Goal: Information Seeking & Learning: Learn about a topic

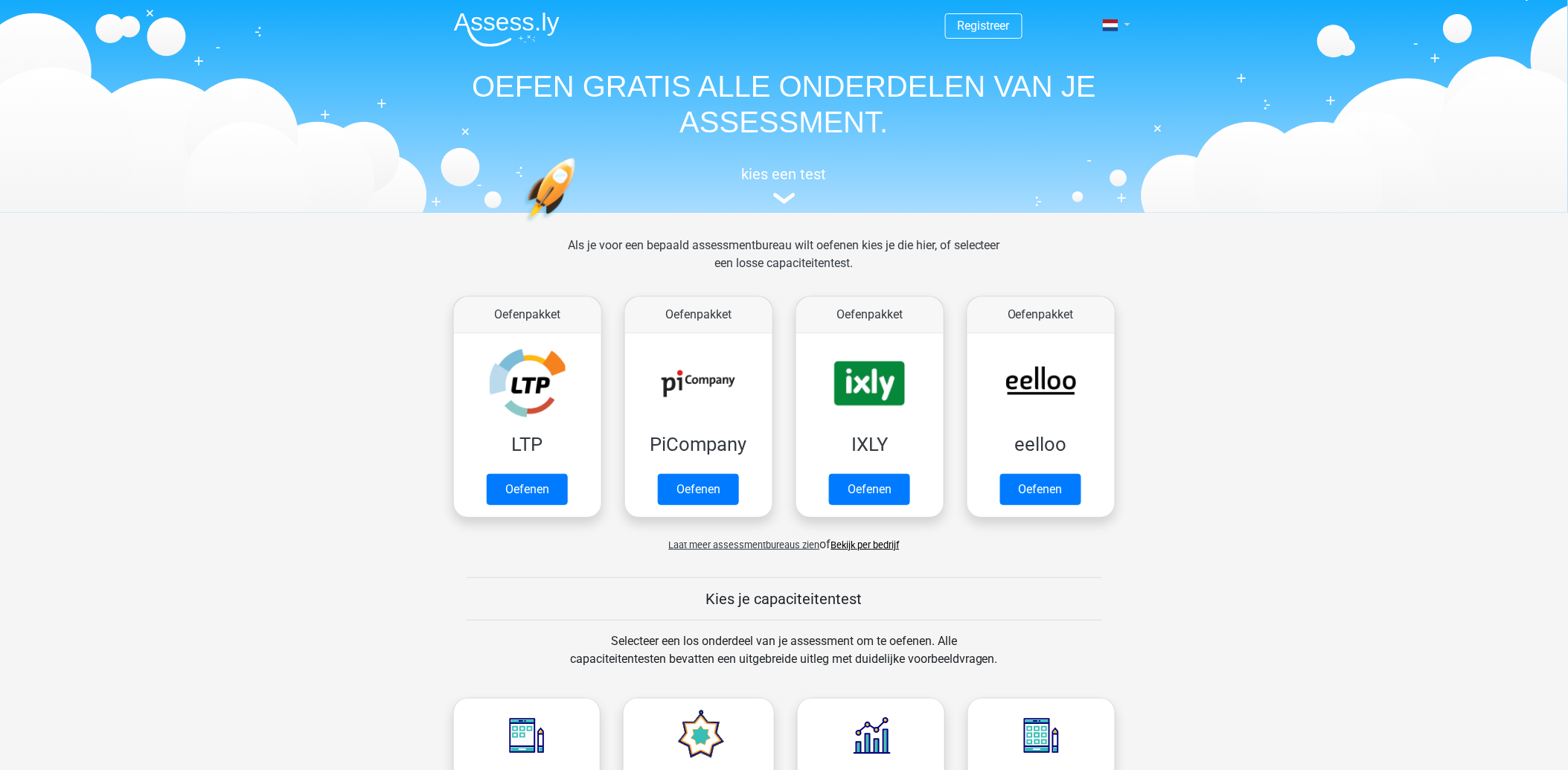
click at [1127, 24] on link at bounding box center [1112, 25] width 30 height 18
click at [1064, 105] on link "Login" at bounding box center [1072, 107] width 103 height 23
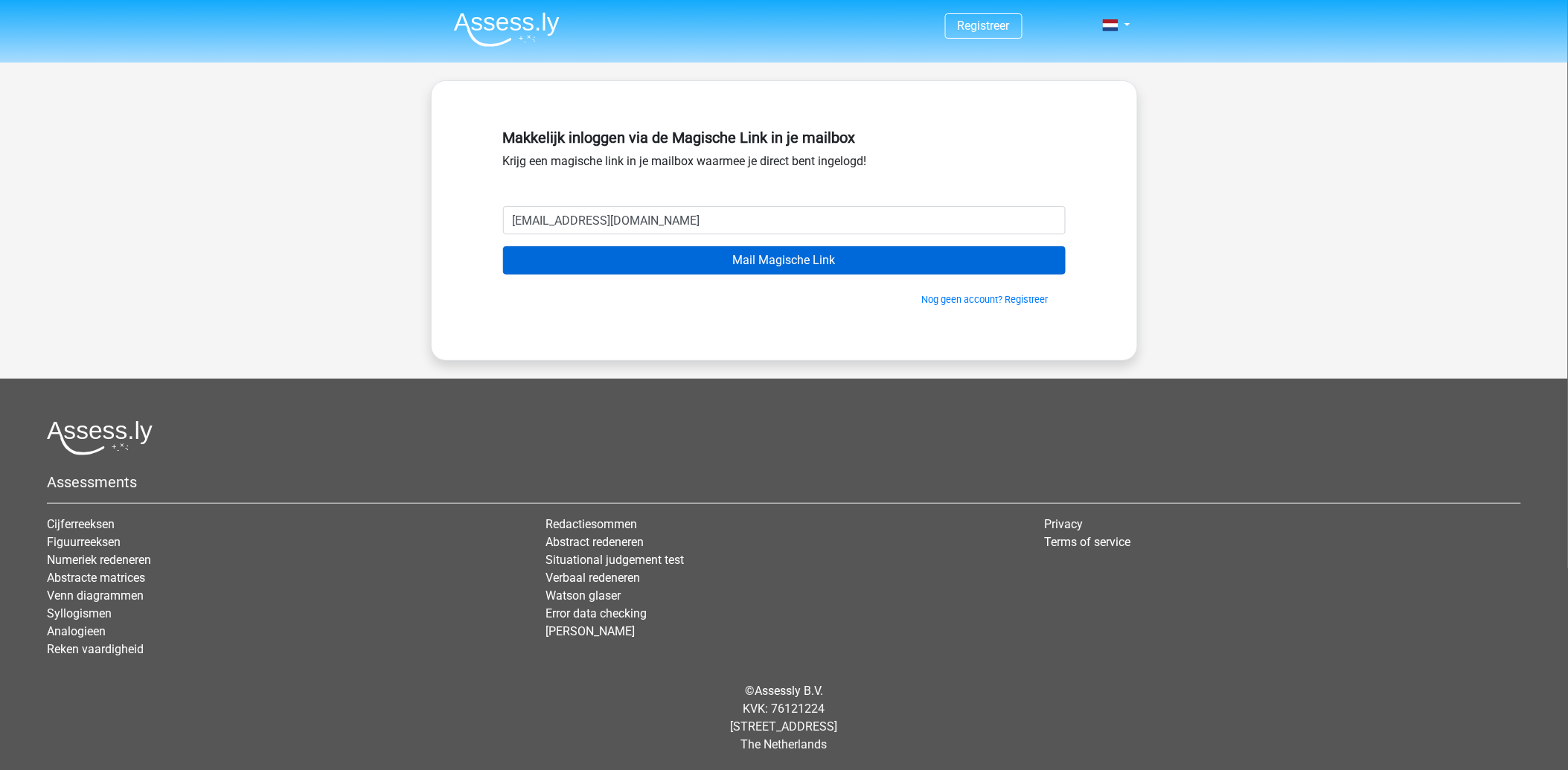
type input "giraffenzijnleuk@gmail.com"
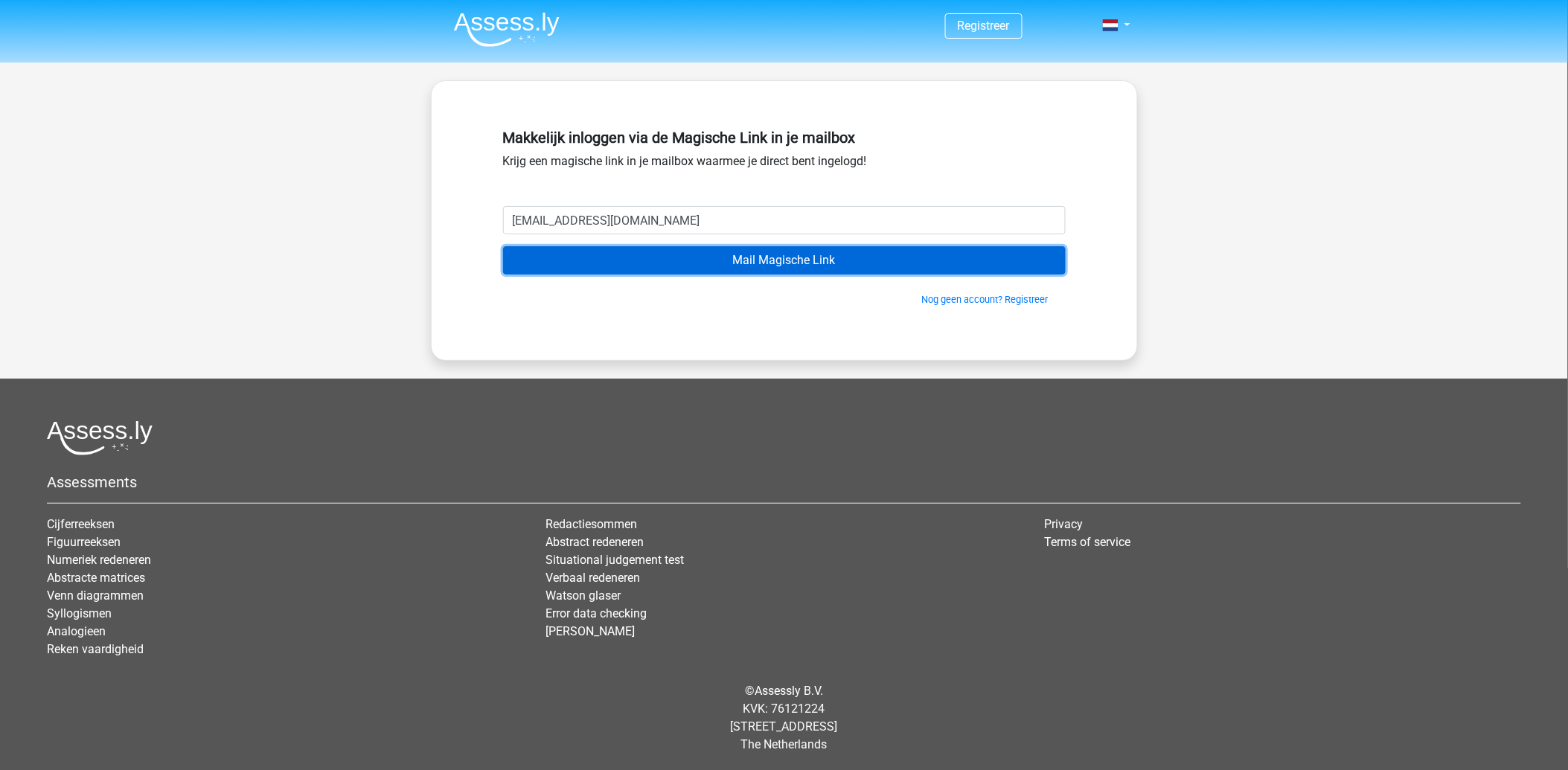
click at [836, 264] on input "Mail Magische Link" at bounding box center [784, 260] width 563 height 28
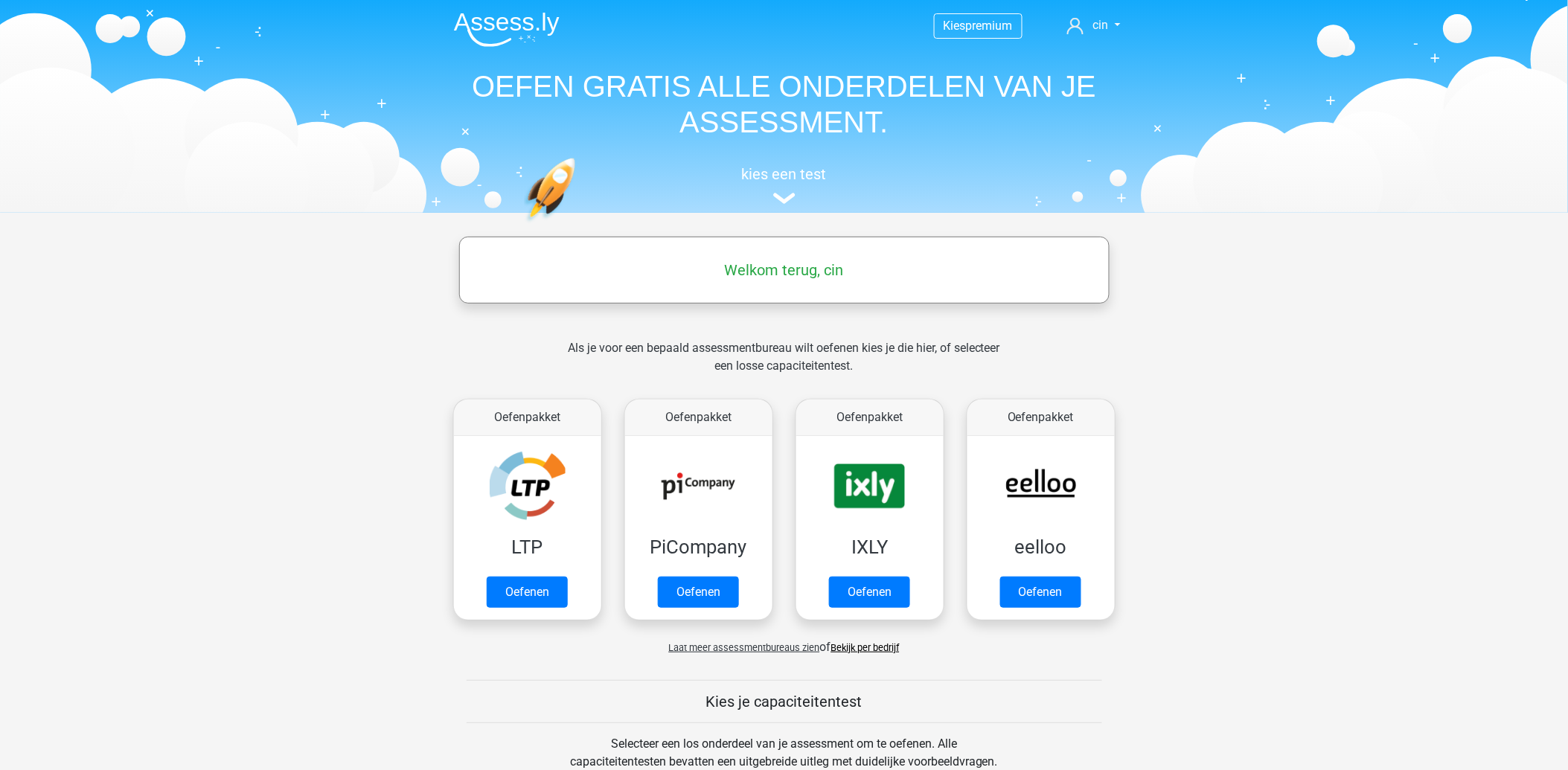
click at [841, 272] on h5 "Welkom terug, cin" at bounding box center [784, 269] width 636 height 18
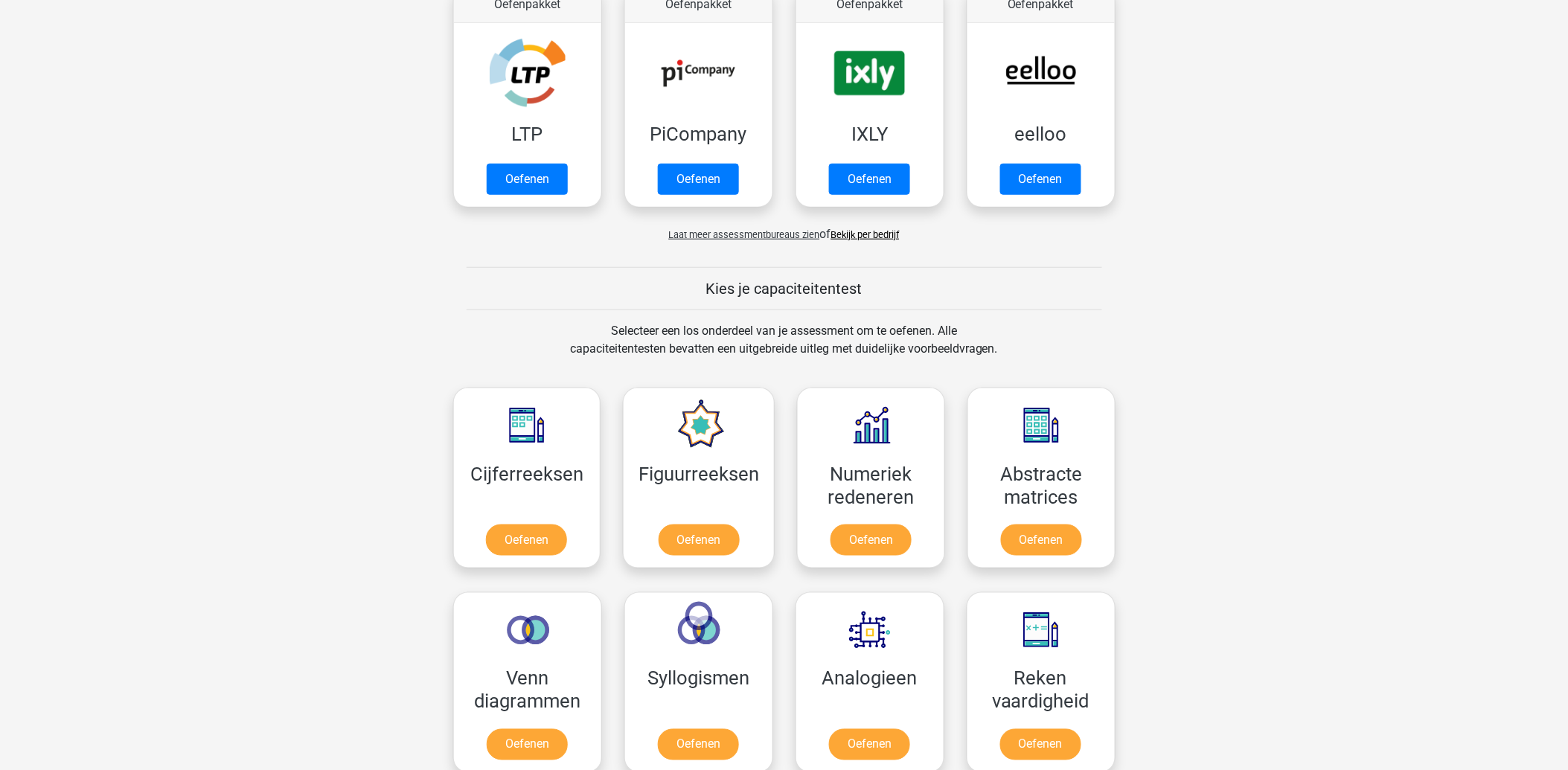
scroll to position [330, 0]
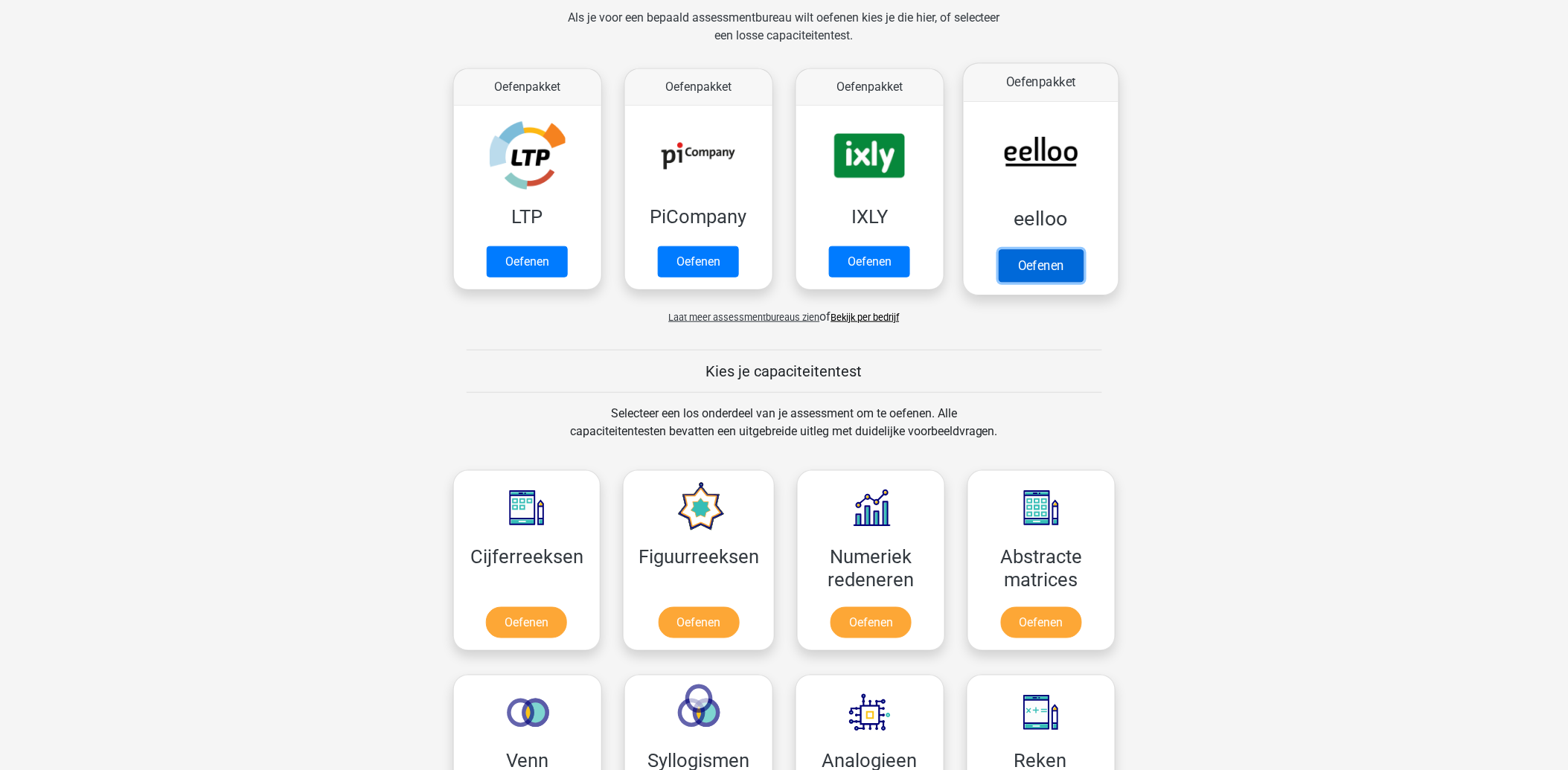
click at [1053, 250] on link "Oefenen" at bounding box center [1040, 265] width 85 height 33
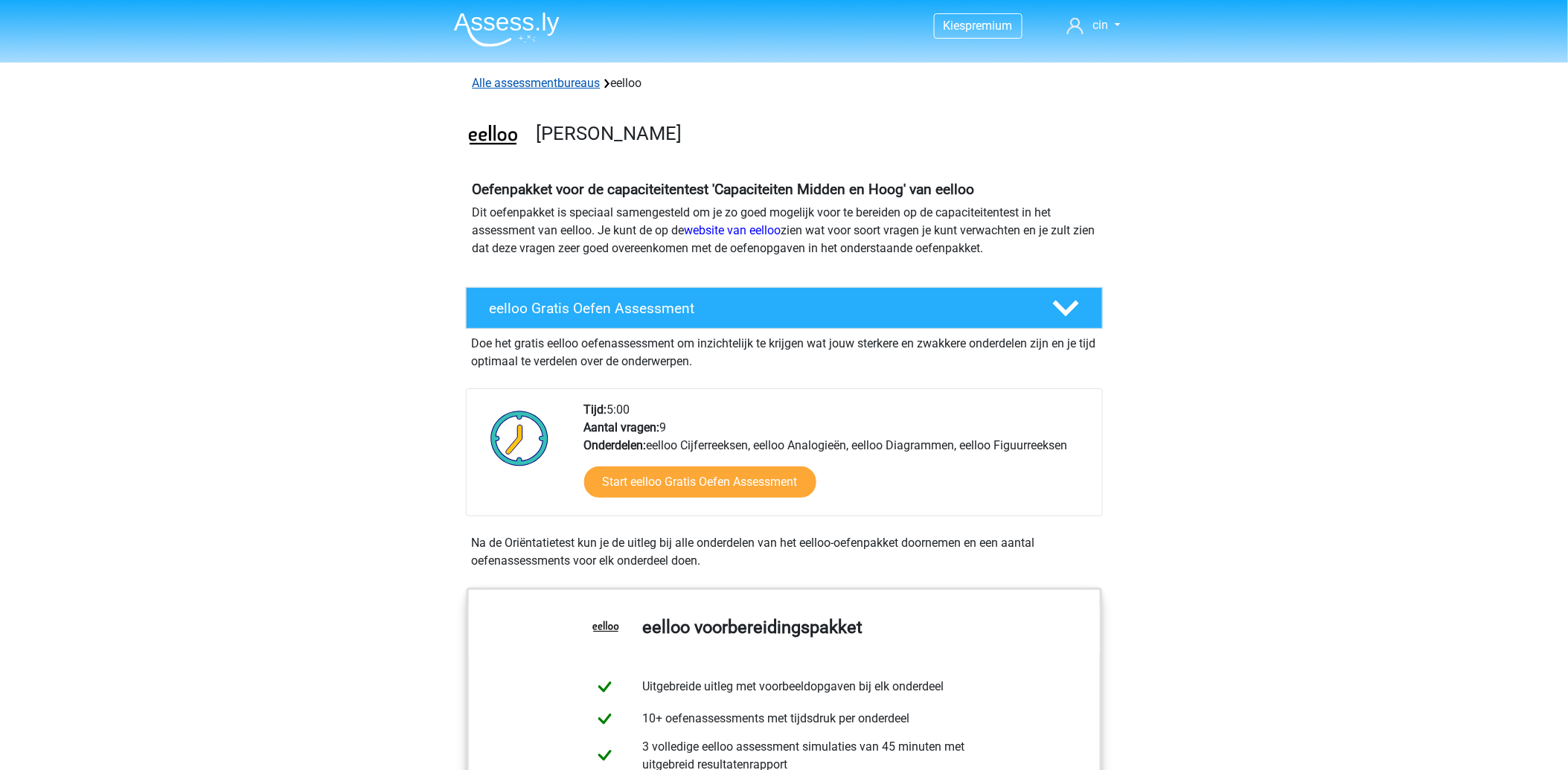
click at [509, 84] on link "Alle assessmentbureaus" at bounding box center [536, 82] width 128 height 14
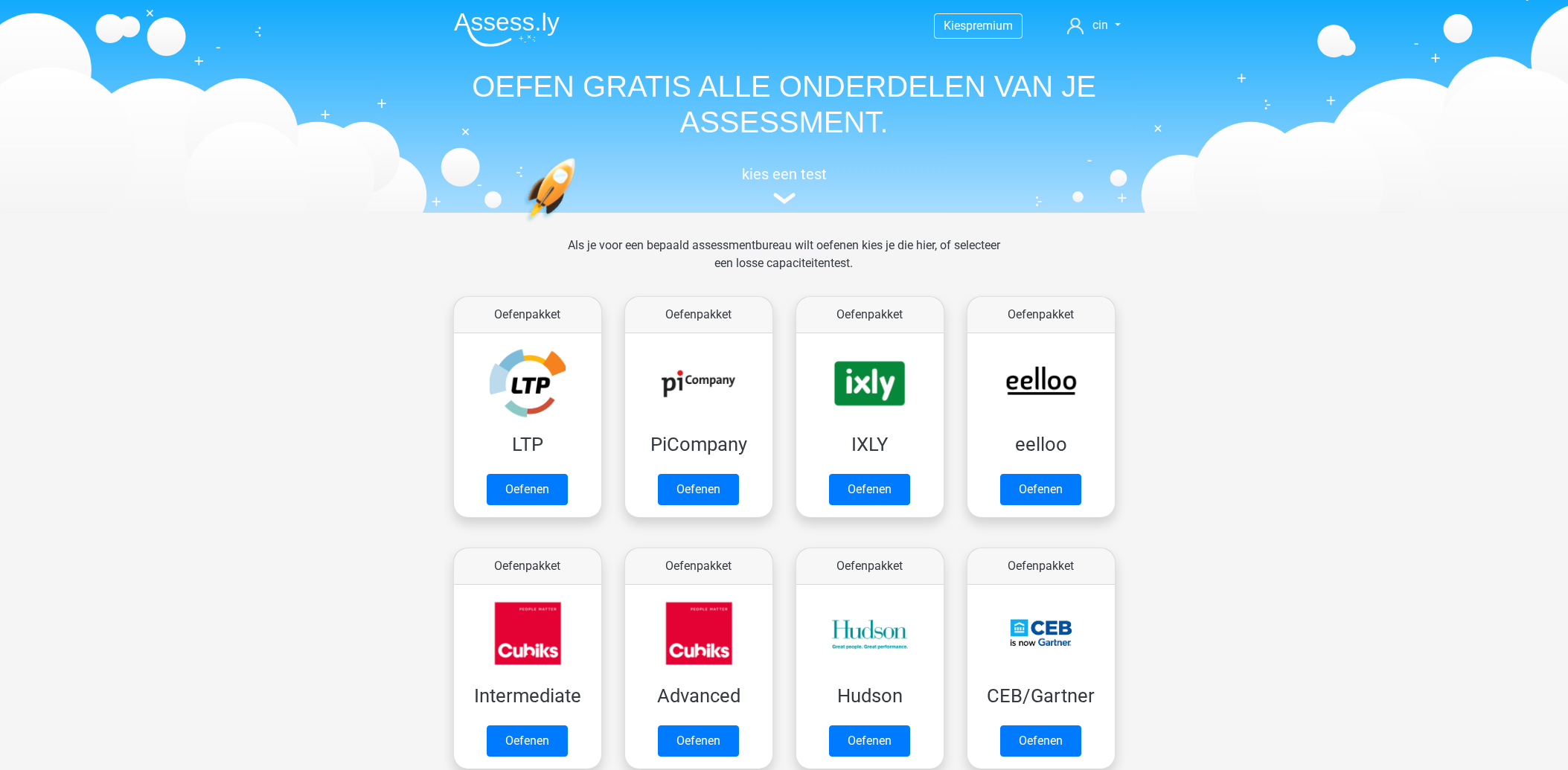
scroll to position [235, 0]
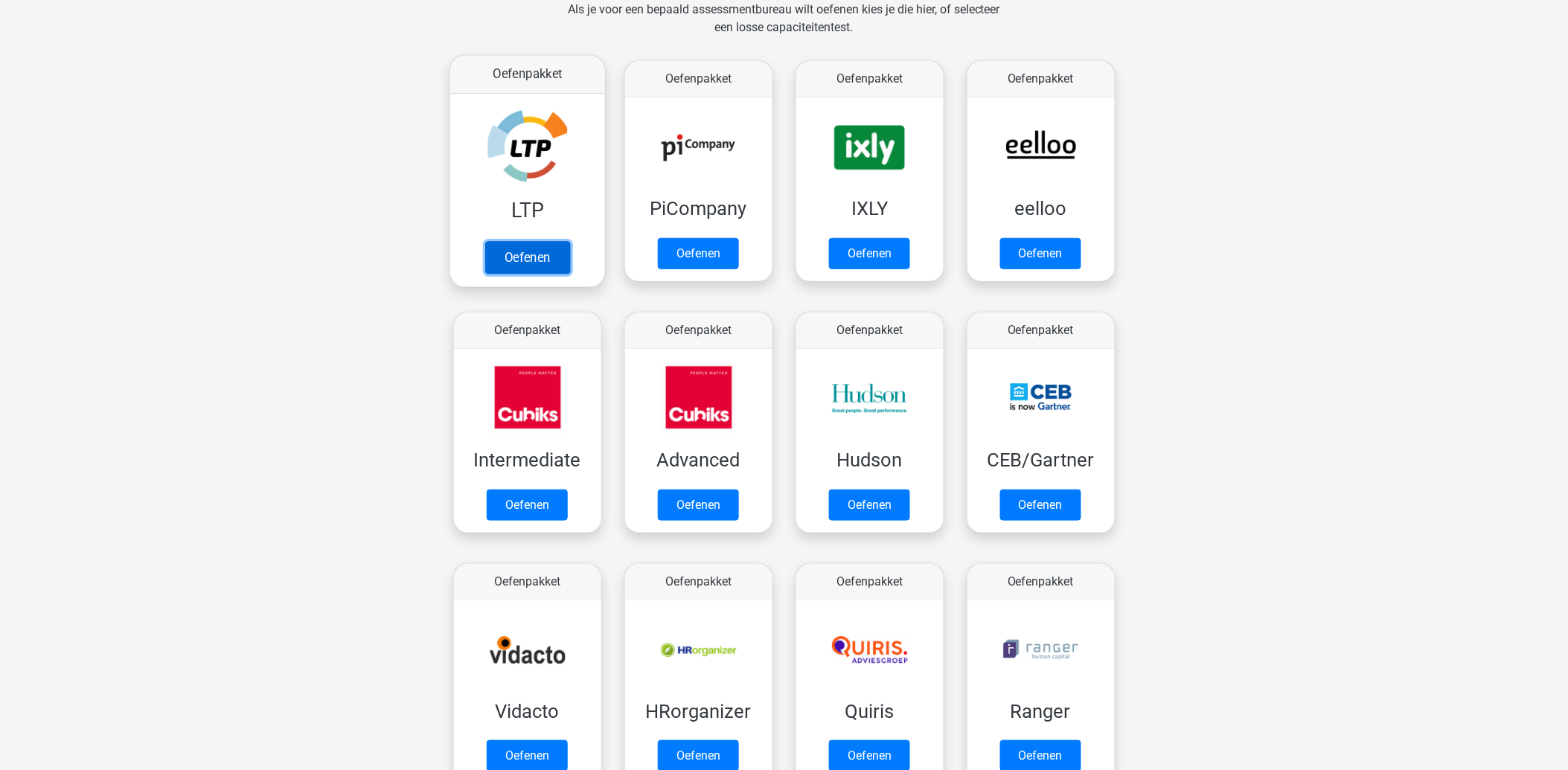
click at [532, 250] on link "Oefenen" at bounding box center [526, 257] width 85 height 33
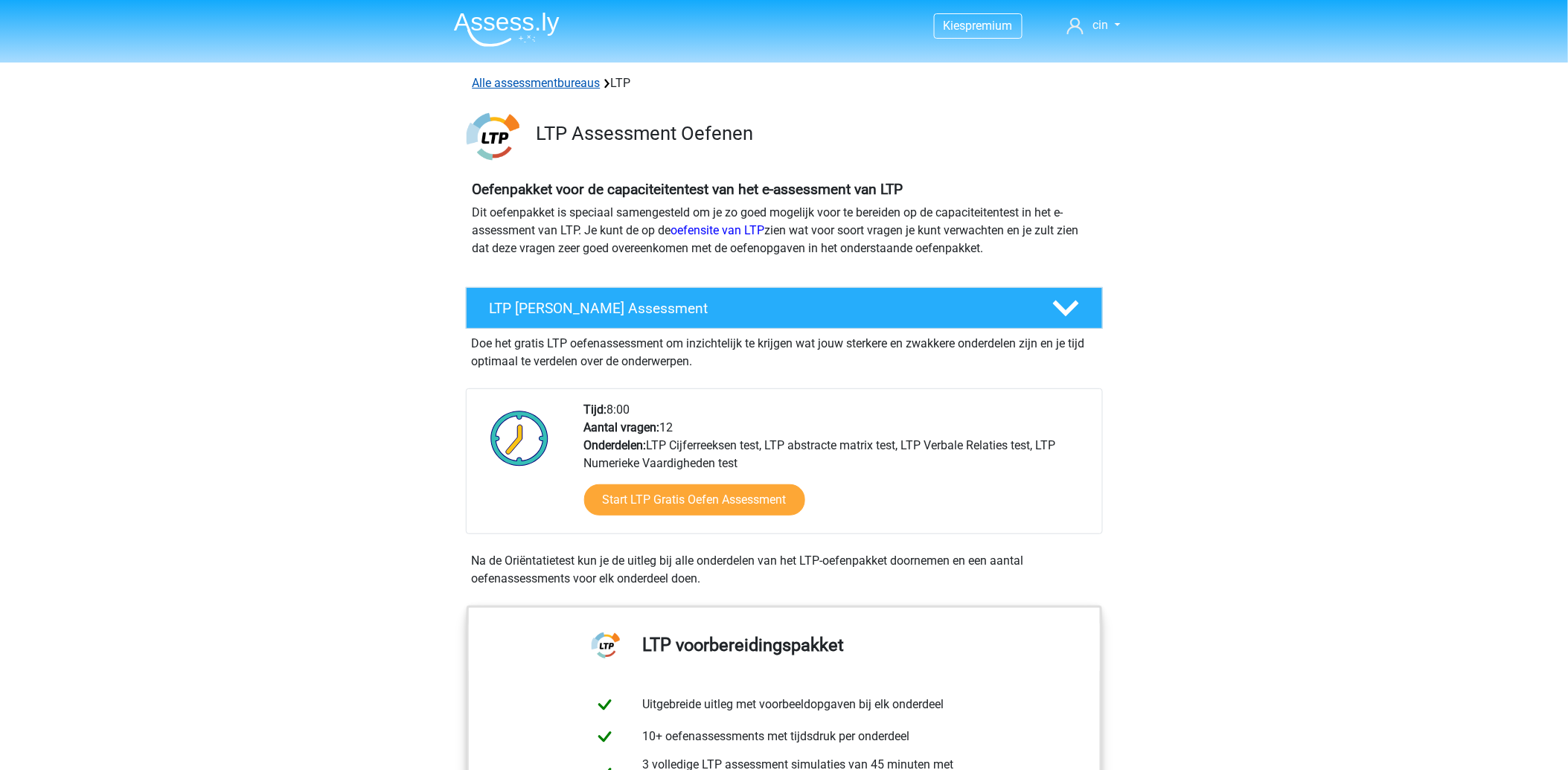
click at [504, 83] on link "Alle assessmentbureaus" at bounding box center [536, 82] width 128 height 14
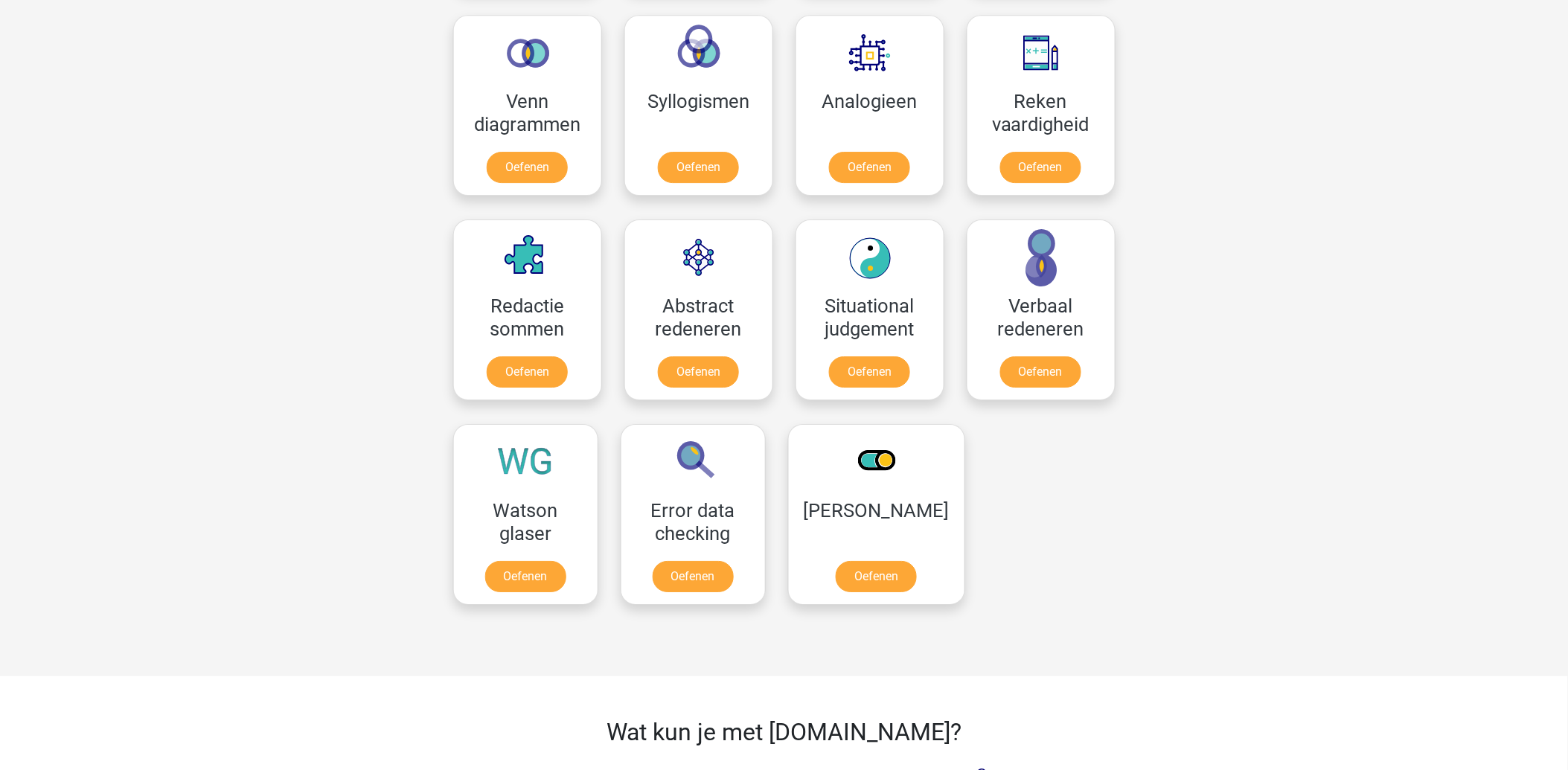
scroll to position [1723, 0]
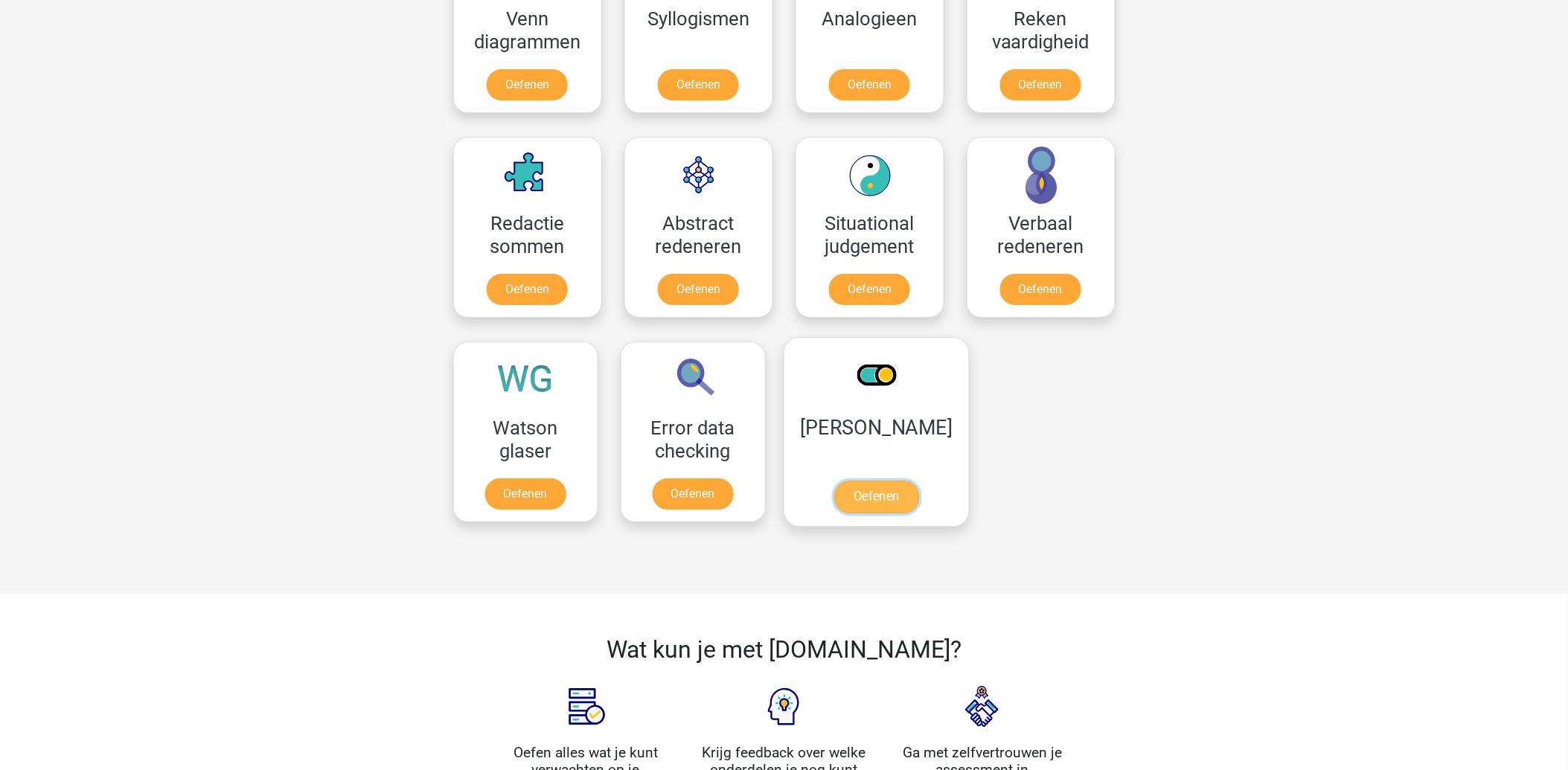
click at [894, 480] on link "Oefenen" at bounding box center [875, 496] width 85 height 33
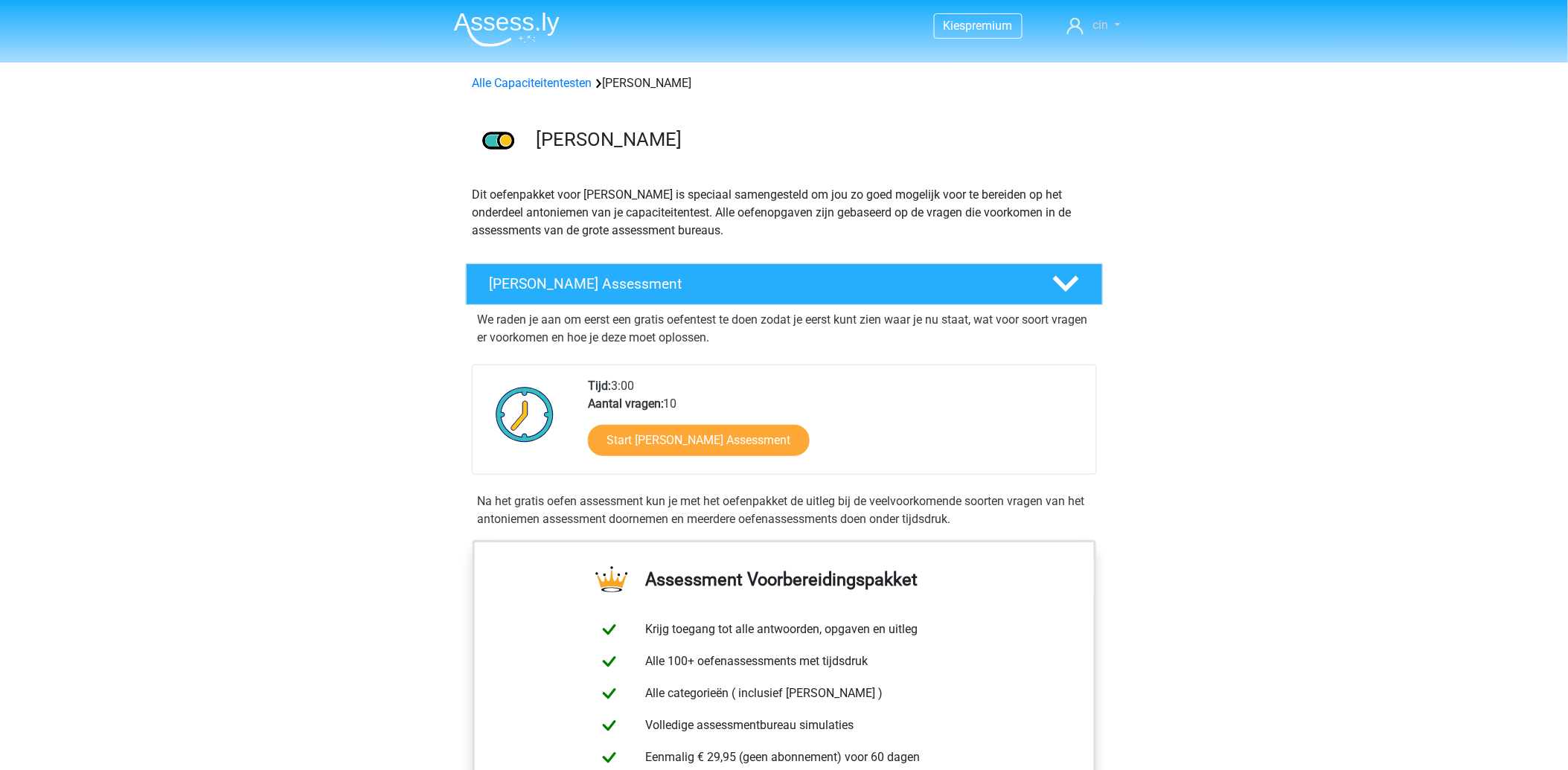
click at [1098, 24] on span "cin" at bounding box center [1100, 24] width 16 height 14
click at [1072, 107] on link "Nederlands" at bounding box center [1072, 119] width 103 height 23
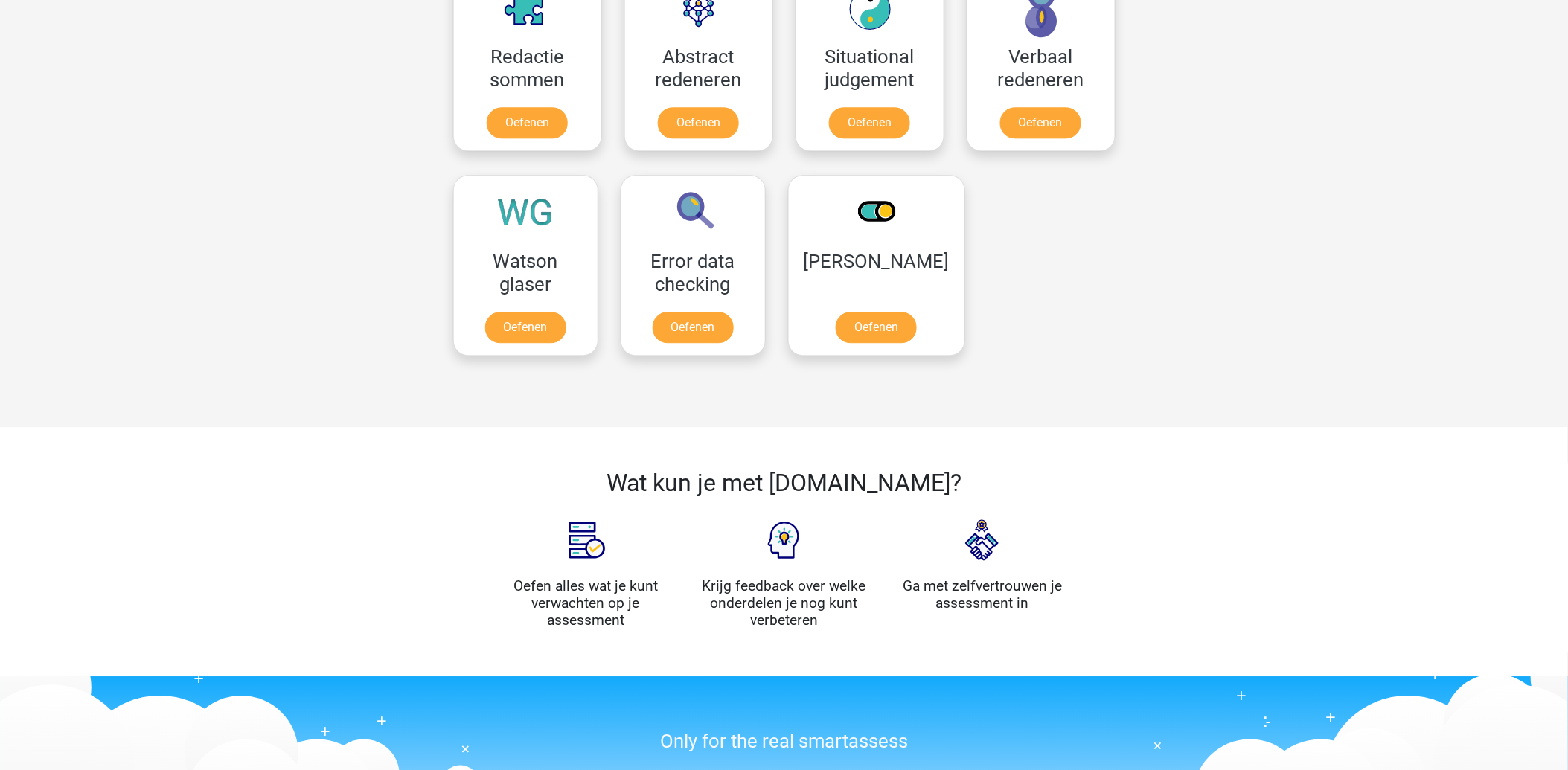
scroll to position [1321, 0]
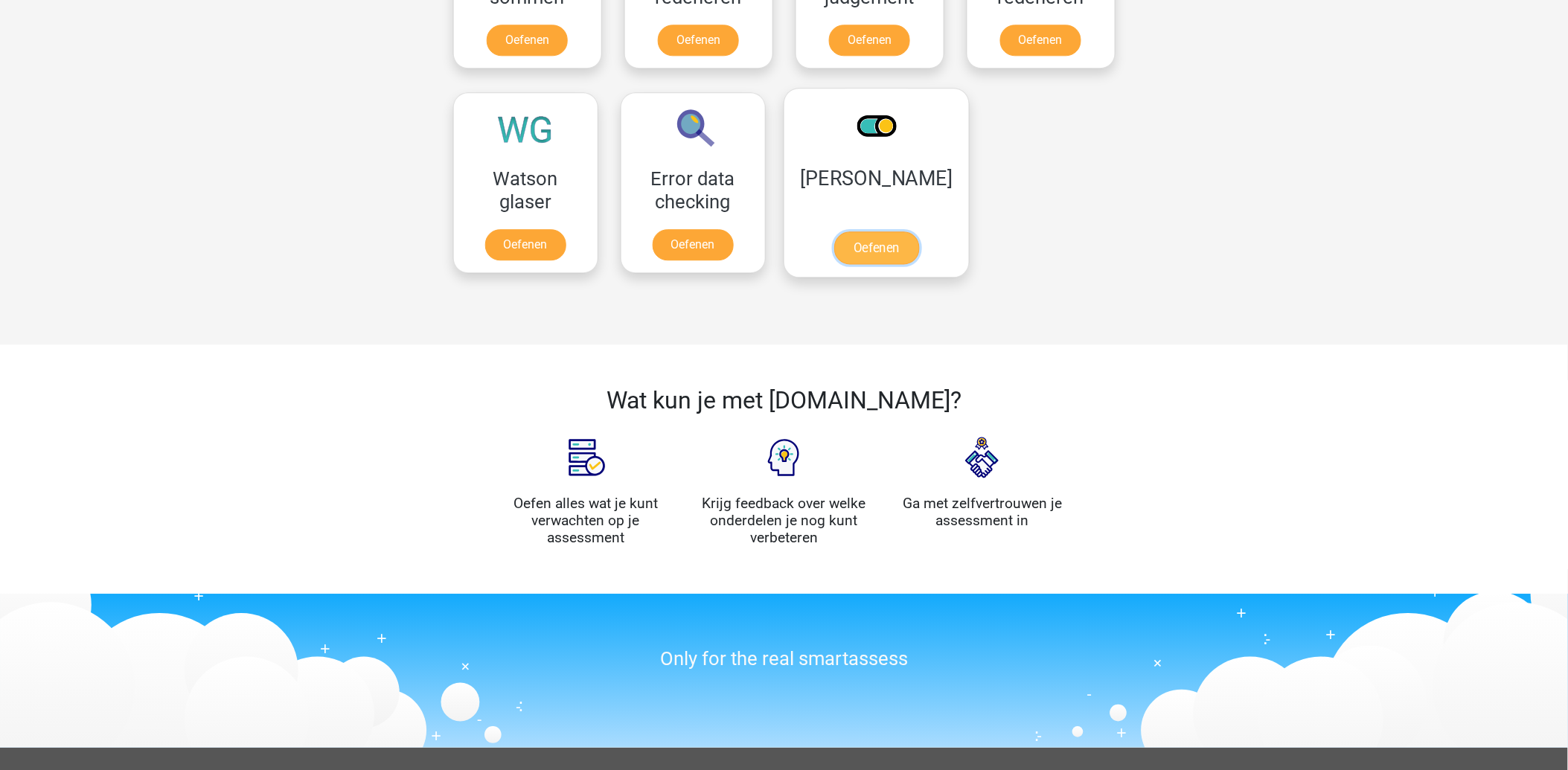
click at [849, 235] on link "Oefenen" at bounding box center [875, 247] width 85 height 33
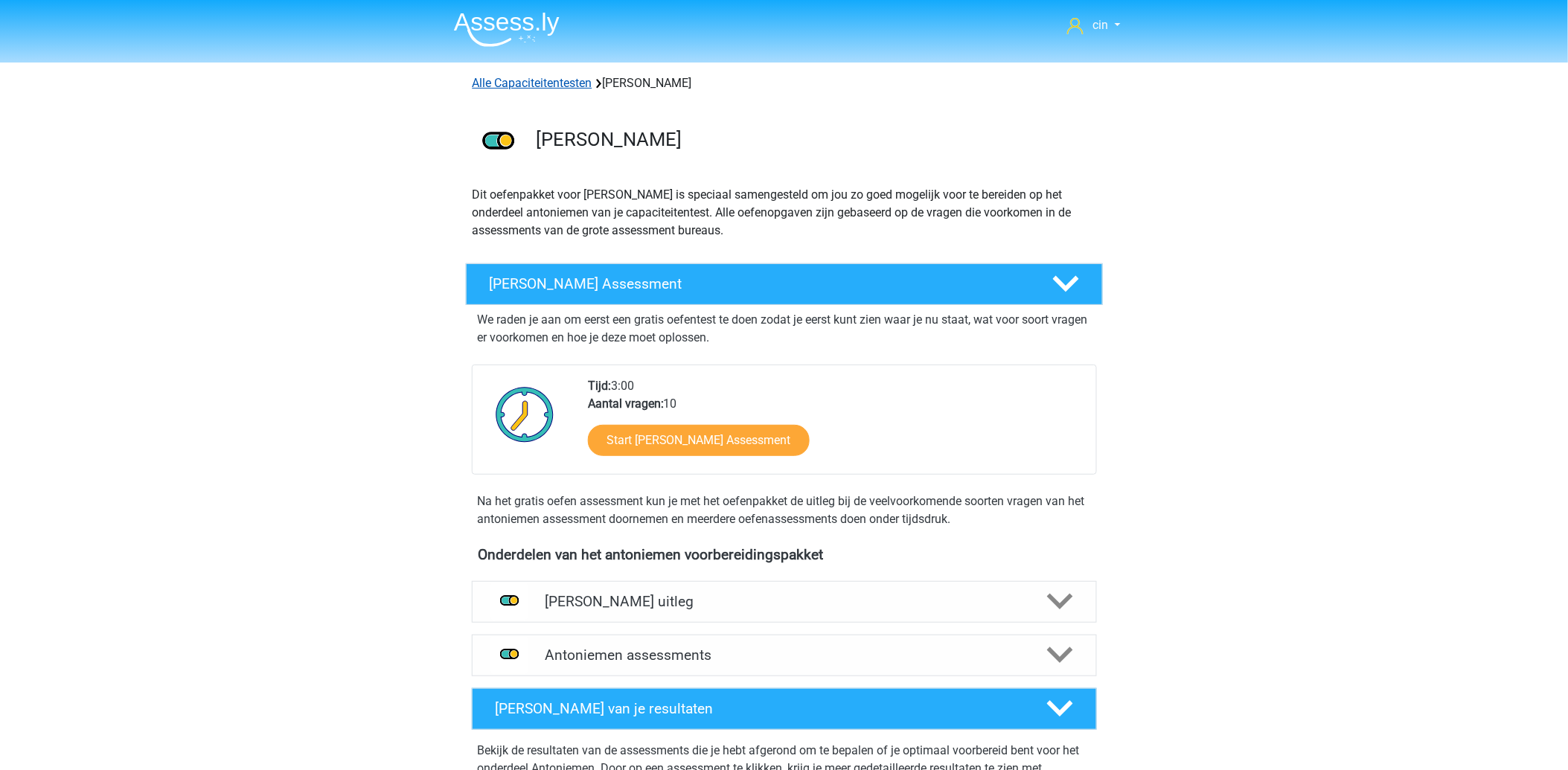
click at [488, 86] on link "Alle Capaciteitentesten" at bounding box center [532, 82] width 120 height 14
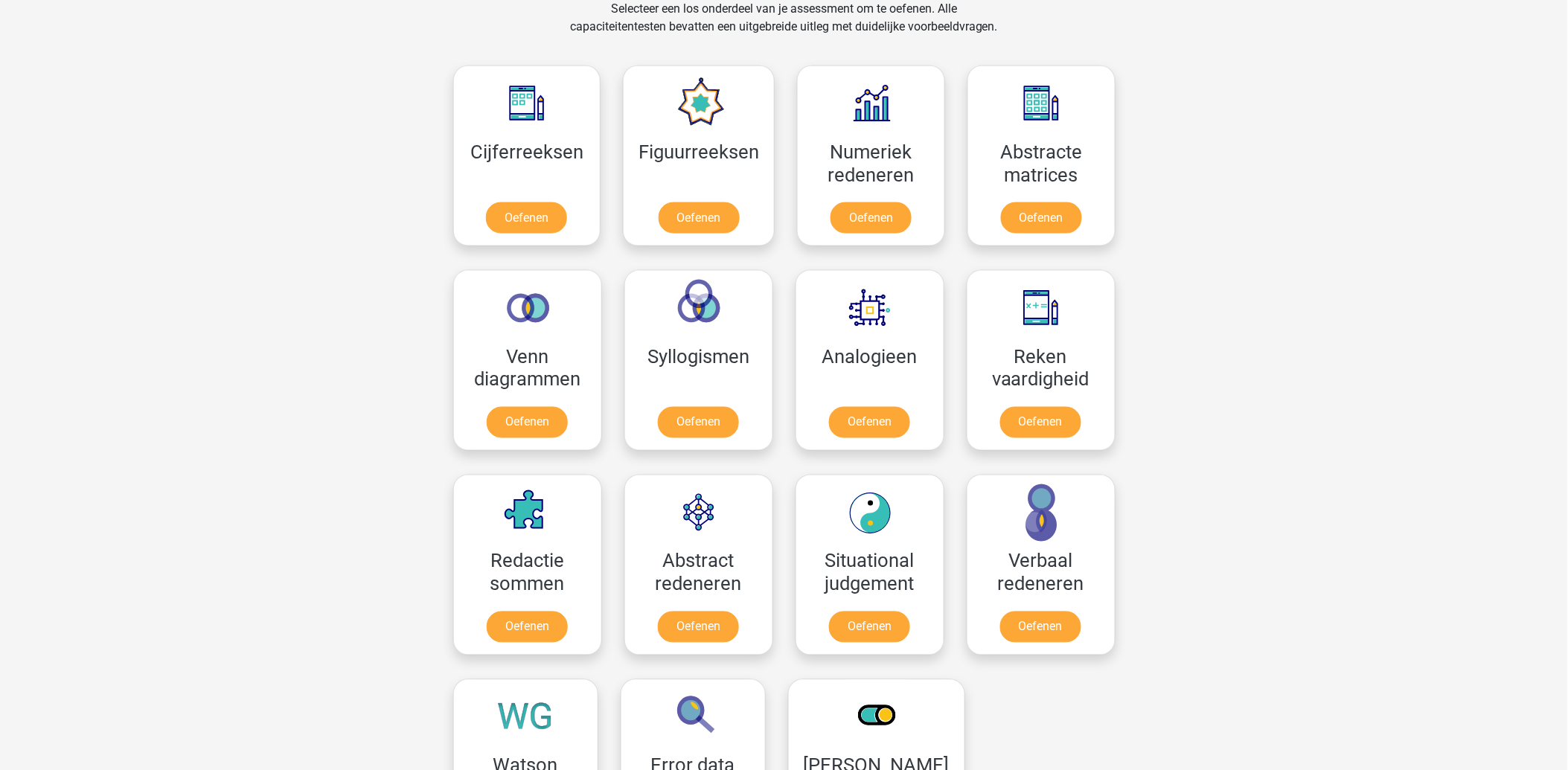
scroll to position [797, 0]
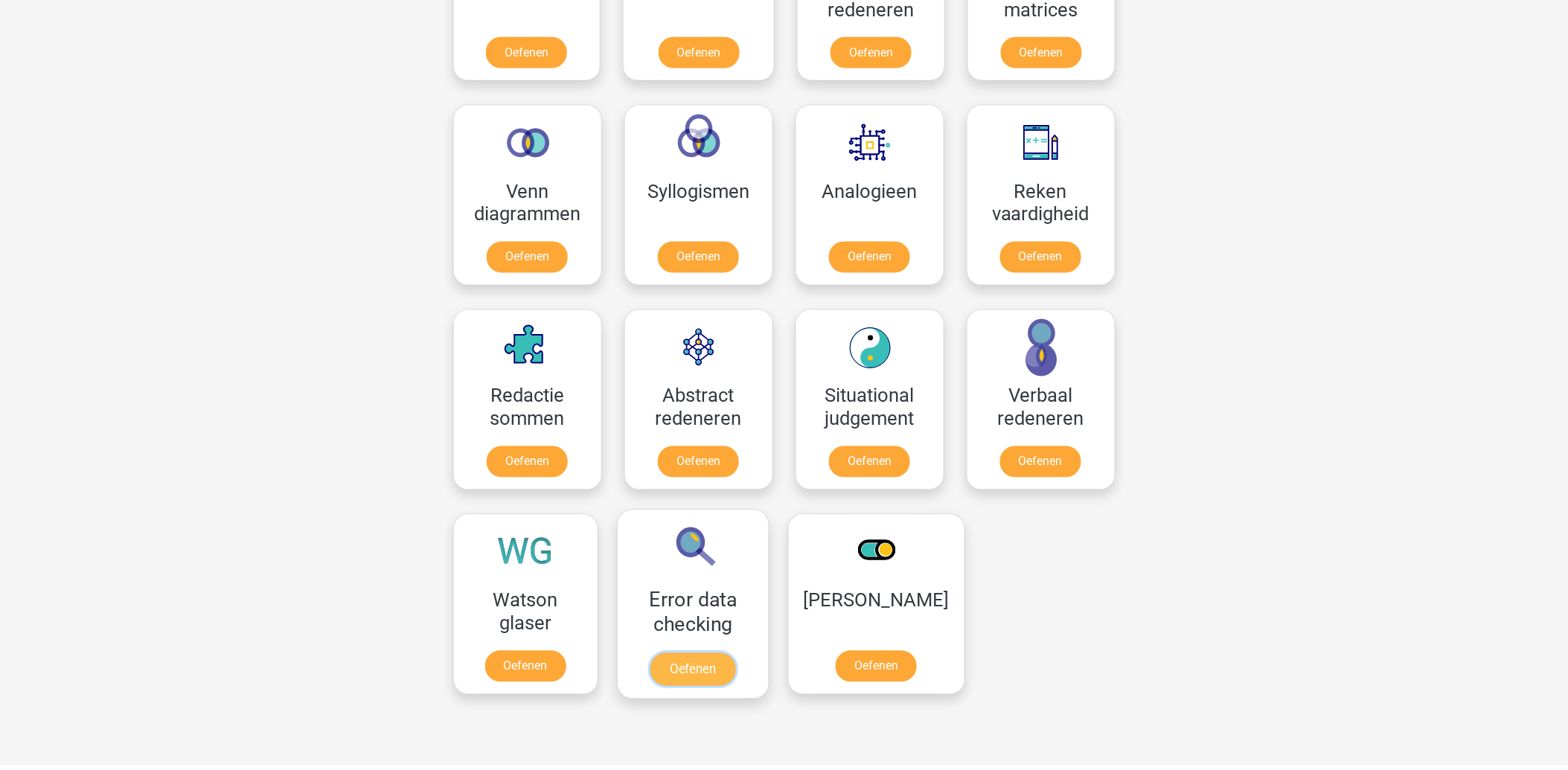
click at [685, 653] on link "Oefenen" at bounding box center [692, 669] width 85 height 33
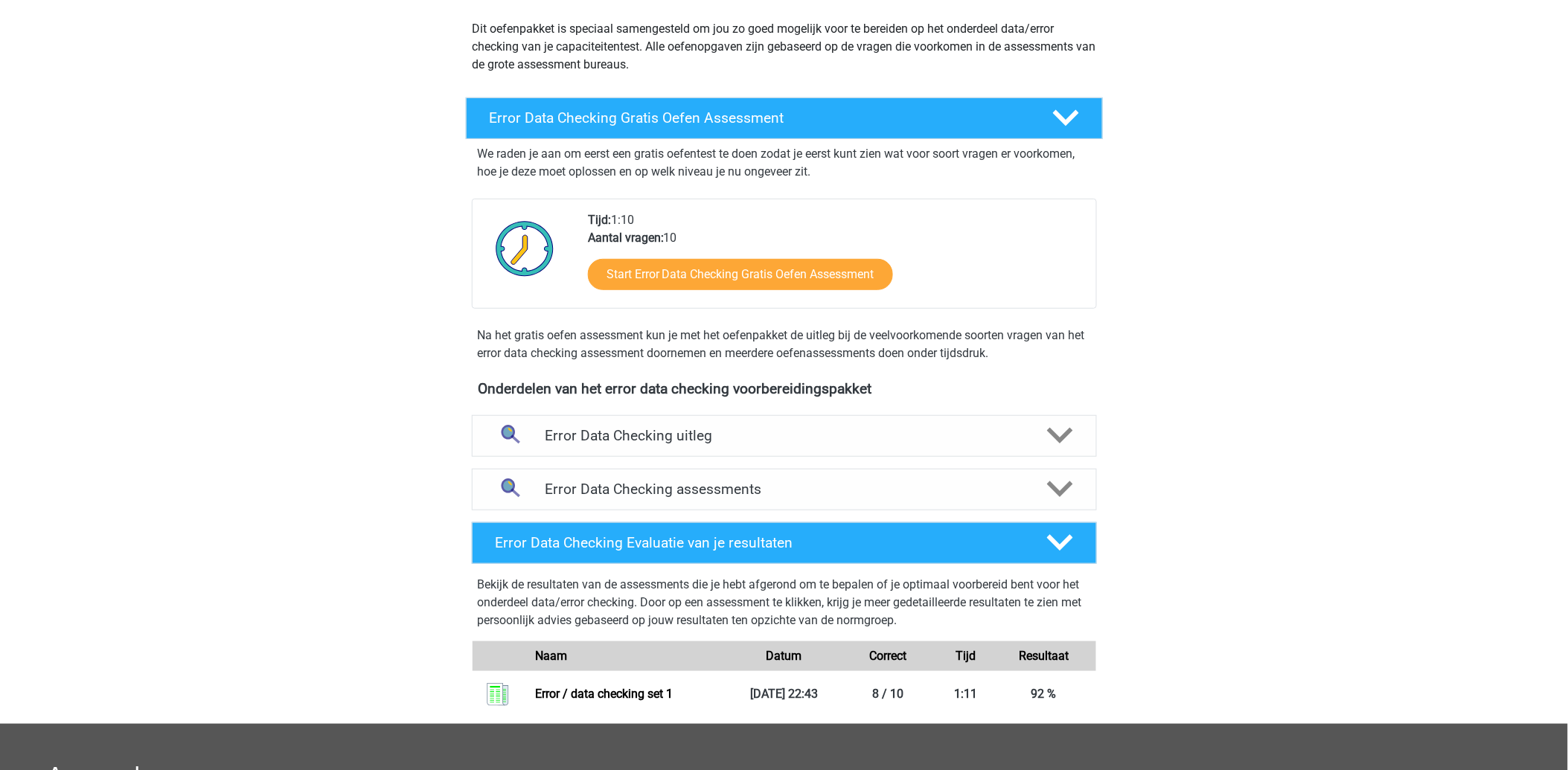
scroll to position [248, 0]
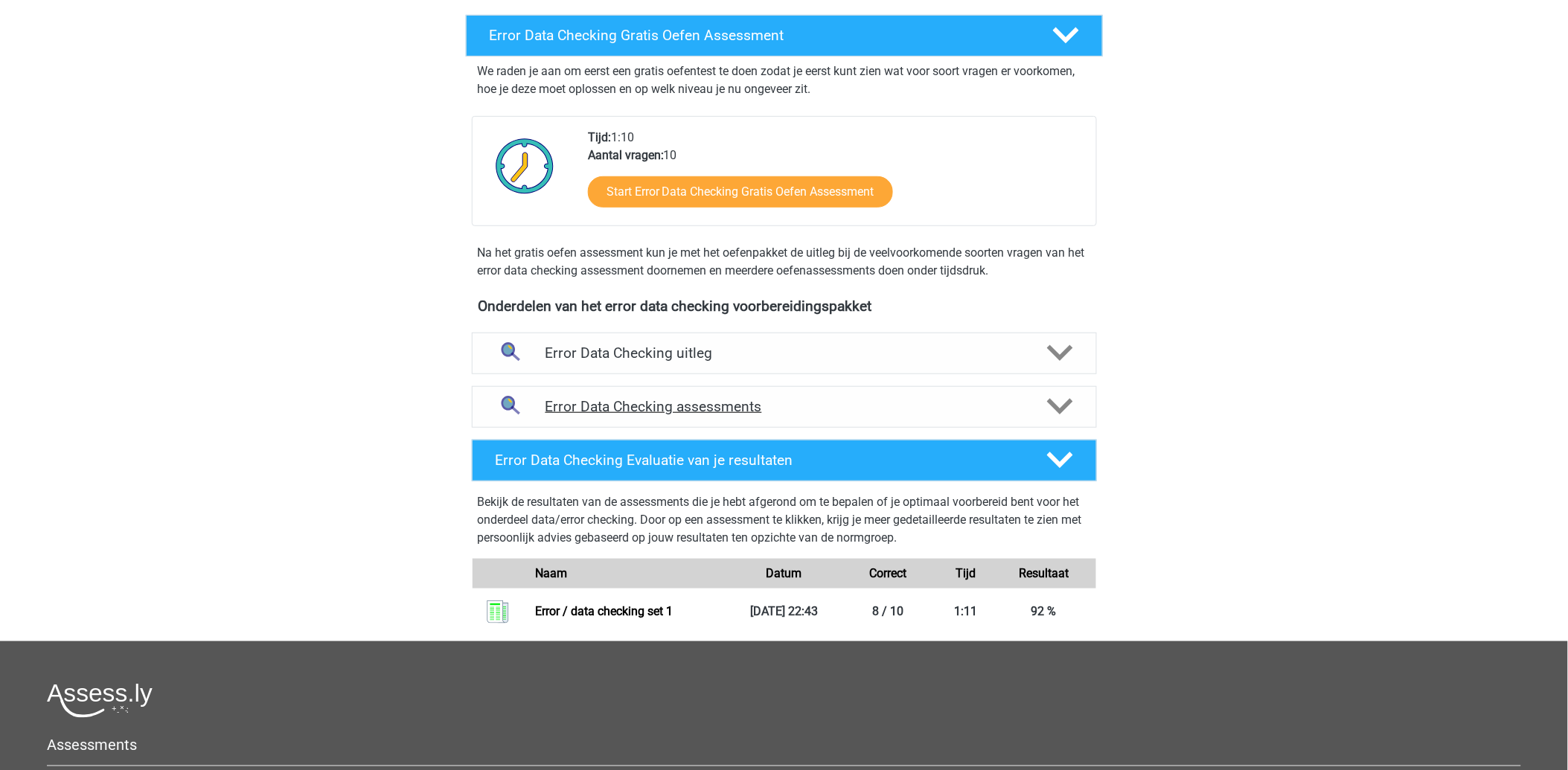
click at [574, 406] on h4 "Error Data Checking assessments" at bounding box center [784, 406] width 478 height 17
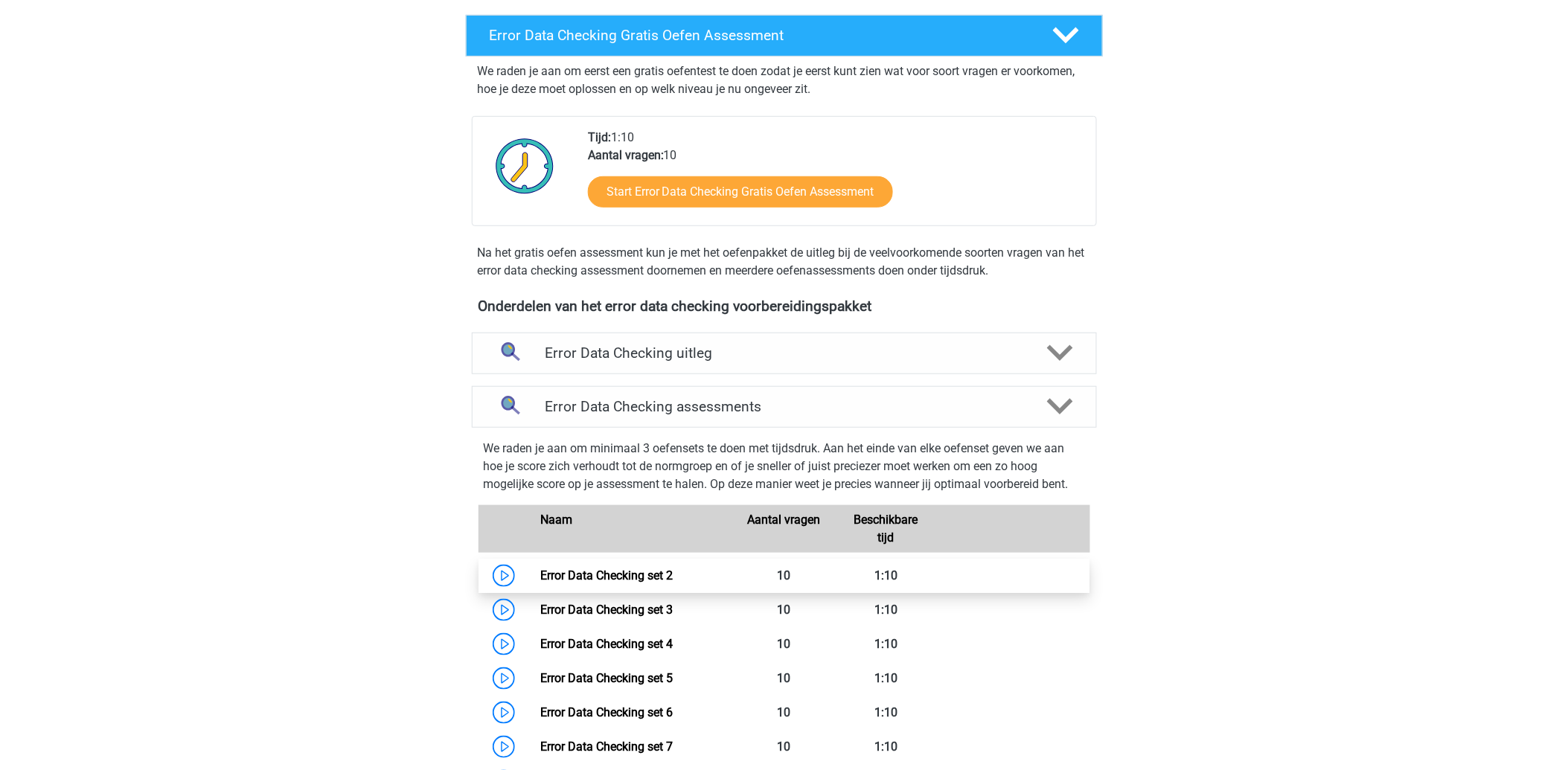
click at [636, 577] on link "Error Data Checking set 2" at bounding box center [607, 575] width 133 height 14
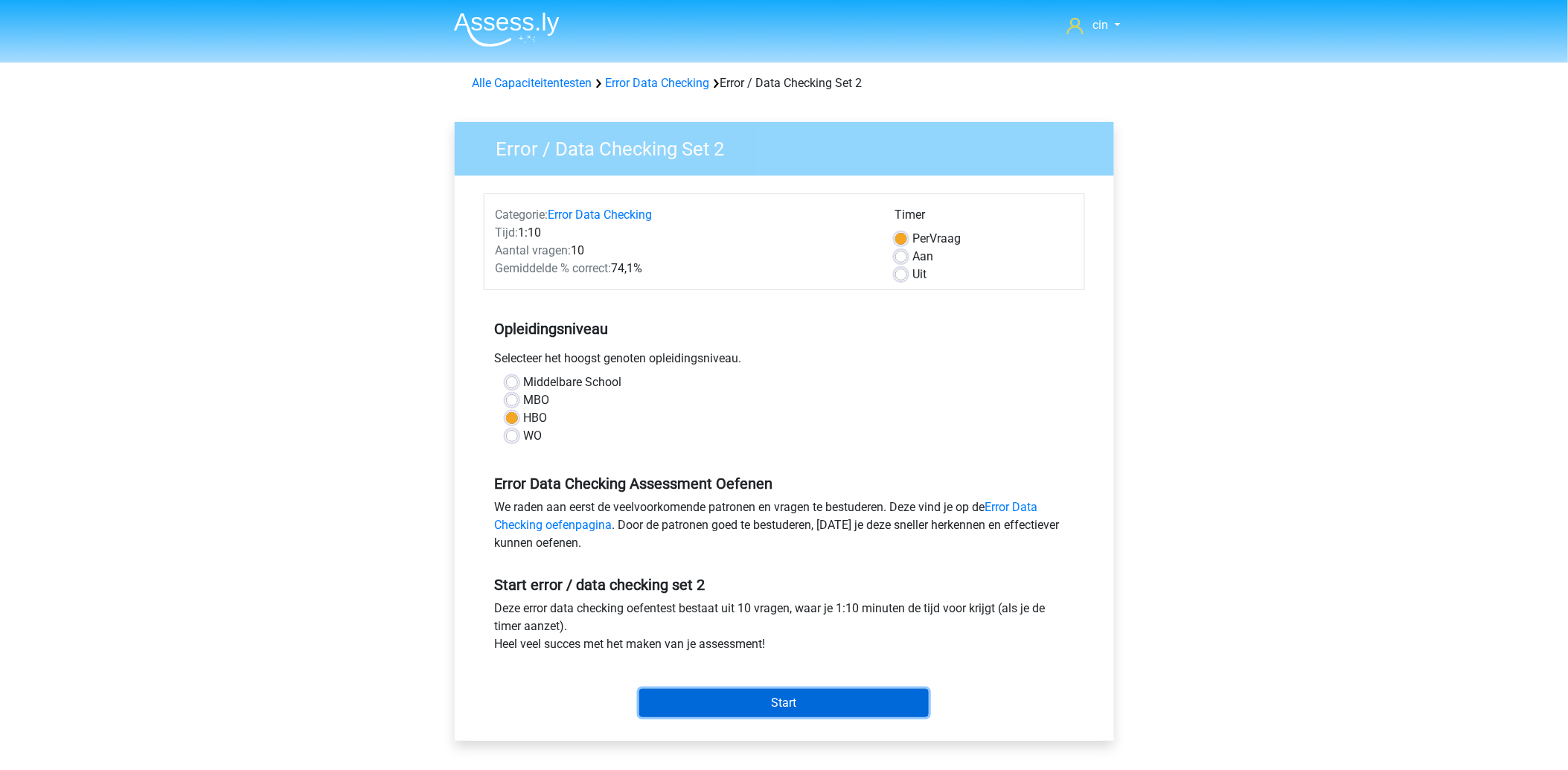
click at [781, 711] on input "Start" at bounding box center [784, 703] width 290 height 28
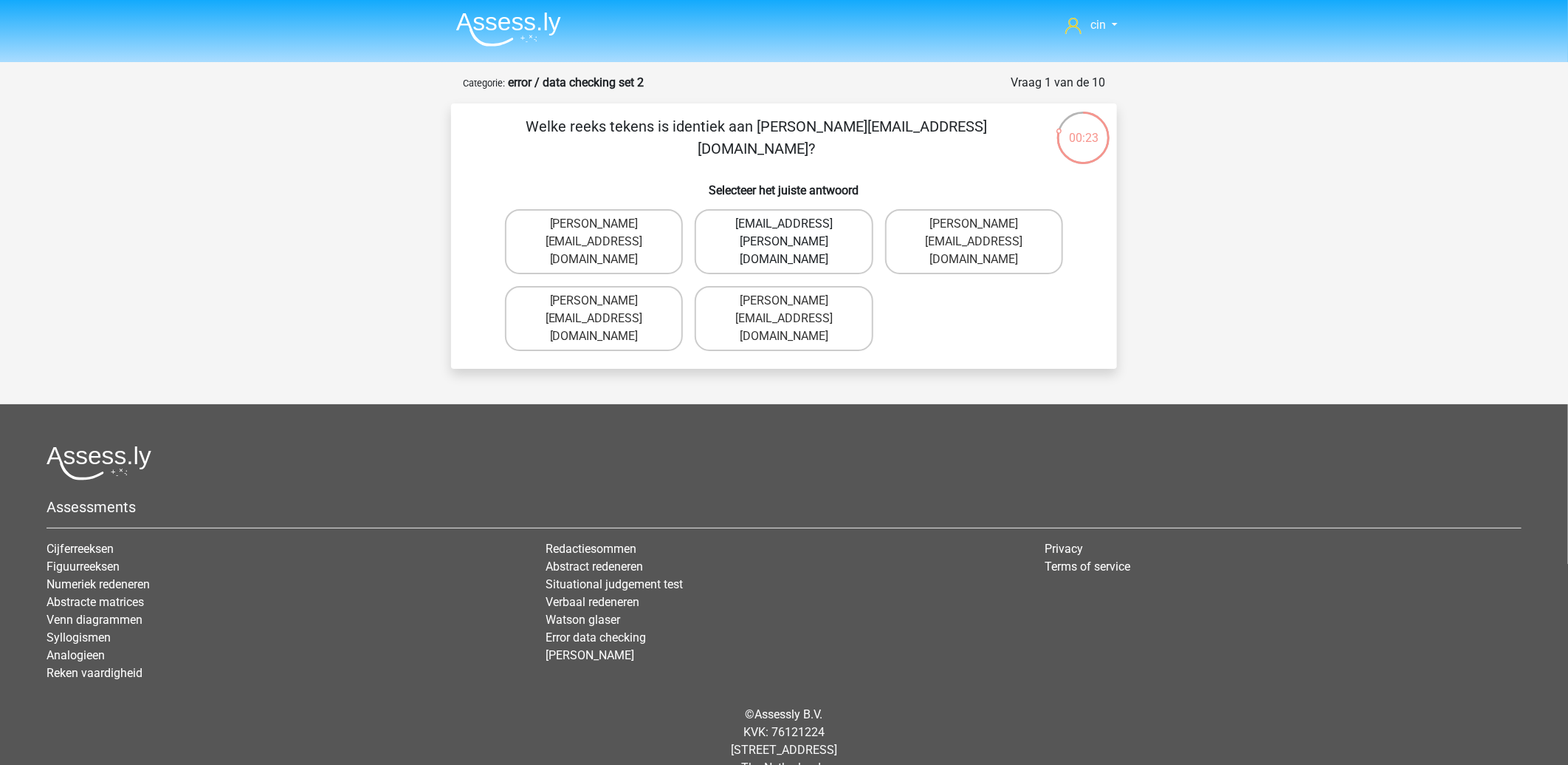
click at [780, 218] on label "Conor.Patterson@gmail.co.uk" at bounding box center [784, 241] width 178 height 65
click at [784, 224] on input "Conor.Patterson@gmail.co.uk" at bounding box center [789, 228] width 9 height 9
radio input "true"
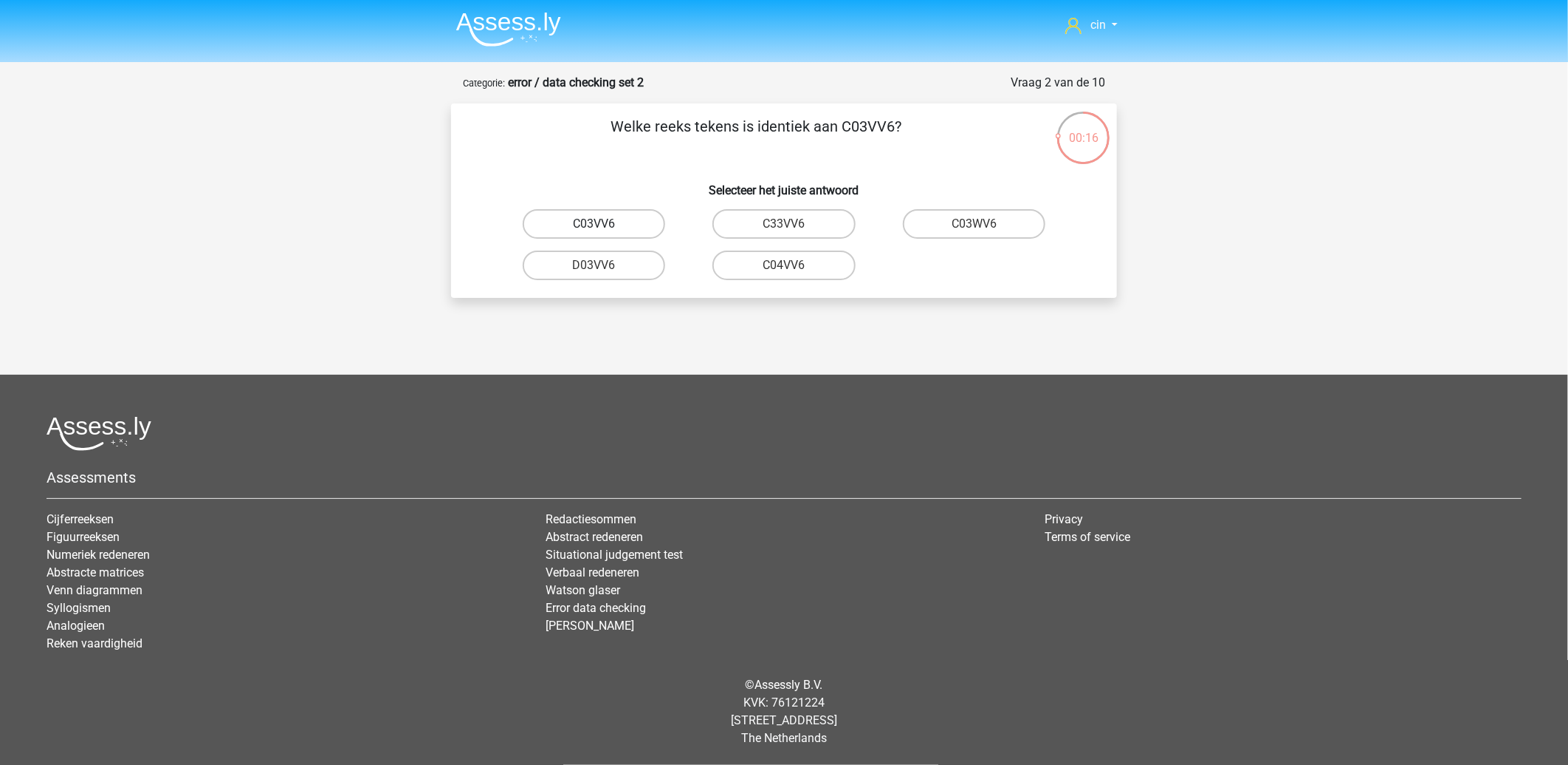
click at [609, 222] on label "C03VV6" at bounding box center [594, 224] width 143 height 30
click at [604, 224] on input "C03VV6" at bounding box center [599, 228] width 9 height 9
radio input "true"
click at [595, 266] on input "jB03CO" at bounding box center [599, 270] width 9 height 9
radio input "true"
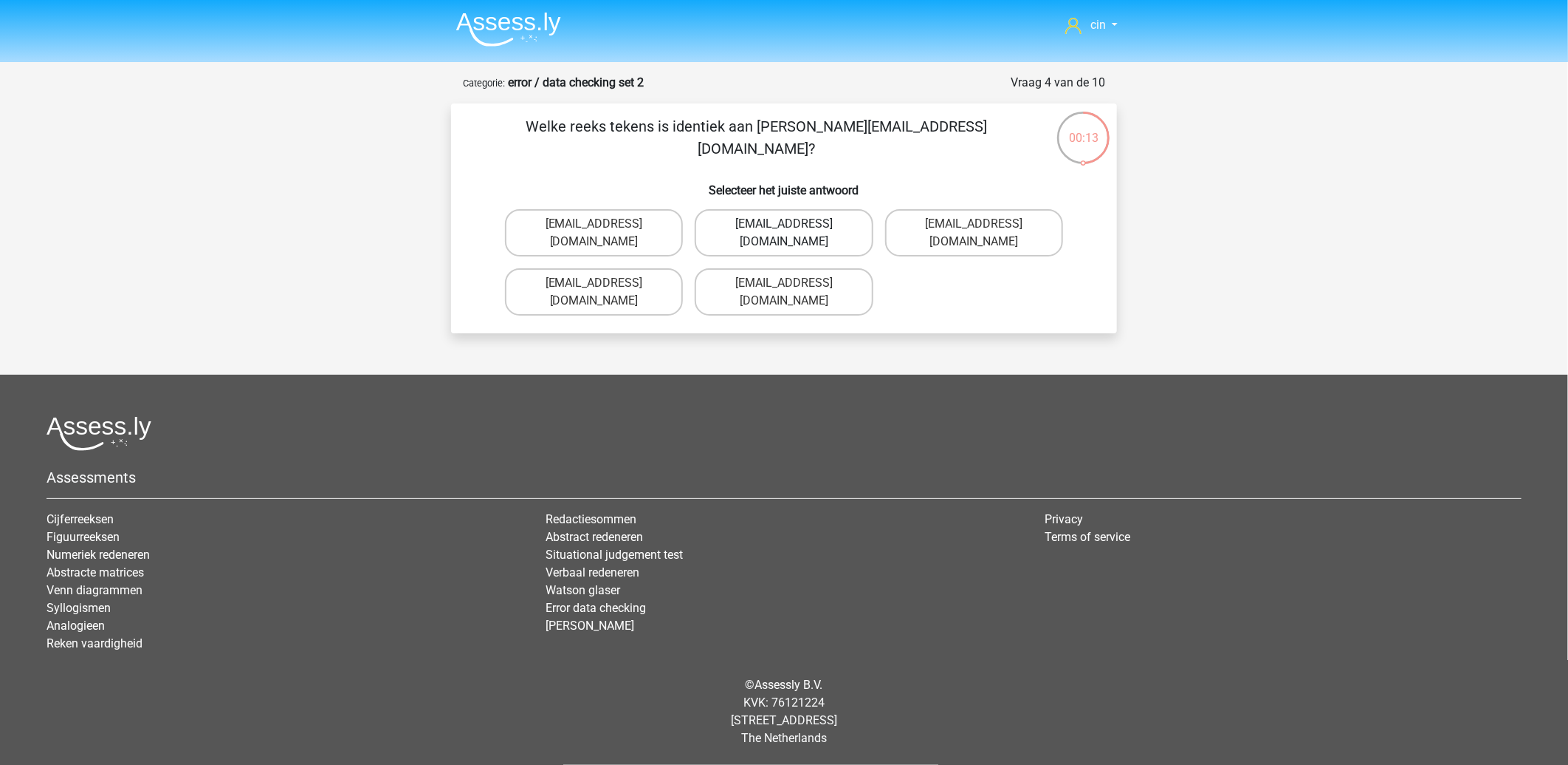
click at [786, 217] on label "Jack_Conley@hotmail.uk.com" at bounding box center [784, 232] width 178 height 47
click at [786, 224] on input "Jack_Conley@hotmail.uk.com" at bounding box center [789, 228] width 9 height 9
radio input "true"
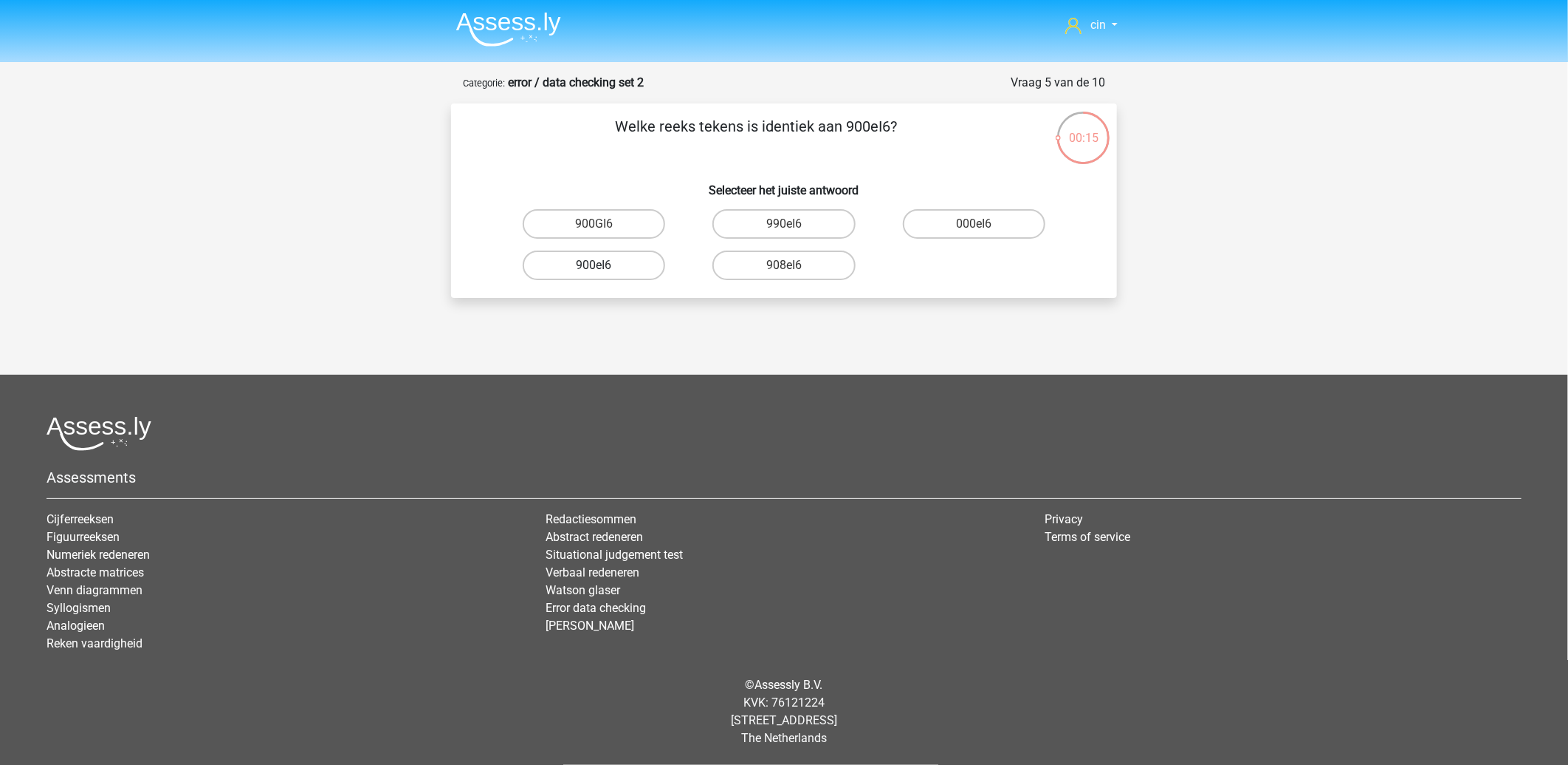
click at [585, 265] on label "900eI6" at bounding box center [594, 266] width 143 height 30
click at [595, 266] on input "900eI6" at bounding box center [599, 270] width 9 height 9
radio input "true"
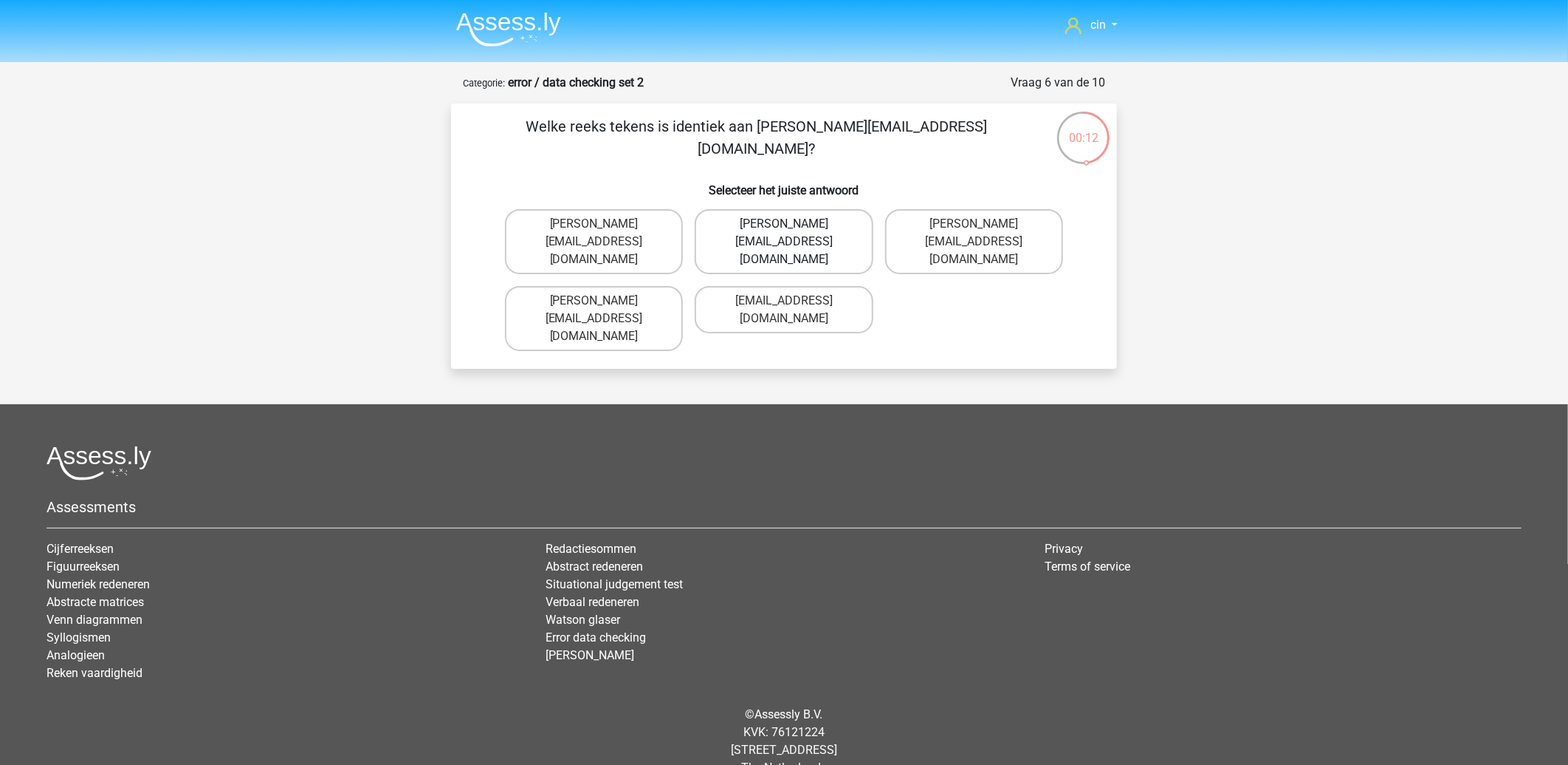
click at [759, 226] on label "Michael_Meade@joymail.gr" at bounding box center [784, 241] width 178 height 65
click at [784, 226] on input "Michael_Meade@joymail.gr" at bounding box center [789, 228] width 9 height 9
radio input "true"
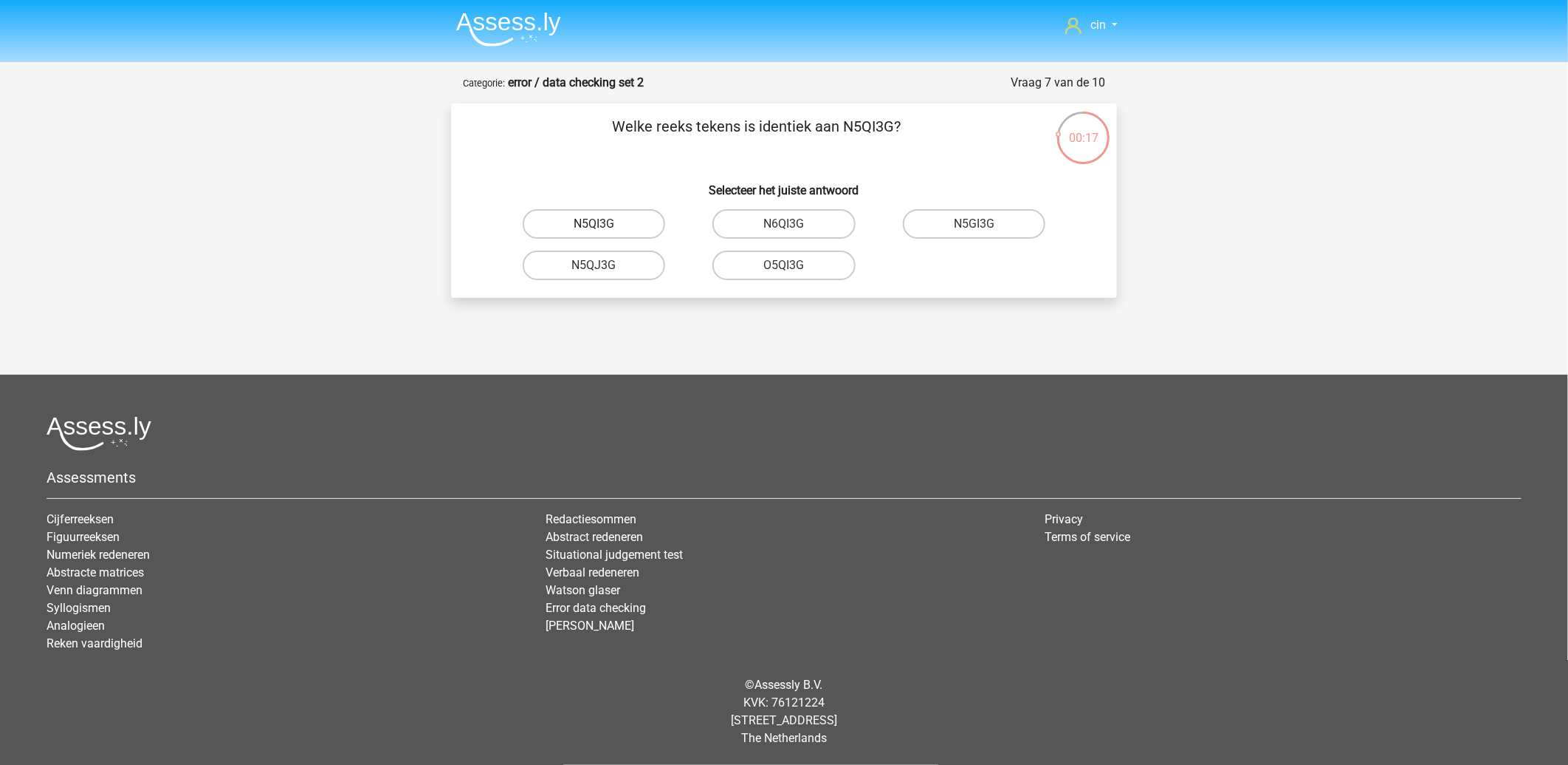
click at [614, 226] on label "N5QI3G" at bounding box center [594, 224] width 143 height 30
click at [604, 226] on input "N5QI3G" at bounding box center [599, 228] width 9 height 9
radio input "true"
click at [816, 259] on label "GP66CC" at bounding box center [784, 266] width 143 height 30
click at [793, 266] on input "GP66CC" at bounding box center [789, 270] width 9 height 9
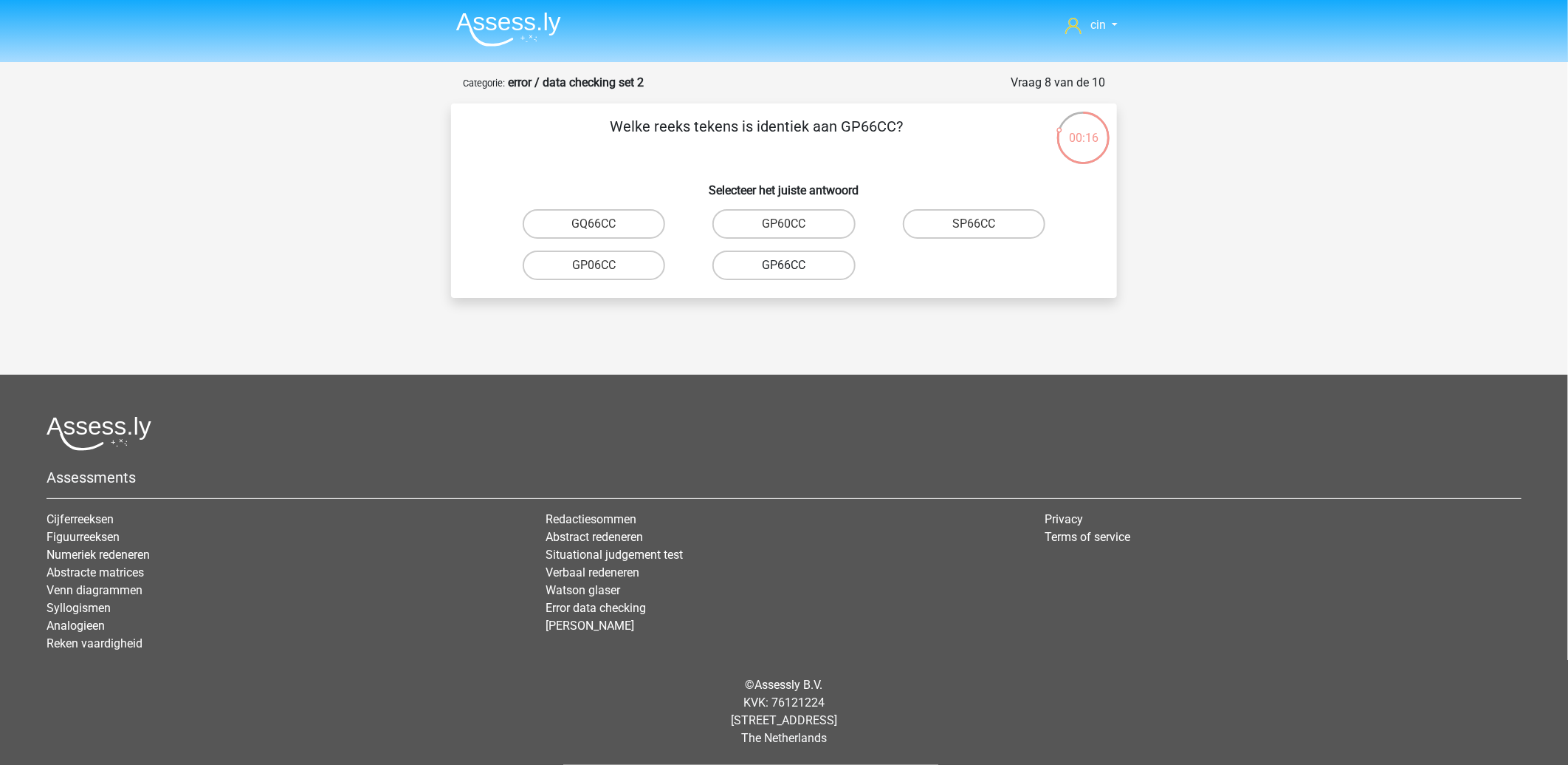
radio input "true"
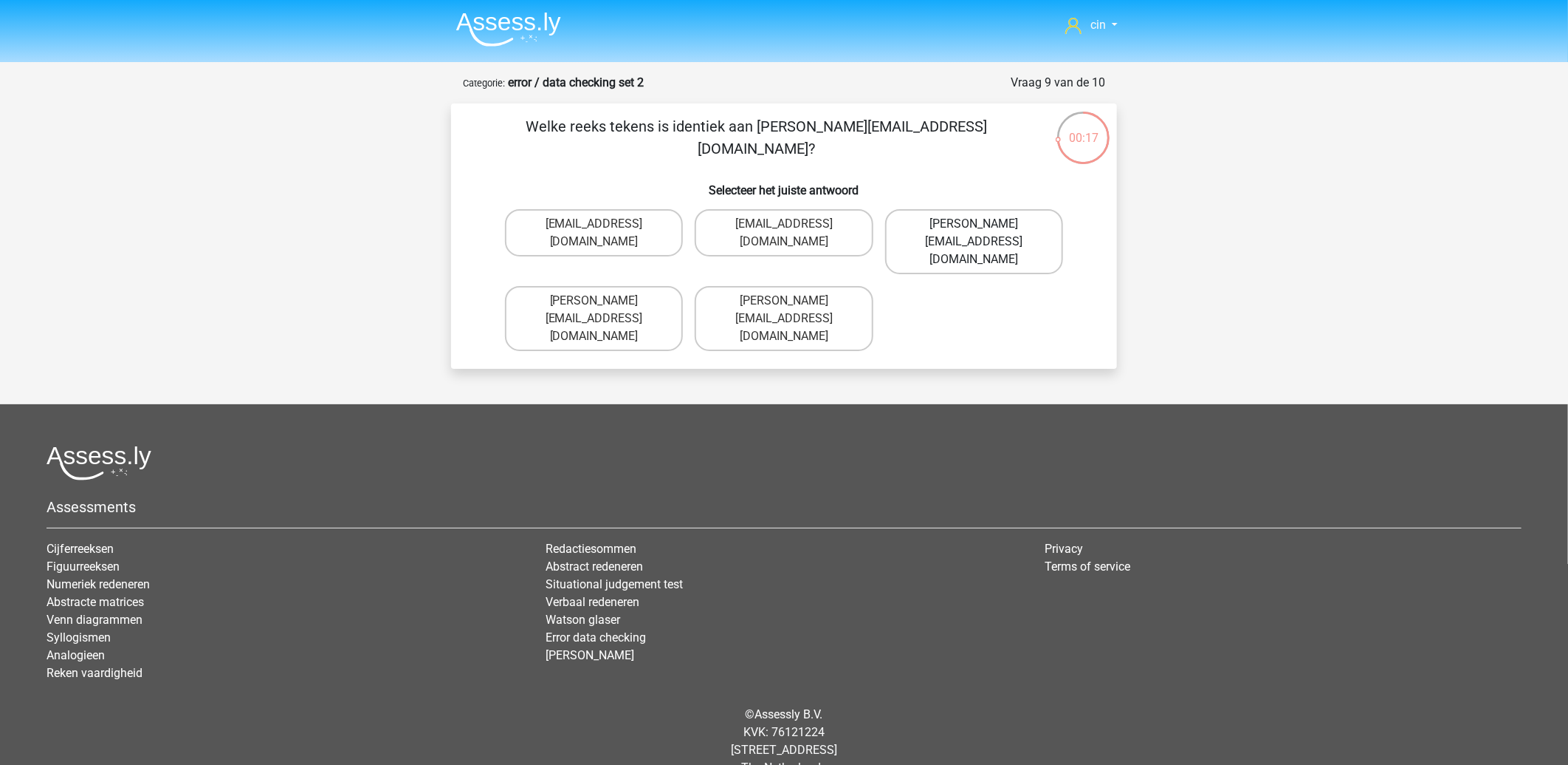
click at [974, 226] on input "Thomas_Maed@joinmail.uk.co" at bounding box center [979, 228] width 9 height 9
radio input "true"
click at [789, 299] on label "Richard-Pierson@hotmails.co.com" at bounding box center [784, 318] width 178 height 65
click at [789, 301] on input "Richard-Pierson@hotmails.co.com" at bounding box center [789, 305] width 9 height 9
radio input "true"
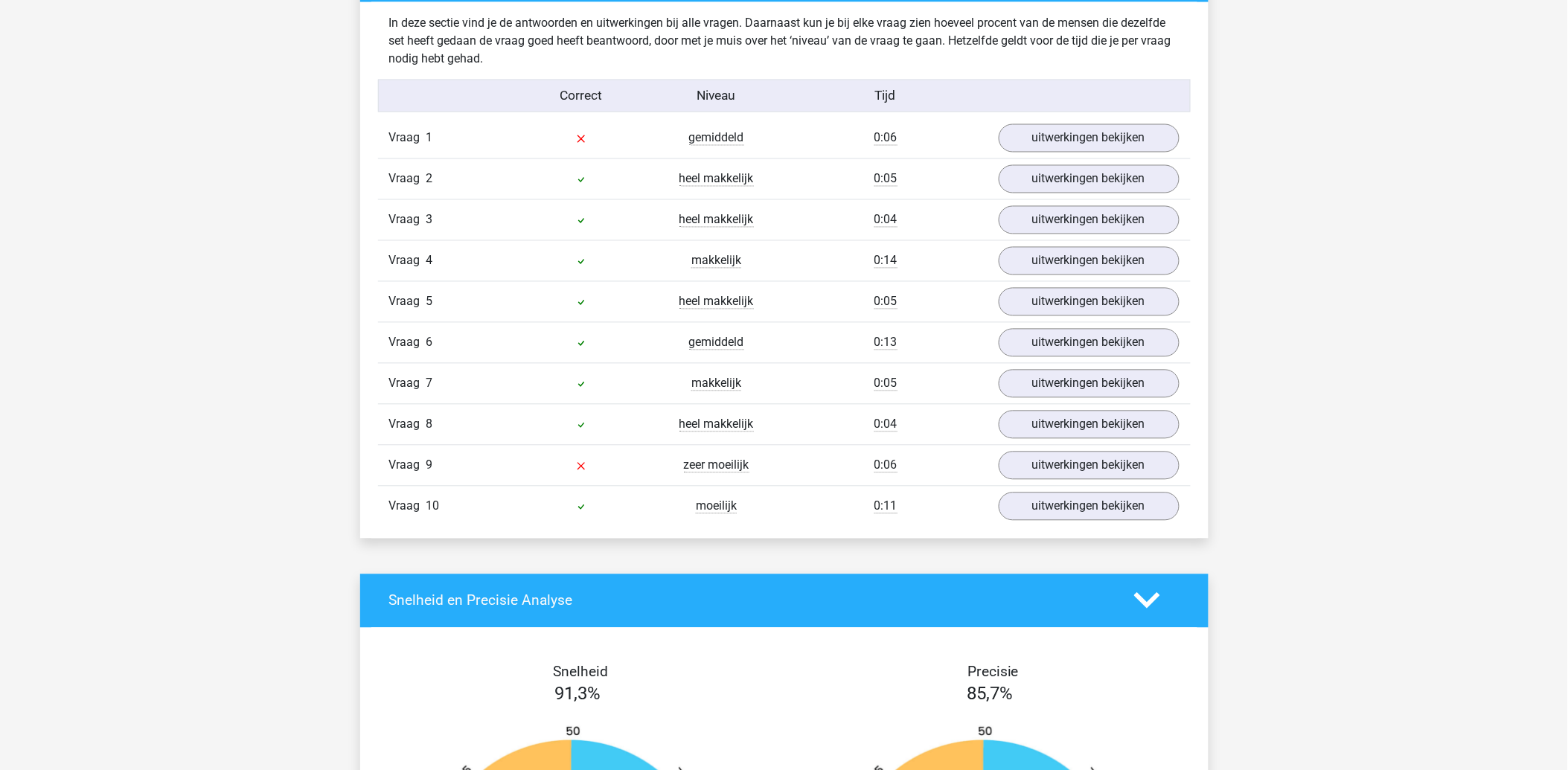
scroll to position [826, 0]
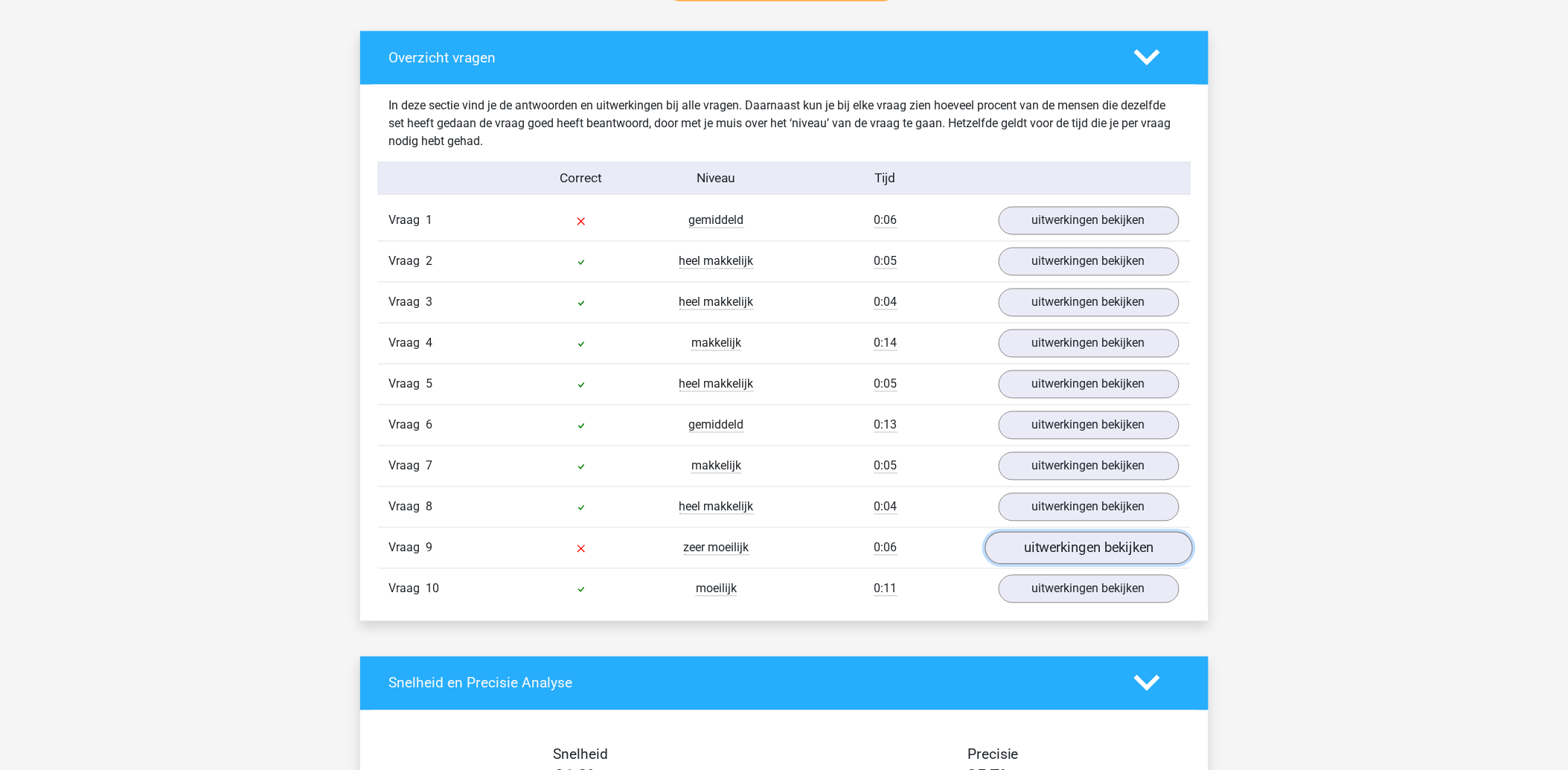
click at [1040, 547] on link "uitwerkingen bekijken" at bounding box center [1088, 548] width 208 height 33
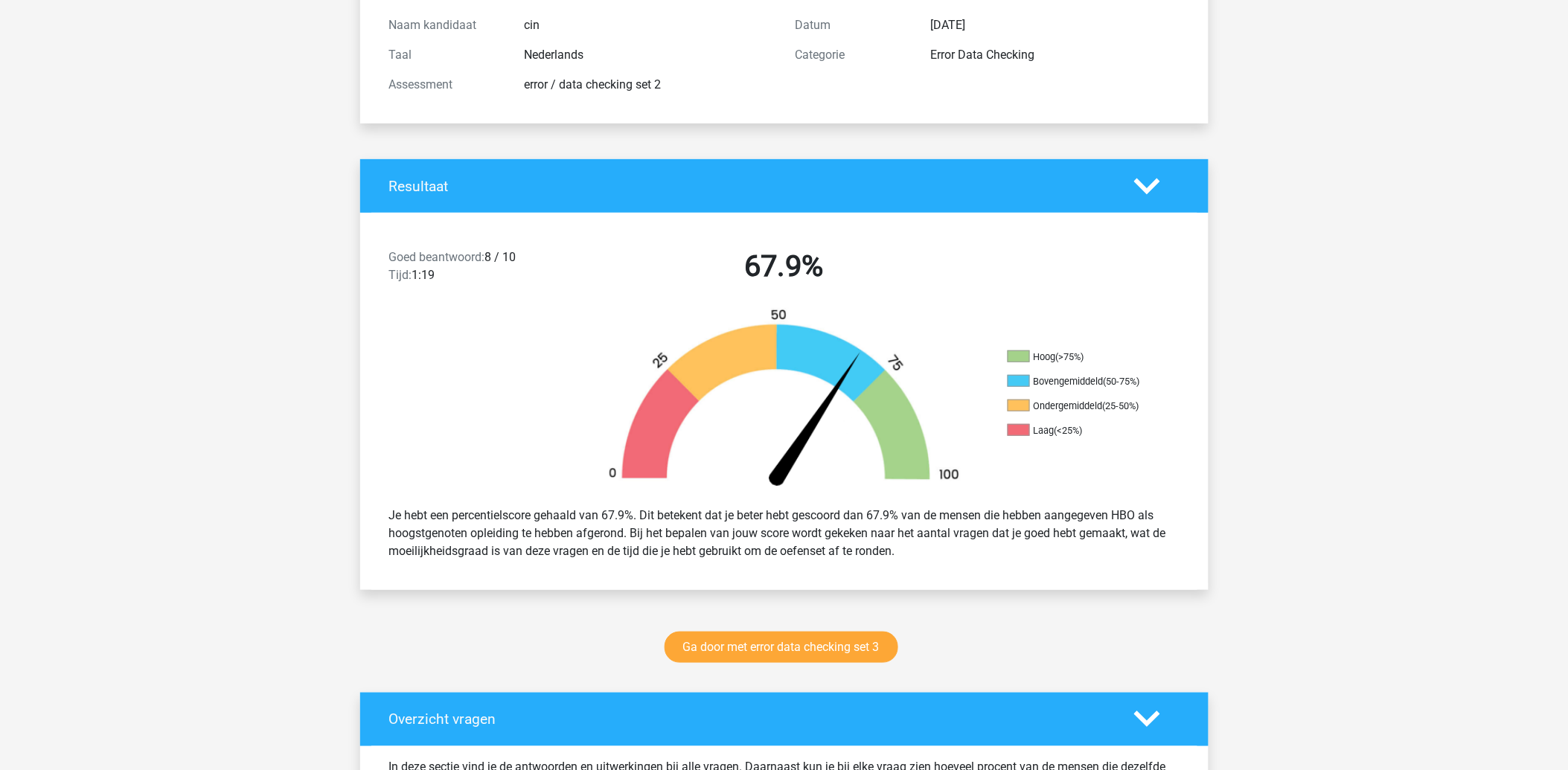
scroll to position [661, 0]
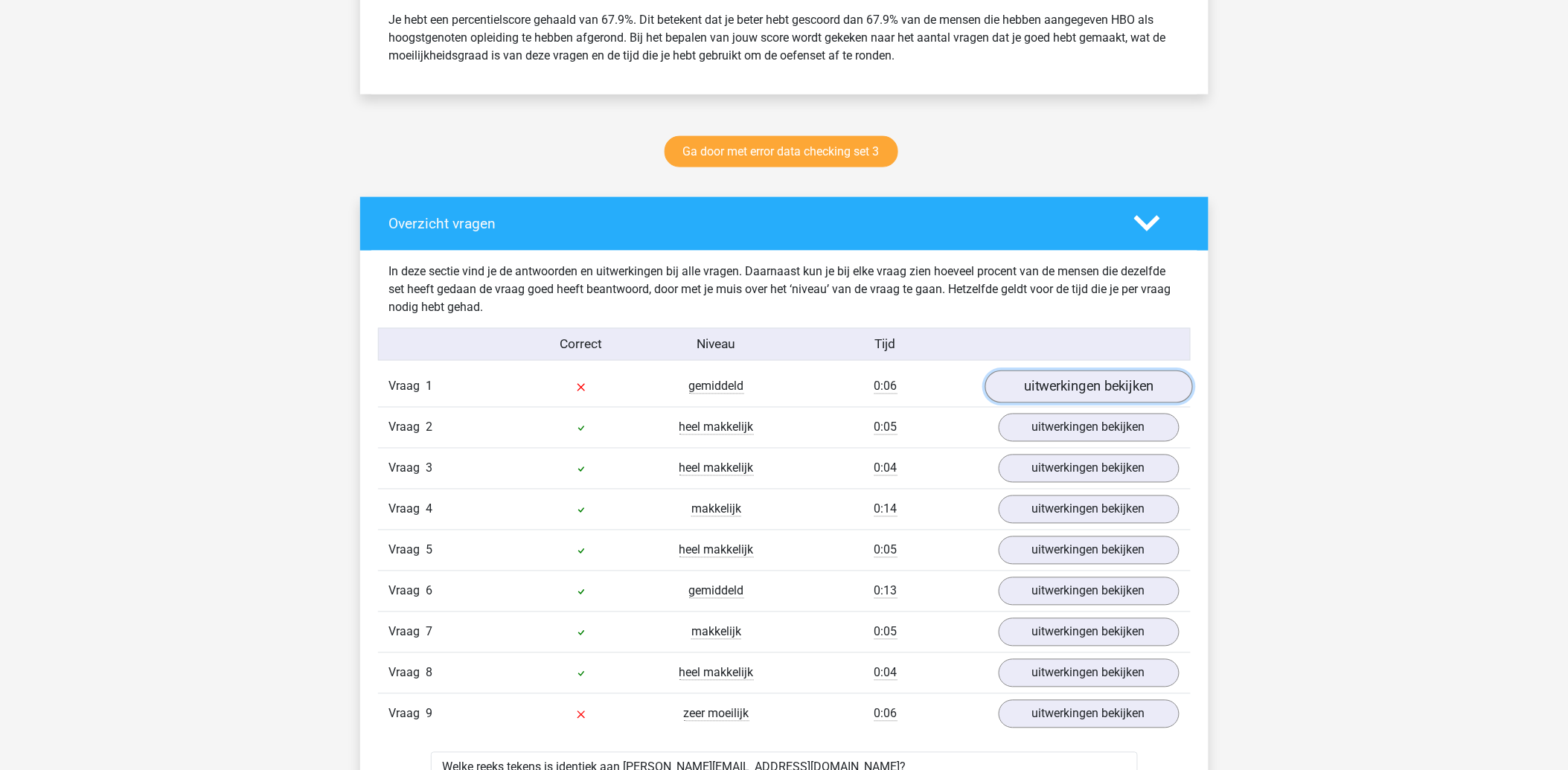
click at [1031, 387] on link "uitwerkingen bekijken" at bounding box center [1088, 386] width 208 height 33
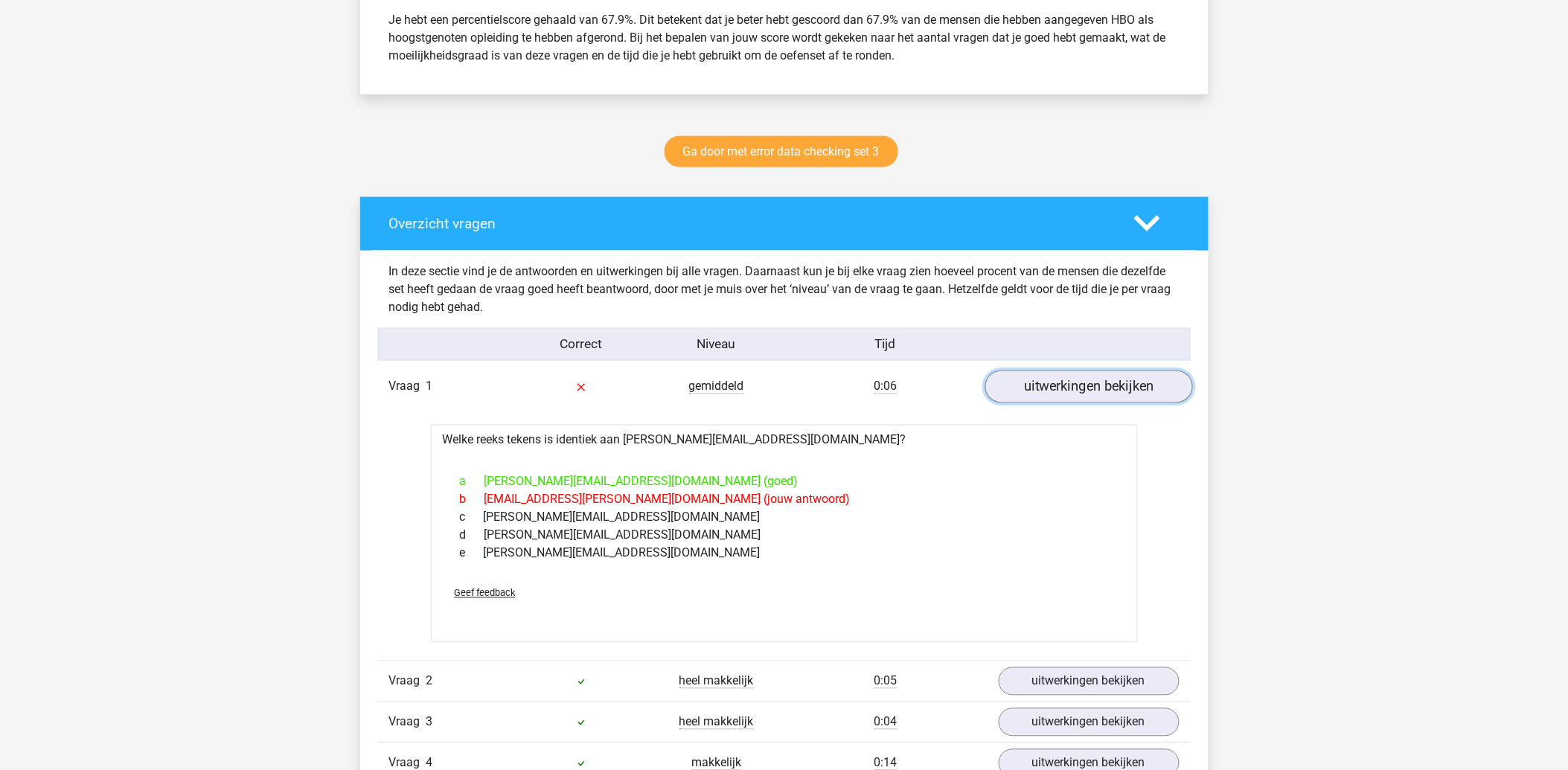
click at [1059, 385] on link "uitwerkingen bekijken" at bounding box center [1088, 386] width 208 height 33
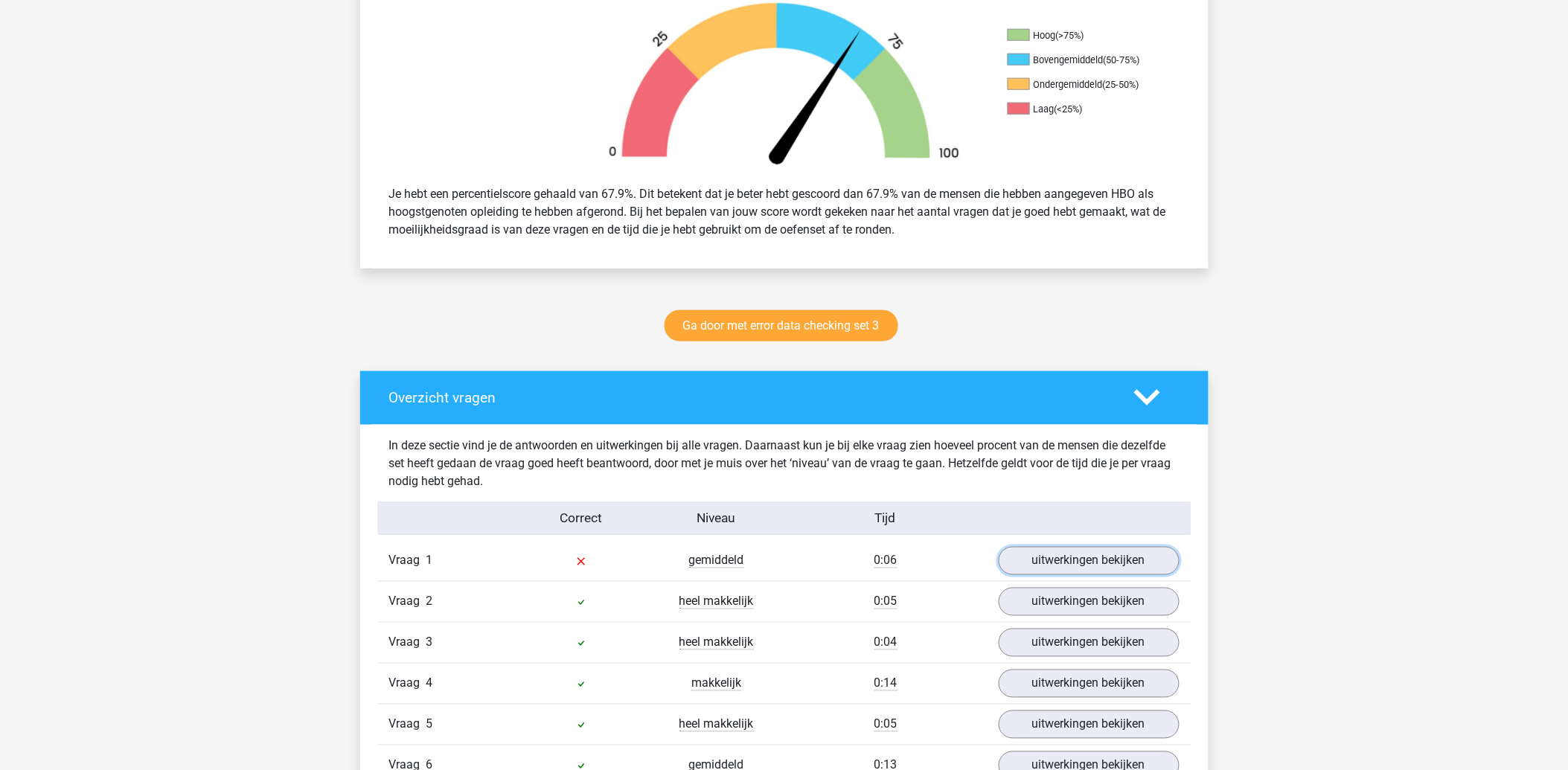
scroll to position [0, 0]
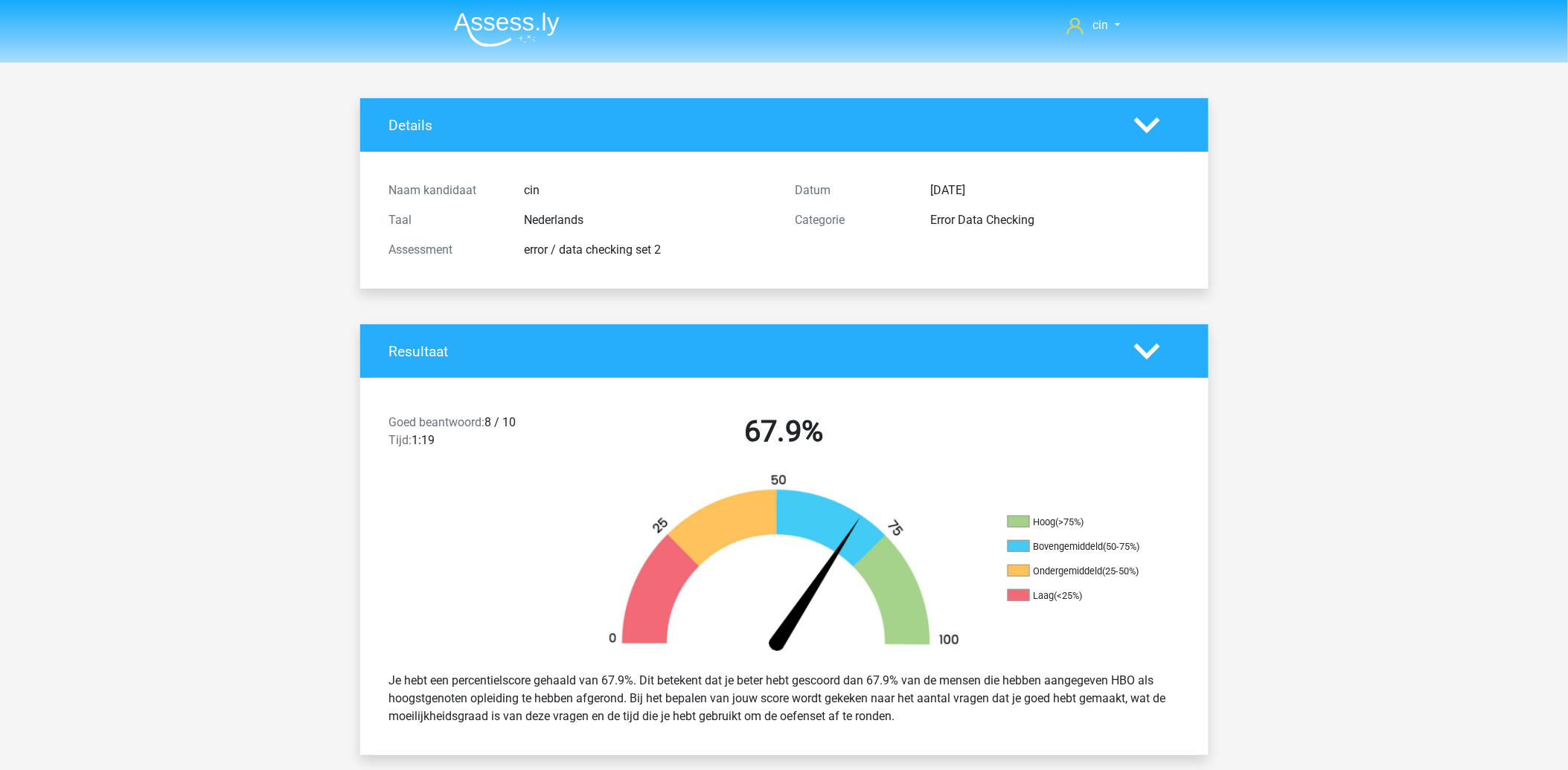
click at [499, 32] on img at bounding box center [506, 29] width 106 height 35
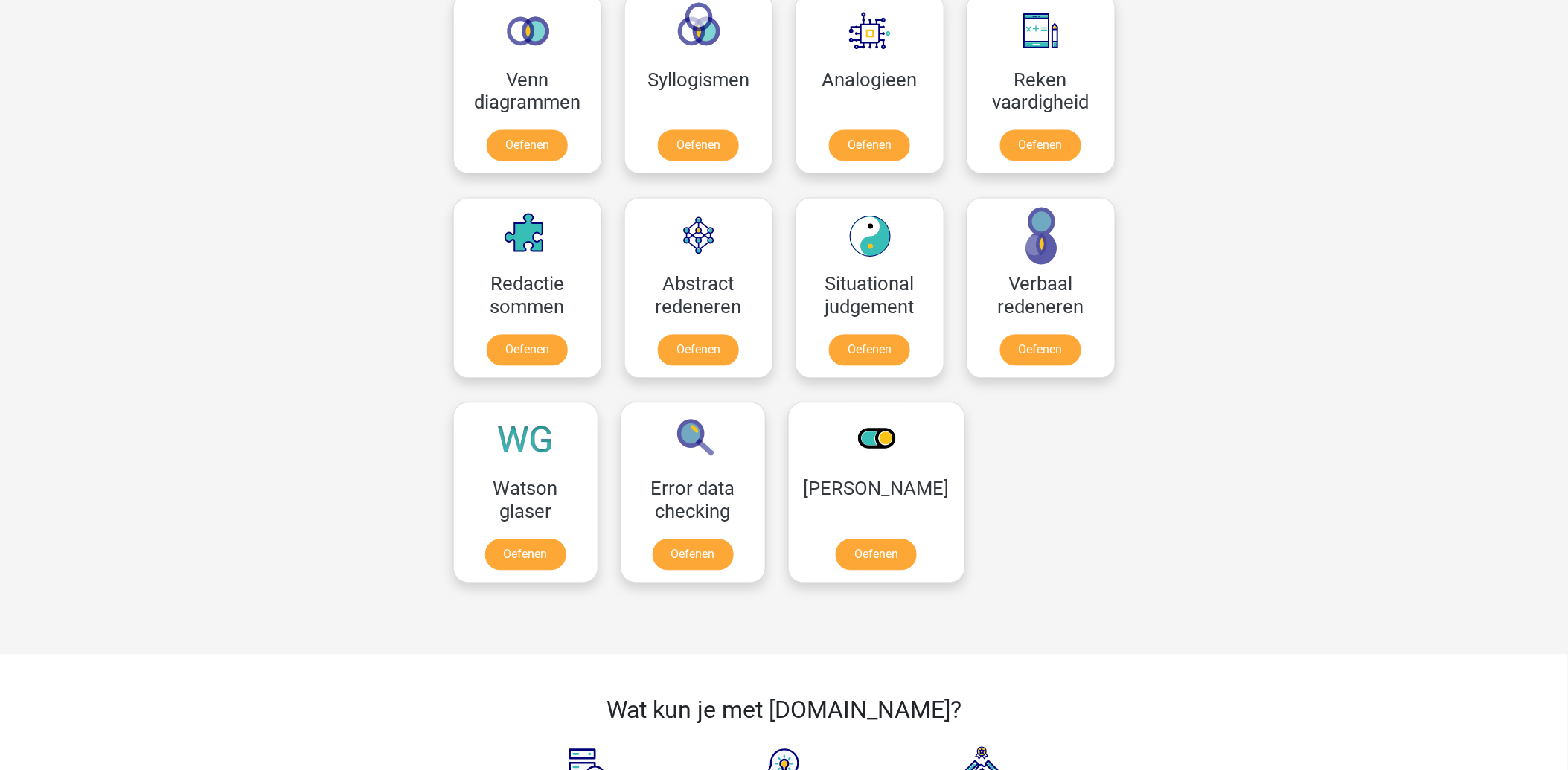
scroll to position [991, 0]
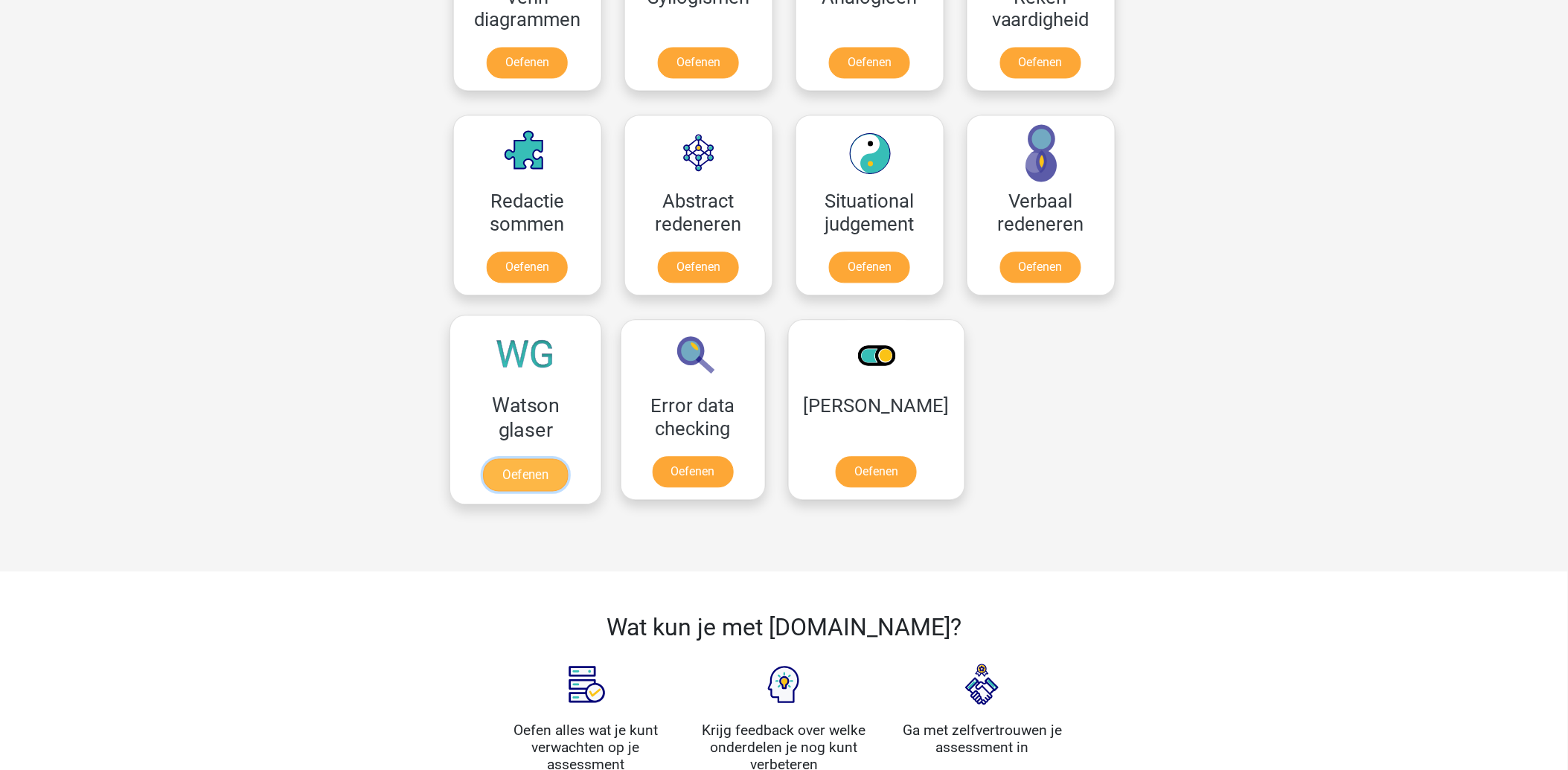
click at [513, 474] on link "Oefenen" at bounding box center [525, 475] width 85 height 33
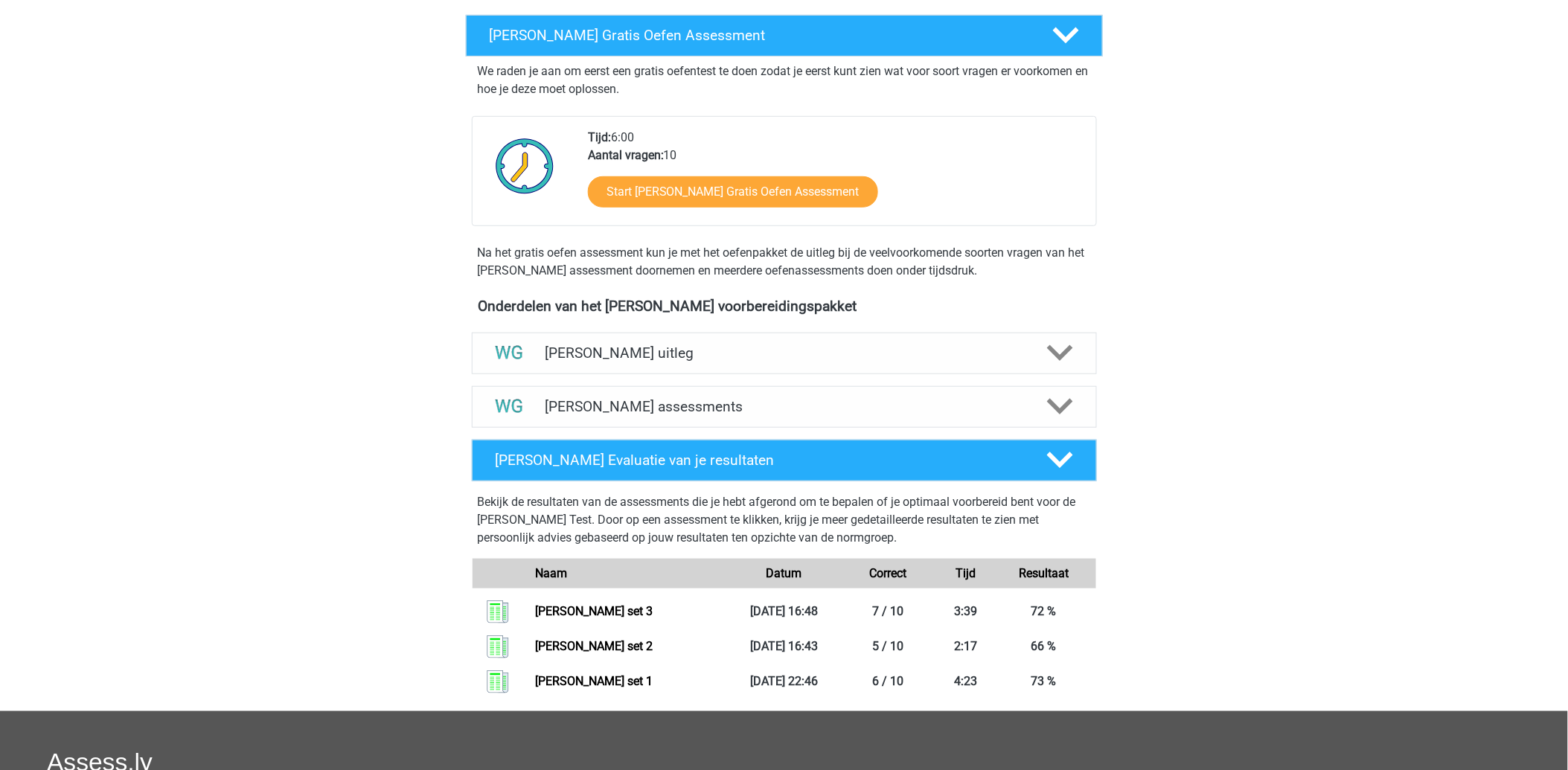
scroll to position [330, 0]
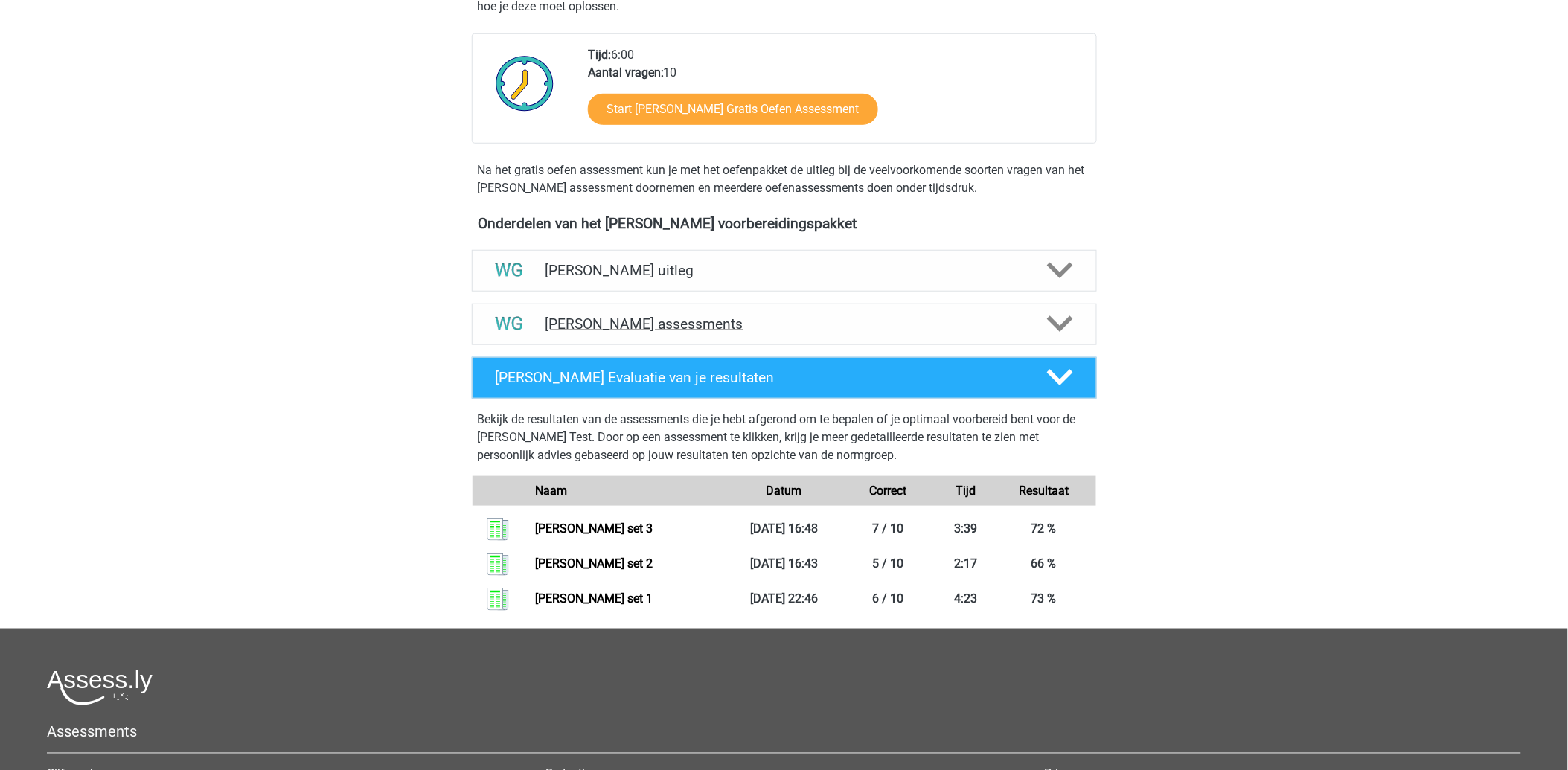
click at [651, 323] on h4 "[PERSON_NAME] assessments" at bounding box center [784, 323] width 478 height 17
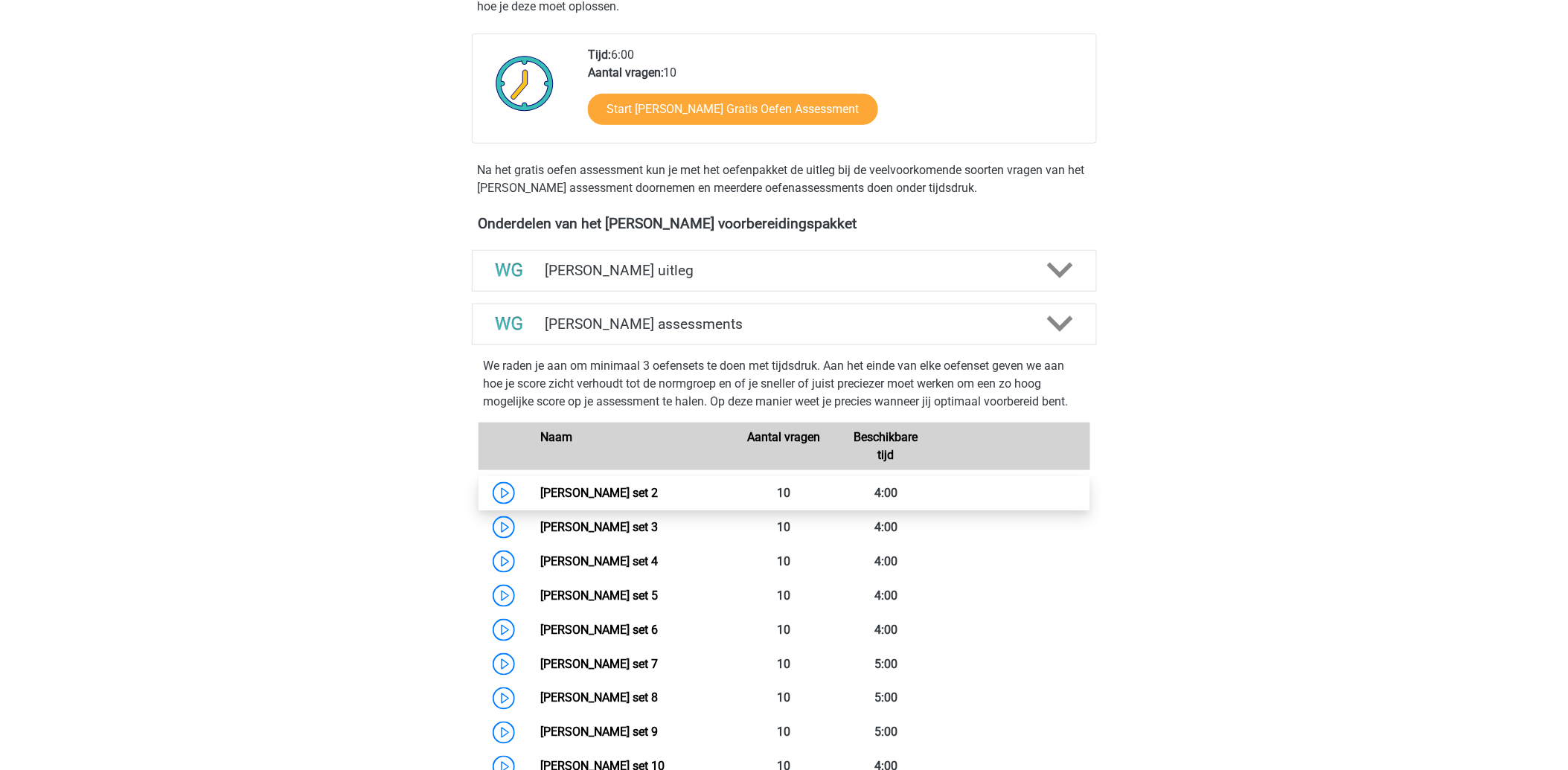
click at [598, 493] on link "[PERSON_NAME] set 2" at bounding box center [599, 492] width 118 height 14
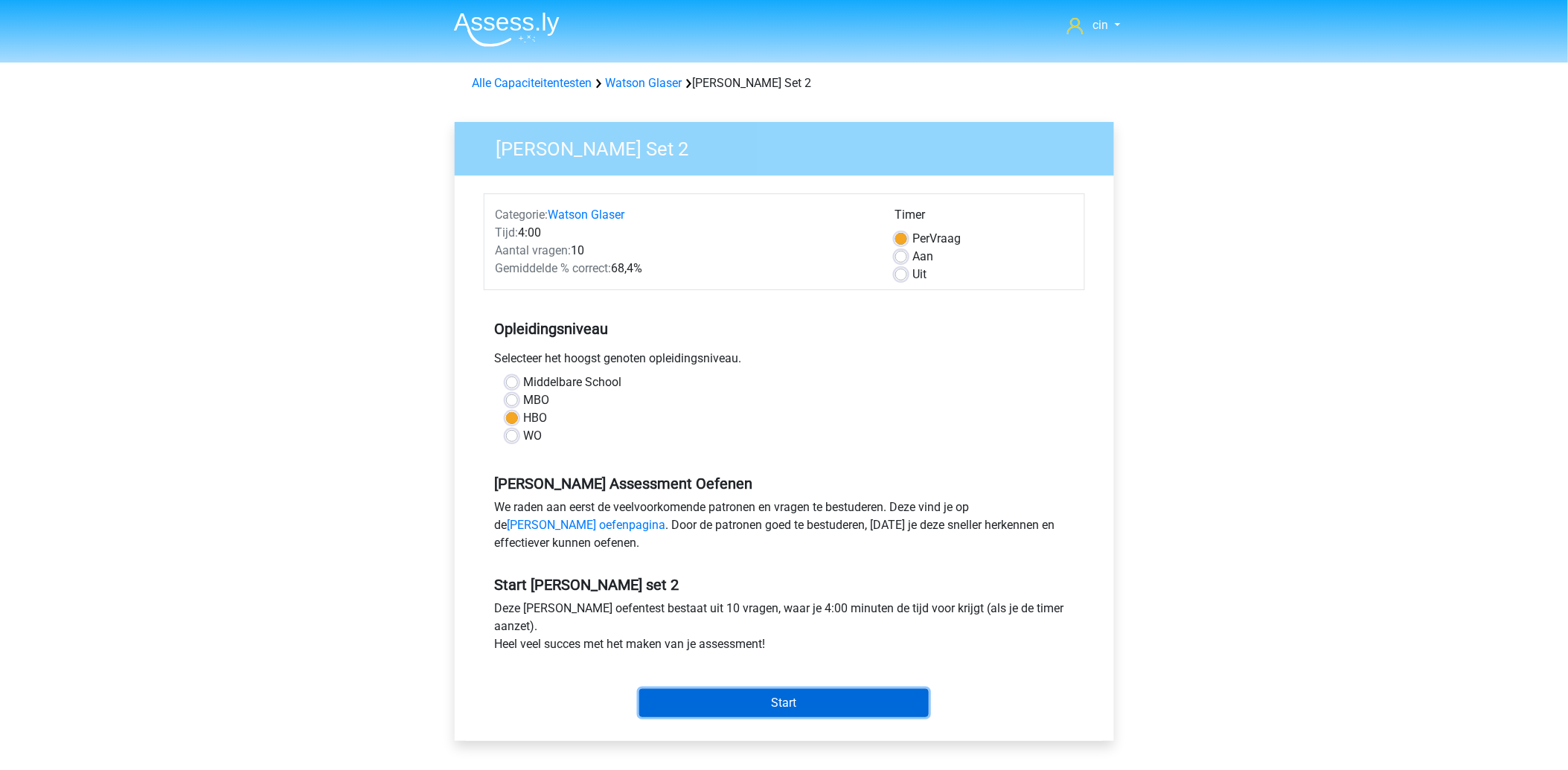
click at [835, 708] on input "Start" at bounding box center [784, 703] width 290 height 28
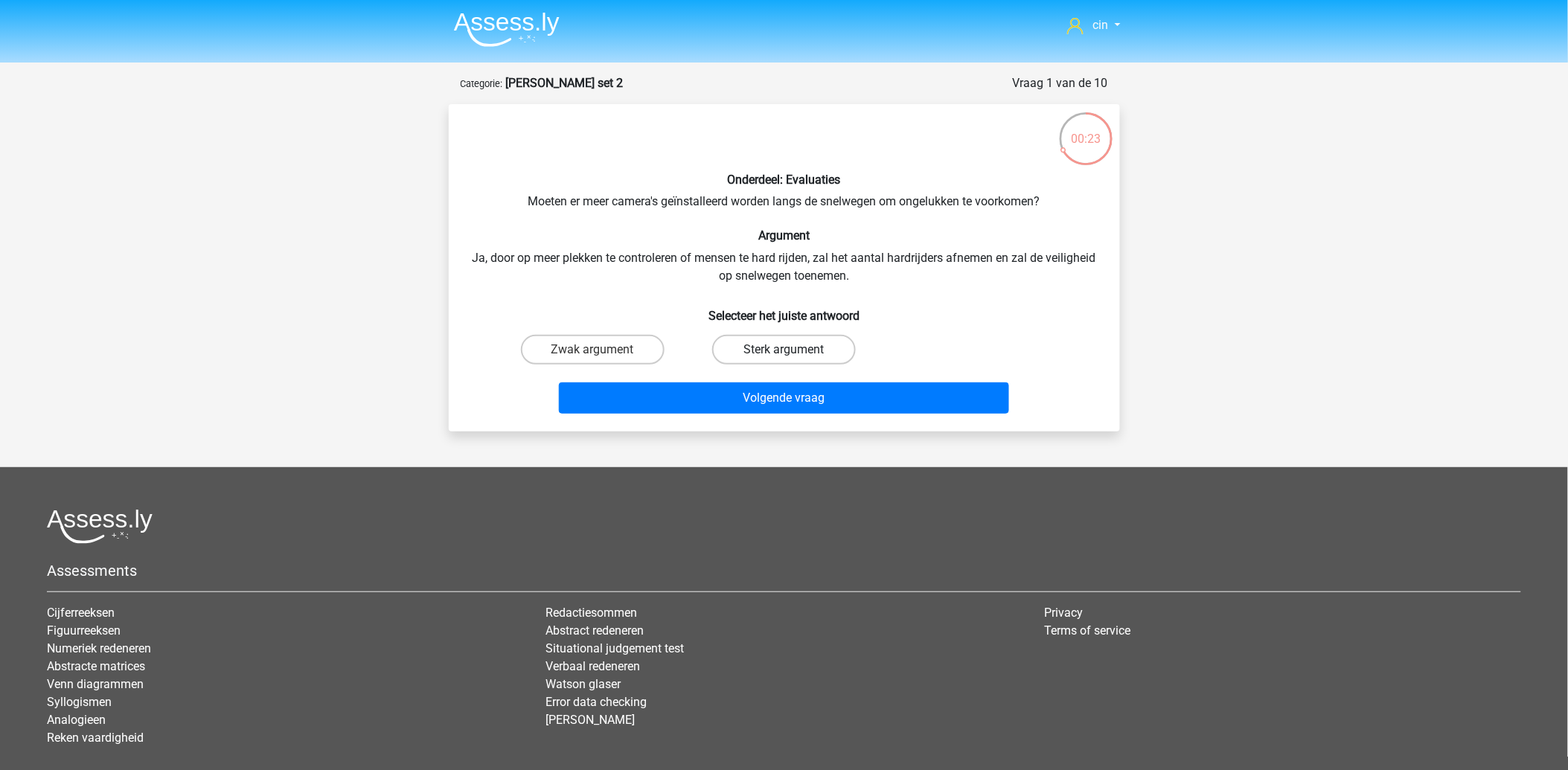
click at [775, 348] on label "Sterk argument" at bounding box center [784, 349] width 144 height 30
click at [784, 349] on input "Sterk argument" at bounding box center [788, 354] width 9 height 9
radio input "true"
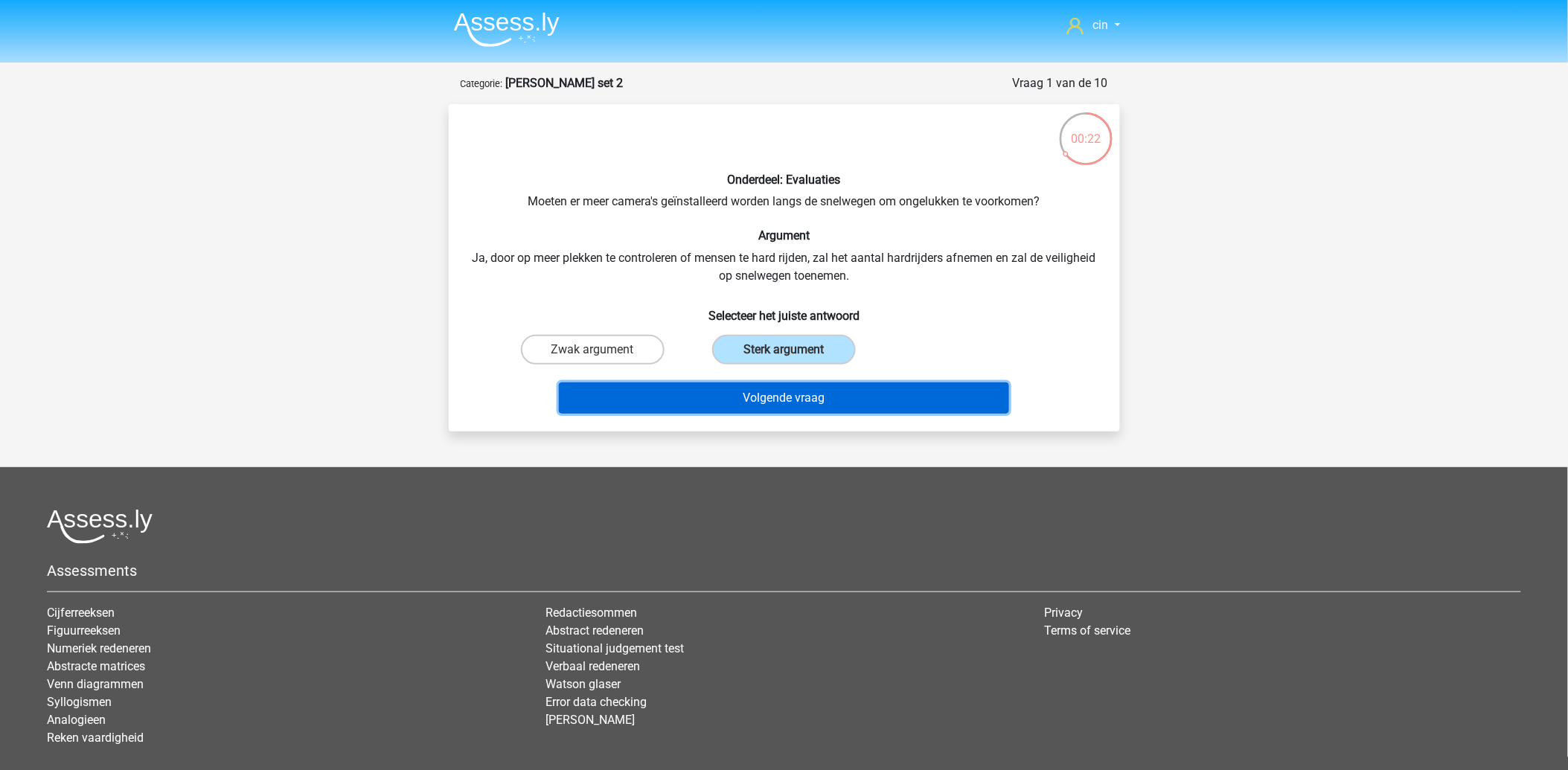
click at [807, 392] on button "Volgende vraag" at bounding box center [784, 397] width 450 height 31
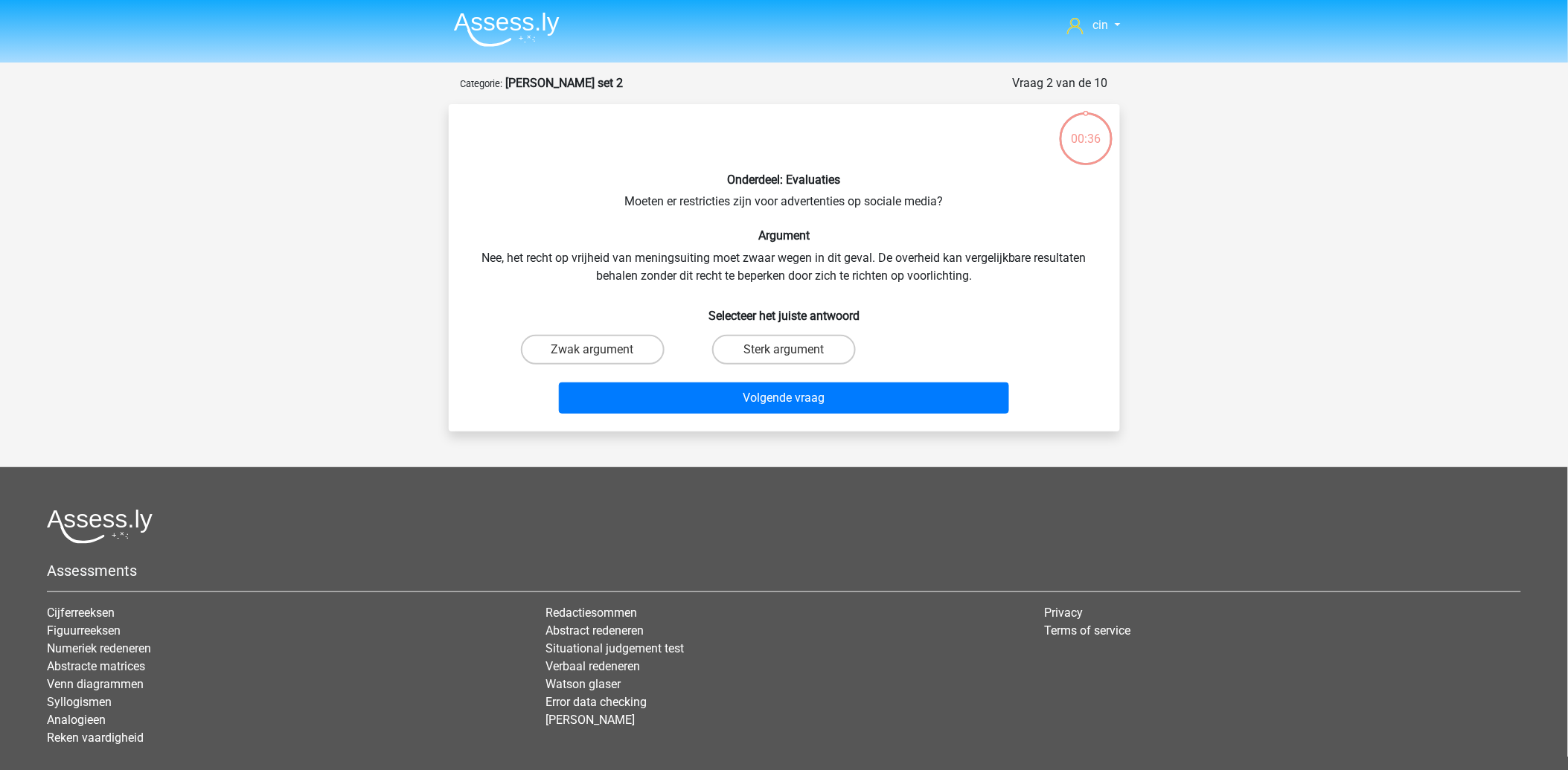
scroll to position [75, 0]
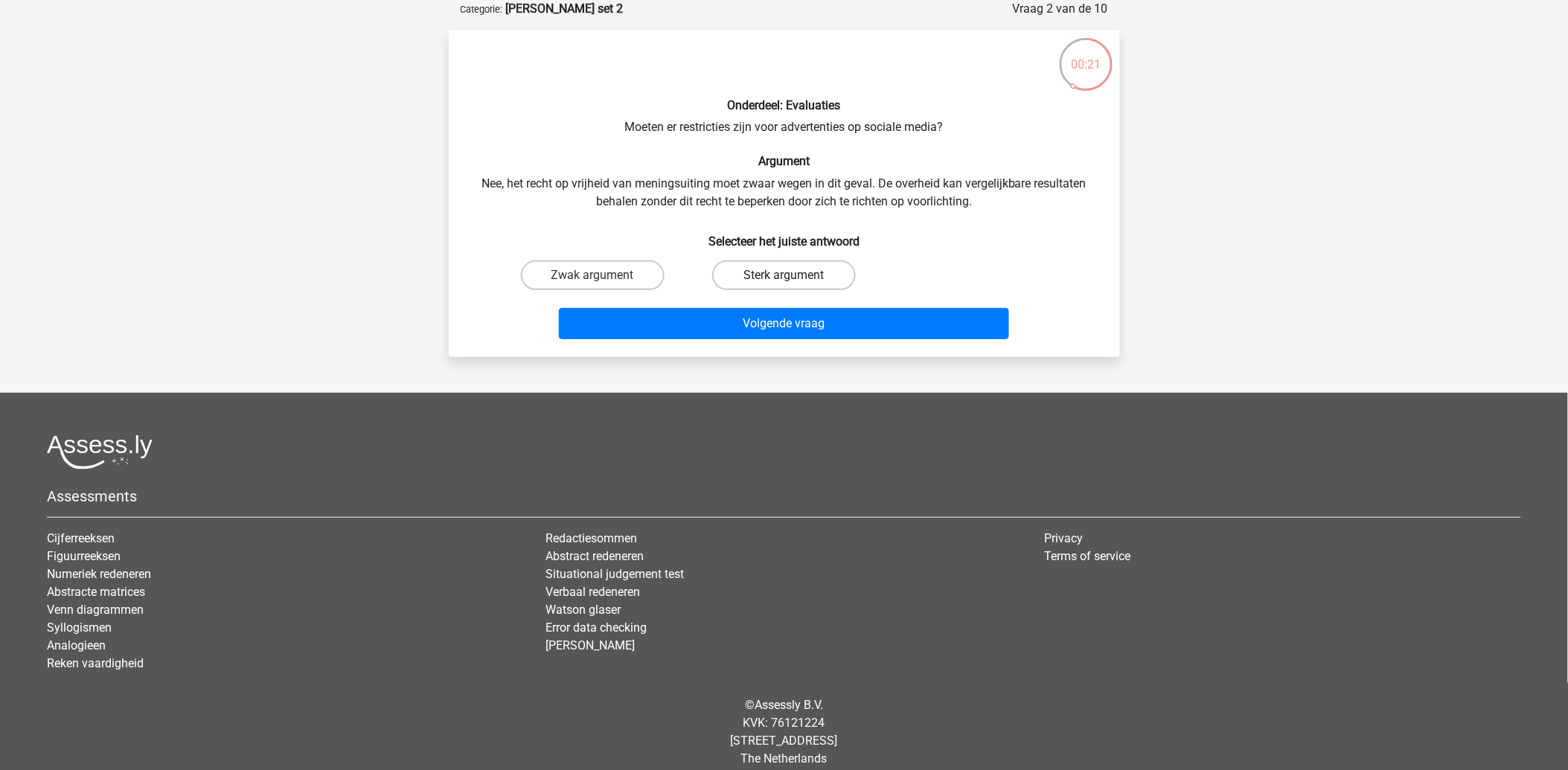
click at [782, 274] on label "Sterk argument" at bounding box center [784, 275] width 144 height 30
click at [784, 275] on input "Sterk argument" at bounding box center [788, 279] width 9 height 9
radio input "true"
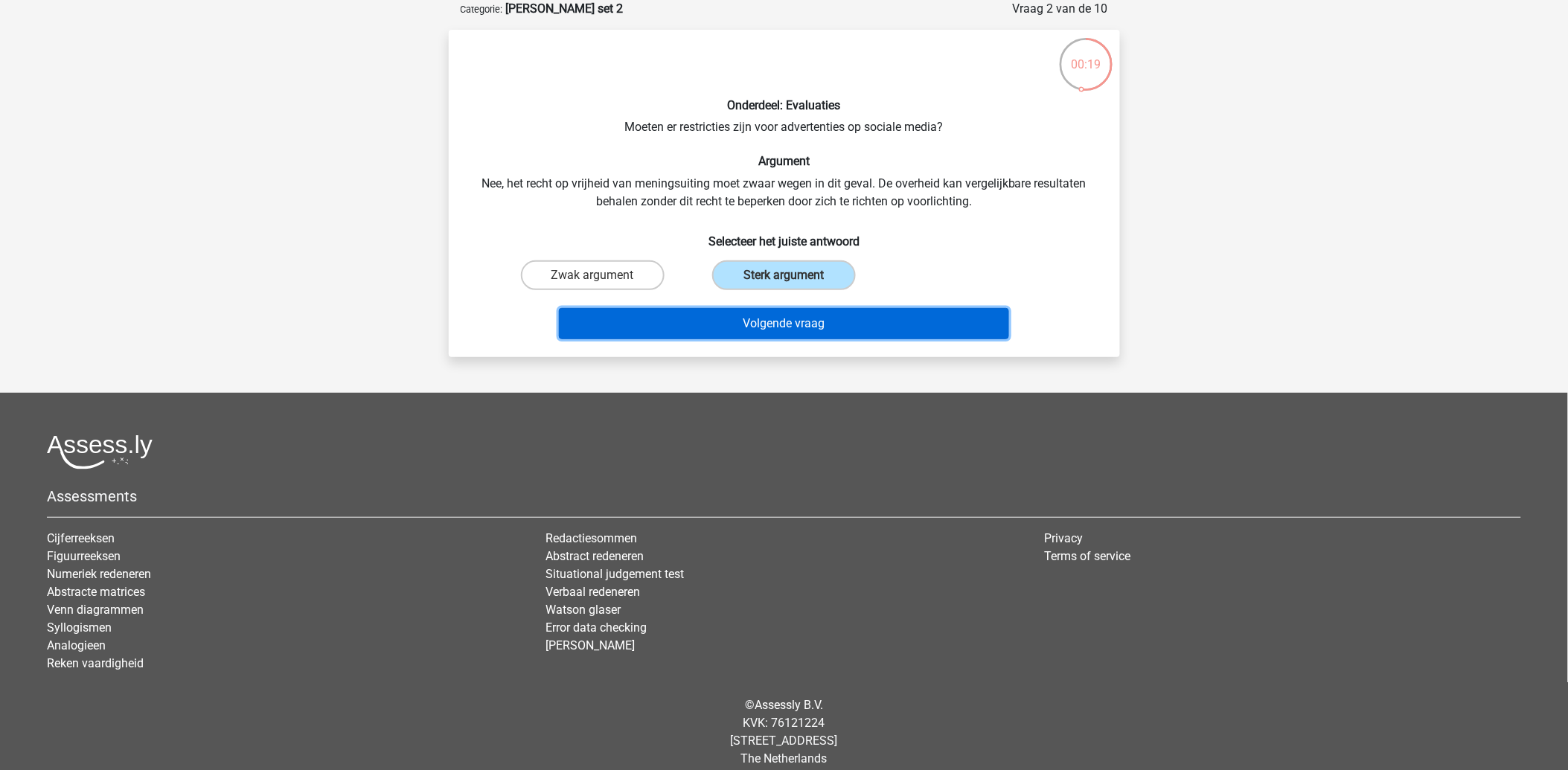
click at [784, 336] on button "Volgende vraag" at bounding box center [784, 322] width 450 height 31
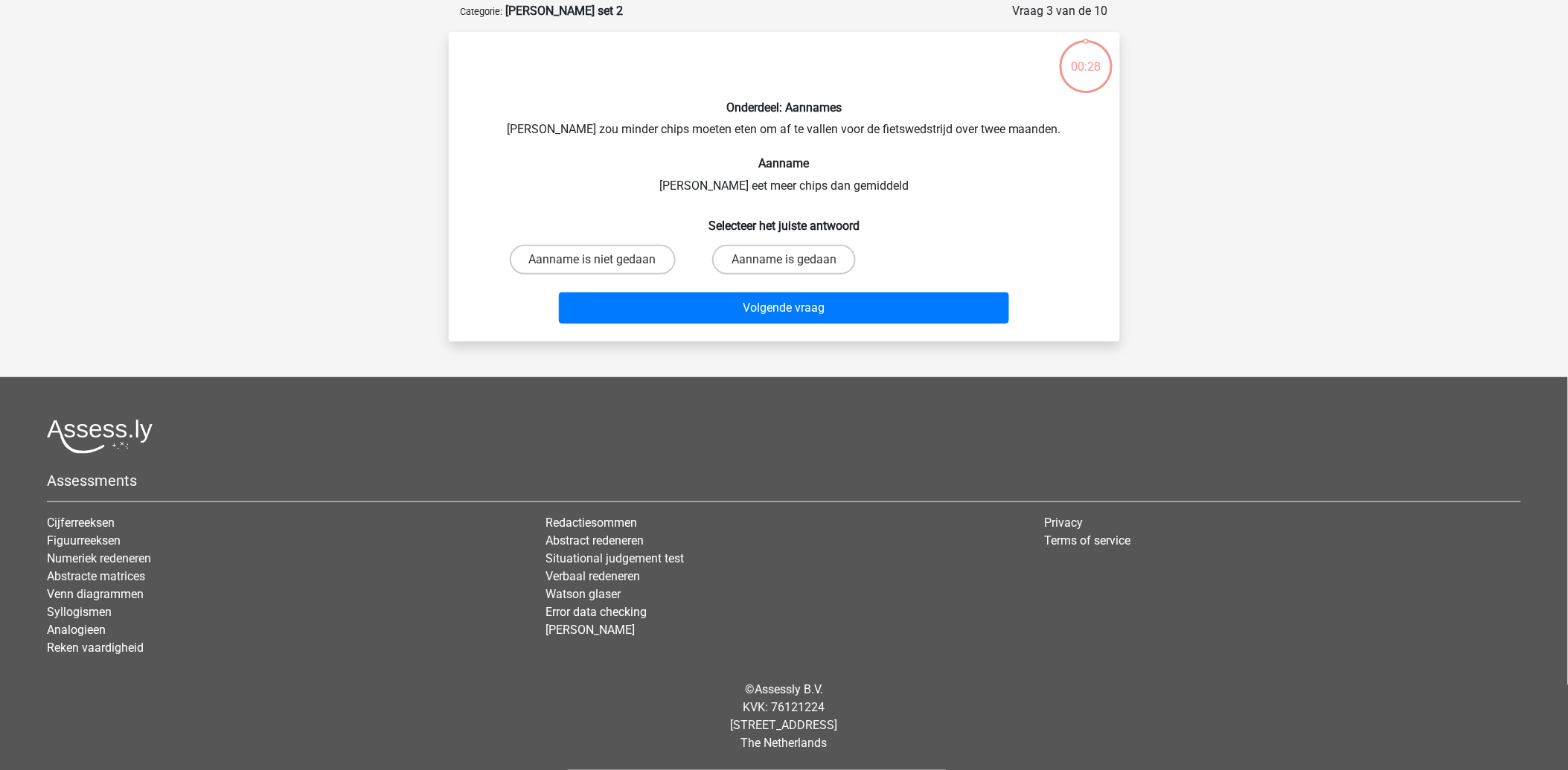
scroll to position [70, 0]
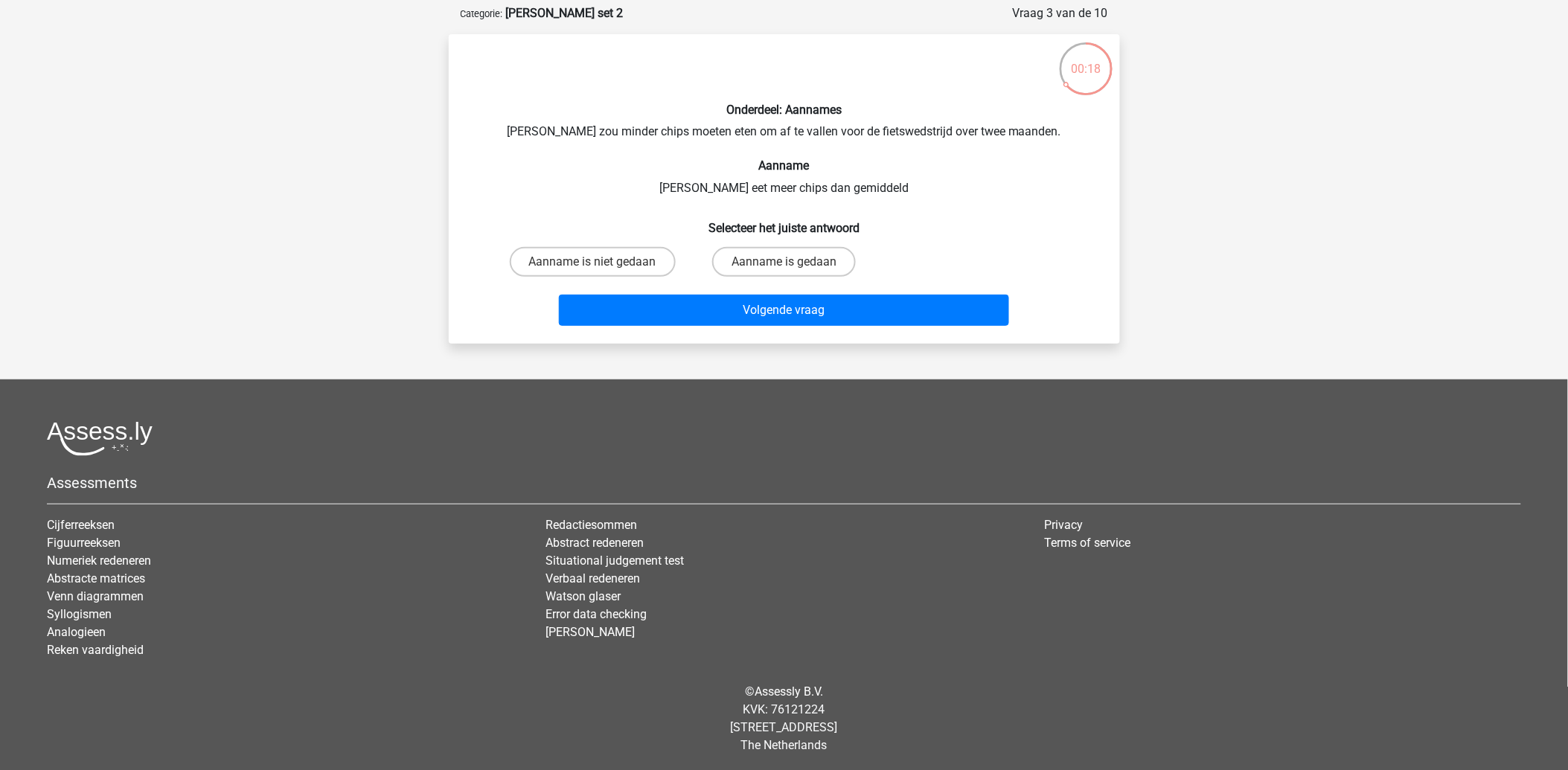
click at [784, 263] on input "Aanname is gedaan" at bounding box center [788, 266] width 9 height 9
radio input "true"
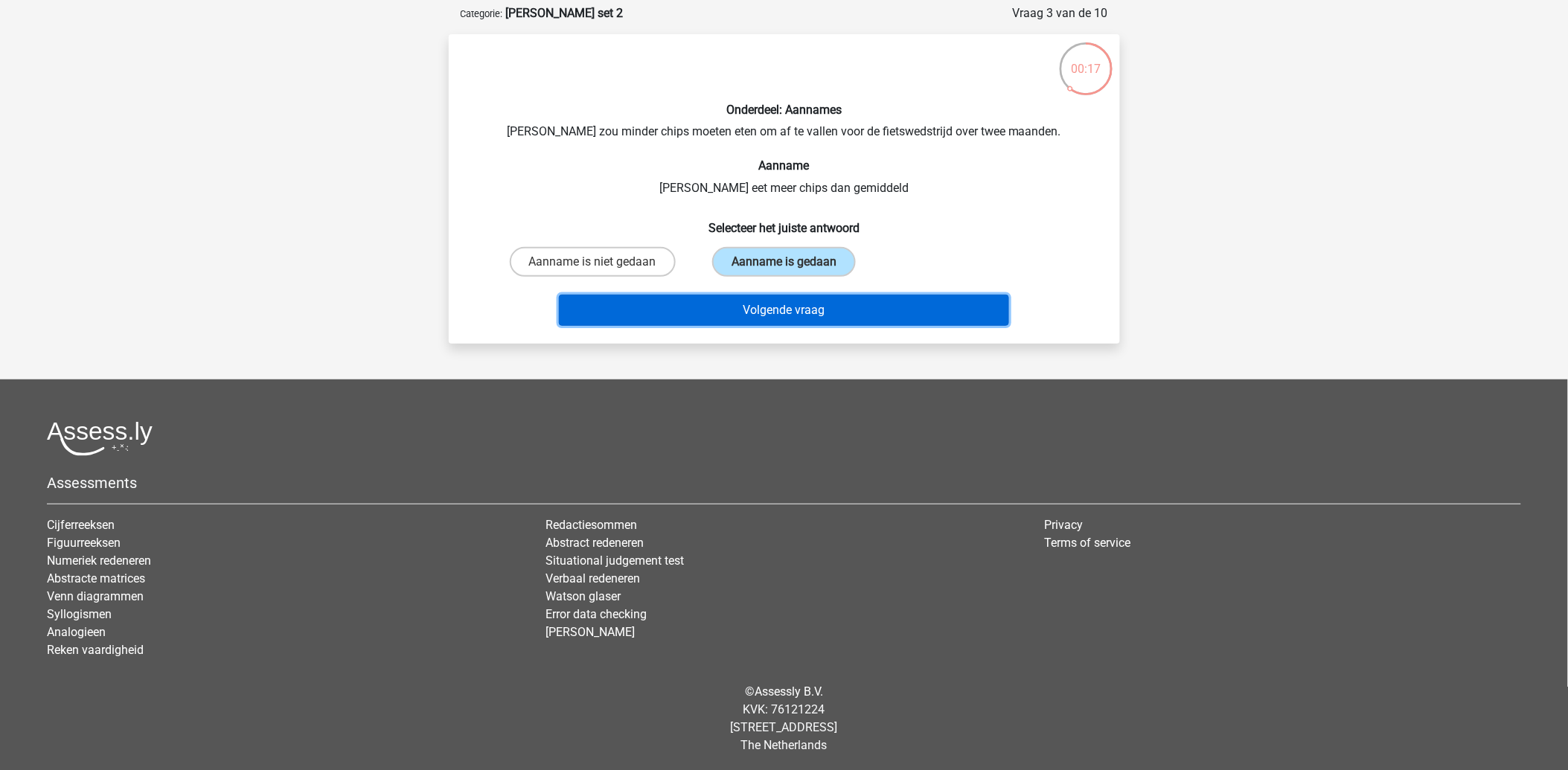
click at [787, 298] on button "Volgende vraag" at bounding box center [784, 309] width 450 height 31
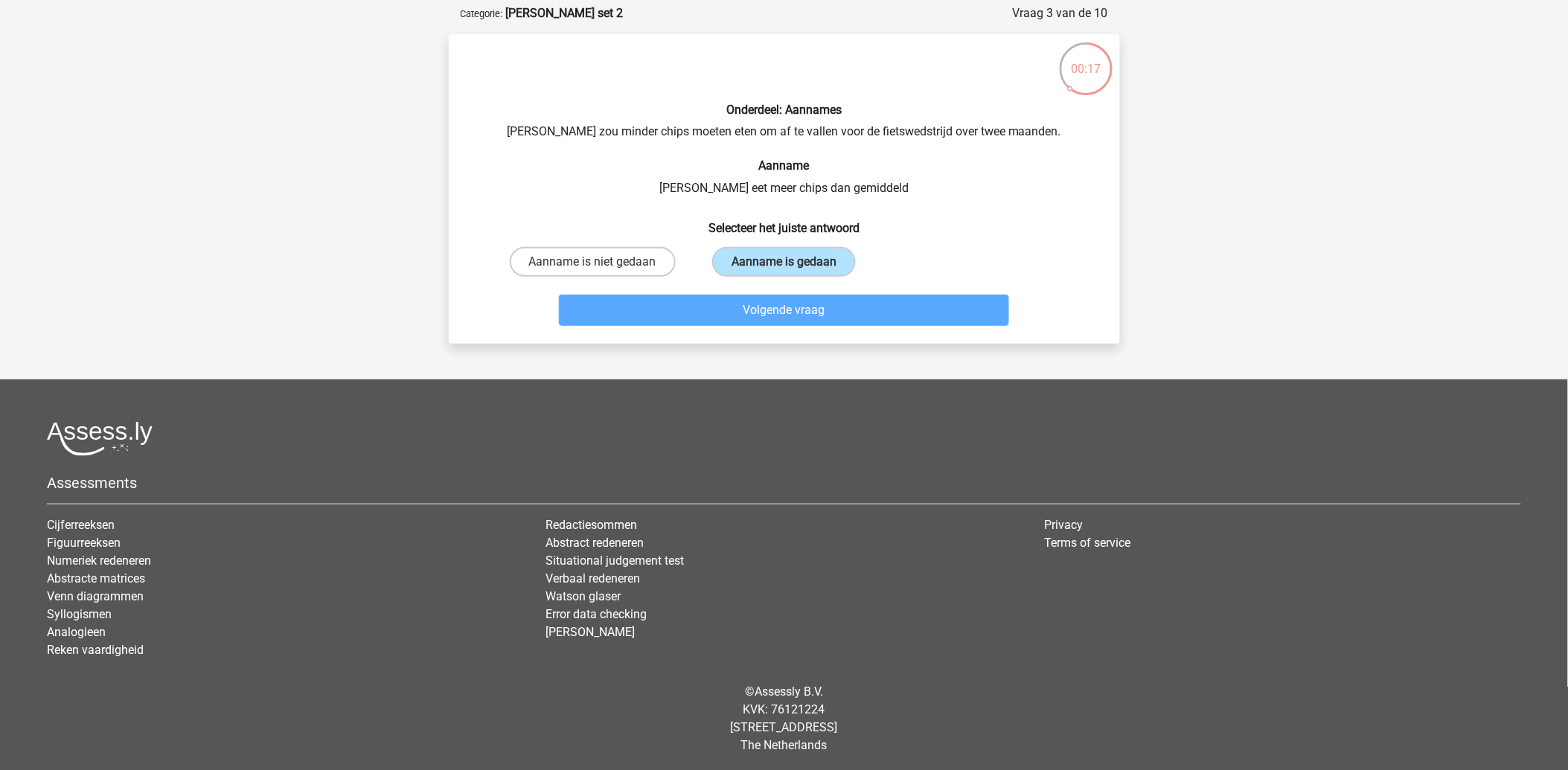
scroll to position [75, 0]
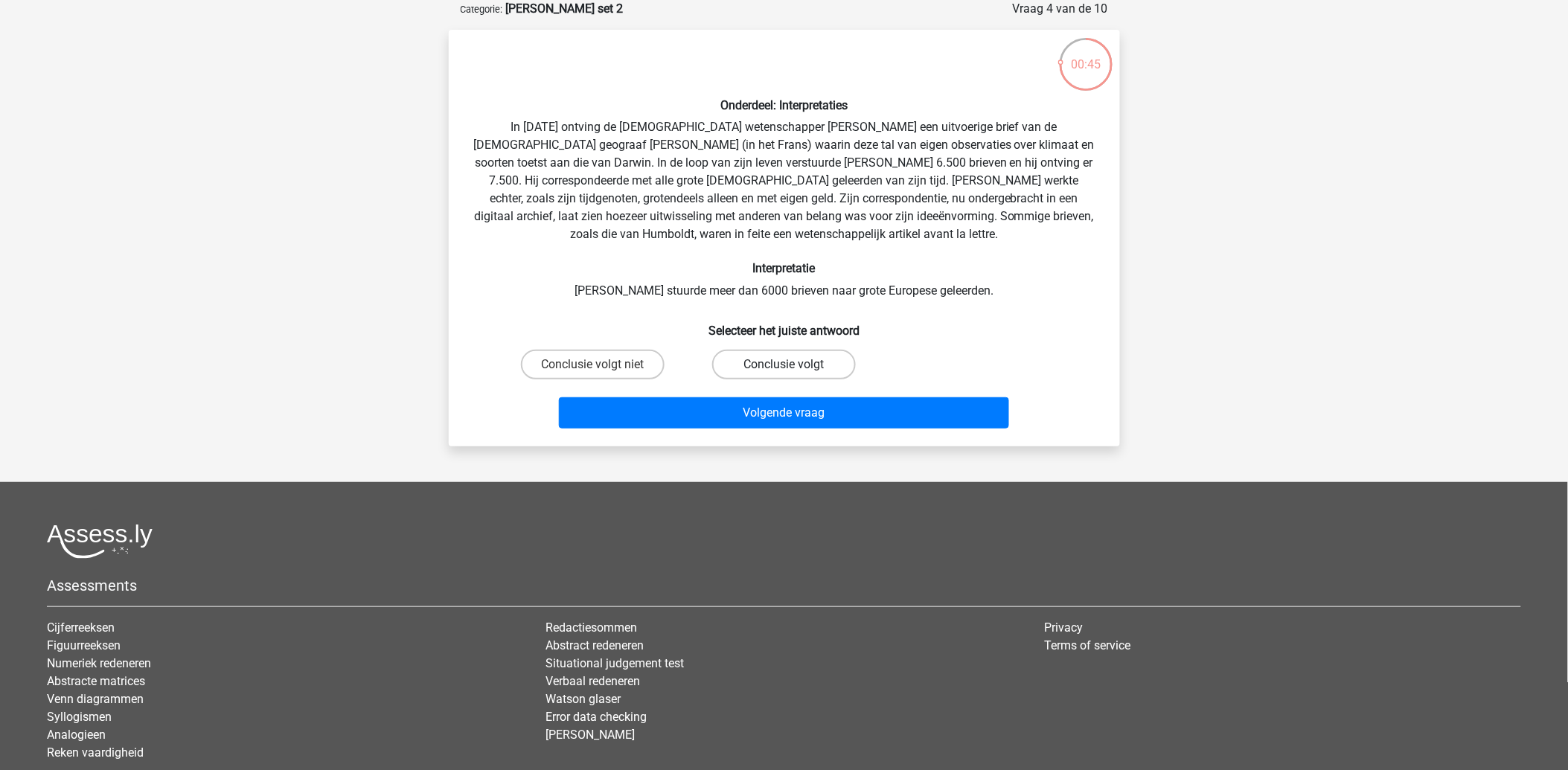
click at [805, 358] on label "Conclusie volgt" at bounding box center [784, 364] width 144 height 30
click at [793, 364] on input "Conclusie volgt" at bounding box center [788, 369] width 9 height 9
radio input "true"
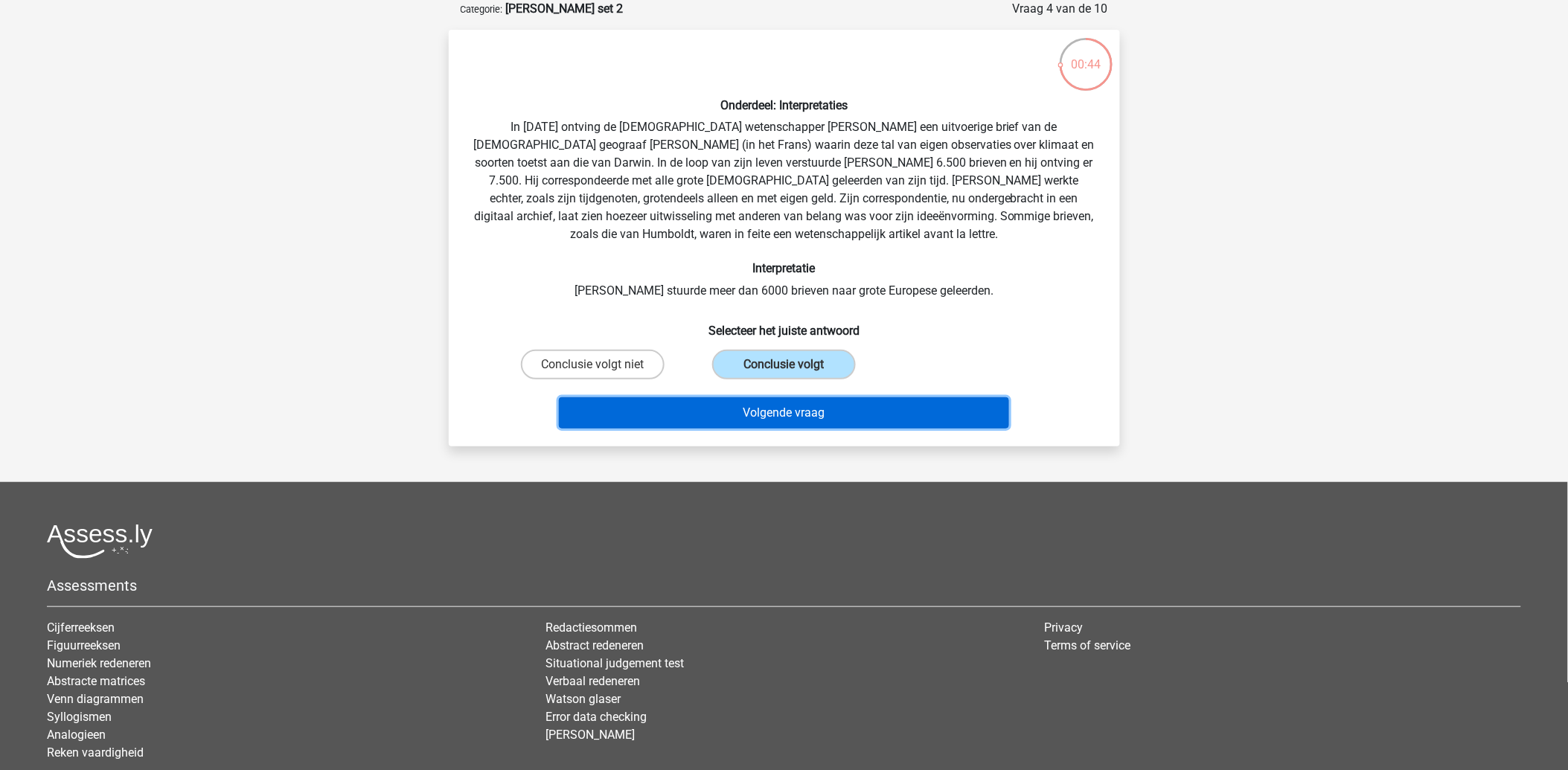
click at [753, 418] on button "Volgende vraag" at bounding box center [784, 412] width 450 height 31
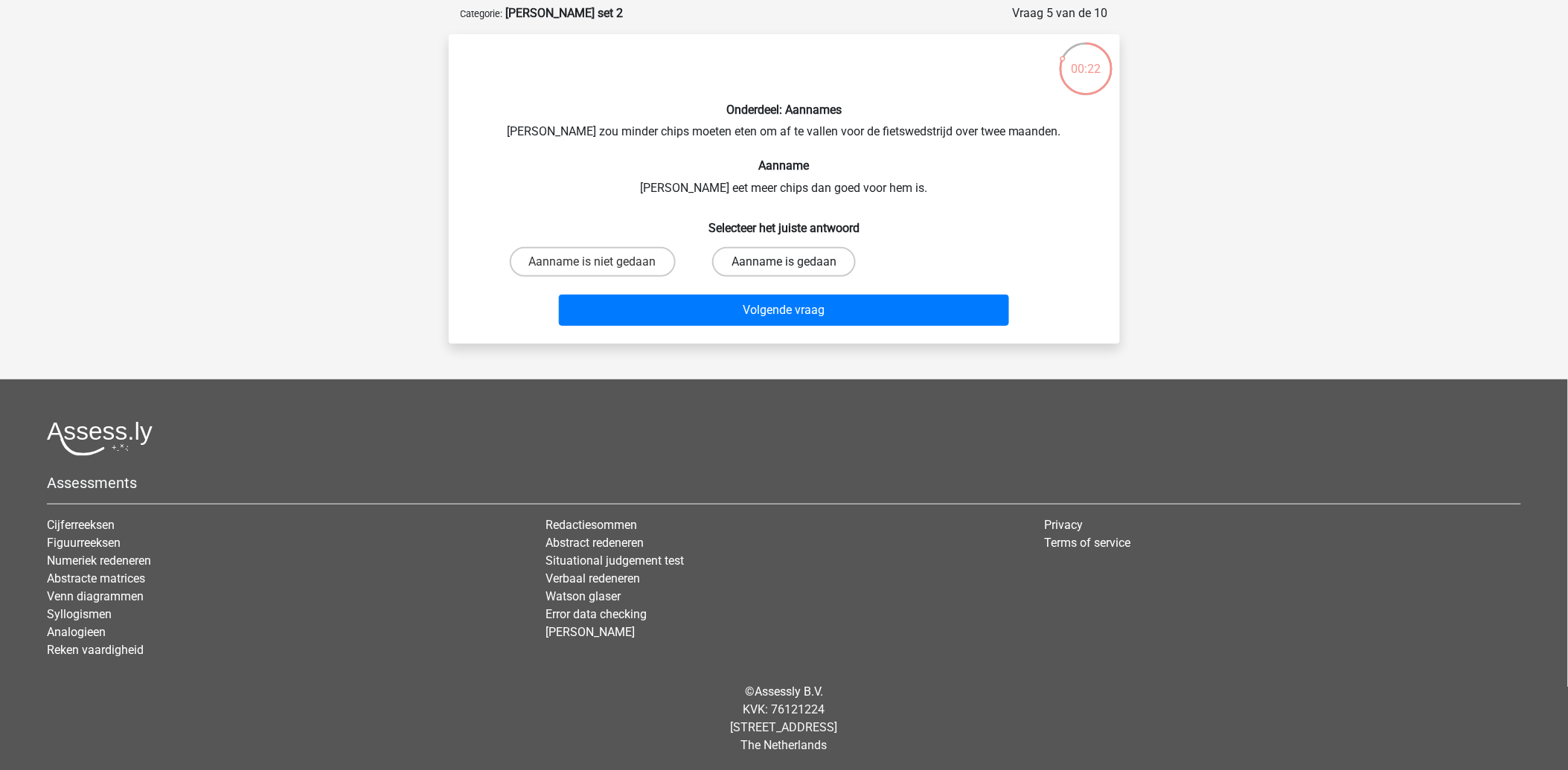
click at [769, 261] on label "Aanname is gedaan" at bounding box center [784, 262] width 144 height 30
click at [784, 262] on input "Aanname is gedaan" at bounding box center [788, 266] width 9 height 9
radio input "true"
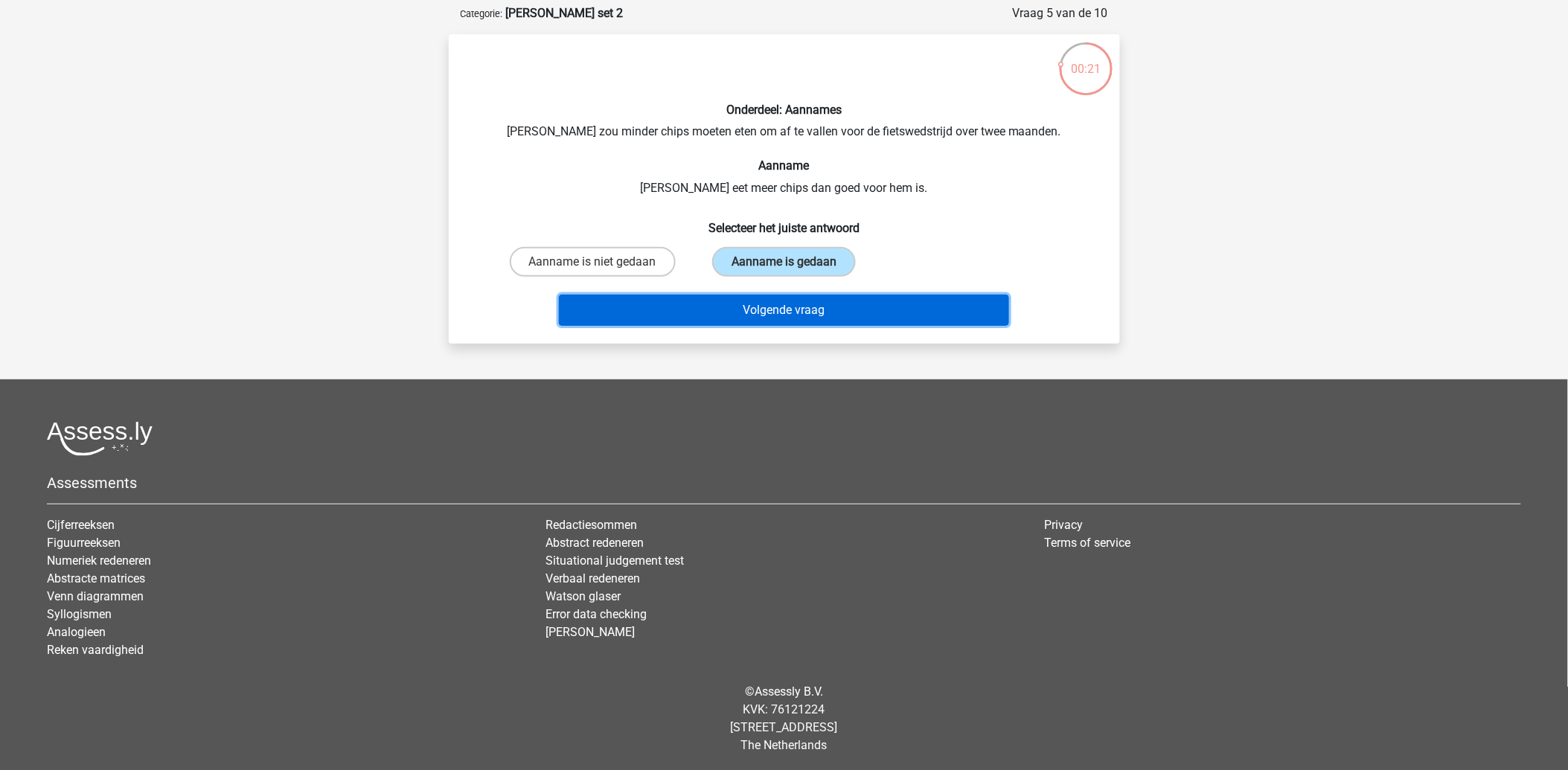
click at [778, 304] on button "Volgende vraag" at bounding box center [784, 309] width 450 height 31
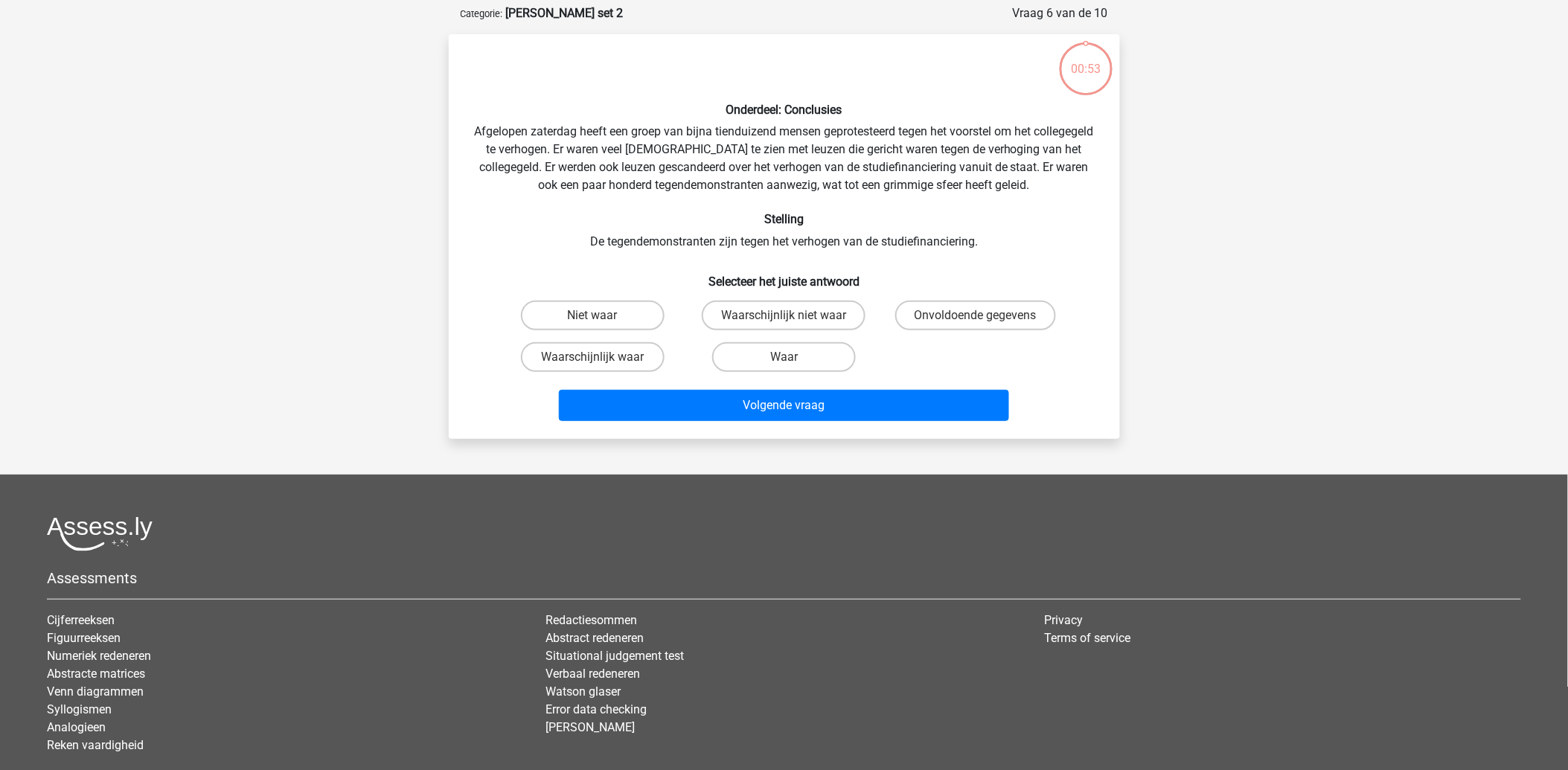
scroll to position [75, 0]
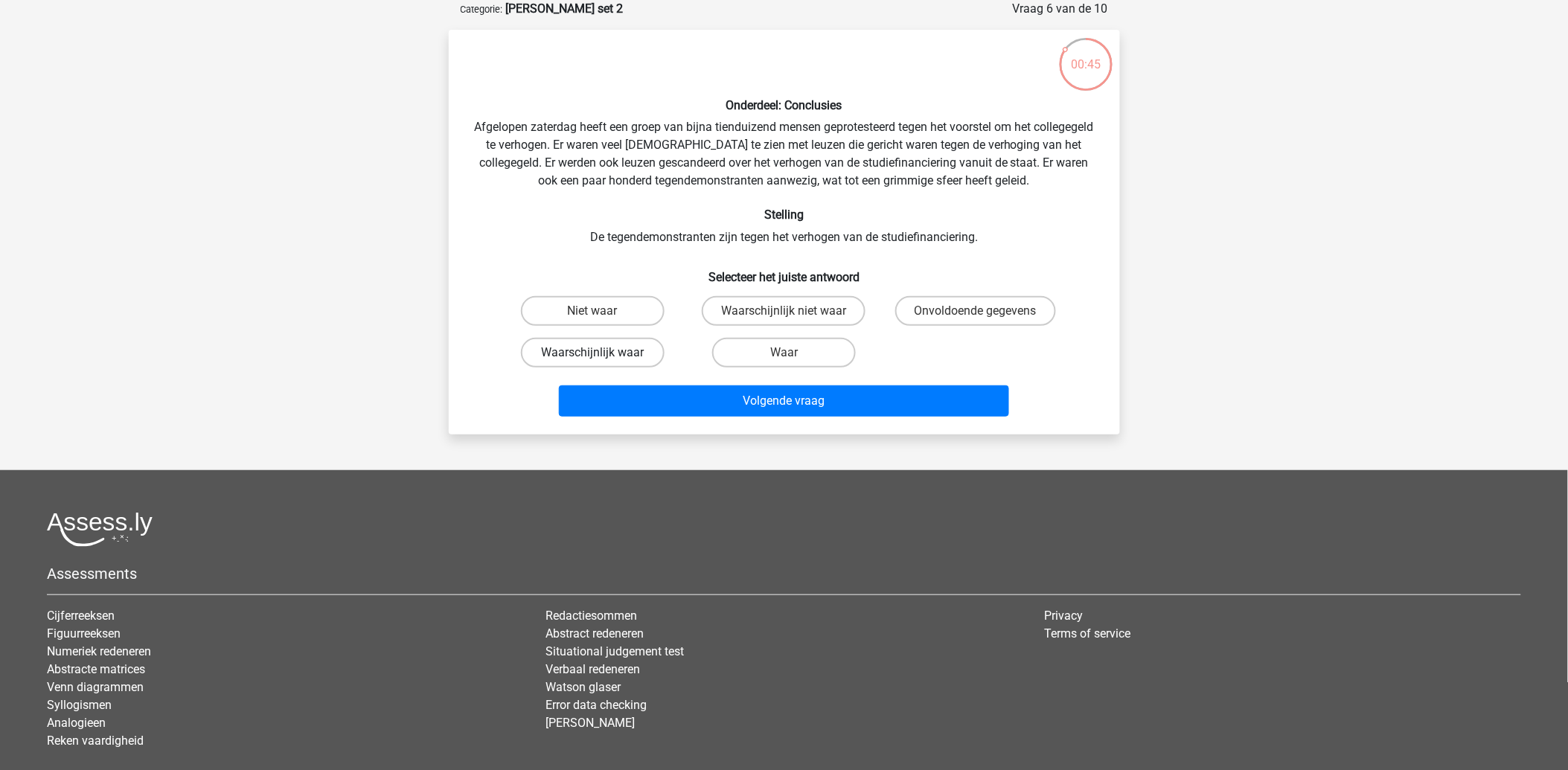
click at [546, 352] on label "Waarschijnlijk waar" at bounding box center [593, 352] width 144 height 30
click at [592, 352] on input "Waarschijnlijk waar" at bounding box center [597, 357] width 9 height 9
radio input "true"
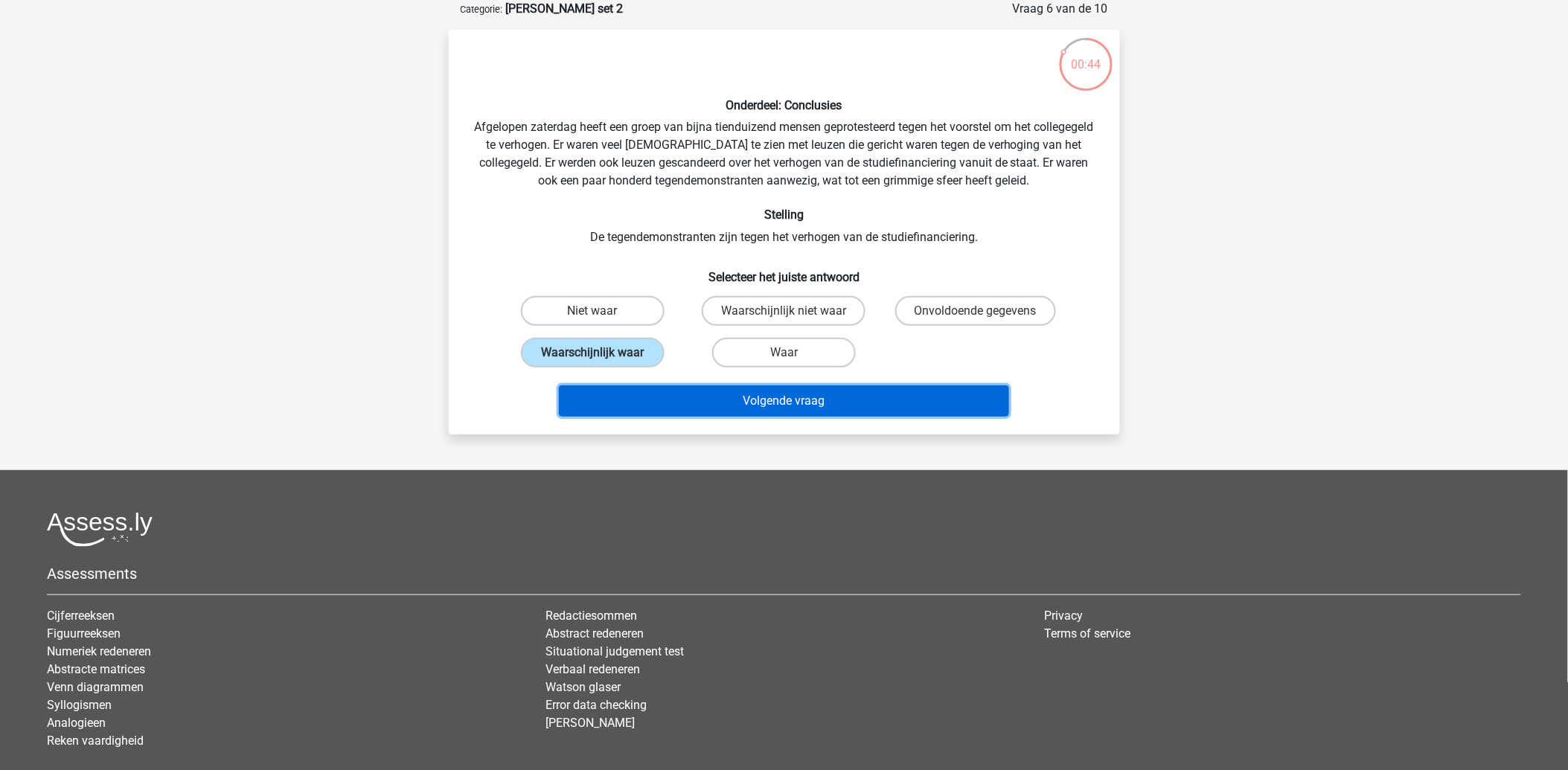
click at [611, 391] on button "Volgende vraag" at bounding box center [784, 400] width 450 height 31
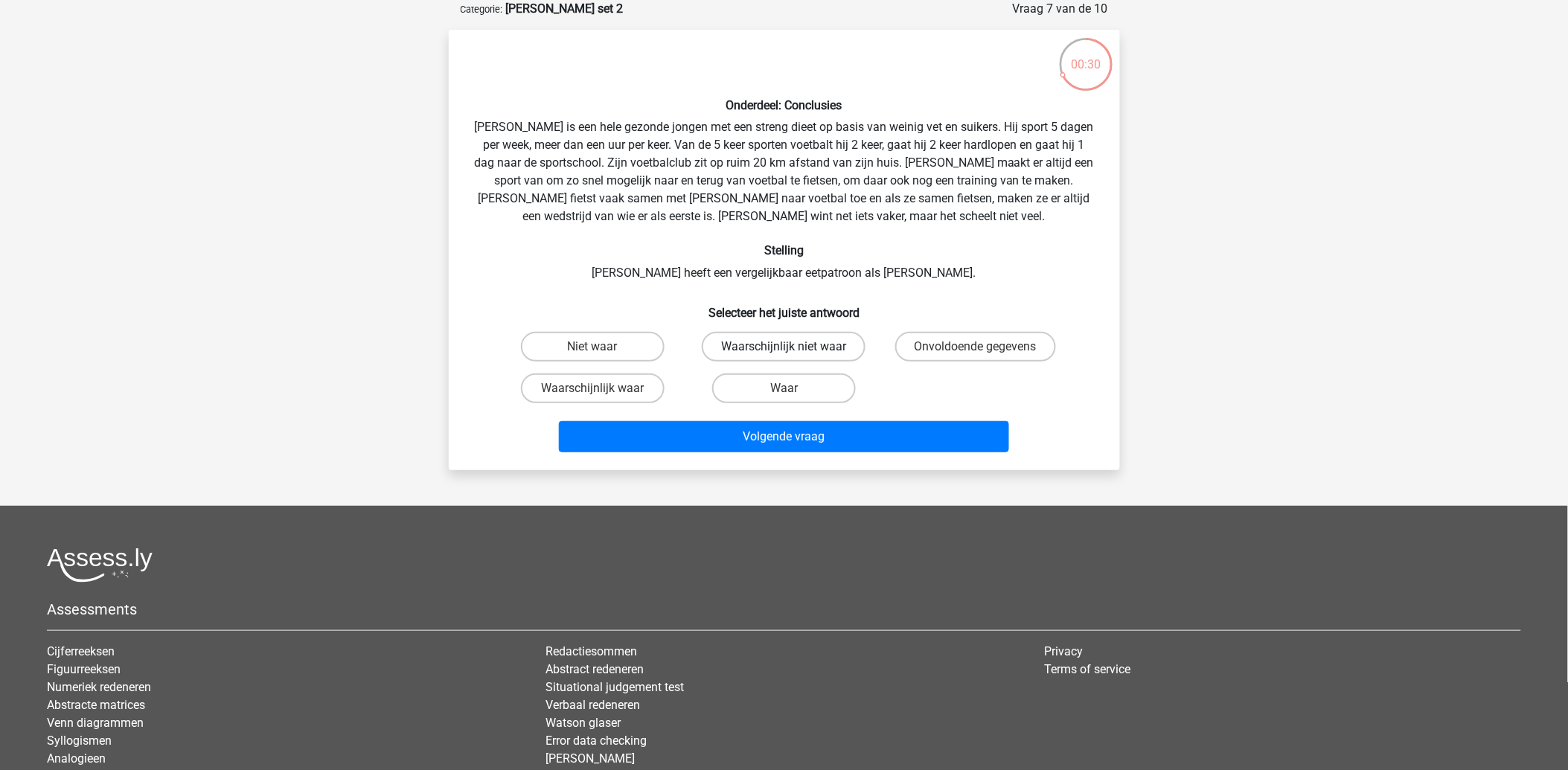
click at [845, 350] on label "Waarschijnlijk niet waar" at bounding box center [783, 347] width 164 height 30
click at [793, 350] on input "Waarschijnlijk niet waar" at bounding box center [788, 351] width 9 height 9
radio input "true"
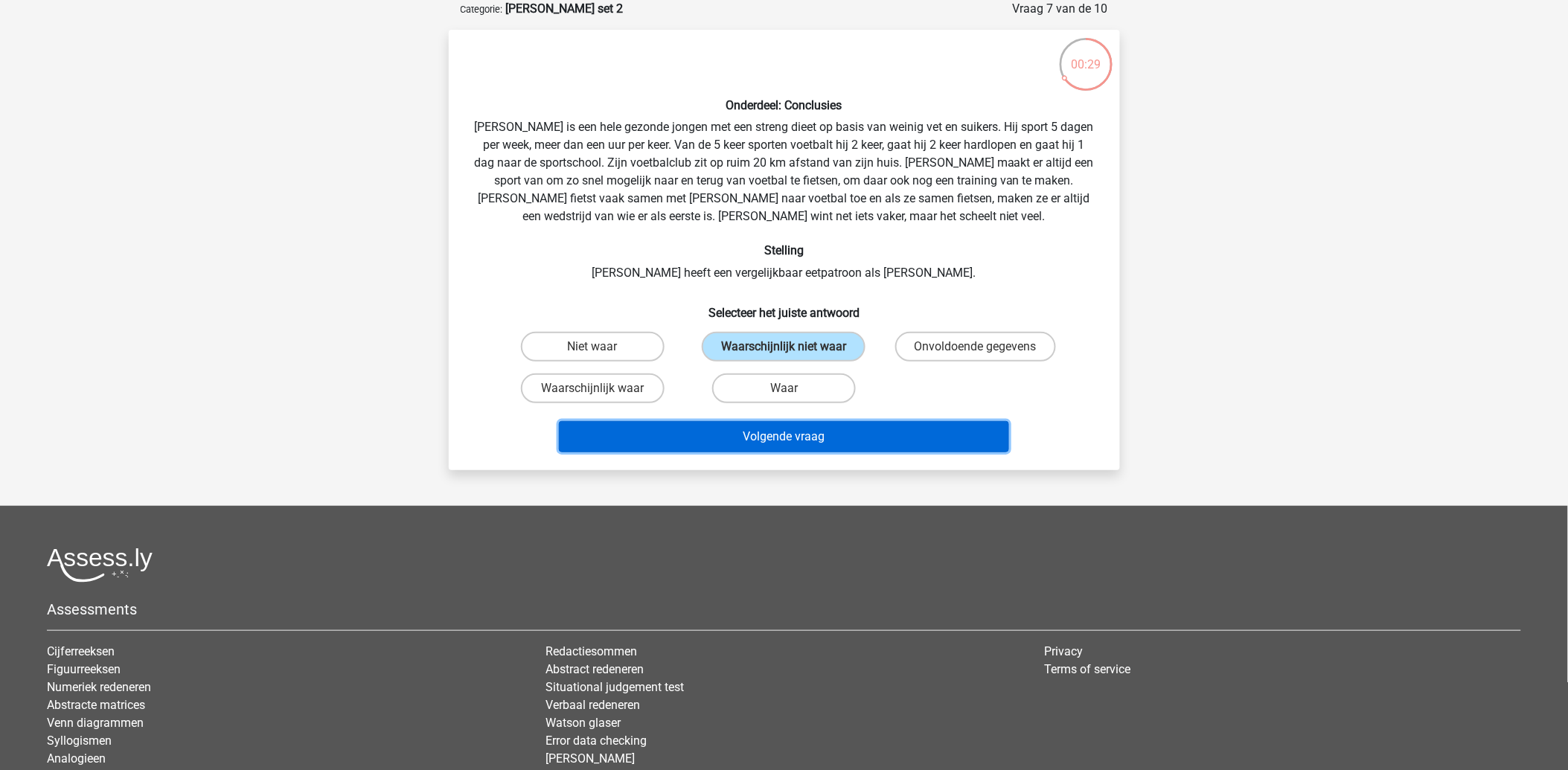
click at [883, 421] on button "Volgende vraag" at bounding box center [784, 435] width 450 height 31
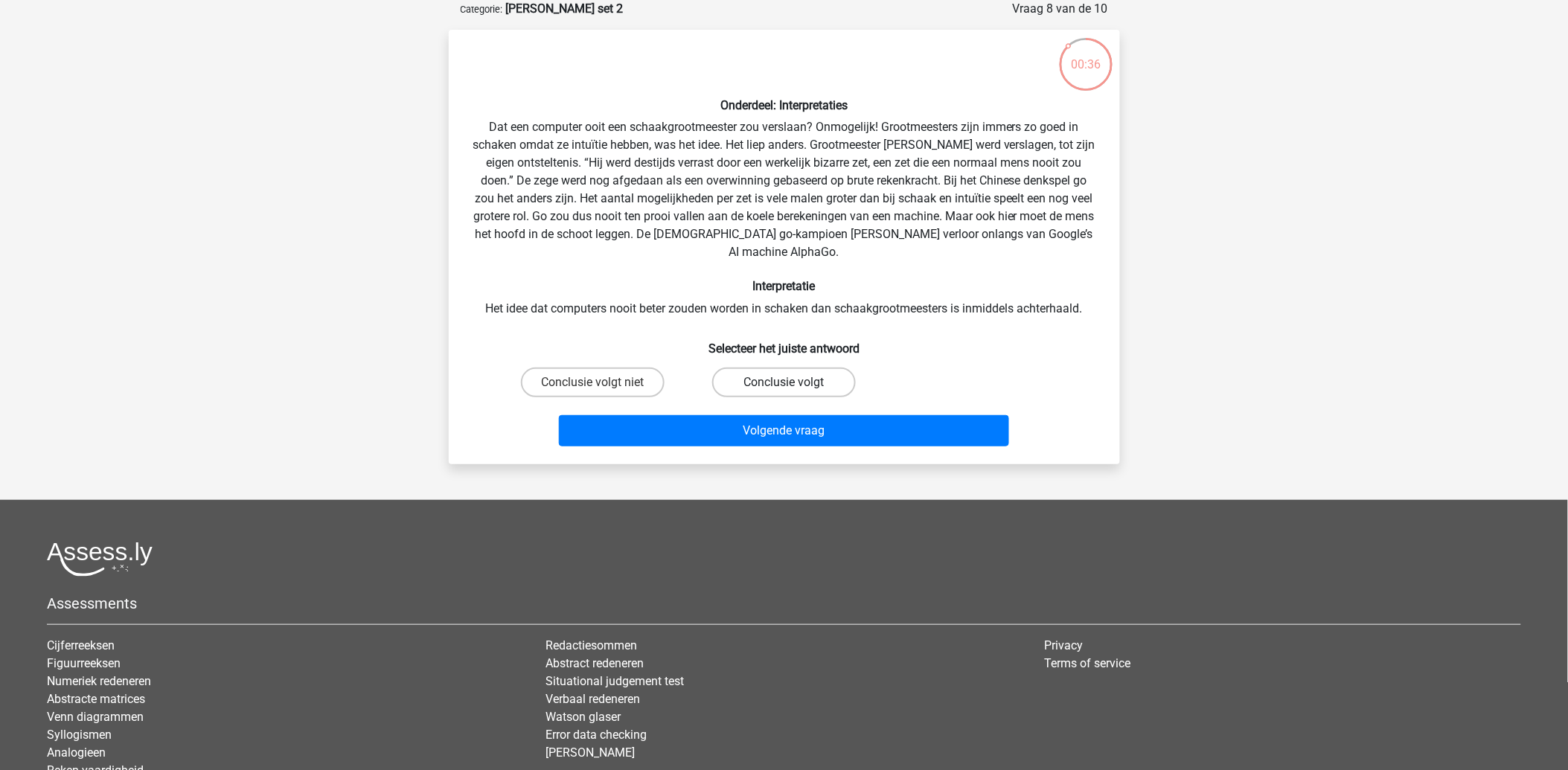
click at [759, 373] on label "Conclusie volgt" at bounding box center [784, 382] width 144 height 30
click at [784, 382] on input "Conclusie volgt" at bounding box center [788, 387] width 9 height 9
radio input "true"
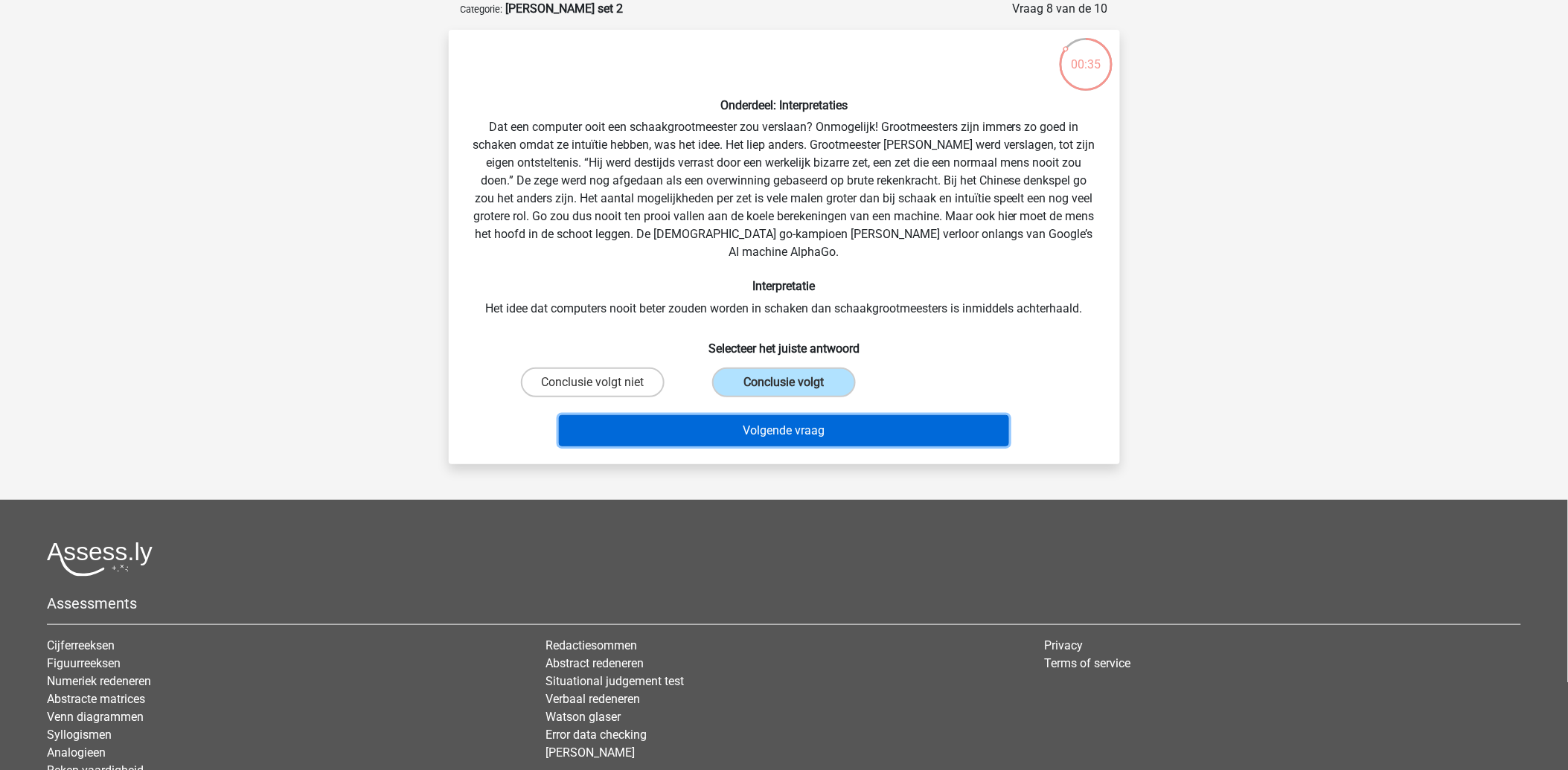
click at [774, 415] on button "Volgende vraag" at bounding box center [784, 430] width 450 height 31
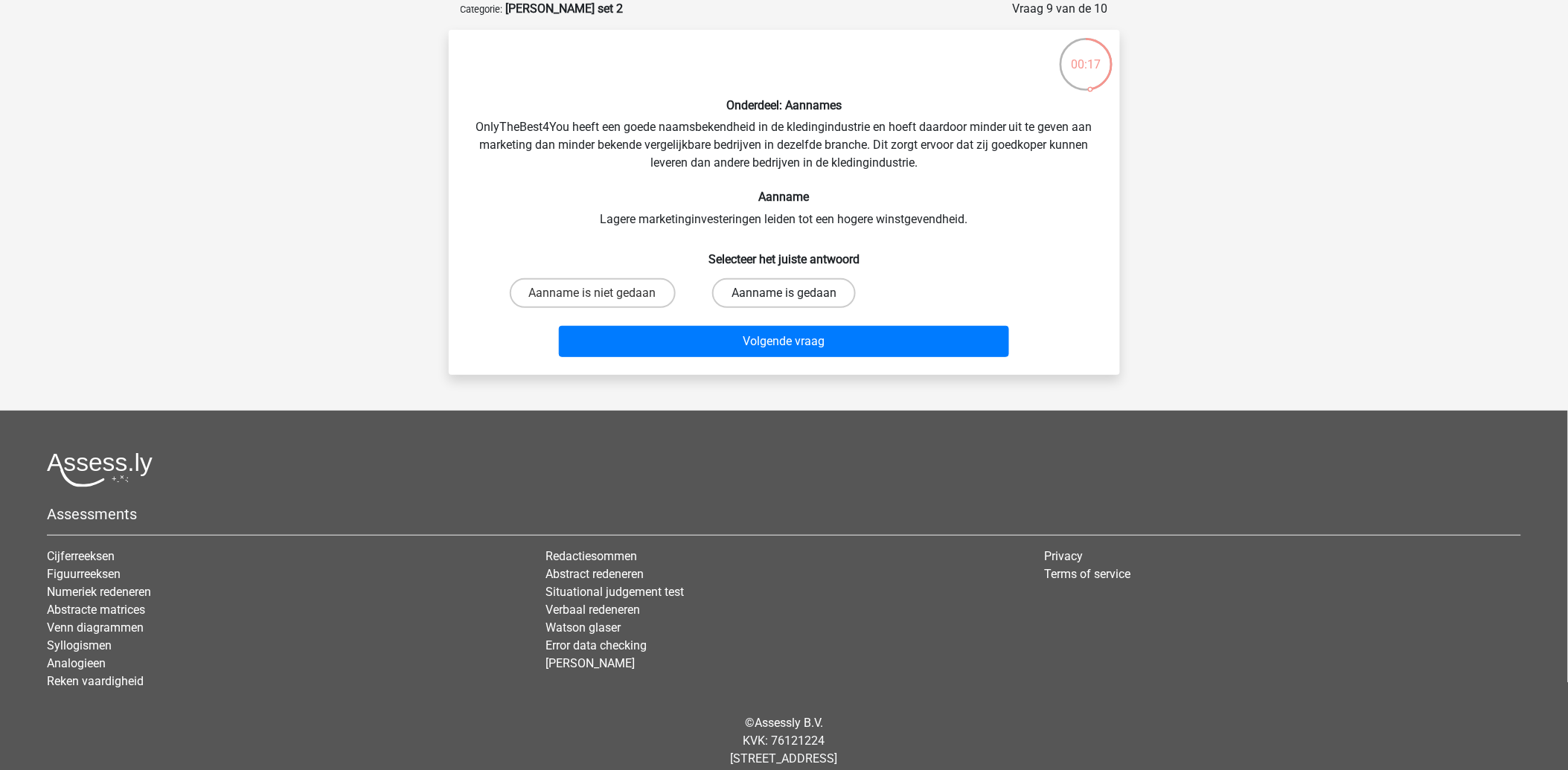
drag, startPoint x: 772, startPoint y: 293, endPoint x: 764, endPoint y: 293, distance: 8.0
click at [767, 293] on label "Aanname is gedaan" at bounding box center [784, 293] width 144 height 30
click at [784, 293] on input "Aanname is gedaan" at bounding box center [788, 298] width 9 height 9
radio input "true"
click at [763, 294] on label "Aanname is gedaan" at bounding box center [784, 293] width 144 height 30
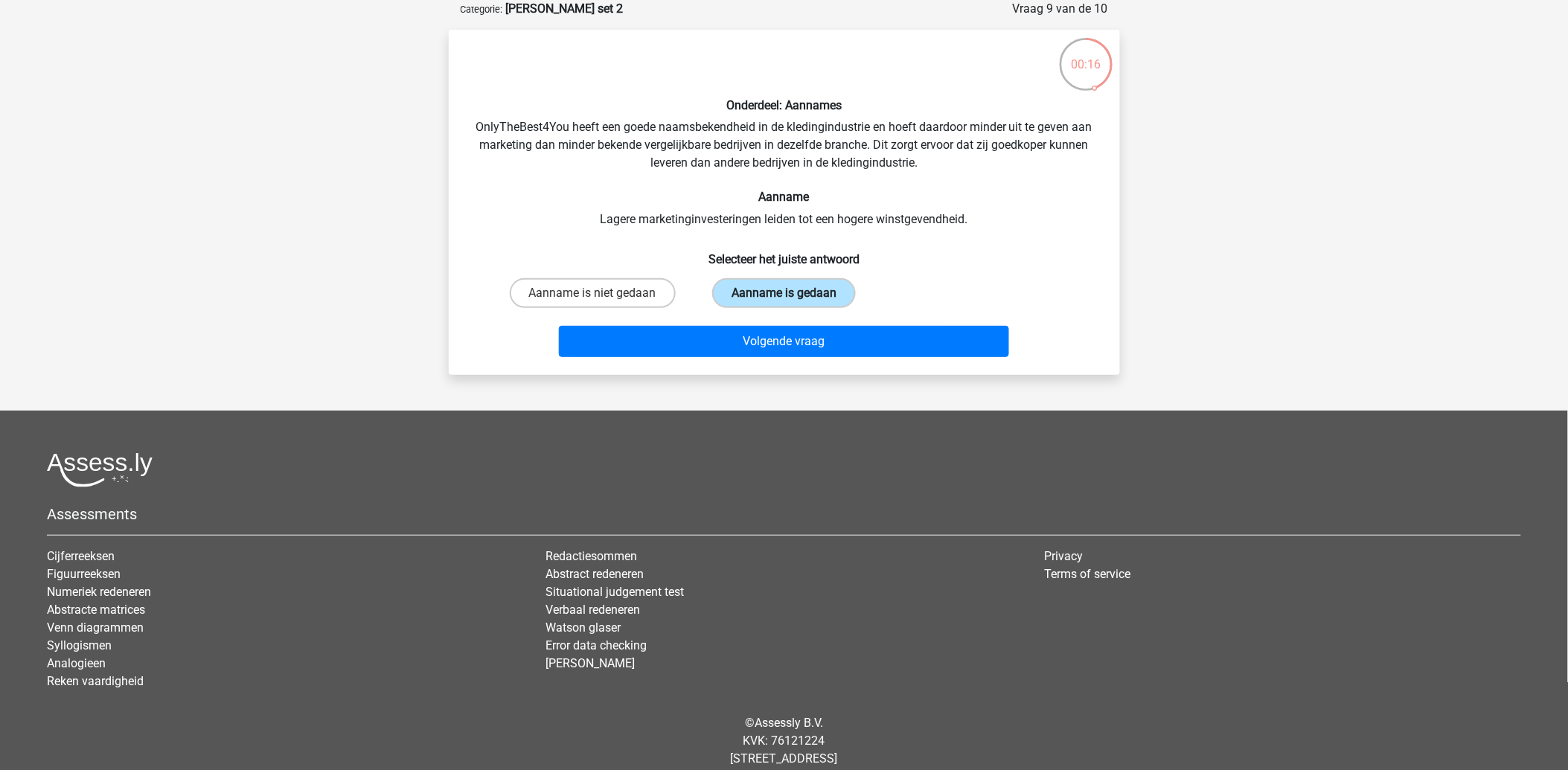
click at [784, 294] on input "Aanname is gedaan" at bounding box center [788, 298] width 9 height 9
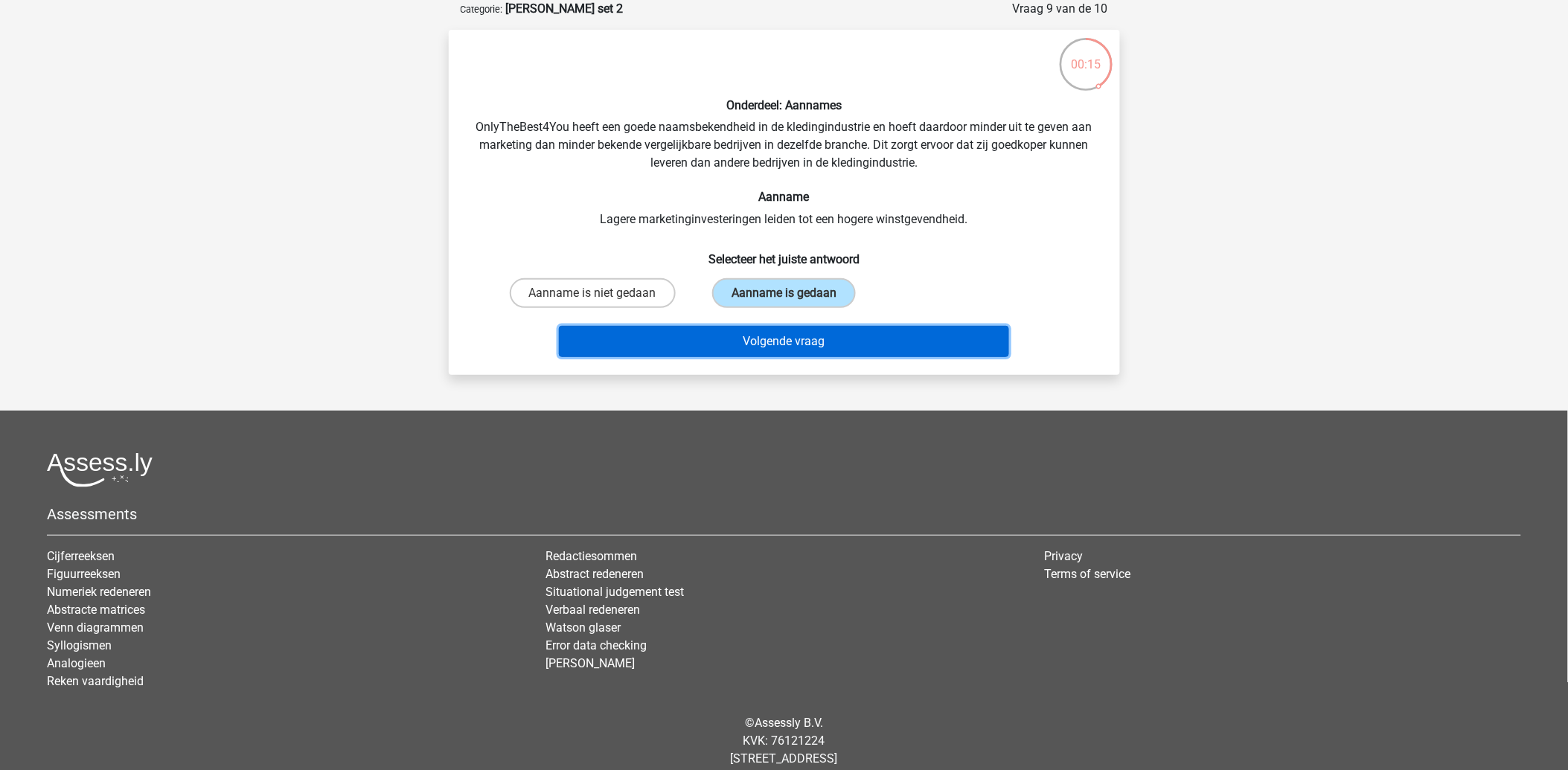
click at [759, 340] on button "Volgende vraag" at bounding box center [784, 341] width 450 height 31
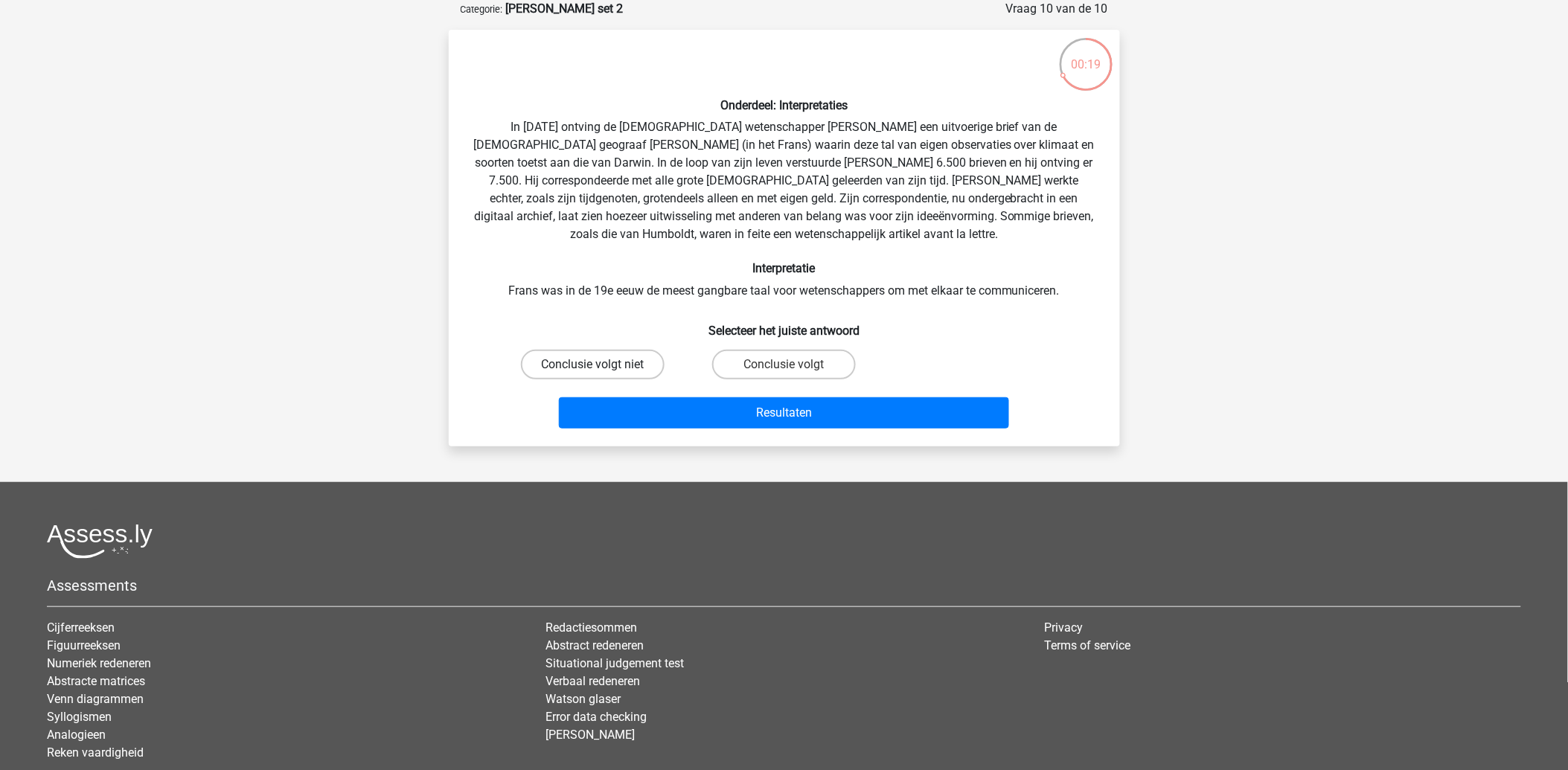
click at [606, 369] on label "Conclusie volgt niet" at bounding box center [593, 364] width 144 height 30
click at [602, 369] on input "Conclusie volgt niet" at bounding box center [597, 369] width 9 height 9
radio input "true"
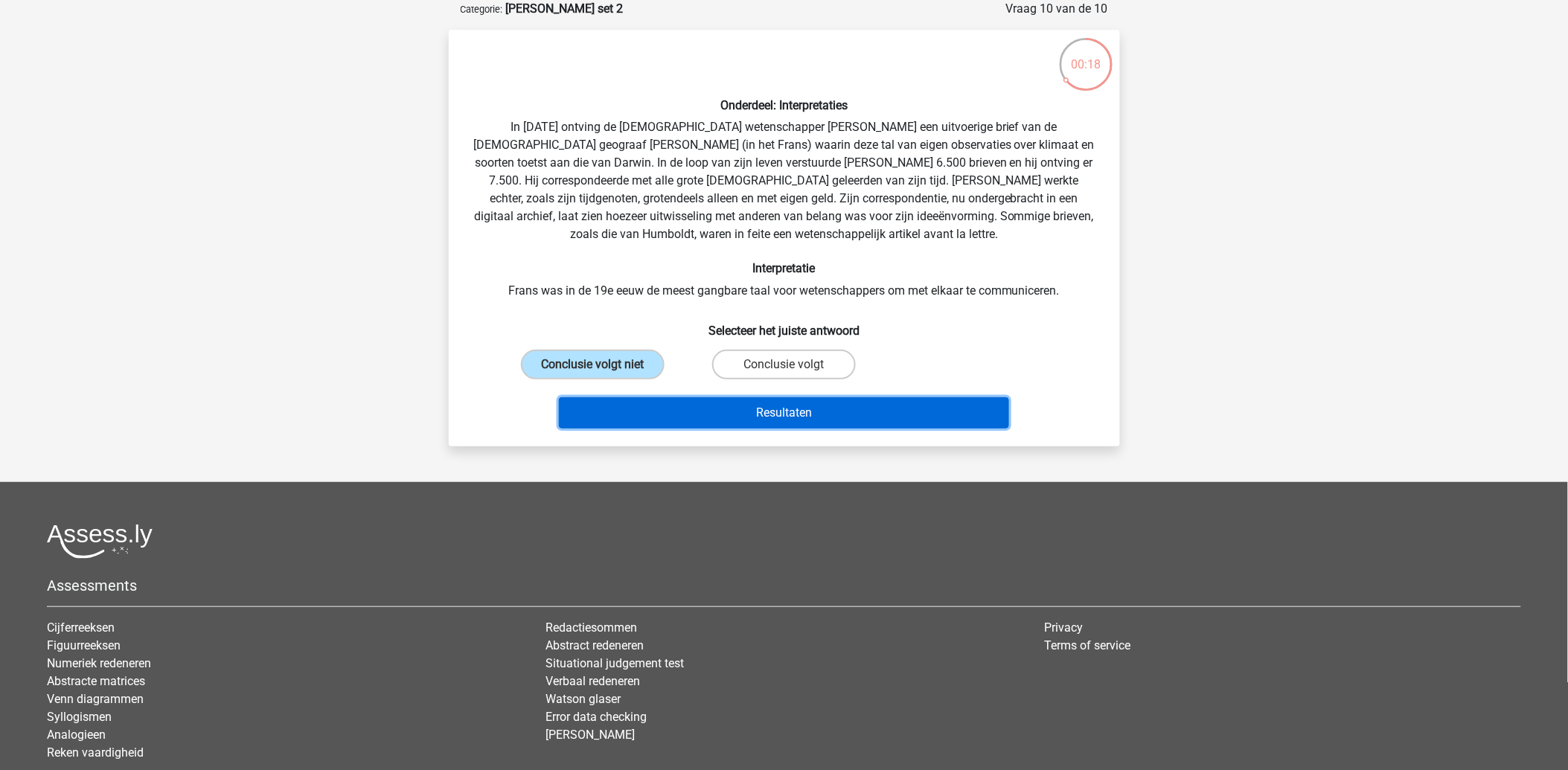
click at [801, 405] on button "Resultaten" at bounding box center [784, 412] width 450 height 31
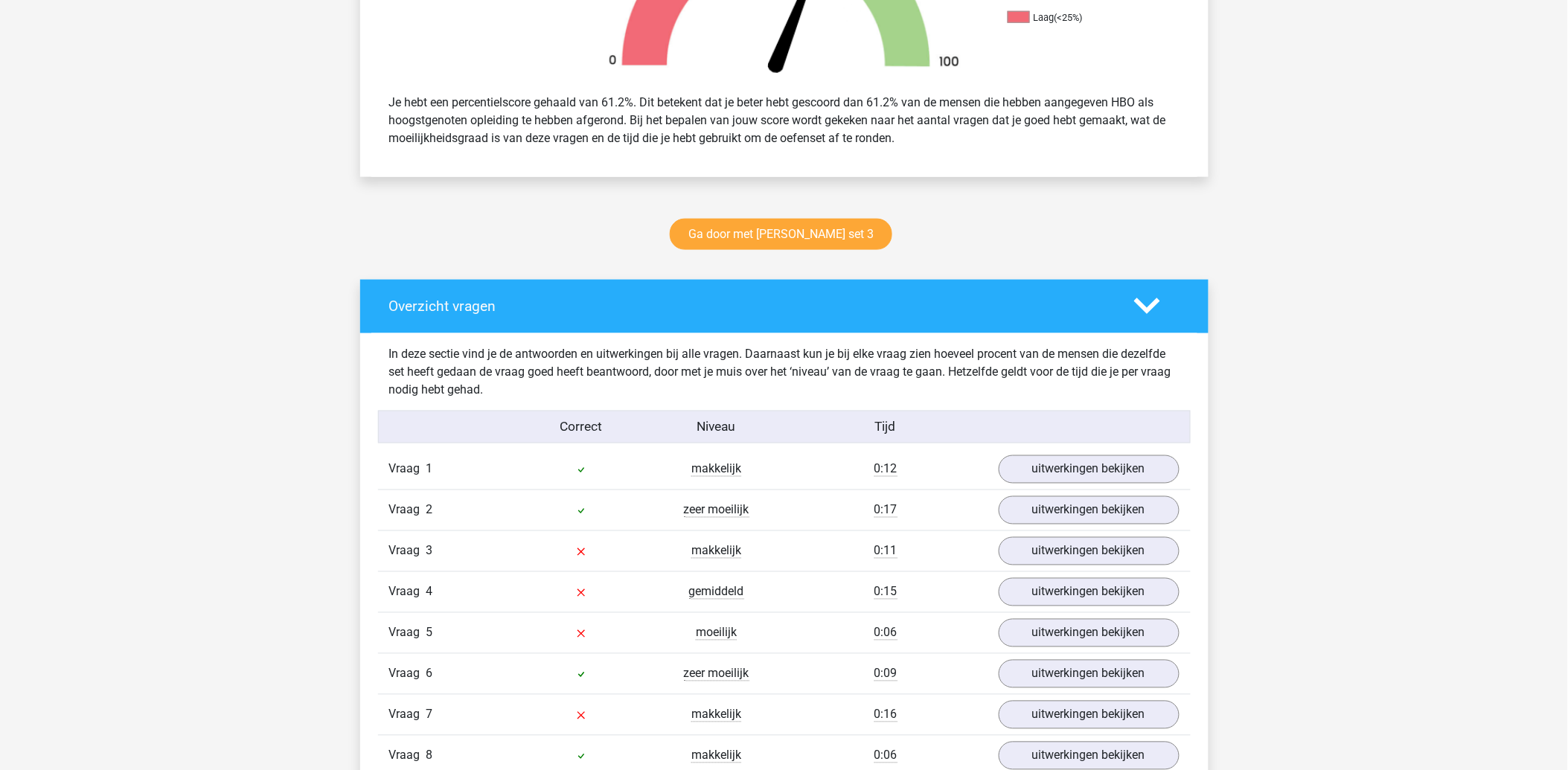
scroll to position [661, 0]
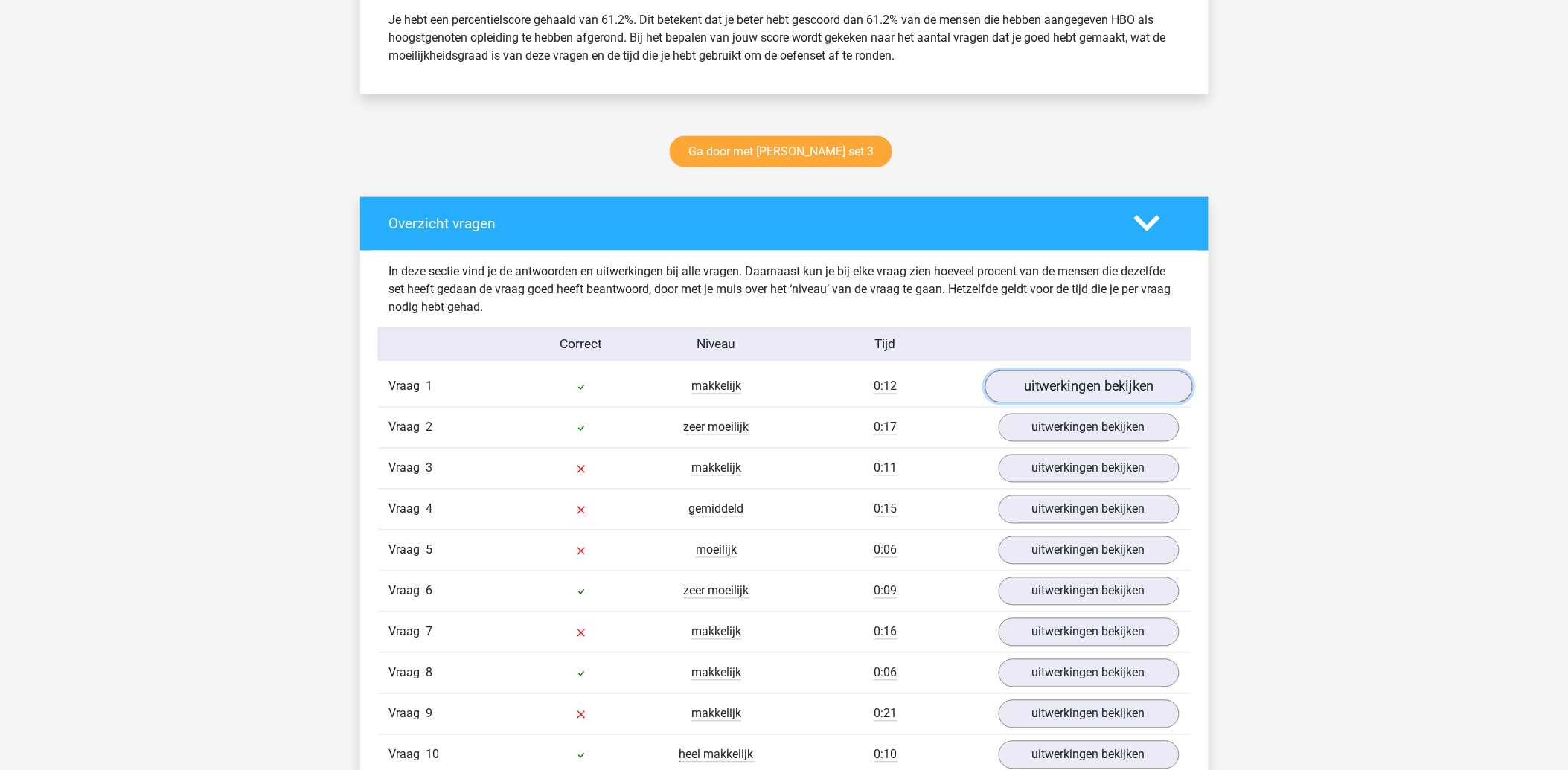
click at [1129, 383] on link "uitwerkingen bekijken" at bounding box center [1088, 386] width 208 height 33
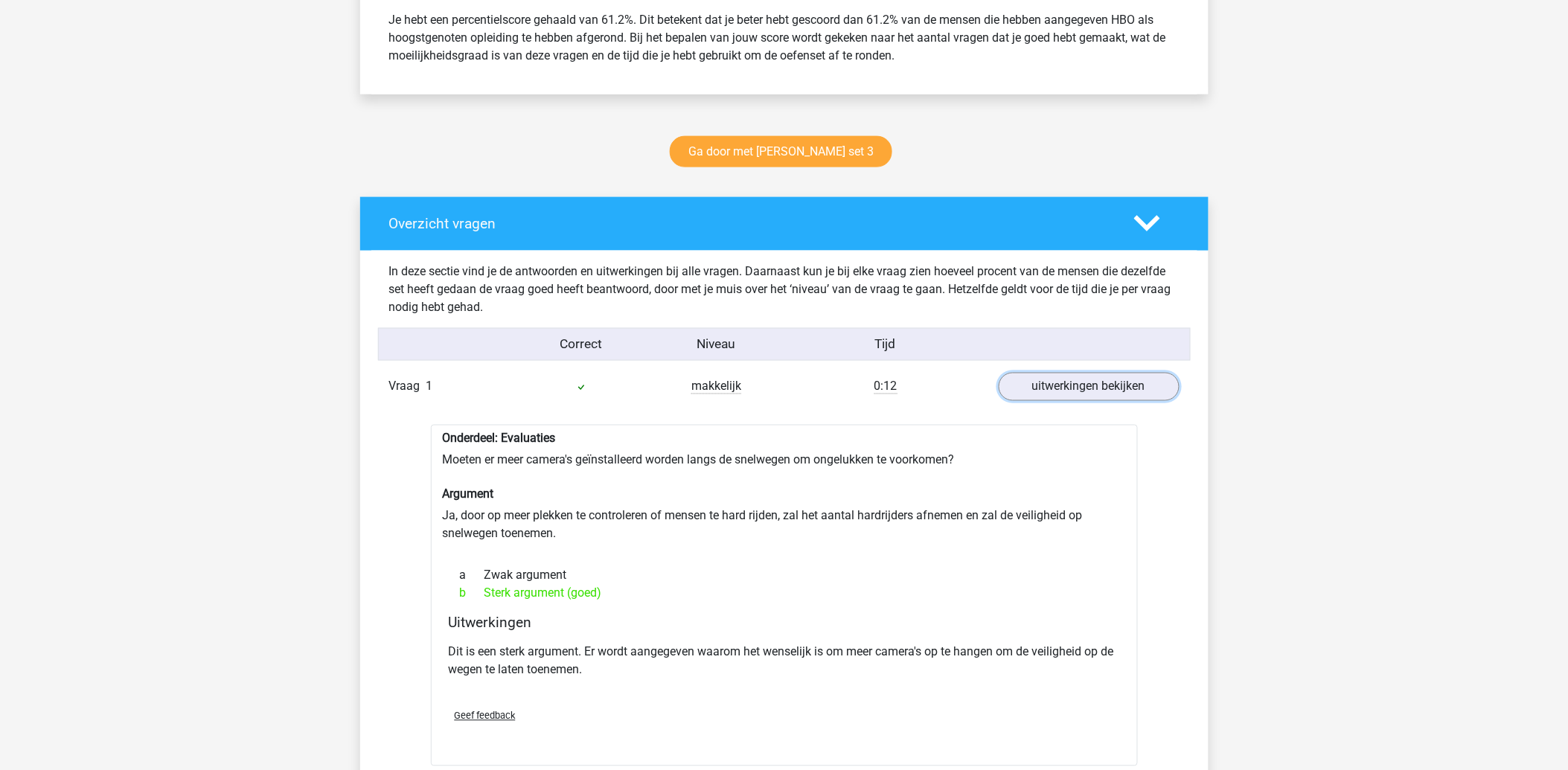
scroll to position [1074, 0]
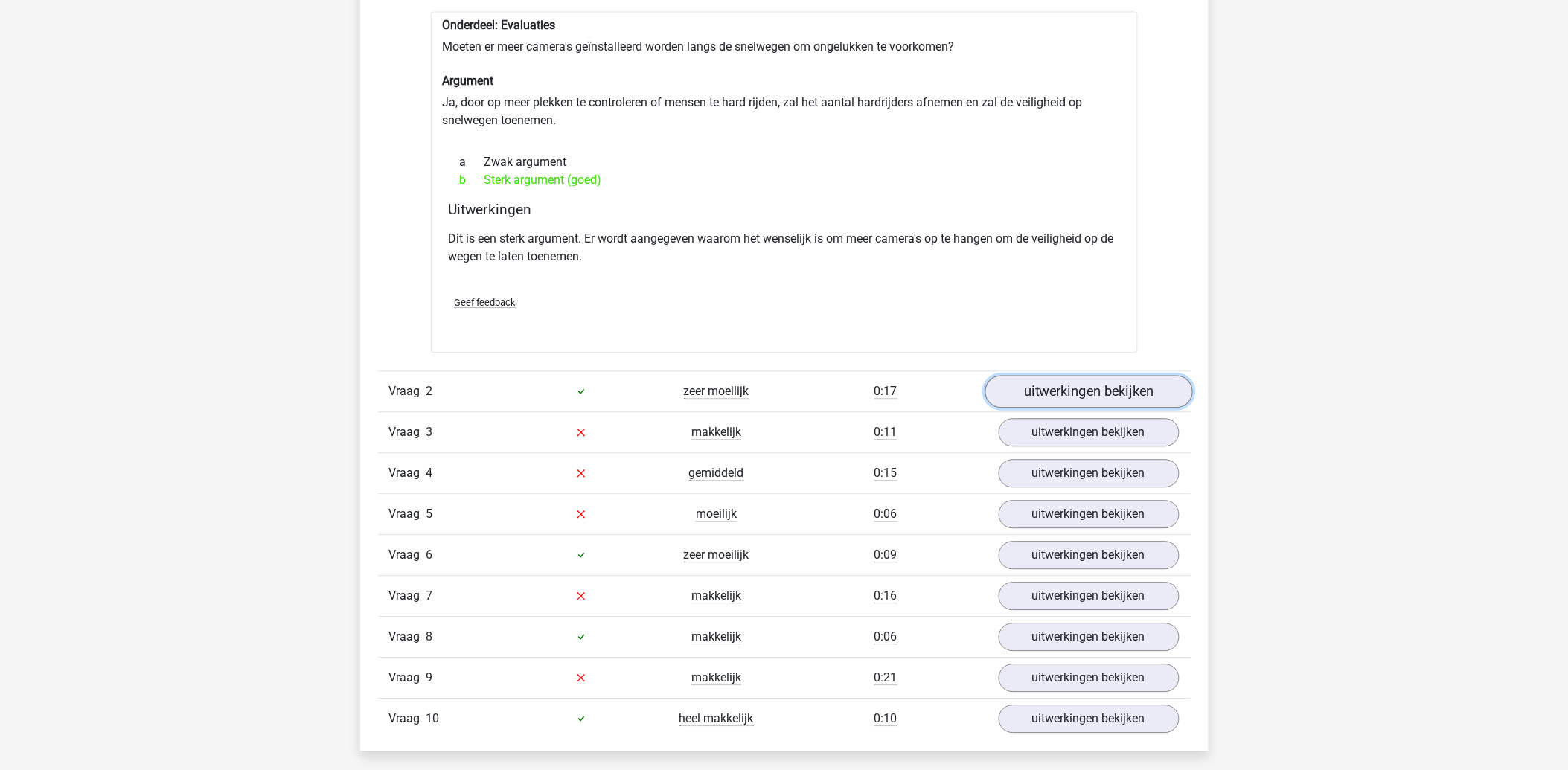
click at [1085, 390] on link "uitwerkingen bekijken" at bounding box center [1088, 391] width 208 height 33
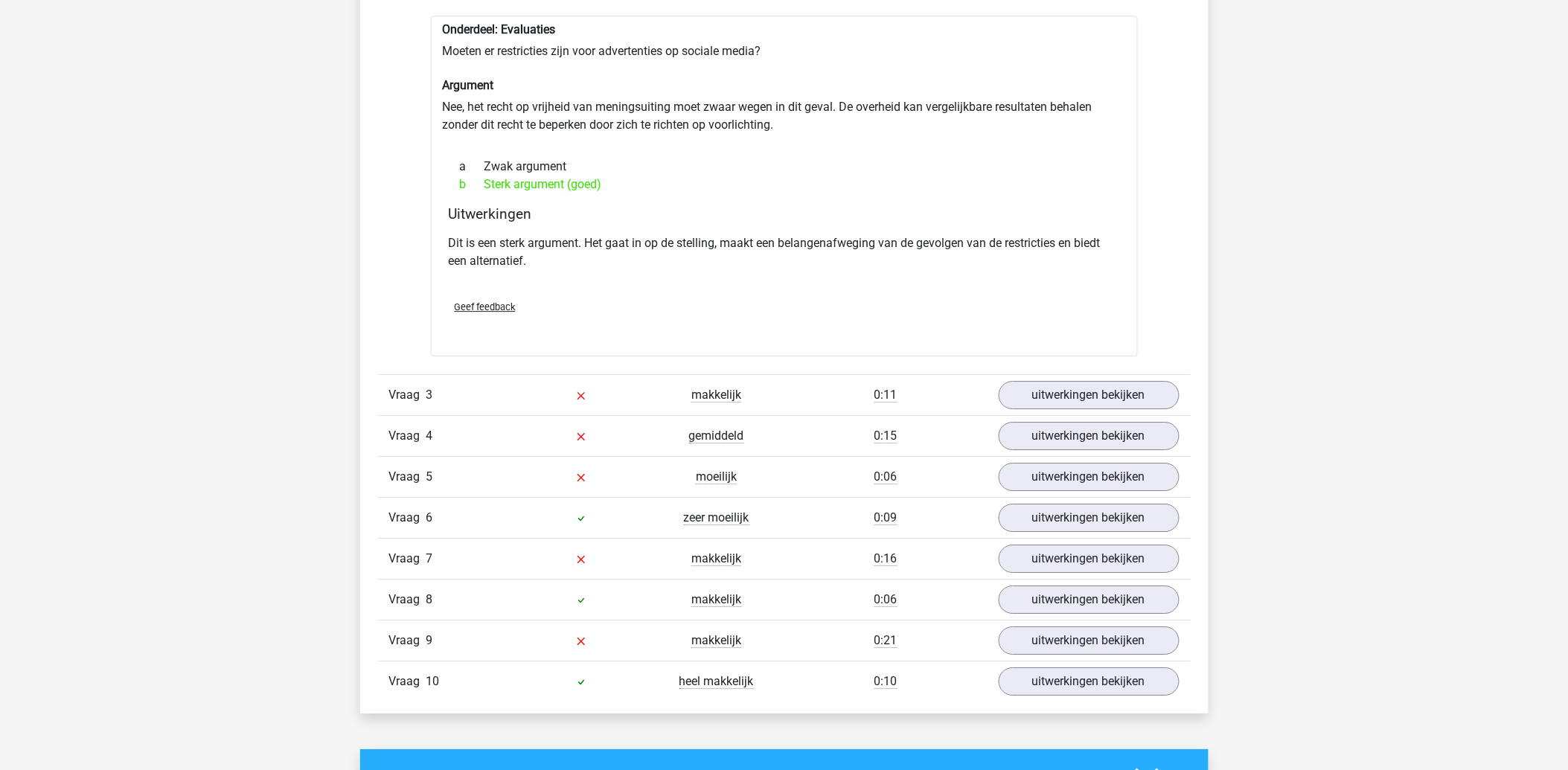
scroll to position [1652, 0]
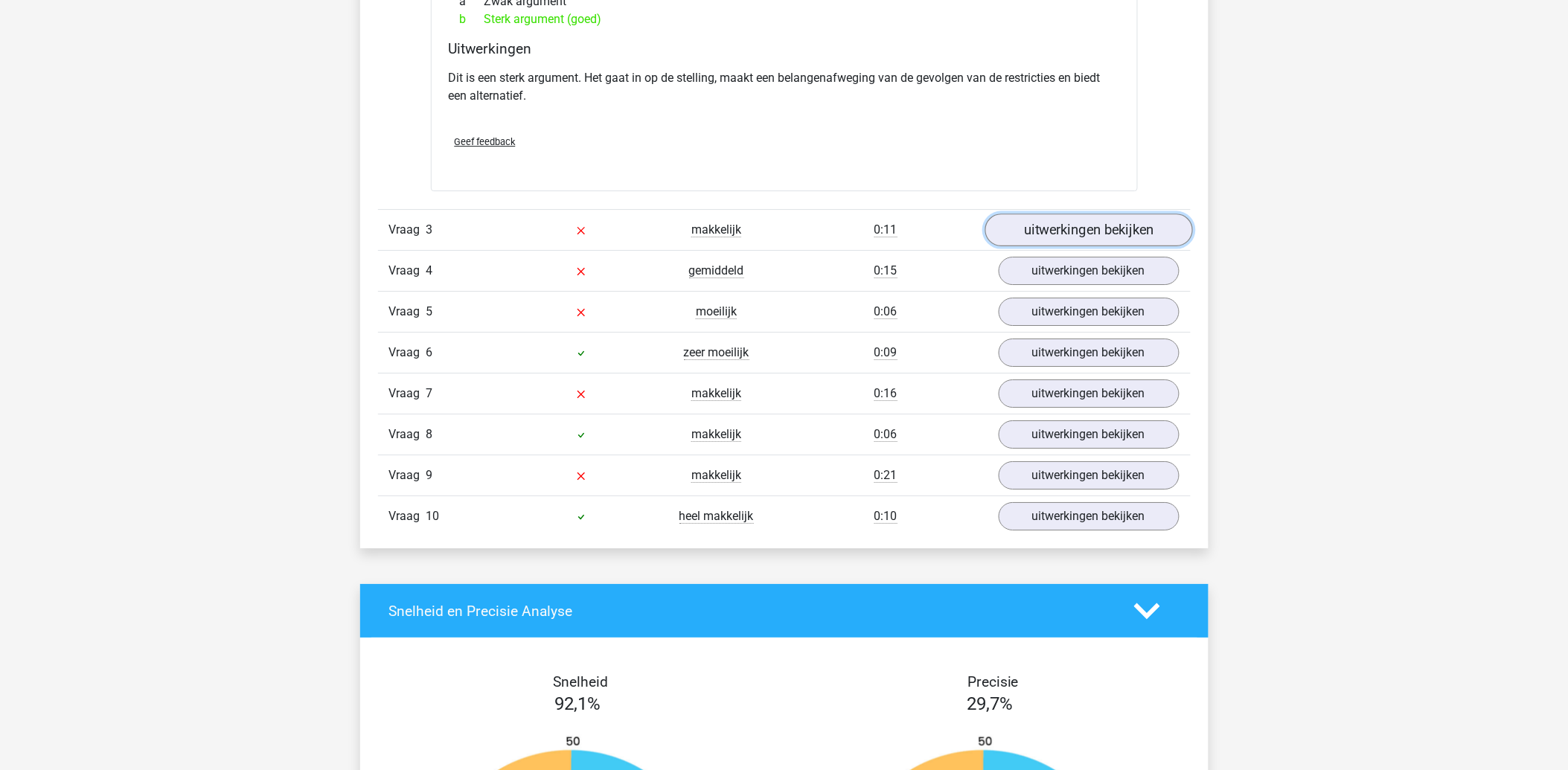
click at [1040, 228] on link "uitwerkingen bekijken" at bounding box center [1088, 229] width 208 height 33
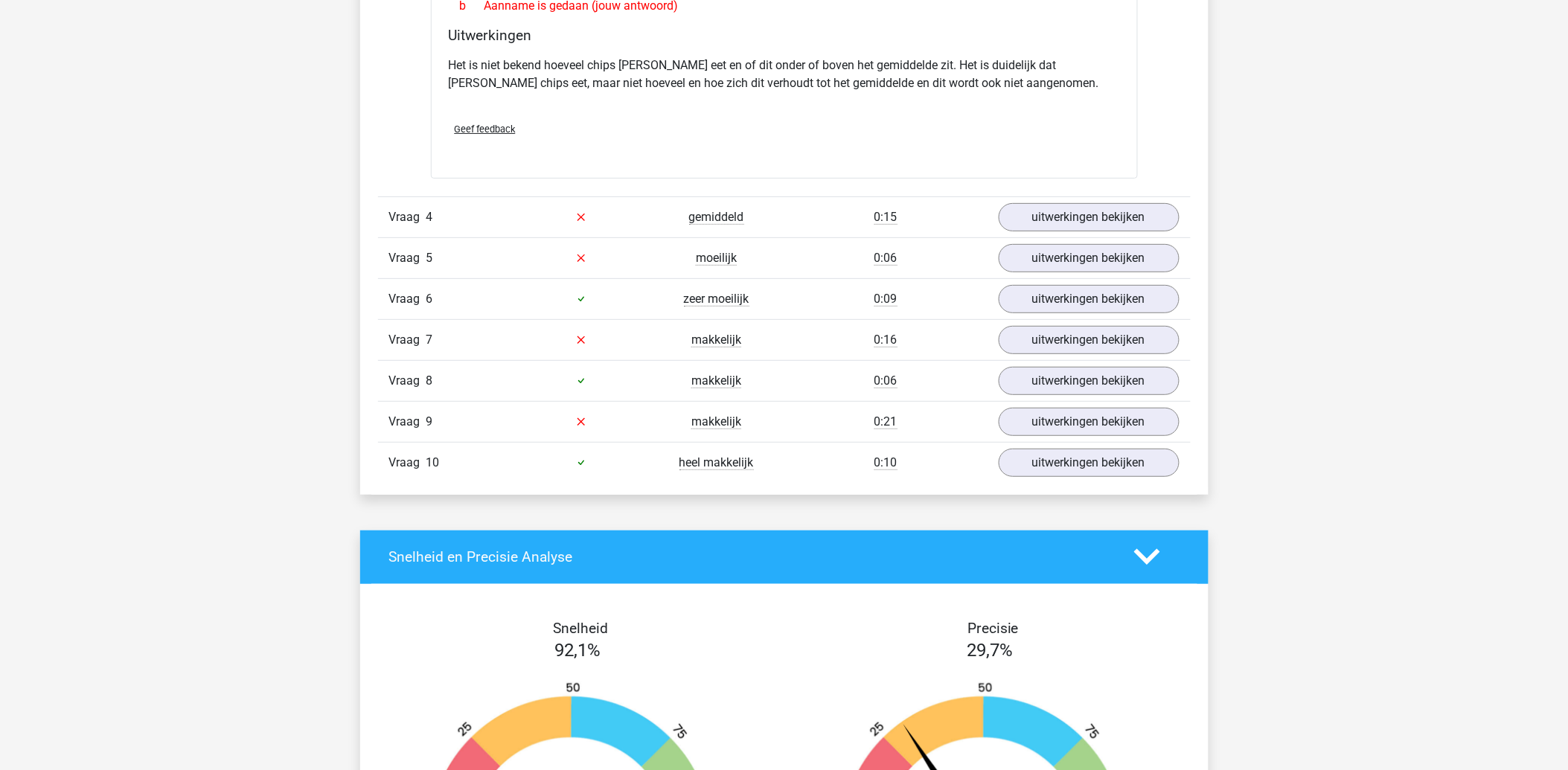
scroll to position [1982, 0]
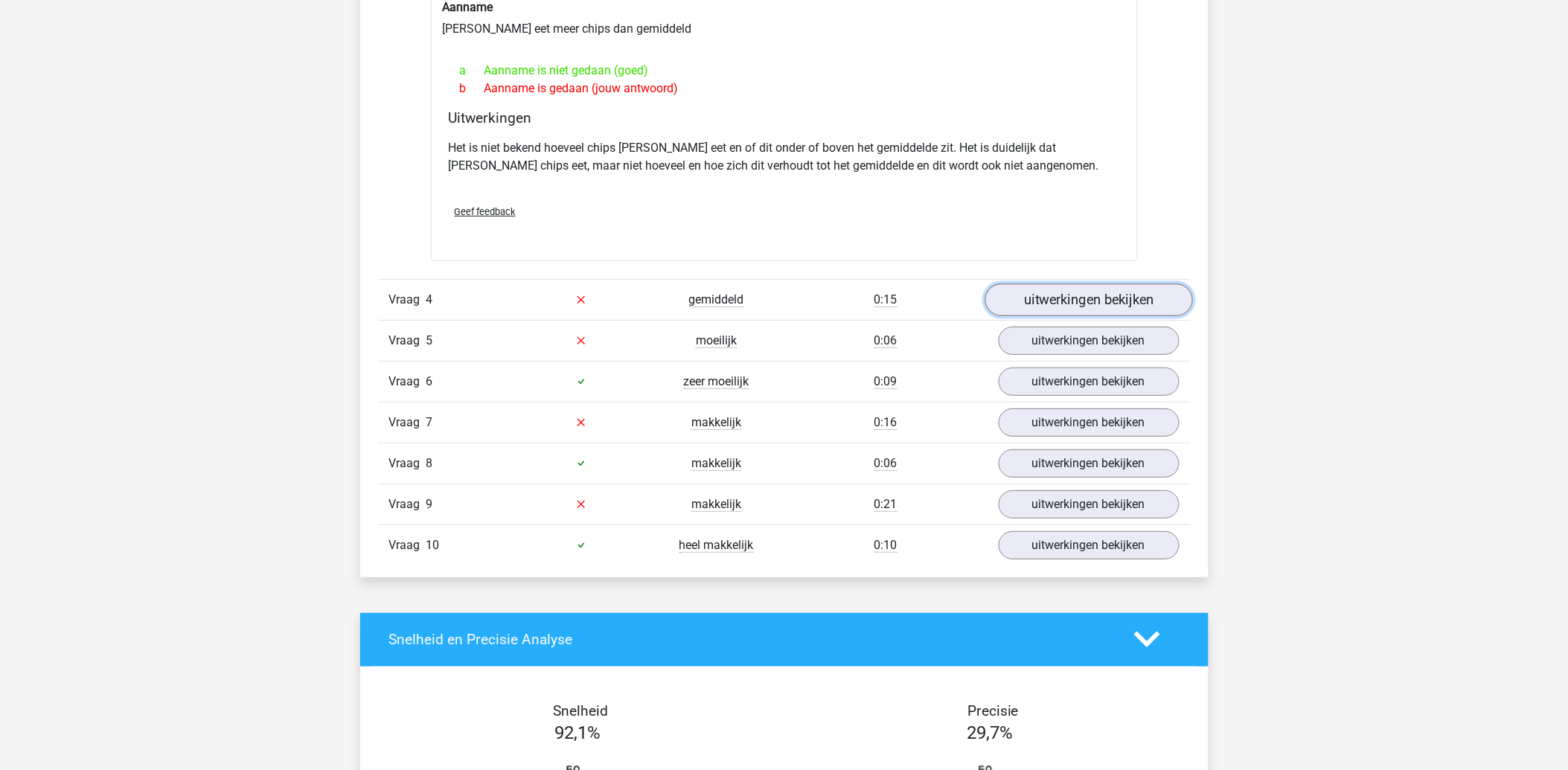
click at [1104, 297] on link "uitwerkingen bekijken" at bounding box center [1088, 299] width 208 height 33
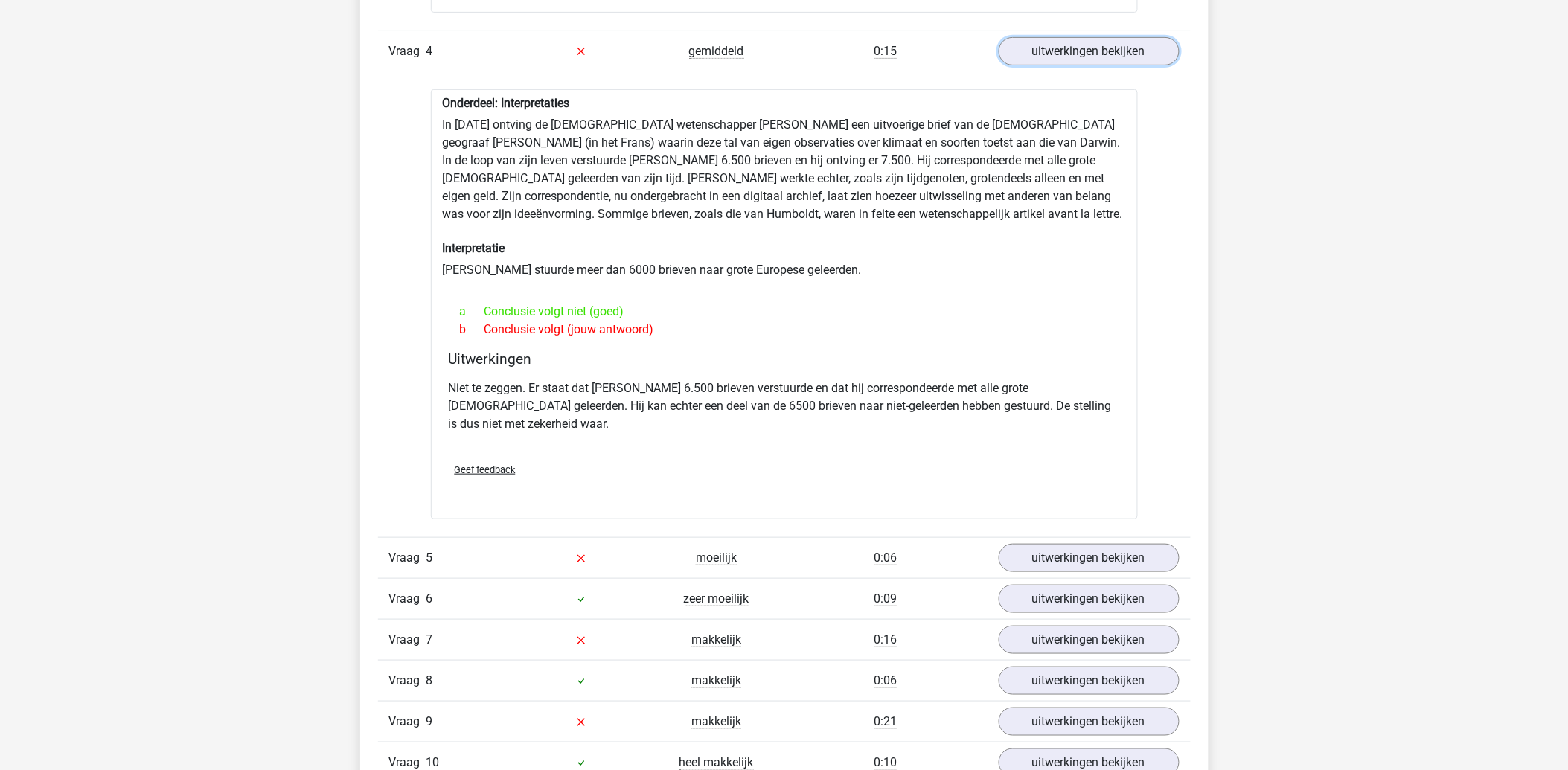
scroll to position [2313, 0]
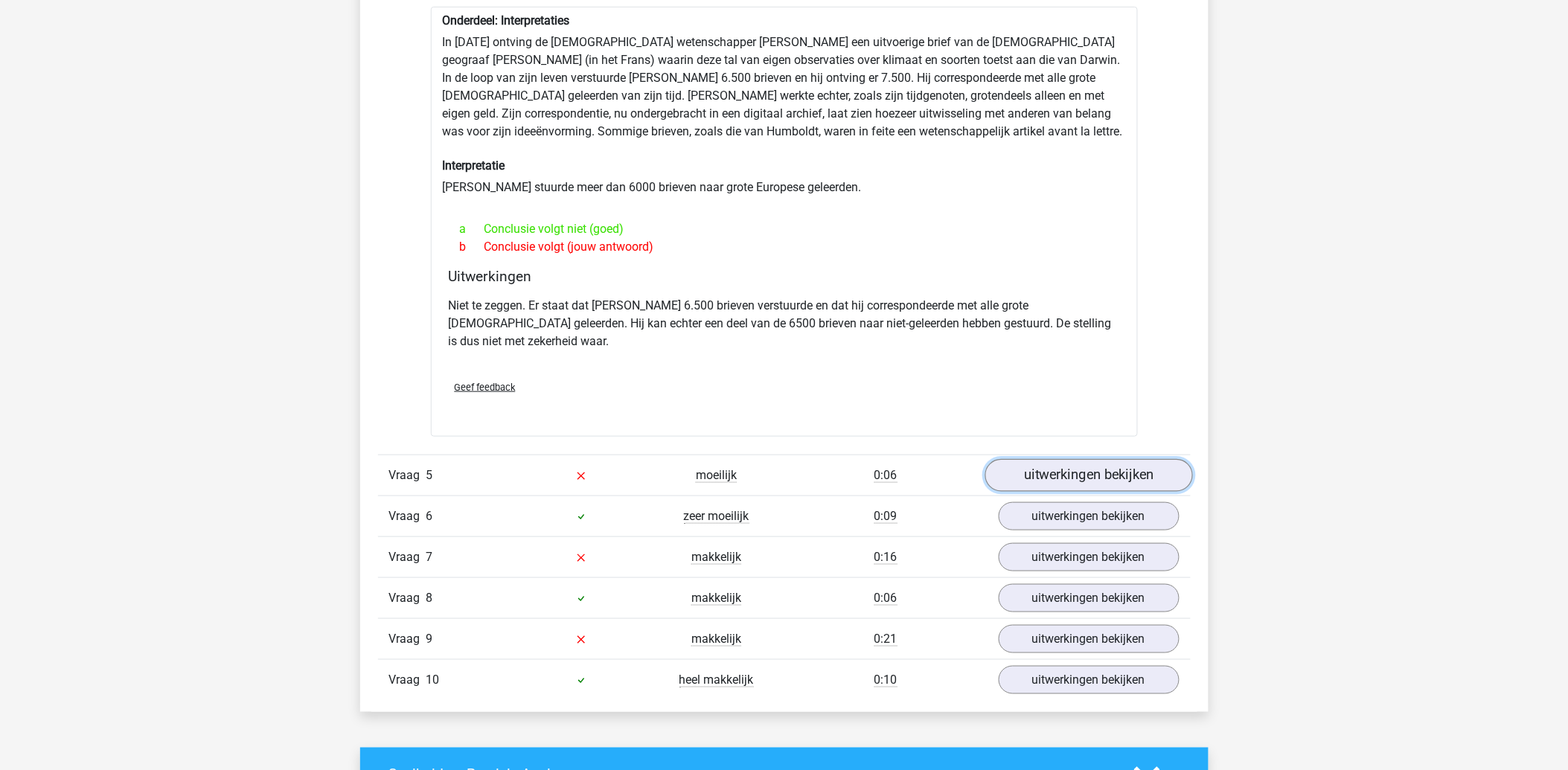
click at [1099, 464] on link "uitwerkingen bekijken" at bounding box center [1088, 475] width 208 height 33
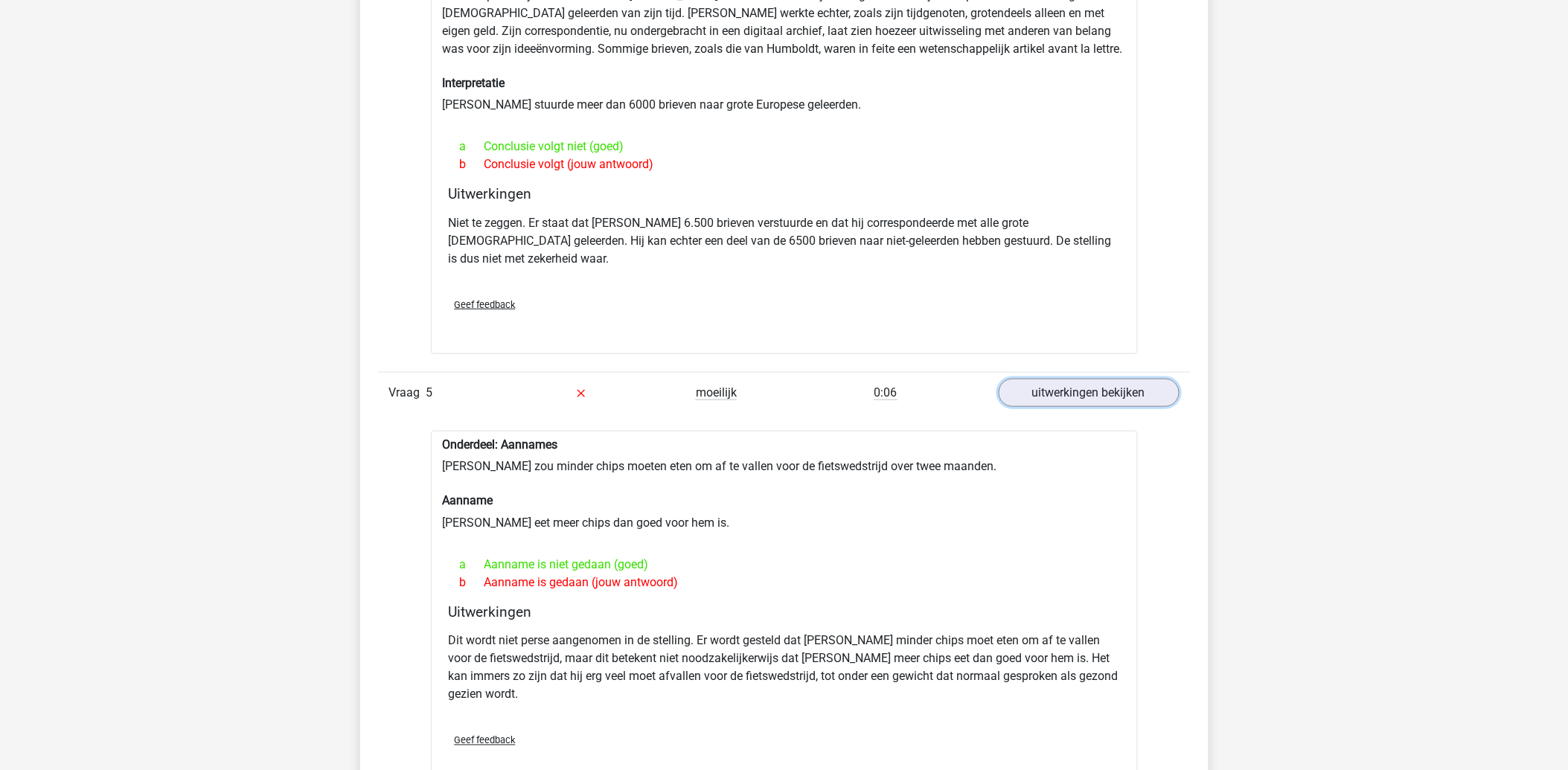
scroll to position [2478, 0]
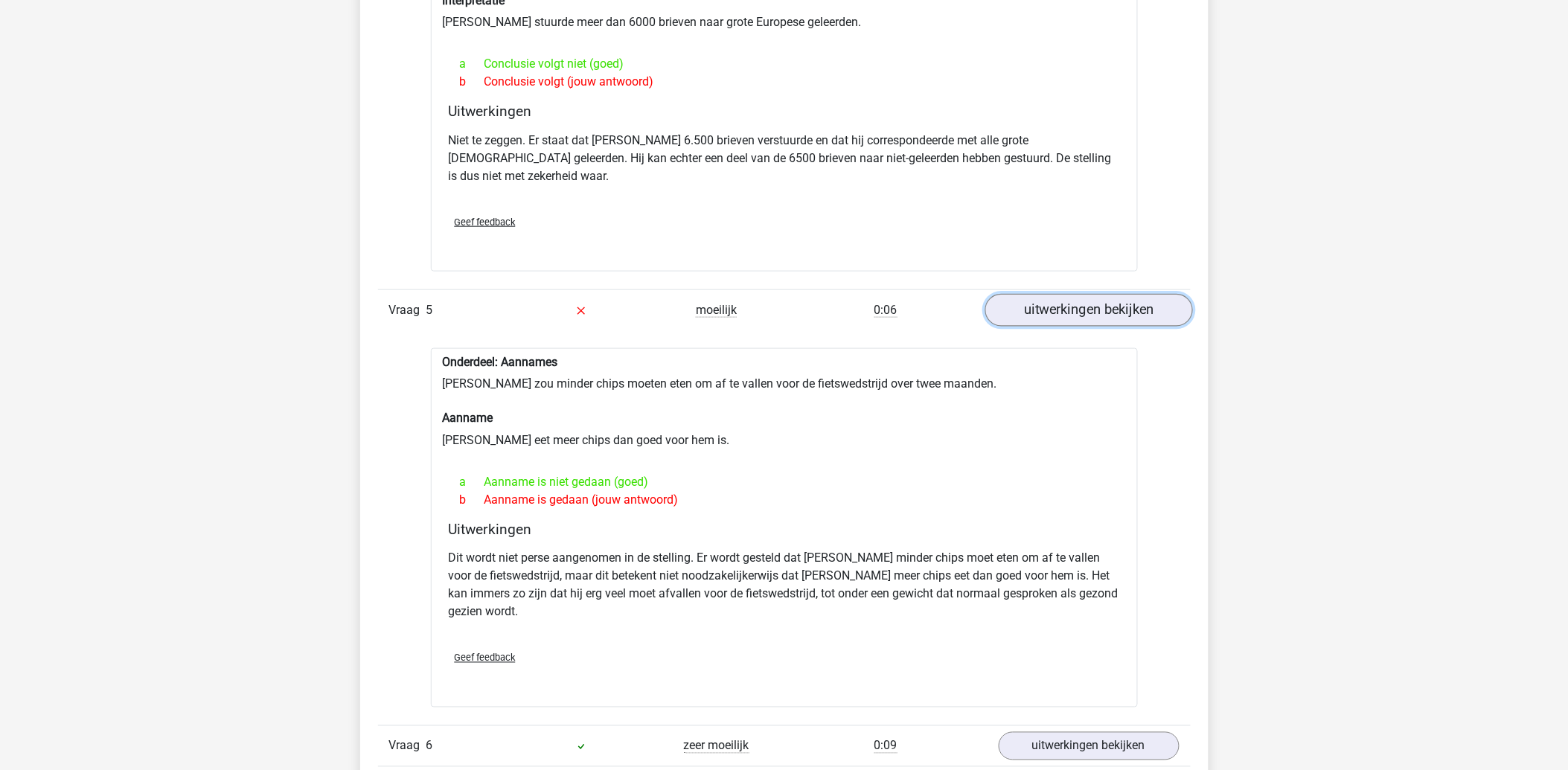
click at [1029, 302] on link "uitwerkingen bekijken" at bounding box center [1088, 309] width 208 height 33
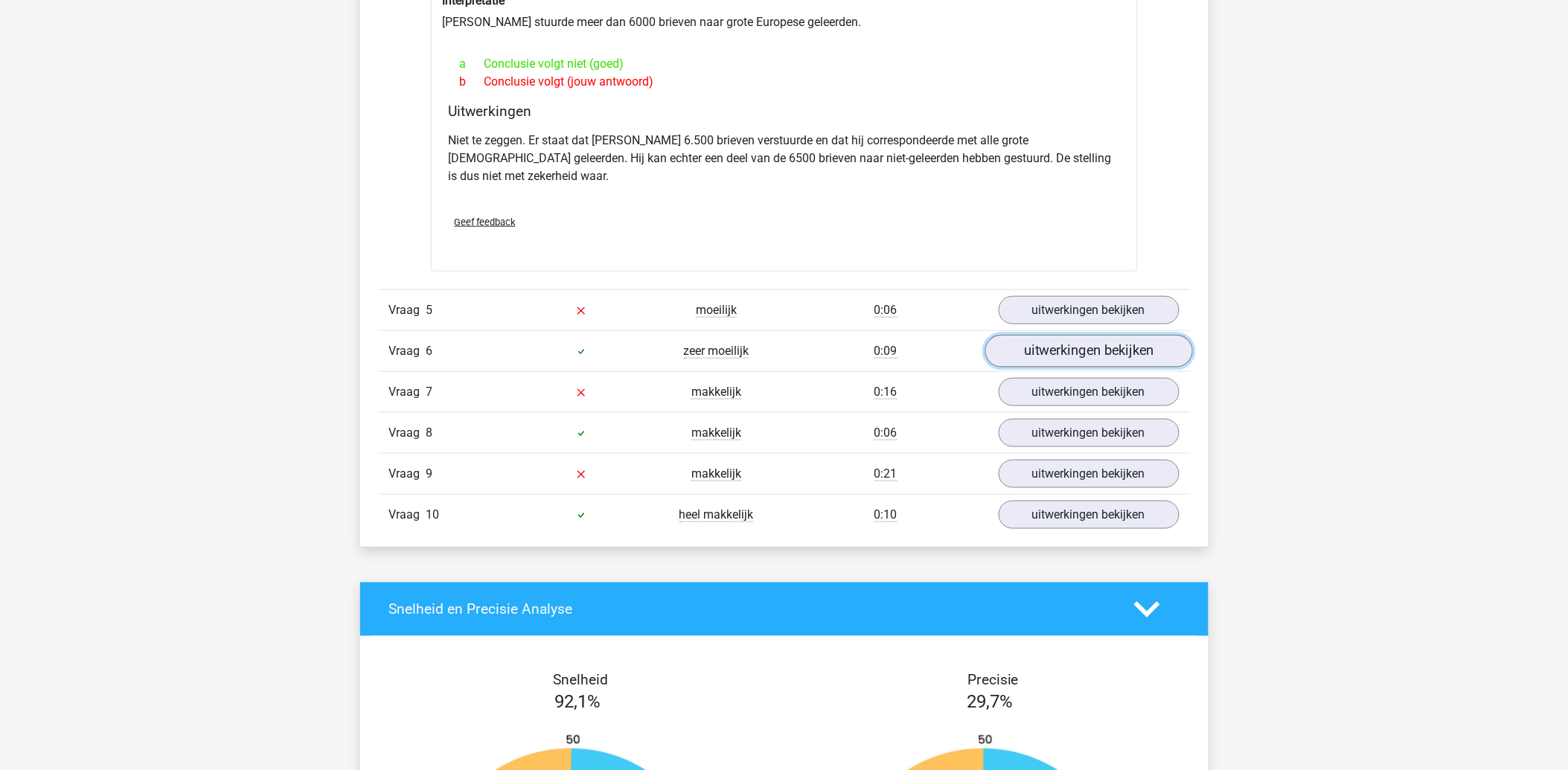
click at [1038, 335] on link "uitwerkingen bekijken" at bounding box center [1088, 350] width 208 height 33
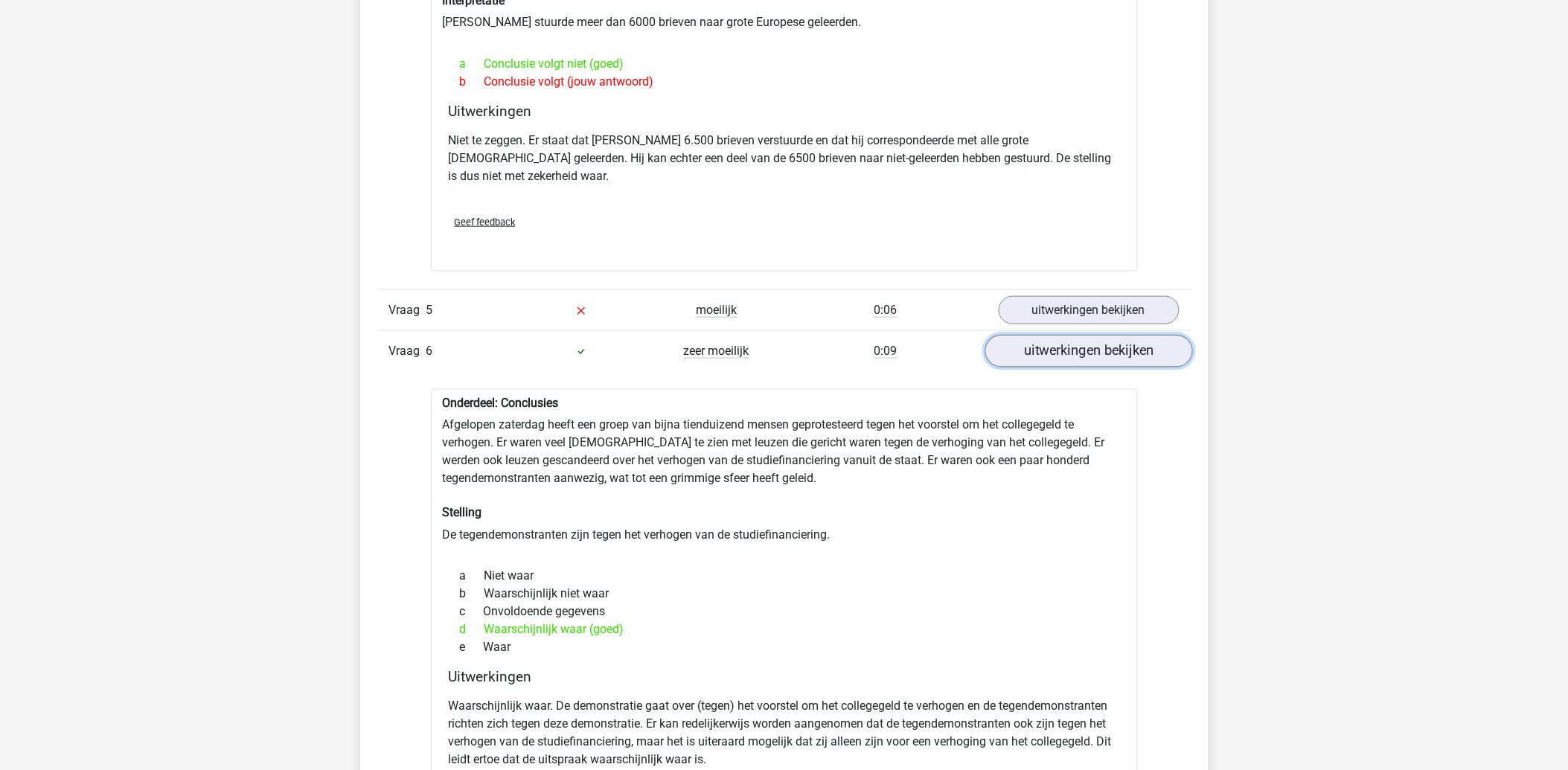
click at [1037, 335] on link "uitwerkingen bekijken" at bounding box center [1088, 350] width 208 height 33
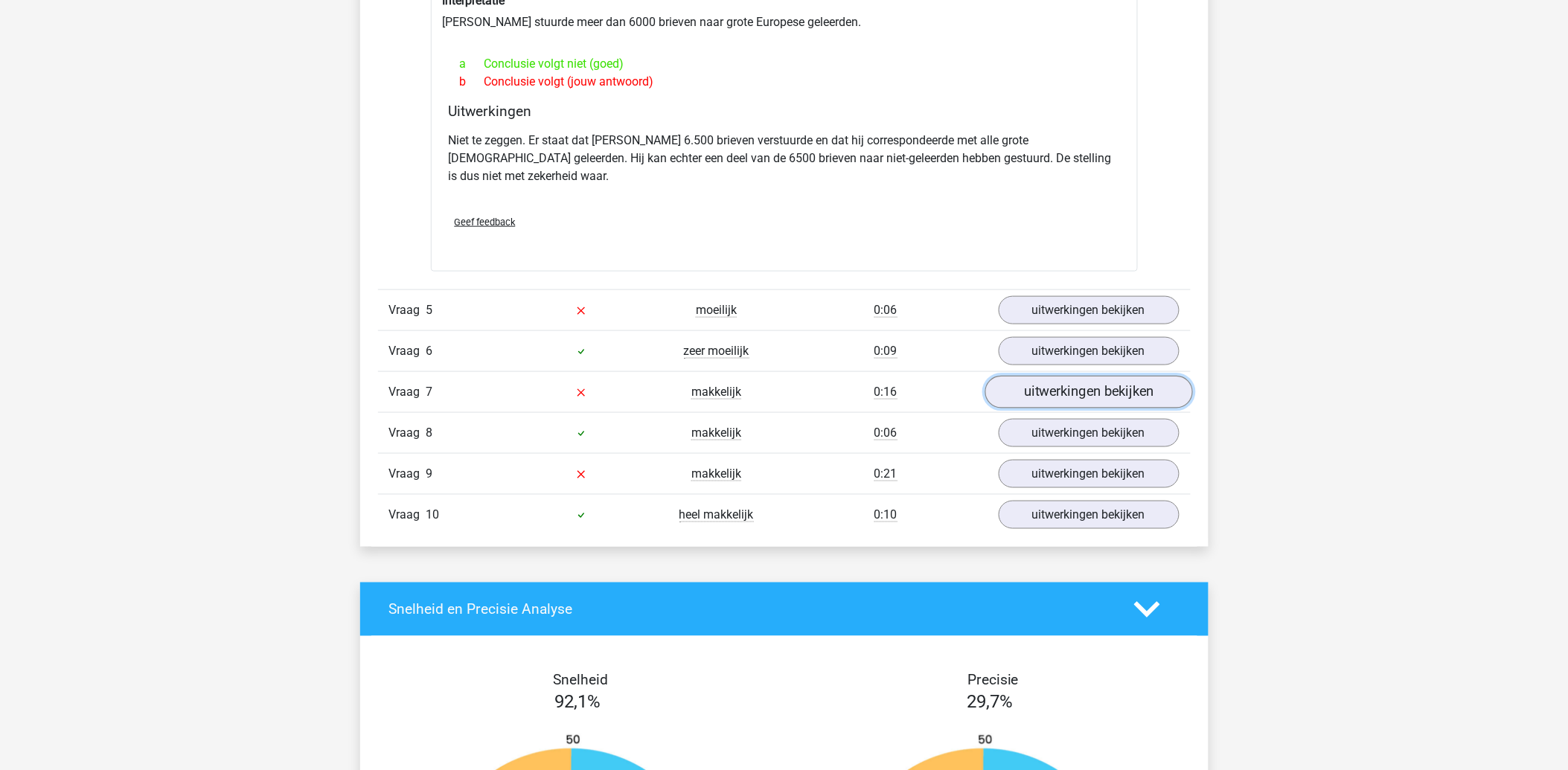
click at [1020, 376] on link "uitwerkingen bekijken" at bounding box center [1088, 392] width 208 height 33
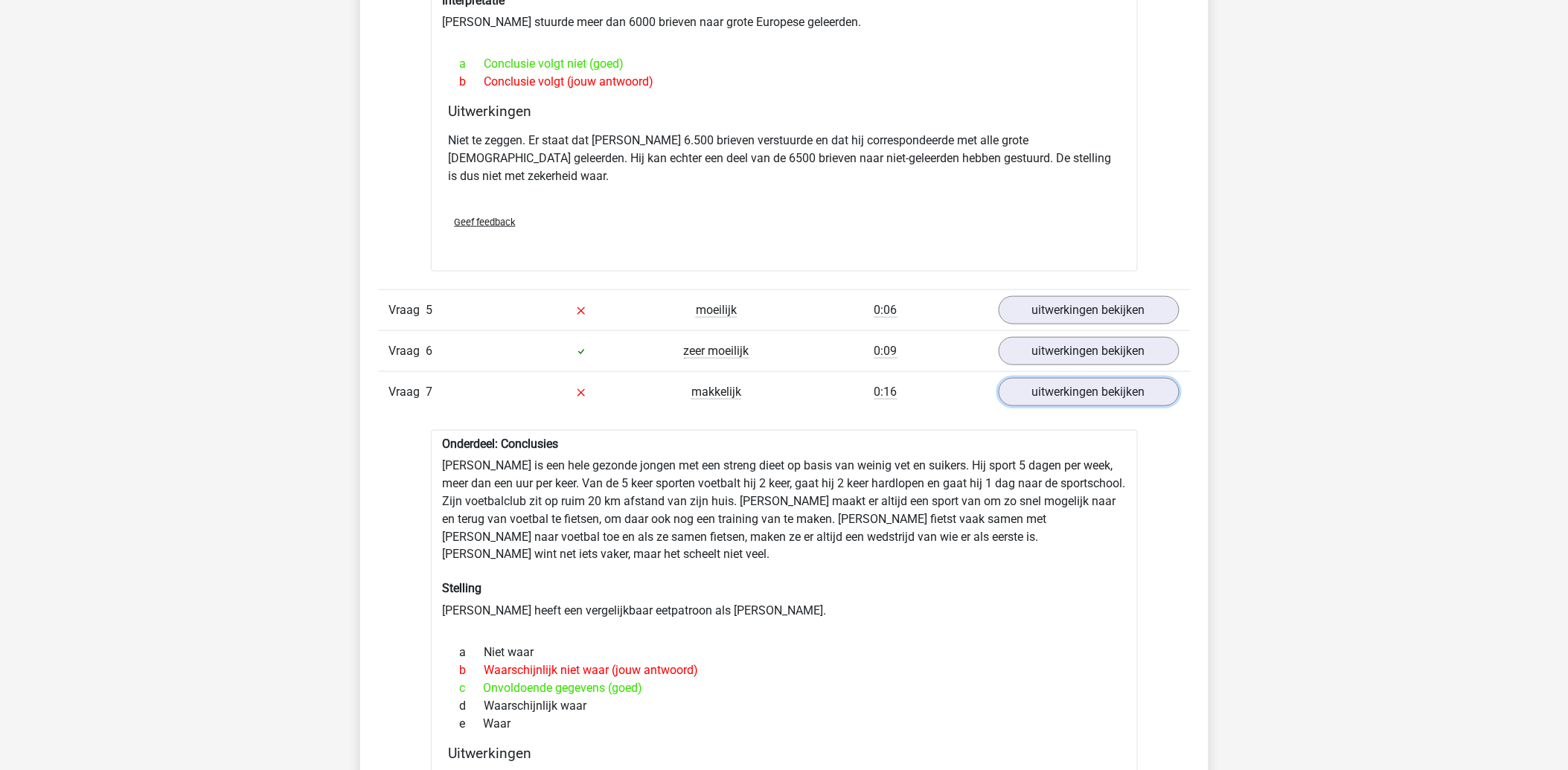
scroll to position [2560, 0]
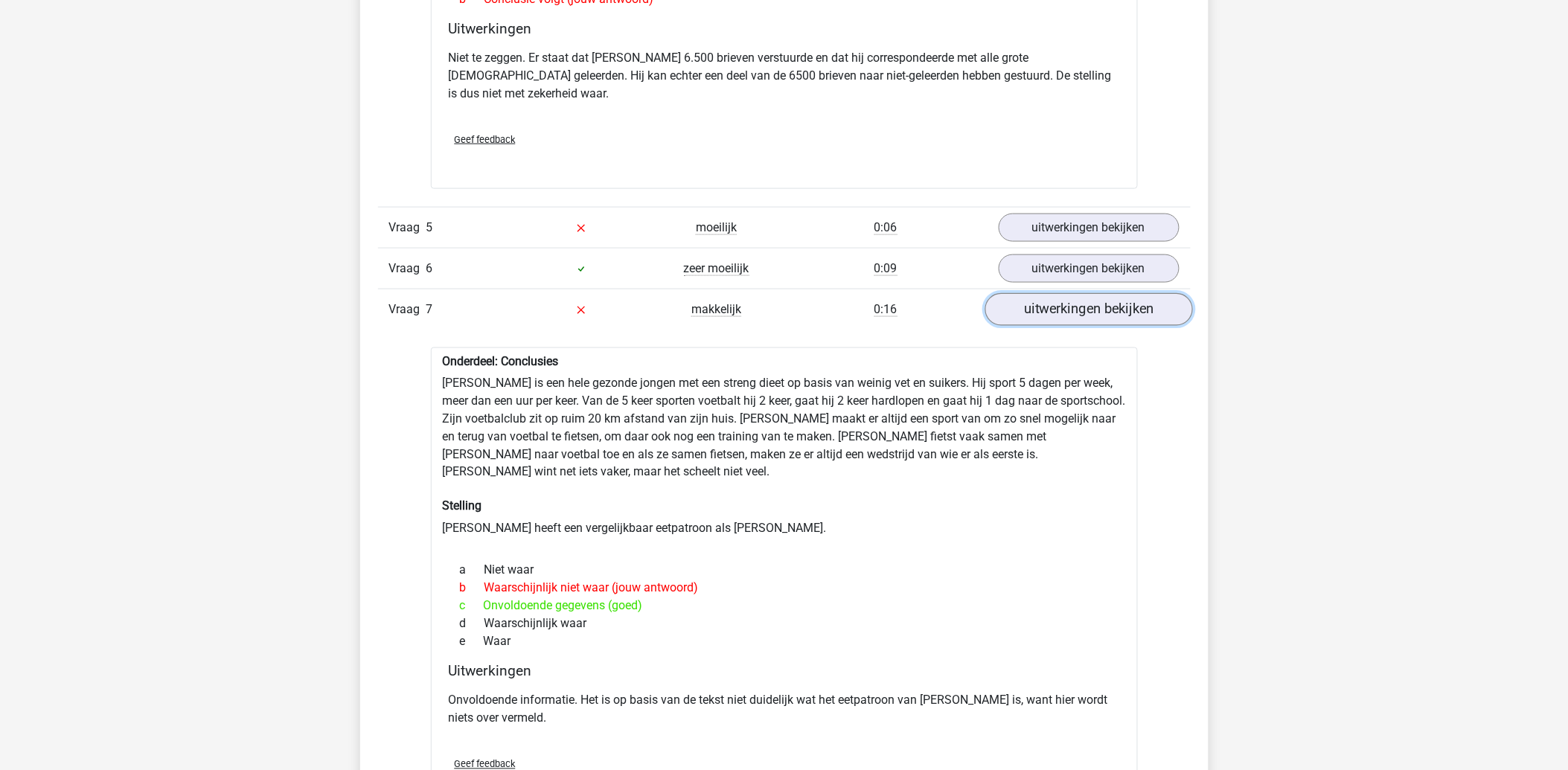
click at [1031, 300] on link "uitwerkingen bekijken" at bounding box center [1088, 309] width 208 height 33
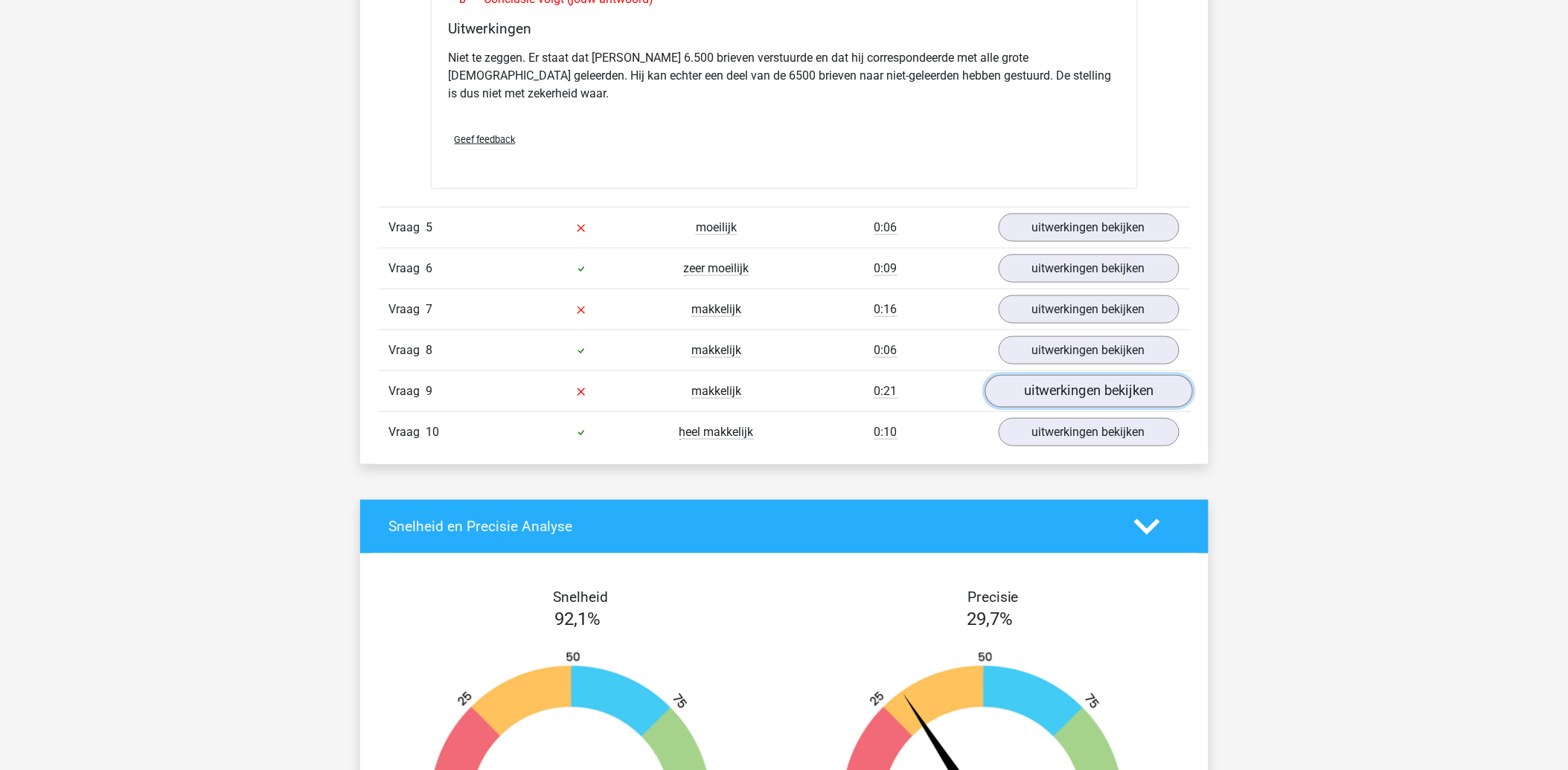
click at [1129, 388] on link "uitwerkingen bekijken" at bounding box center [1088, 391] width 208 height 33
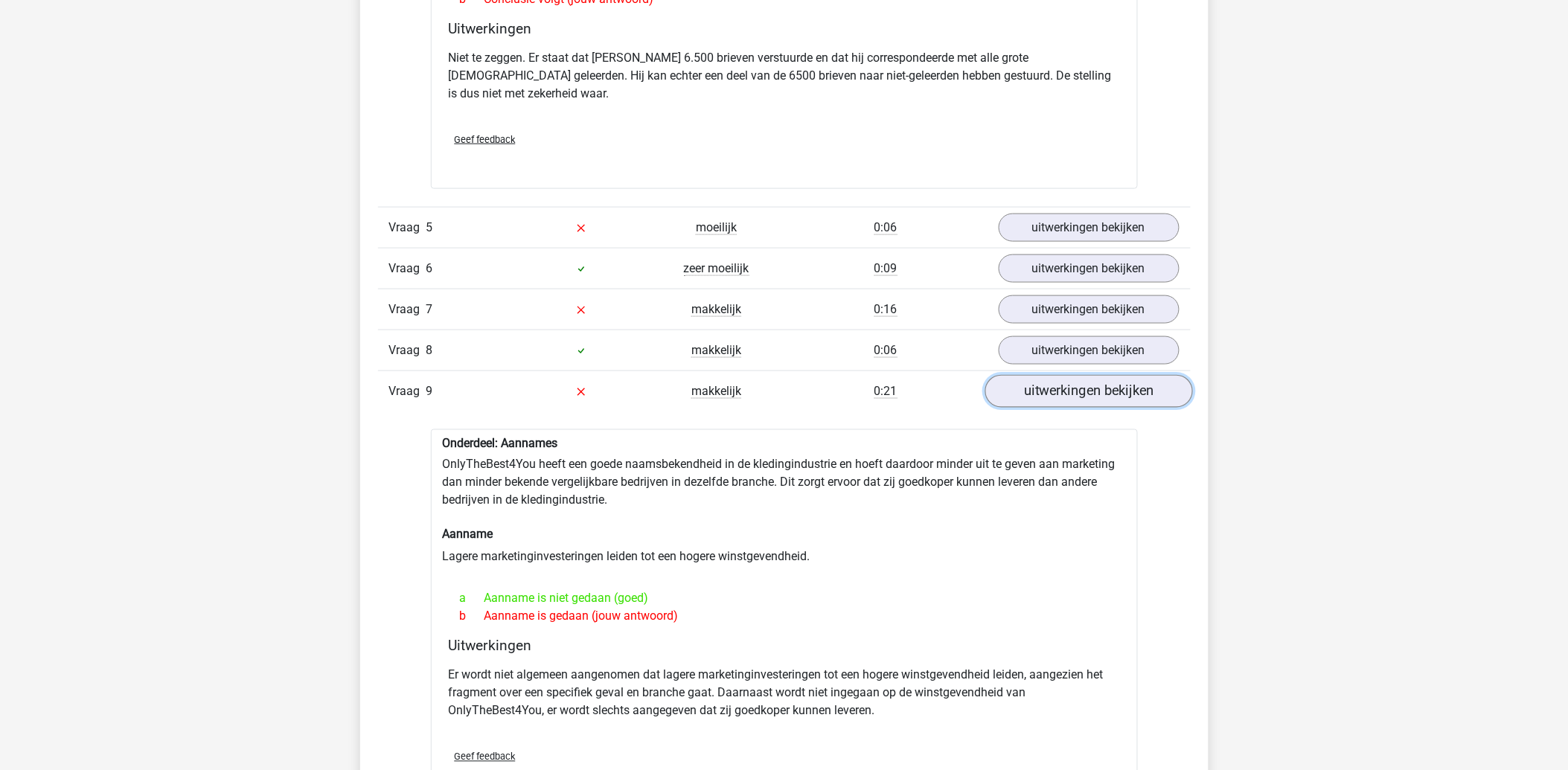
click at [1044, 384] on link "uitwerkingen bekijken" at bounding box center [1088, 391] width 208 height 33
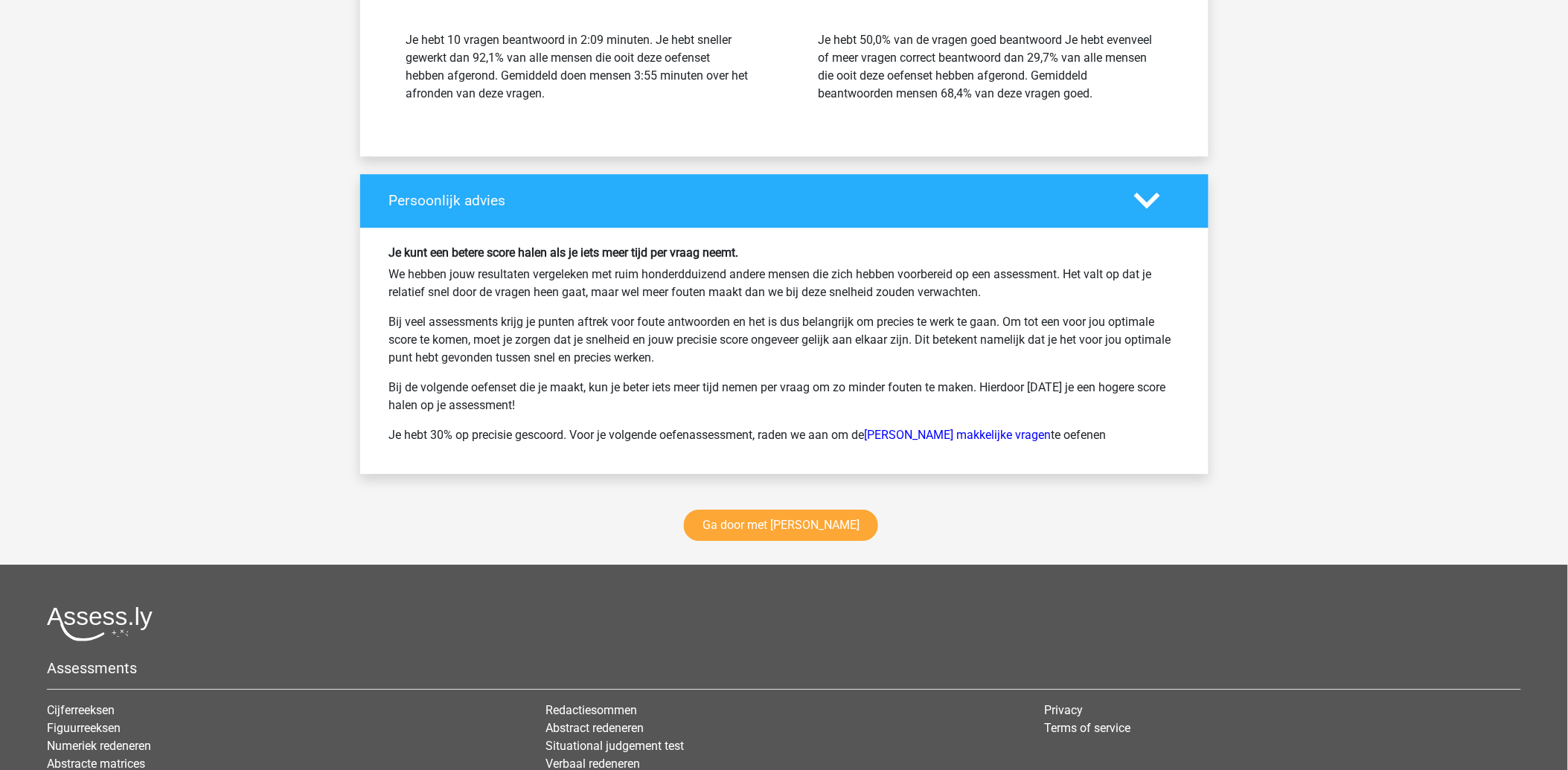
scroll to position [3552, 0]
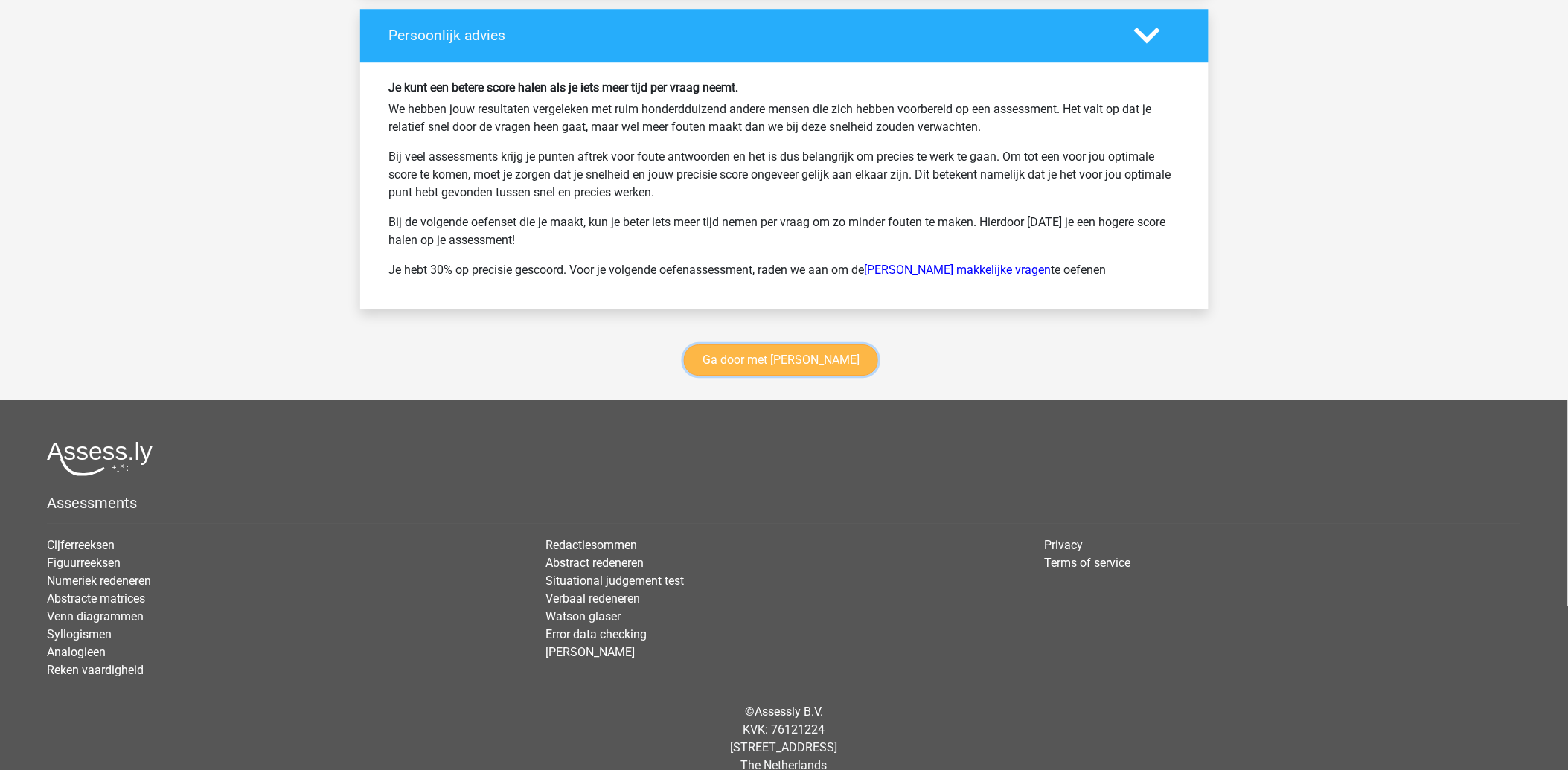
click at [777, 345] on link "Ga door met watson glaser" at bounding box center [781, 359] width 194 height 31
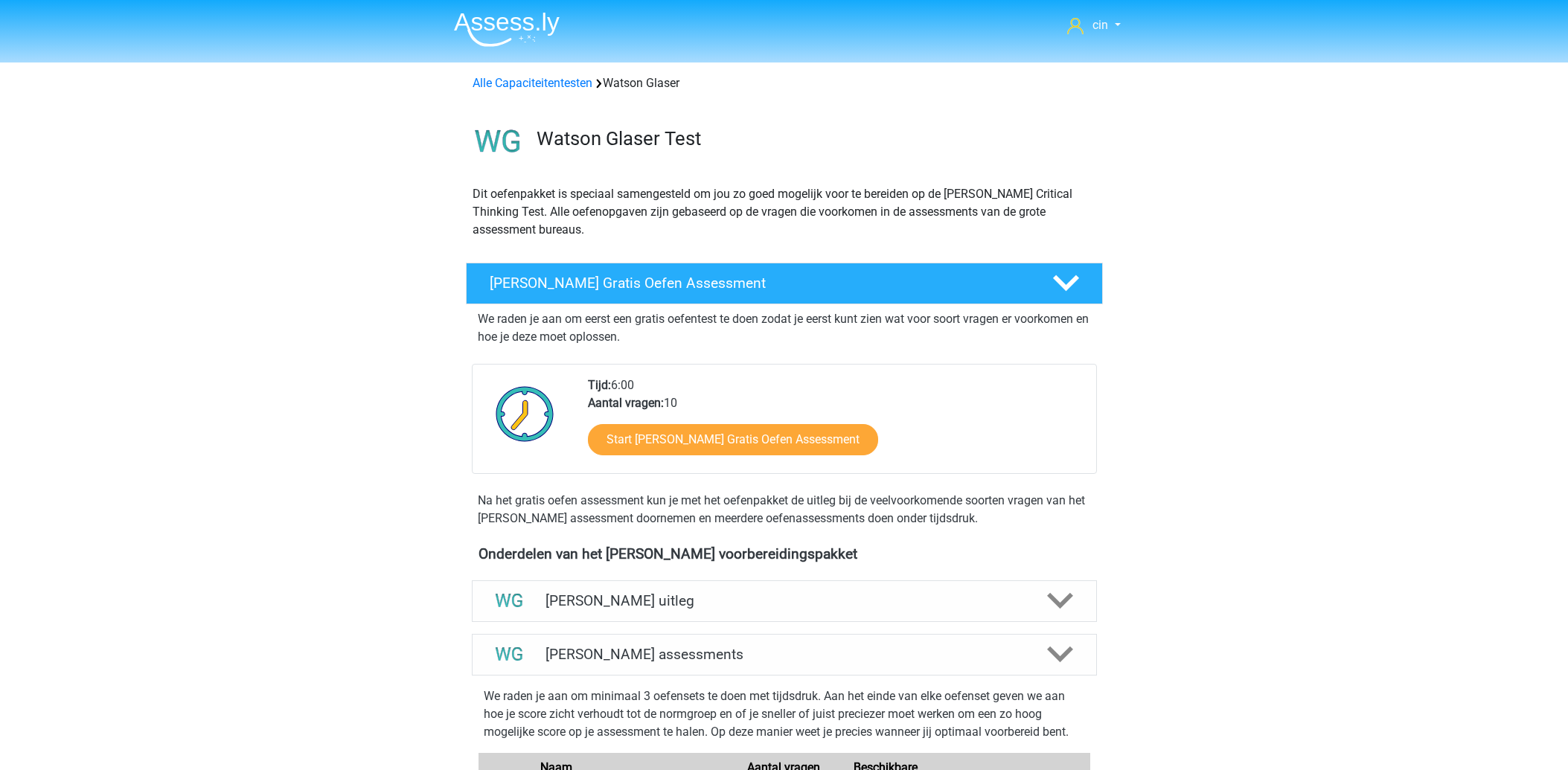
scroll to position [628, 0]
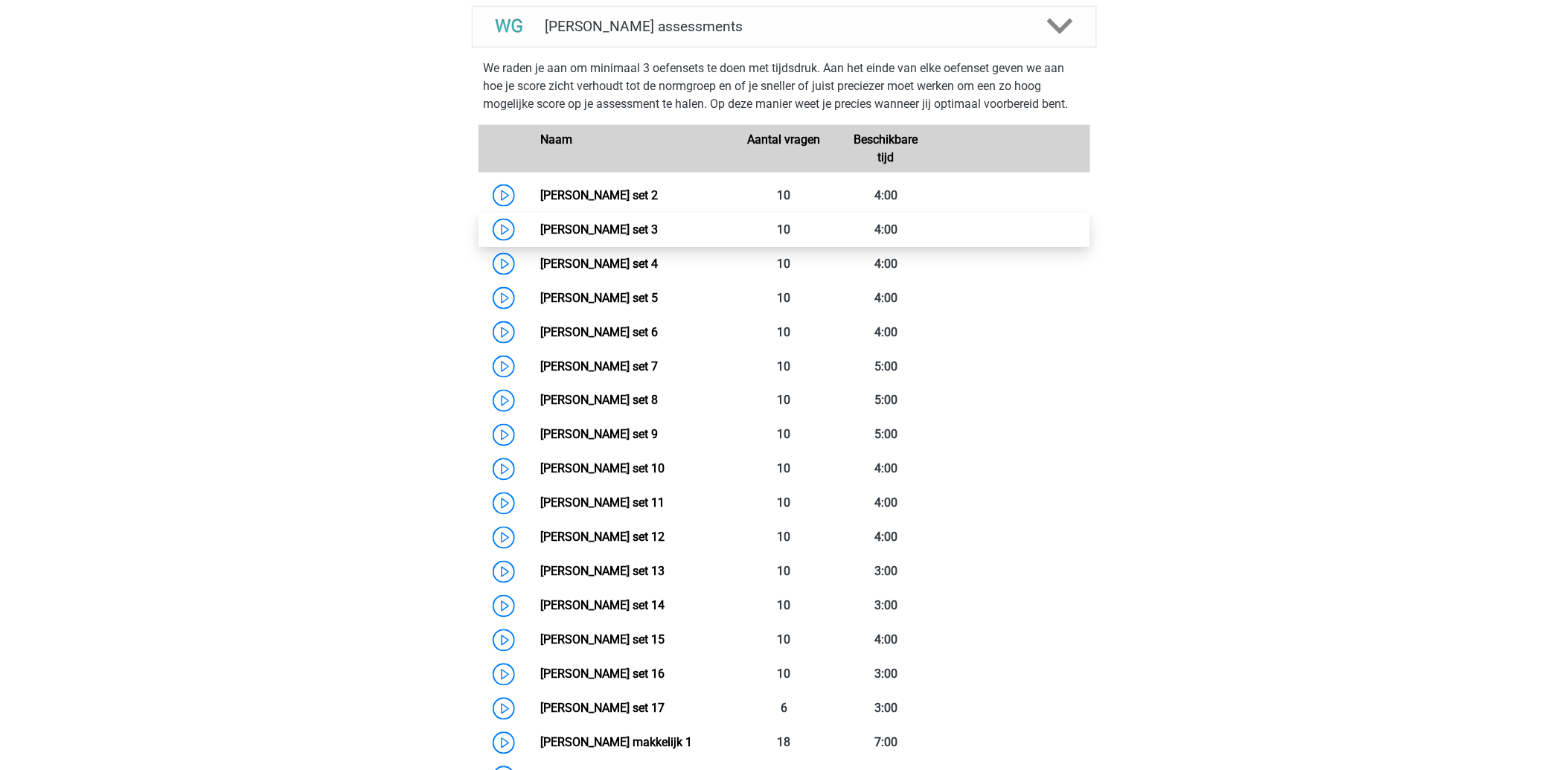
click at [573, 226] on link "[PERSON_NAME] set 3" at bounding box center [599, 229] width 118 height 14
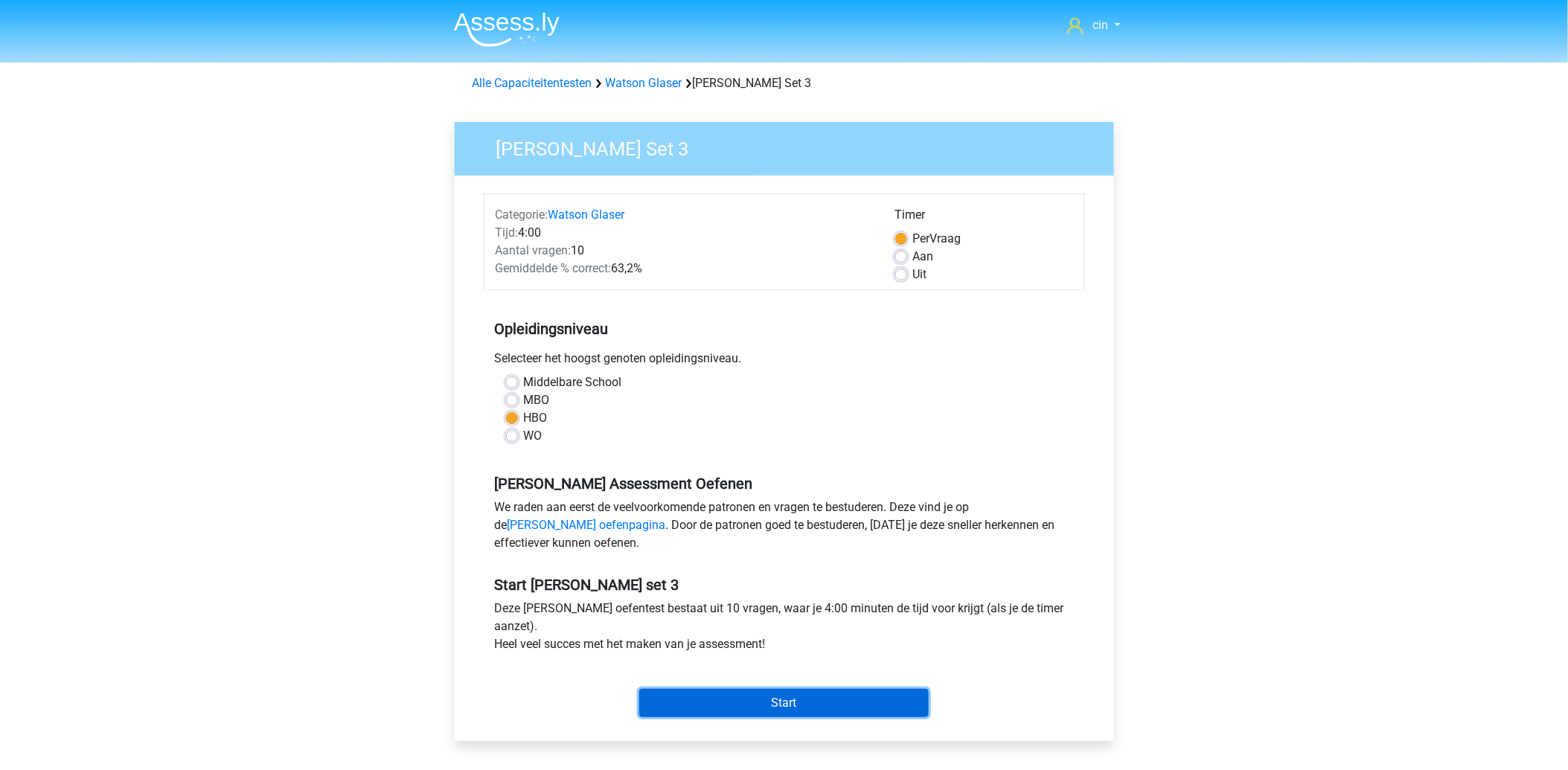
click at [793, 697] on input "Start" at bounding box center [784, 703] width 290 height 28
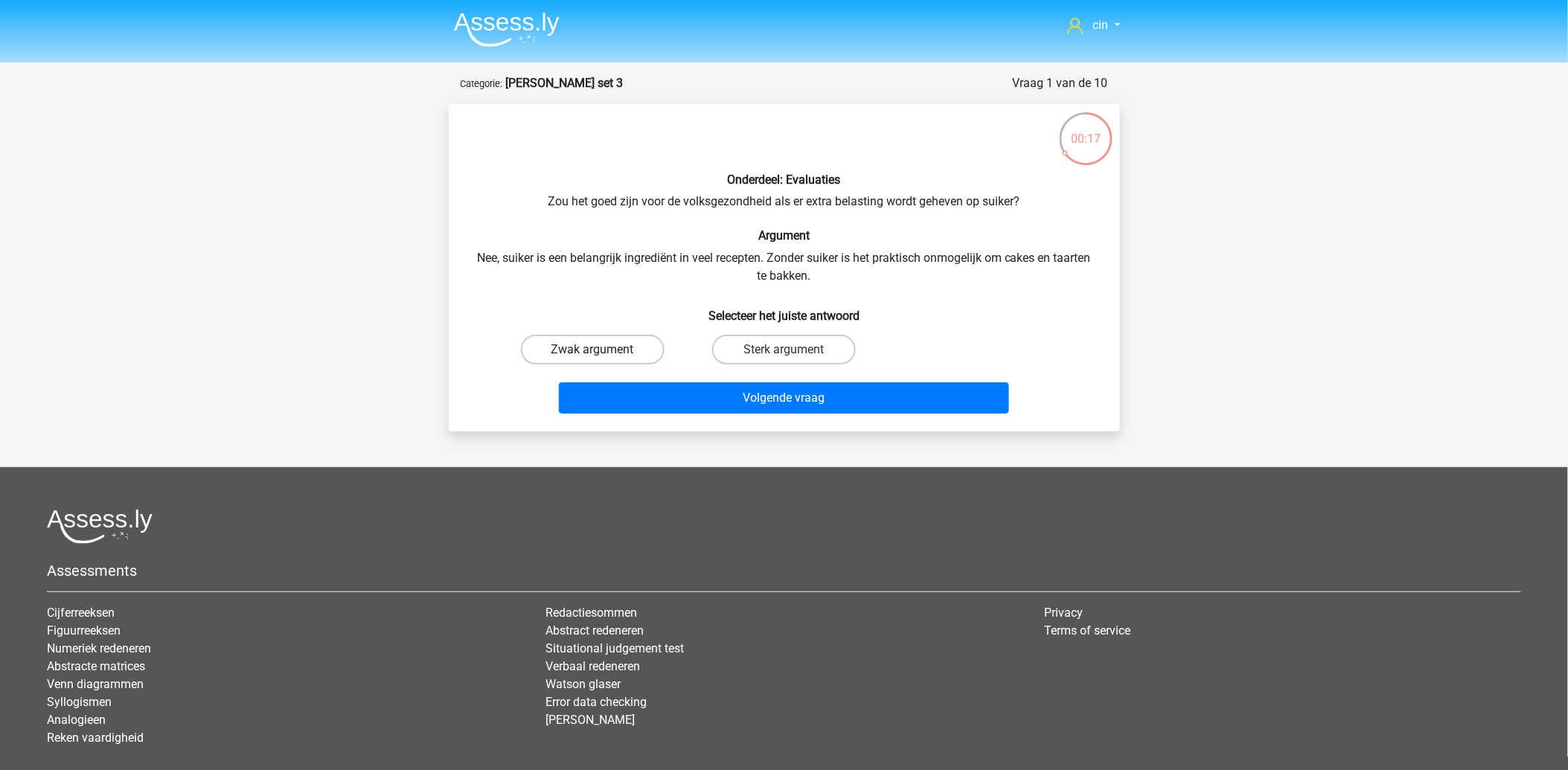
click at [577, 349] on label "Zwak argument" at bounding box center [593, 349] width 144 height 30
click at [592, 349] on input "Zwak argument" at bounding box center [597, 354] width 9 height 9
radio input "true"
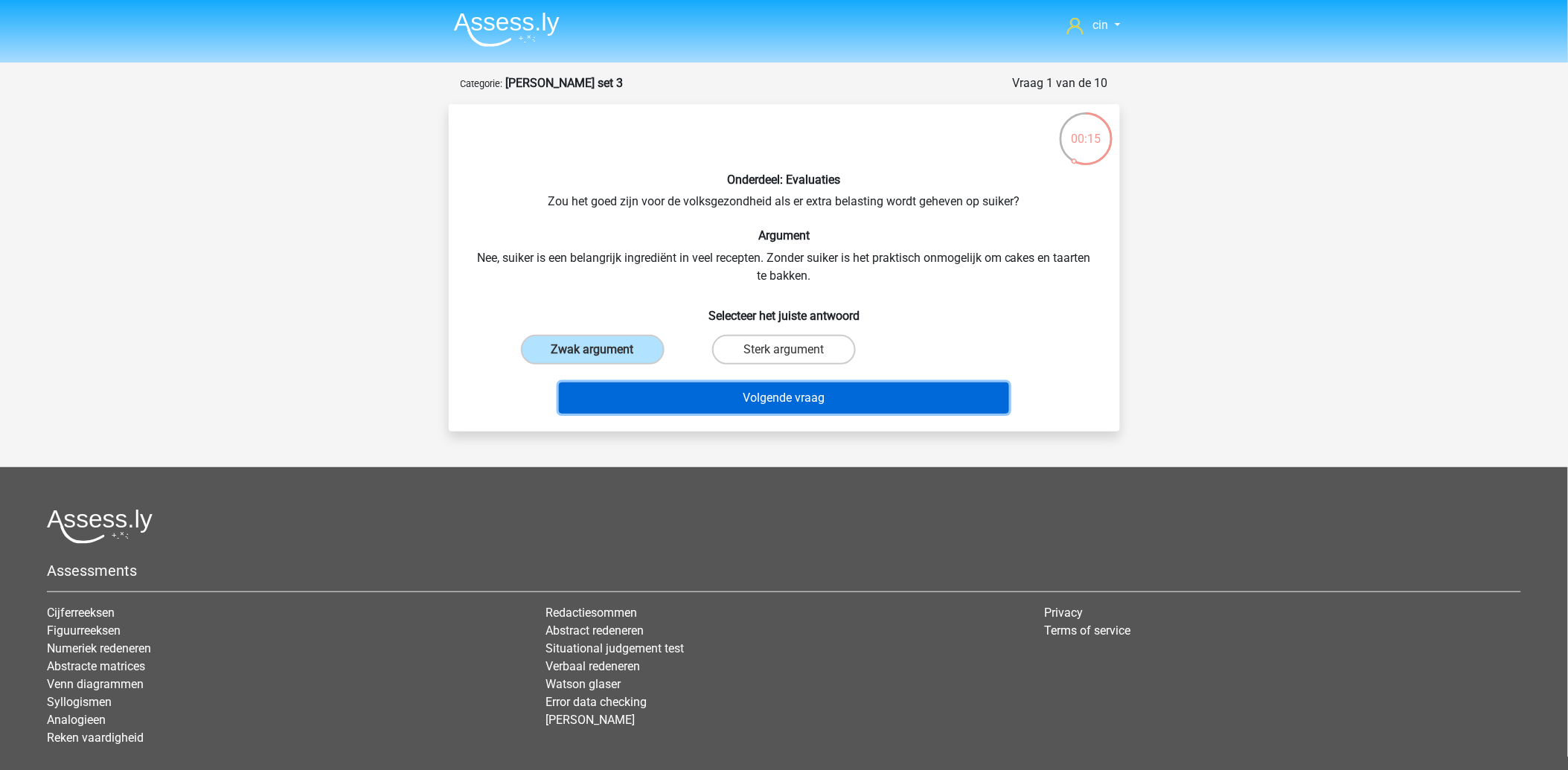
click at [815, 396] on button "Volgende vraag" at bounding box center [784, 397] width 450 height 31
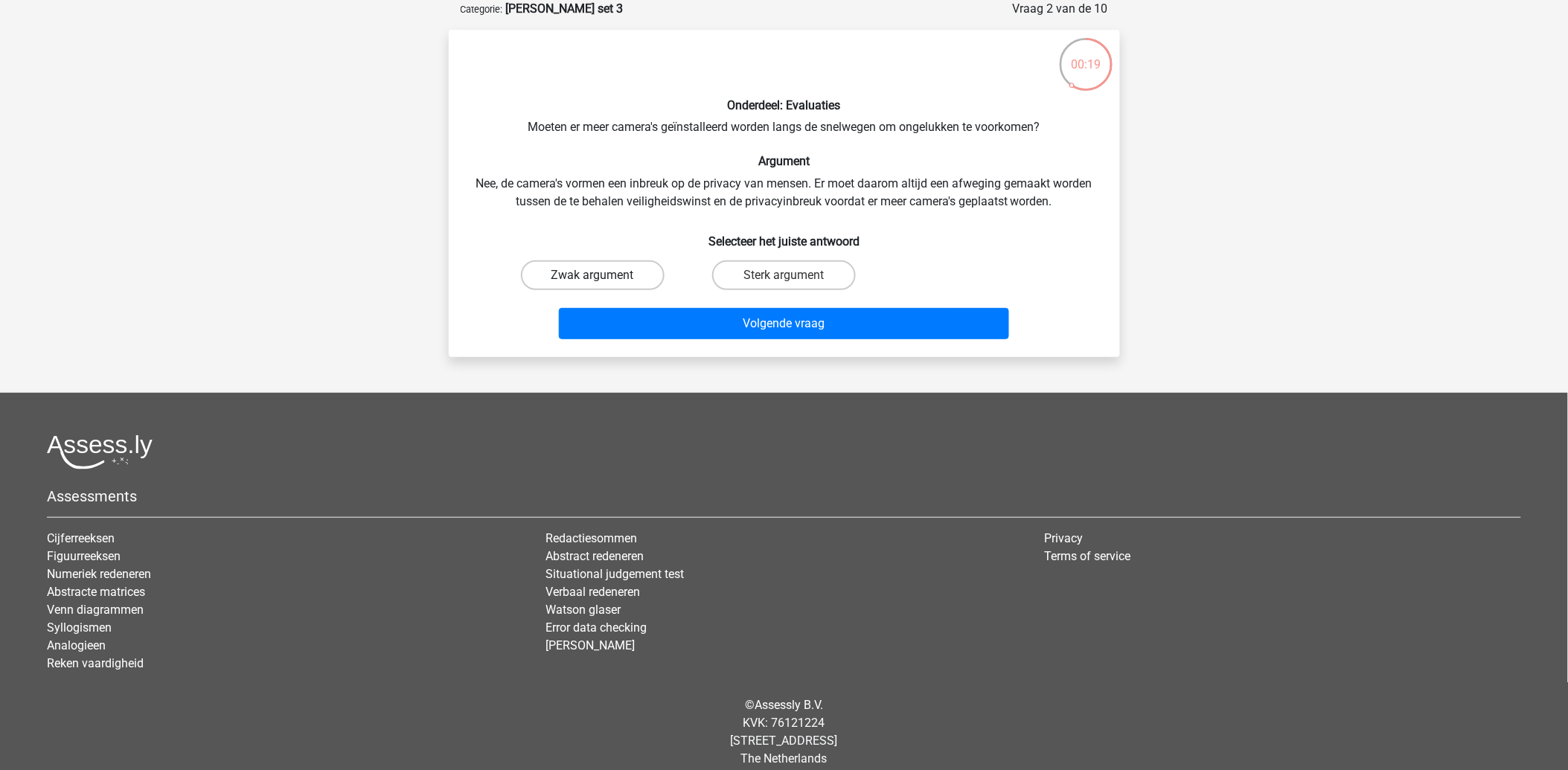
click at [646, 264] on label "Zwak argument" at bounding box center [593, 275] width 144 height 30
click at [602, 275] on input "Zwak argument" at bounding box center [597, 279] width 9 height 9
radio input "true"
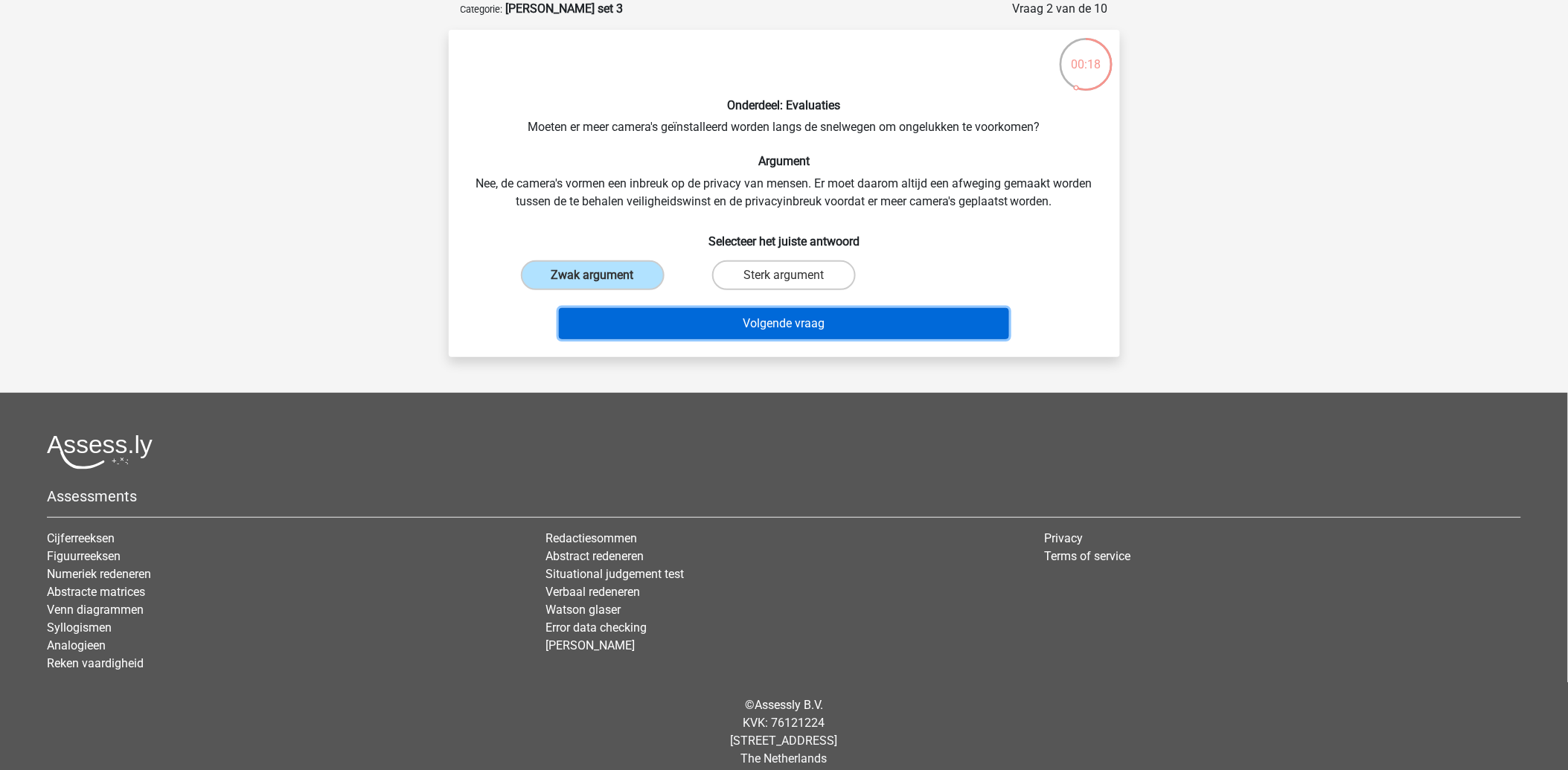
click at [715, 329] on button "Volgende vraag" at bounding box center [784, 322] width 450 height 31
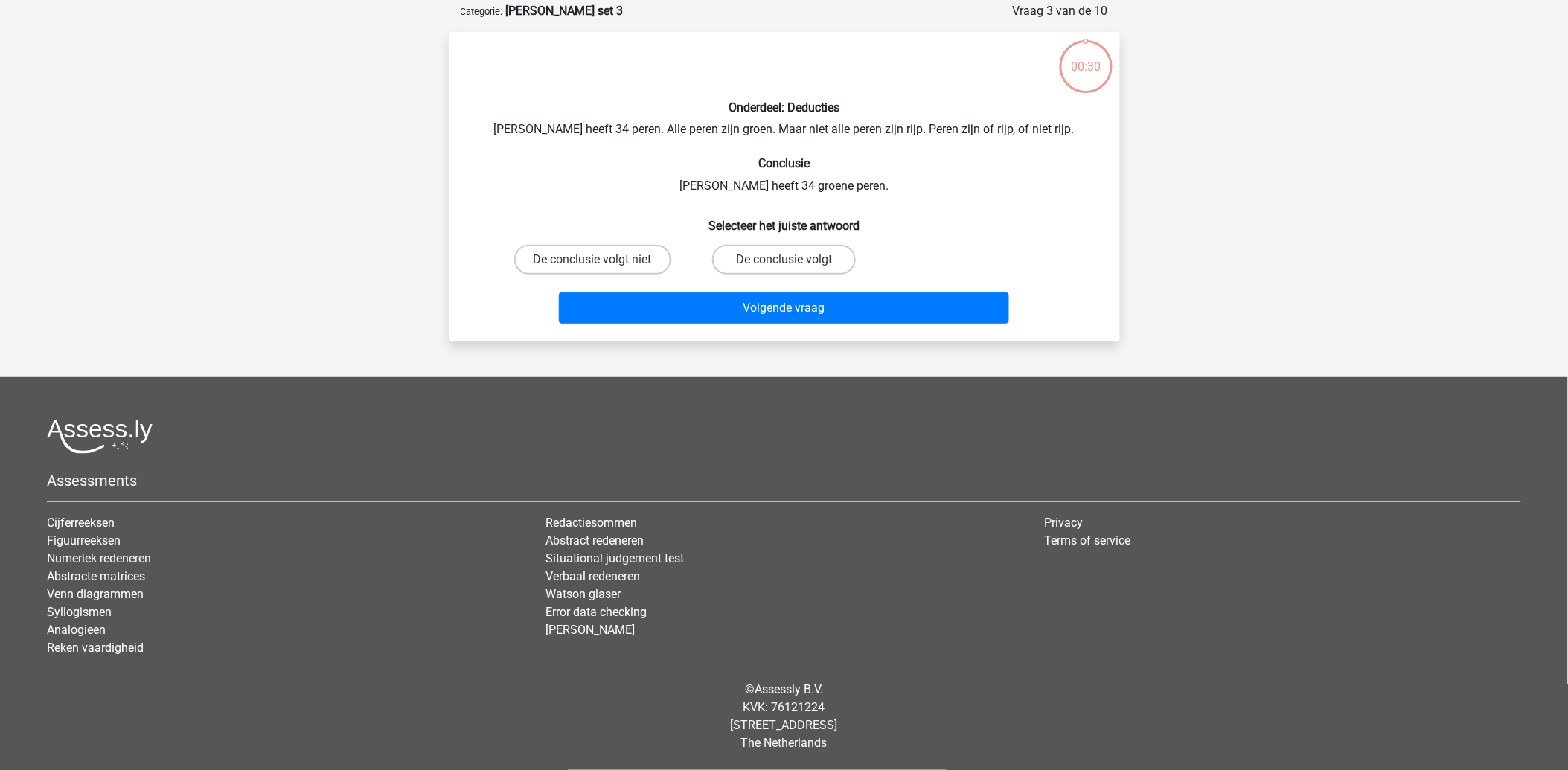
scroll to position [70, 0]
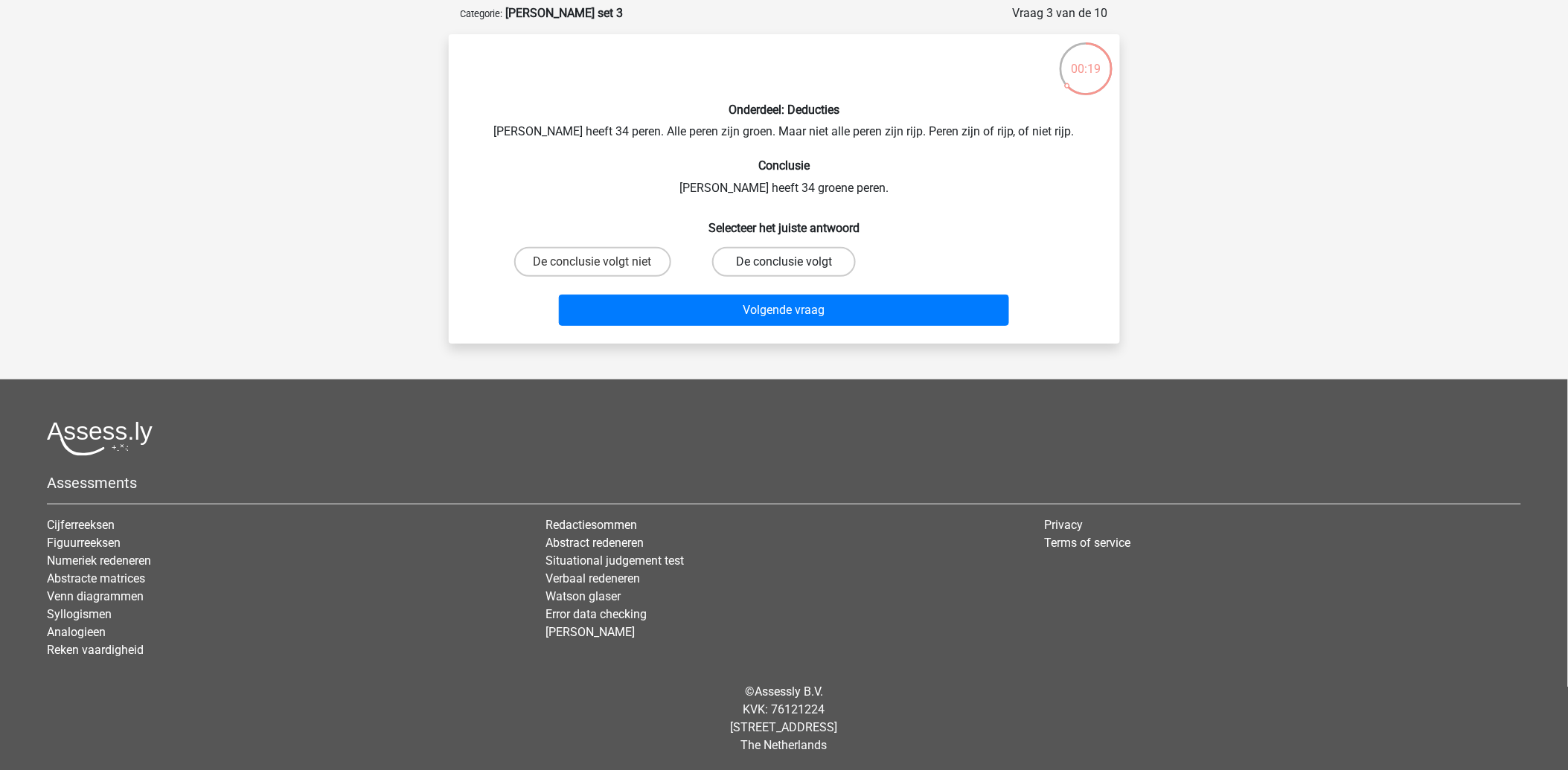
click at [782, 258] on label "De conclusie volgt" at bounding box center [784, 262] width 144 height 30
click at [784, 262] on input "De conclusie volgt" at bounding box center [788, 266] width 9 height 9
radio input "true"
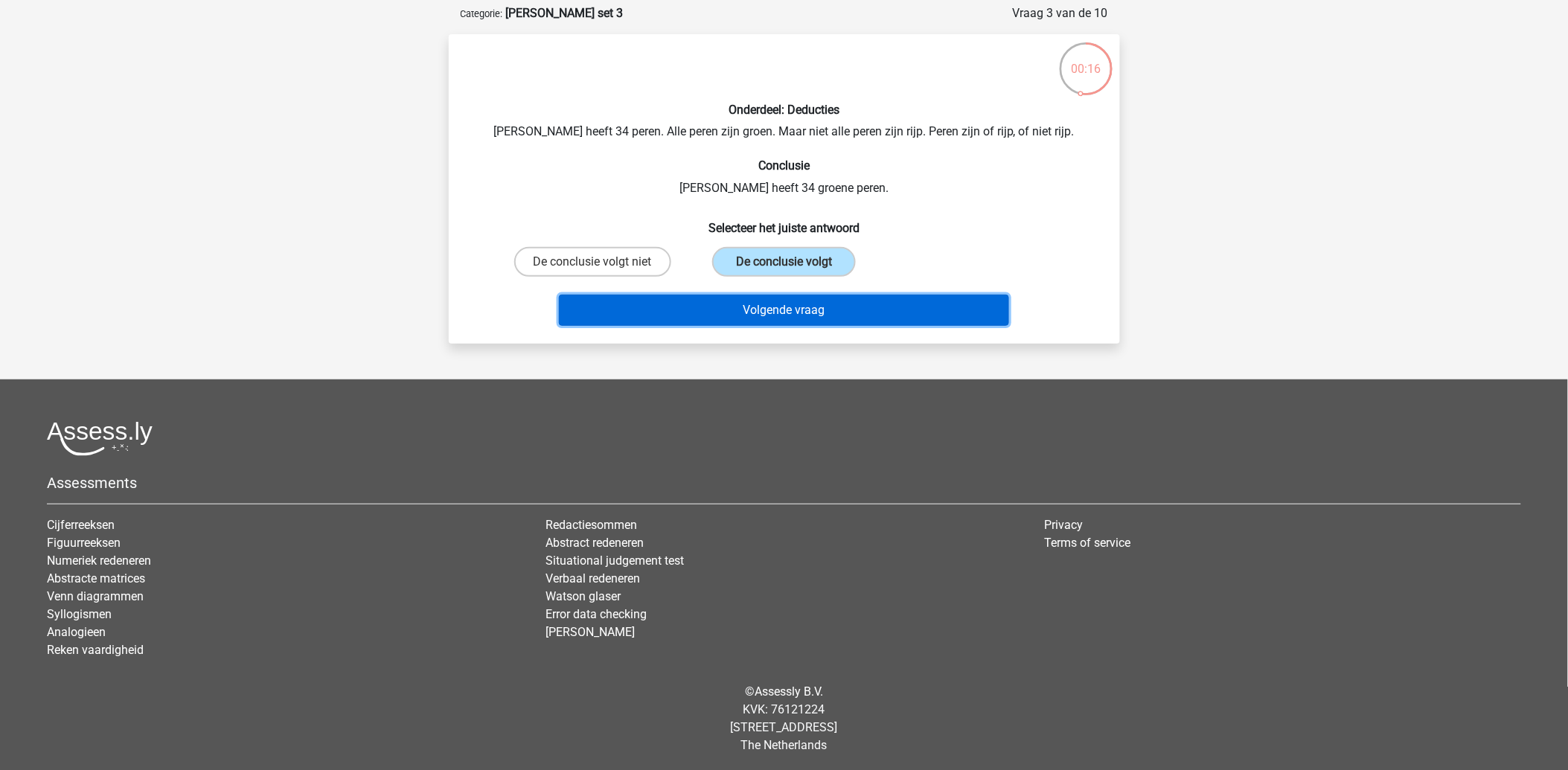
click at [776, 314] on button "Volgende vraag" at bounding box center [784, 309] width 450 height 31
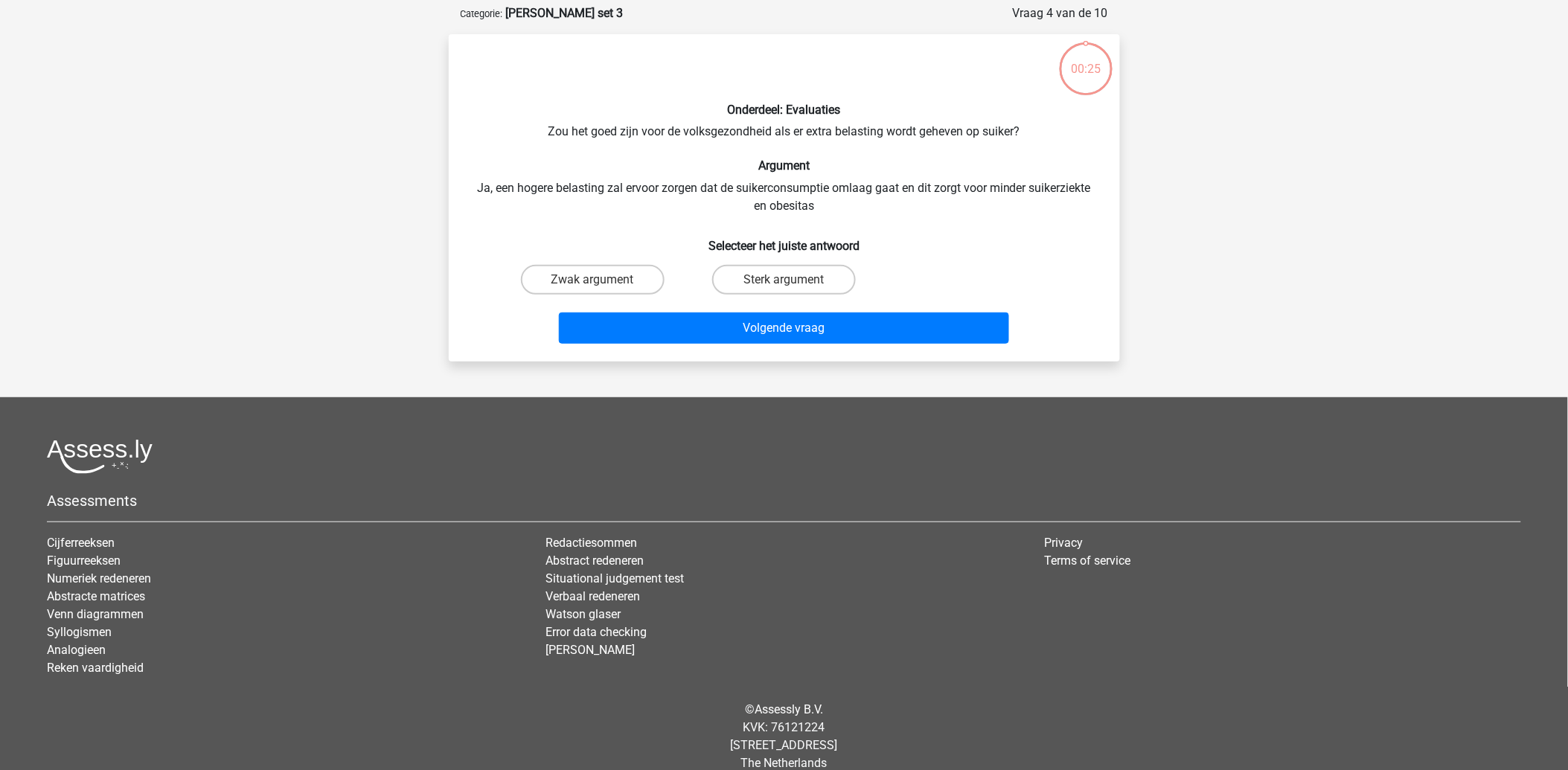
scroll to position [75, 0]
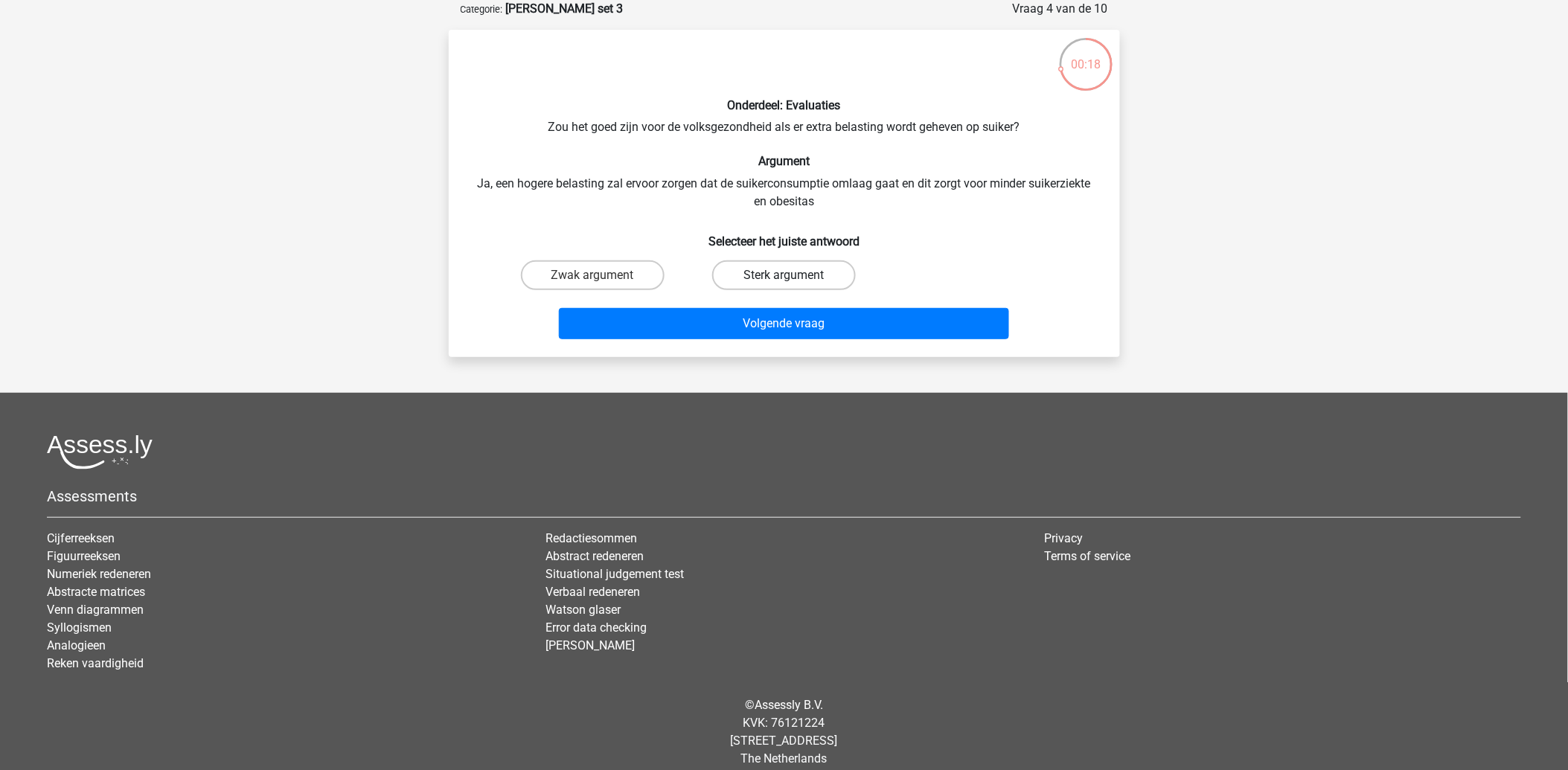
click at [778, 271] on label "Sterk argument" at bounding box center [784, 275] width 144 height 30
click at [784, 275] on input "Sterk argument" at bounding box center [788, 279] width 9 height 9
radio input "true"
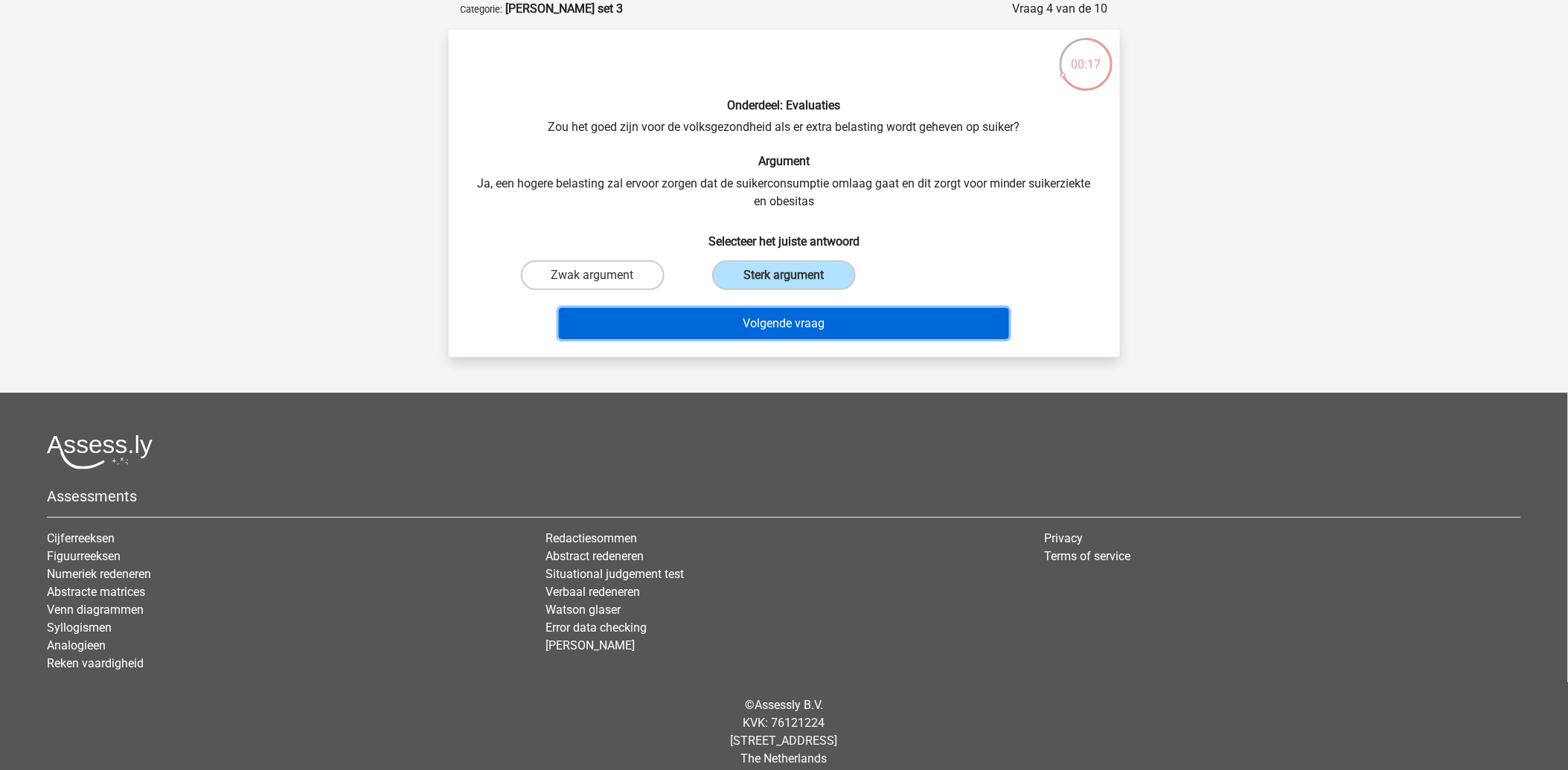
click at [779, 315] on button "Volgende vraag" at bounding box center [784, 322] width 450 height 31
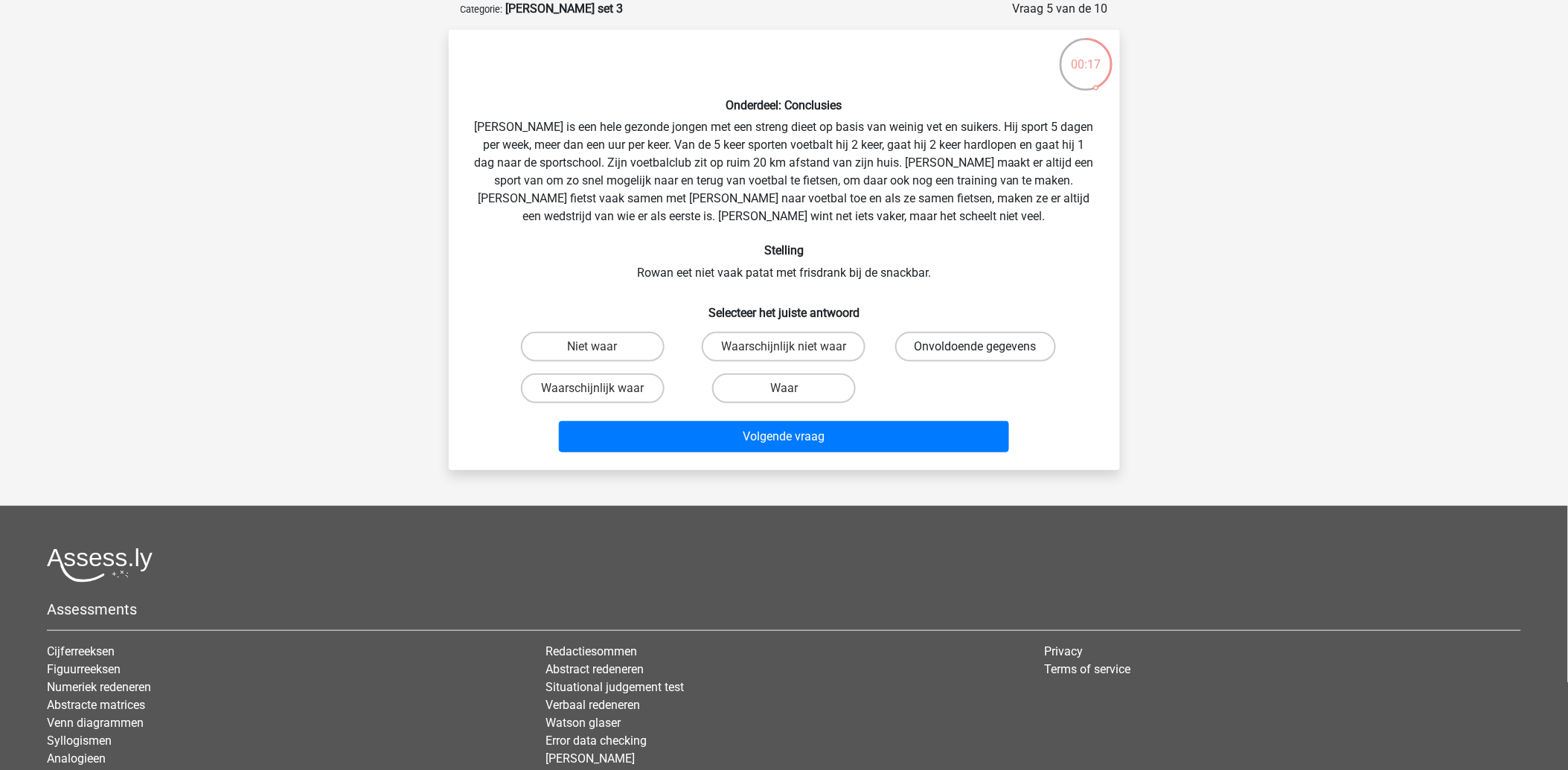
click at [965, 350] on label "Onvoldoende gegevens" at bounding box center [975, 347] width 161 height 30
click at [975, 350] on input "Onvoldoende gegevens" at bounding box center [980, 351] width 9 height 9
radio input "true"
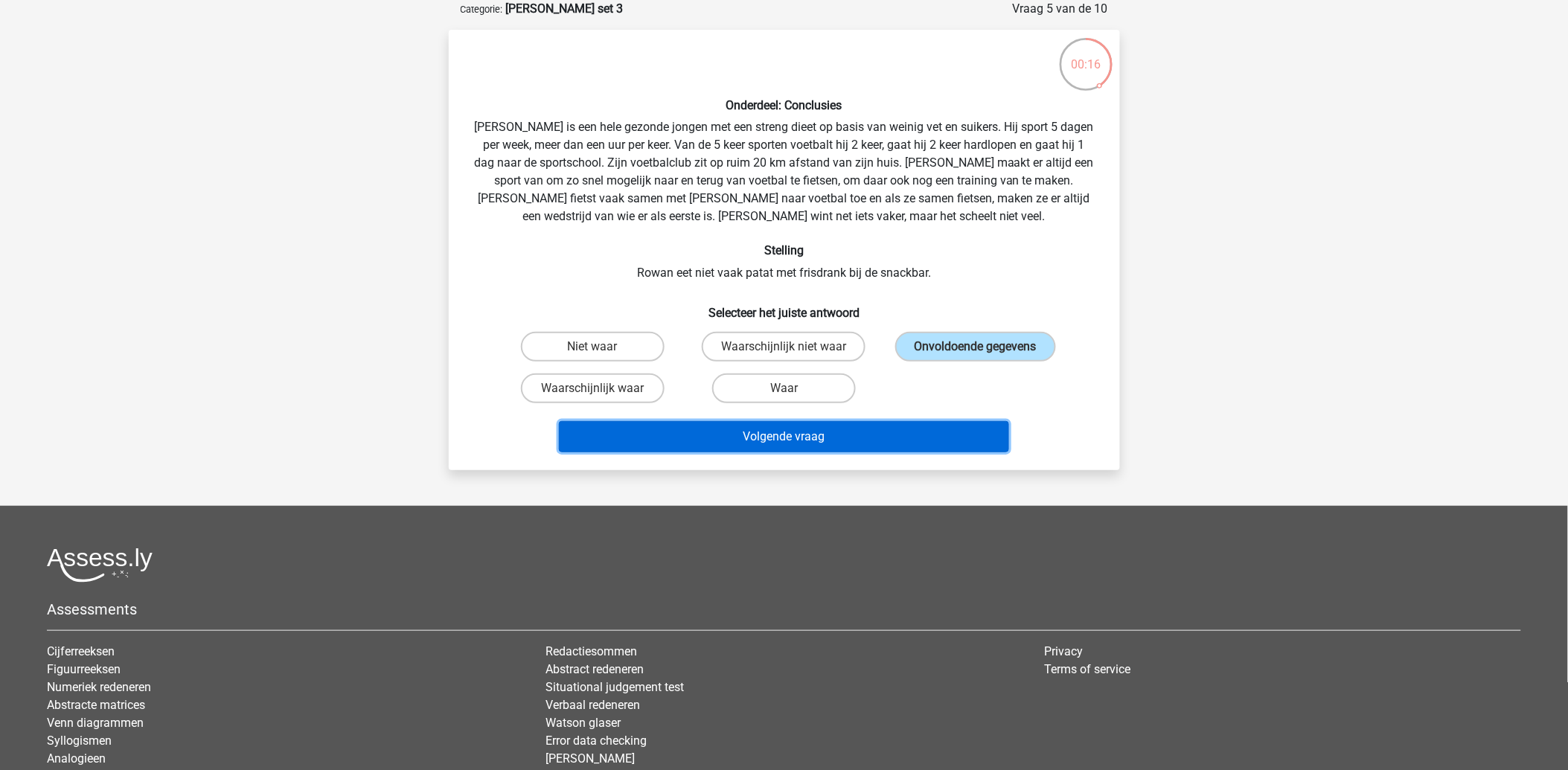
click at [809, 433] on button "Volgende vraag" at bounding box center [784, 435] width 450 height 31
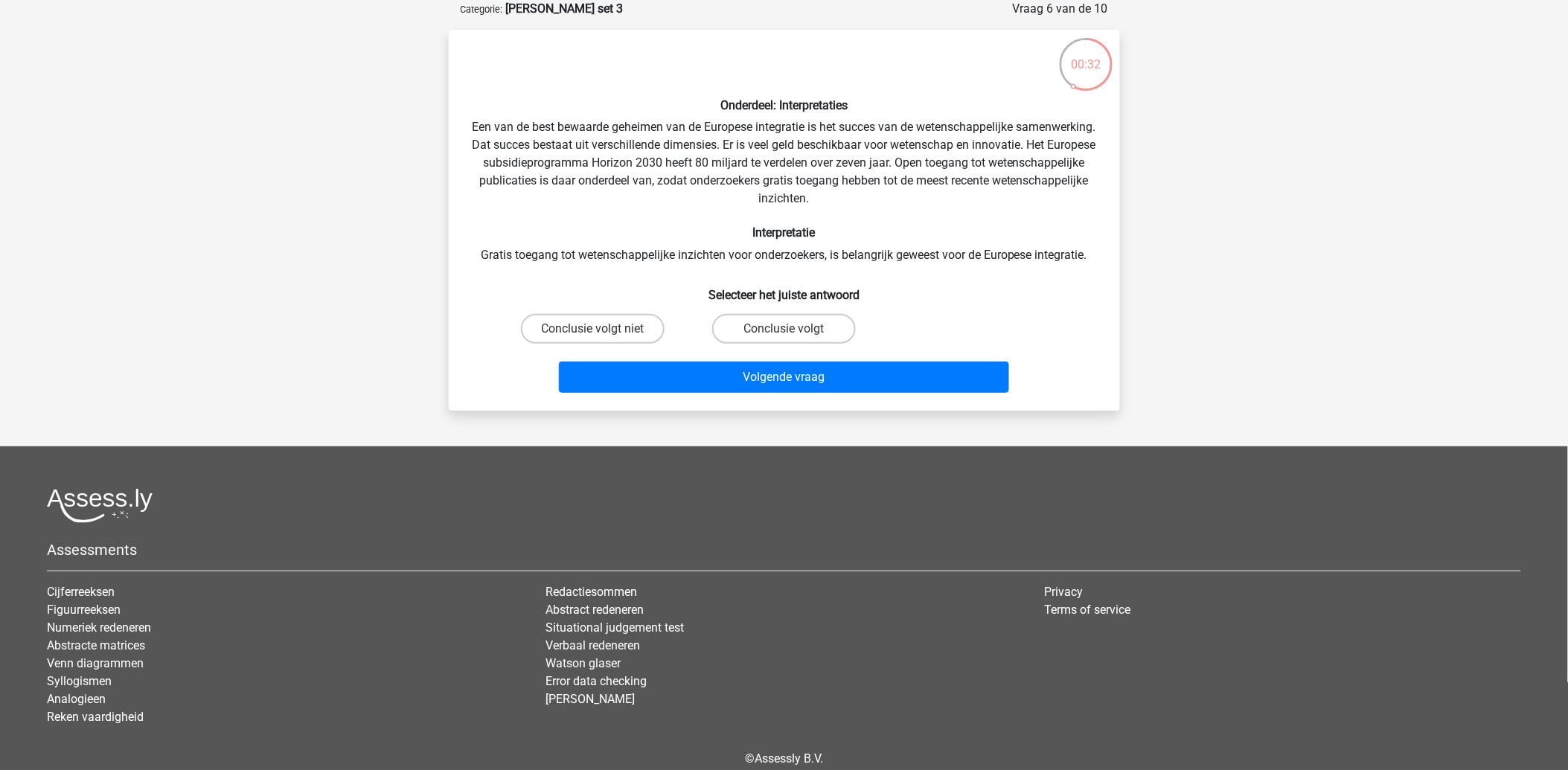
click at [597, 329] on input "Conclusie volgt niet" at bounding box center [597, 334] width 9 height 9
radio input "true"
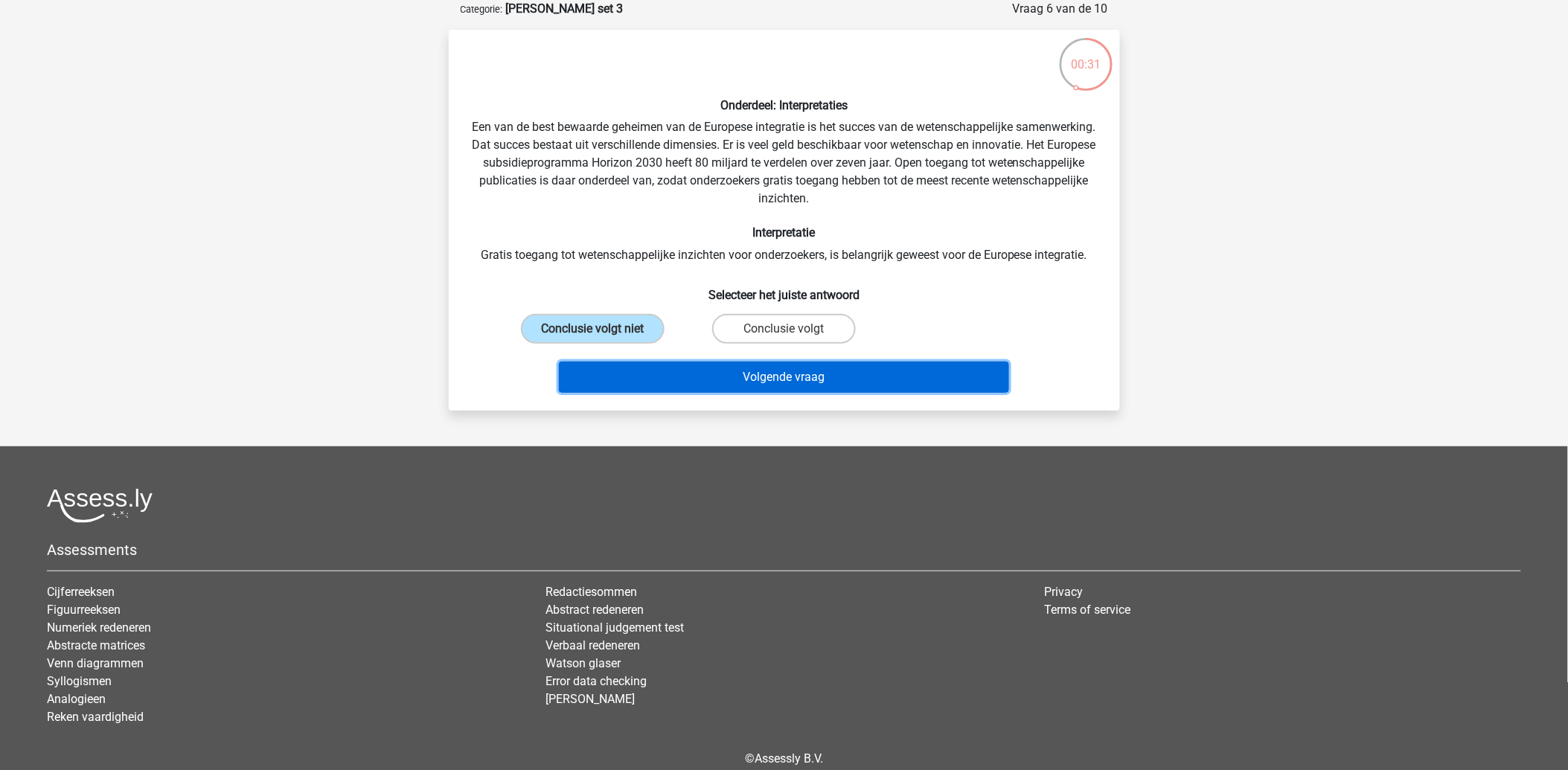
click at [738, 374] on button "Volgende vraag" at bounding box center [784, 377] width 450 height 31
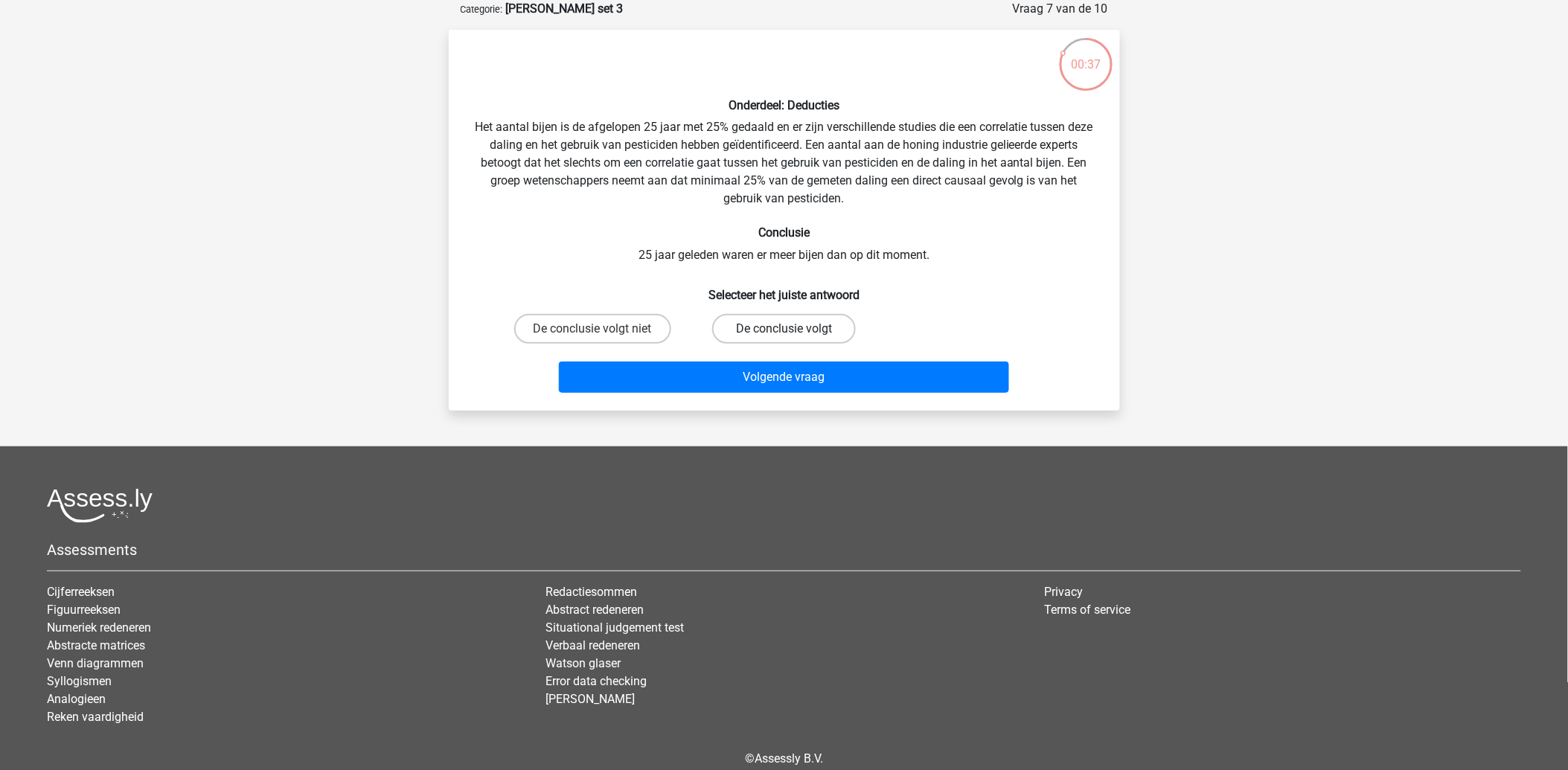
click at [799, 335] on label "De conclusie volgt" at bounding box center [784, 329] width 144 height 30
click at [793, 335] on input "De conclusie volgt" at bounding box center [788, 334] width 9 height 9
radio input "true"
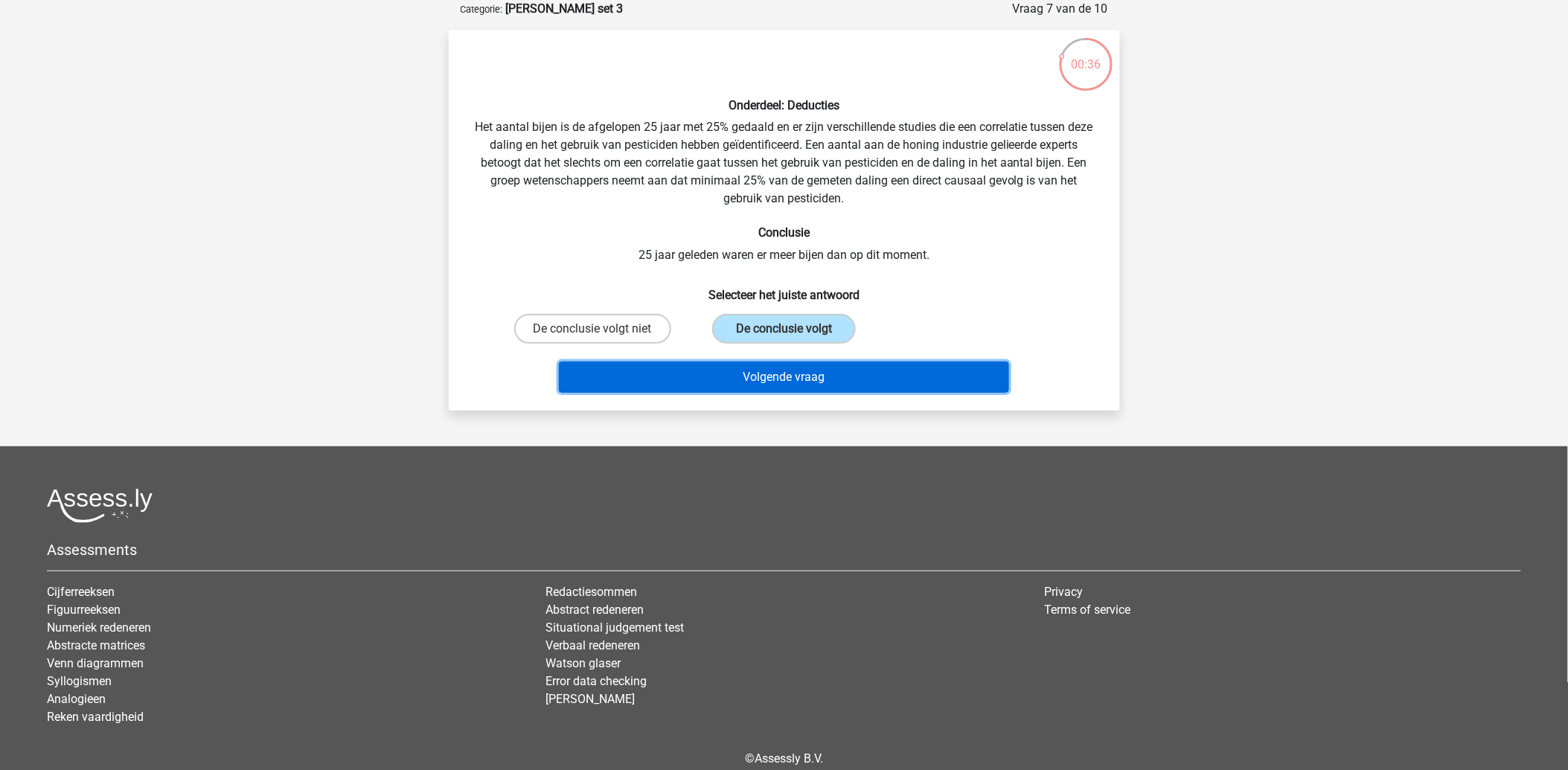
click at [821, 377] on button "Volgende vraag" at bounding box center [784, 377] width 450 height 31
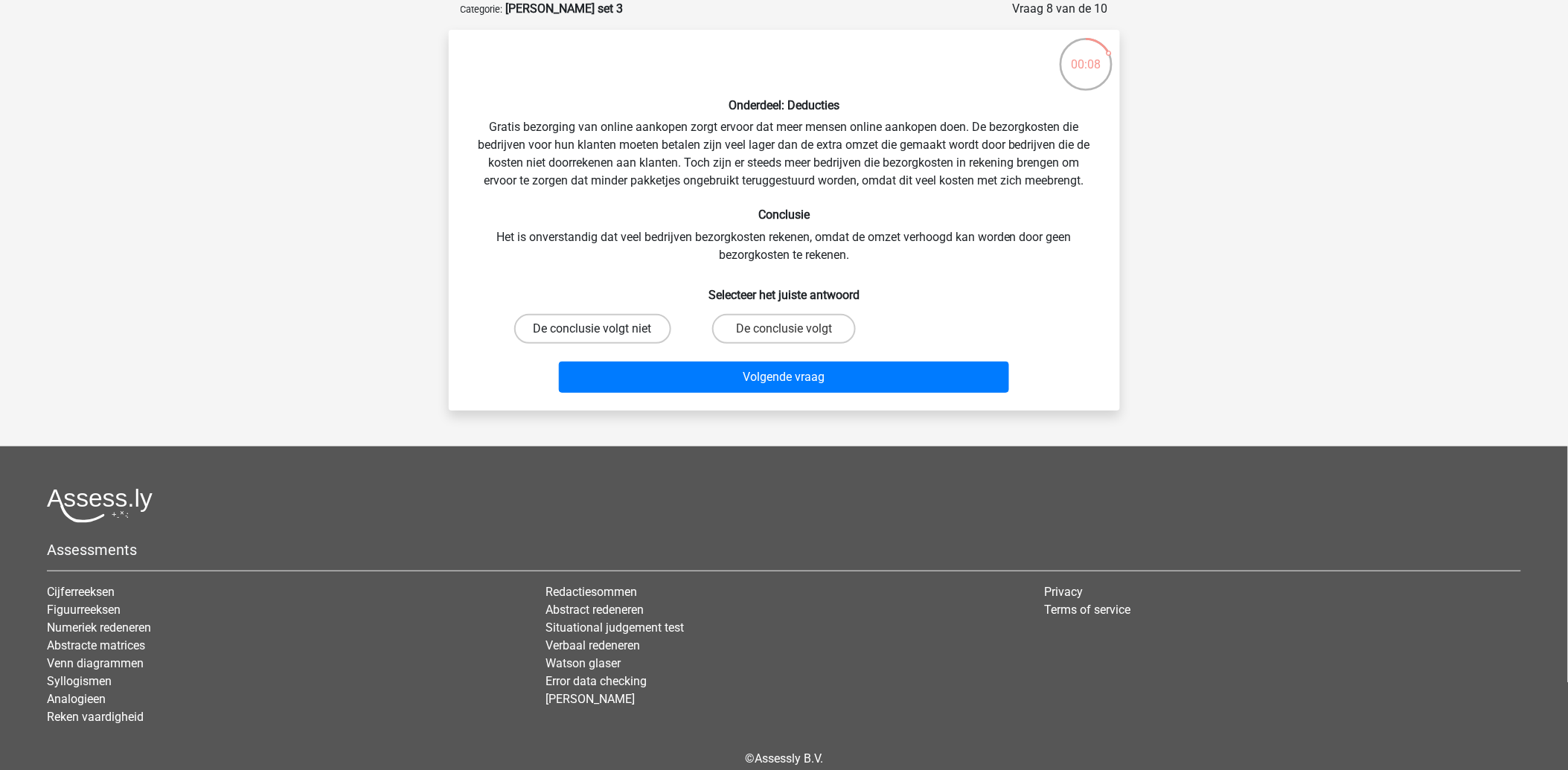
click at [634, 321] on label "De conclusie volgt niet" at bounding box center [593, 329] width 157 height 30
click at [602, 329] on input "De conclusie volgt niet" at bounding box center [597, 334] width 9 height 9
radio input "true"
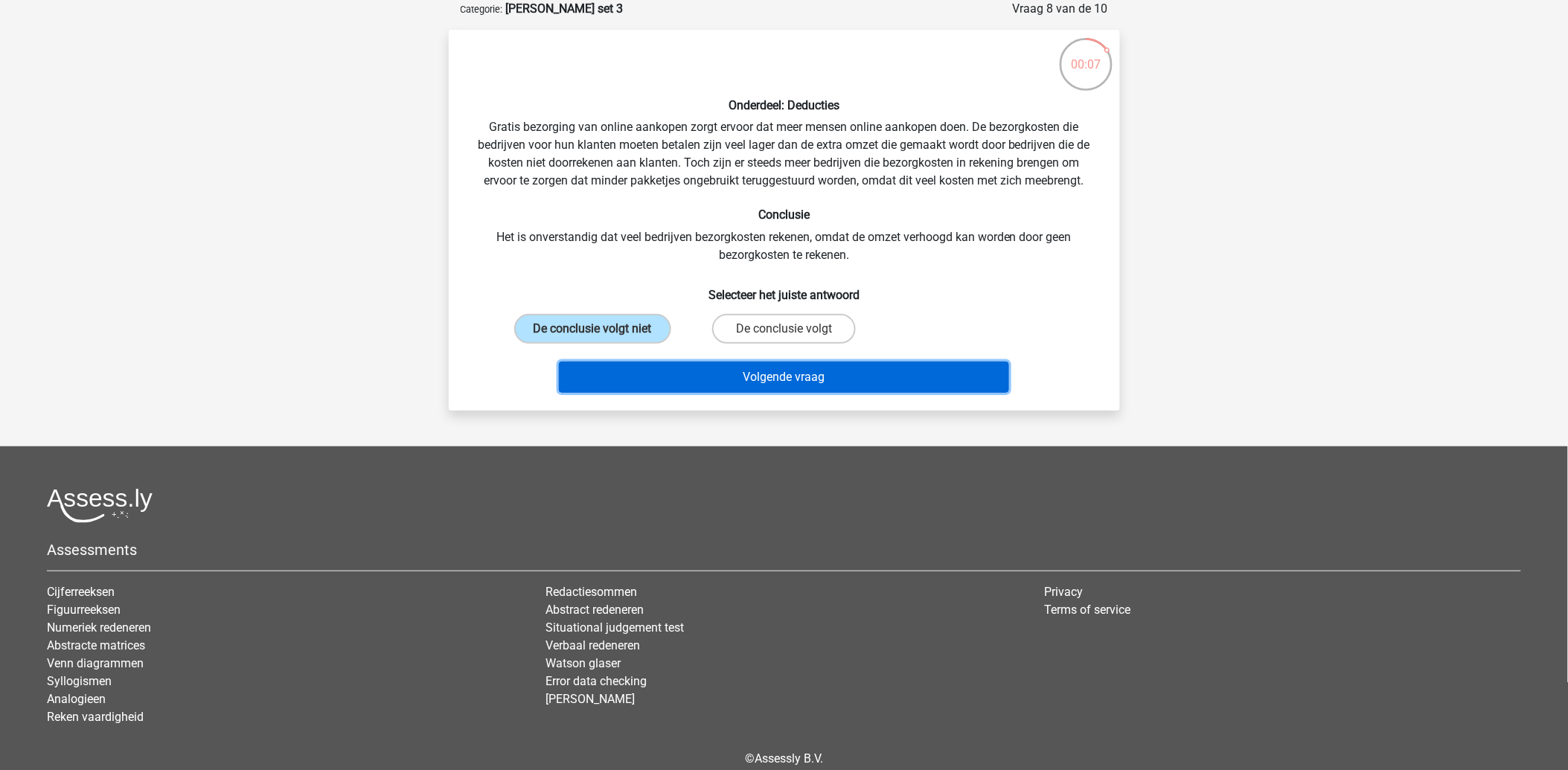
click at [718, 365] on button "Volgende vraag" at bounding box center [784, 377] width 450 height 31
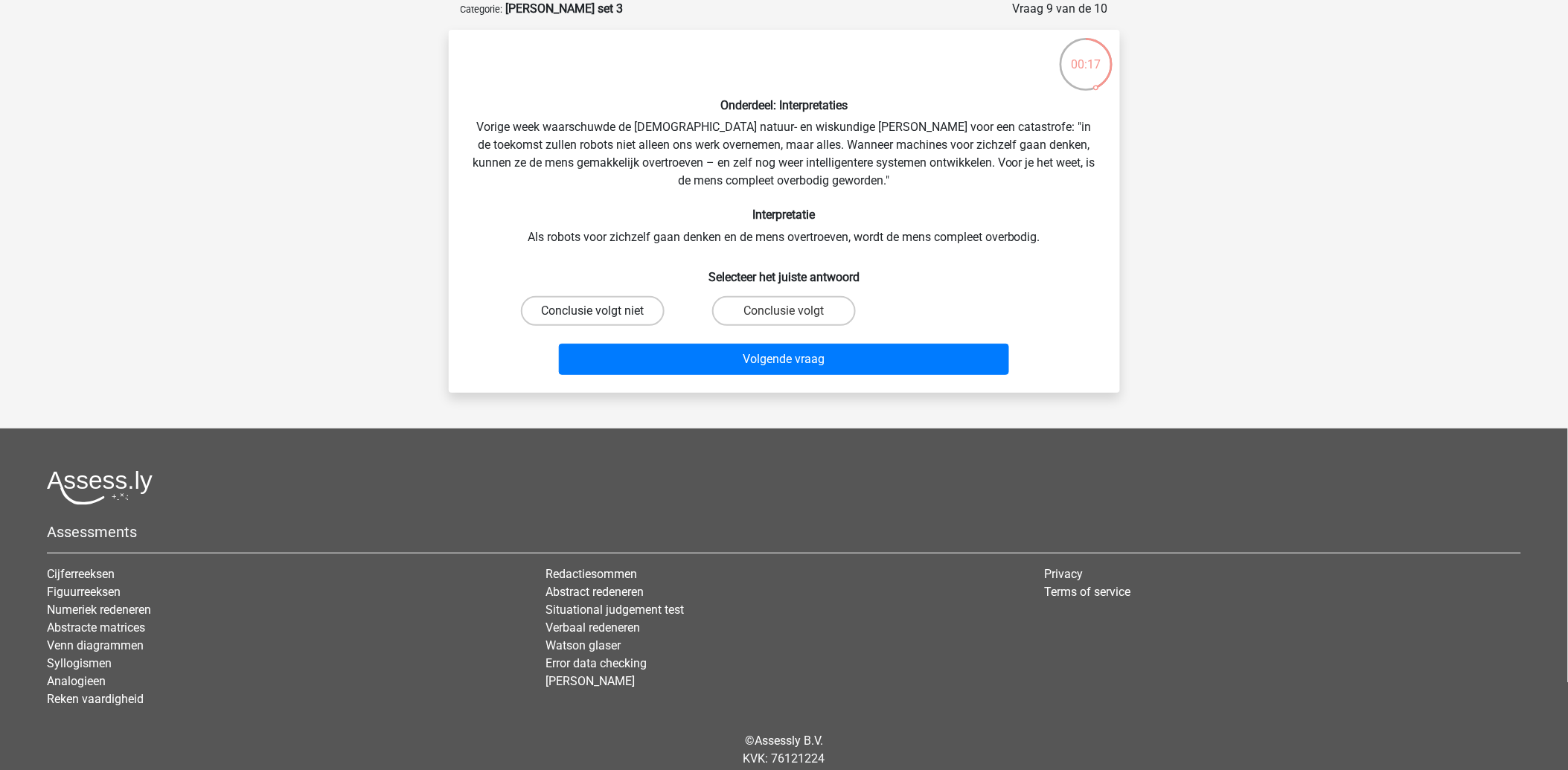
click at [628, 311] on label "Conclusie volgt niet" at bounding box center [593, 311] width 144 height 30
click at [602, 311] on input "Conclusie volgt niet" at bounding box center [597, 316] width 9 height 9
radio input "true"
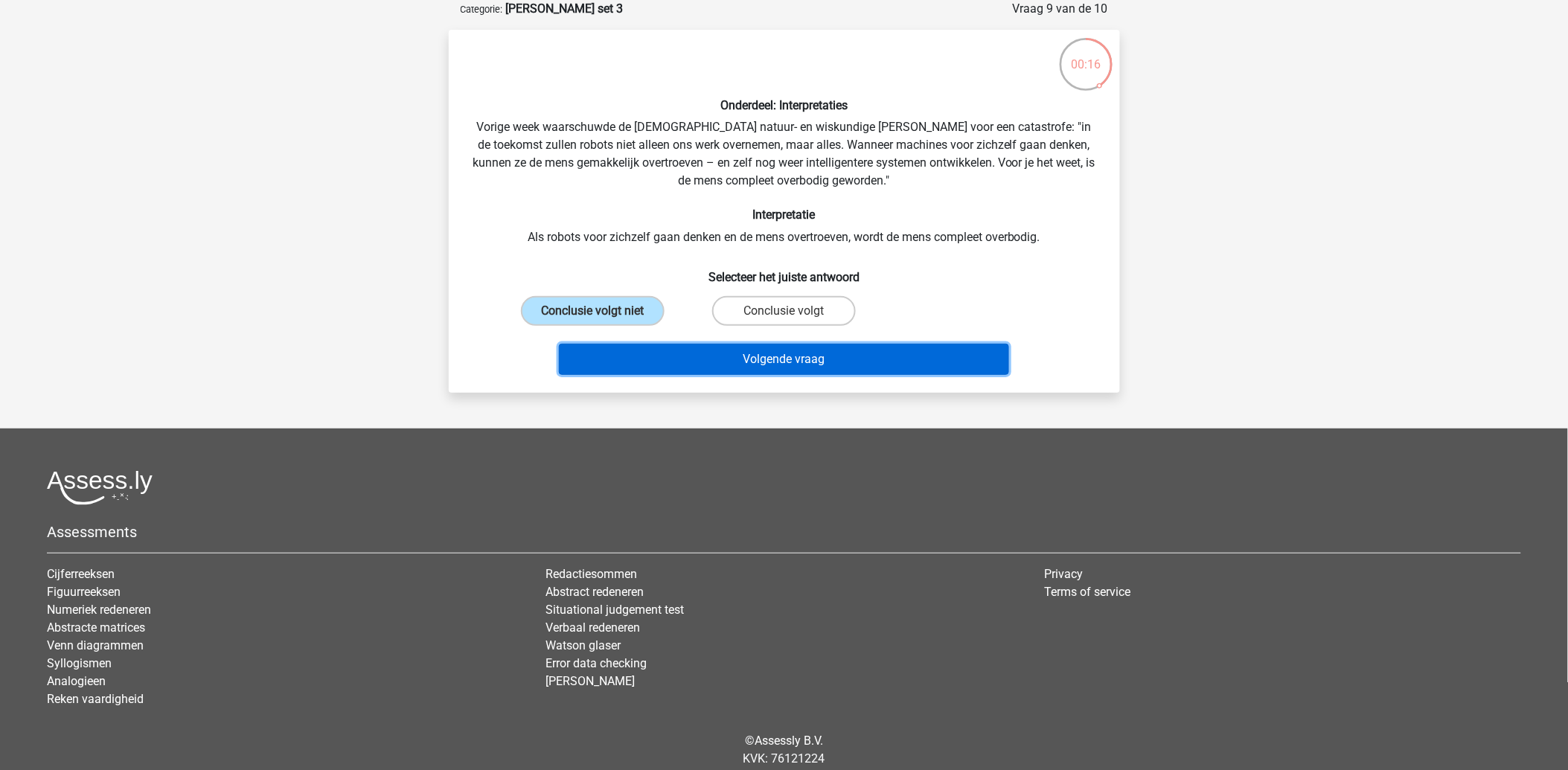
click at [685, 347] on button "Volgende vraag" at bounding box center [784, 359] width 450 height 31
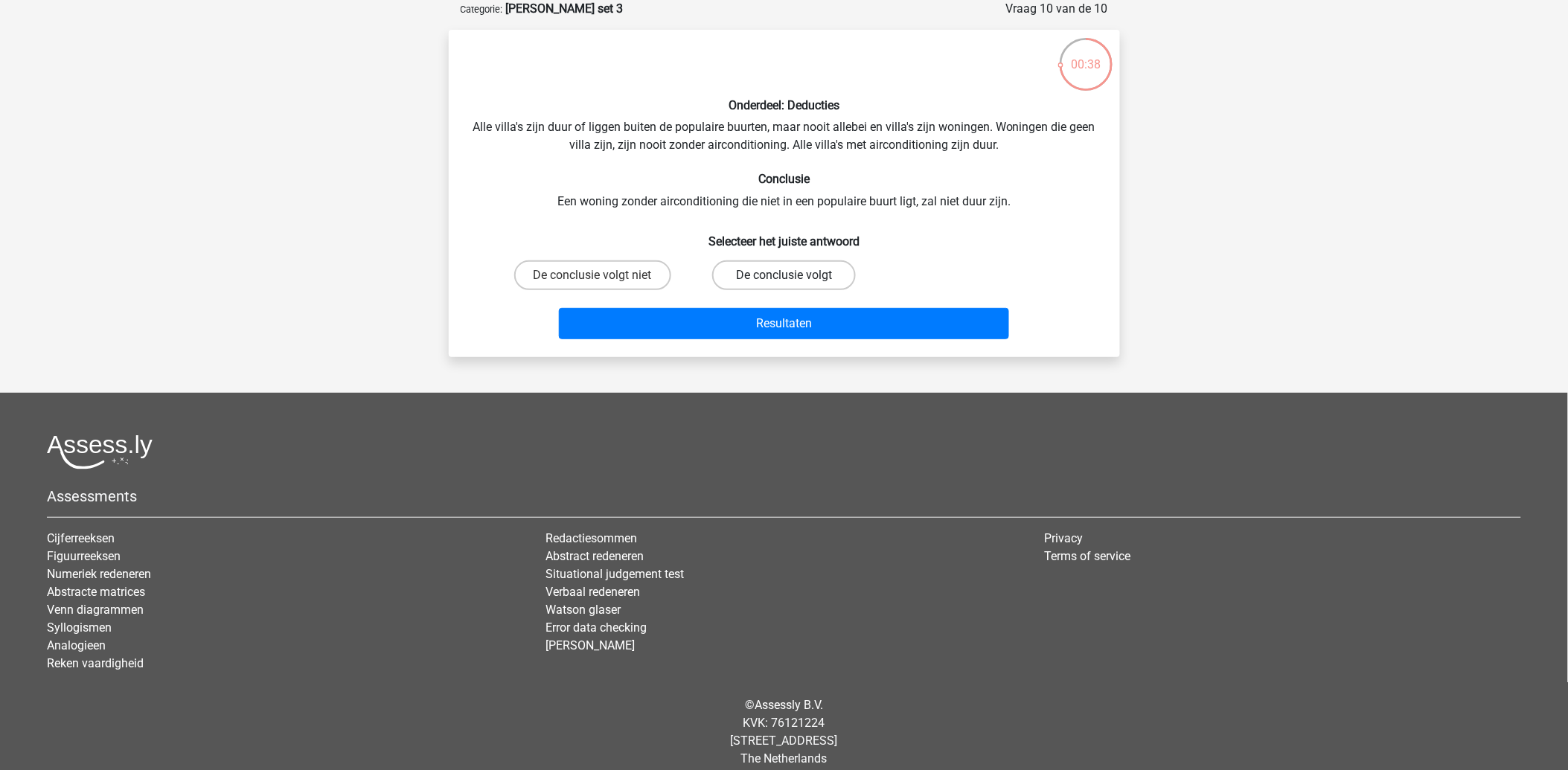
click at [740, 272] on label "De conclusie volgt" at bounding box center [784, 275] width 144 height 30
click at [784, 275] on input "De conclusie volgt" at bounding box center [788, 279] width 9 height 9
radio input "true"
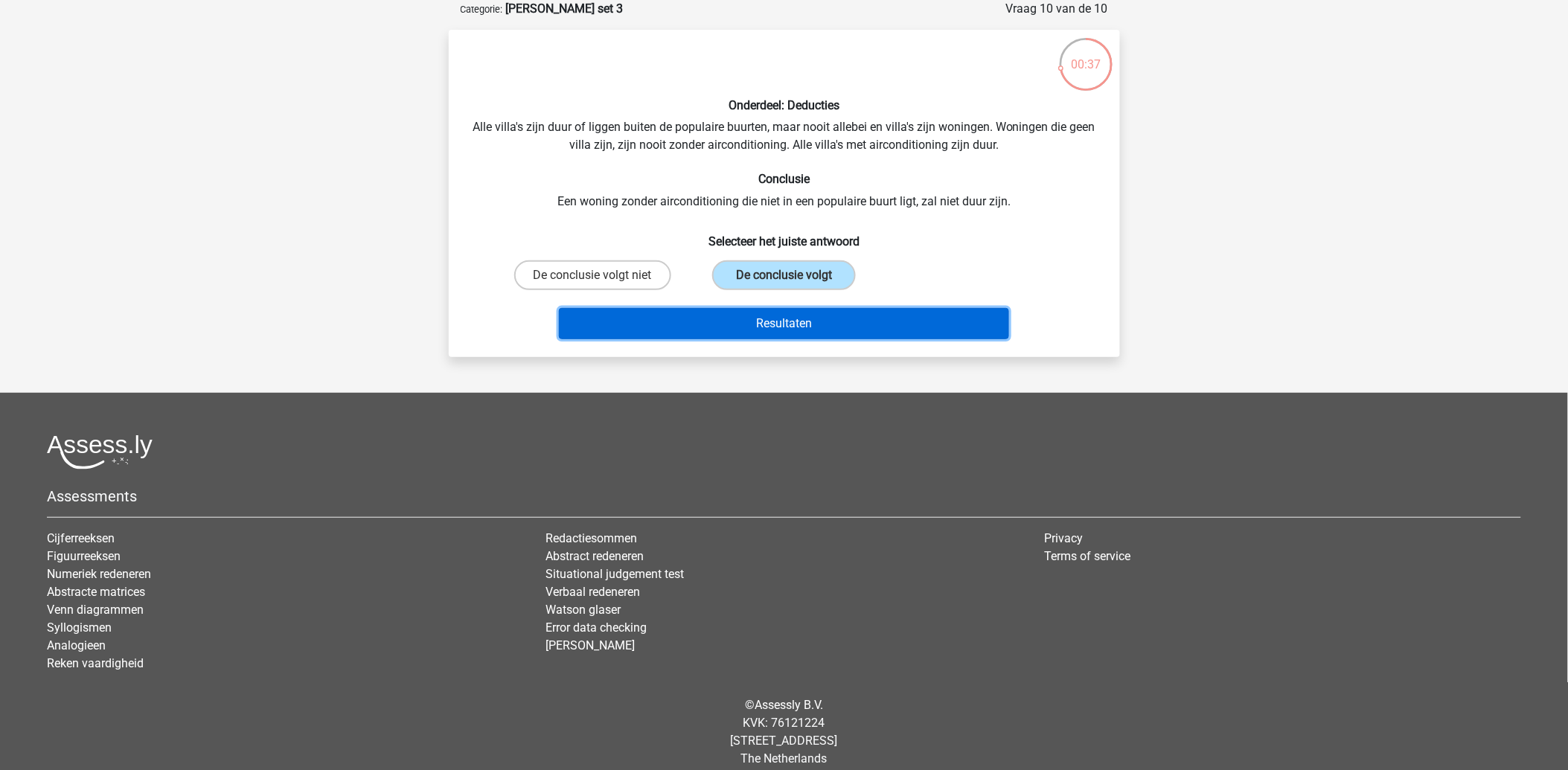
click at [771, 323] on button "Resultaten" at bounding box center [784, 322] width 450 height 31
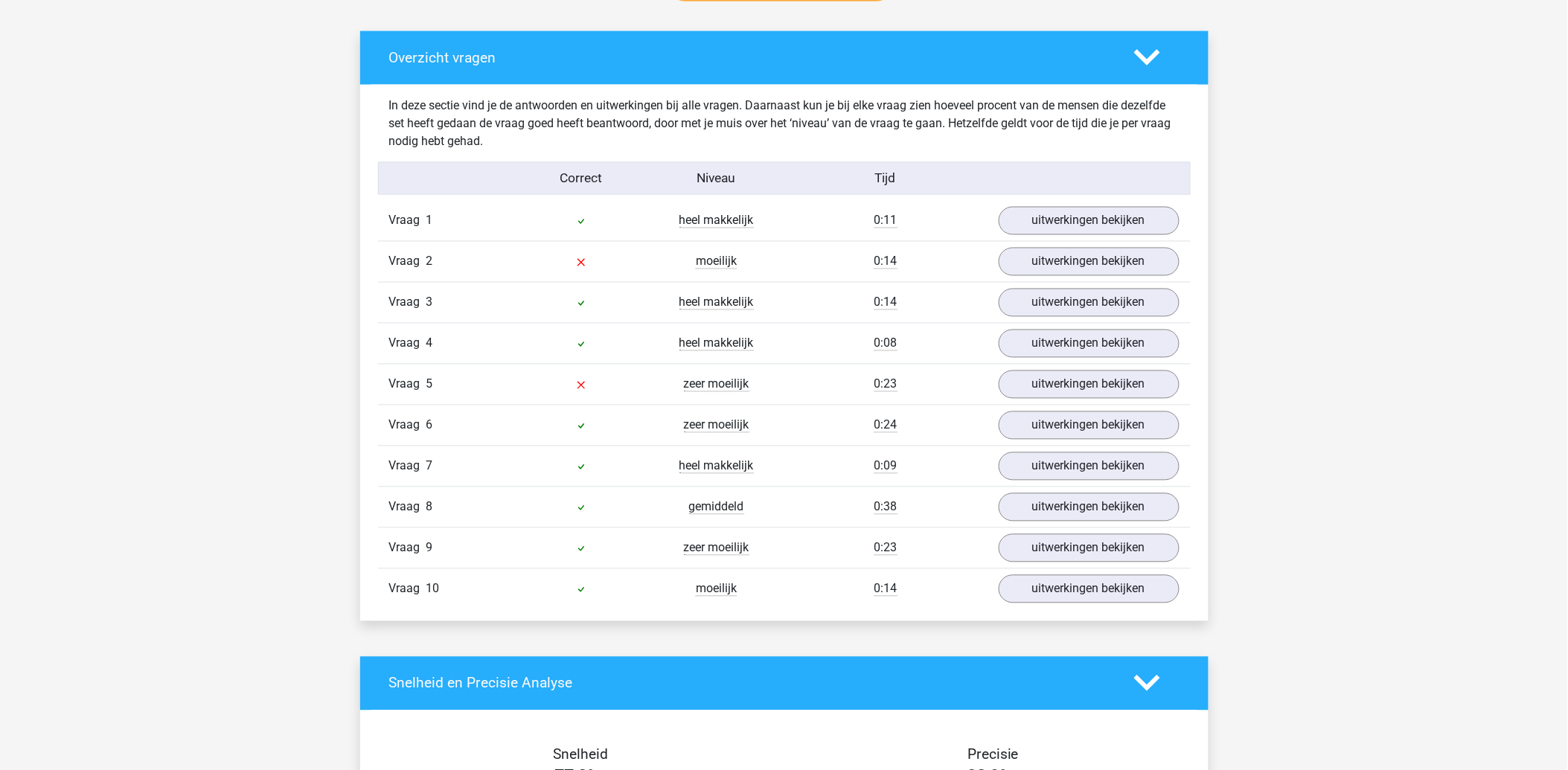
scroll to position [908, 0]
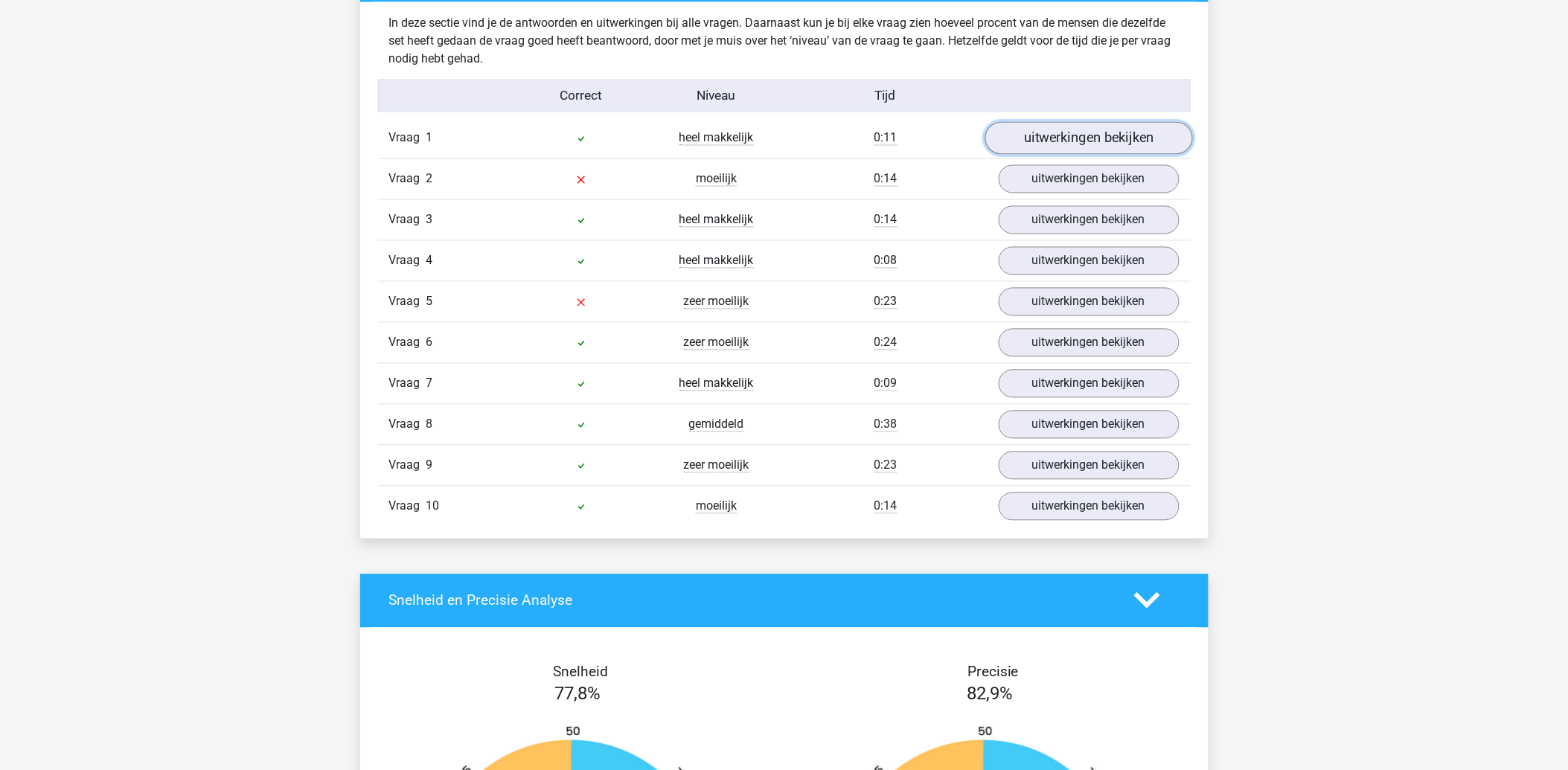
click at [1091, 150] on link "uitwerkingen bekijken" at bounding box center [1088, 137] width 208 height 33
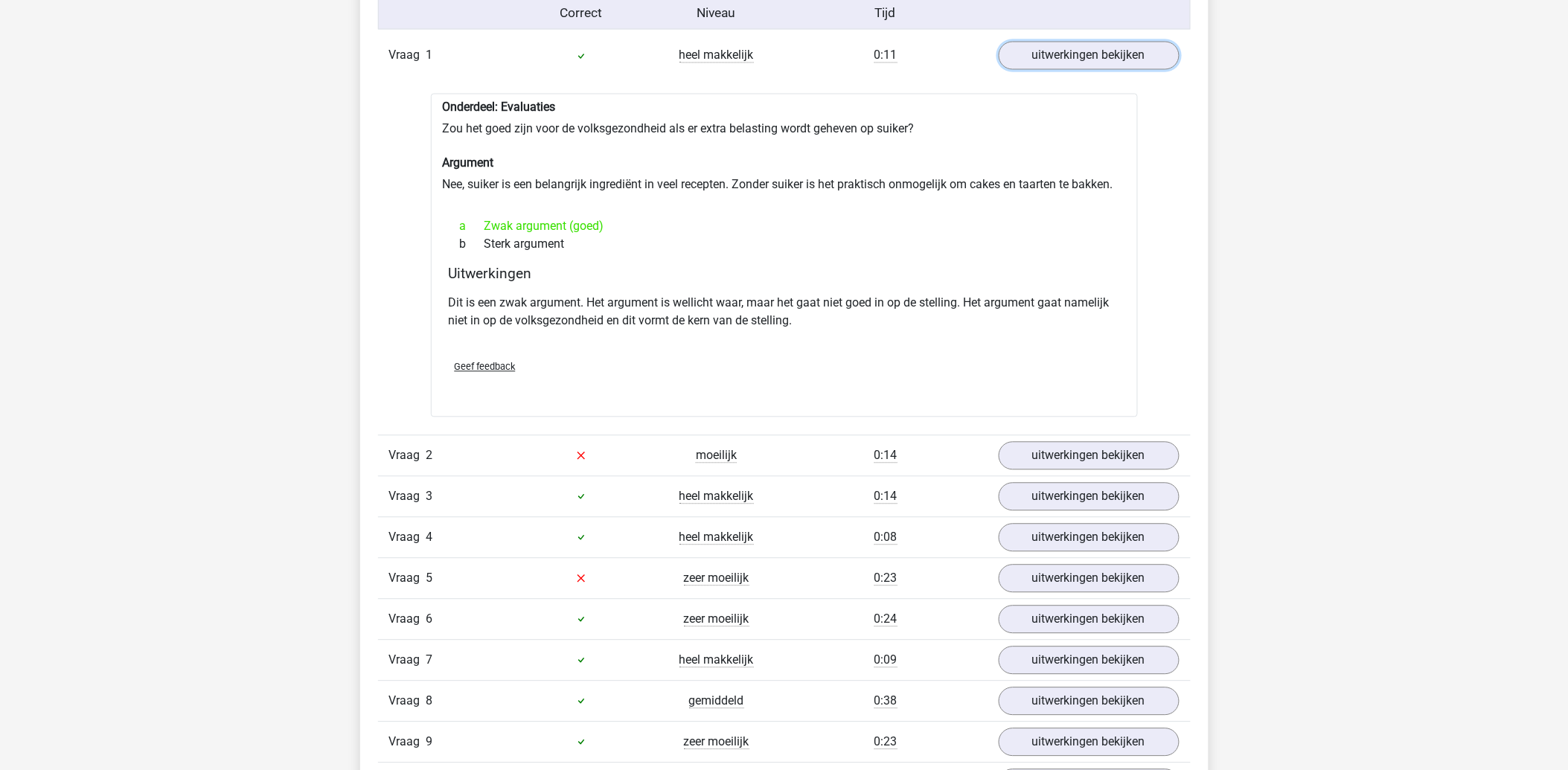
scroll to position [1074, 0]
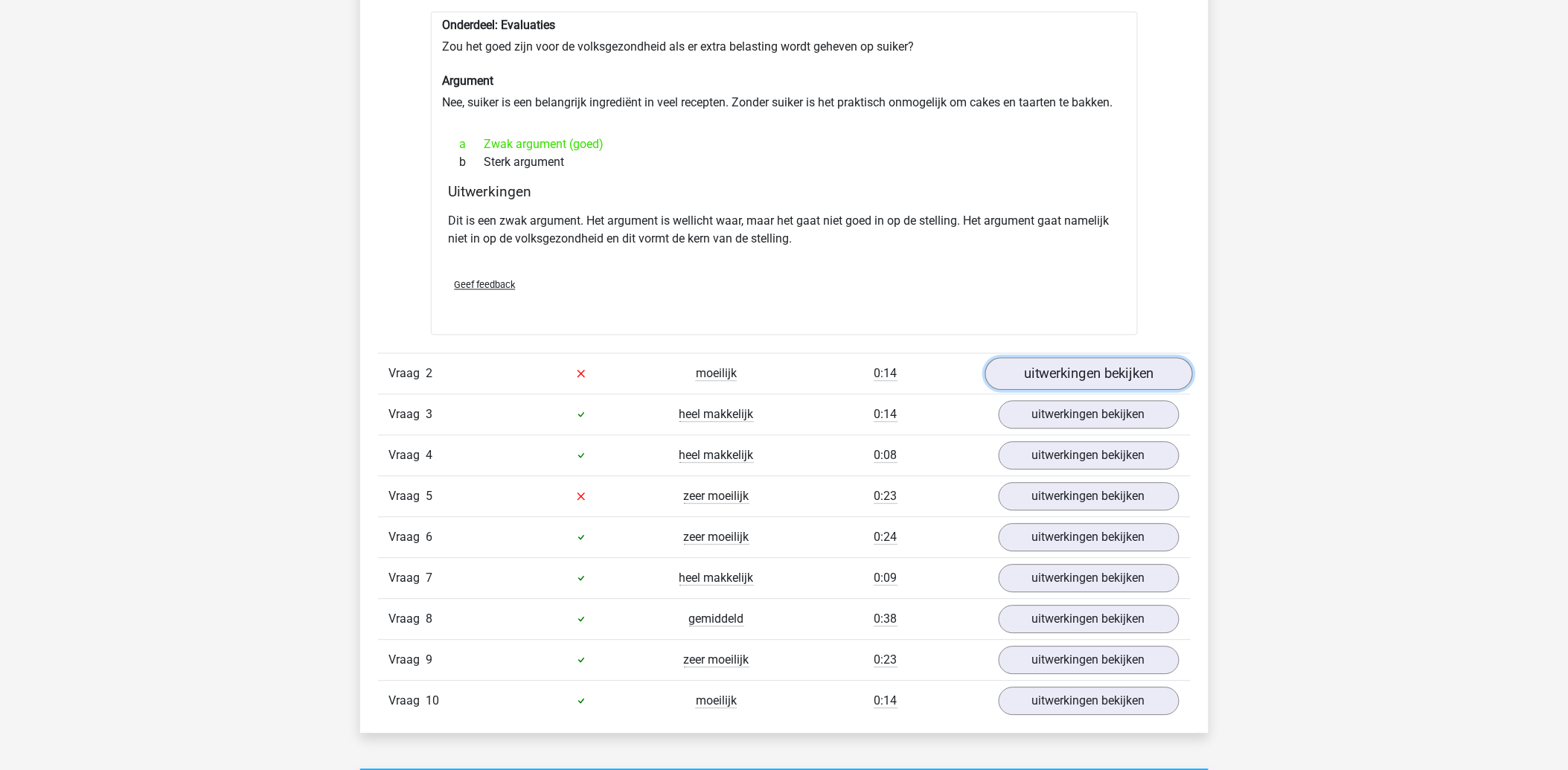
click at [1027, 366] on link "uitwerkingen bekijken" at bounding box center [1088, 373] width 208 height 33
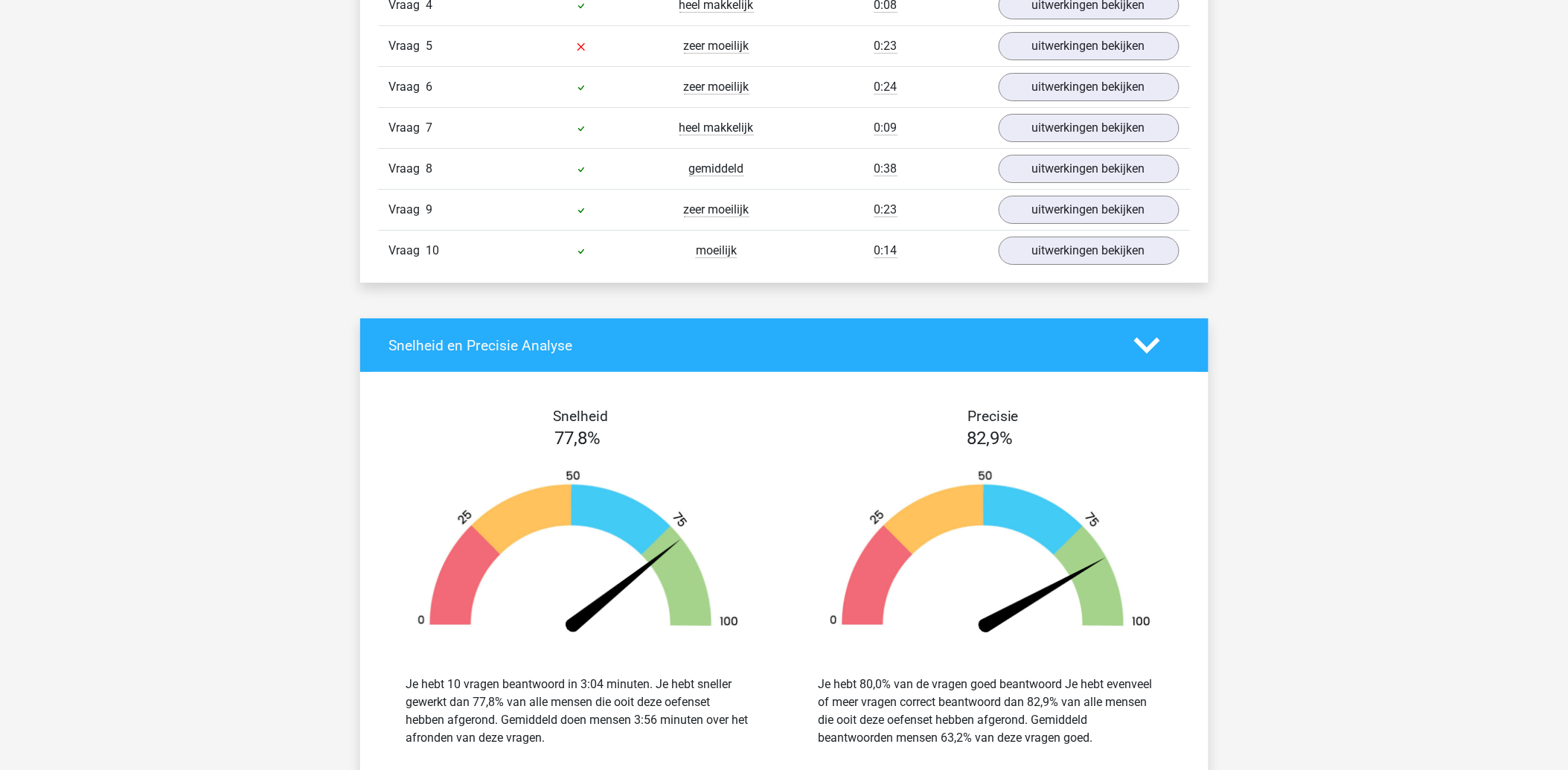
scroll to position [2478, 0]
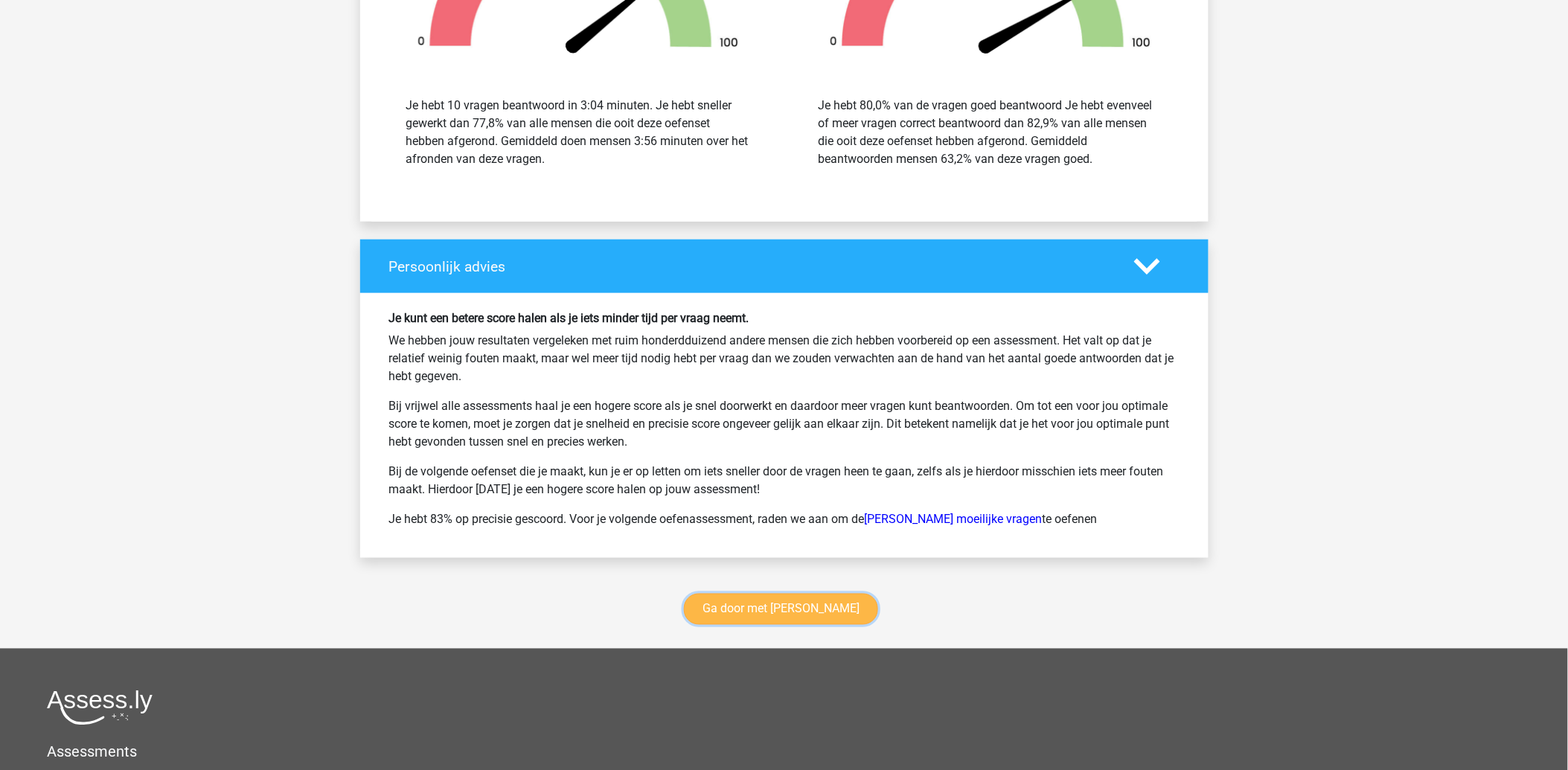
click at [805, 619] on link "Ga door met watson glaser" at bounding box center [781, 608] width 194 height 31
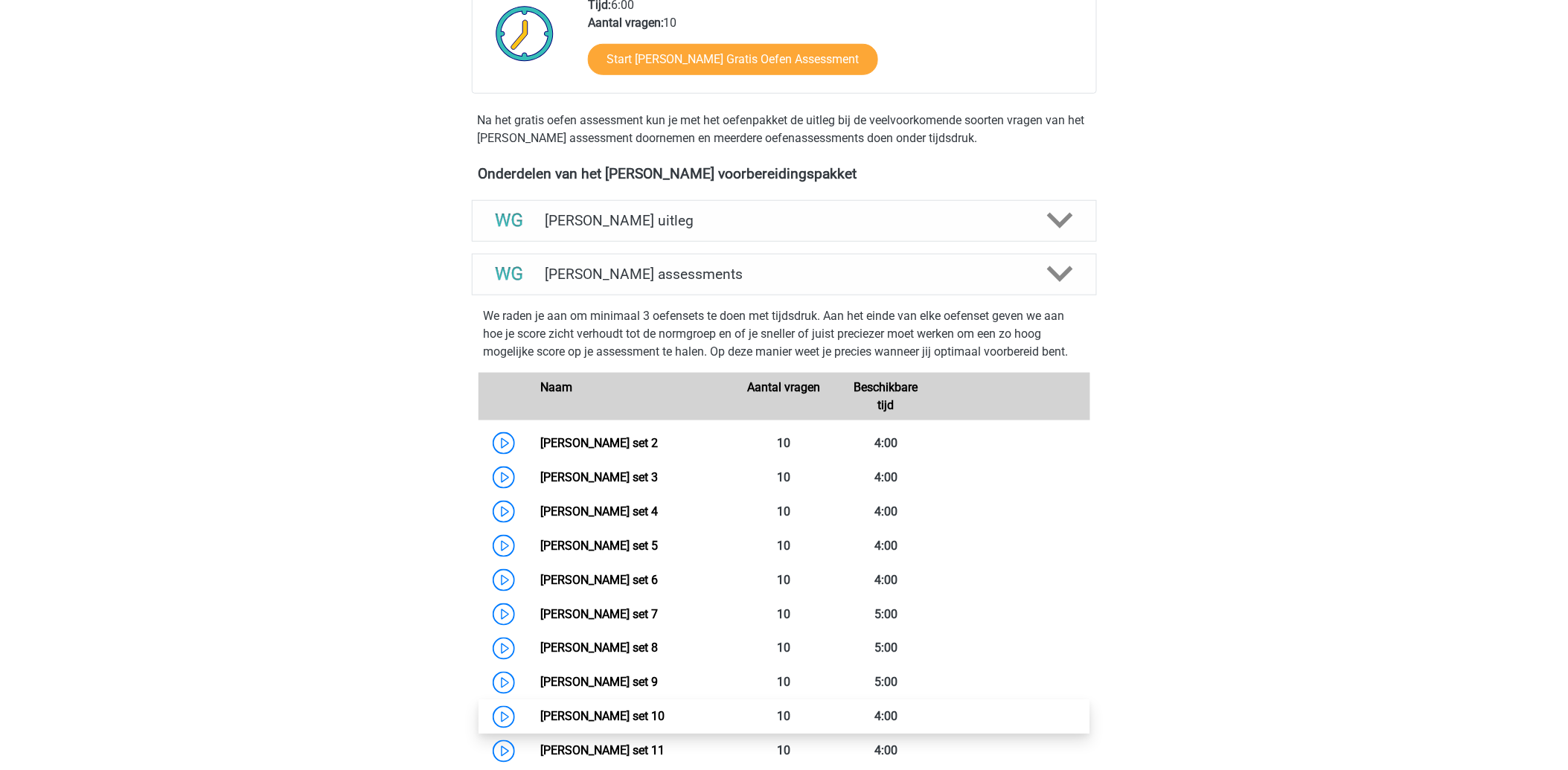
scroll to position [297, 0]
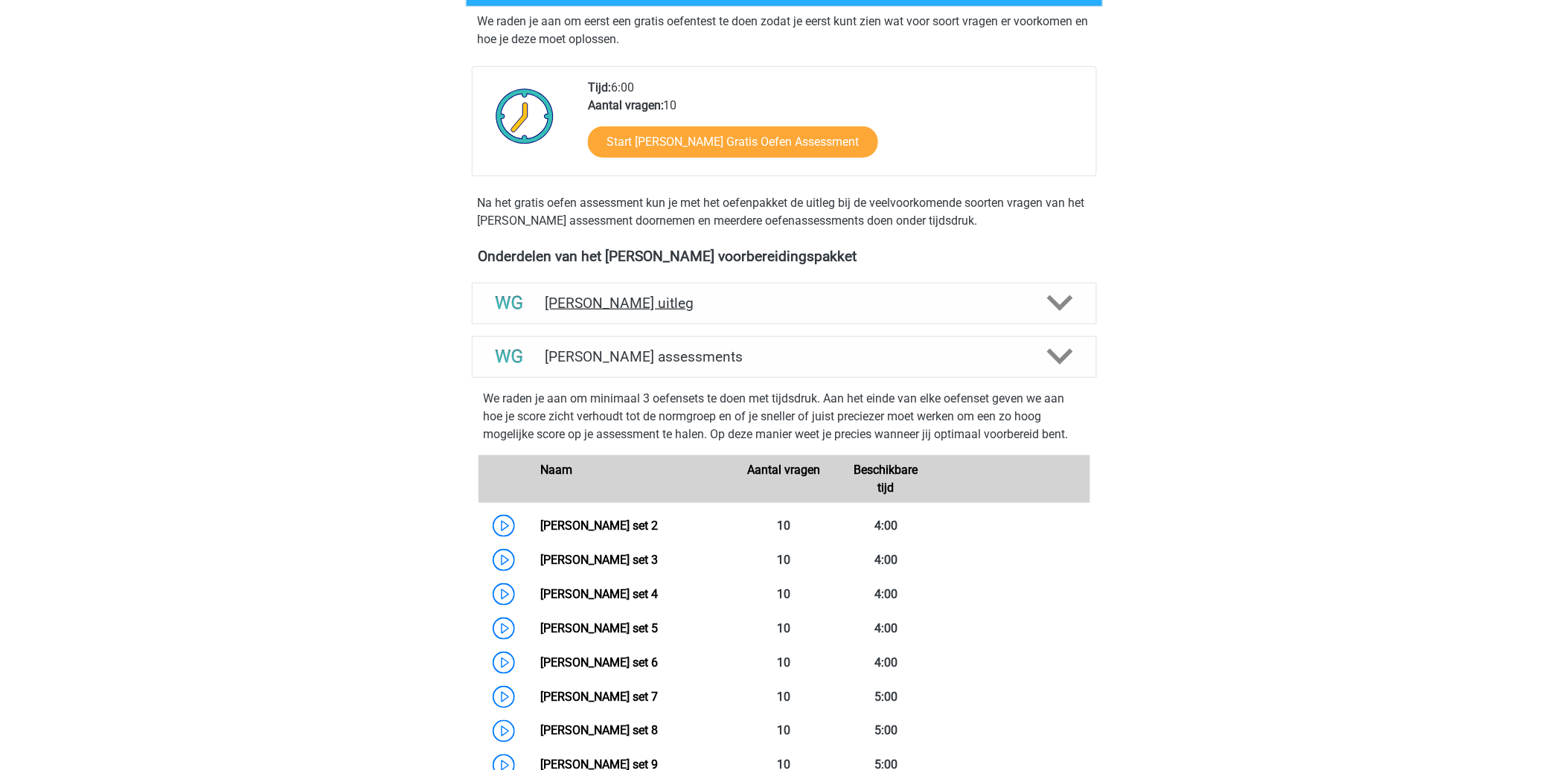
click at [647, 307] on h4 "[PERSON_NAME] uitleg" at bounding box center [784, 303] width 478 height 17
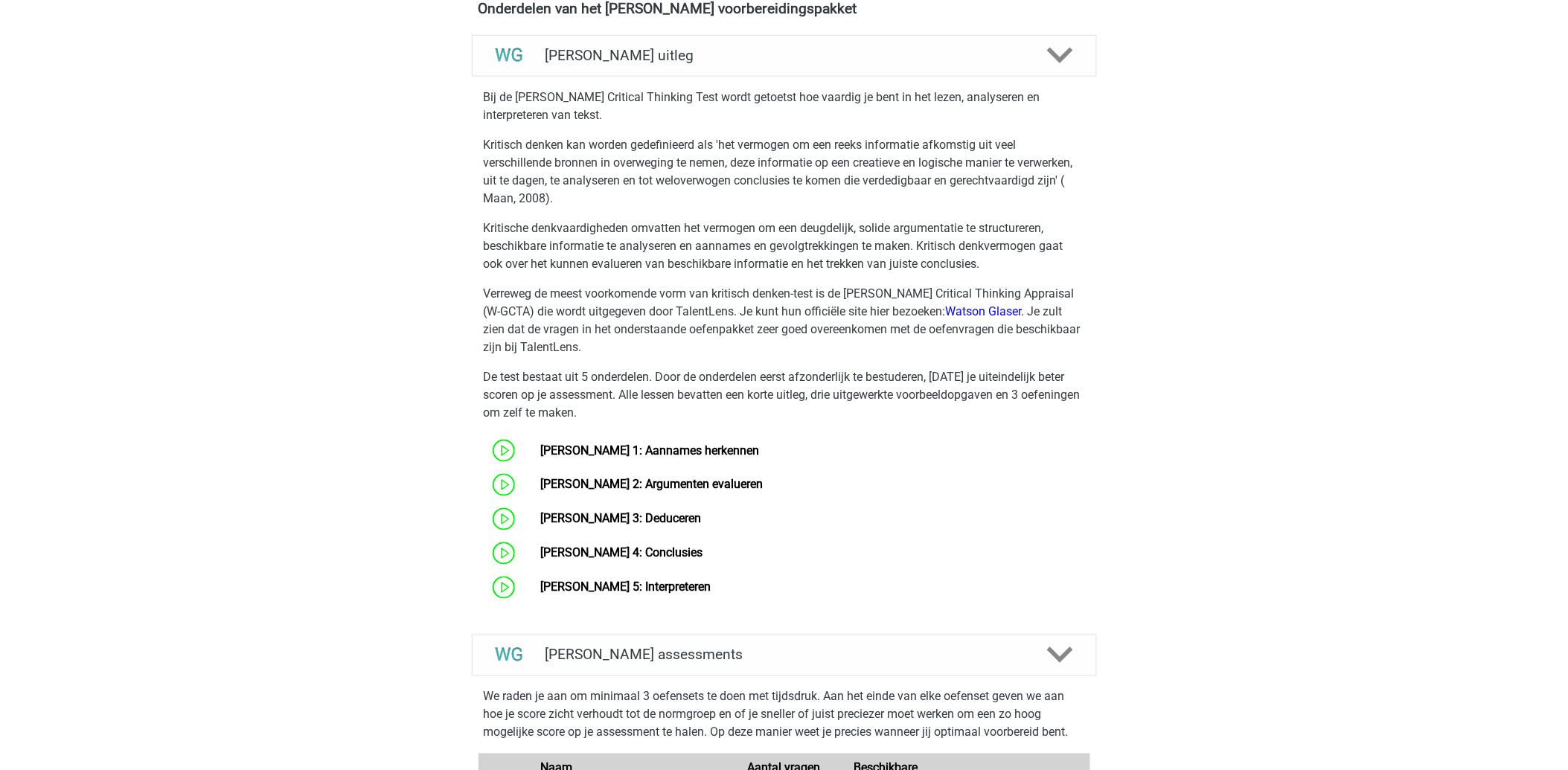
scroll to position [628, 0]
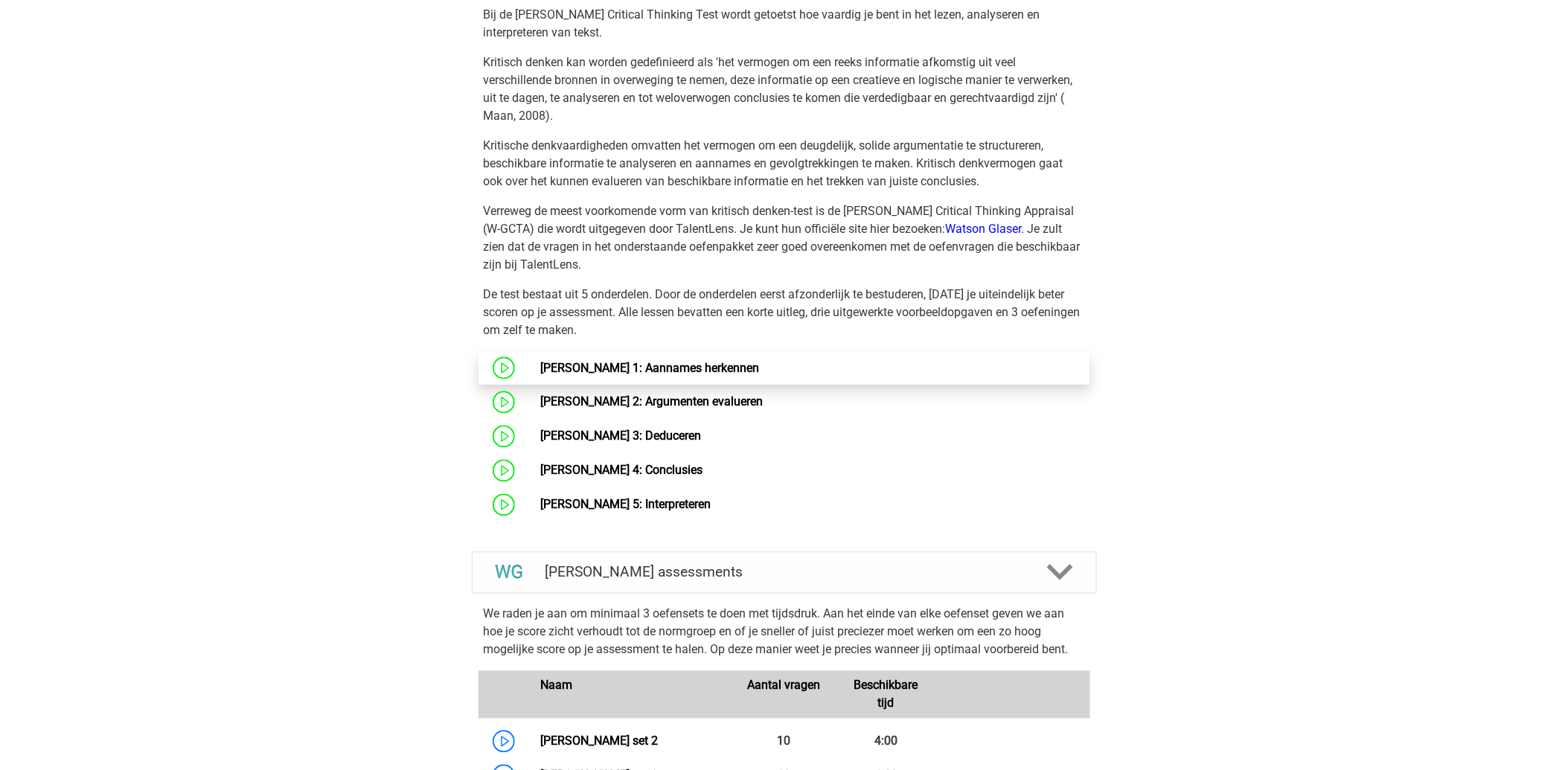
click at [692, 373] on link "[PERSON_NAME] 1: Aannames herkennen" at bounding box center [650, 367] width 219 height 14
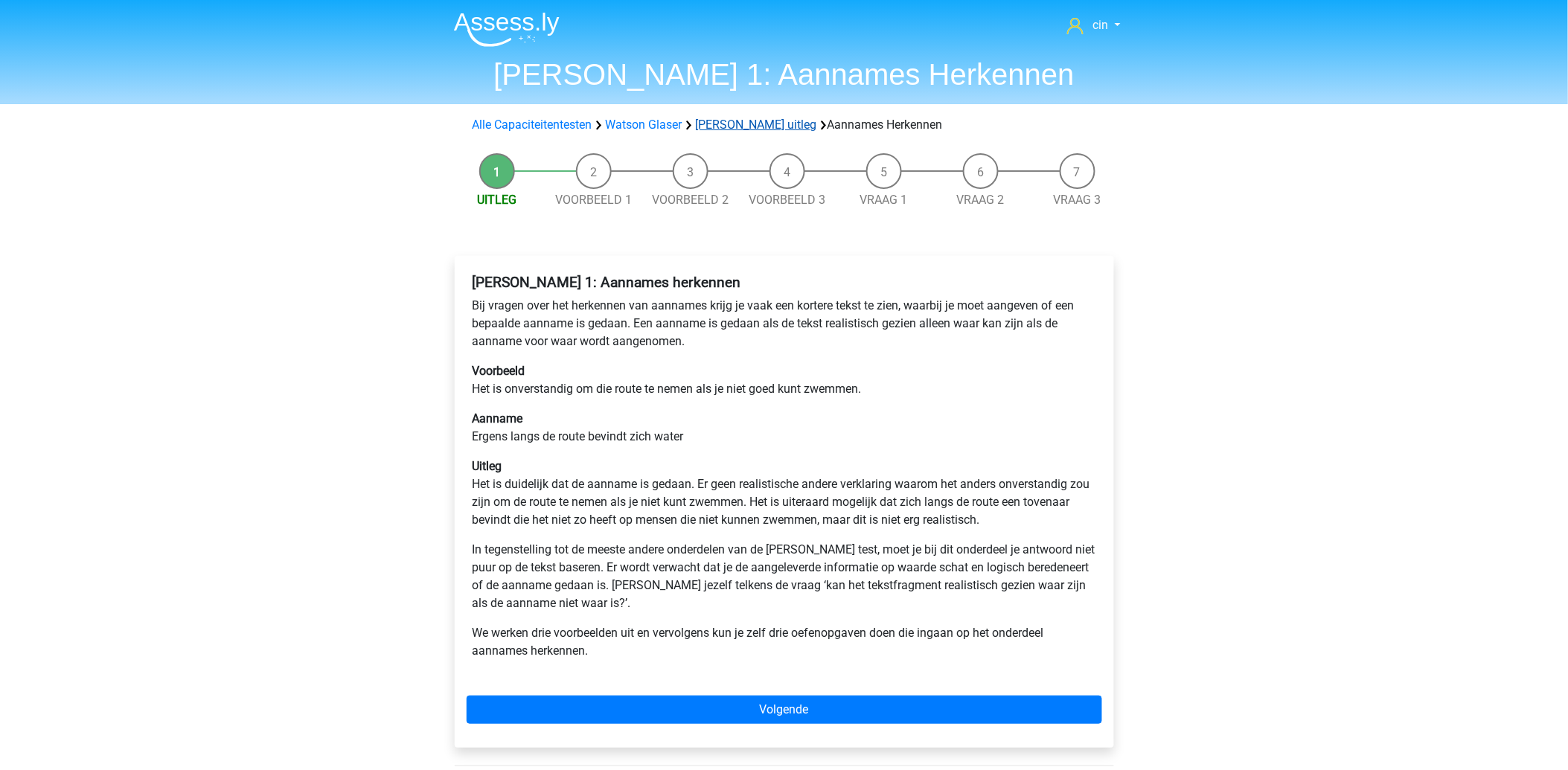
click at [752, 124] on link "[PERSON_NAME] uitleg" at bounding box center [756, 124] width 122 height 14
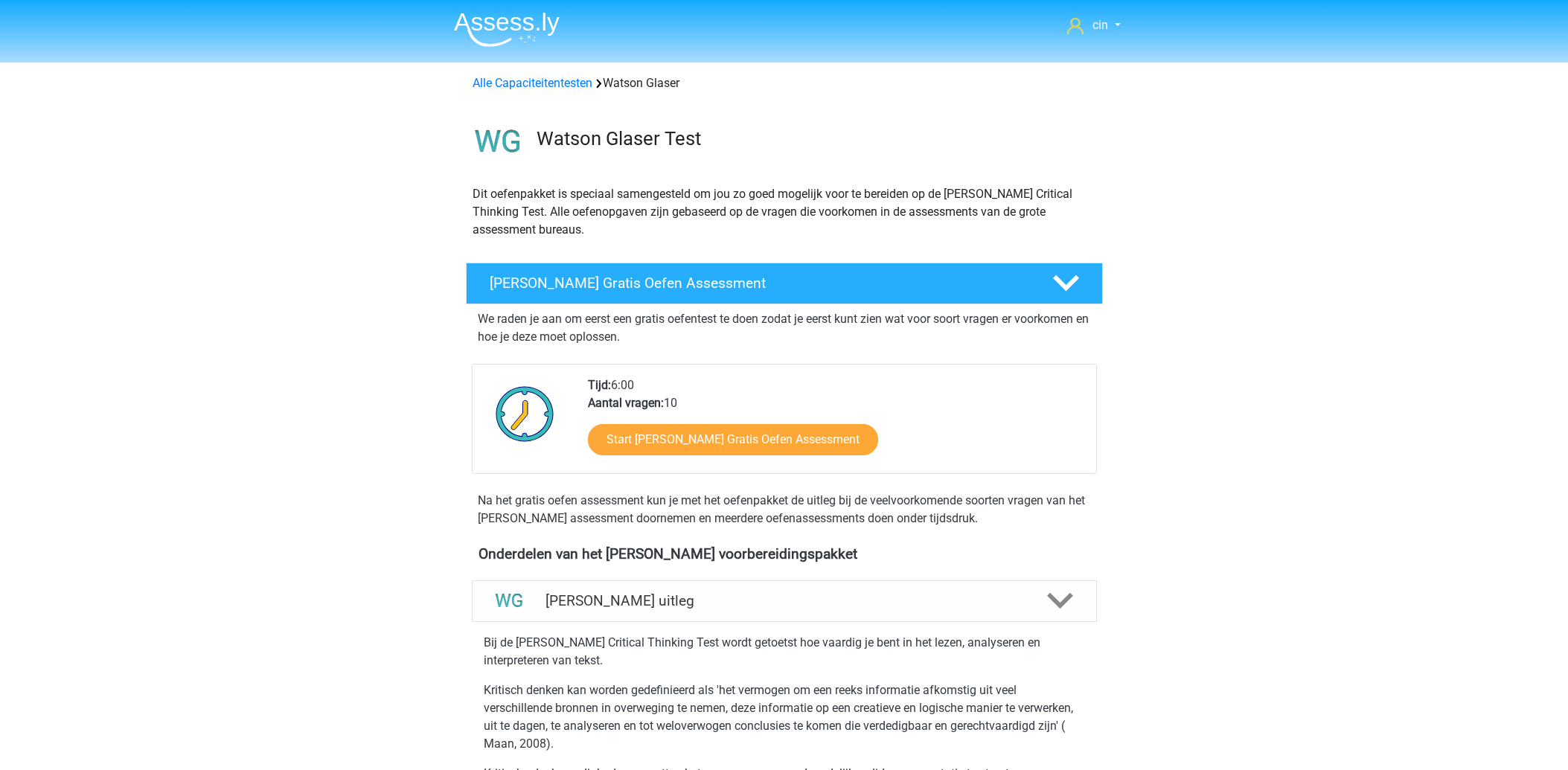
scroll to position [574, 0]
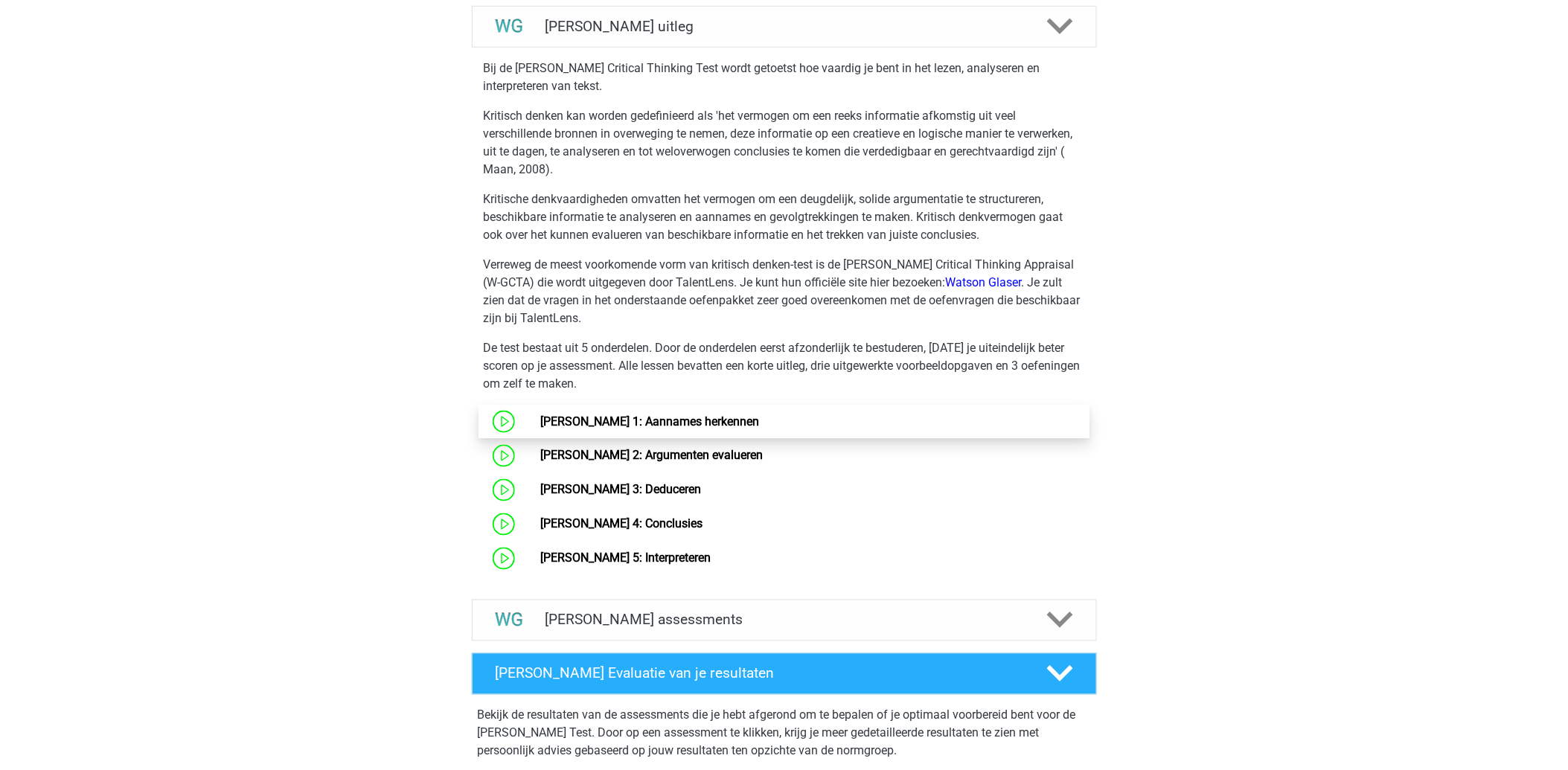
click at [708, 425] on link "[PERSON_NAME] 1: Aannames herkennen" at bounding box center [650, 421] width 219 height 14
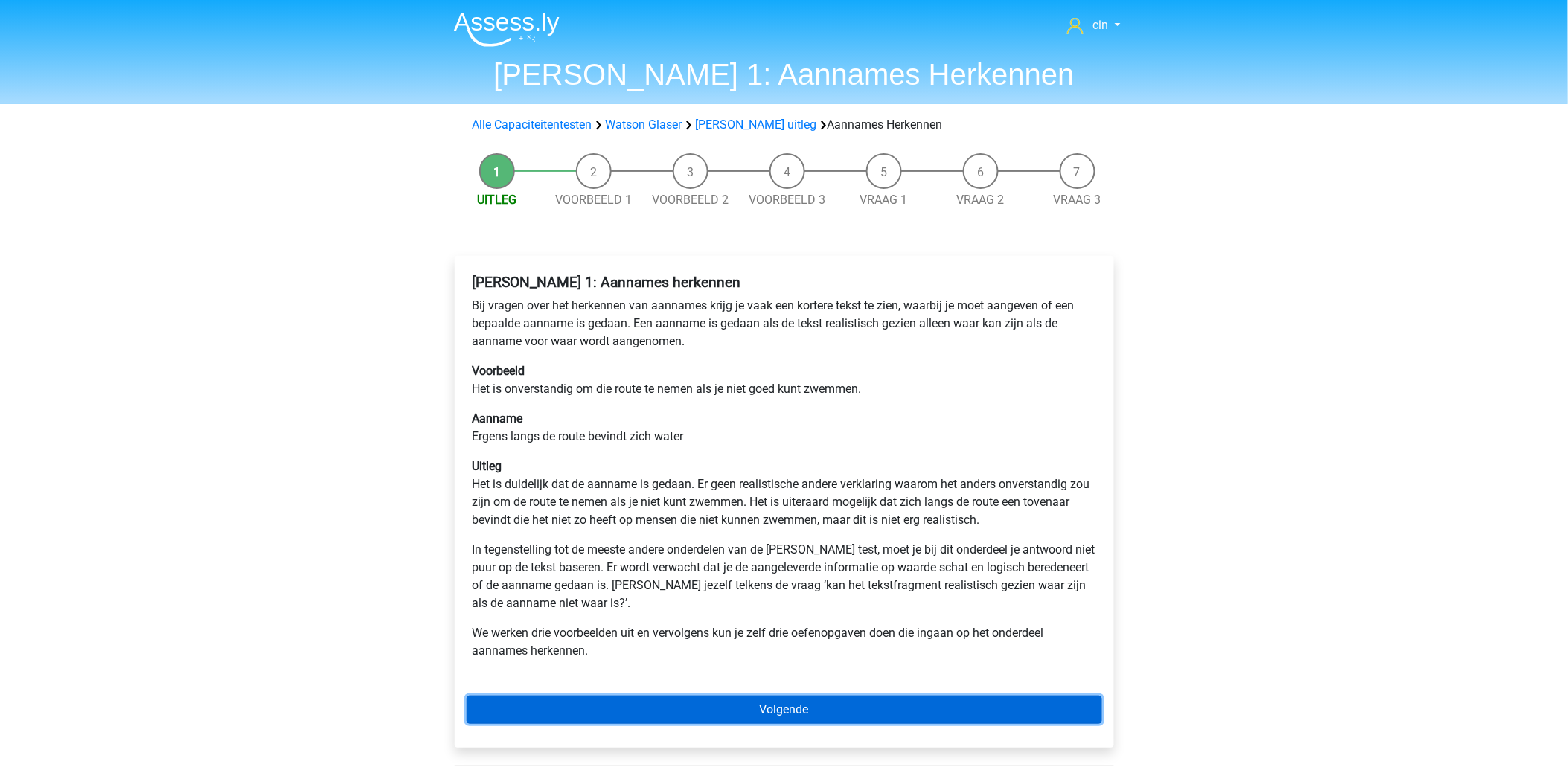
click at [777, 705] on link "Volgende" at bounding box center [784, 709] width 636 height 28
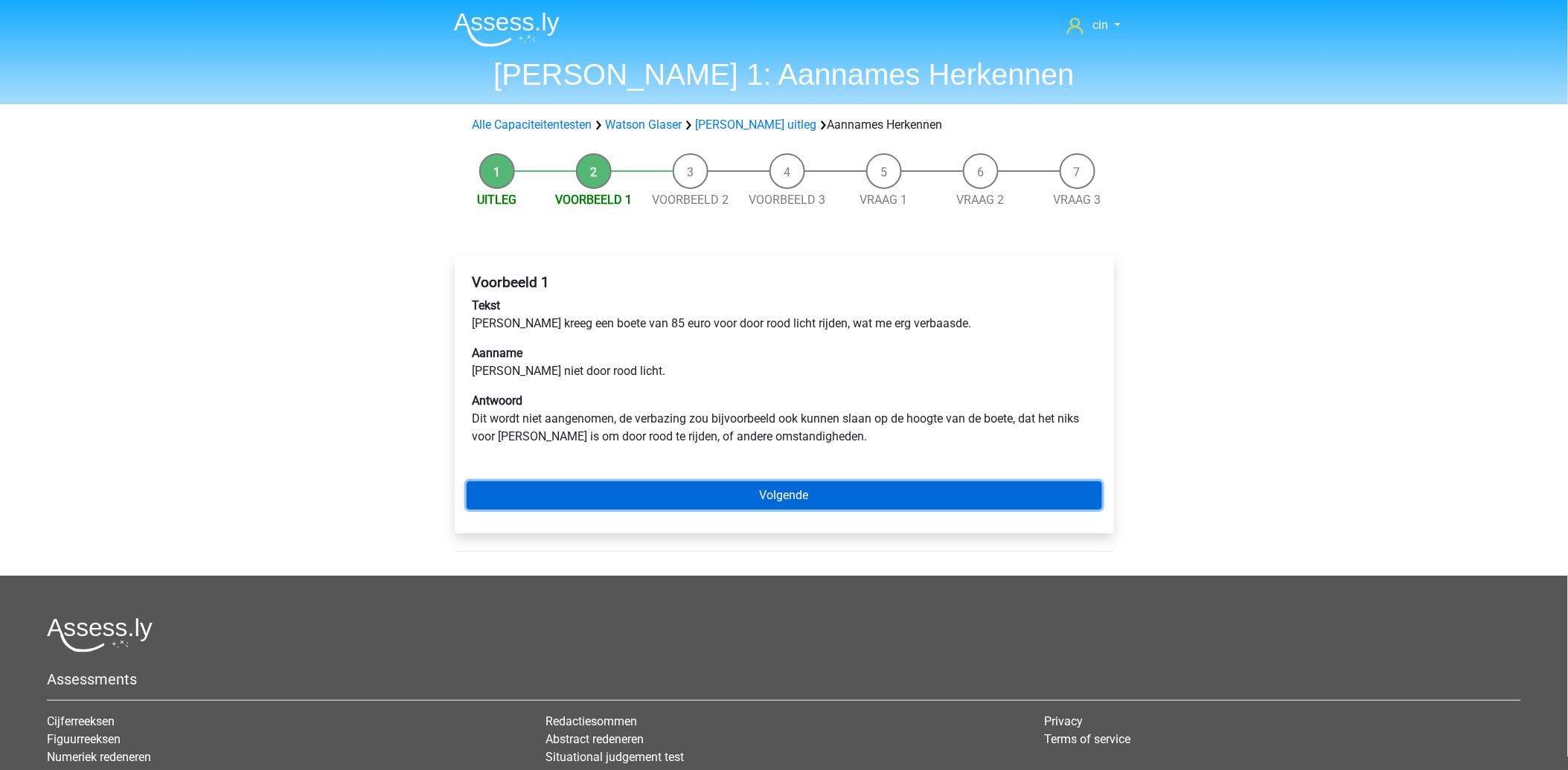
click at [791, 498] on link "Volgende" at bounding box center [784, 495] width 636 height 28
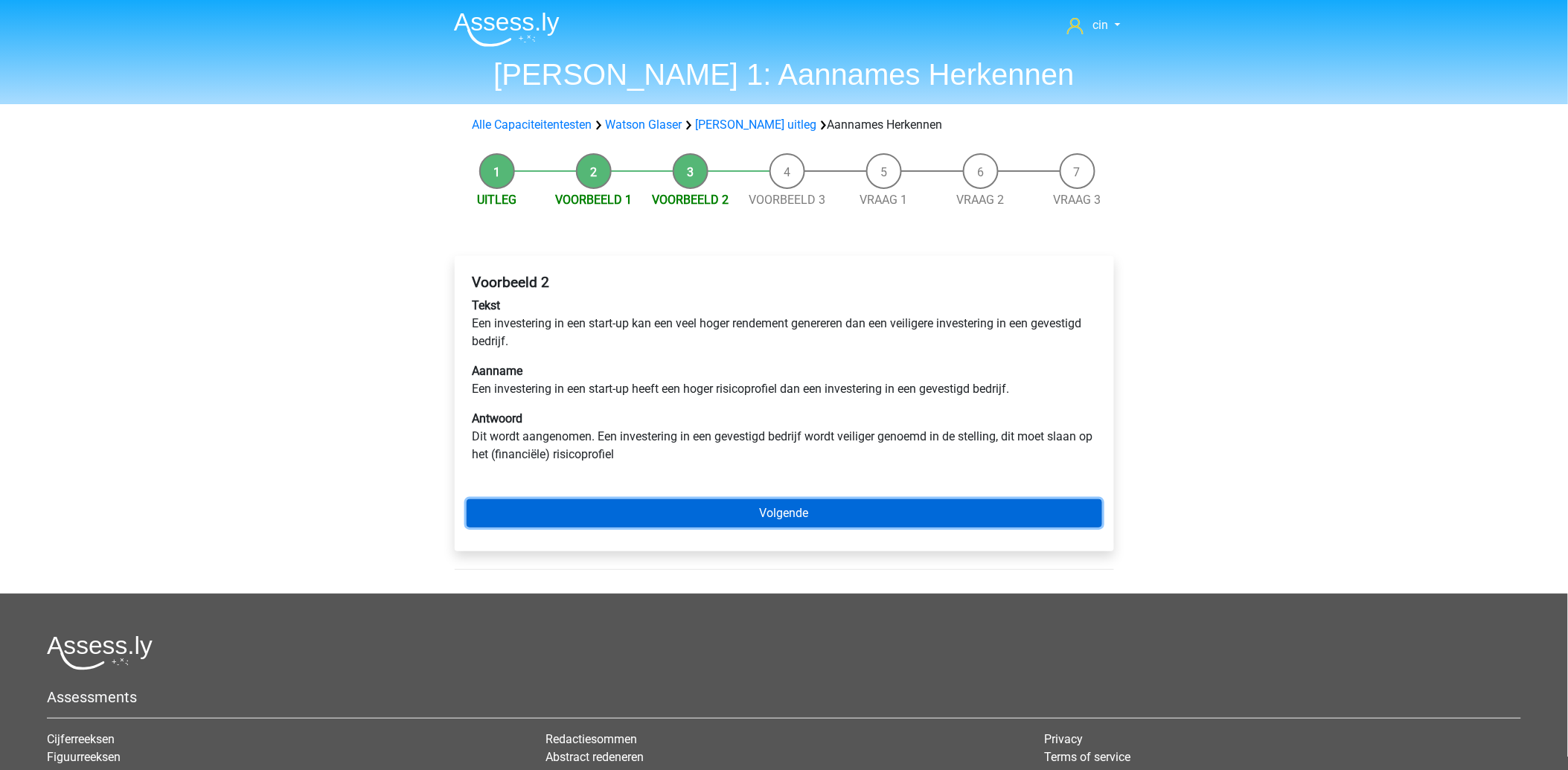
click at [791, 515] on link "Volgende" at bounding box center [784, 513] width 636 height 28
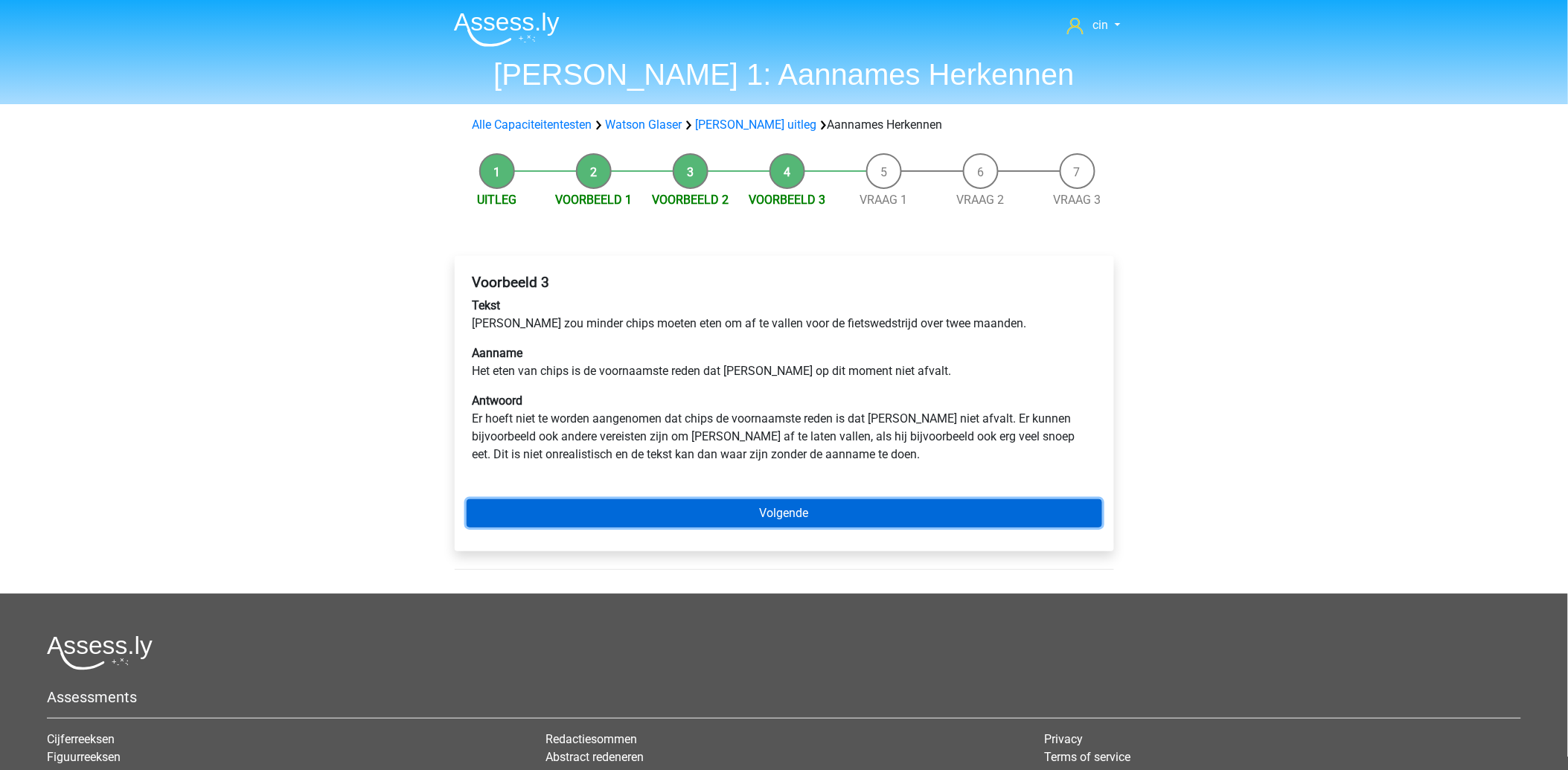
click at [868, 511] on link "Volgende" at bounding box center [784, 513] width 636 height 28
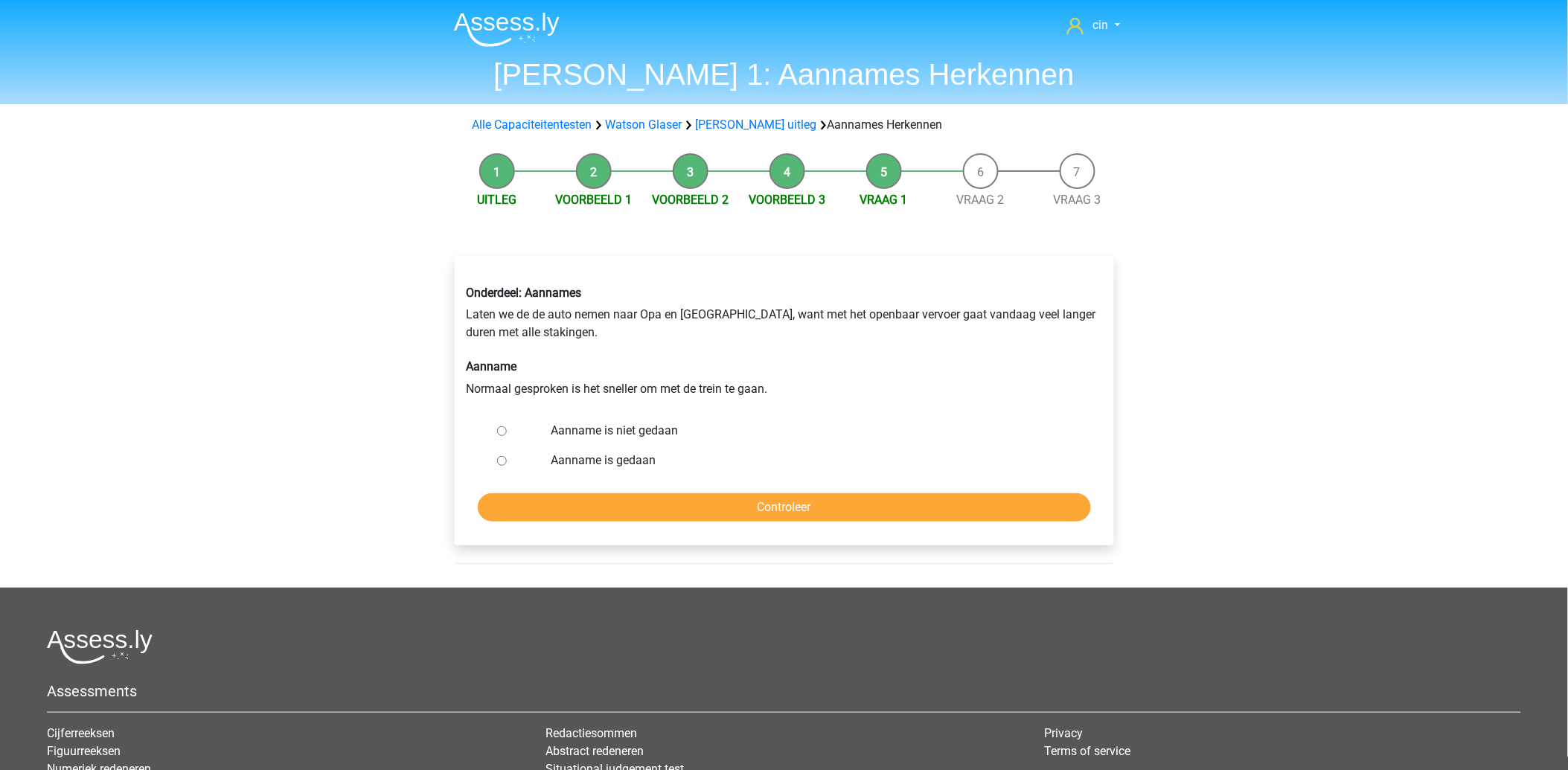
click at [497, 463] on input "Aanname is gedaan" at bounding box center [502, 461] width 9 height 9
radio input "true"
click at [643, 504] on input "Controleer" at bounding box center [784, 507] width 613 height 28
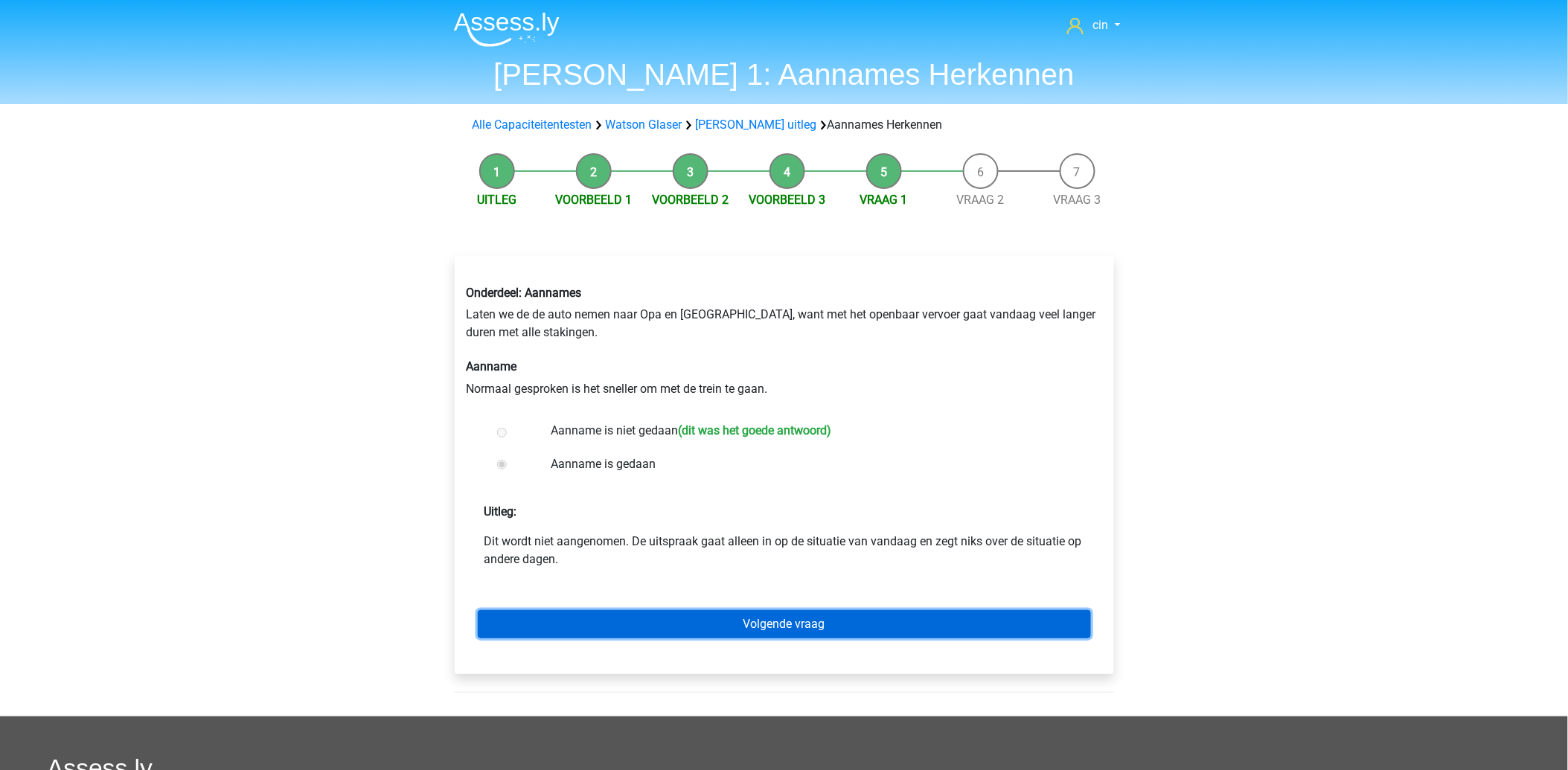
click at [783, 620] on link "Volgende vraag" at bounding box center [784, 623] width 613 height 28
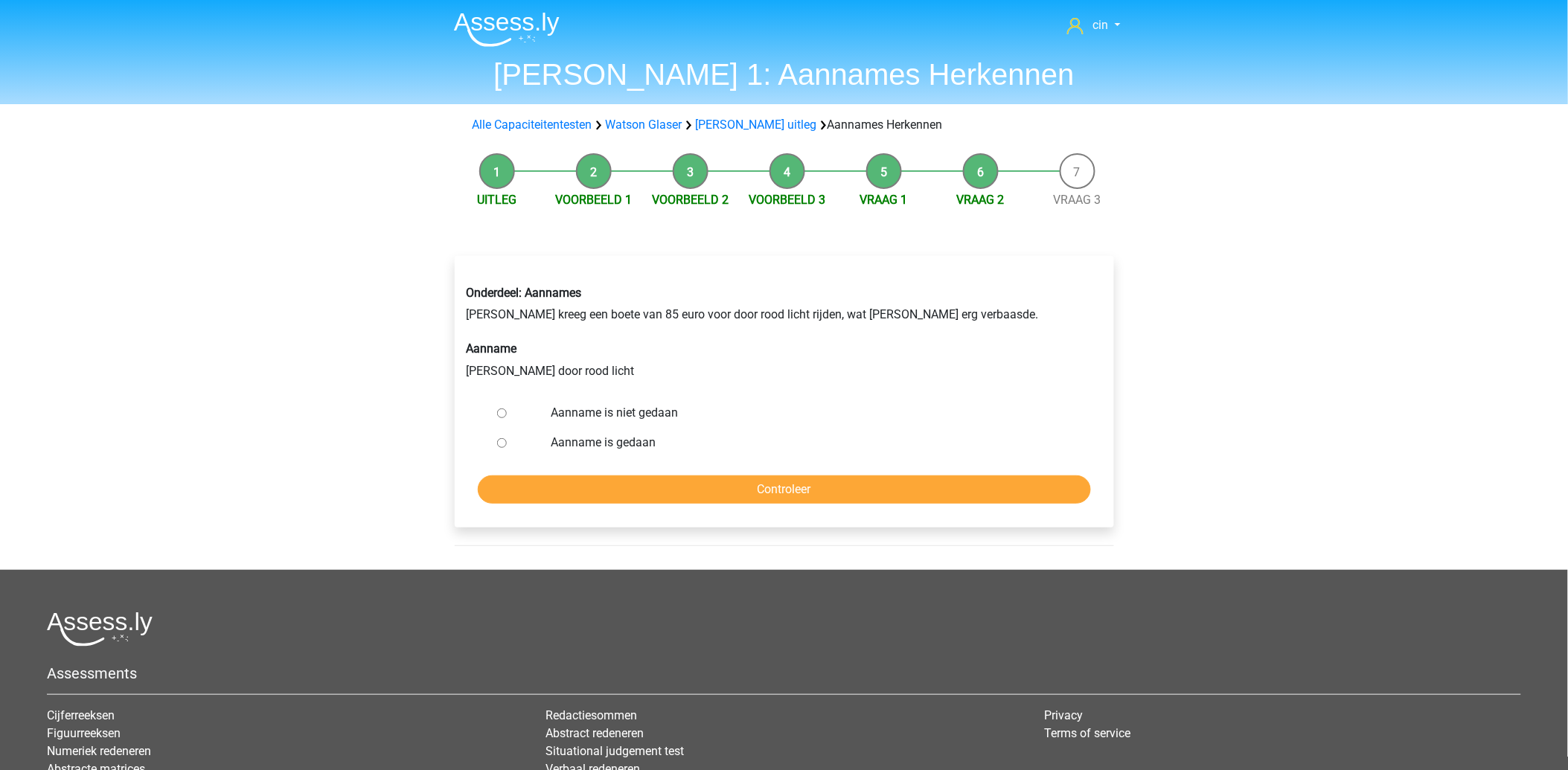
click at [632, 441] on label "Aanname is gedaan" at bounding box center [808, 442] width 515 height 18
click at [507, 441] on input "Aanname is gedaan" at bounding box center [502, 443] width 9 height 9
radio input "true"
click at [777, 484] on input "Controleer" at bounding box center [784, 489] width 613 height 28
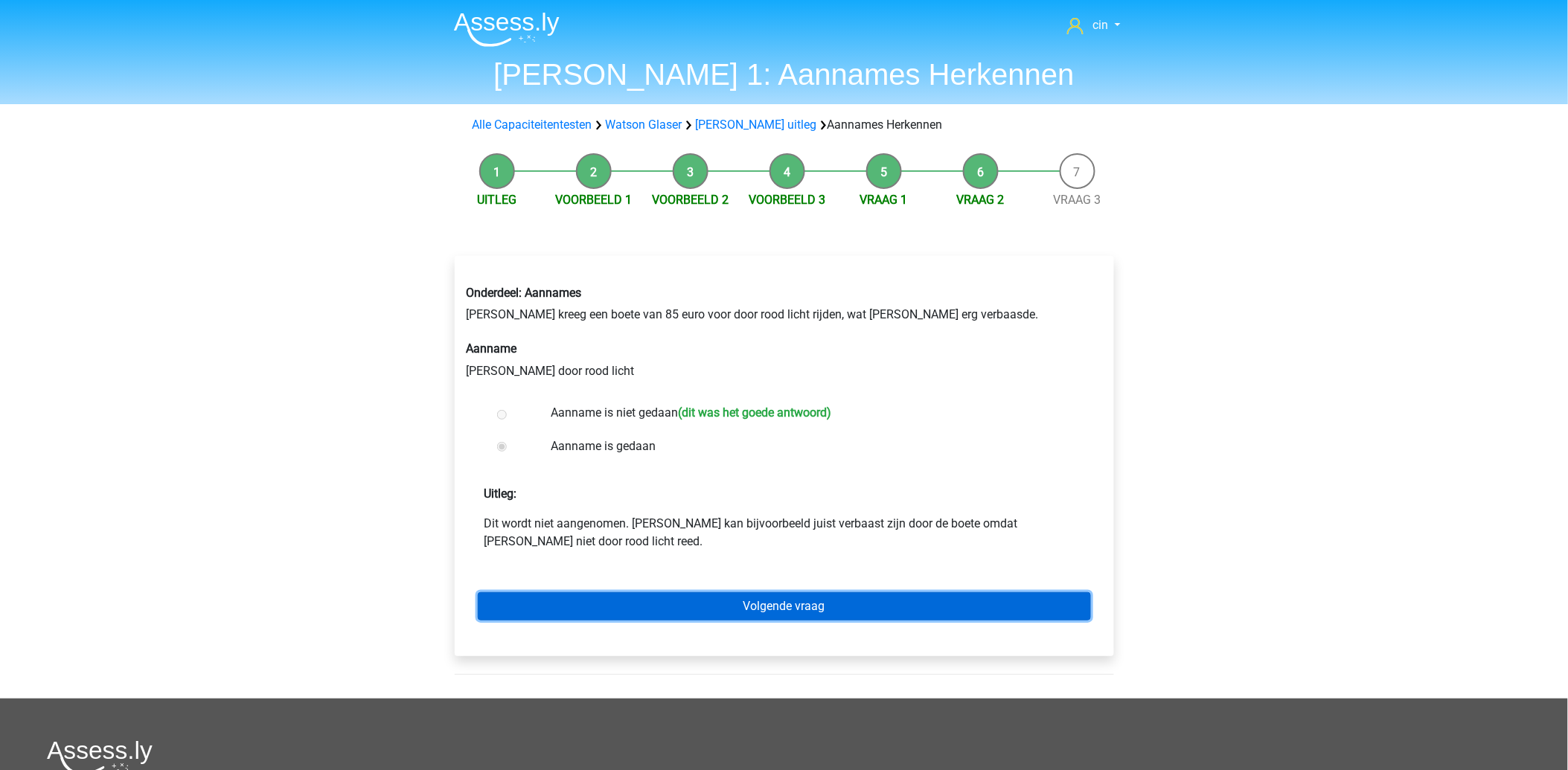
click at [761, 600] on link "Volgende vraag" at bounding box center [784, 606] width 613 height 28
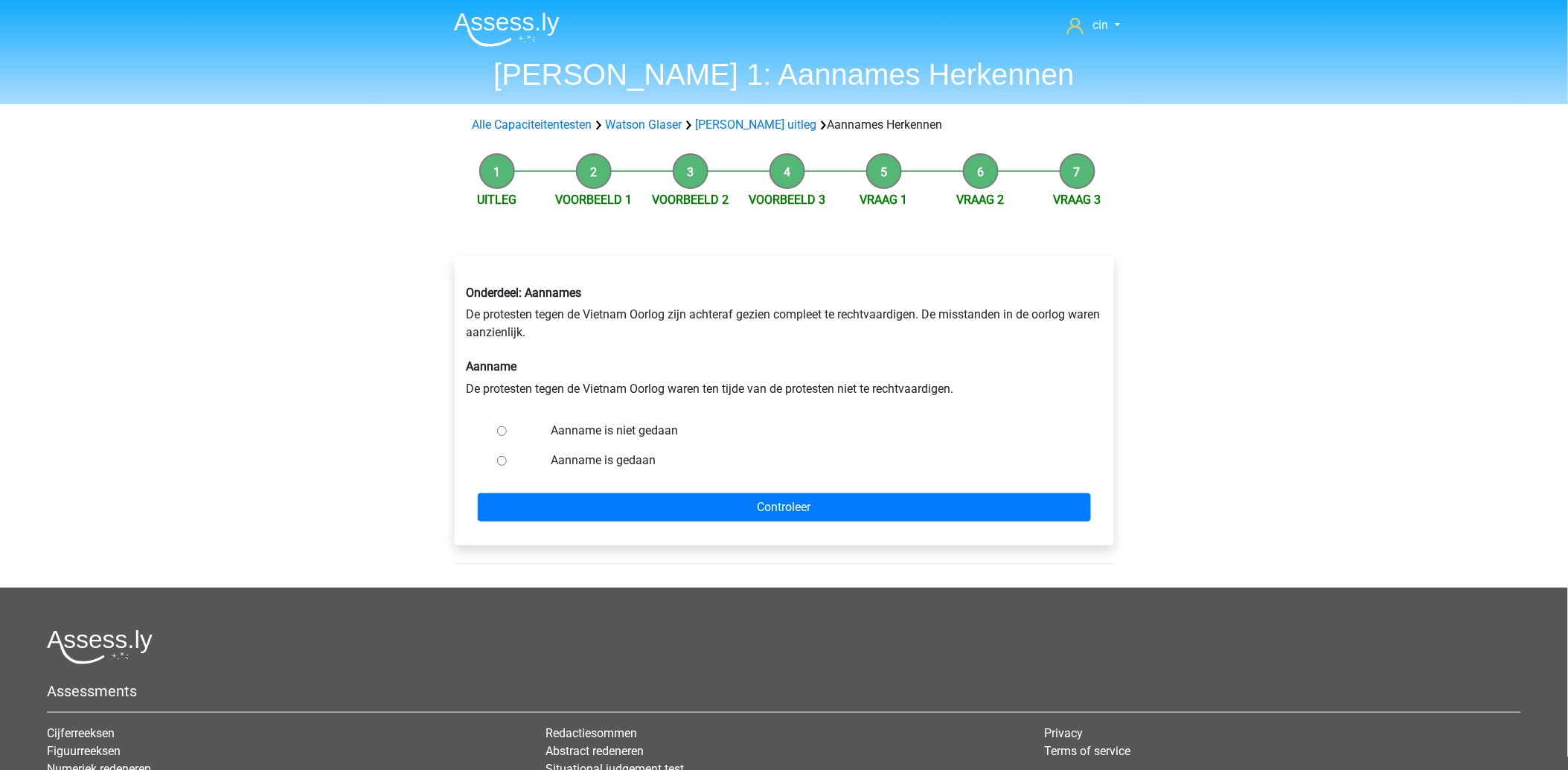
click at [491, 462] on div at bounding box center [515, 461] width 50 height 30
click at [584, 462] on label "Aanname is gedaan" at bounding box center [808, 460] width 515 height 18
click at [507, 462] on input "Aanname is gedaan" at bounding box center [502, 461] width 9 height 9
radio input "true"
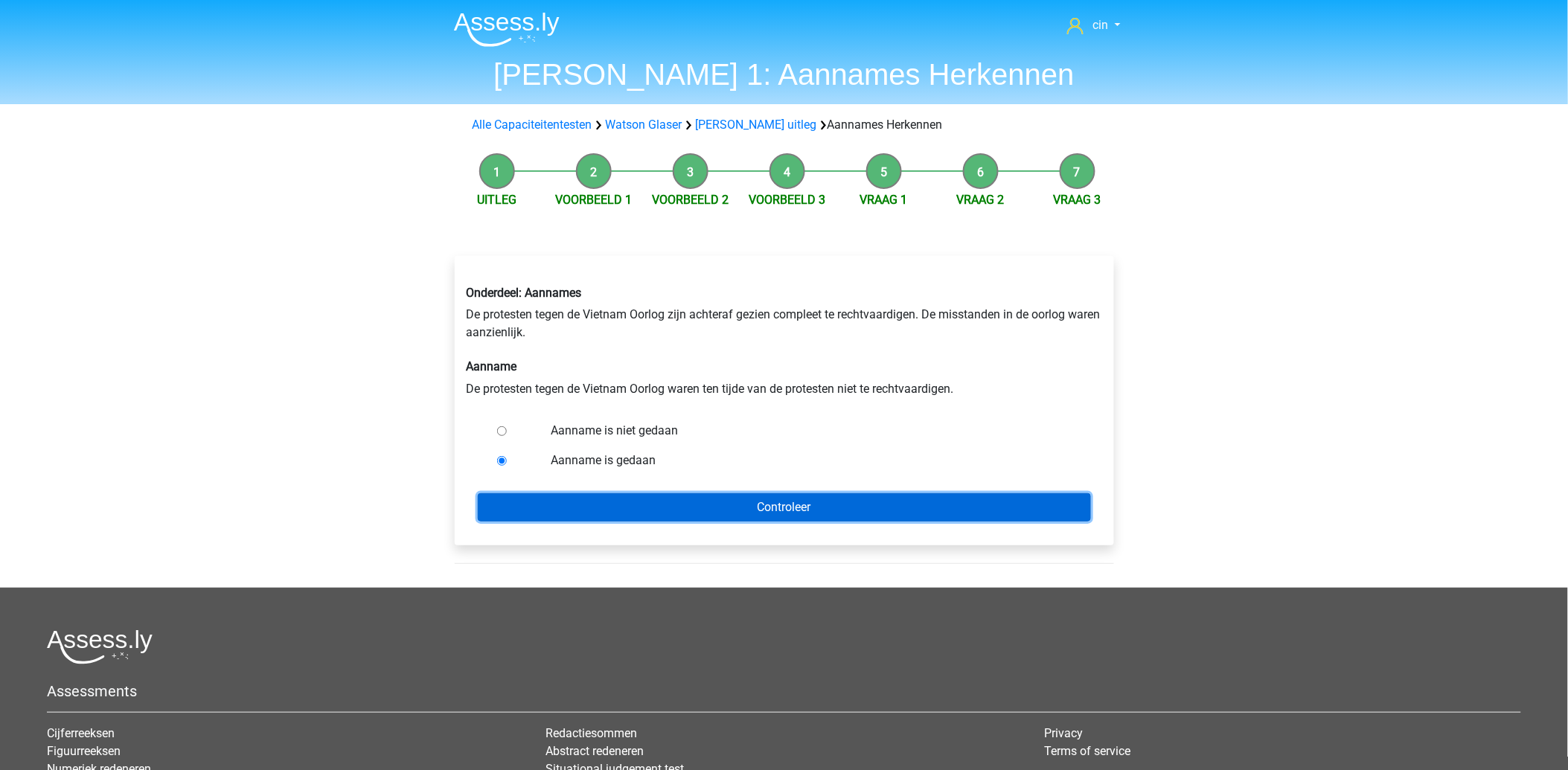
click at [613, 500] on input "Controleer" at bounding box center [784, 507] width 613 height 28
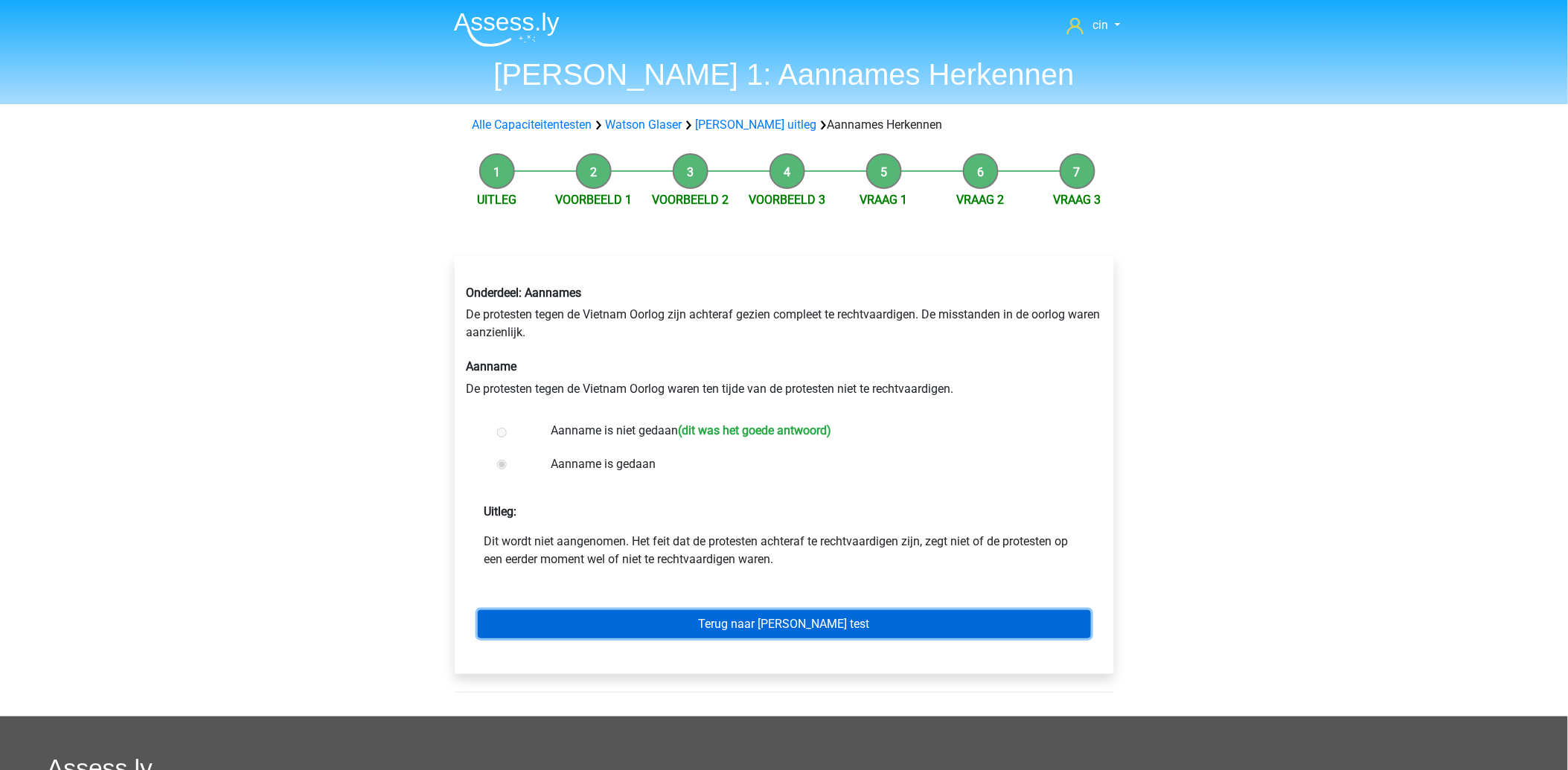
click at [655, 631] on link "Terug naar [PERSON_NAME] test" at bounding box center [784, 623] width 613 height 28
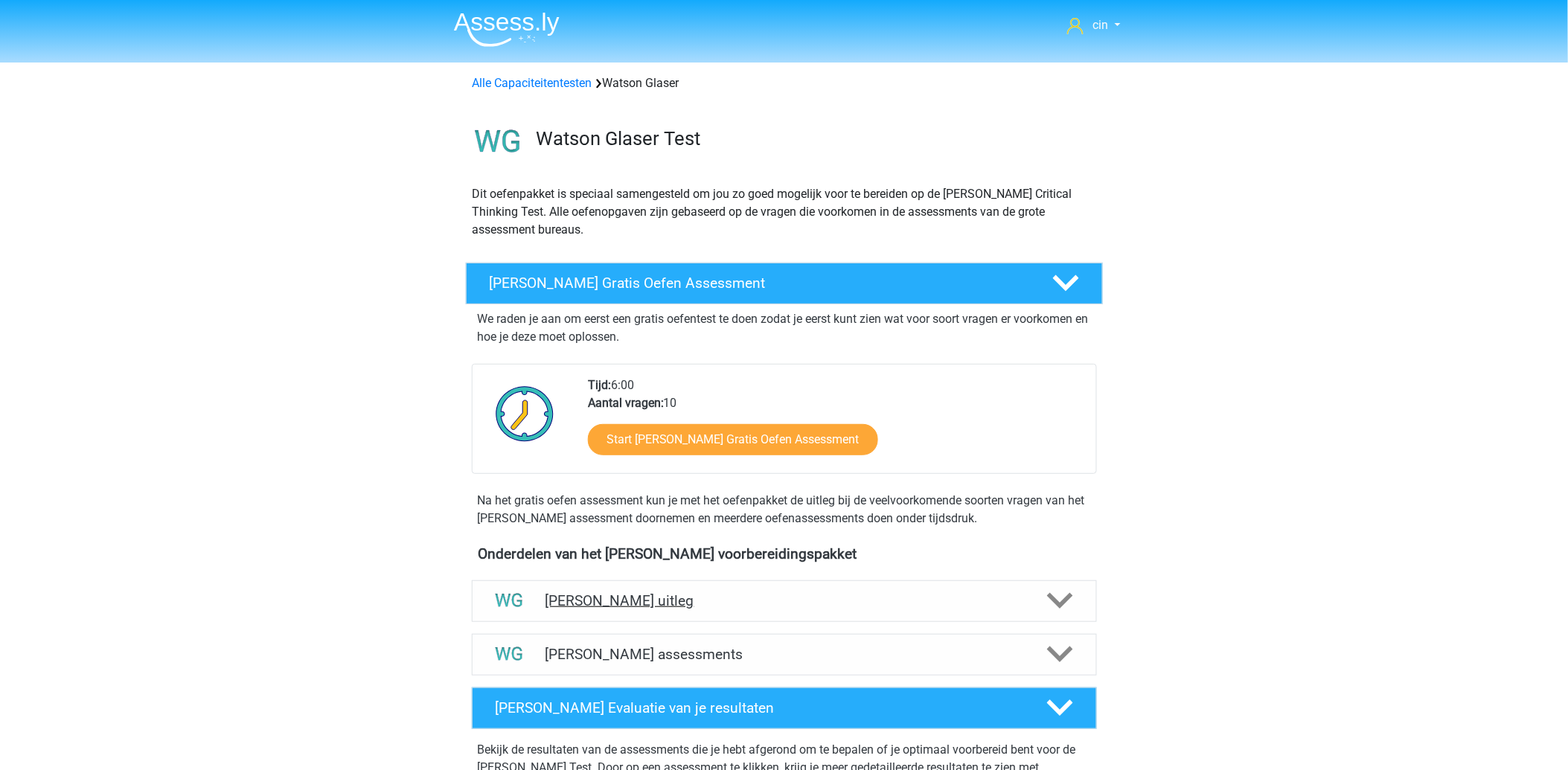
click at [641, 599] on h4 "[PERSON_NAME] uitleg" at bounding box center [784, 600] width 478 height 17
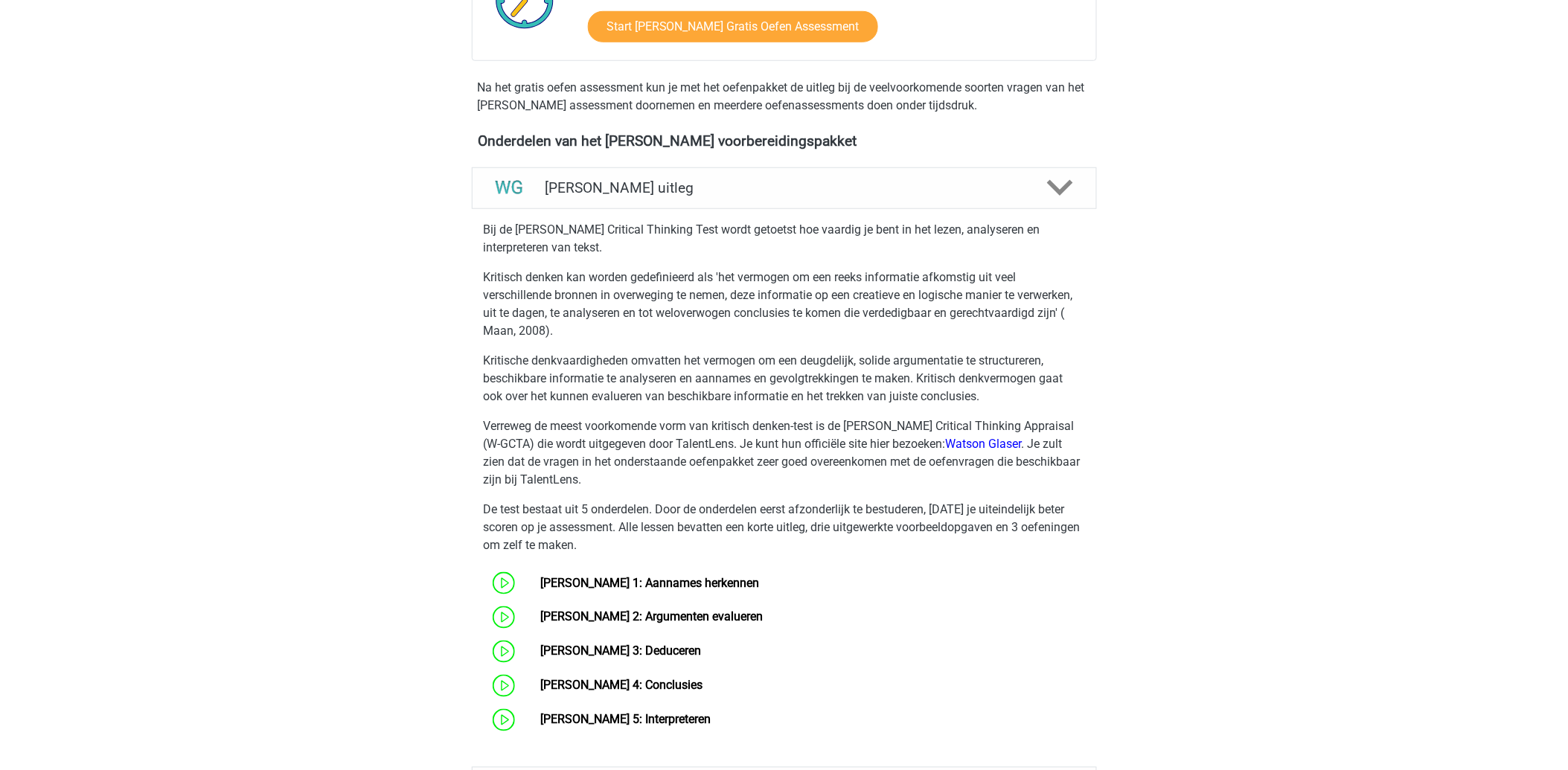
scroll to position [248, 0]
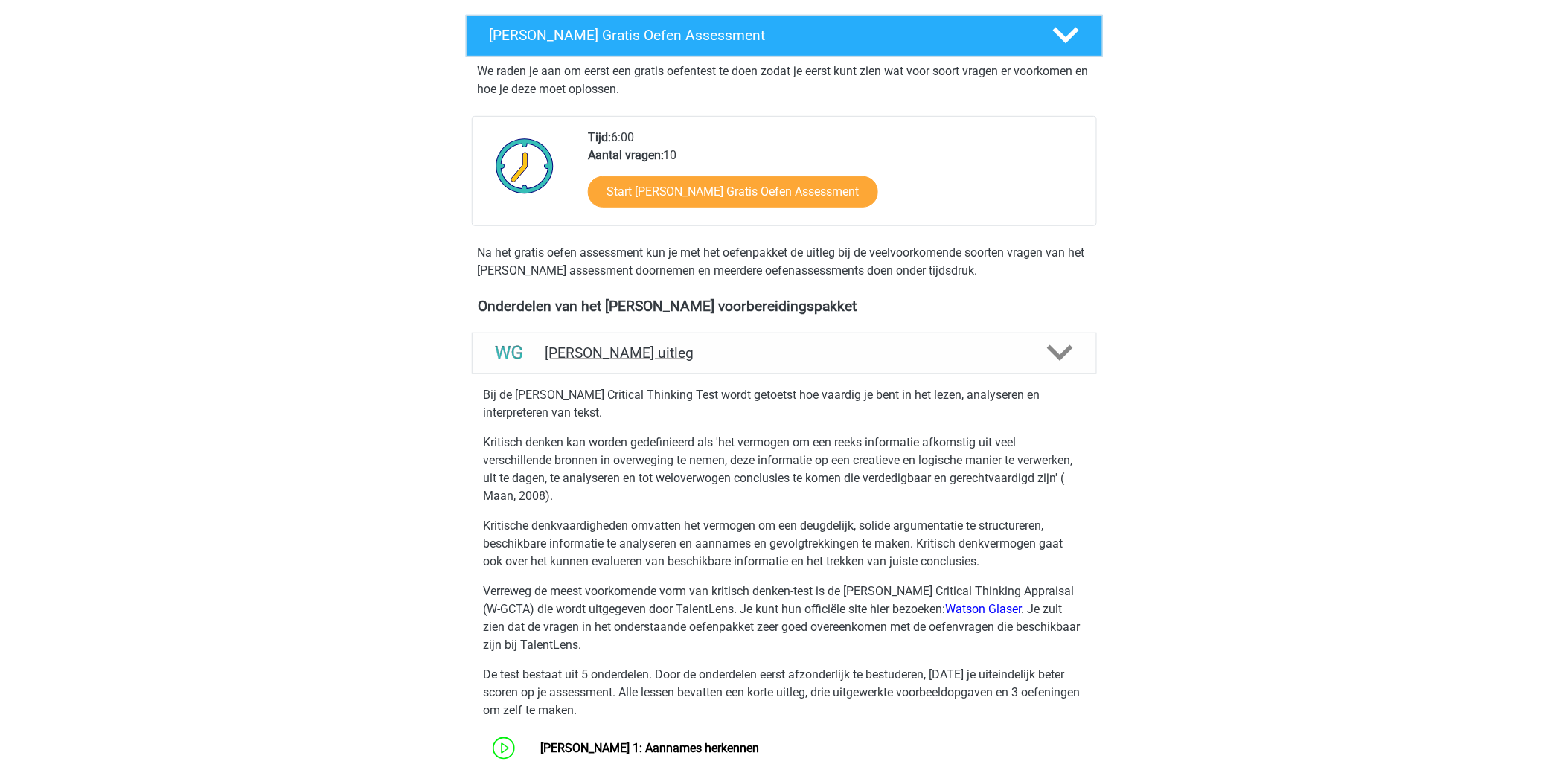
click at [1074, 348] on div at bounding box center [1057, 353] width 50 height 26
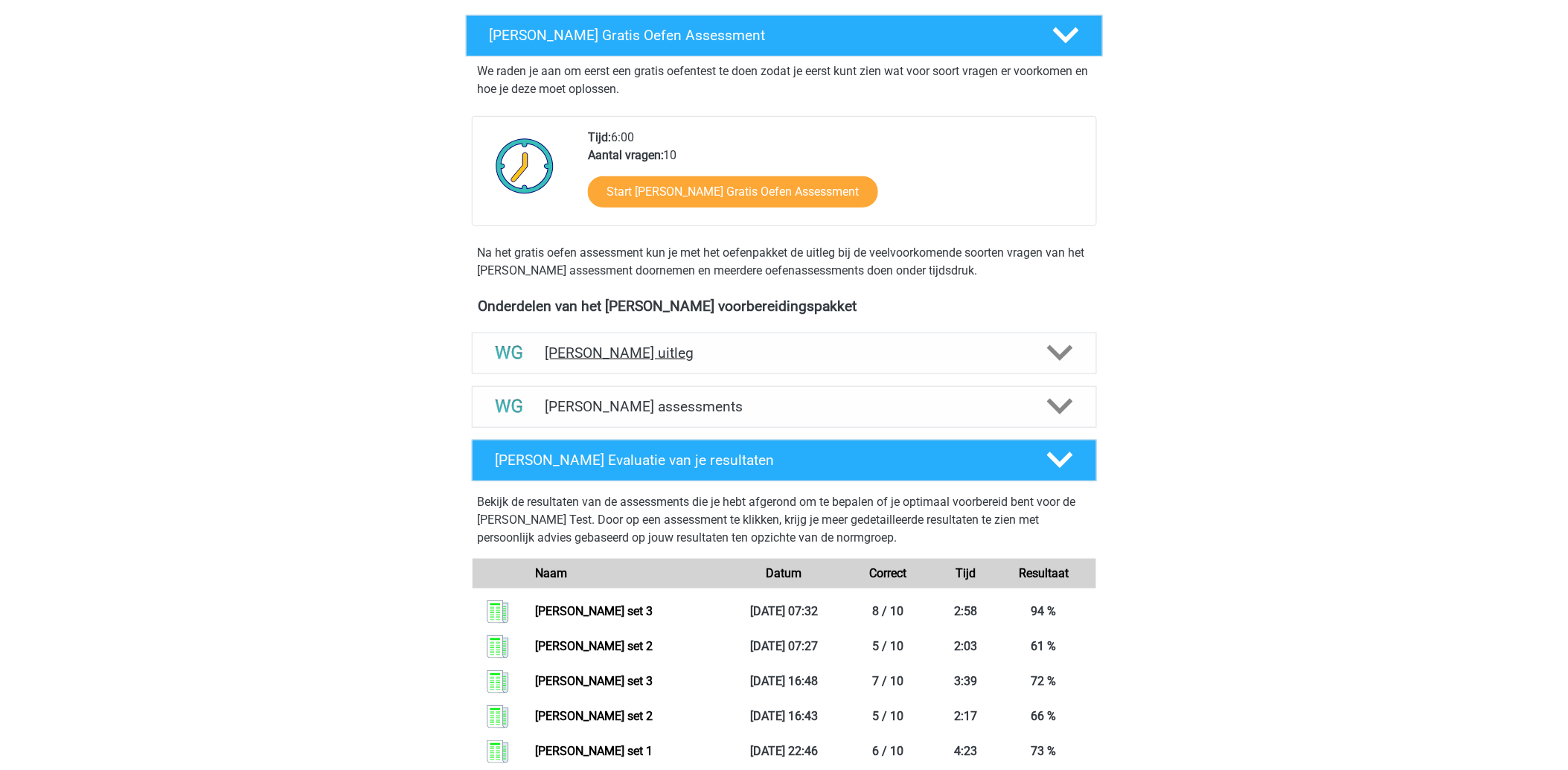
click at [624, 351] on h4 "[PERSON_NAME] uitleg" at bounding box center [784, 352] width 478 height 17
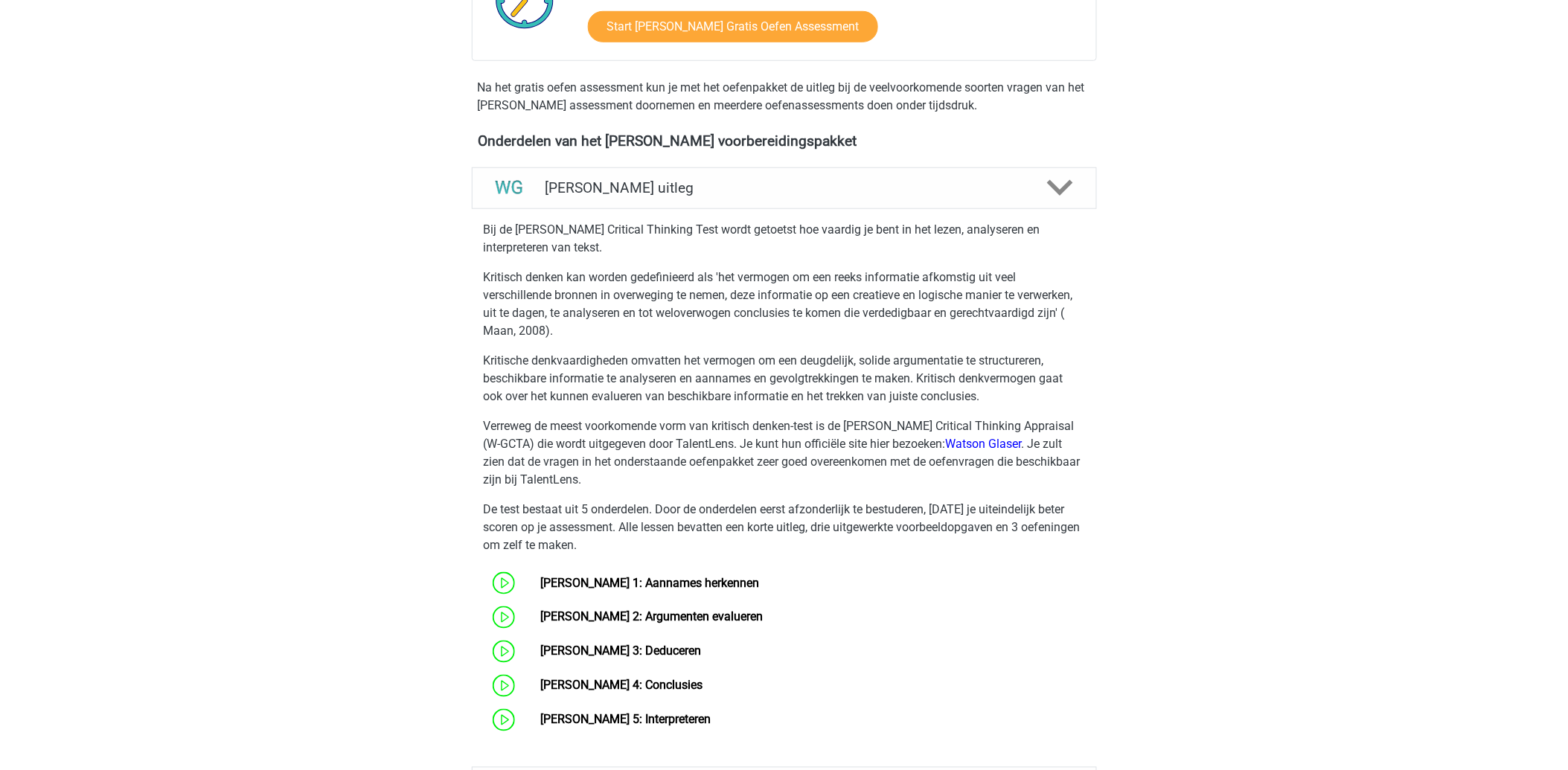
scroll to position [495, 0]
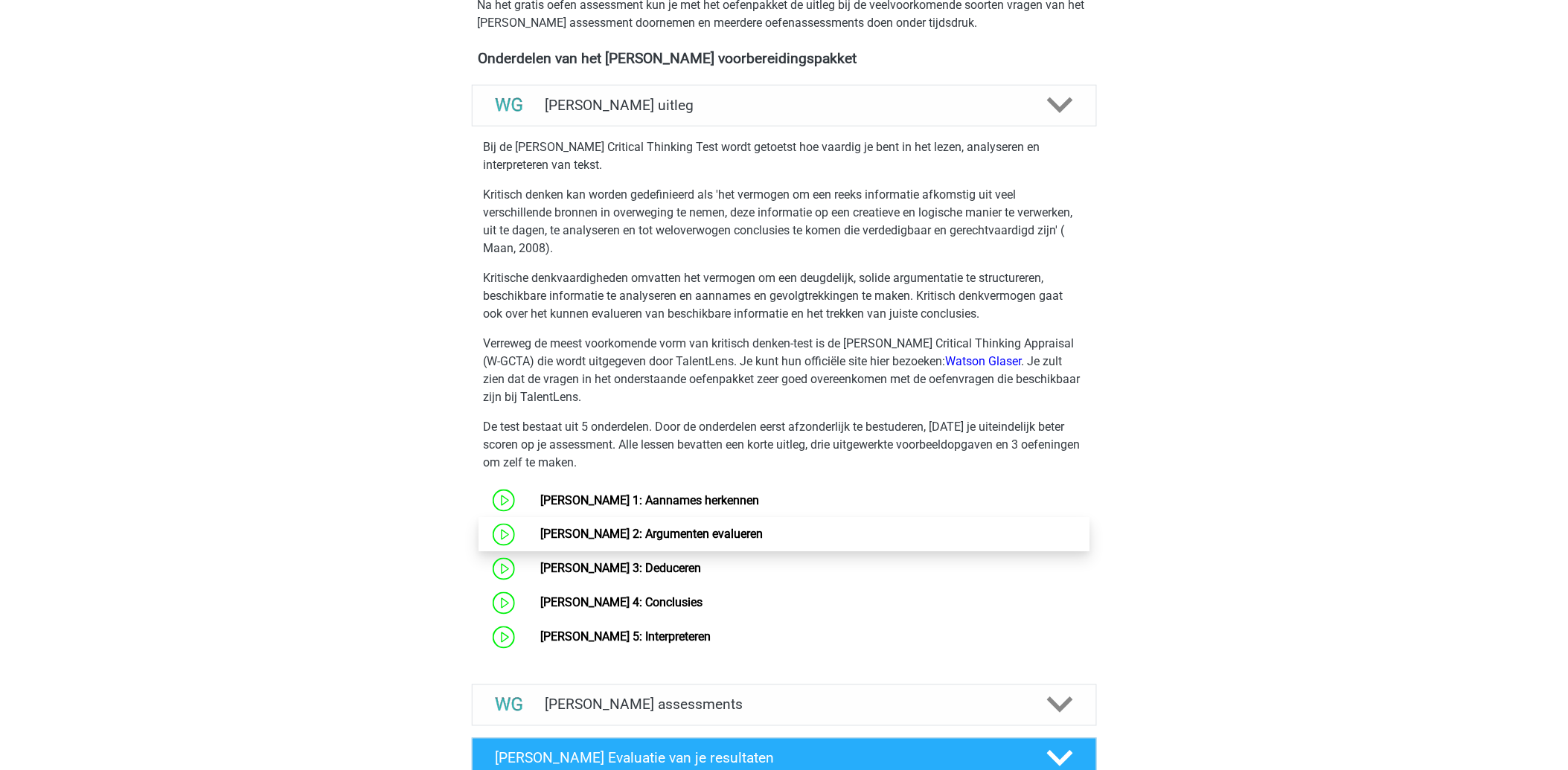
click at [636, 535] on link "[PERSON_NAME] 2: Argumenten evalueren" at bounding box center [652, 534] width 223 height 14
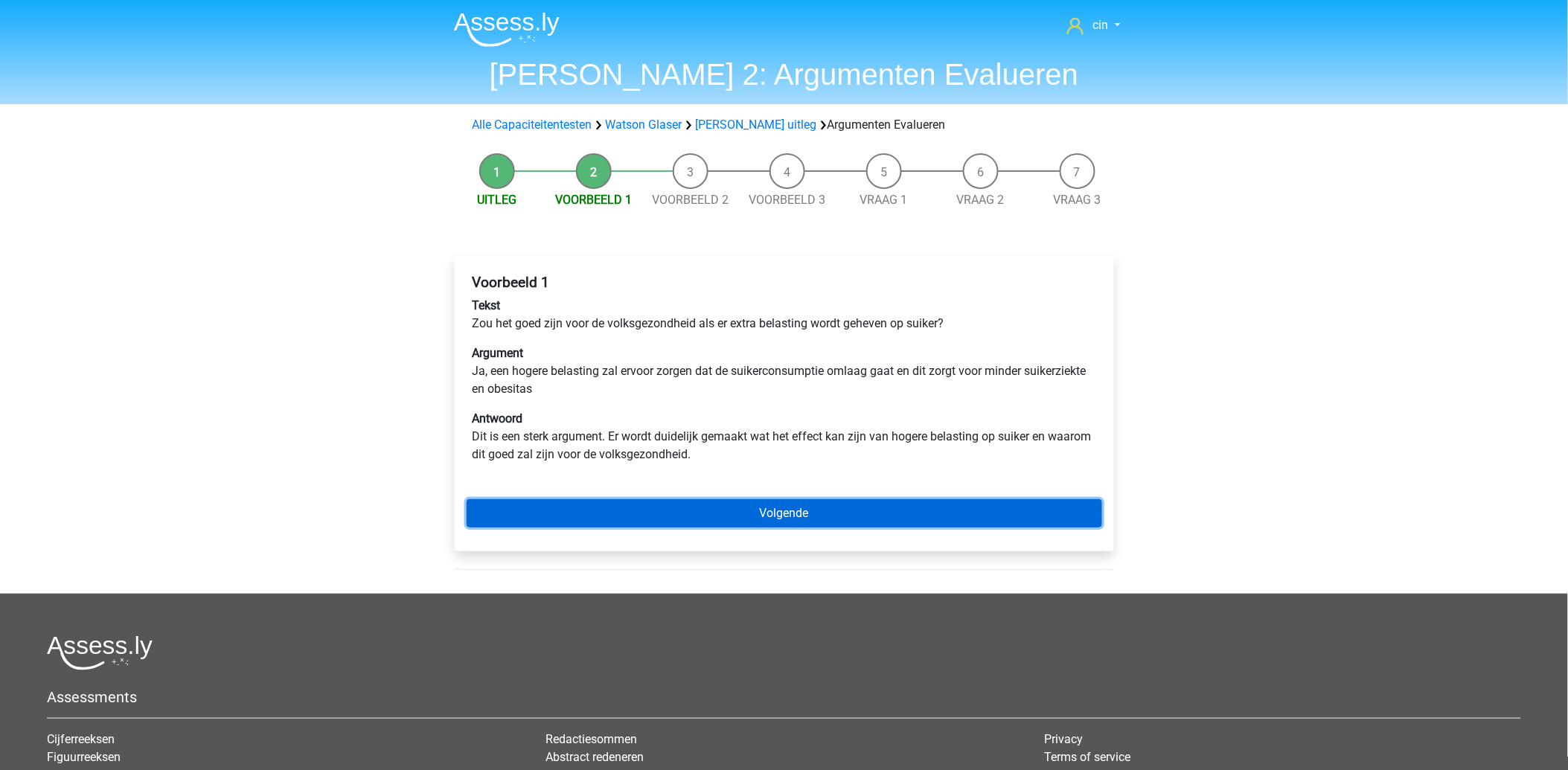
click at [776, 509] on link "Volgende" at bounding box center [784, 513] width 636 height 28
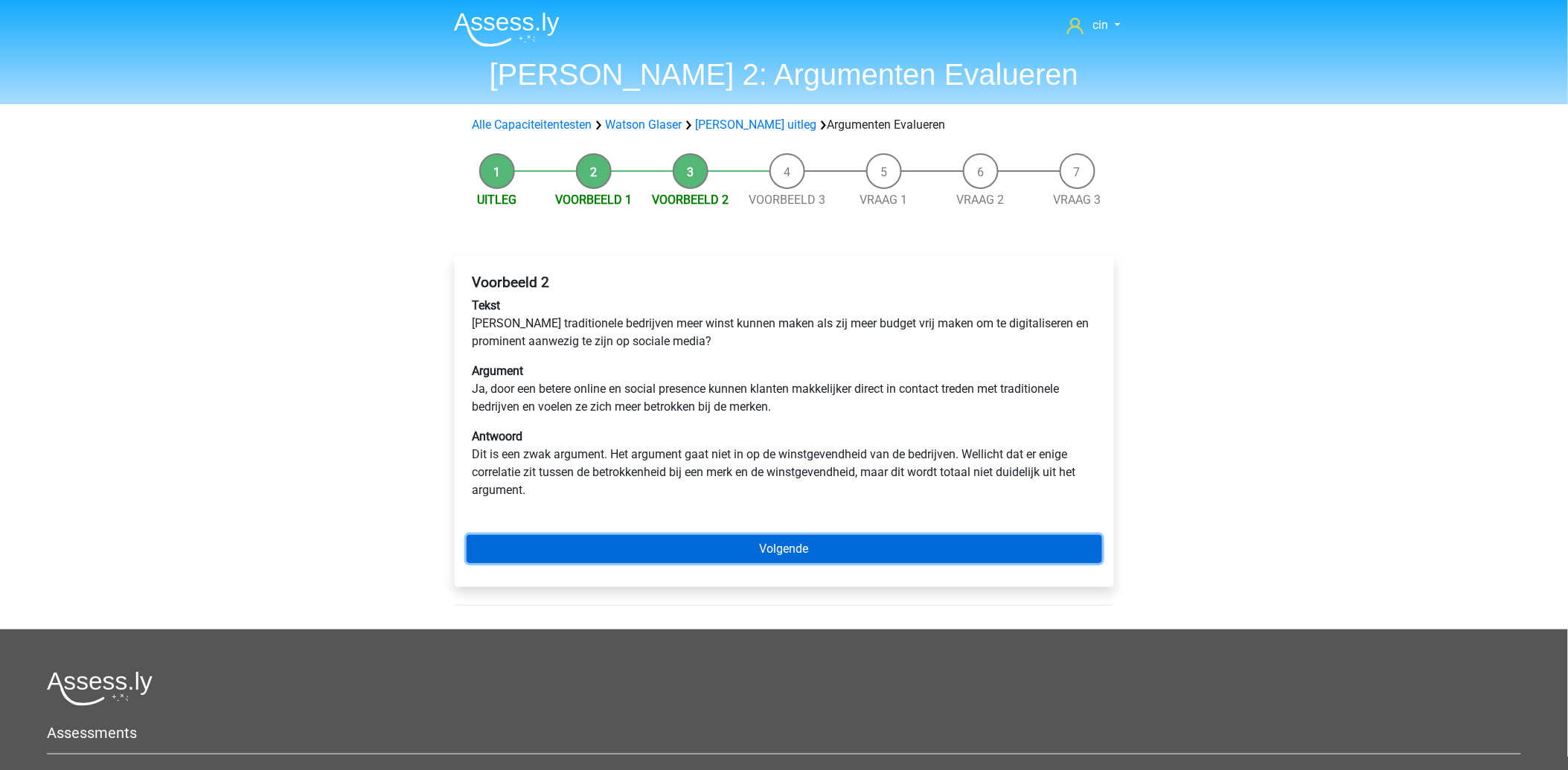
click at [738, 549] on link "Volgende" at bounding box center [784, 549] width 636 height 28
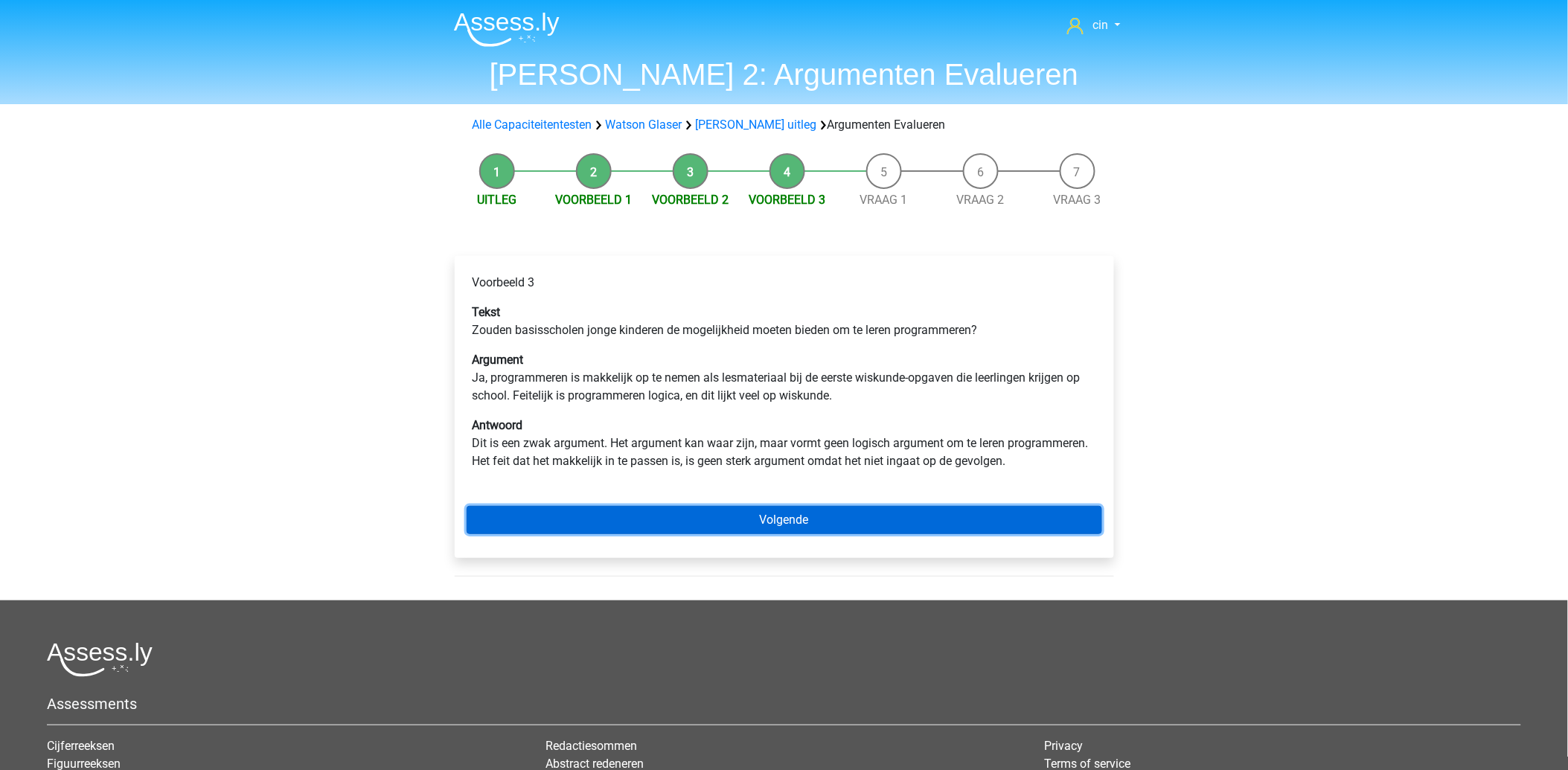
click at [770, 516] on link "Volgende" at bounding box center [784, 520] width 636 height 28
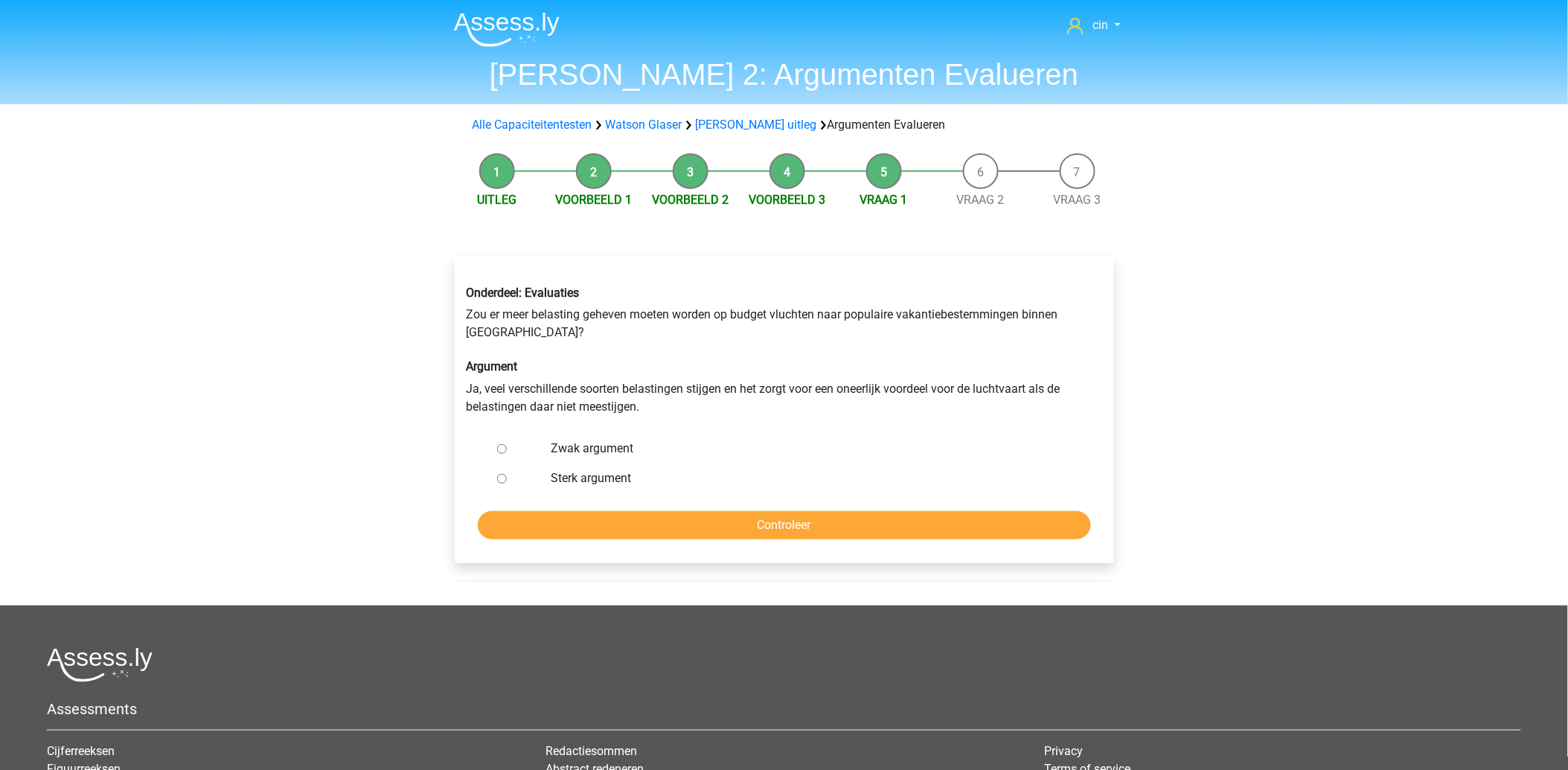
click at [571, 449] on label "Zwak argument" at bounding box center [808, 448] width 515 height 18
click at [507, 449] on input "Zwak argument" at bounding box center [502, 449] width 9 height 9
radio input "true"
click at [798, 519] on input "Controleer" at bounding box center [784, 525] width 613 height 28
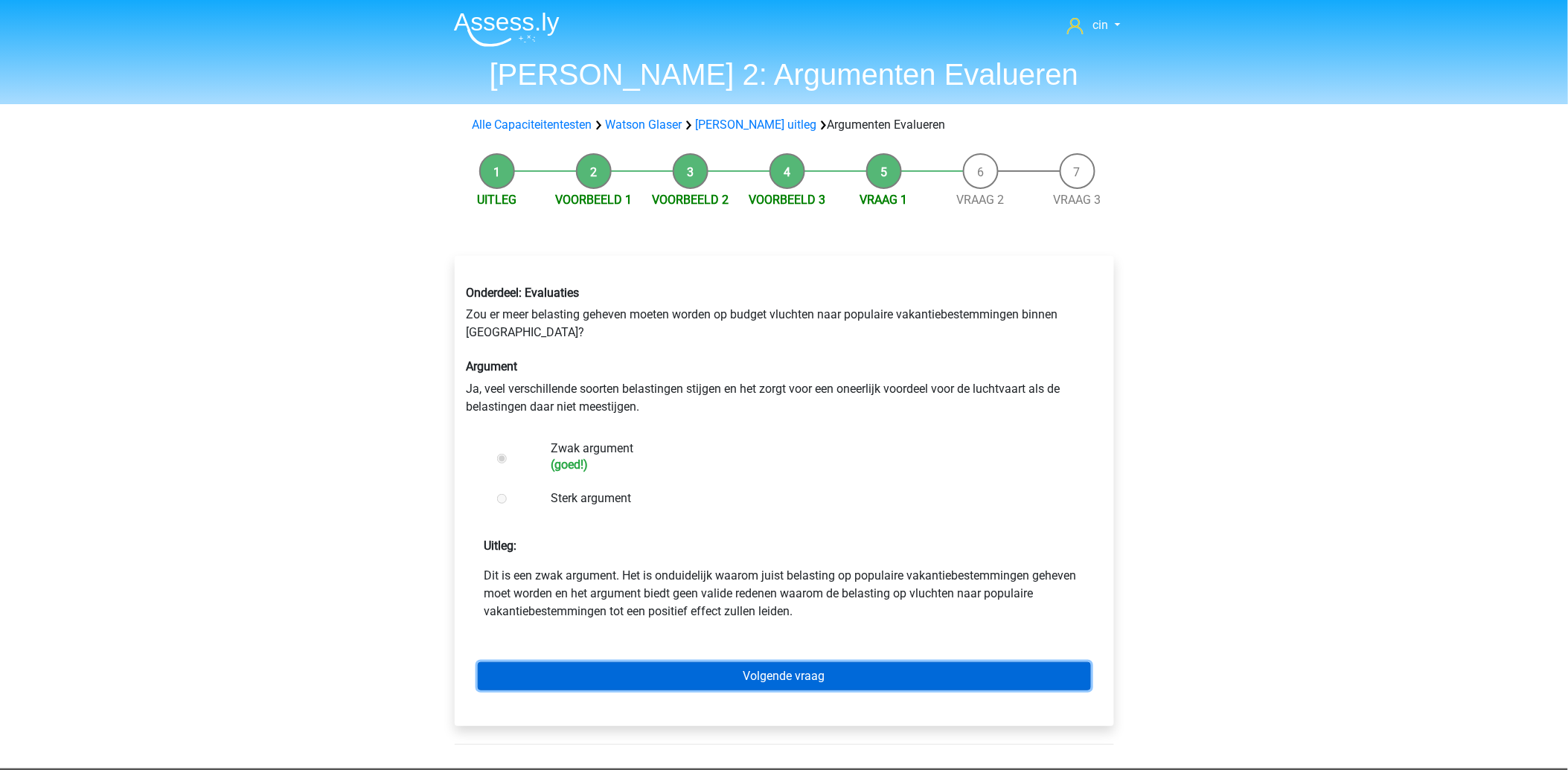
click at [712, 667] on link "Volgende vraag" at bounding box center [784, 676] width 613 height 28
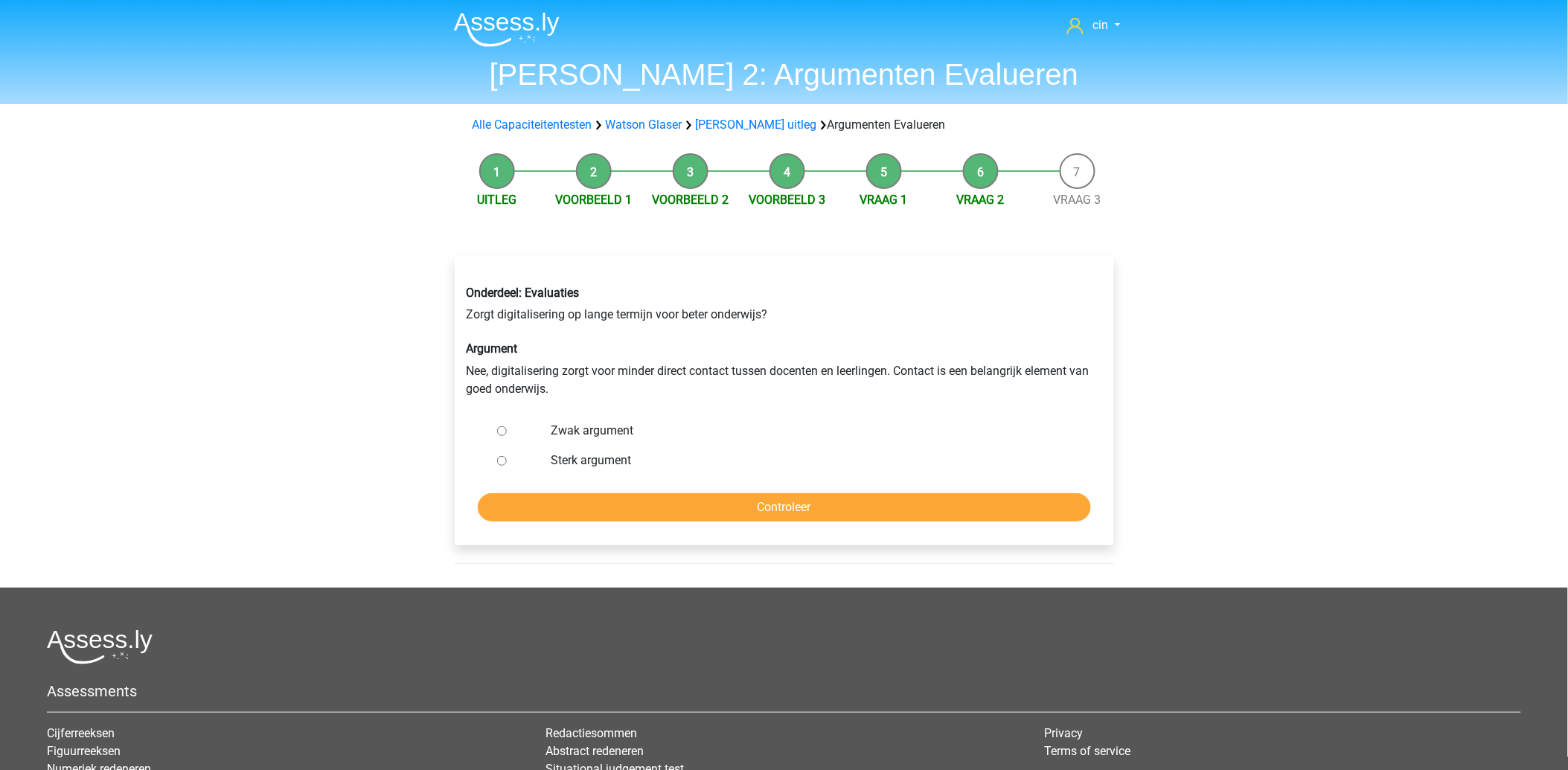
click at [599, 455] on label "Sterk argument" at bounding box center [808, 460] width 515 height 18
click at [507, 456] on input "Sterk argument" at bounding box center [502, 461] width 9 height 9
radio input "true"
click at [678, 509] on input "Controleer" at bounding box center [784, 507] width 613 height 28
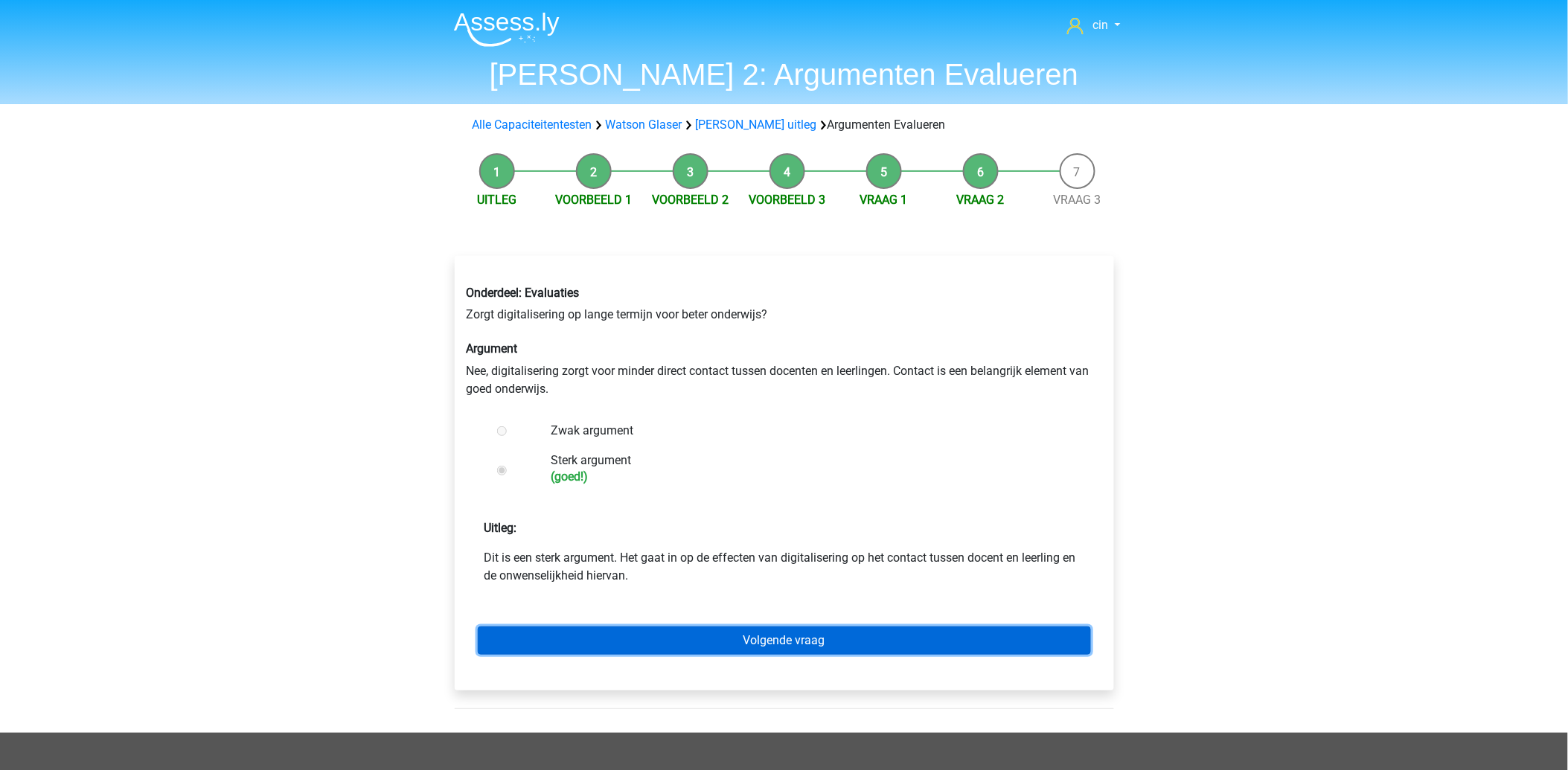
click at [818, 643] on link "Volgende vraag" at bounding box center [784, 640] width 613 height 28
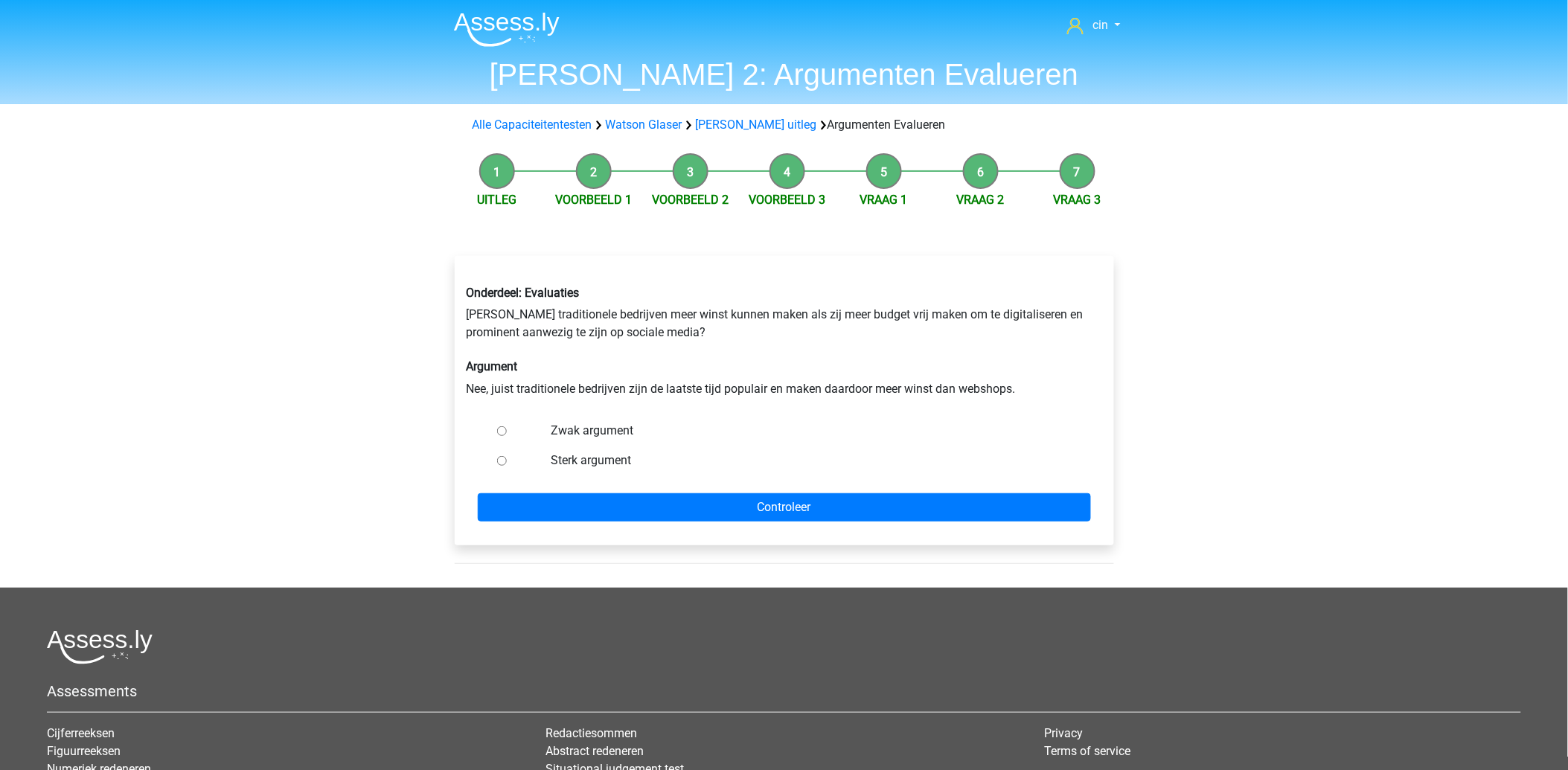
click at [568, 428] on label "Zwak argument" at bounding box center [808, 430] width 515 height 18
click at [507, 428] on input "Zwak argument" at bounding box center [502, 431] width 9 height 9
radio input "true"
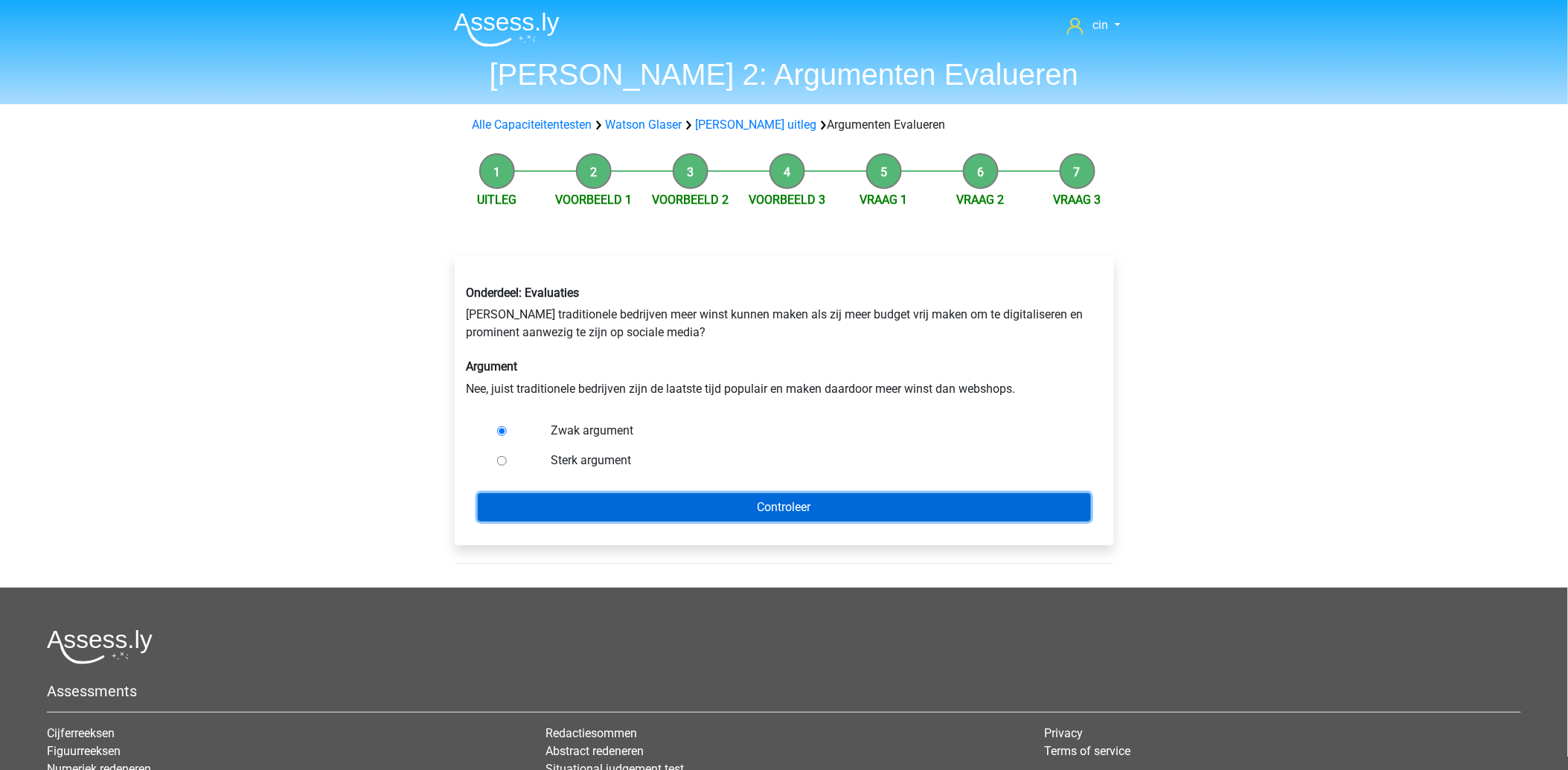
click at [784, 507] on input "Controleer" at bounding box center [784, 507] width 613 height 28
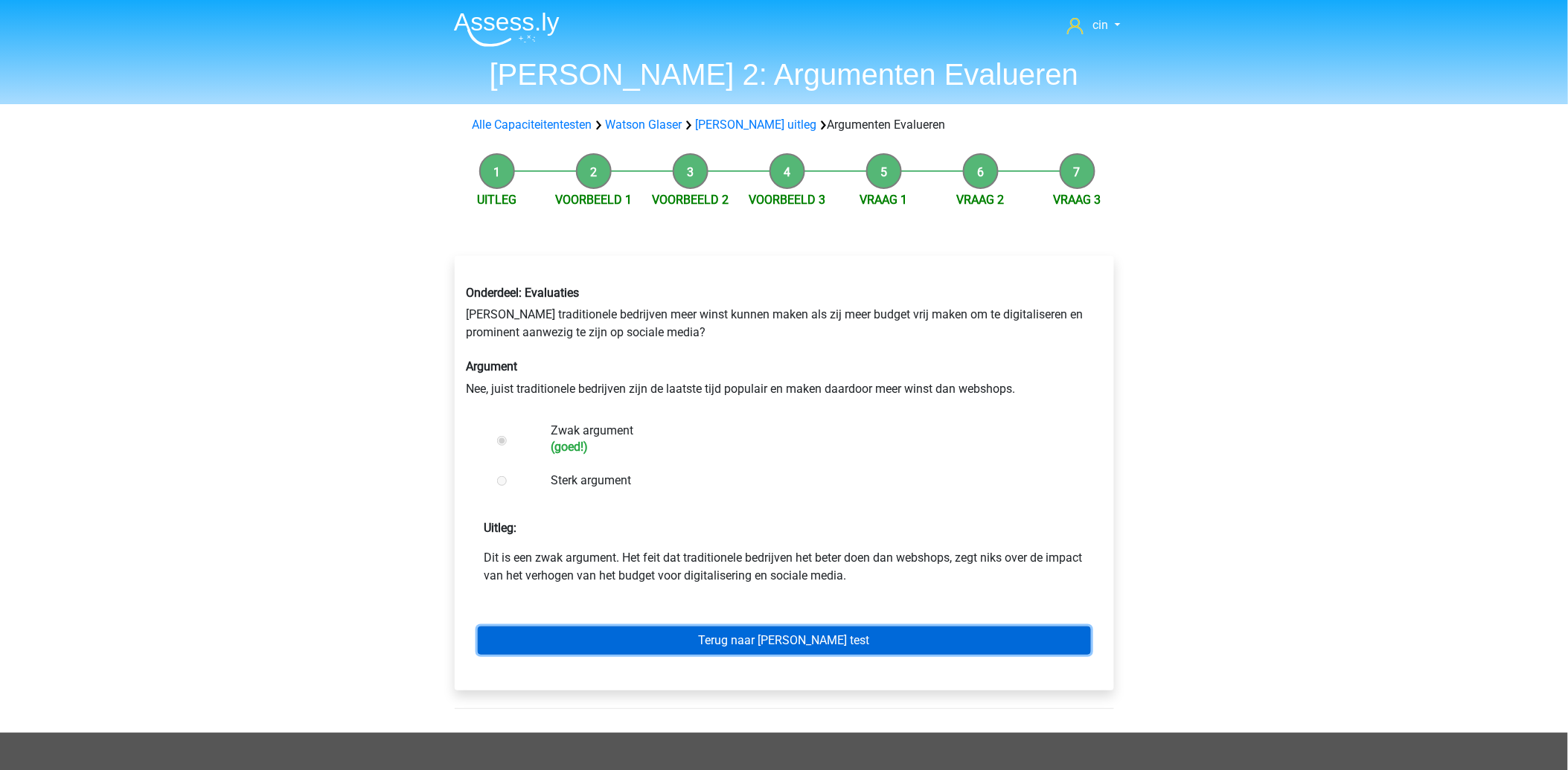
click at [836, 632] on link "Terug naar [PERSON_NAME] test" at bounding box center [784, 640] width 613 height 28
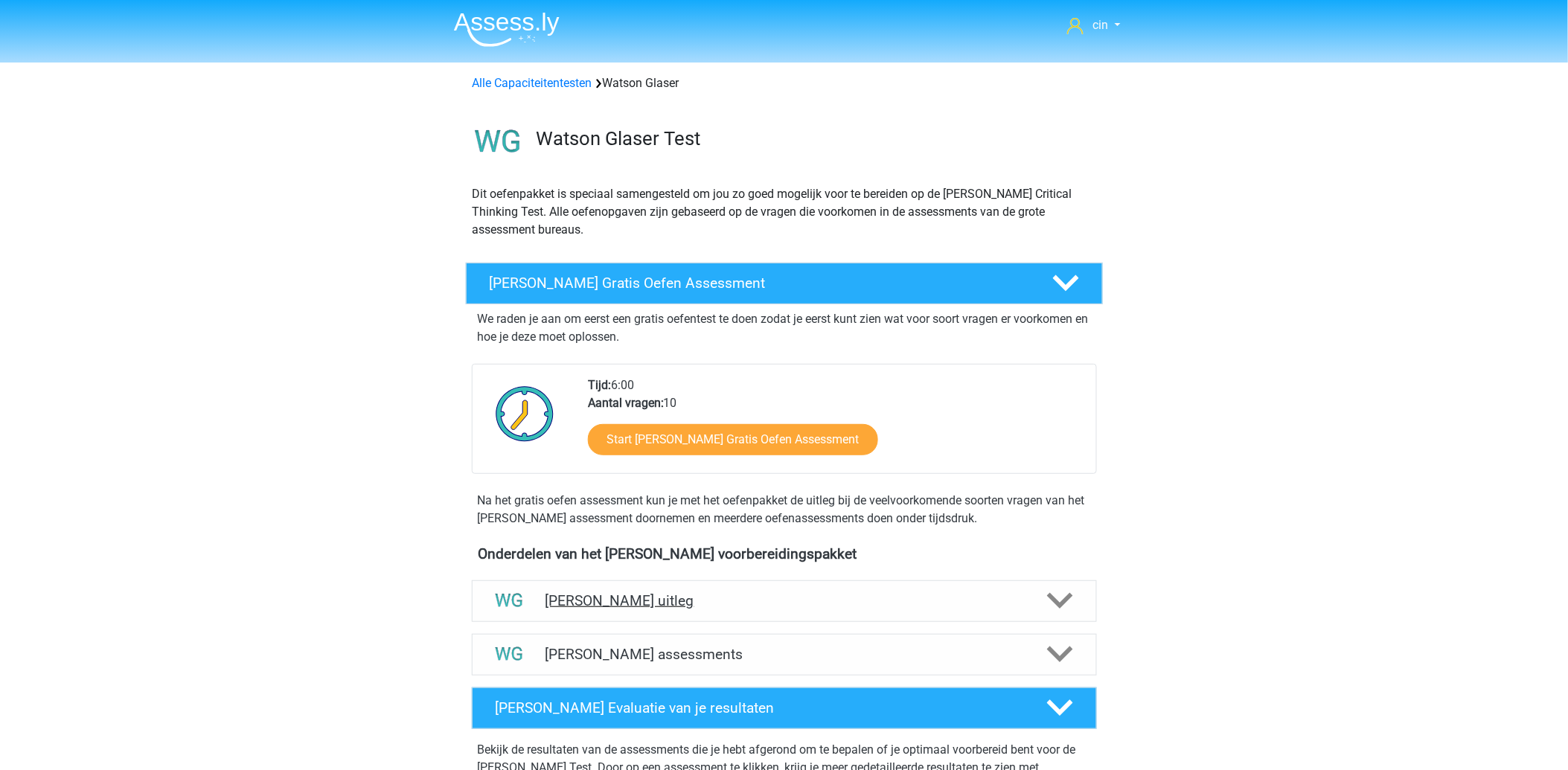
click at [665, 604] on h4 "[PERSON_NAME] uitleg" at bounding box center [784, 600] width 478 height 17
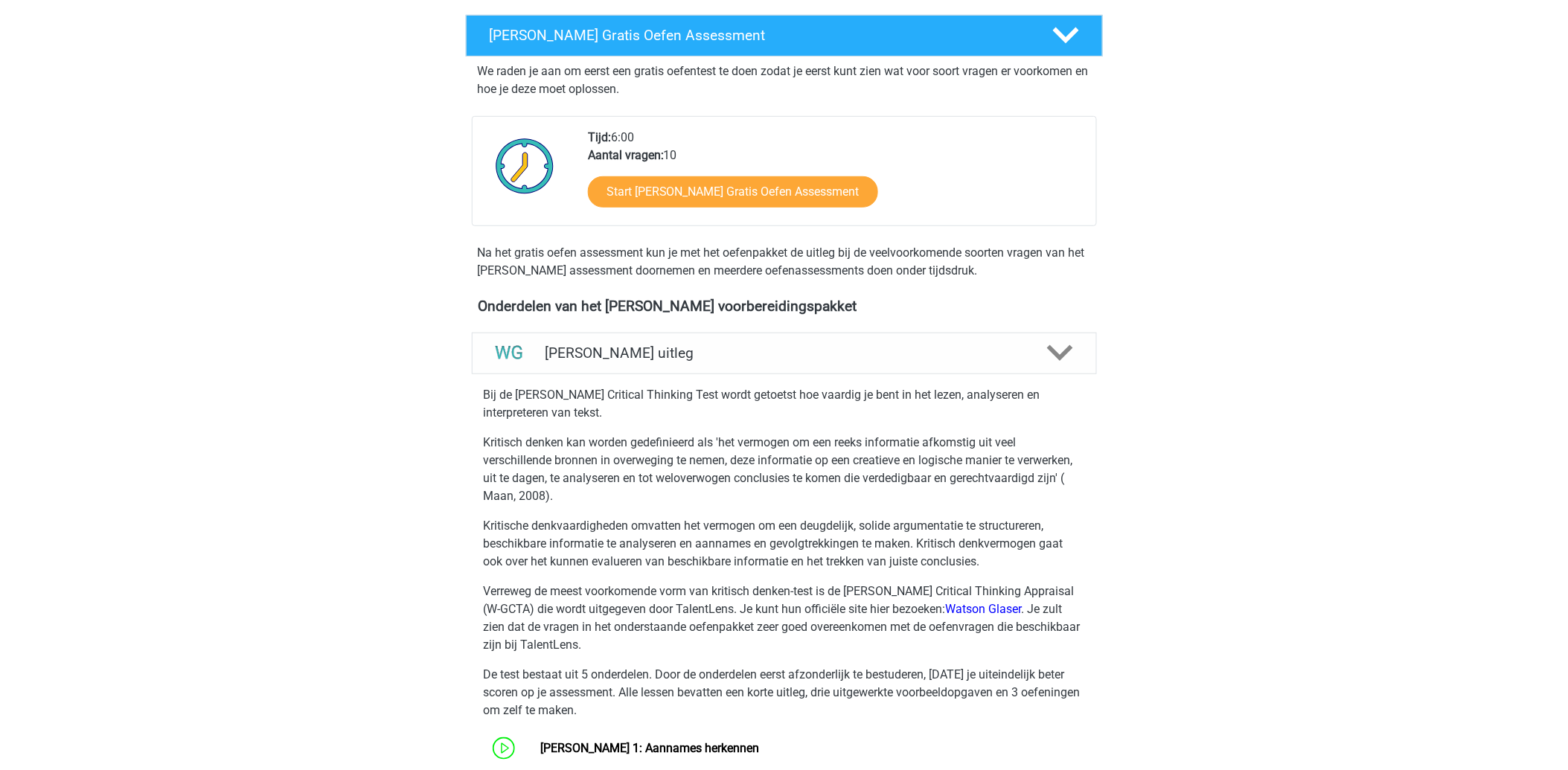
scroll to position [413, 0]
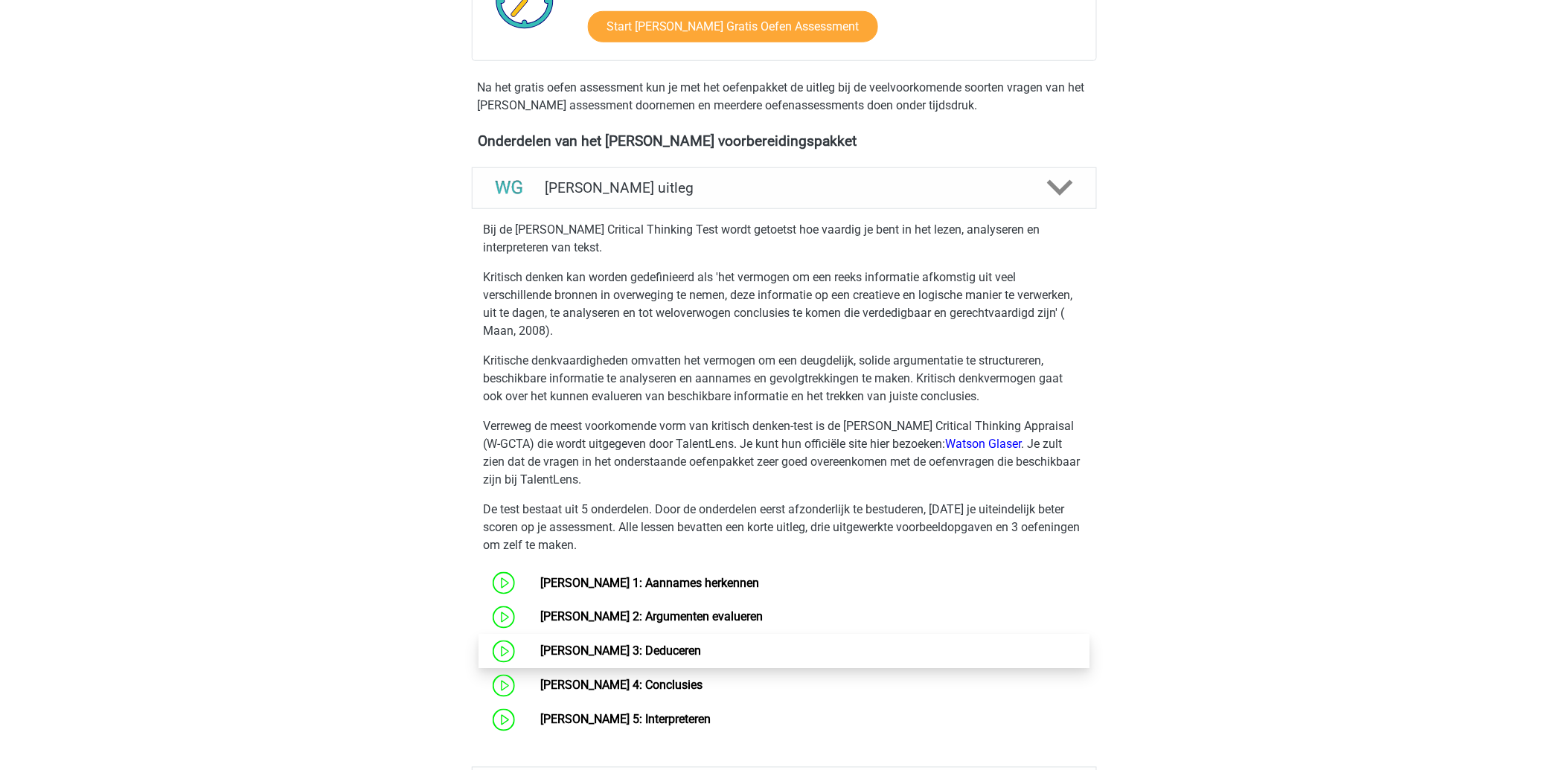
click at [606, 649] on link "[PERSON_NAME] 3: Deduceren" at bounding box center [621, 650] width 161 height 14
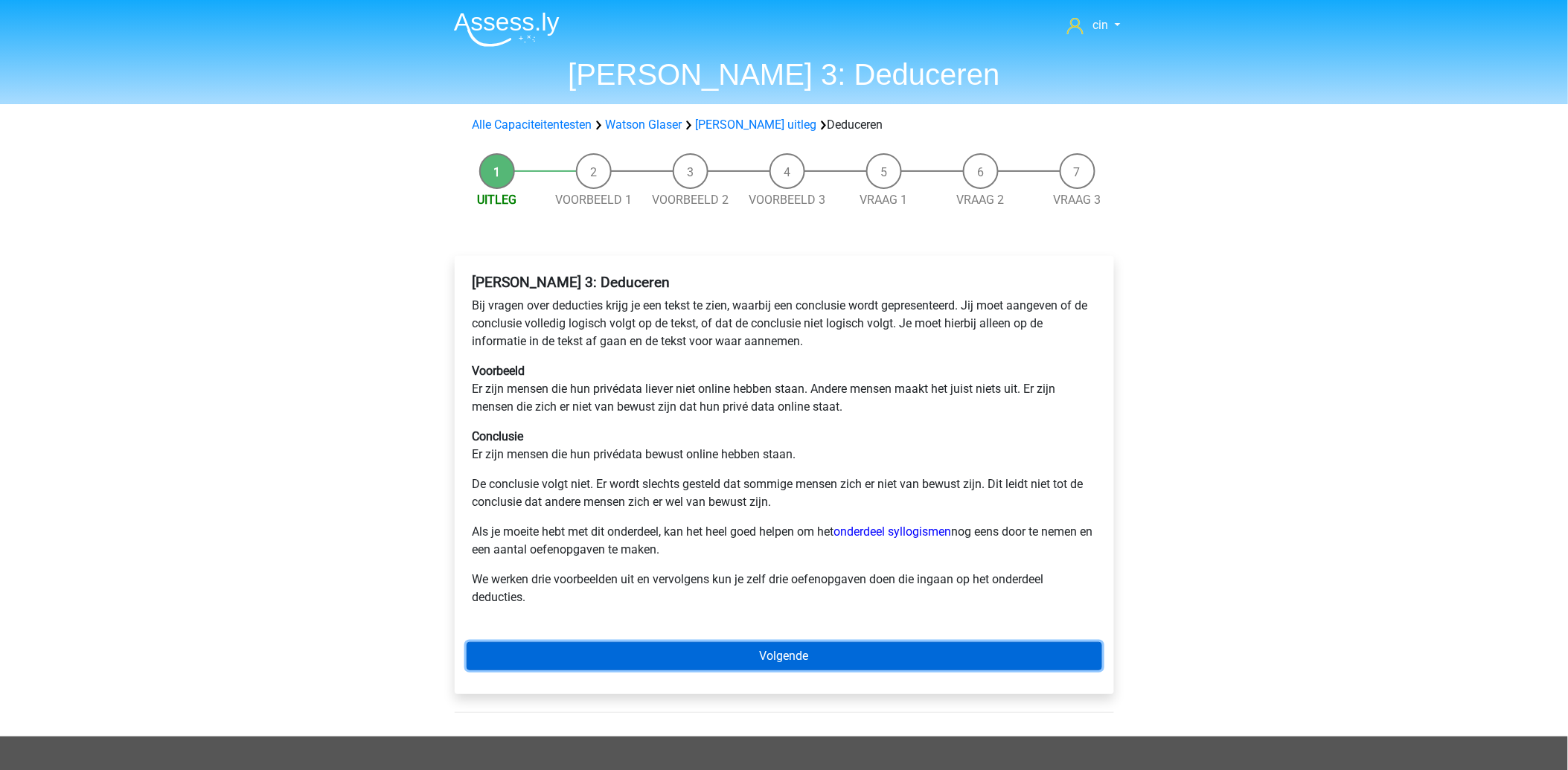
click at [789, 662] on link "Volgende" at bounding box center [784, 656] width 636 height 28
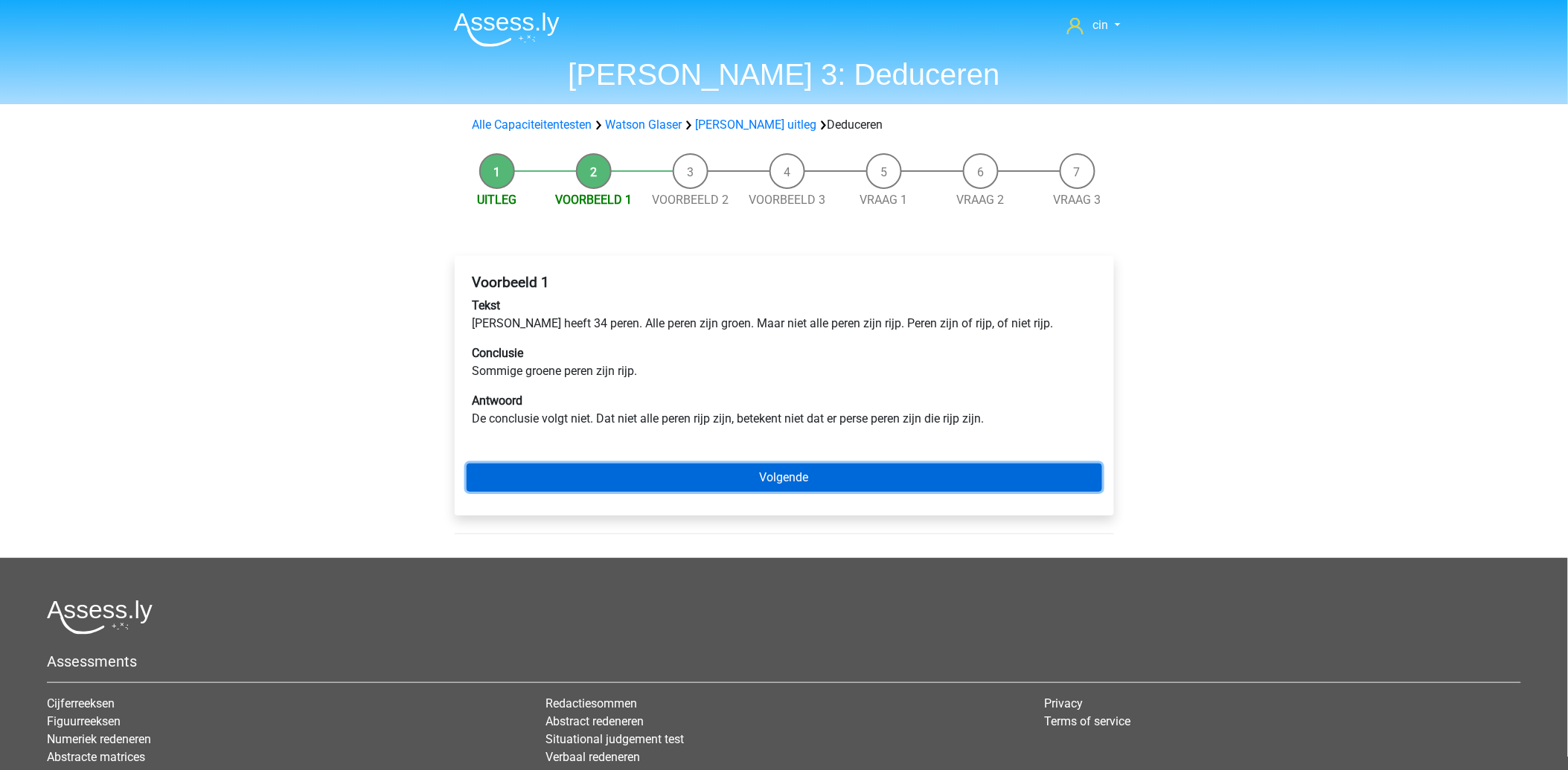
click at [692, 483] on link "Volgende" at bounding box center [784, 478] width 636 height 28
click at [913, 475] on link "Volgende" at bounding box center [784, 478] width 636 height 28
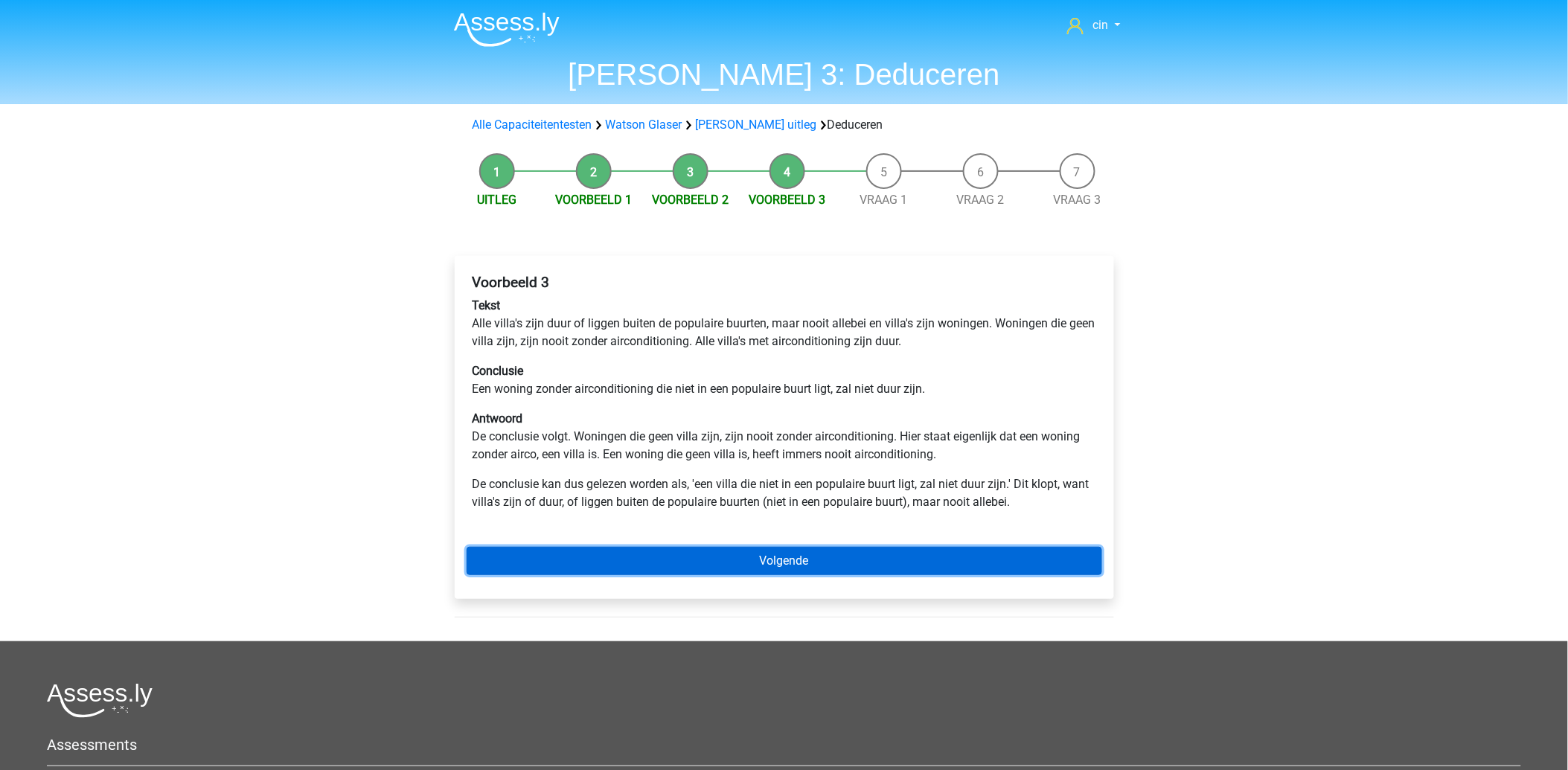
click at [787, 570] on link "Volgende" at bounding box center [784, 561] width 636 height 28
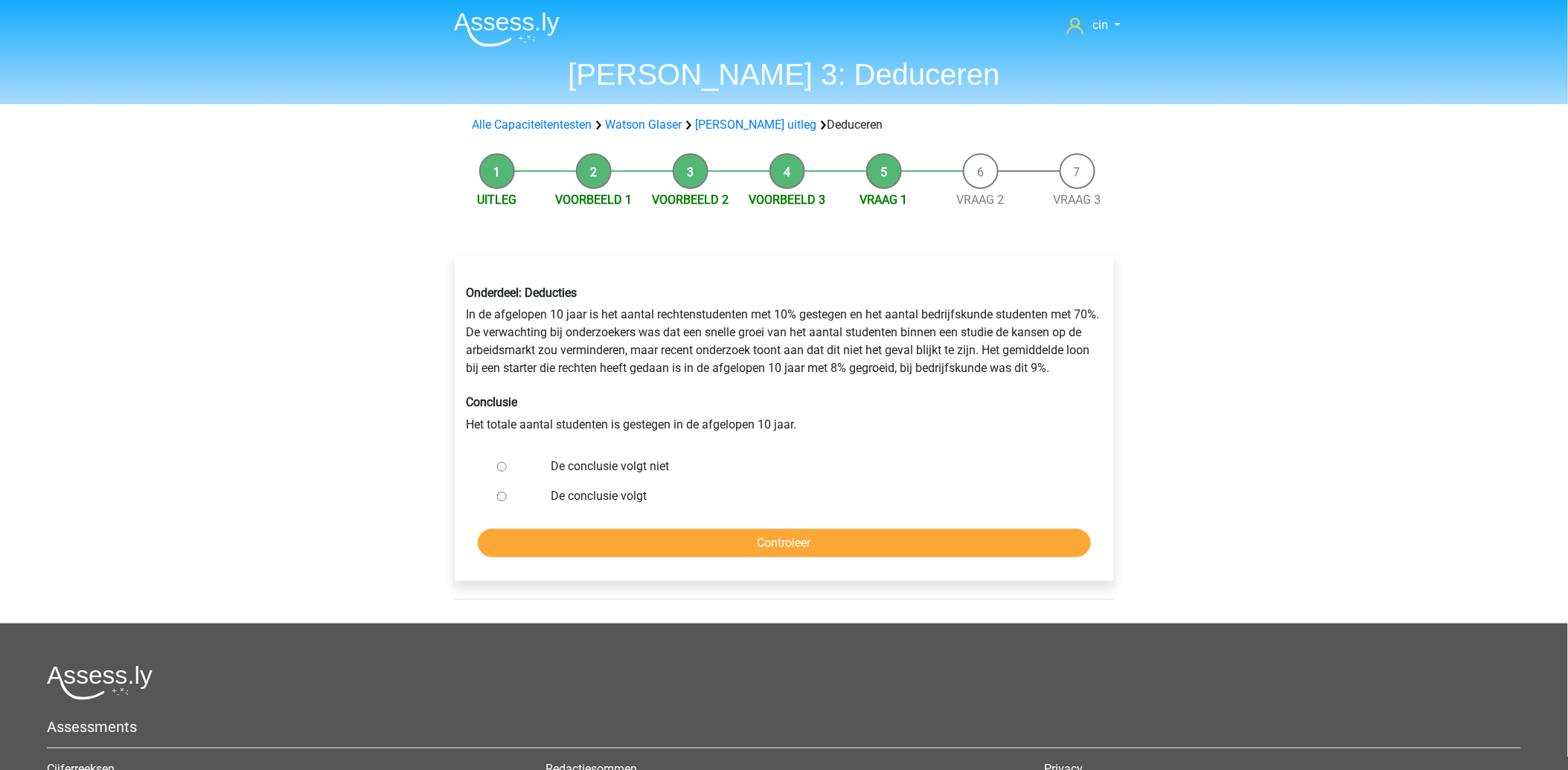
click at [630, 464] on label "De conclusie volgt niet" at bounding box center [808, 465] width 515 height 18
click at [507, 464] on input "De conclusie volgt niet" at bounding box center [502, 466] width 9 height 9
radio input "true"
click at [802, 540] on input "Controleer" at bounding box center [784, 543] width 613 height 28
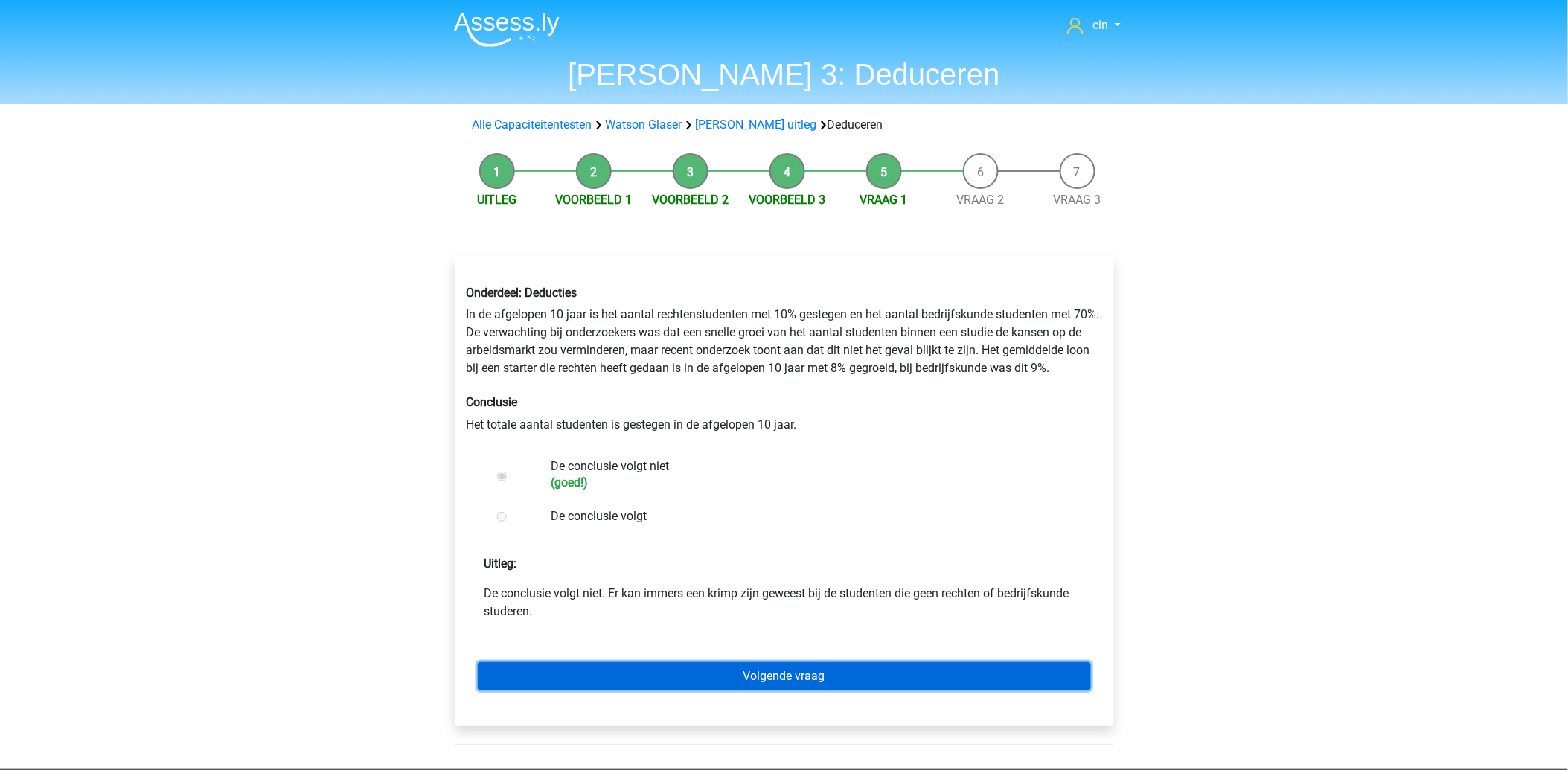
click at [794, 678] on link "Volgende vraag" at bounding box center [784, 676] width 613 height 28
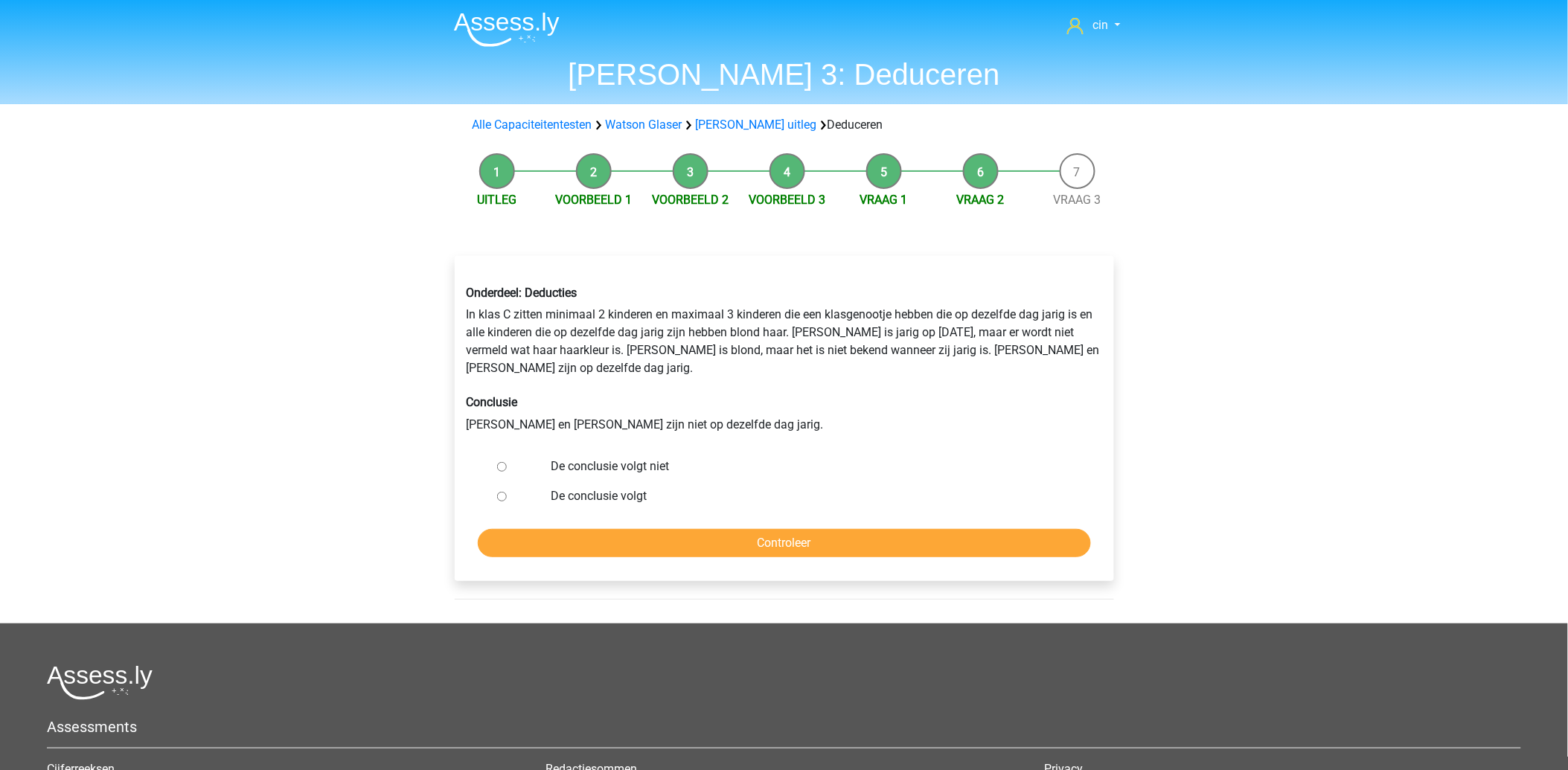
click at [622, 457] on label "De conclusie volgt niet" at bounding box center [808, 465] width 515 height 18
click at [507, 462] on input "De conclusie volgt niet" at bounding box center [502, 466] width 9 height 9
radio input "true"
click at [789, 529] on input "Controleer" at bounding box center [784, 543] width 613 height 28
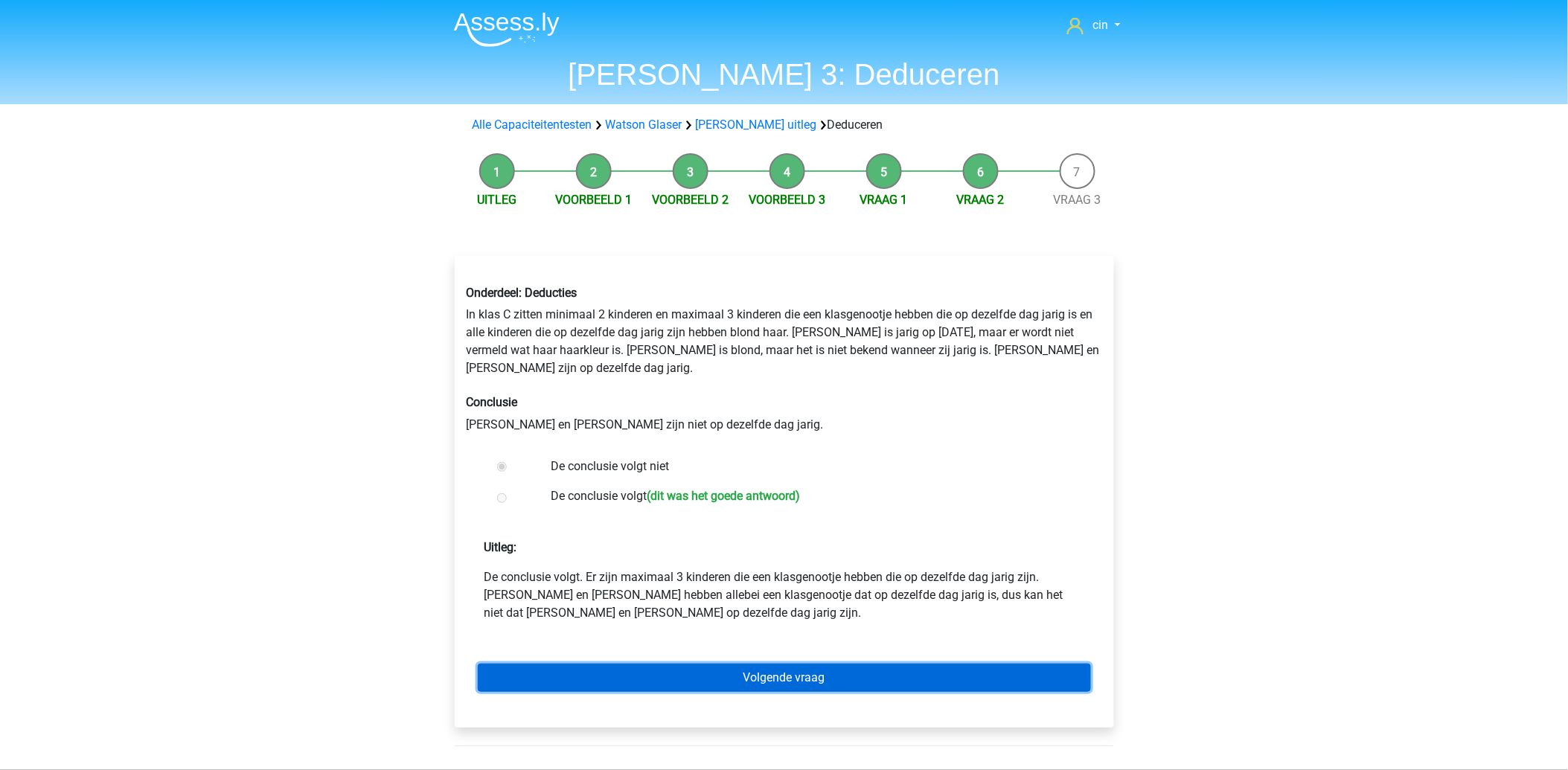
click at [749, 663] on link "Volgende vraag" at bounding box center [784, 677] width 613 height 28
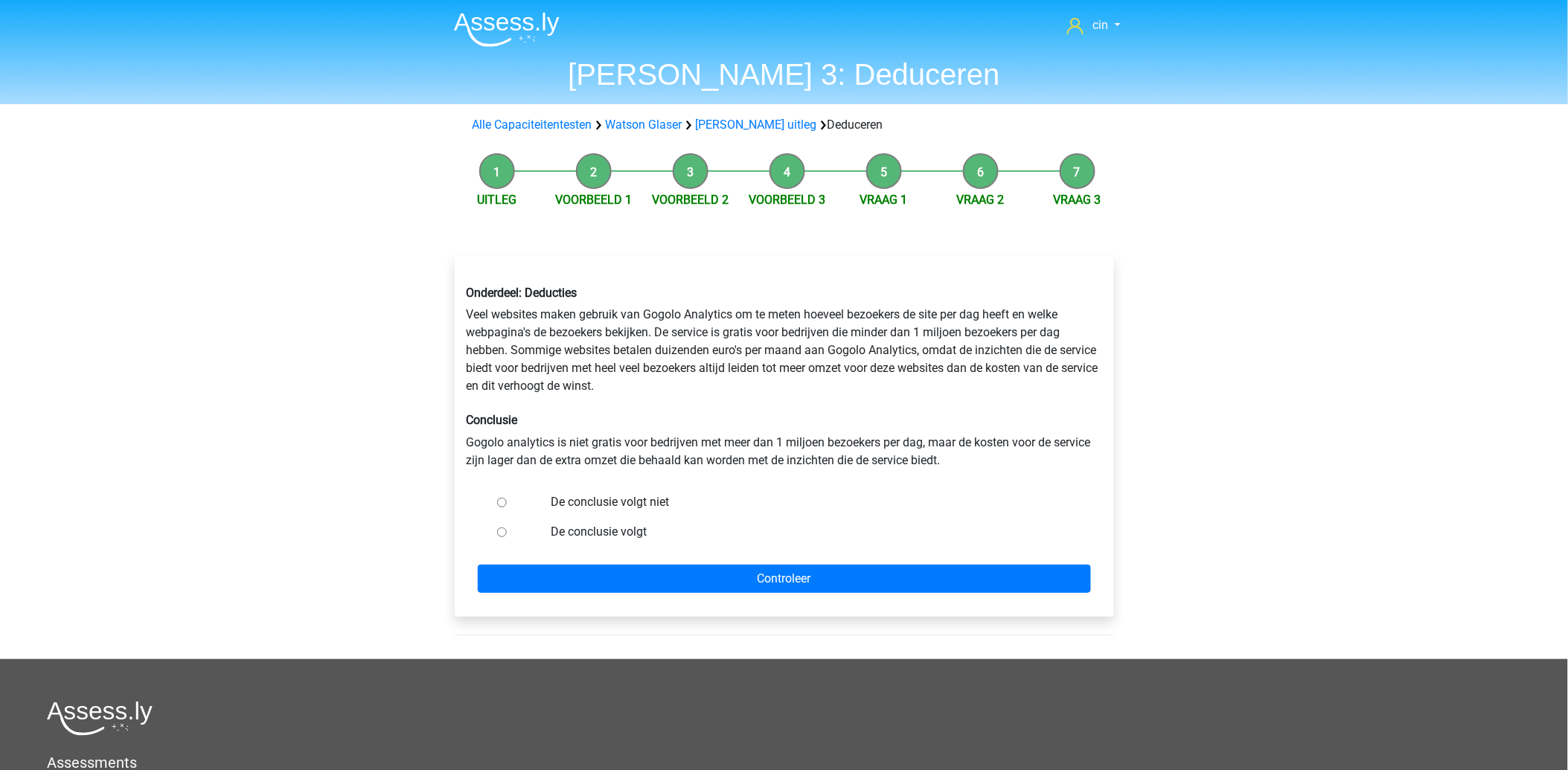
click at [592, 538] on label "De conclusie volgt" at bounding box center [808, 531] width 515 height 18
click at [507, 536] on input "De conclusie volgt" at bounding box center [502, 532] width 9 height 9
radio input "true"
click at [596, 533] on label "De conclusie volgt" at bounding box center [808, 531] width 515 height 18
click at [507, 533] on input "De conclusie volgt" at bounding box center [502, 532] width 9 height 9
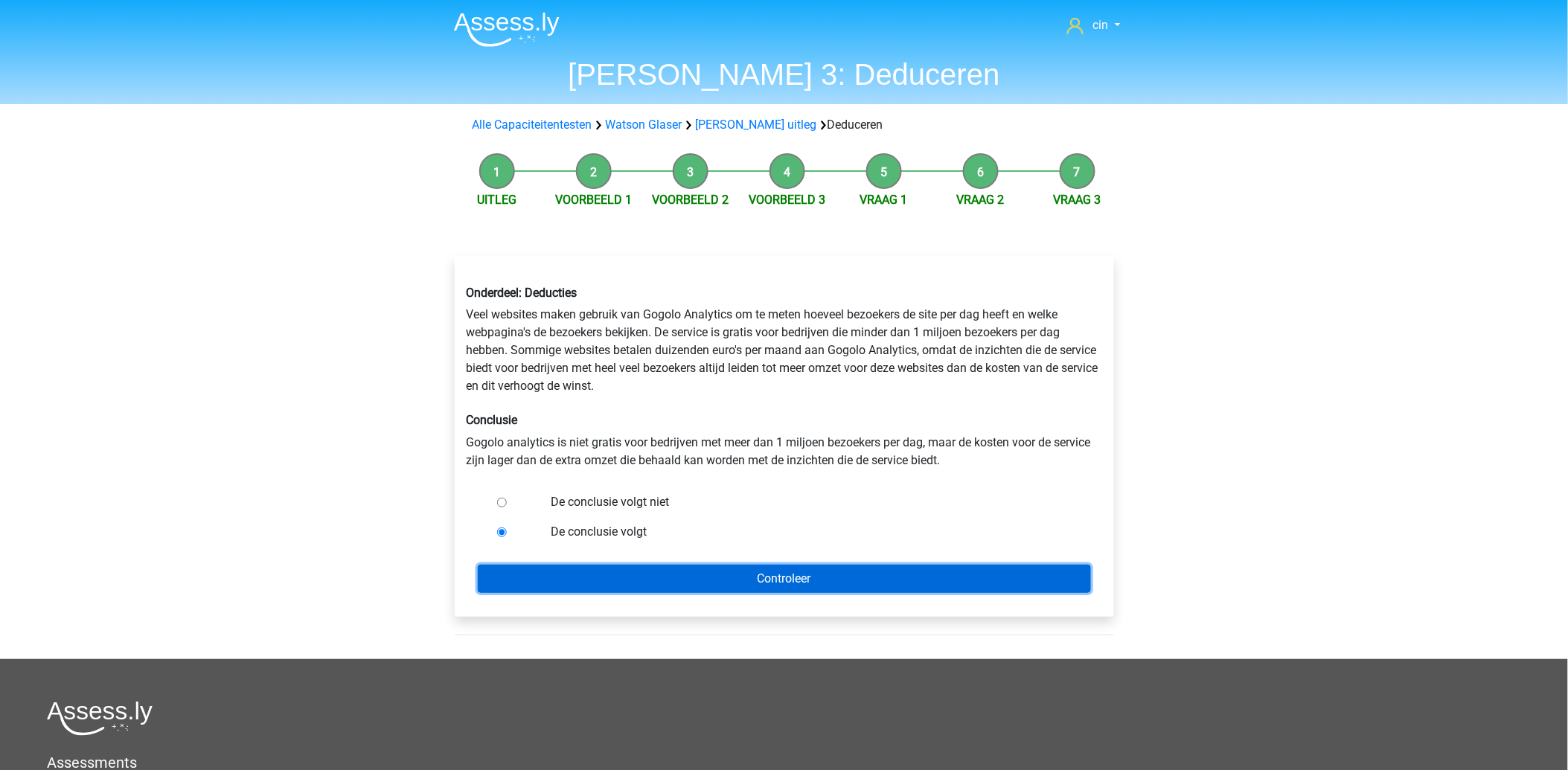
click at [628, 565] on input "Controleer" at bounding box center [784, 578] width 613 height 28
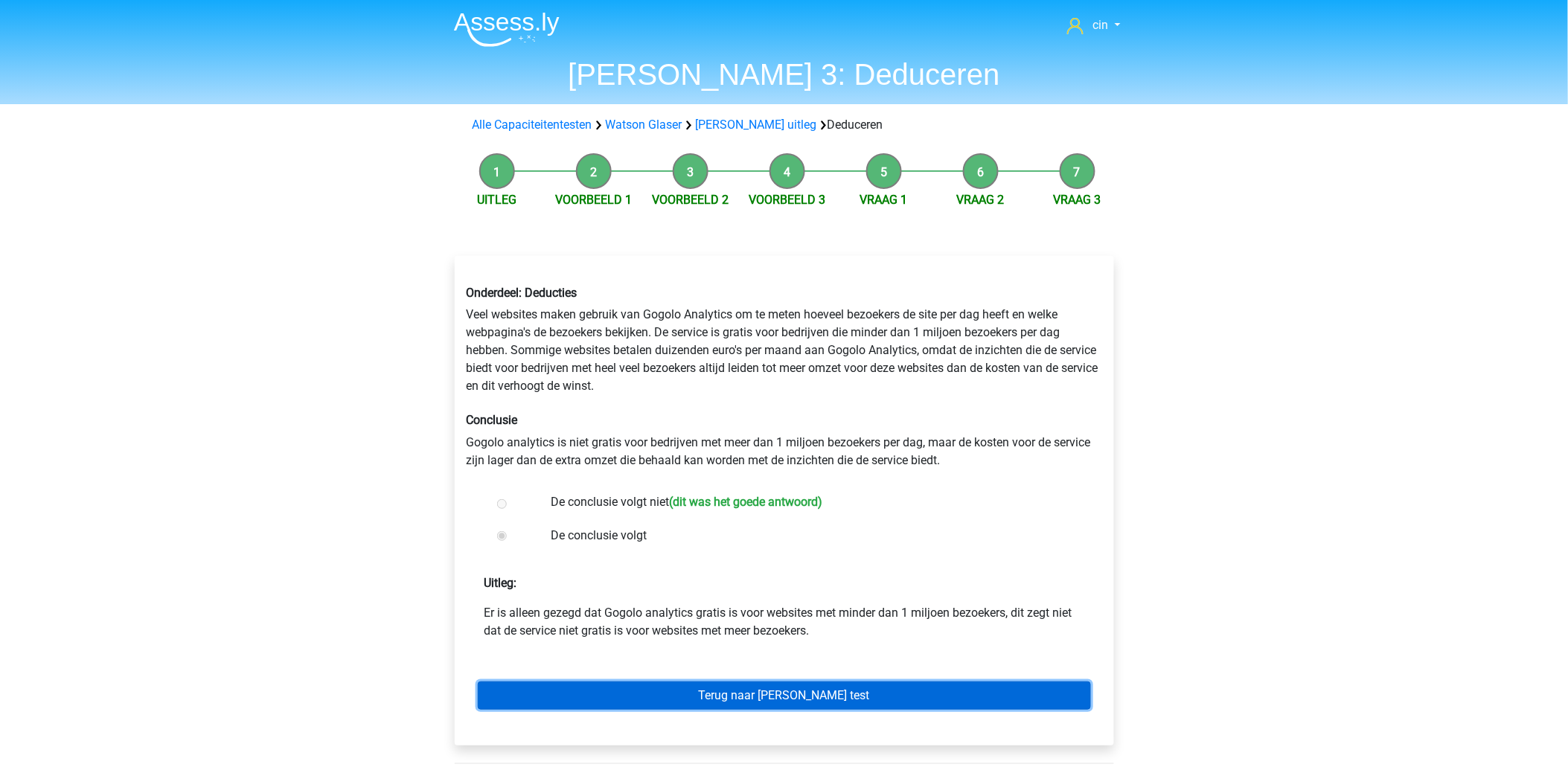
click at [792, 692] on link "Terug naar watson glaser test" at bounding box center [784, 695] width 613 height 28
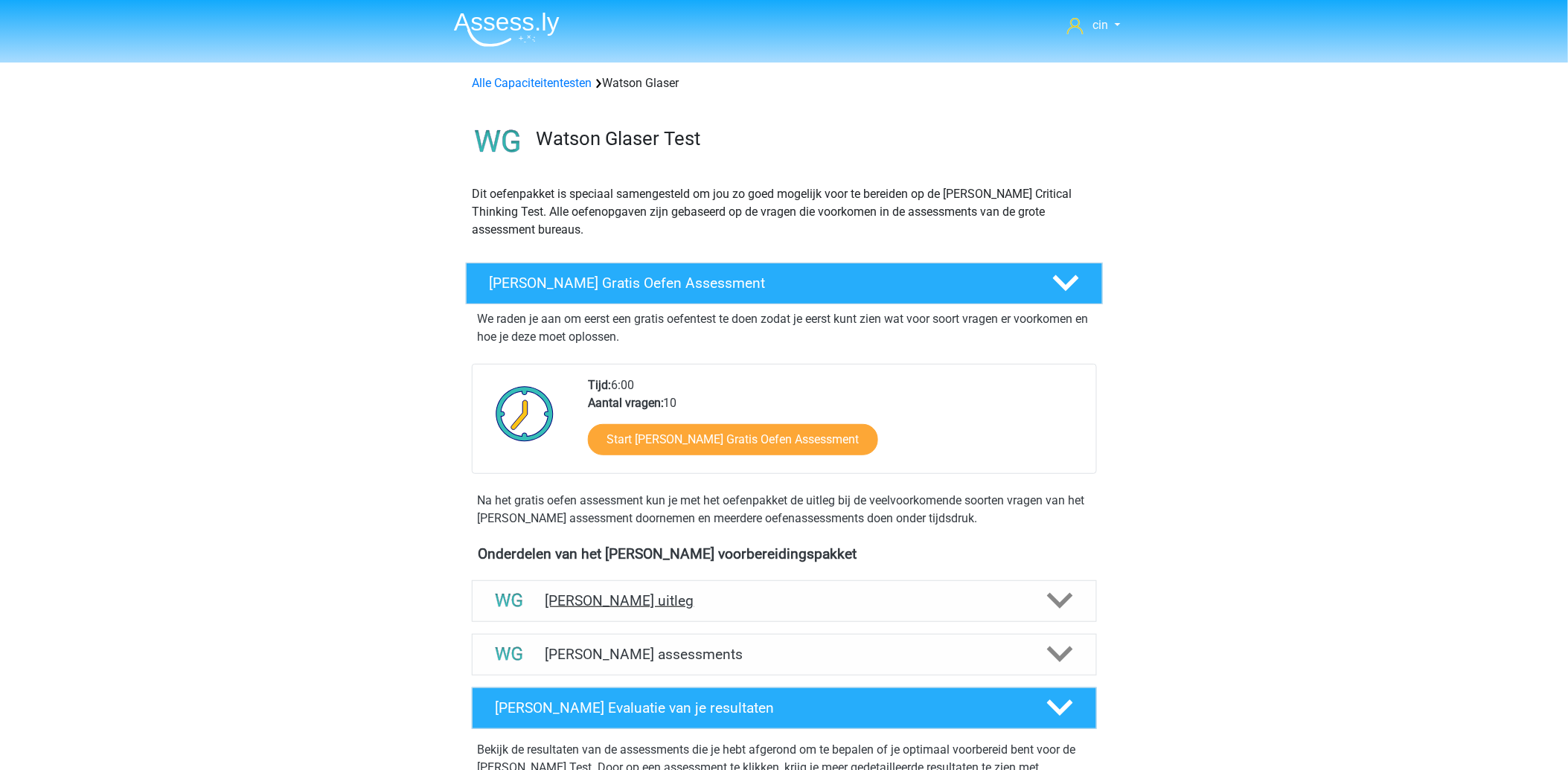
click at [694, 591] on div "[PERSON_NAME] uitleg" at bounding box center [784, 601] width 625 height 42
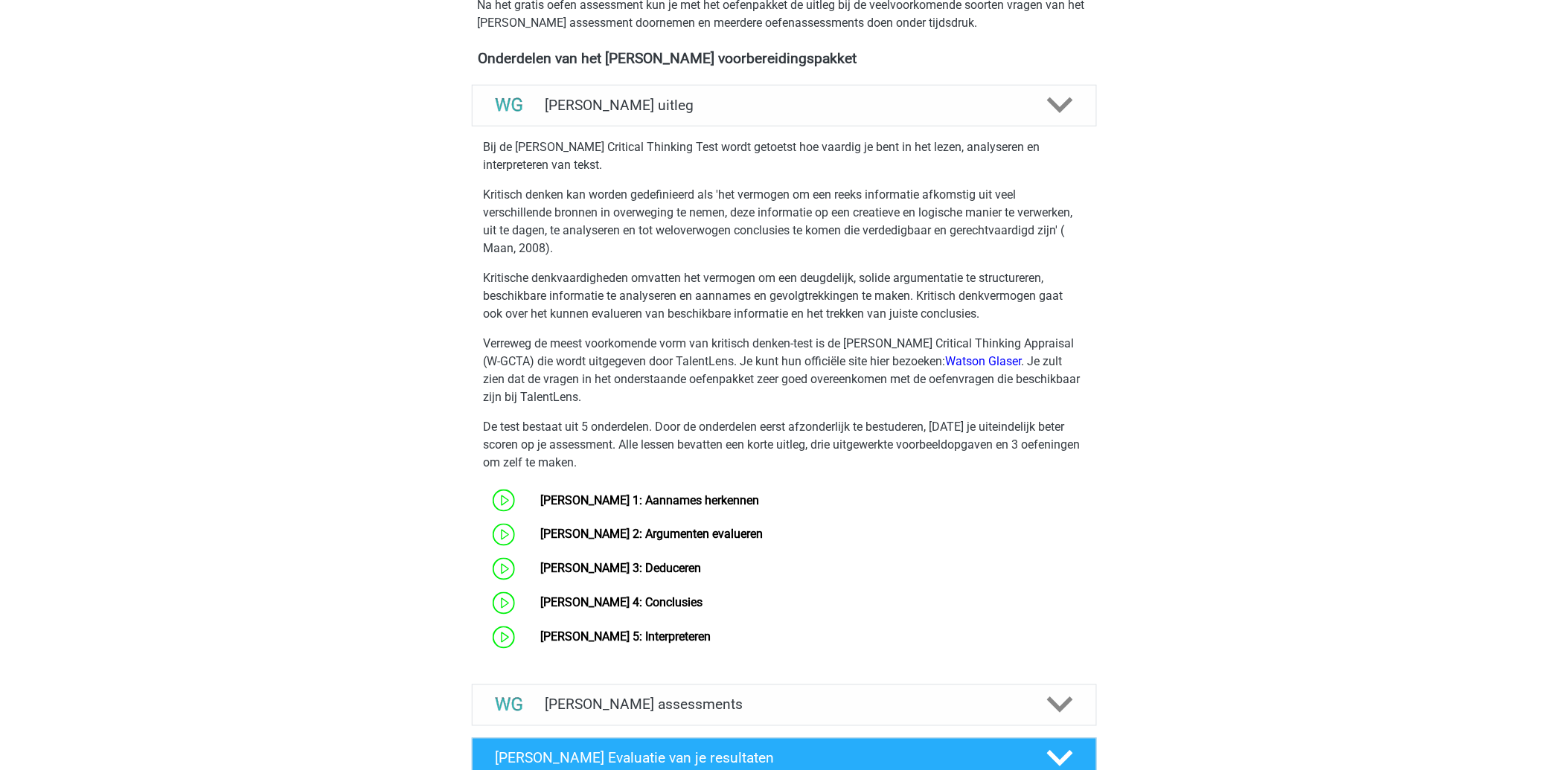
scroll to position [578, 0]
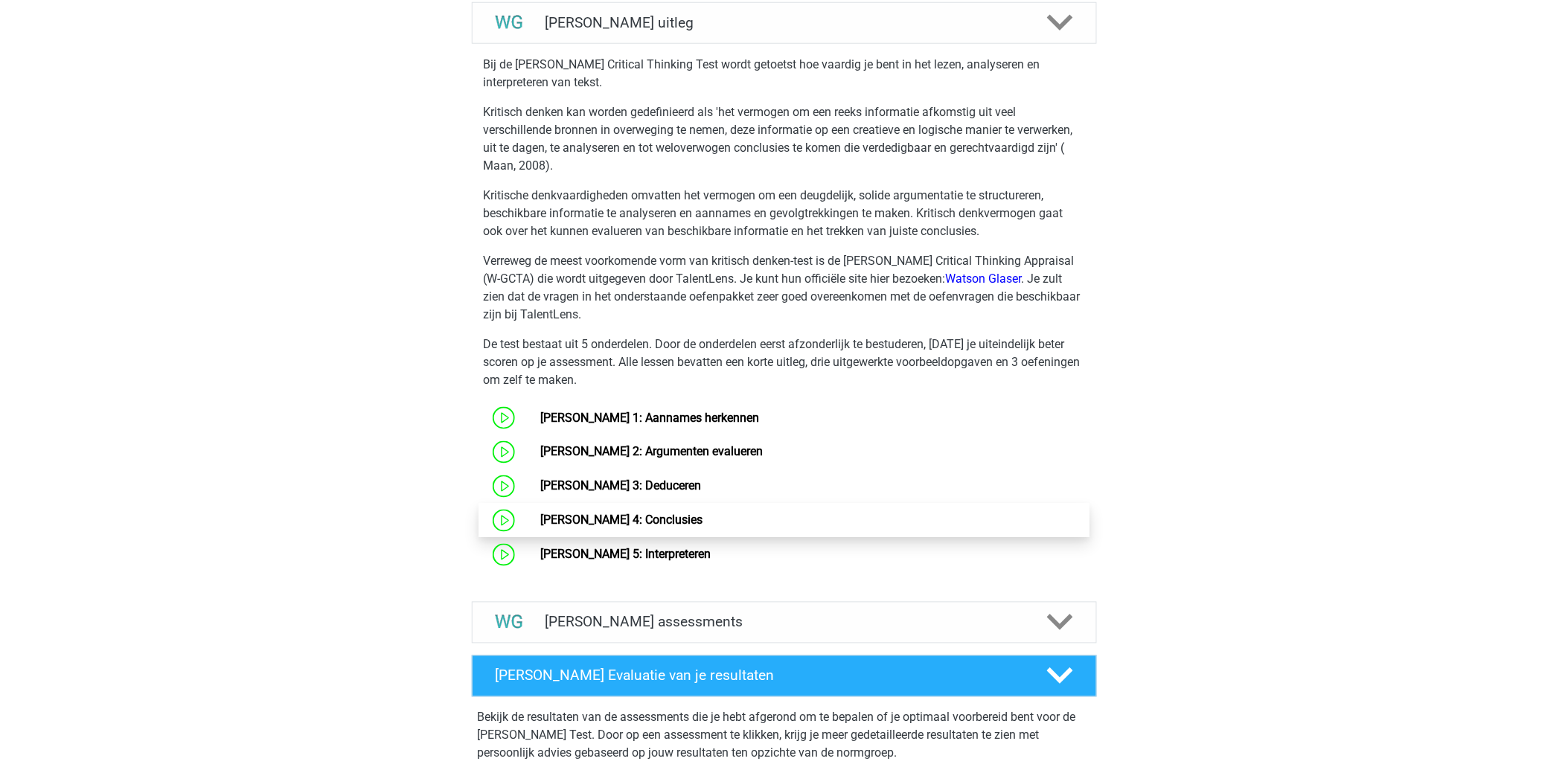
click at [659, 518] on link "Watson Glaser 4: Conclusies" at bounding box center [621, 520] width 162 height 14
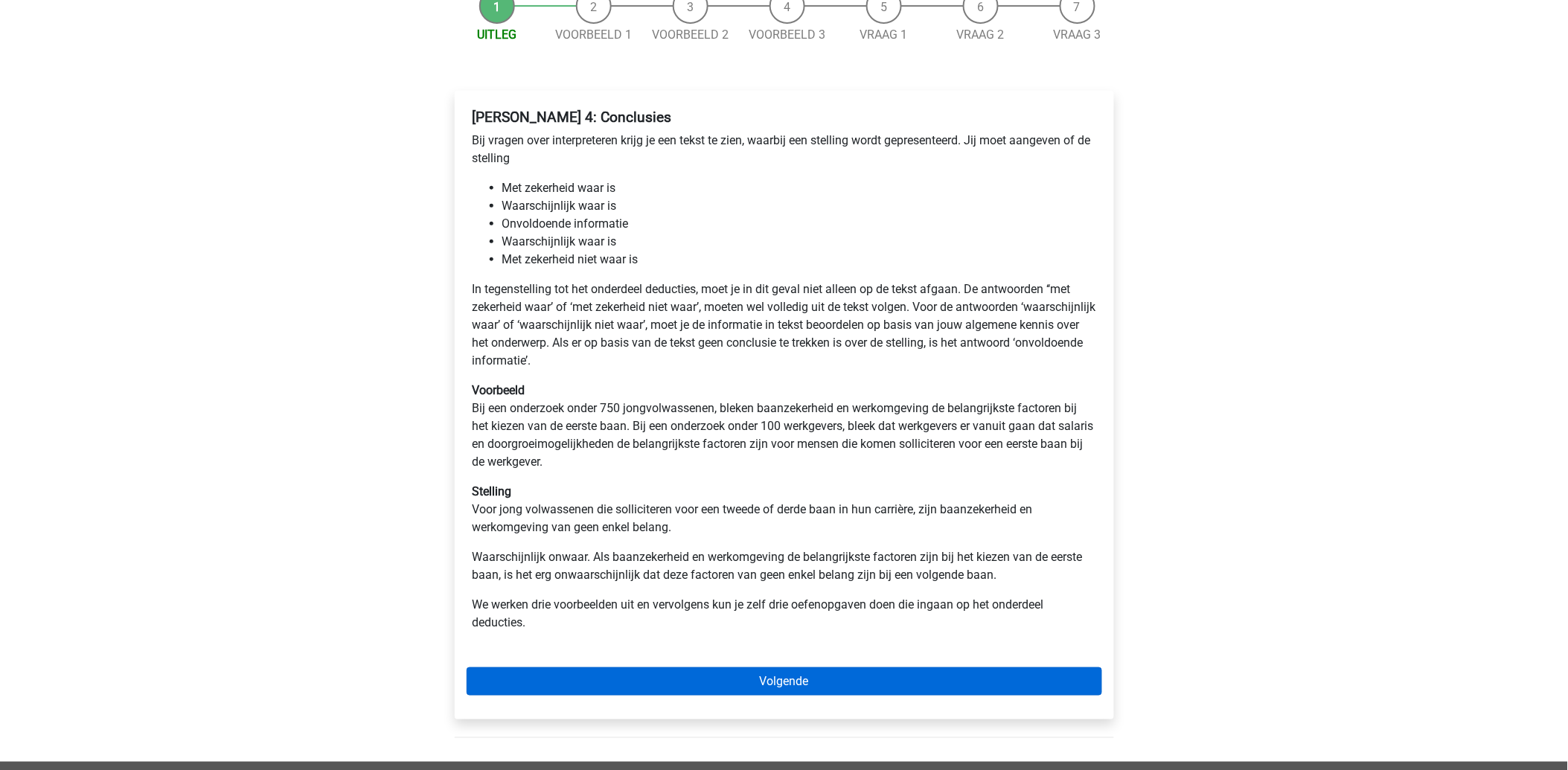
scroll to position [248, 0]
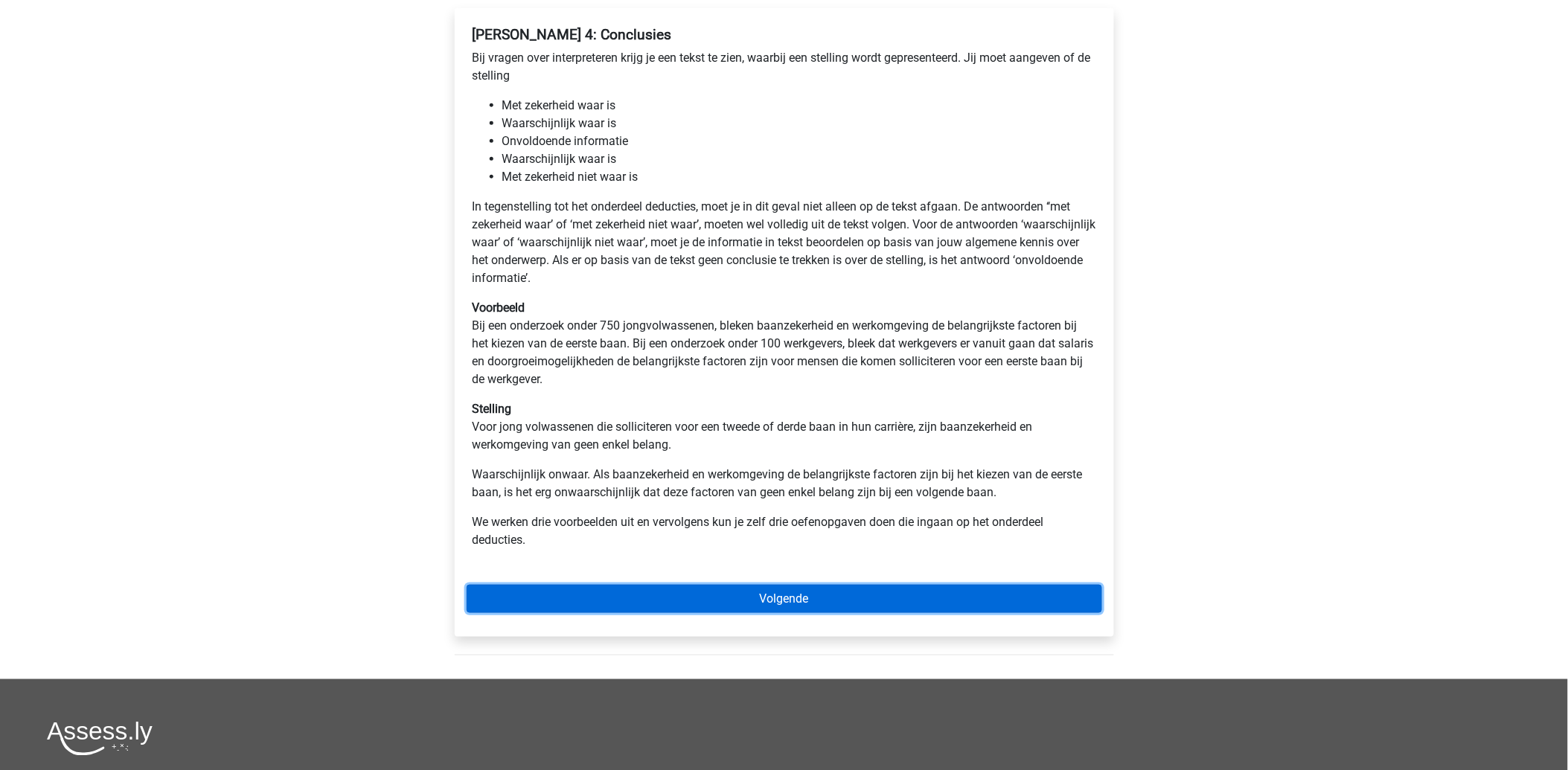
click at [725, 592] on link "Volgende" at bounding box center [784, 598] width 636 height 28
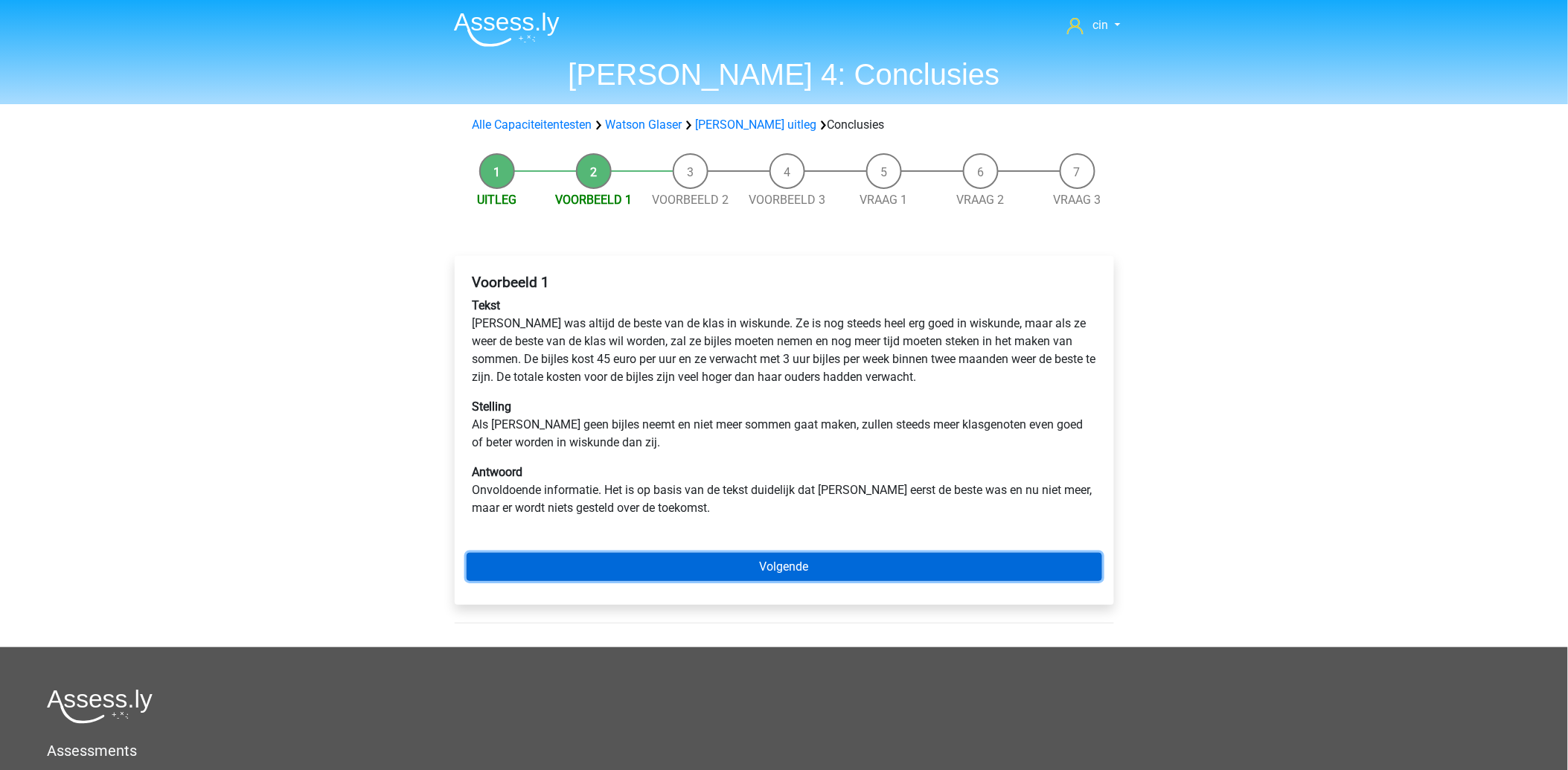
click at [768, 563] on link "Volgende" at bounding box center [784, 566] width 636 height 28
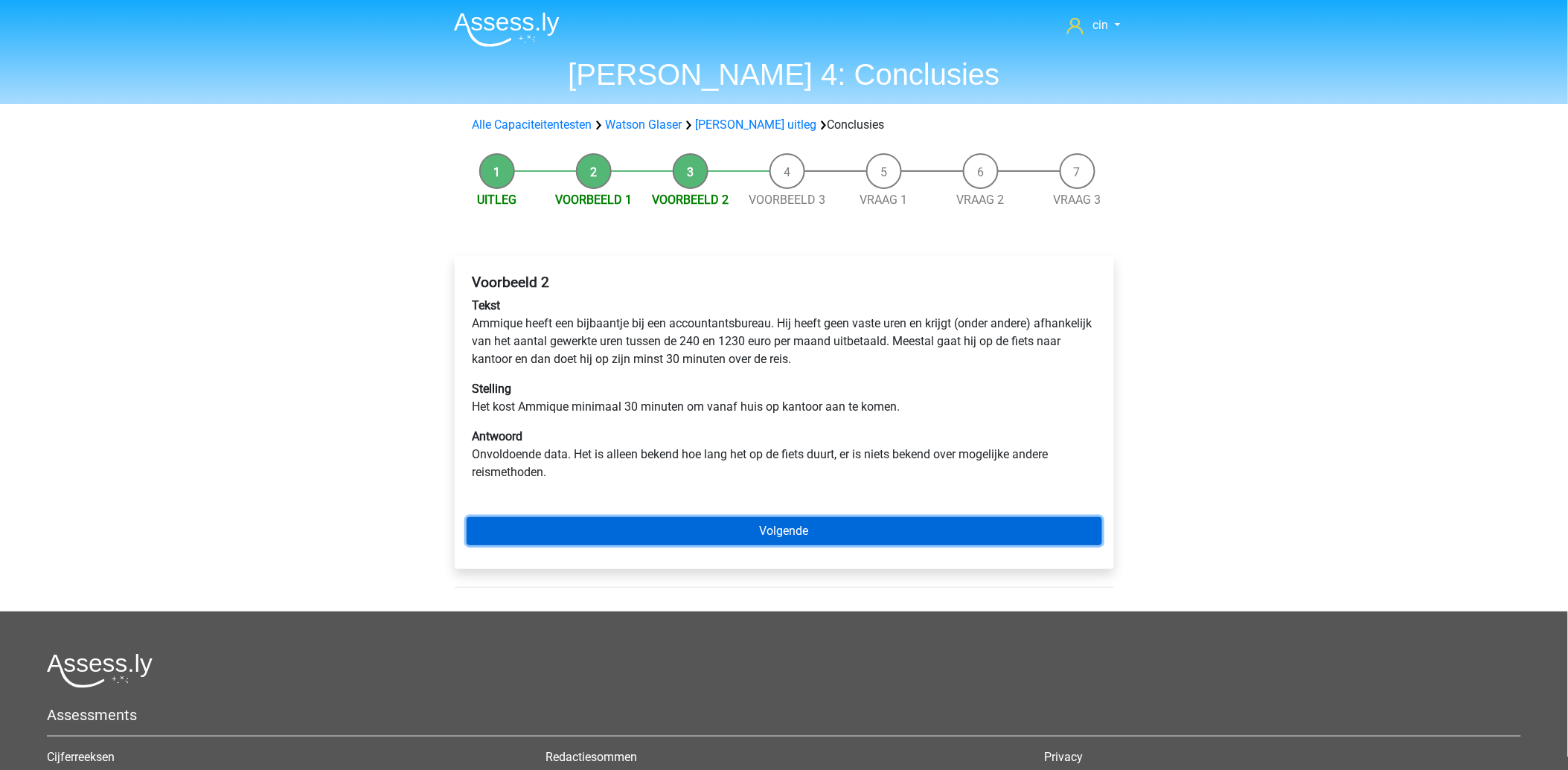
click at [769, 534] on link "Volgende" at bounding box center [784, 531] width 636 height 28
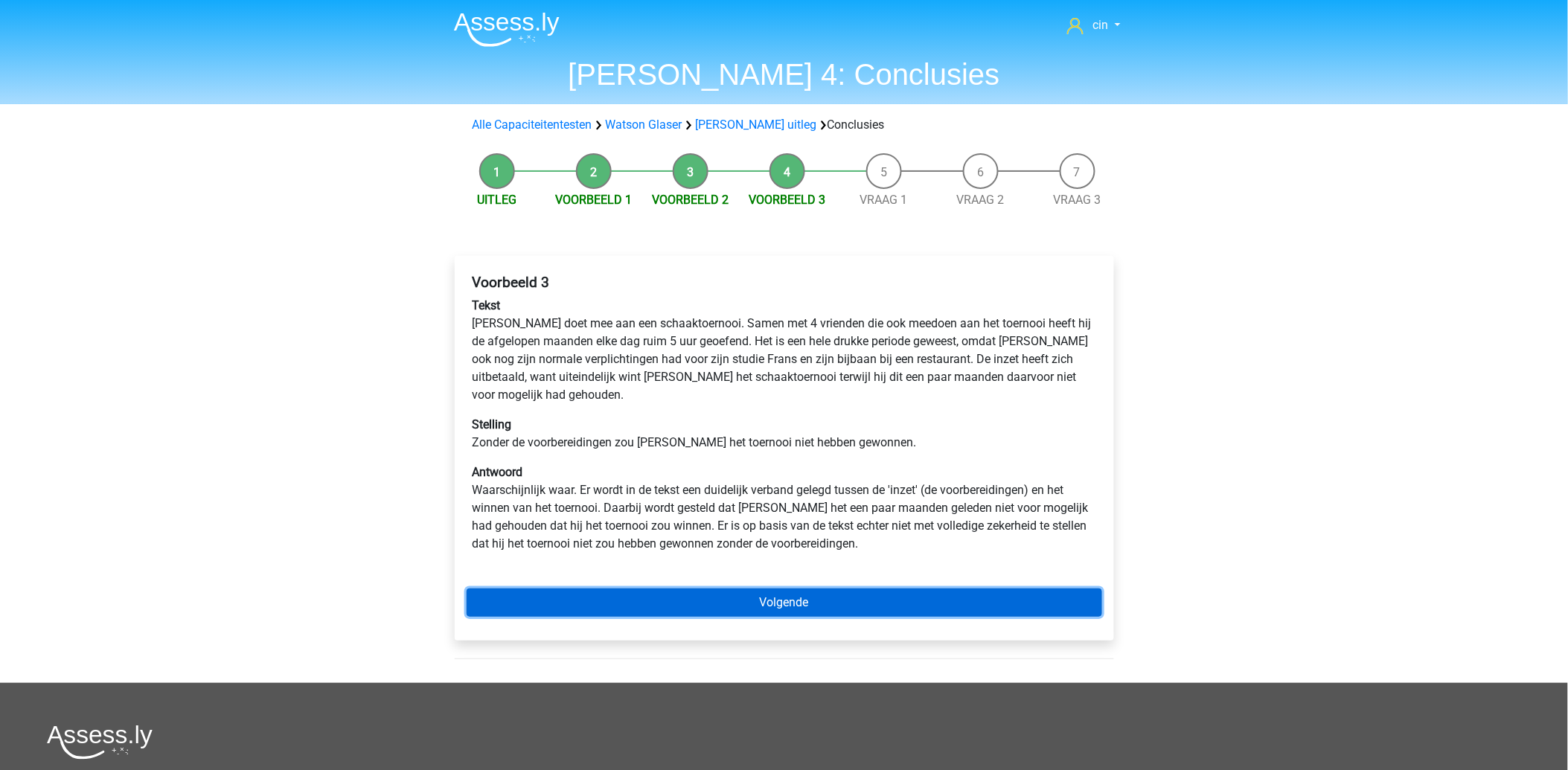
click at [928, 588] on link "Volgende" at bounding box center [784, 602] width 636 height 28
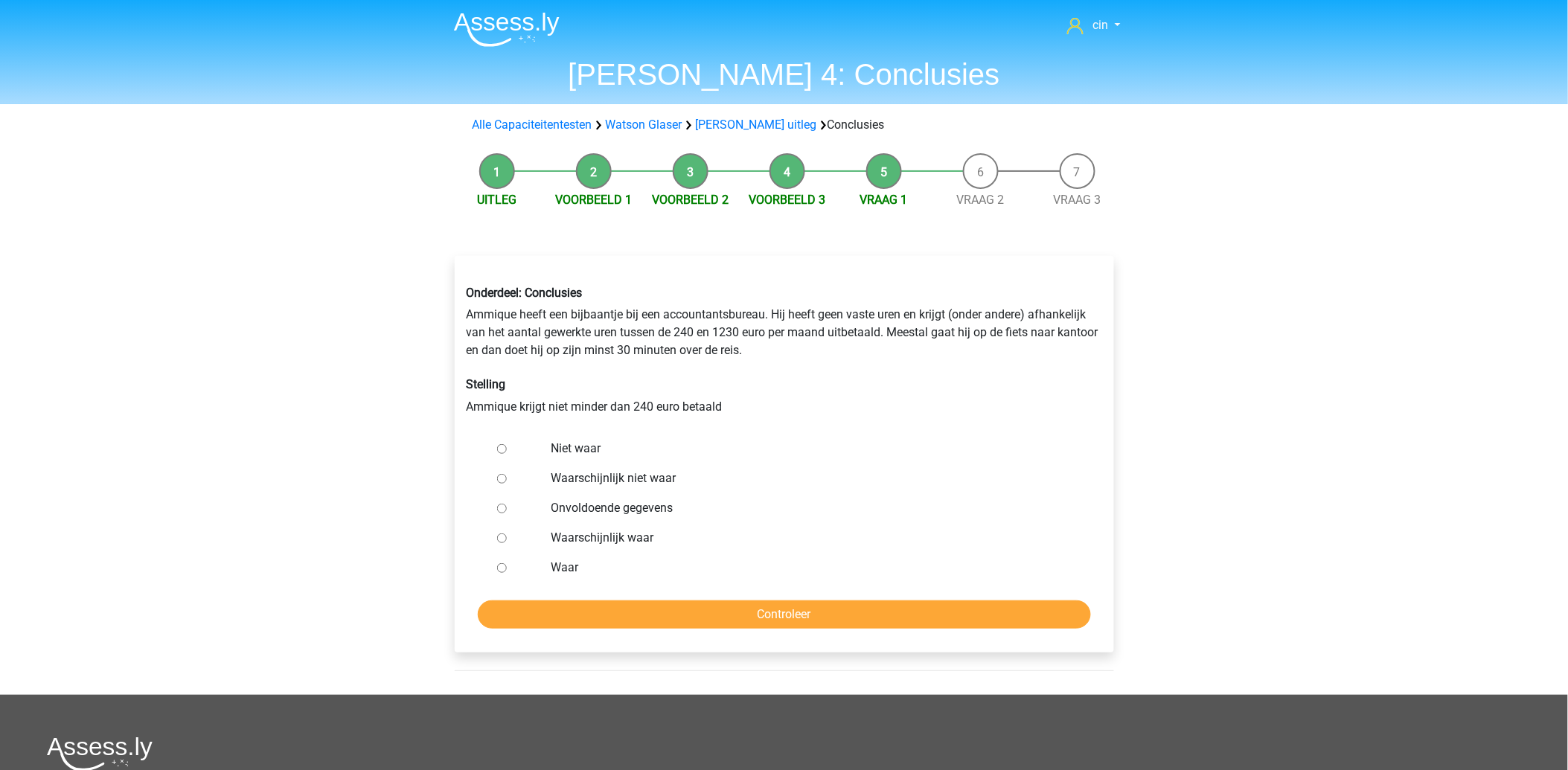
click at [498, 569] on input "Waar" at bounding box center [502, 567] width 9 height 9
radio input "true"
click at [534, 608] on input "Controleer" at bounding box center [784, 614] width 613 height 28
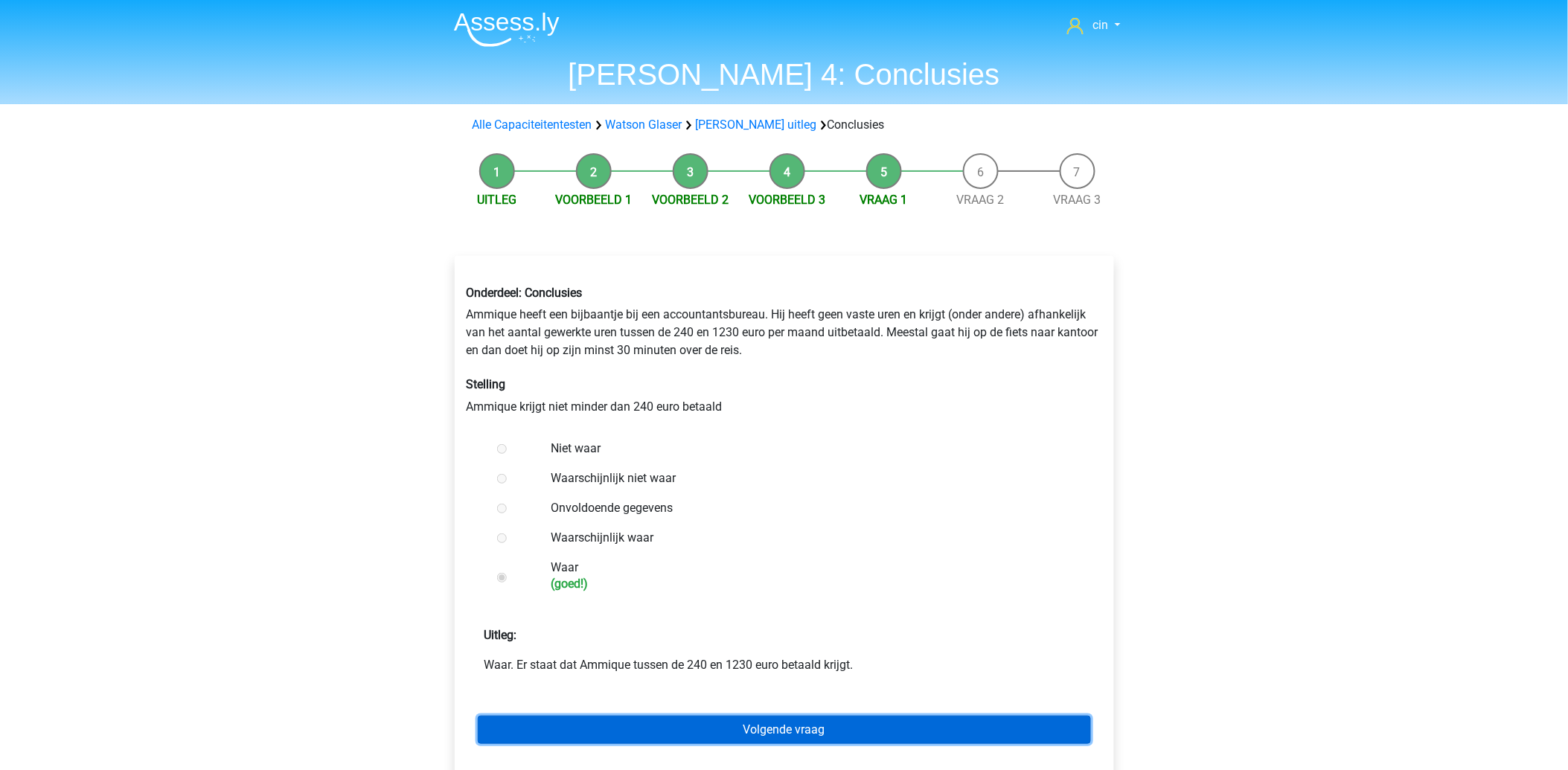
click at [780, 724] on link "Volgende vraag" at bounding box center [784, 729] width 613 height 28
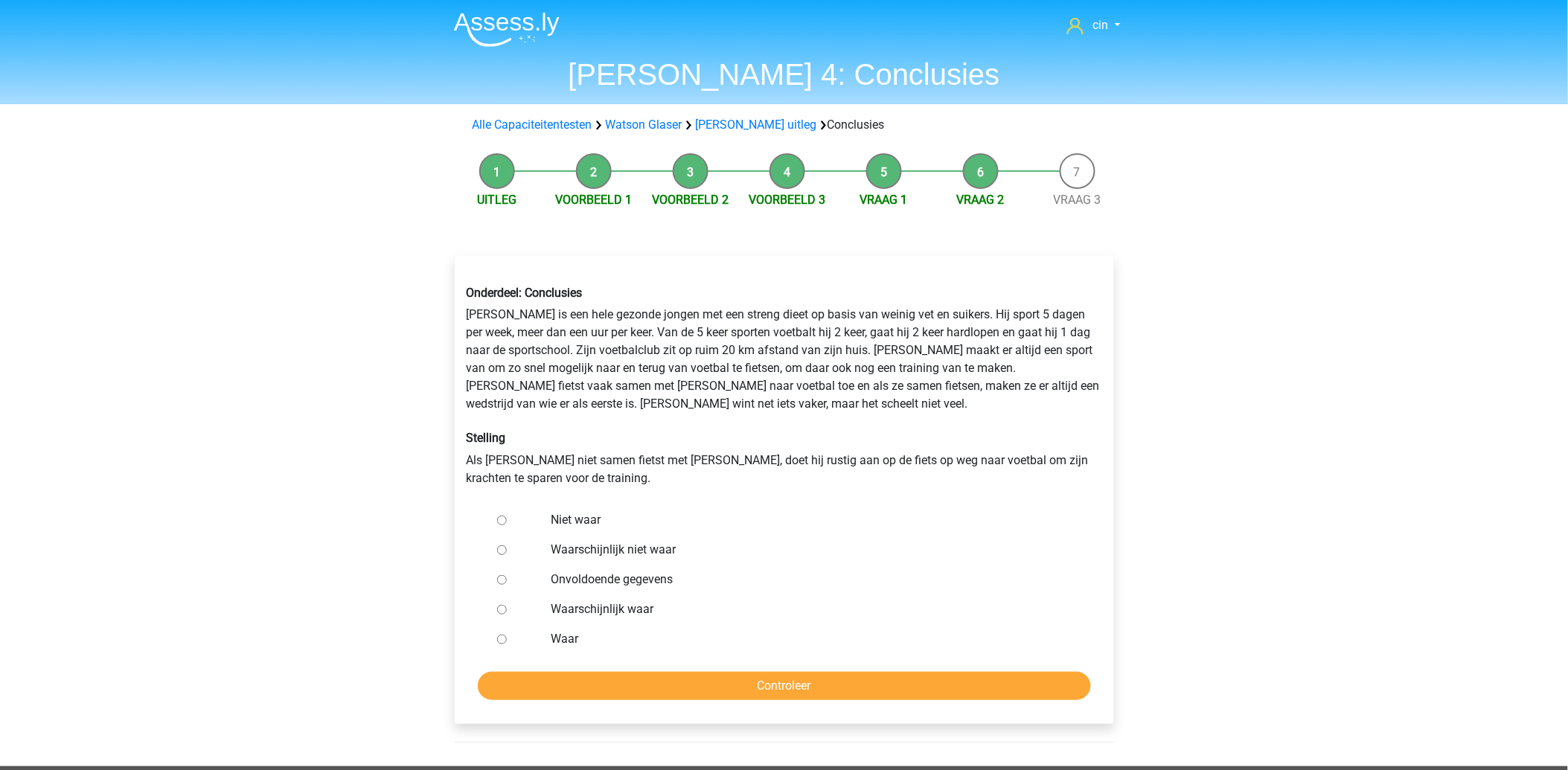
click at [495, 577] on div at bounding box center [515, 579] width 50 height 30
click at [506, 578] on input "Onvoldoende gegevens" at bounding box center [502, 579] width 9 height 9
radio input "true"
click at [636, 686] on input "Controleer" at bounding box center [784, 686] width 613 height 28
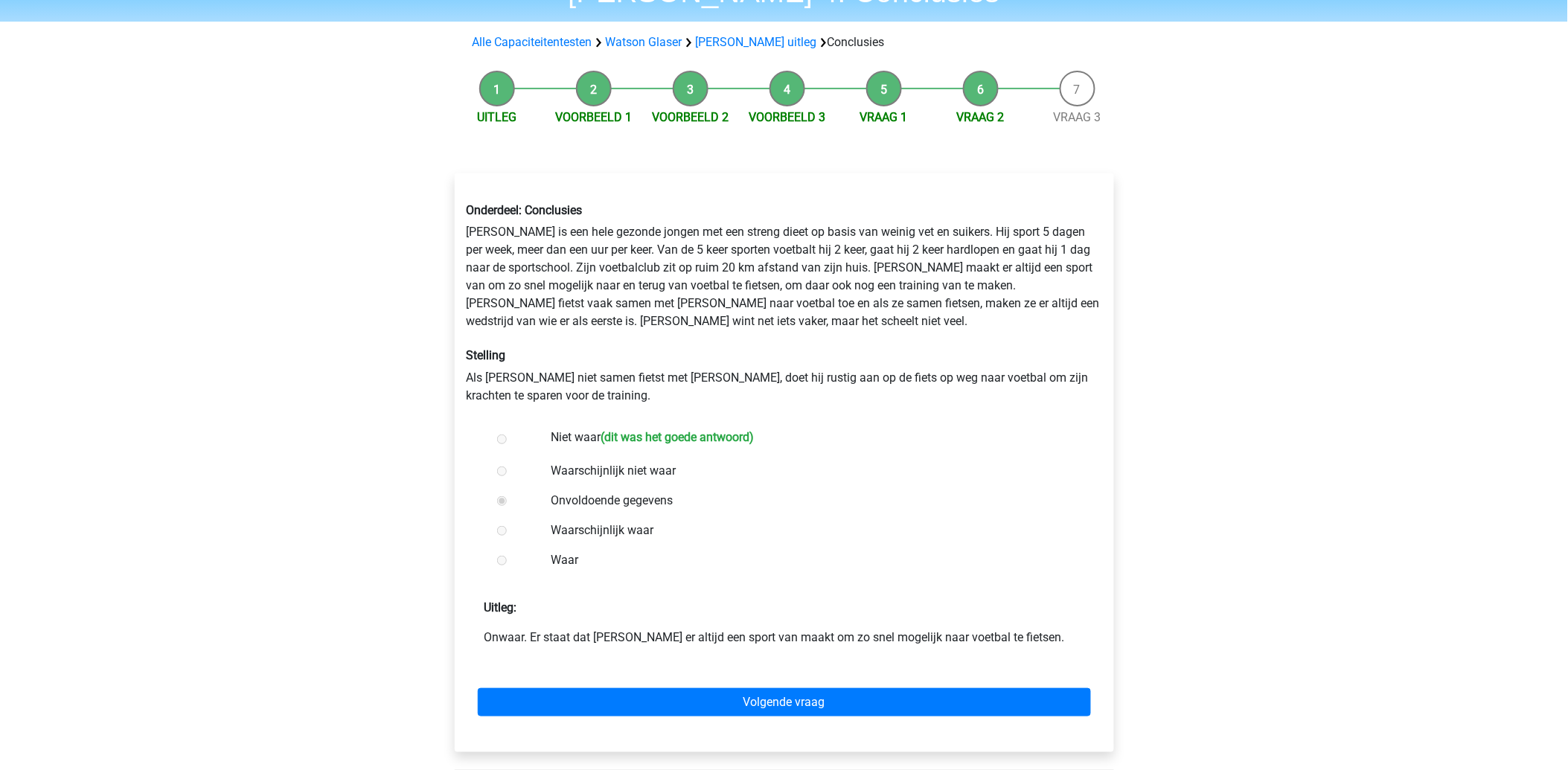
scroll to position [165, 0]
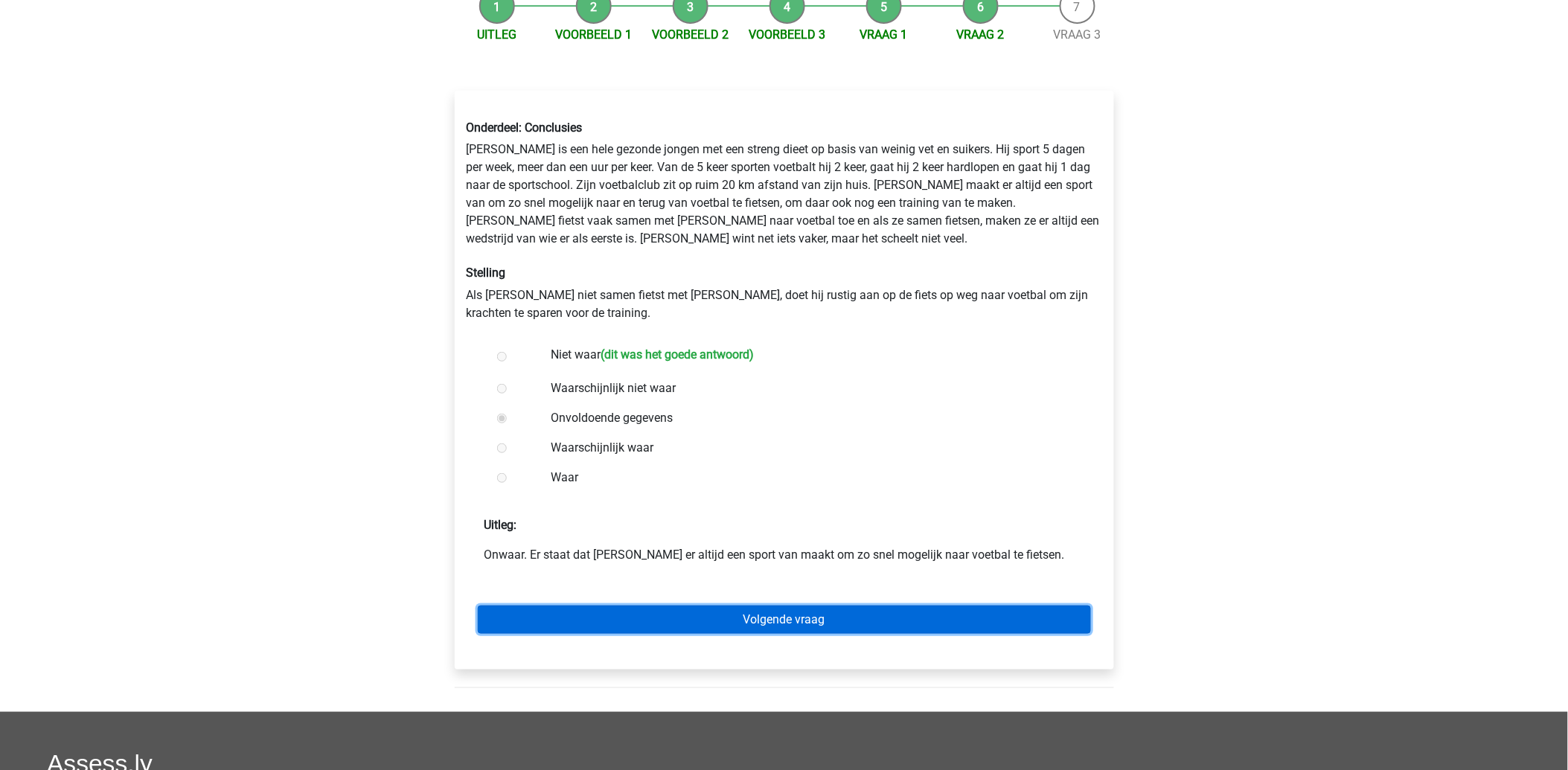
click at [796, 633] on link "Volgende vraag" at bounding box center [784, 620] width 613 height 28
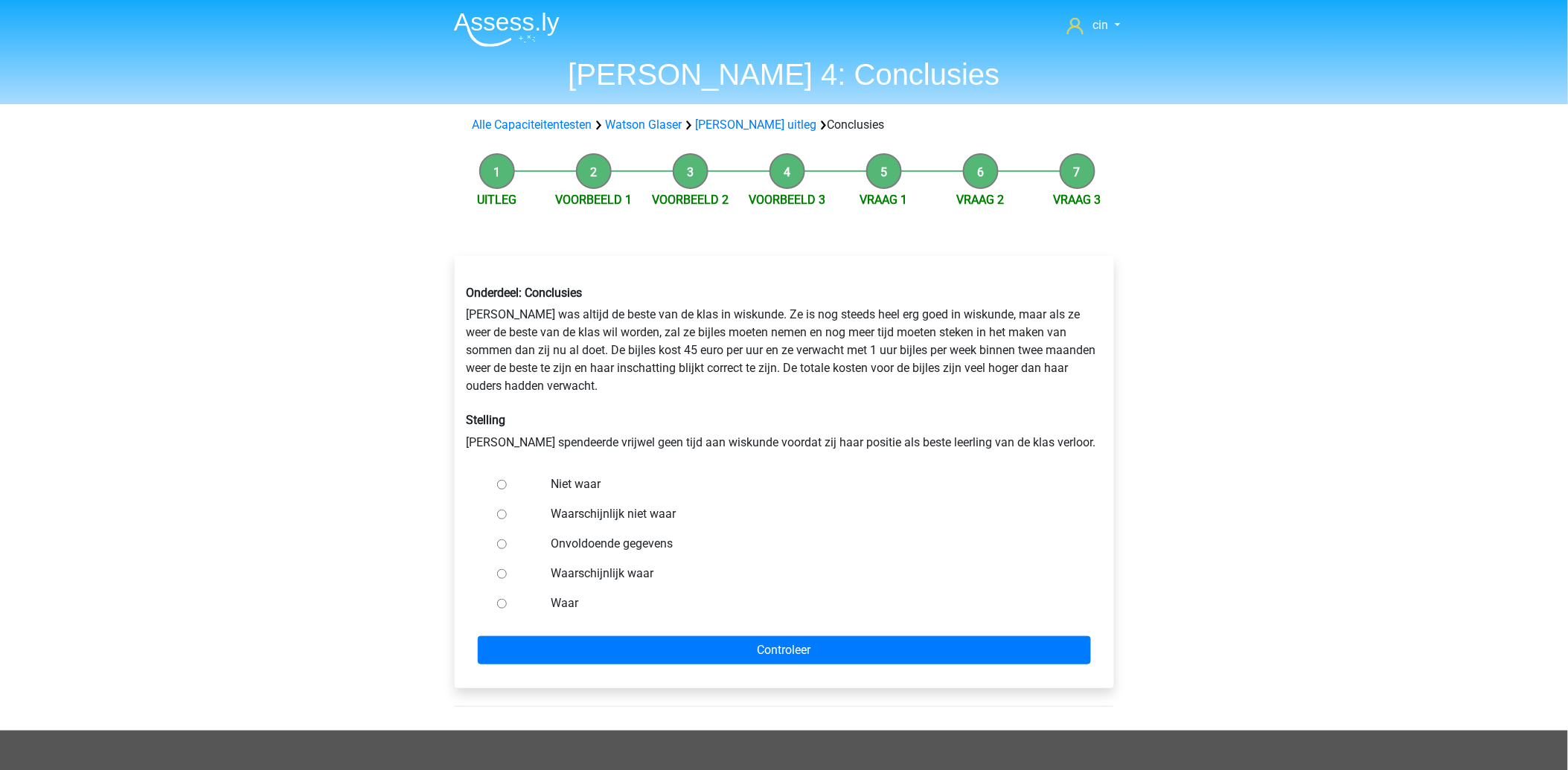
click at [499, 546] on input "Onvoldoende gegevens" at bounding box center [502, 544] width 9 height 9
radio input "true"
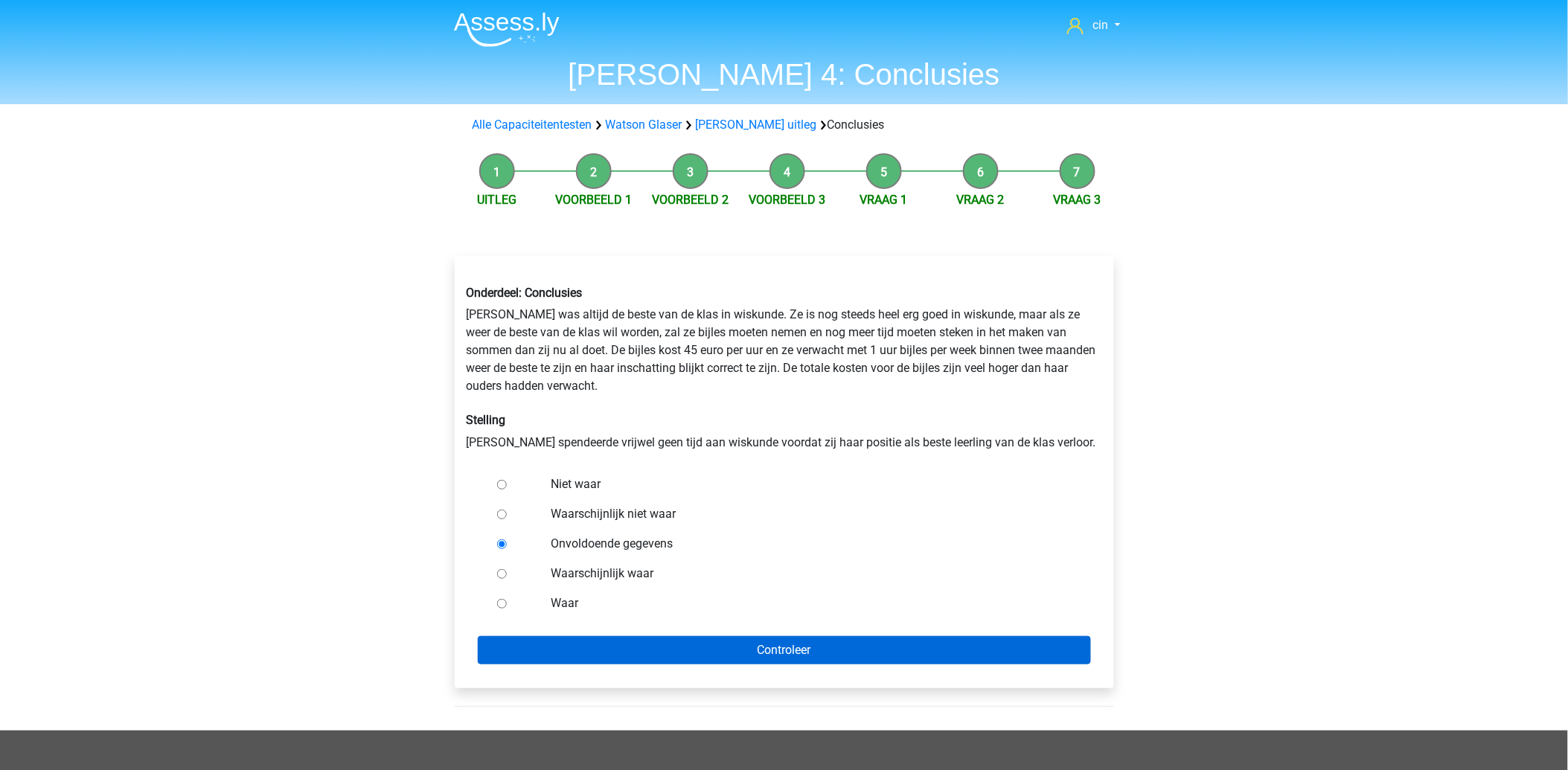
drag, startPoint x: 531, startPoint y: 625, endPoint x: 534, endPoint y: 635, distance: 10.4
click at [532, 626] on form "Niet waar Waarschijnlijk niet waar Onvoldoende gegevens Waarschijnlijk waar Waa…" at bounding box center [784, 566] width 636 height 194
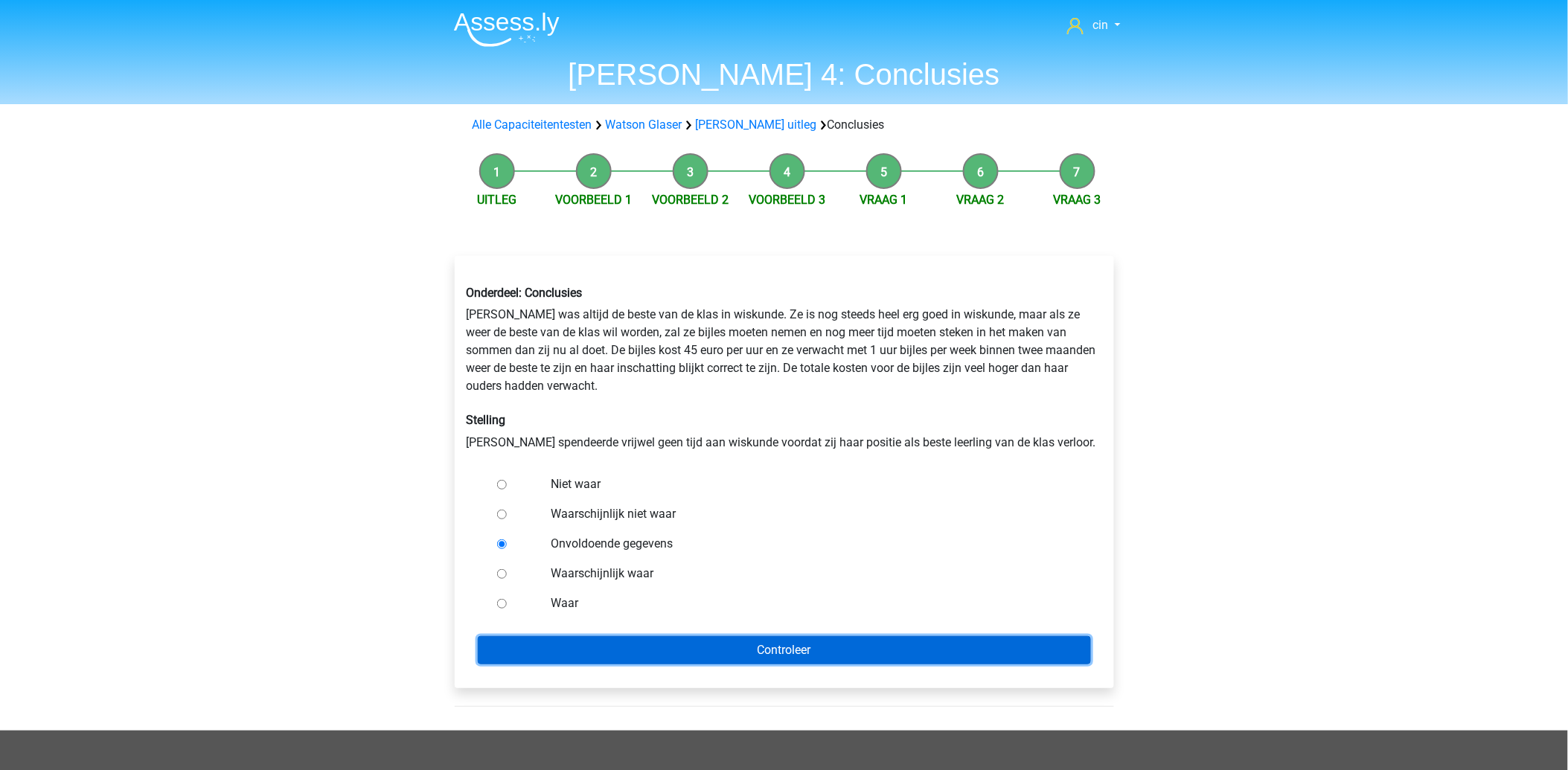
click at [539, 642] on input "Controleer" at bounding box center [784, 649] width 613 height 28
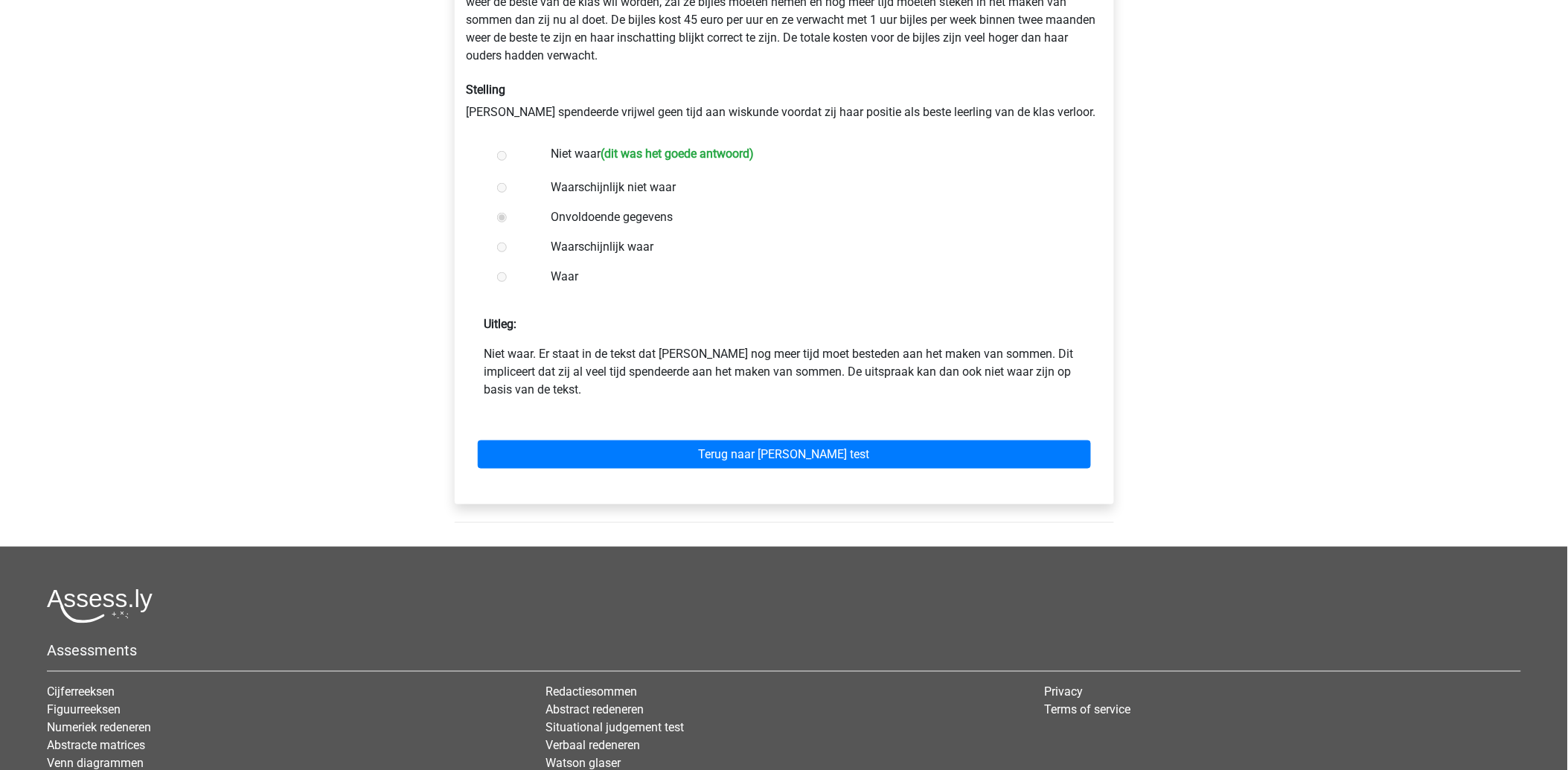
scroll to position [495, 0]
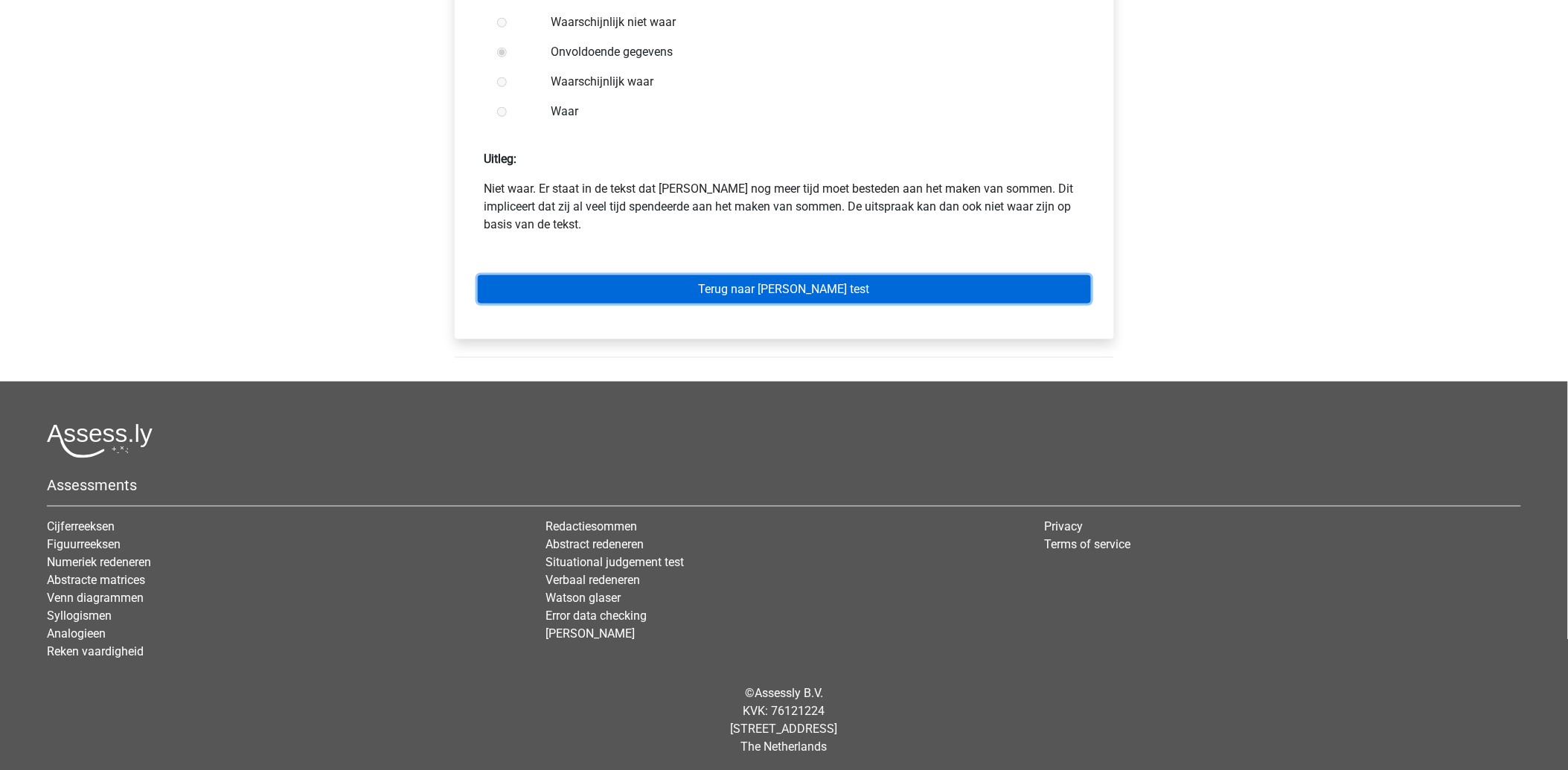
click at [698, 290] on link "Terug naar [PERSON_NAME] test" at bounding box center [784, 289] width 613 height 28
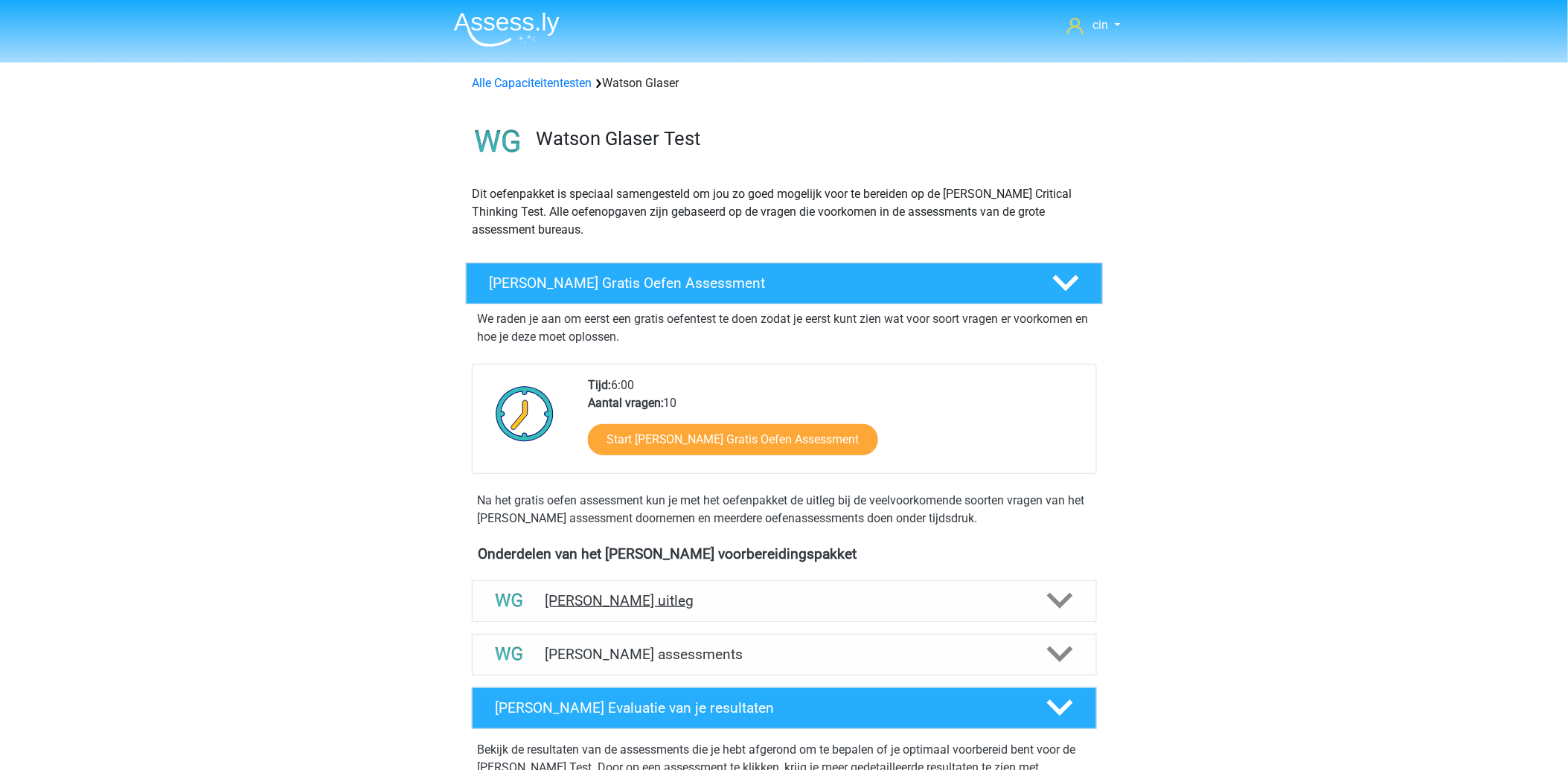
click at [625, 584] on div "[PERSON_NAME] uitleg" at bounding box center [784, 601] width 625 height 42
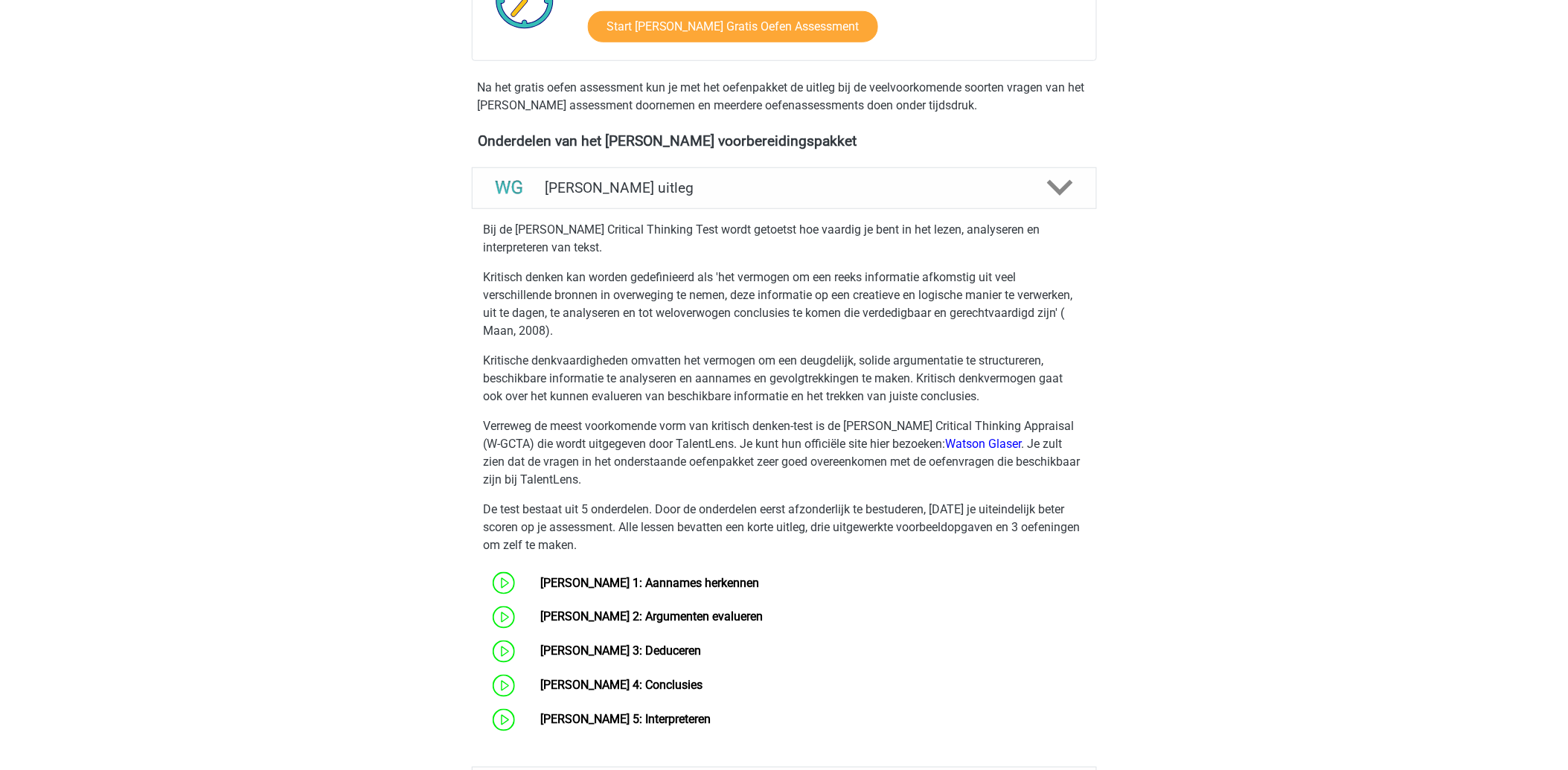
scroll to position [578, 0]
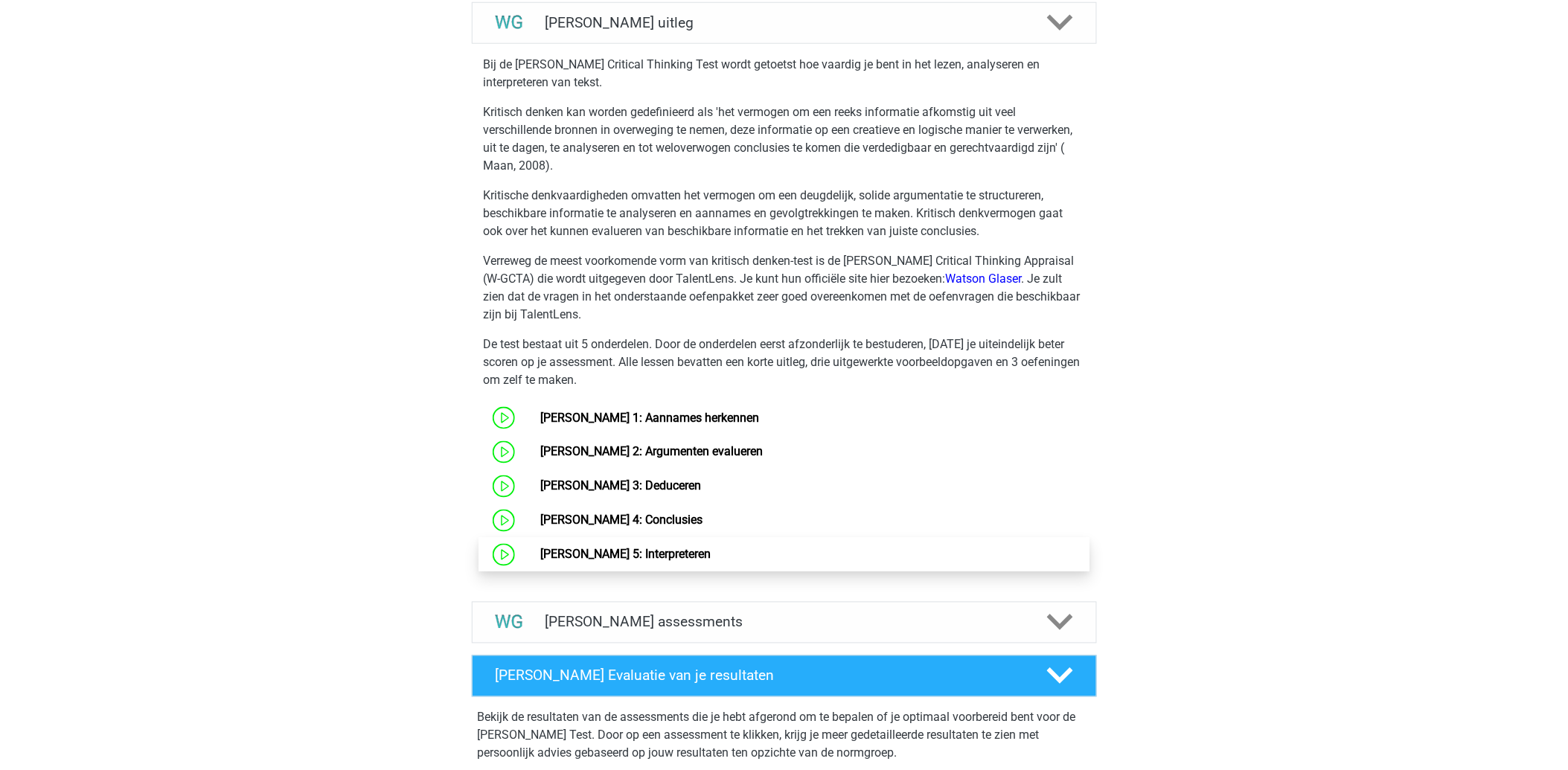
click at [654, 553] on link "[PERSON_NAME] 5: Interpreteren" at bounding box center [626, 554] width 170 height 14
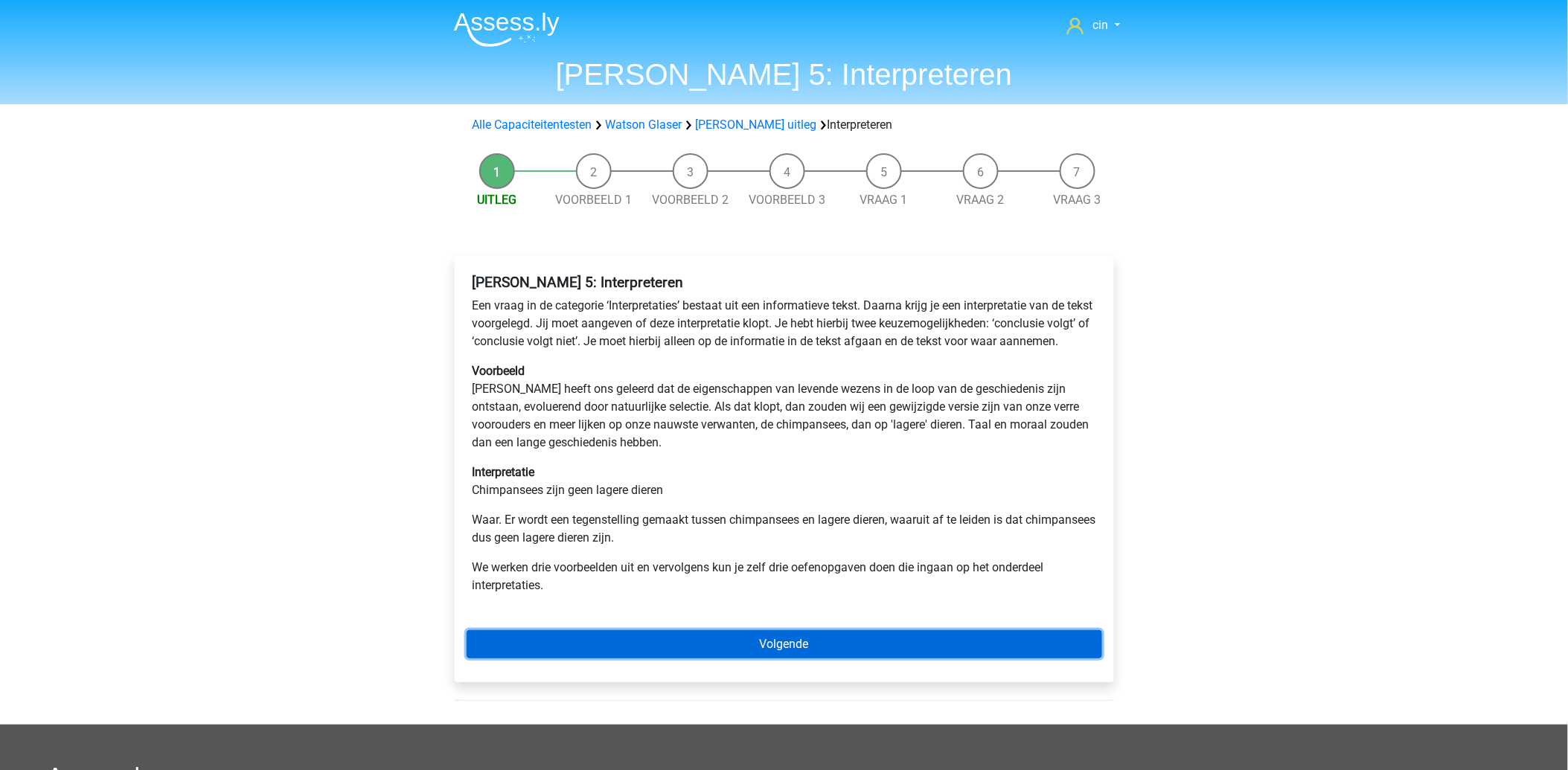
click at [770, 658] on link "Volgende" at bounding box center [784, 644] width 636 height 28
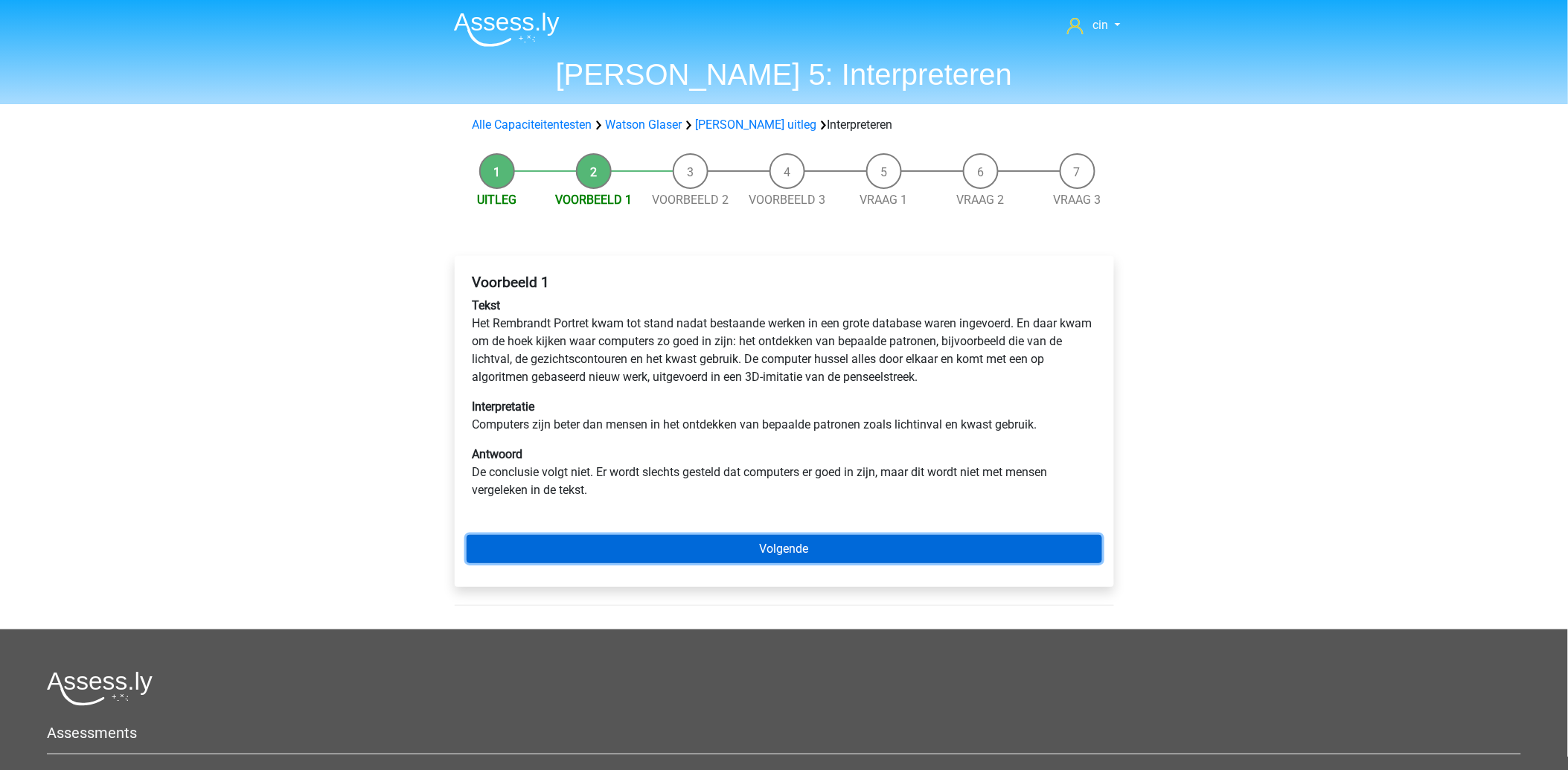
click at [770, 550] on link "Volgende" at bounding box center [784, 549] width 636 height 28
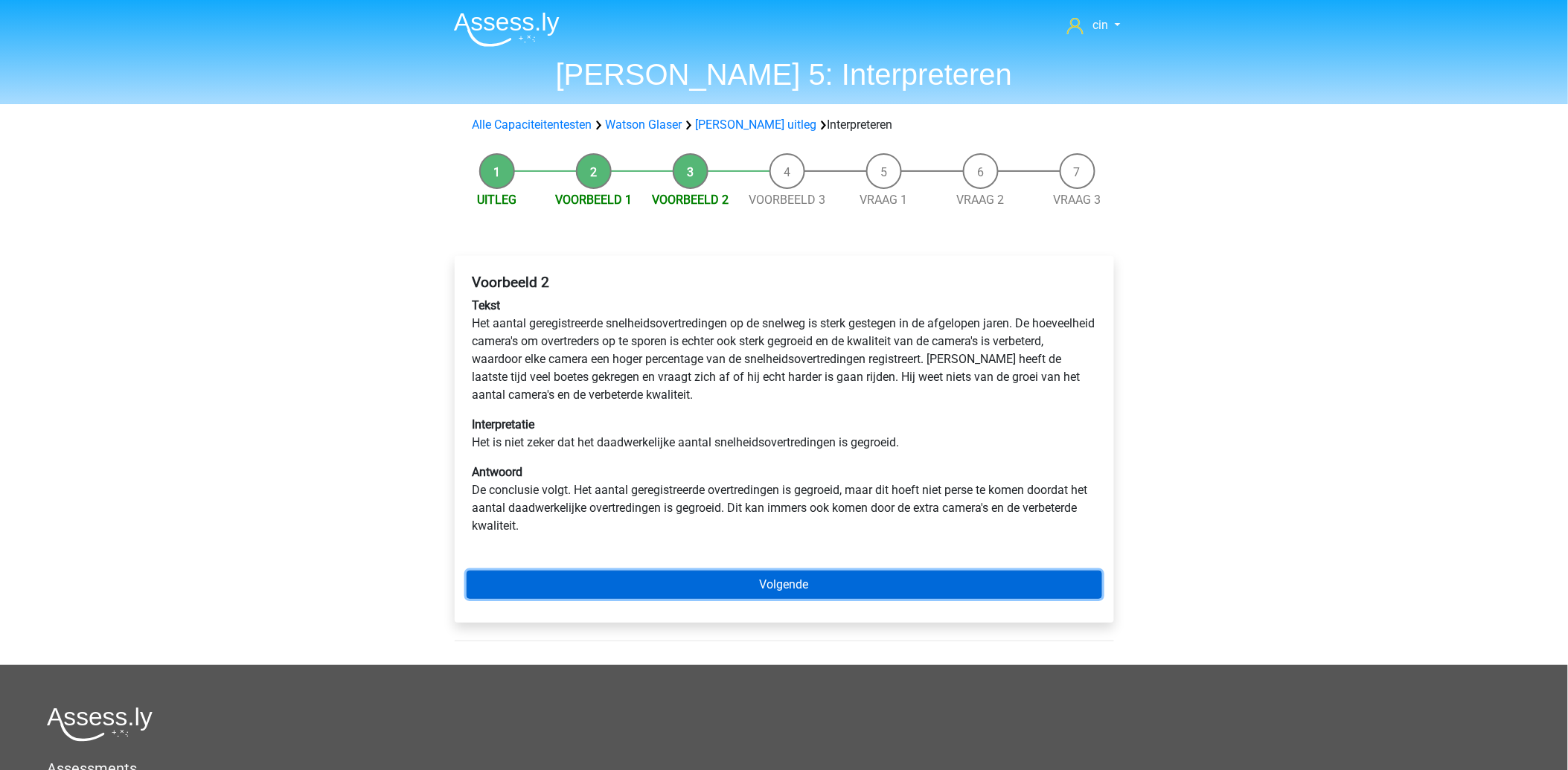
click at [696, 582] on link "Volgende" at bounding box center [784, 584] width 636 height 28
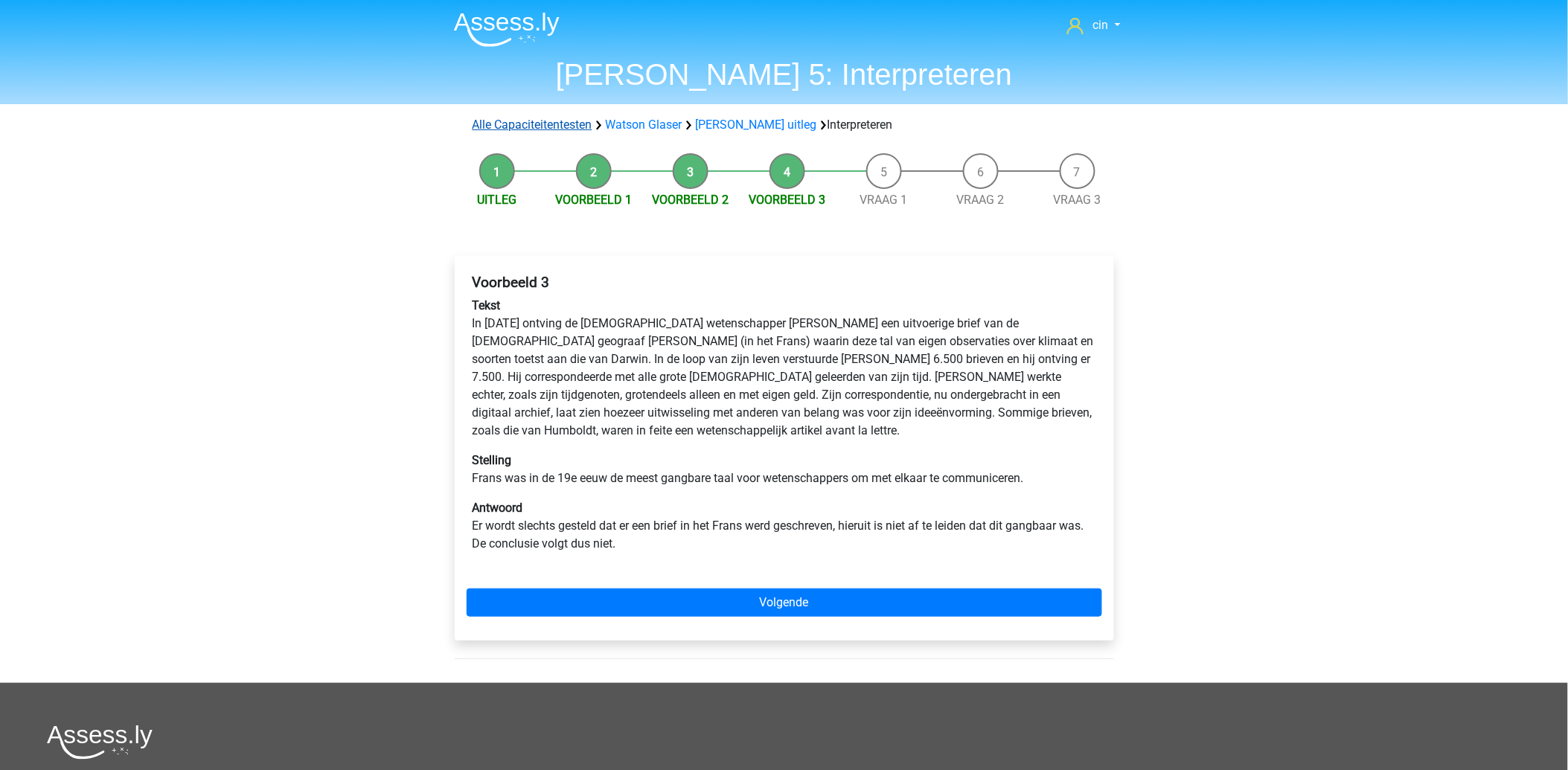
click at [560, 127] on link "Alle Capaciteitentesten" at bounding box center [532, 124] width 120 height 14
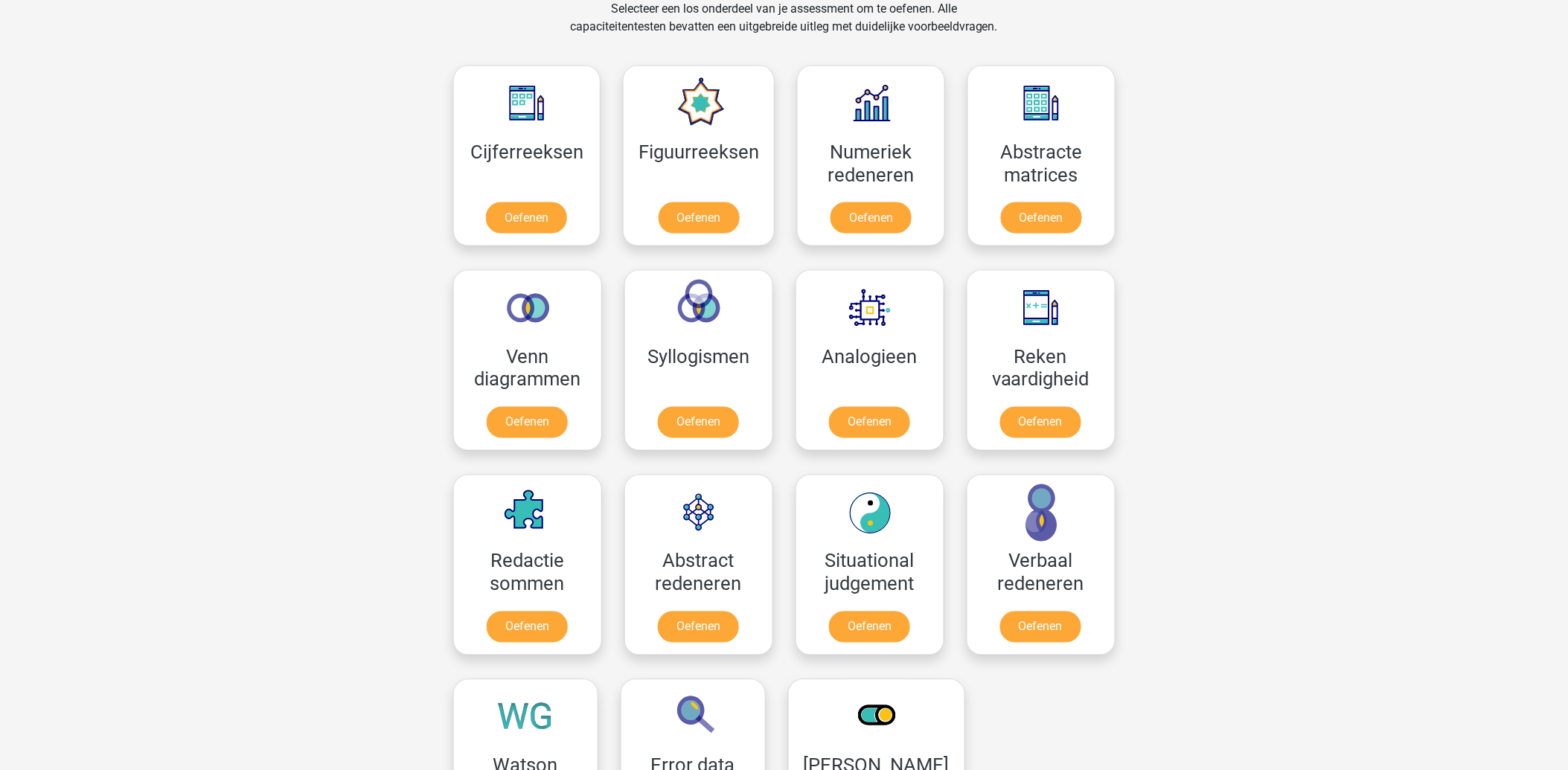
scroll to position [962, 0]
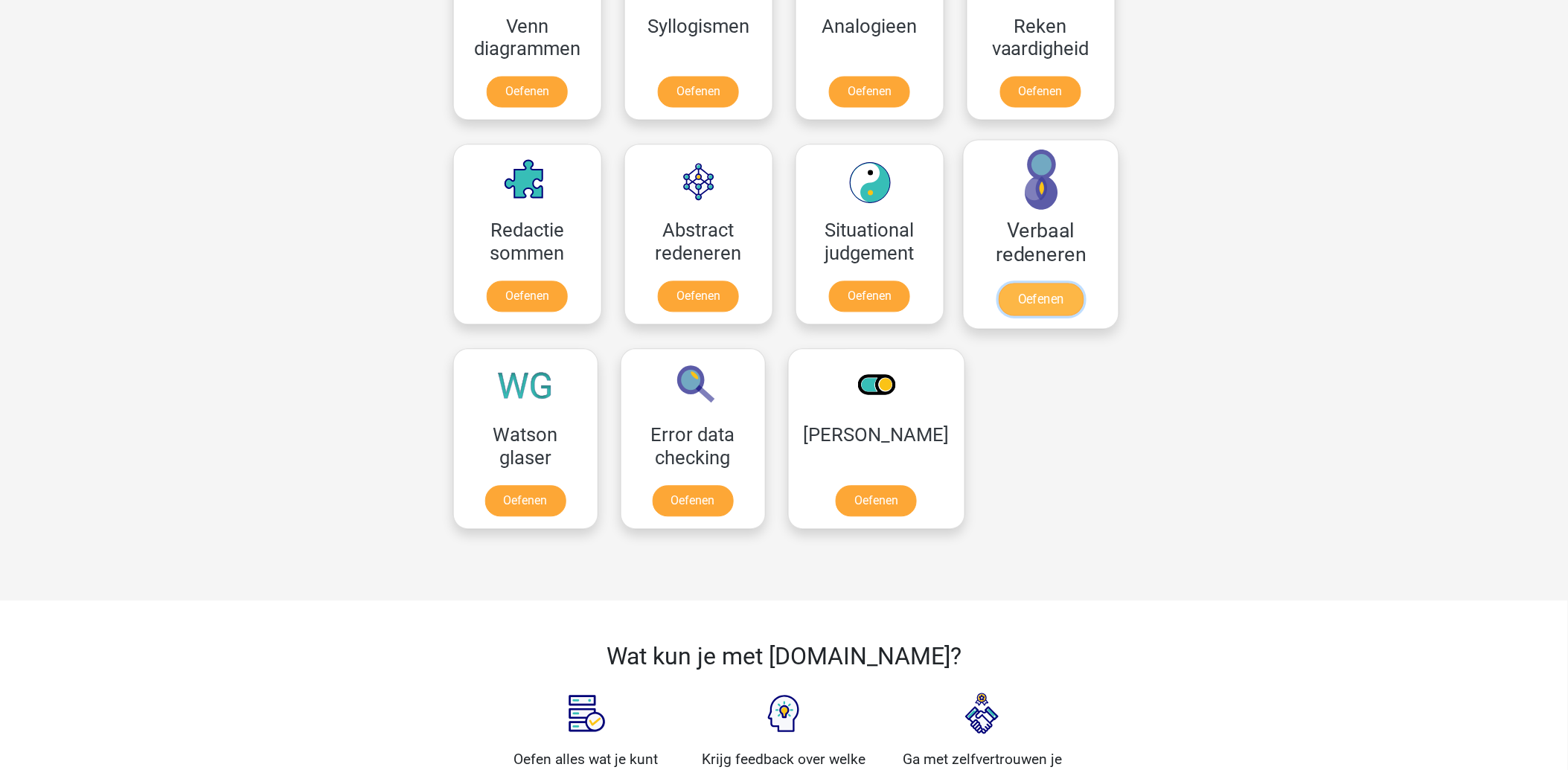
click at [1013, 283] on link "Oefenen" at bounding box center [1040, 299] width 85 height 33
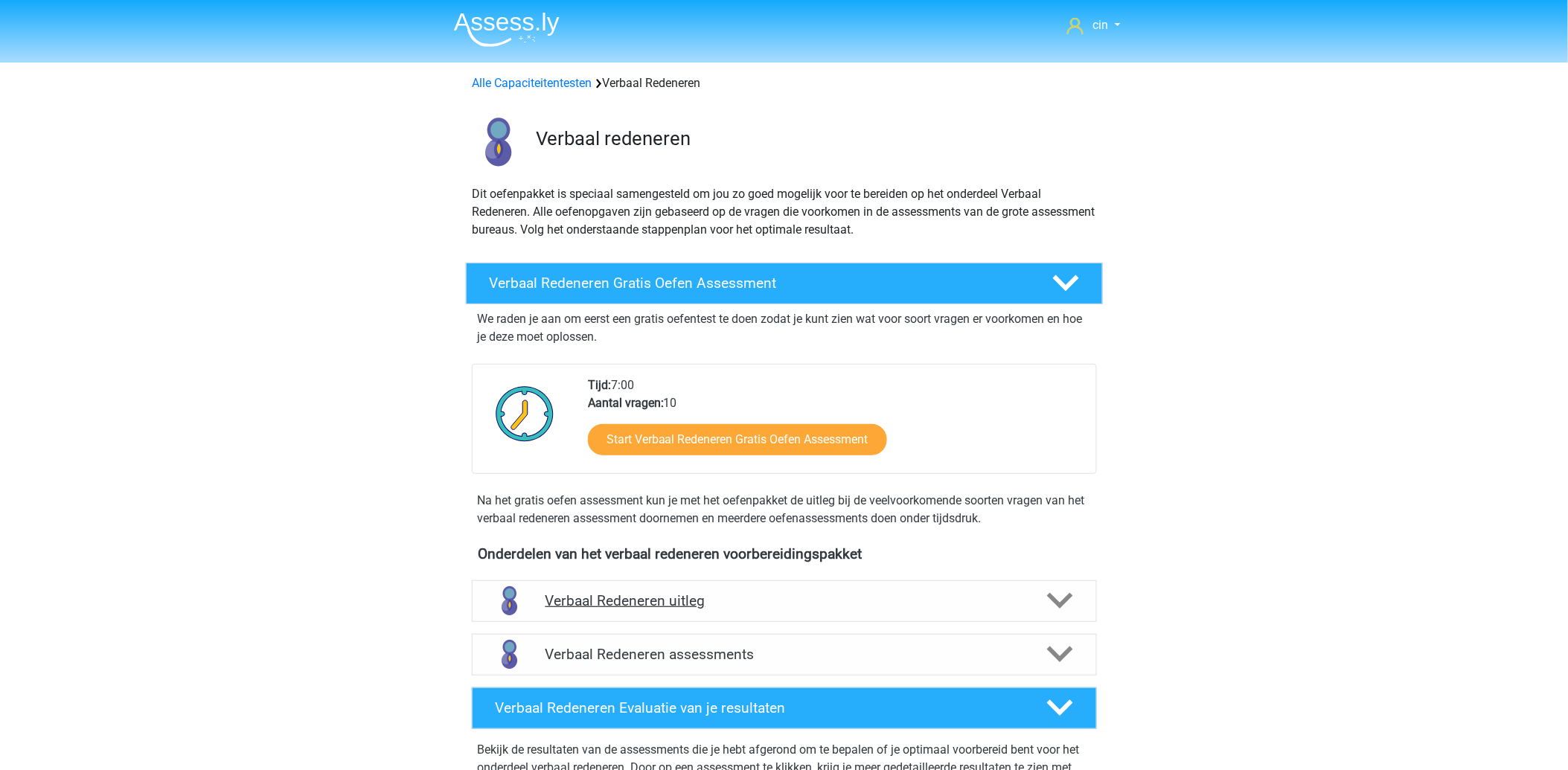
click at [594, 605] on h4 "Verbaal Redeneren uitleg" at bounding box center [784, 600] width 478 height 17
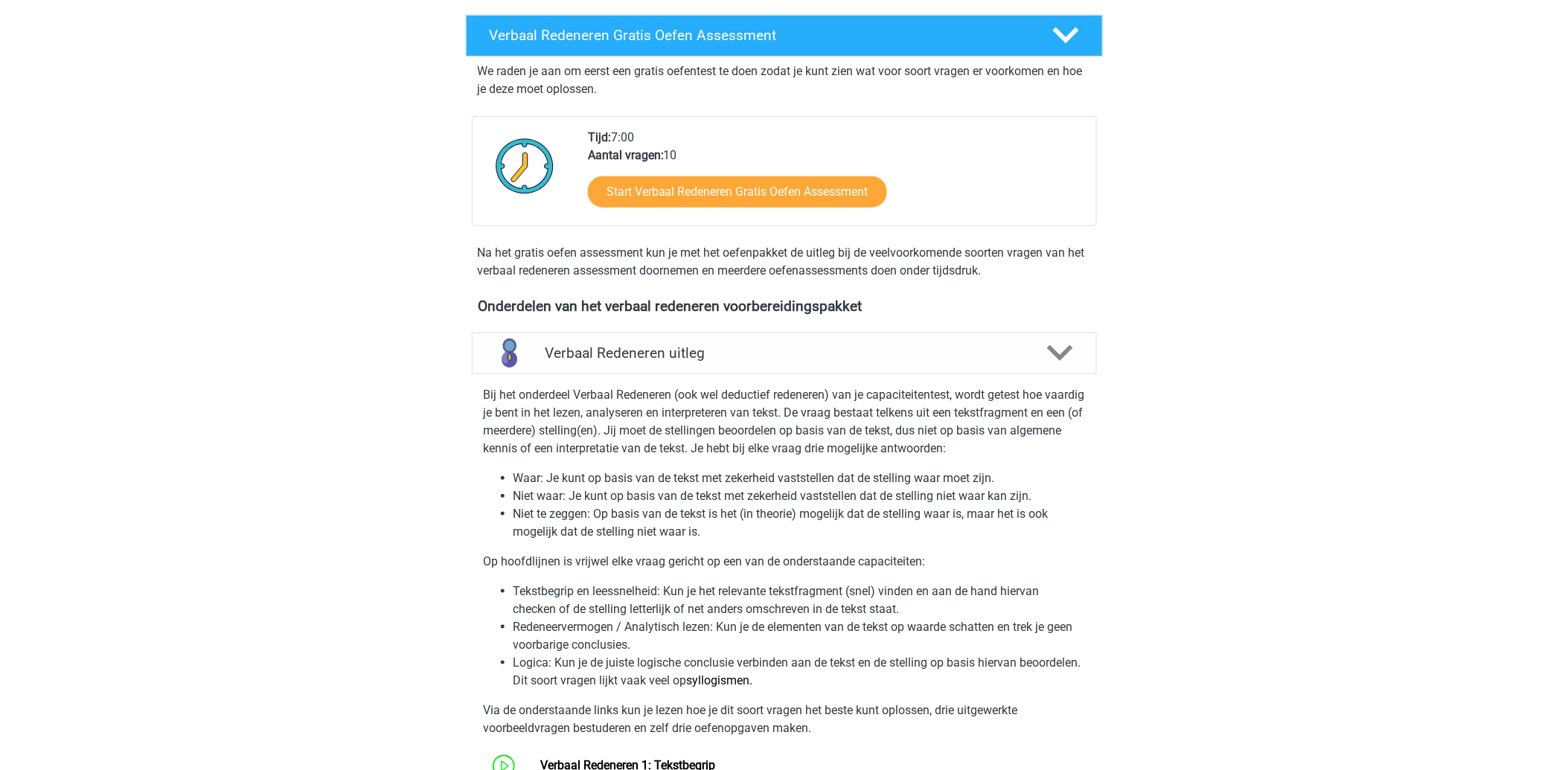
scroll to position [413, 0]
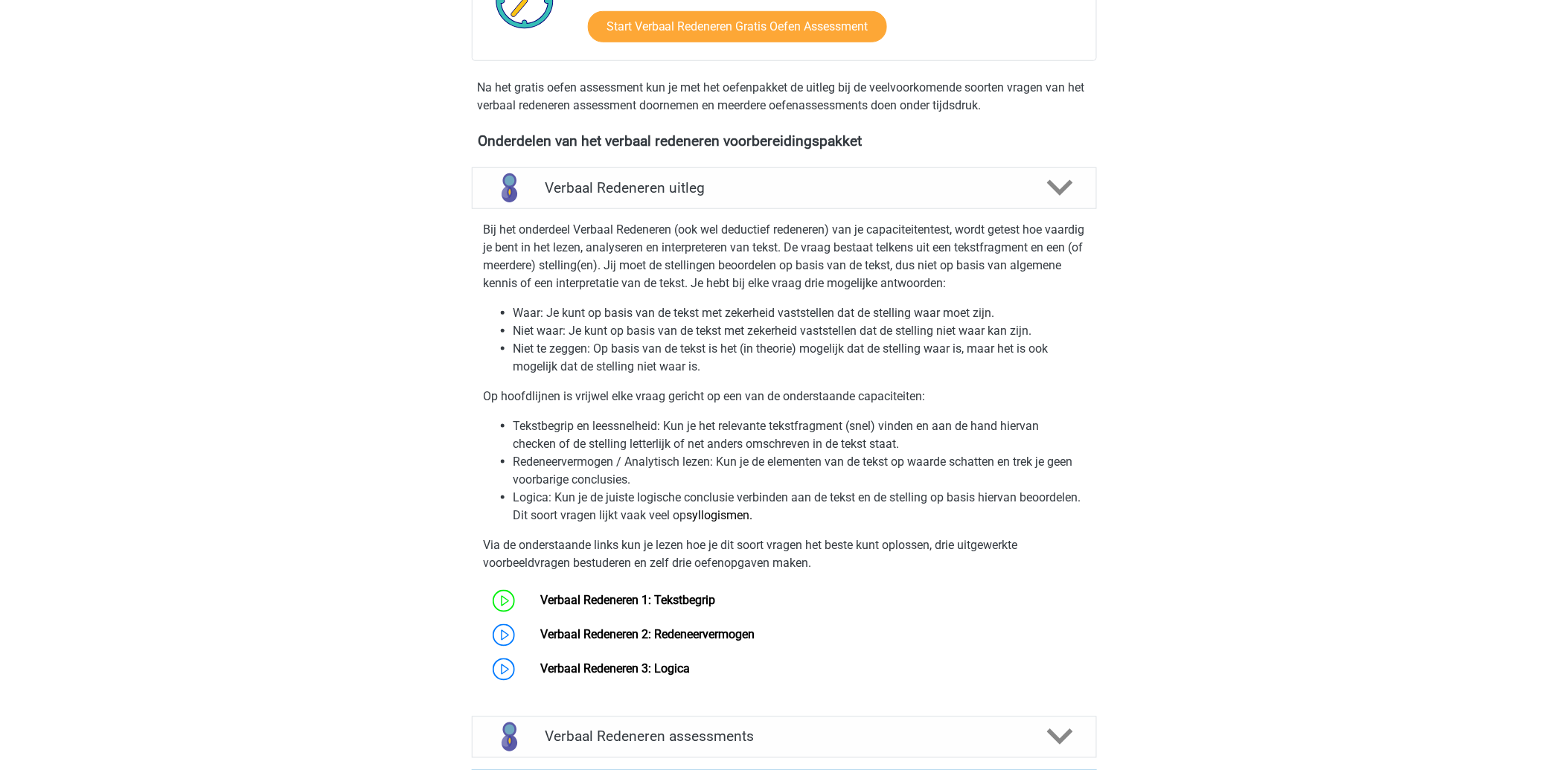
click at [673, 481] on li "Redeneervermogen / Analytisch lezen: Kun je de elementen van de tekst op waarde…" at bounding box center [798, 471] width 571 height 36
click at [630, 351] on li "Niet te zeggen: Op basis van de tekst is het (in theorie) mogelijk dat de stell…" at bounding box center [798, 358] width 571 height 36
click at [644, 605] on link "Verbaal Redeneren 1: Tekstbegrip" at bounding box center [627, 600] width 175 height 14
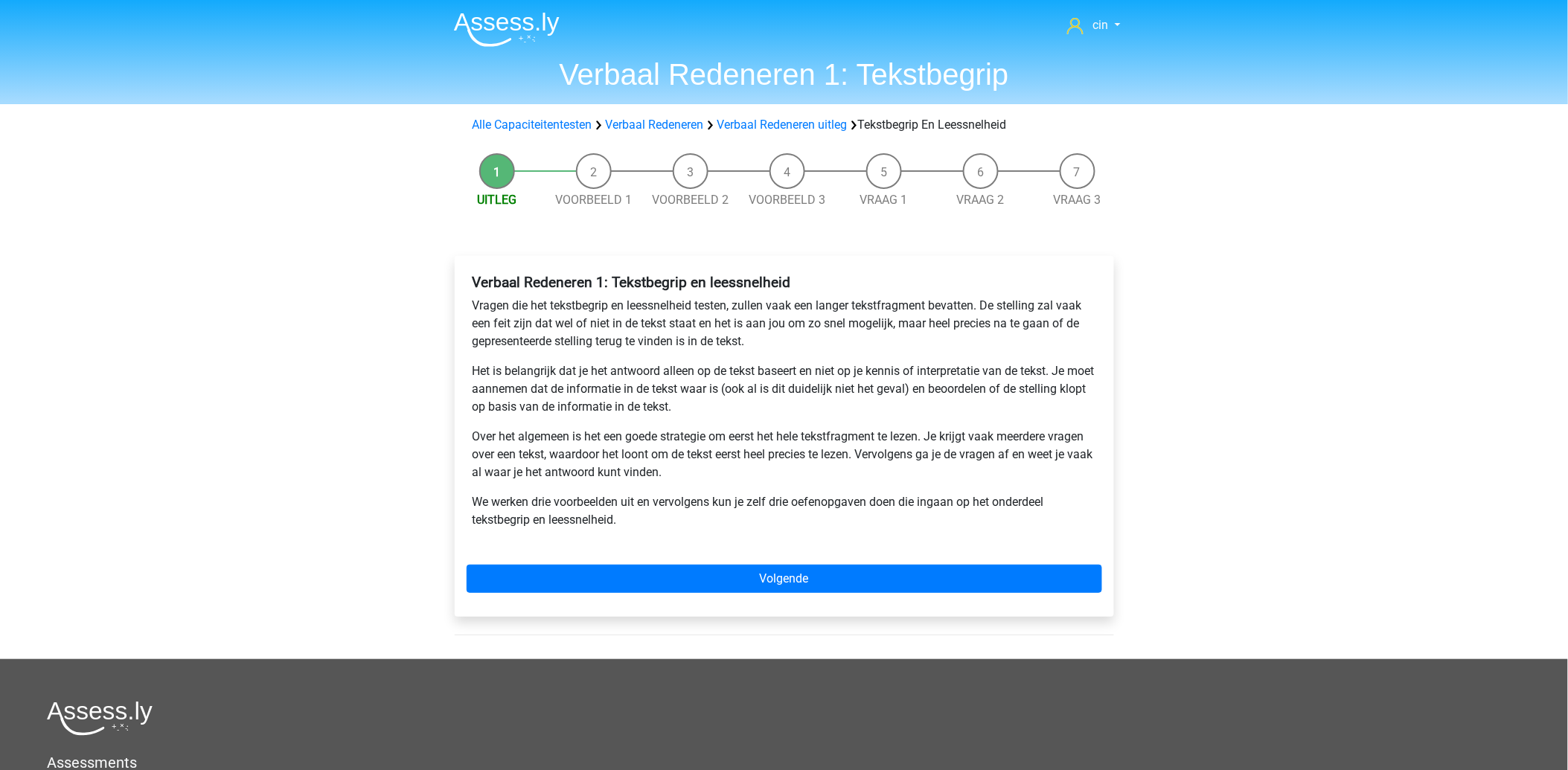
click at [504, 176] on li "Uitleg" at bounding box center [496, 181] width 96 height 56
click at [794, 129] on link "Verbaal Redeneren uitleg" at bounding box center [782, 124] width 130 height 14
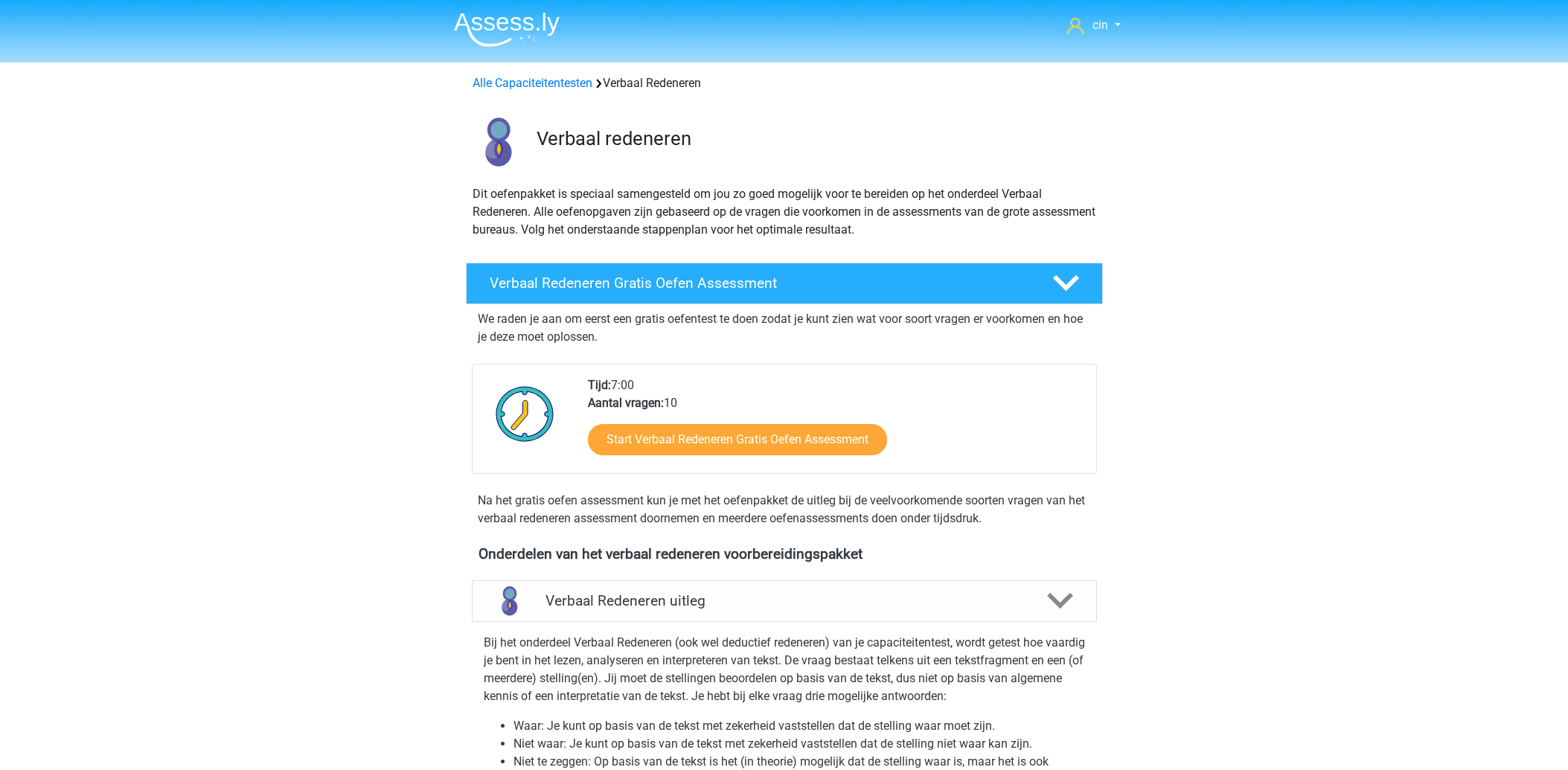
scroll to position [574, 0]
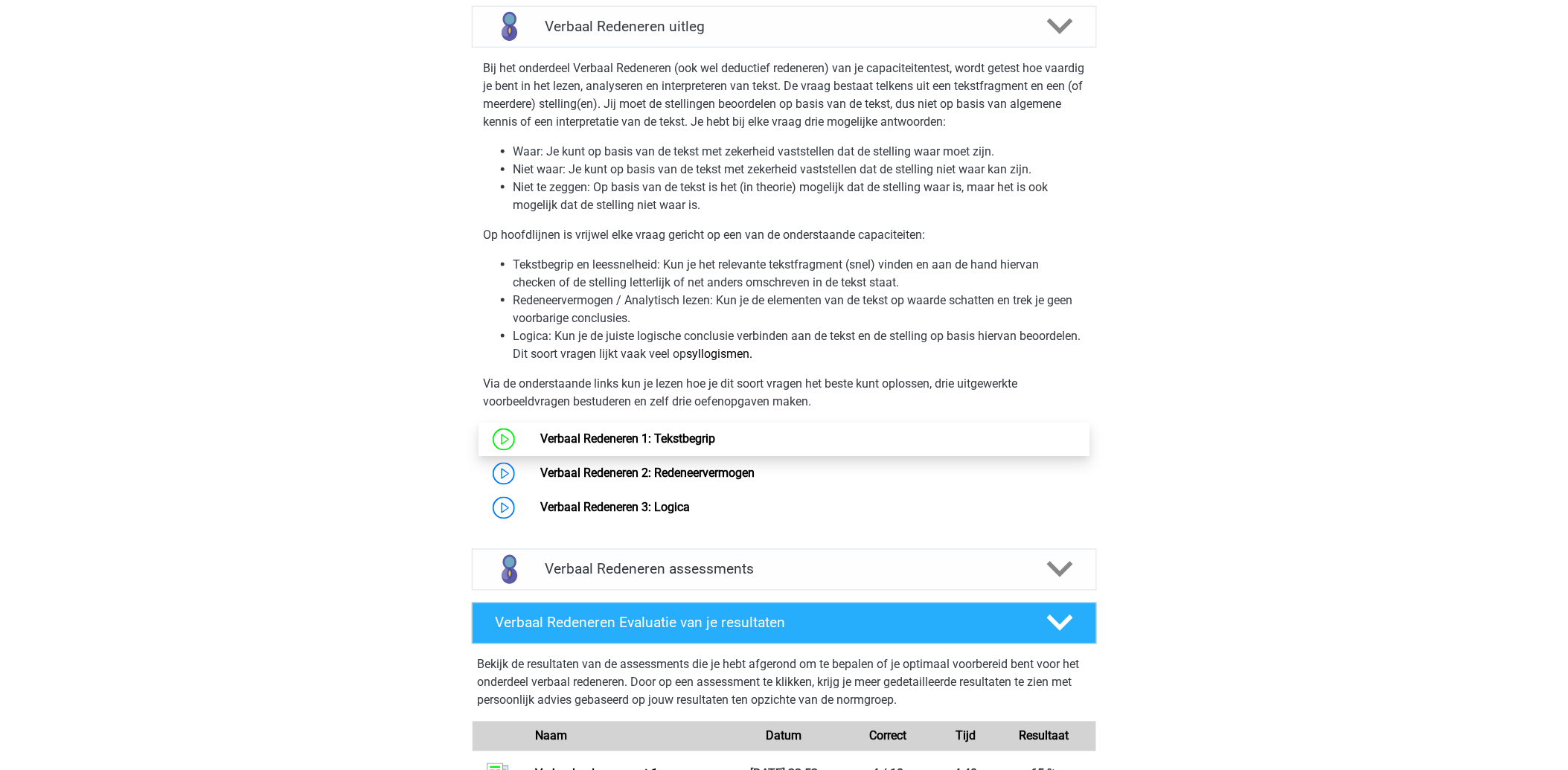
click at [658, 442] on link "Verbaal Redeneren 1: Tekstbegrip" at bounding box center [627, 438] width 175 height 14
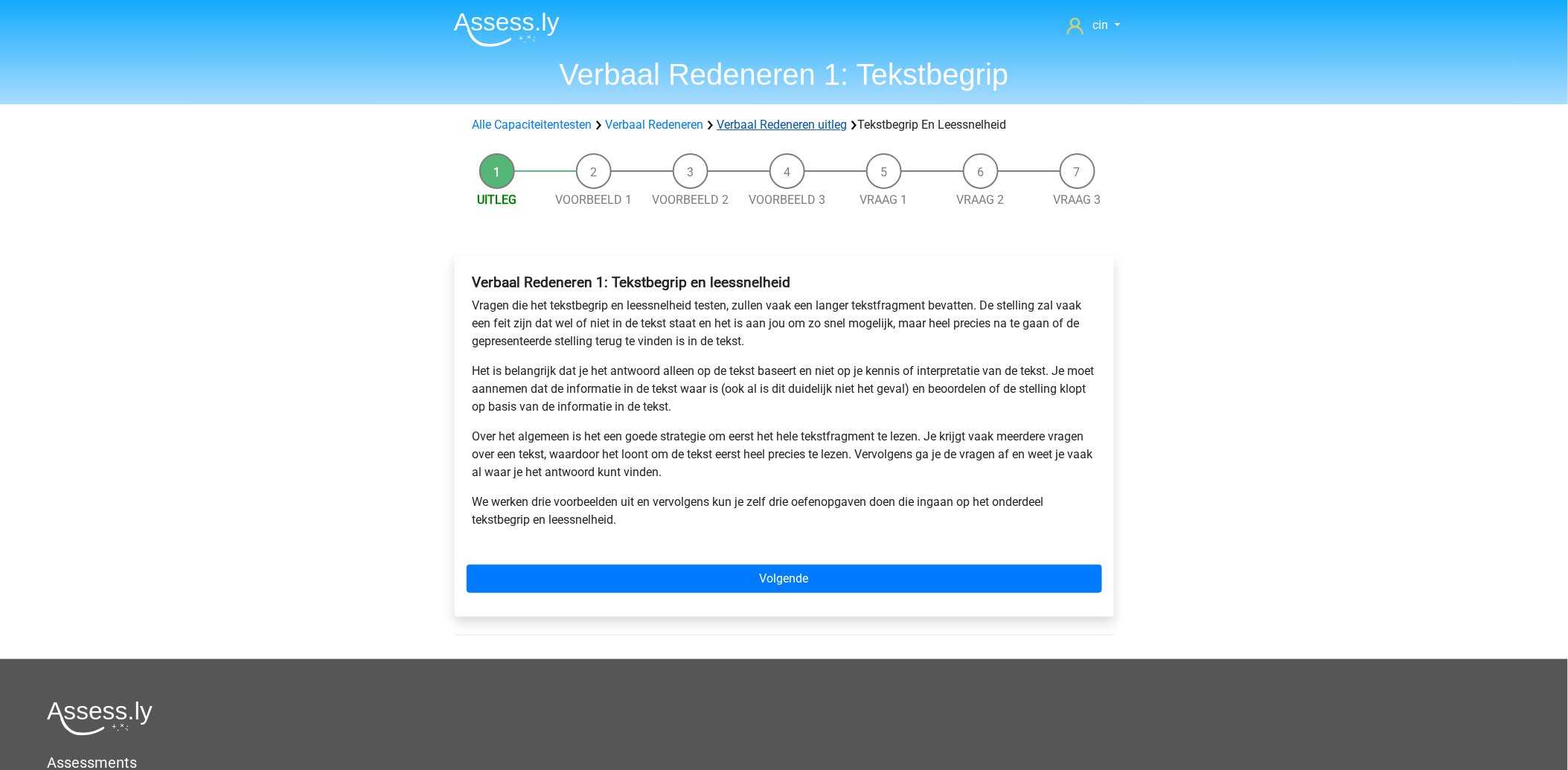
click at [767, 128] on link "Verbaal Redeneren uitleg" at bounding box center [782, 124] width 130 height 14
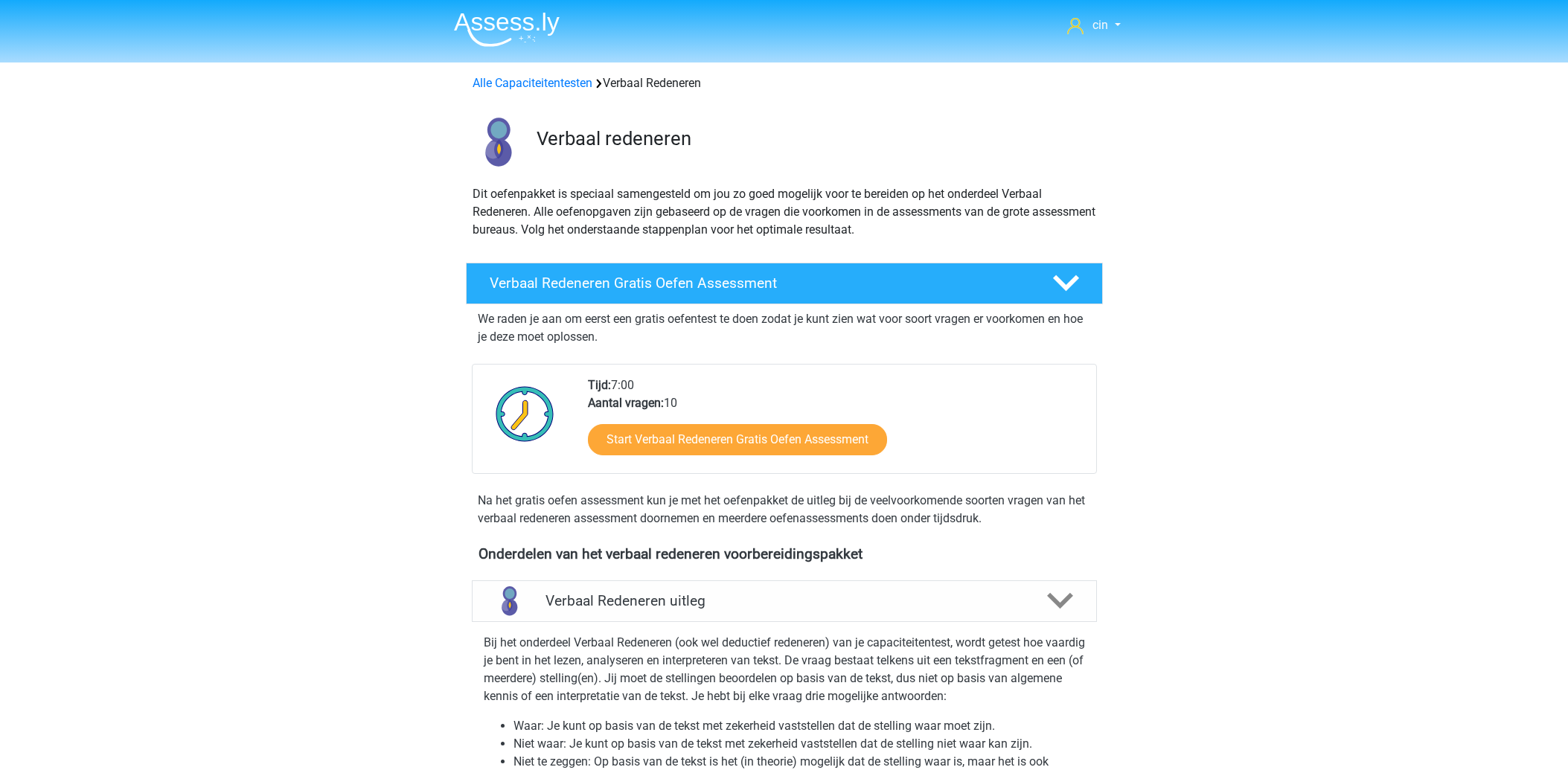
scroll to position [574, 0]
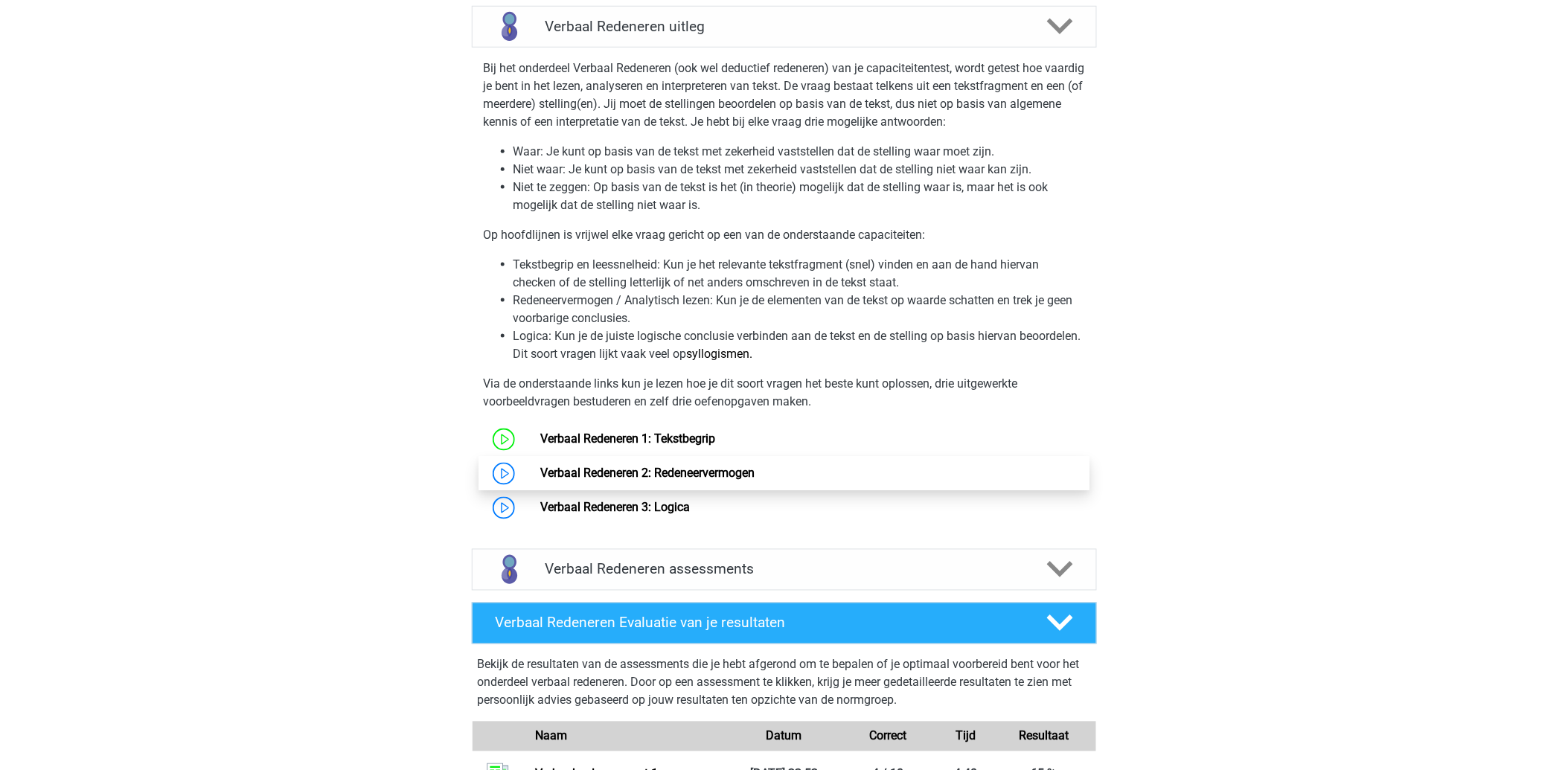
click at [642, 478] on link "Verbaal Redeneren 2: Redeneervermogen" at bounding box center [647, 473] width 214 height 14
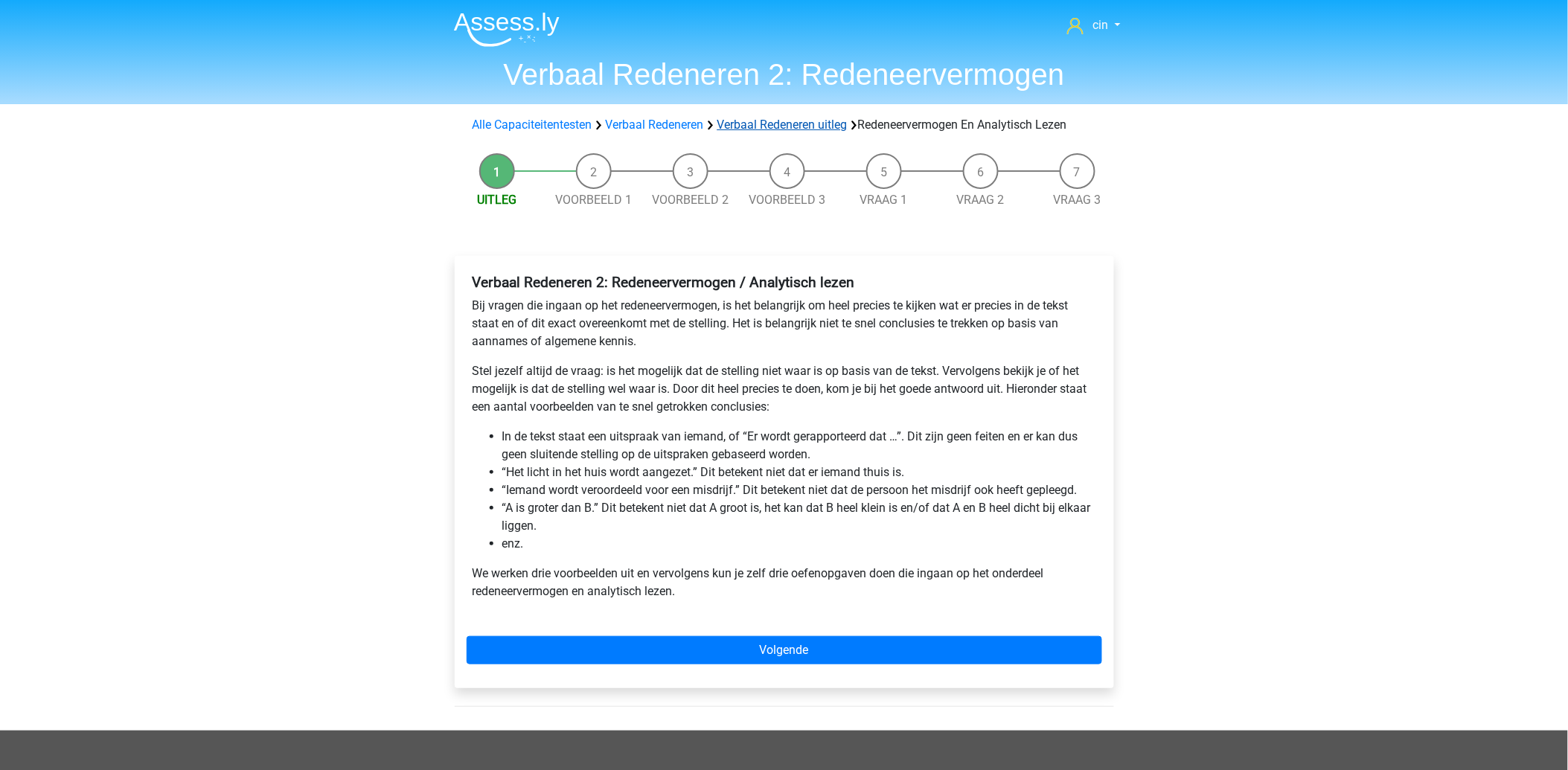
click at [807, 127] on link "Verbaal Redeneren uitleg" at bounding box center [782, 124] width 130 height 14
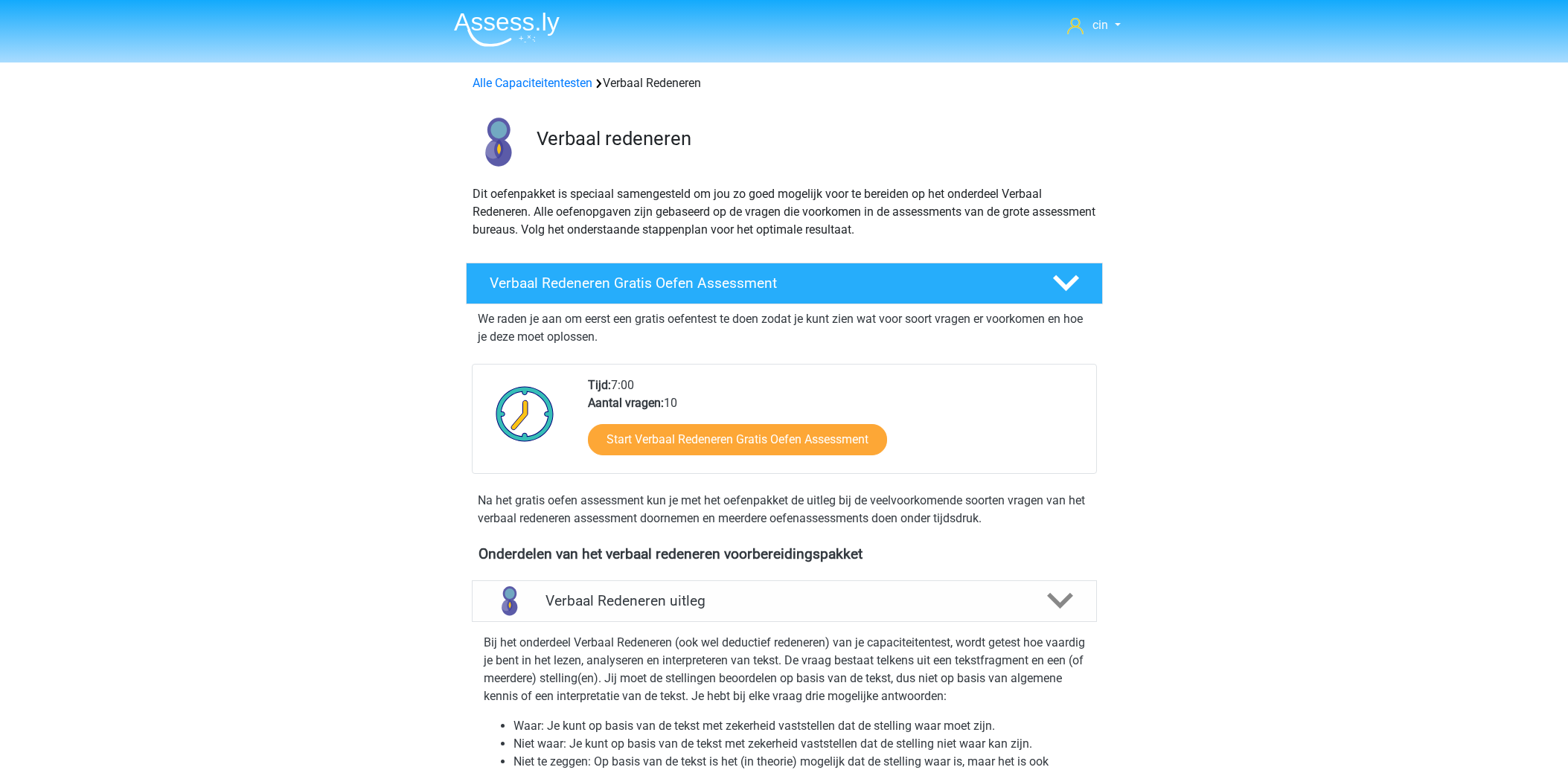
scroll to position [574, 0]
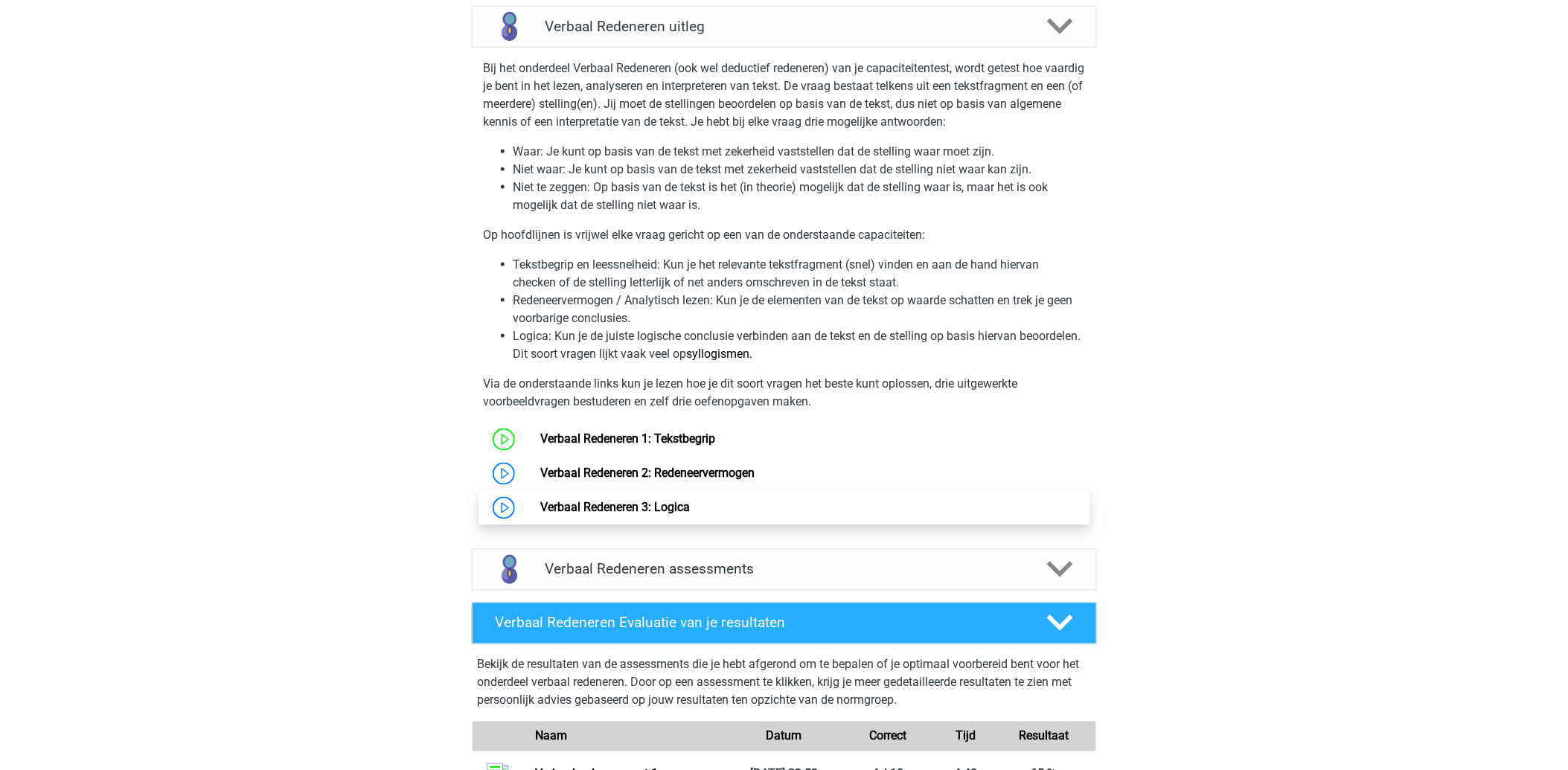
click at [645, 507] on link "Verbaal Redeneren 3: Logica" at bounding box center [615, 506] width 150 height 14
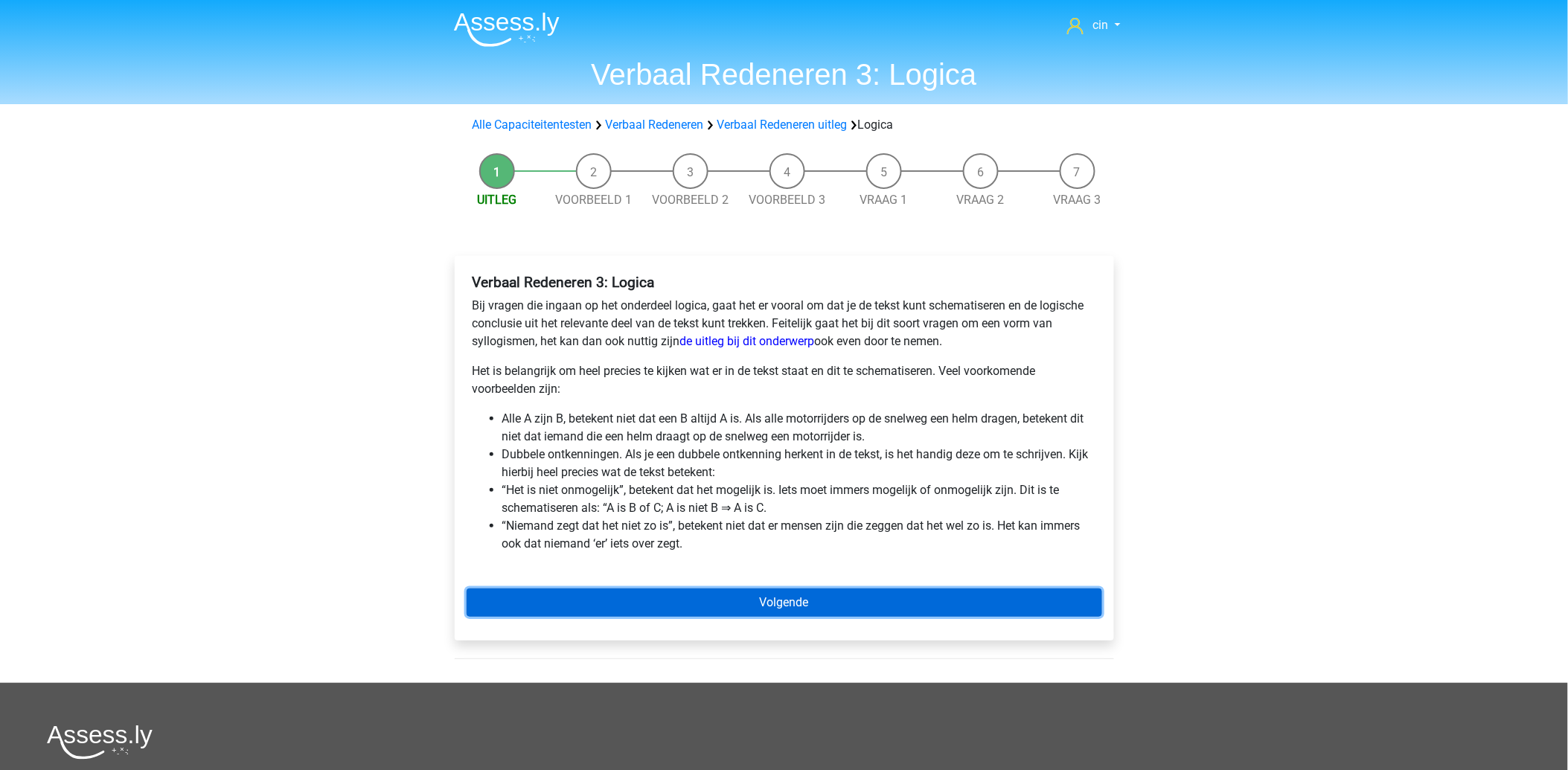
click at [705, 615] on link "Volgende" at bounding box center [784, 602] width 636 height 28
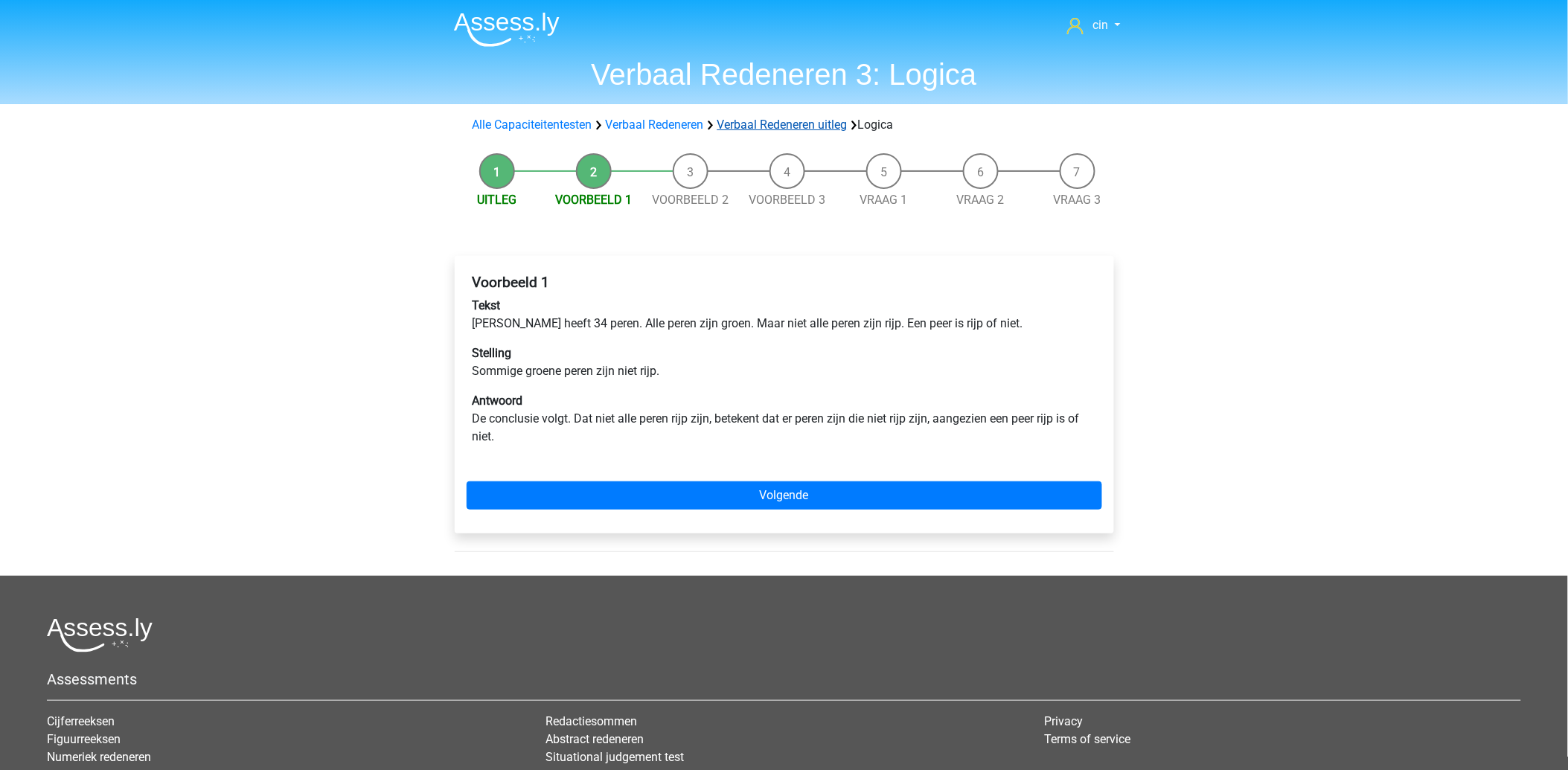
click at [770, 130] on link "Verbaal Redeneren uitleg" at bounding box center [782, 124] width 130 height 14
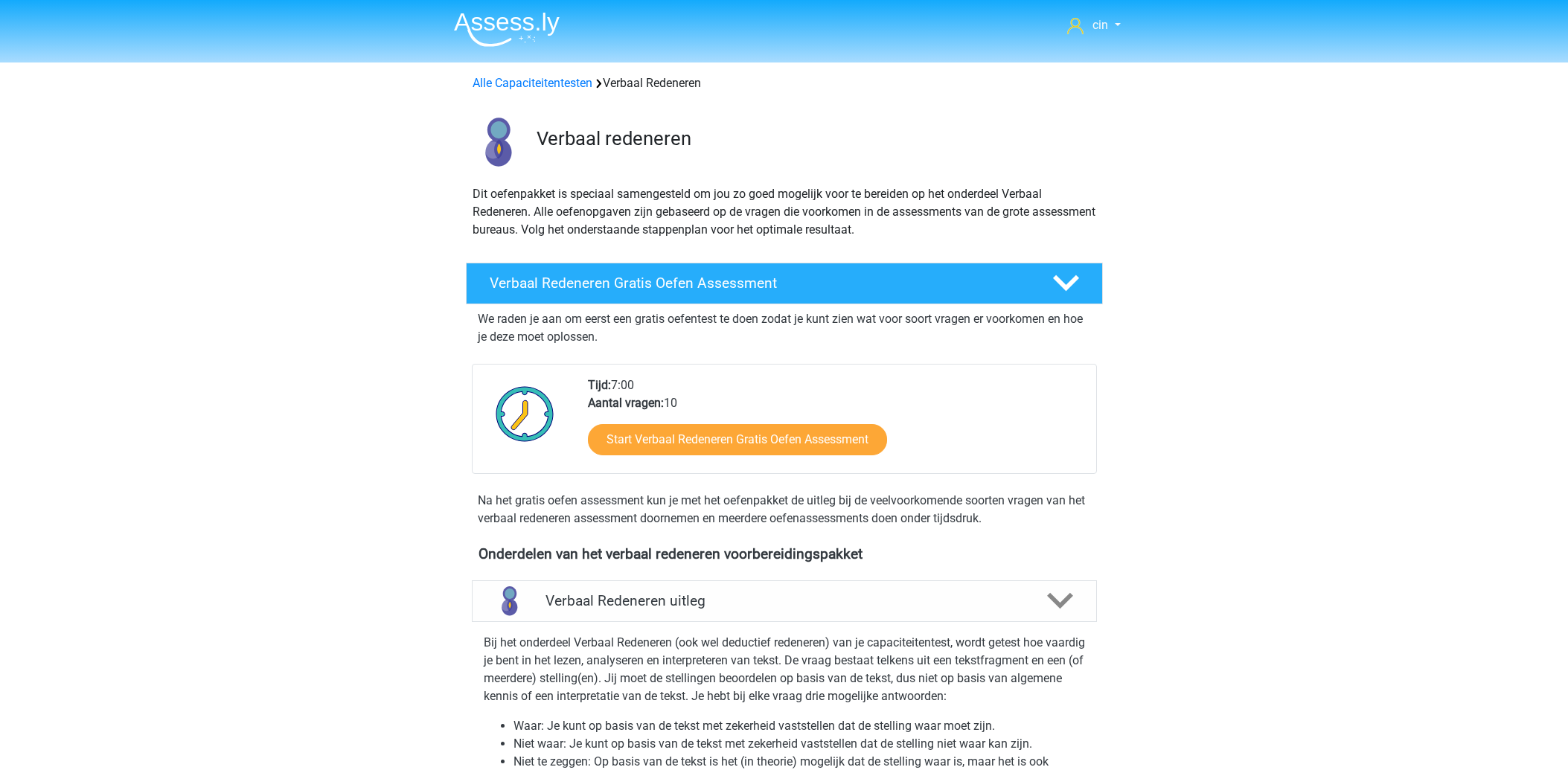
scroll to position [574, 0]
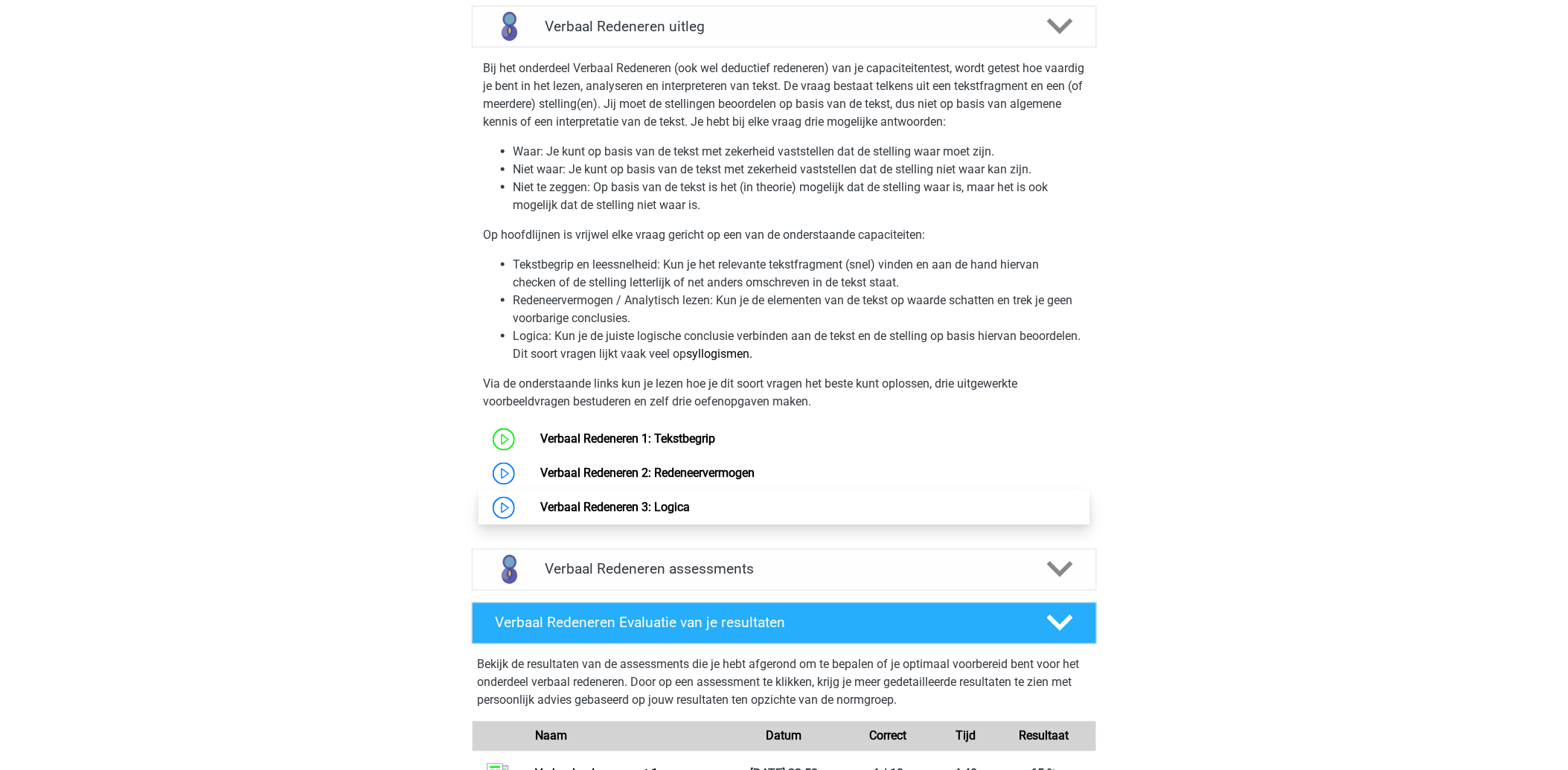
click at [588, 503] on link "Verbaal Redeneren 3: Logica" at bounding box center [615, 506] width 150 height 14
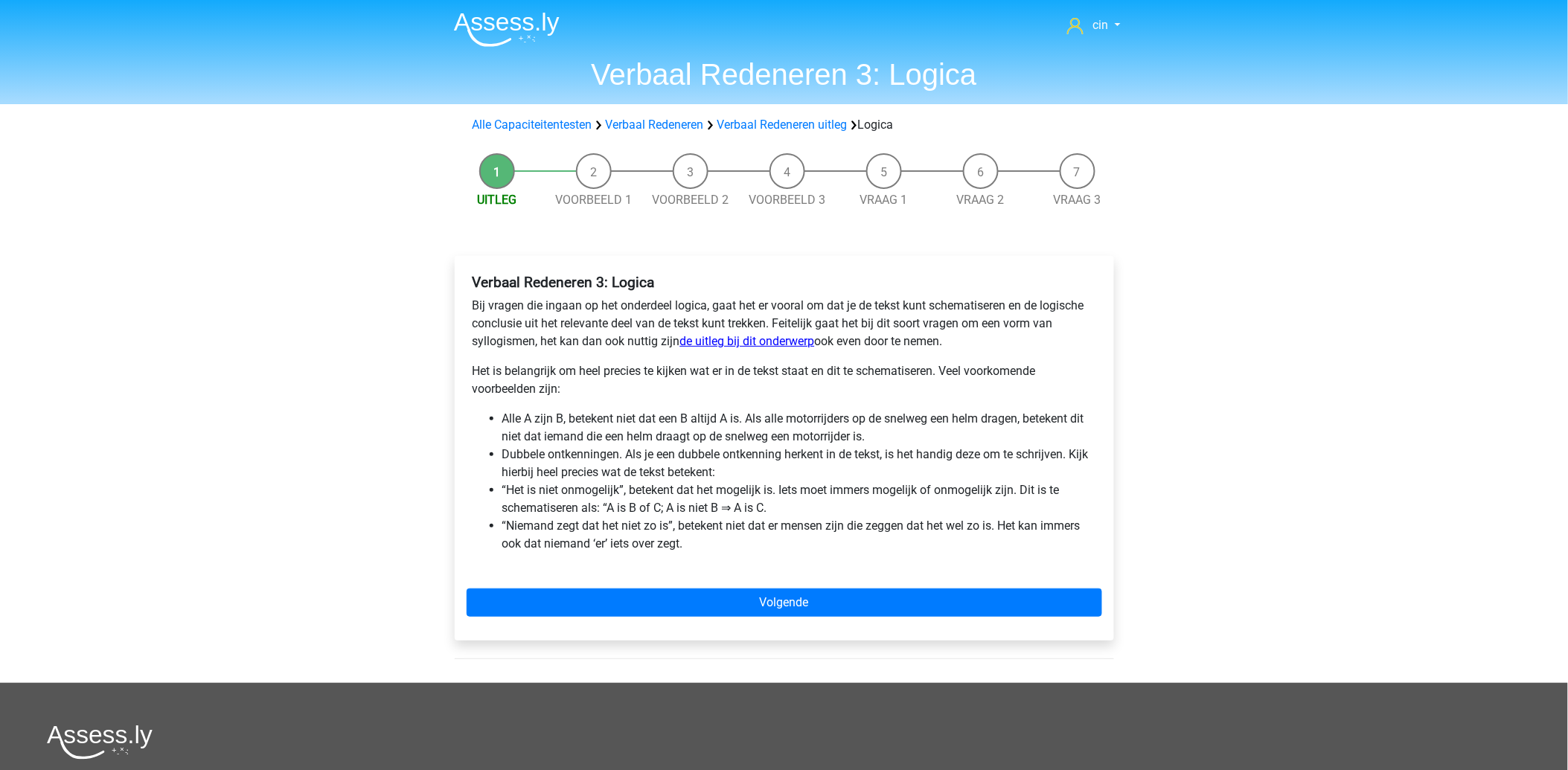
click at [732, 339] on link "de uitleg bij dit onderwerp" at bounding box center [747, 340] width 135 height 14
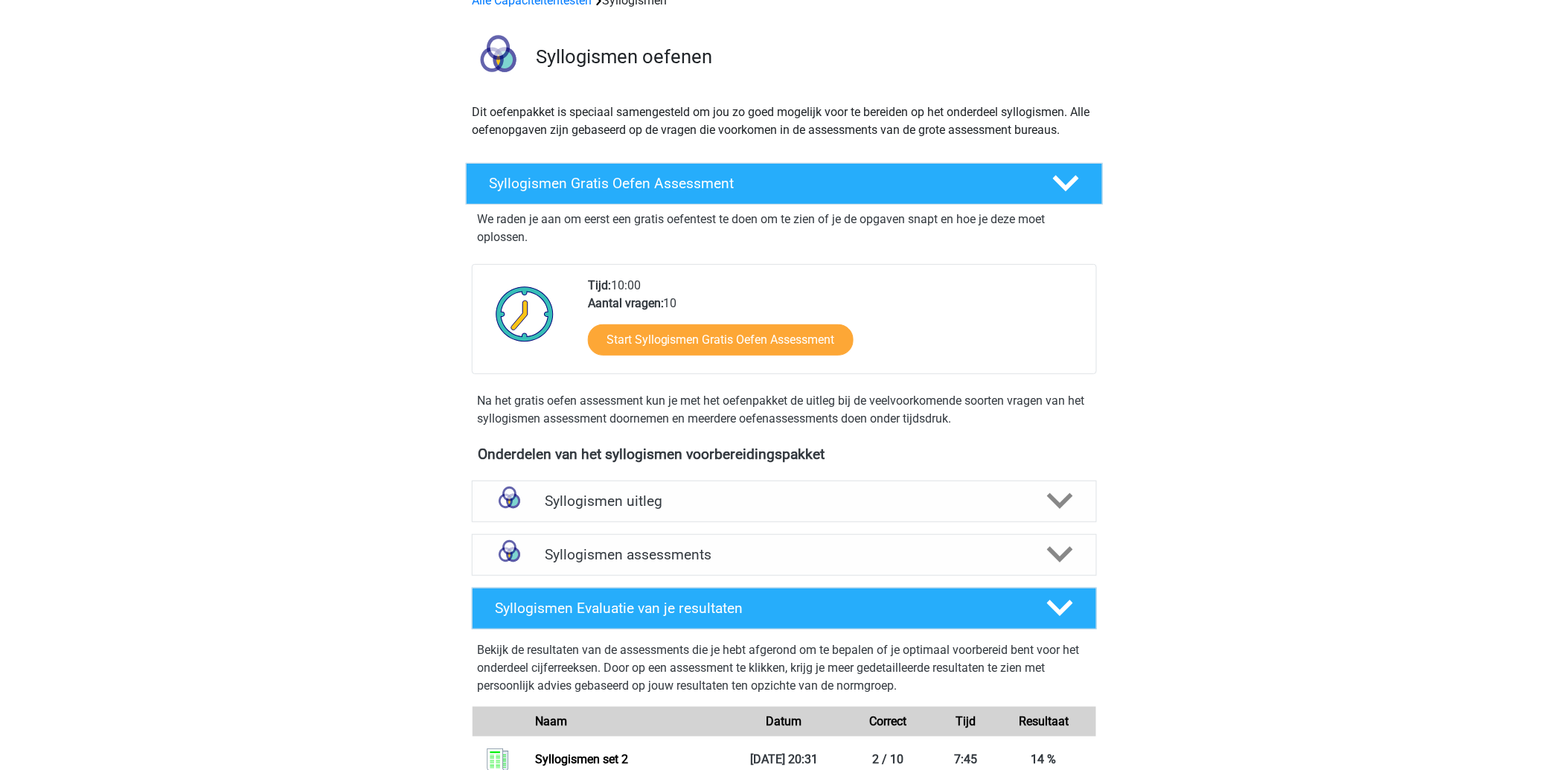
scroll to position [165, 0]
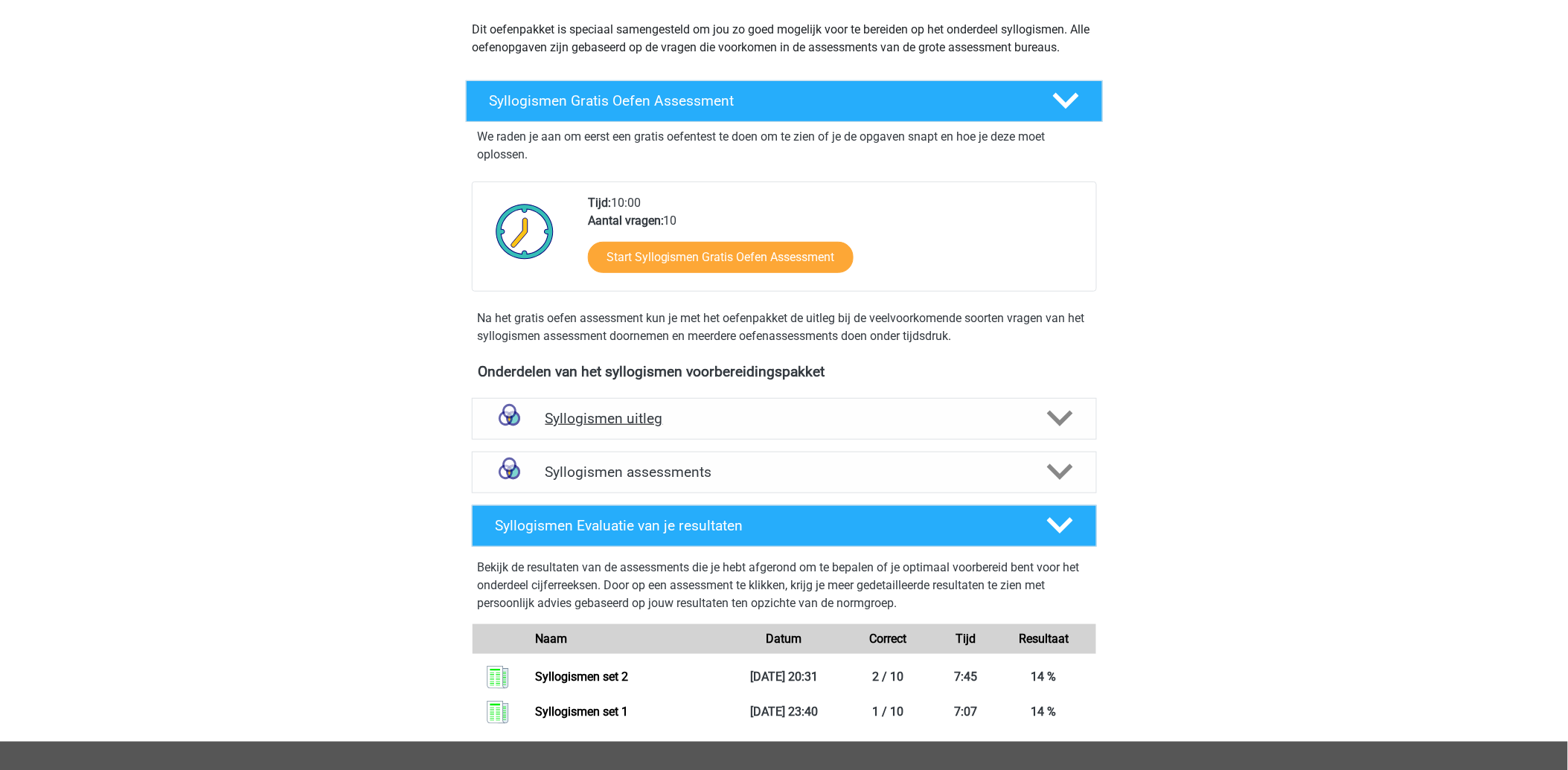
click at [749, 413] on h4 "Syllogismen uitleg" at bounding box center [784, 418] width 478 height 17
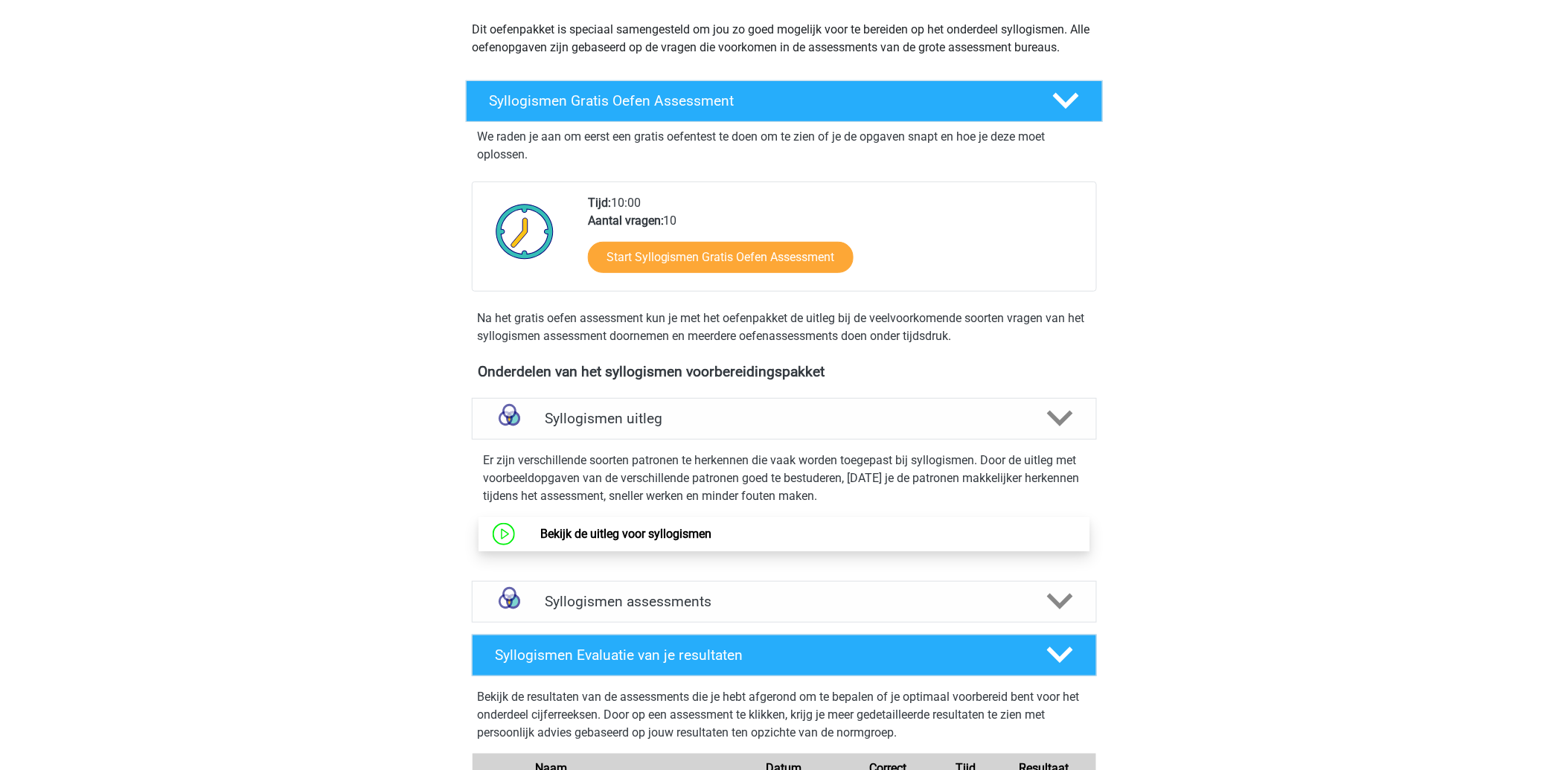
click at [678, 530] on link "Bekijk de uitleg voor syllogismen" at bounding box center [626, 533] width 171 height 14
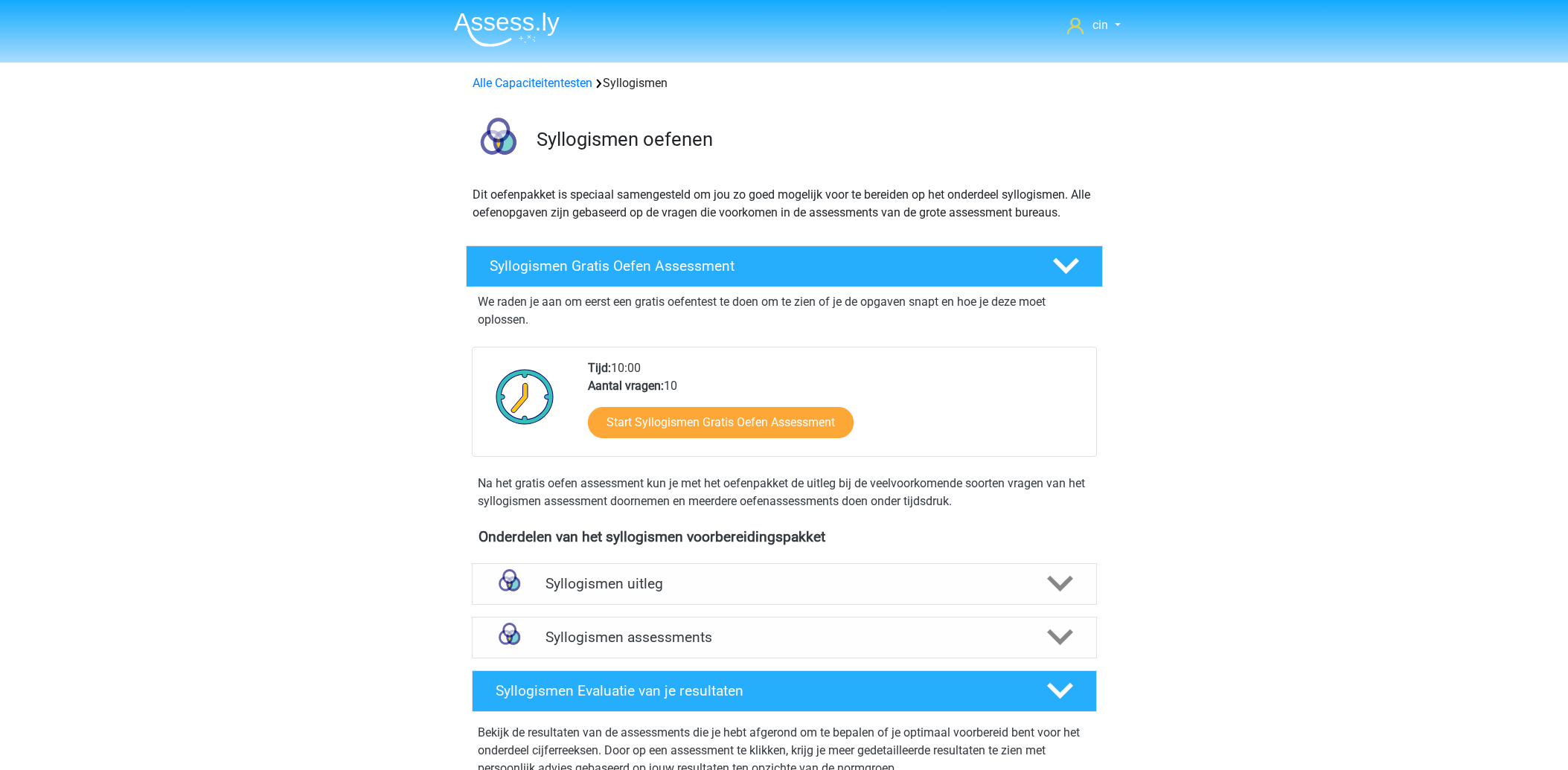
scroll to position [165, 0]
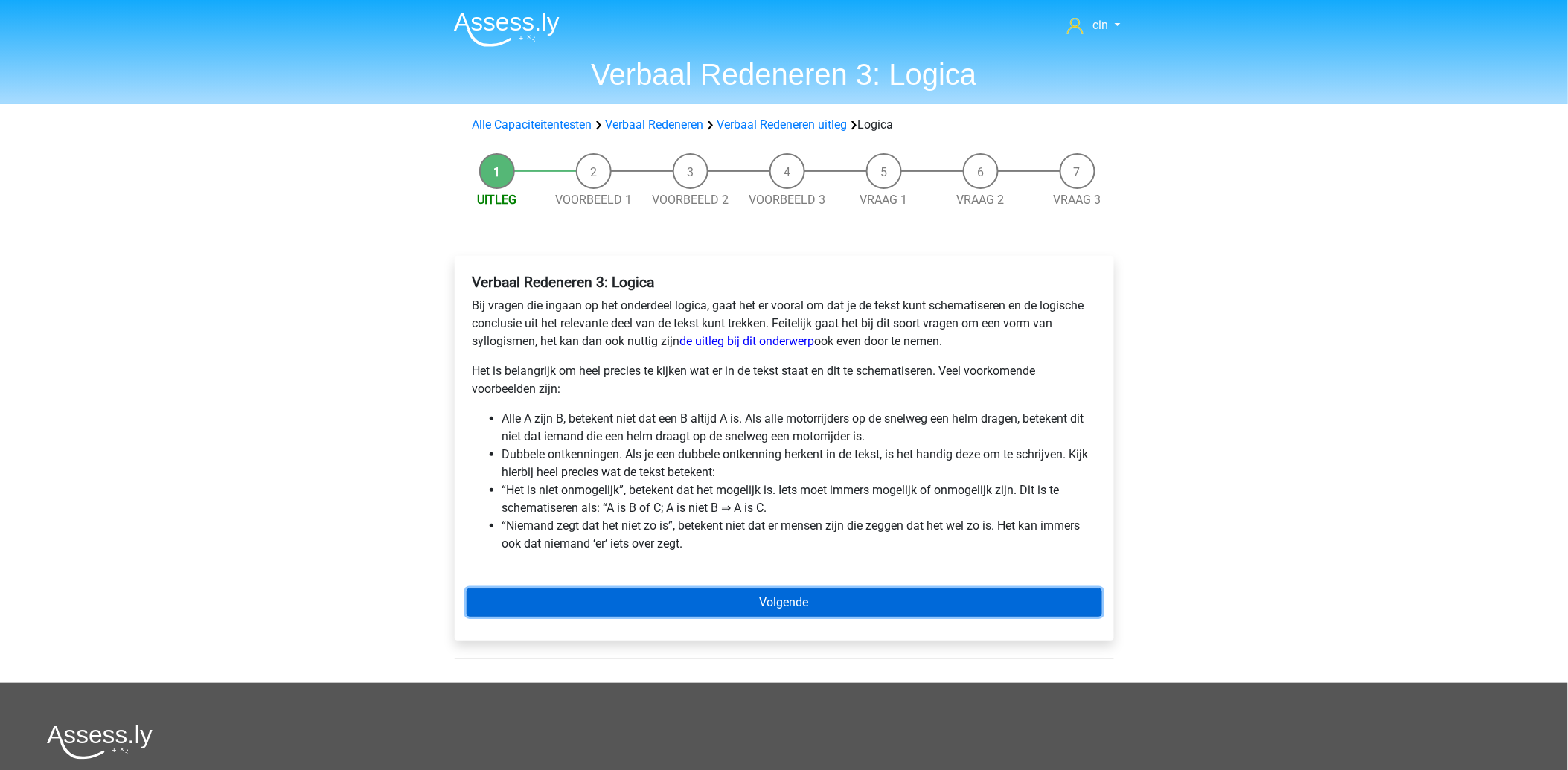
click at [782, 608] on link "Volgende" at bounding box center [784, 602] width 636 height 28
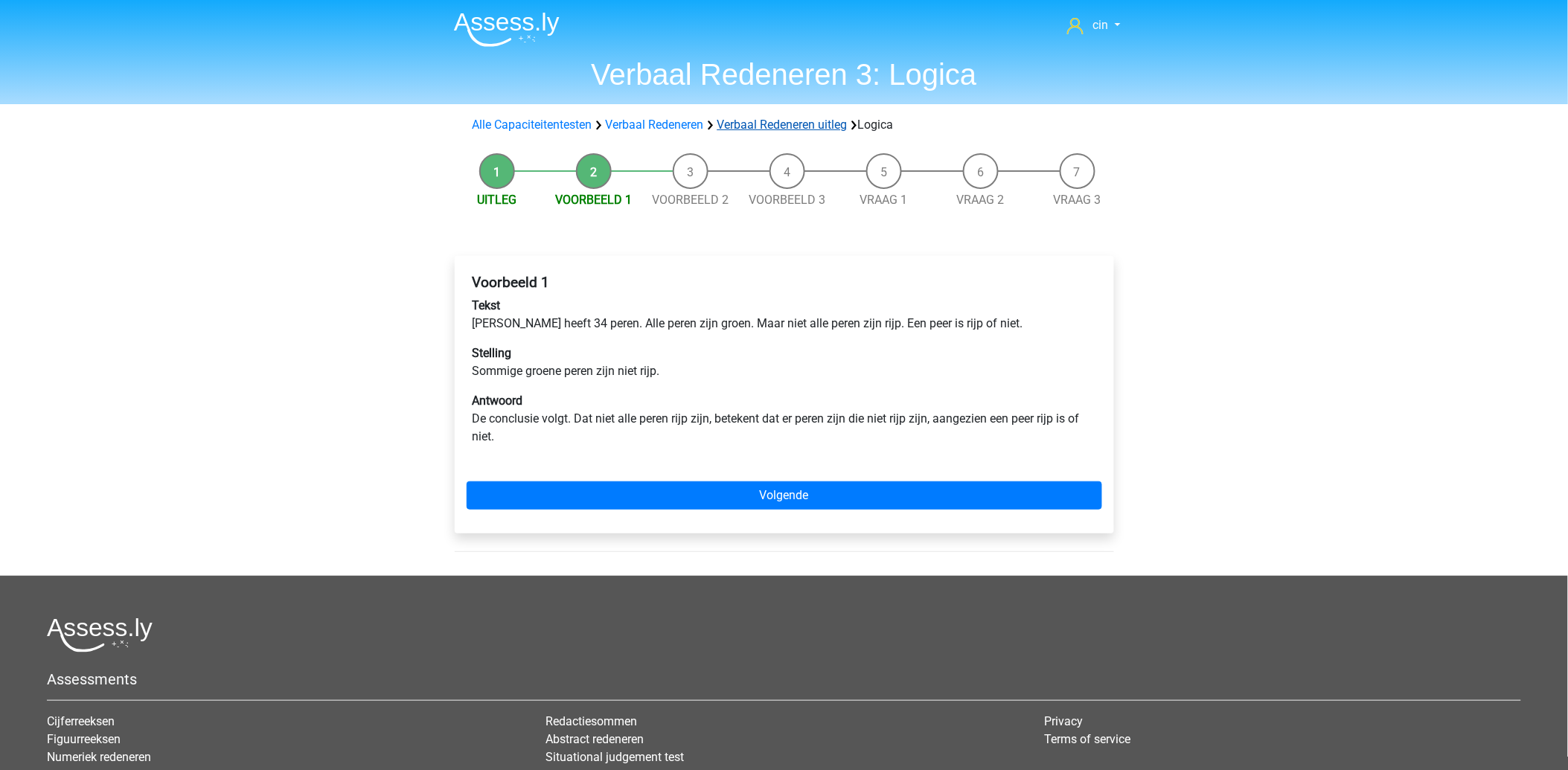
click at [823, 128] on link "Verbaal Redeneren uitleg" at bounding box center [782, 124] width 130 height 14
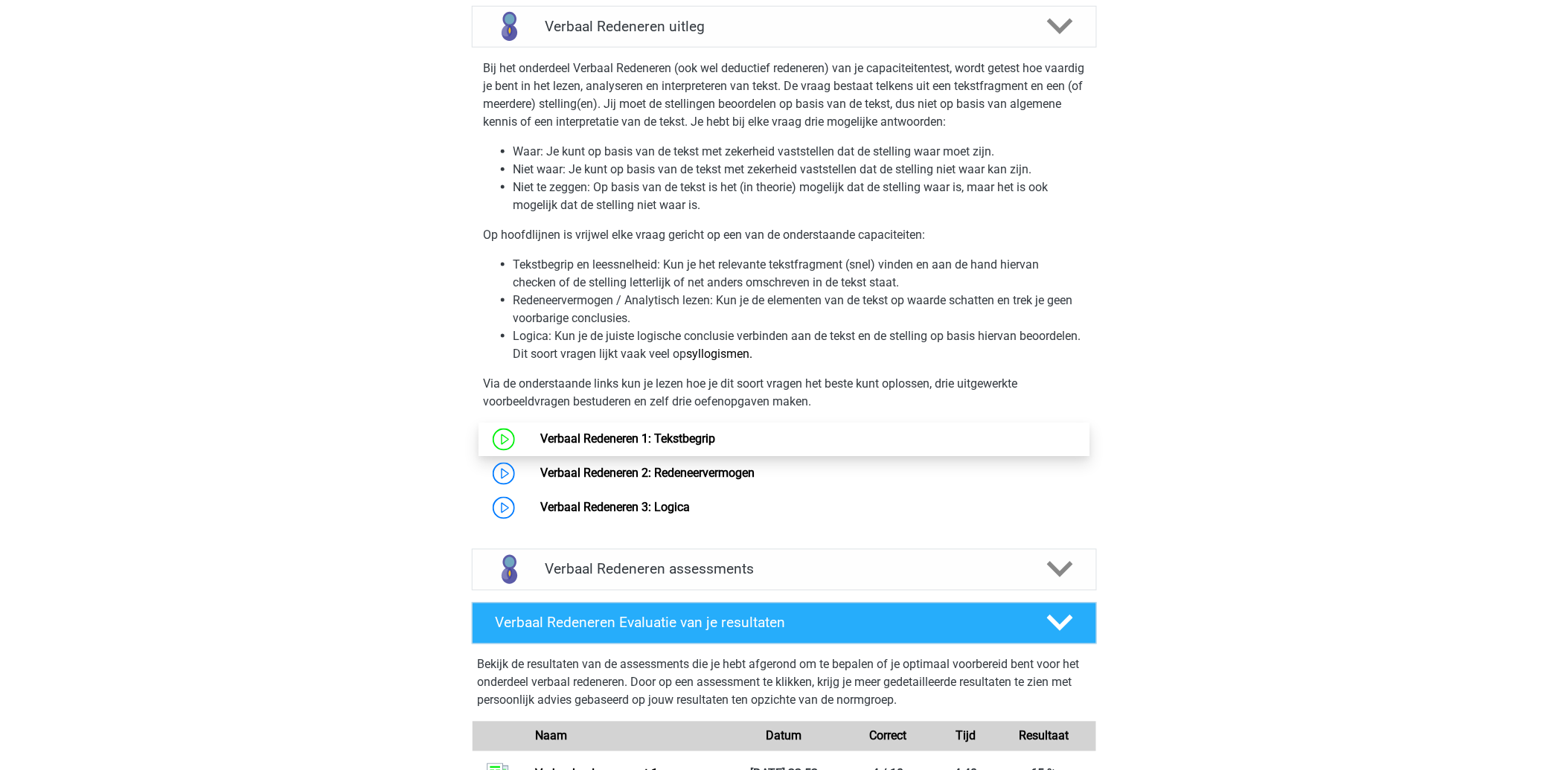
scroll to position [657, 0]
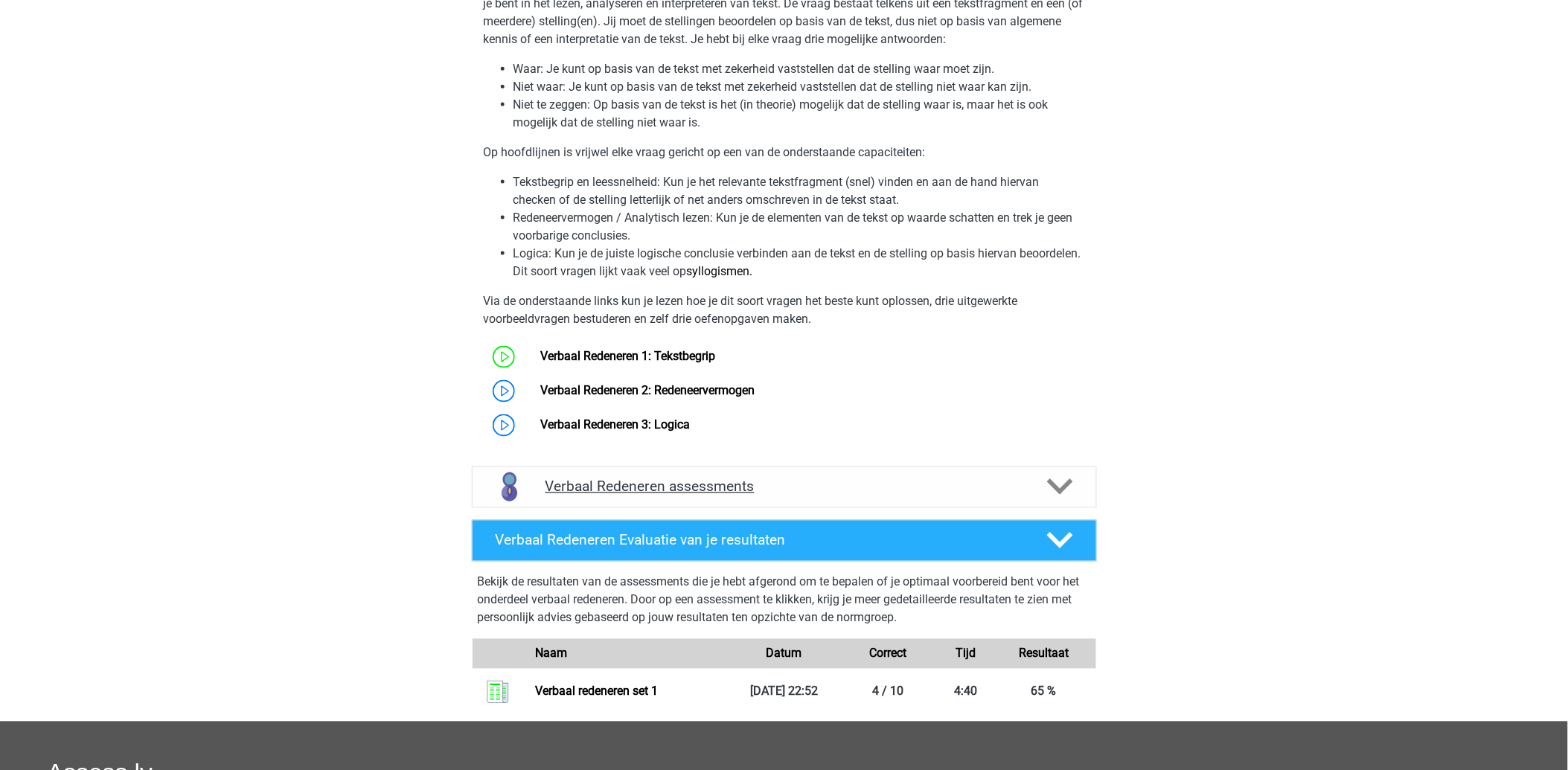
click at [668, 482] on h4 "Verbaal Redeneren assessments" at bounding box center [784, 487] width 478 height 17
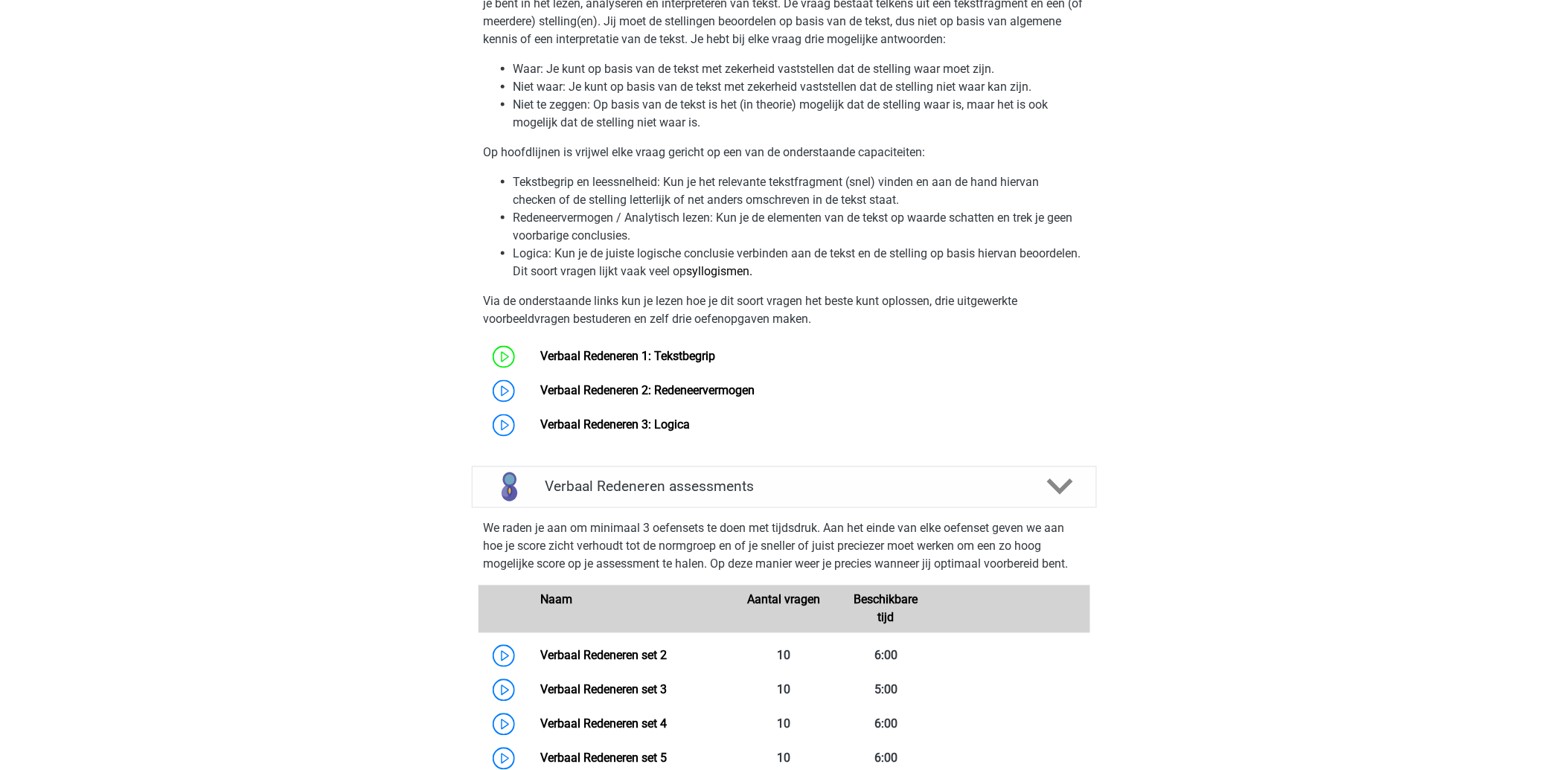
scroll to position [821, 0]
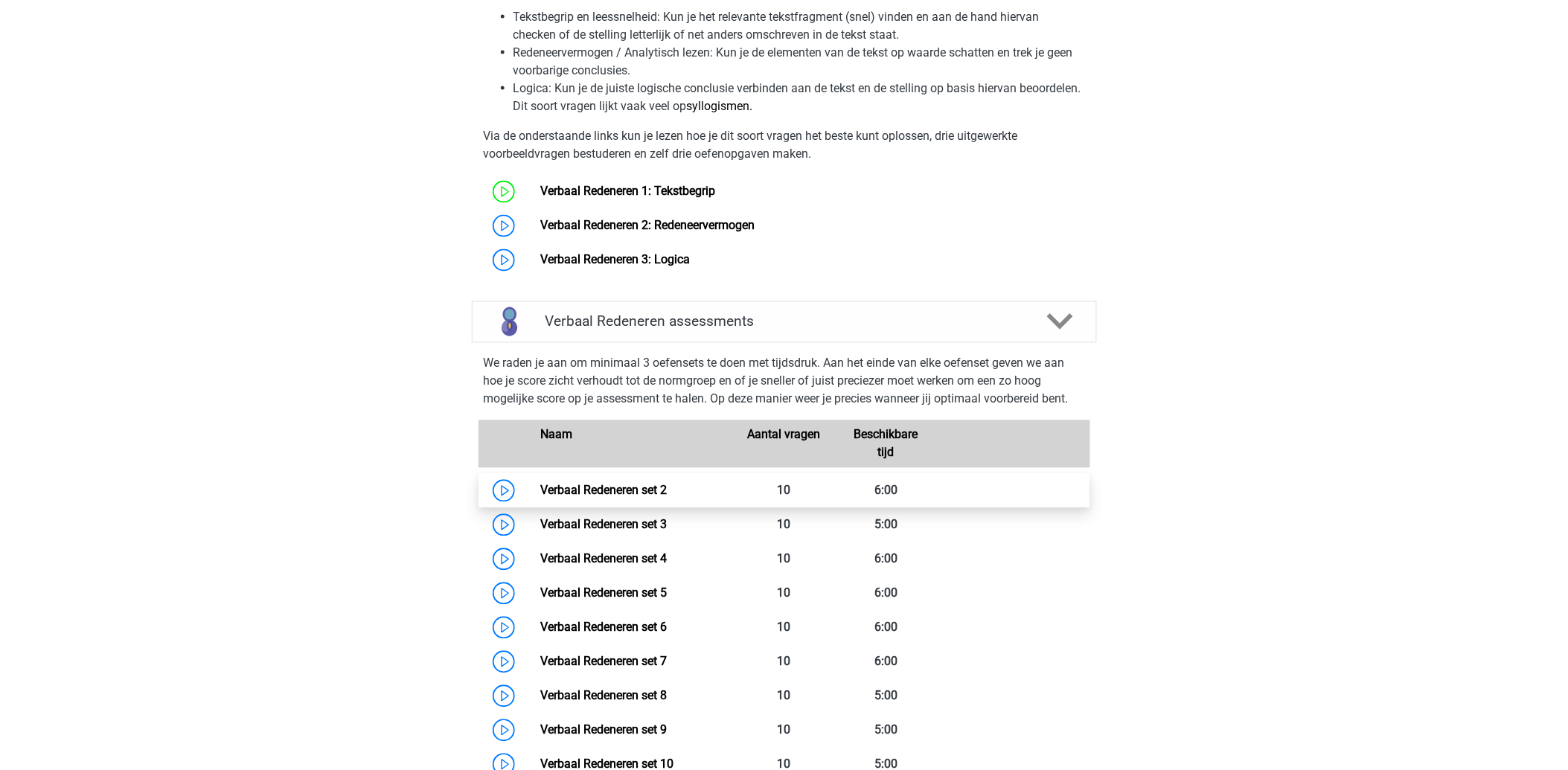
click at [615, 486] on link "Verbaal Redeneren set 2" at bounding box center [603, 490] width 126 height 14
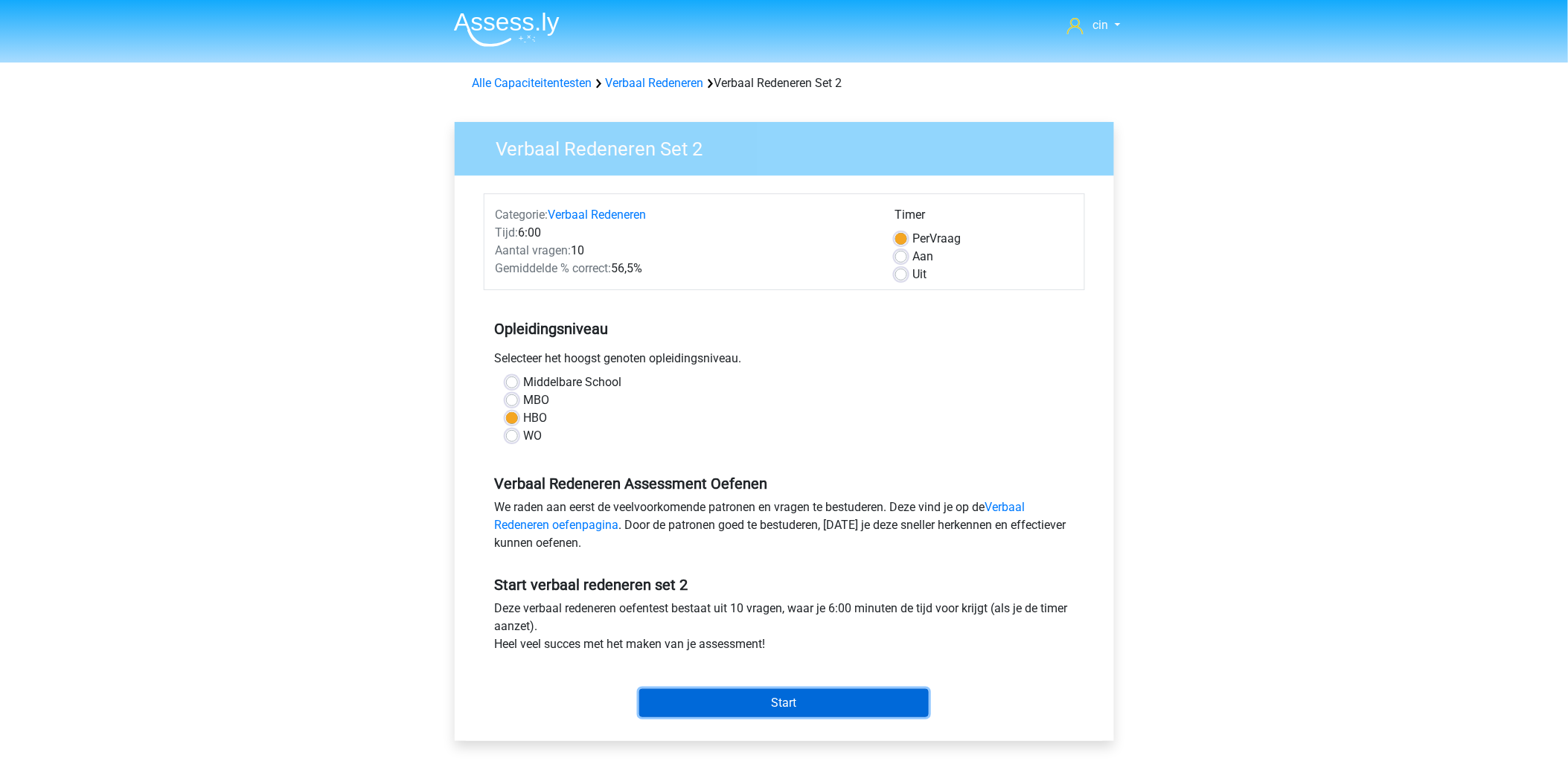
click at [792, 701] on input "Start" at bounding box center [784, 703] width 290 height 28
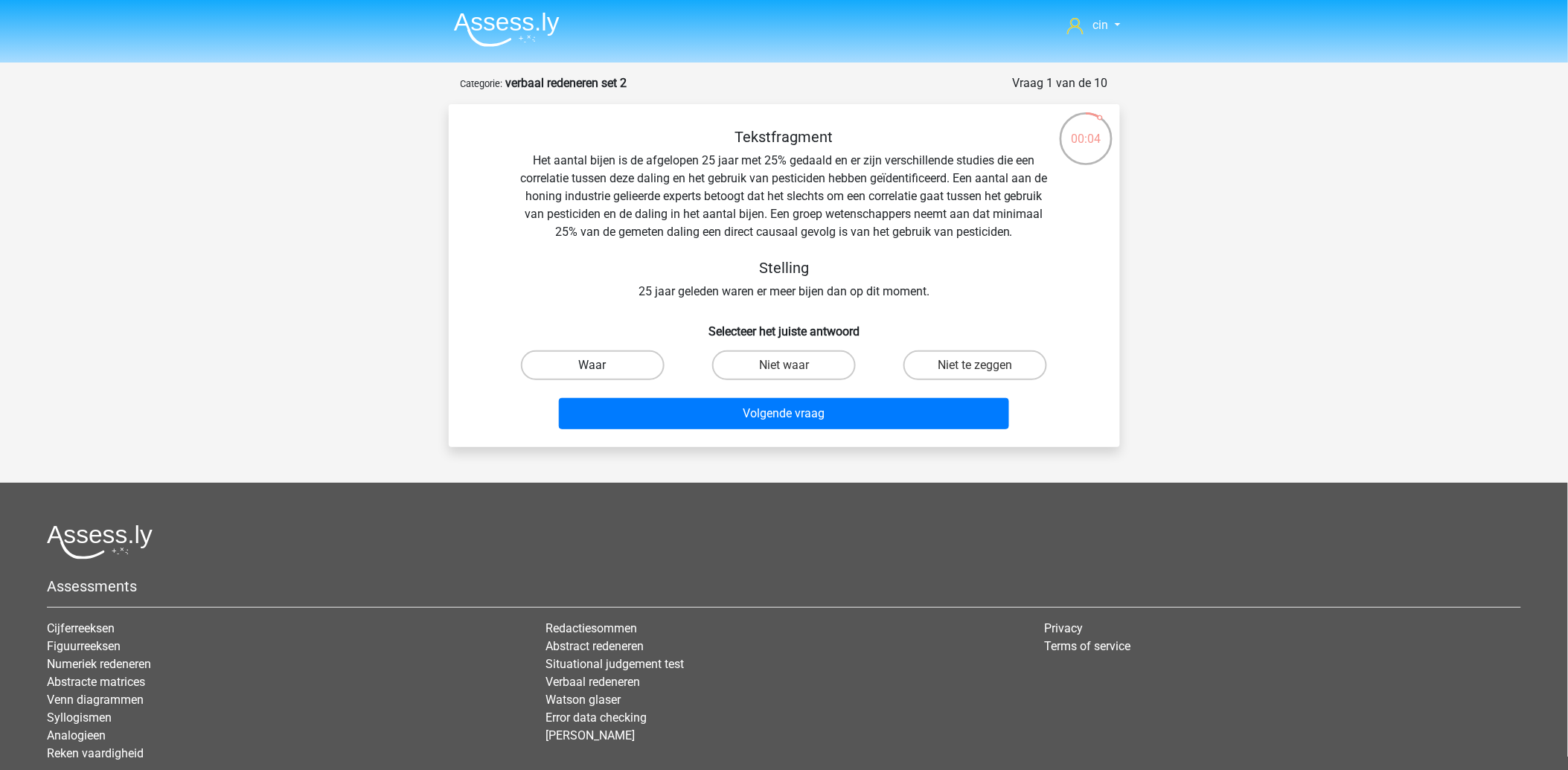
click at [564, 359] on label "Waar" at bounding box center [593, 365] width 144 height 30
click at [592, 365] on input "Waar" at bounding box center [597, 370] width 9 height 9
radio input "true"
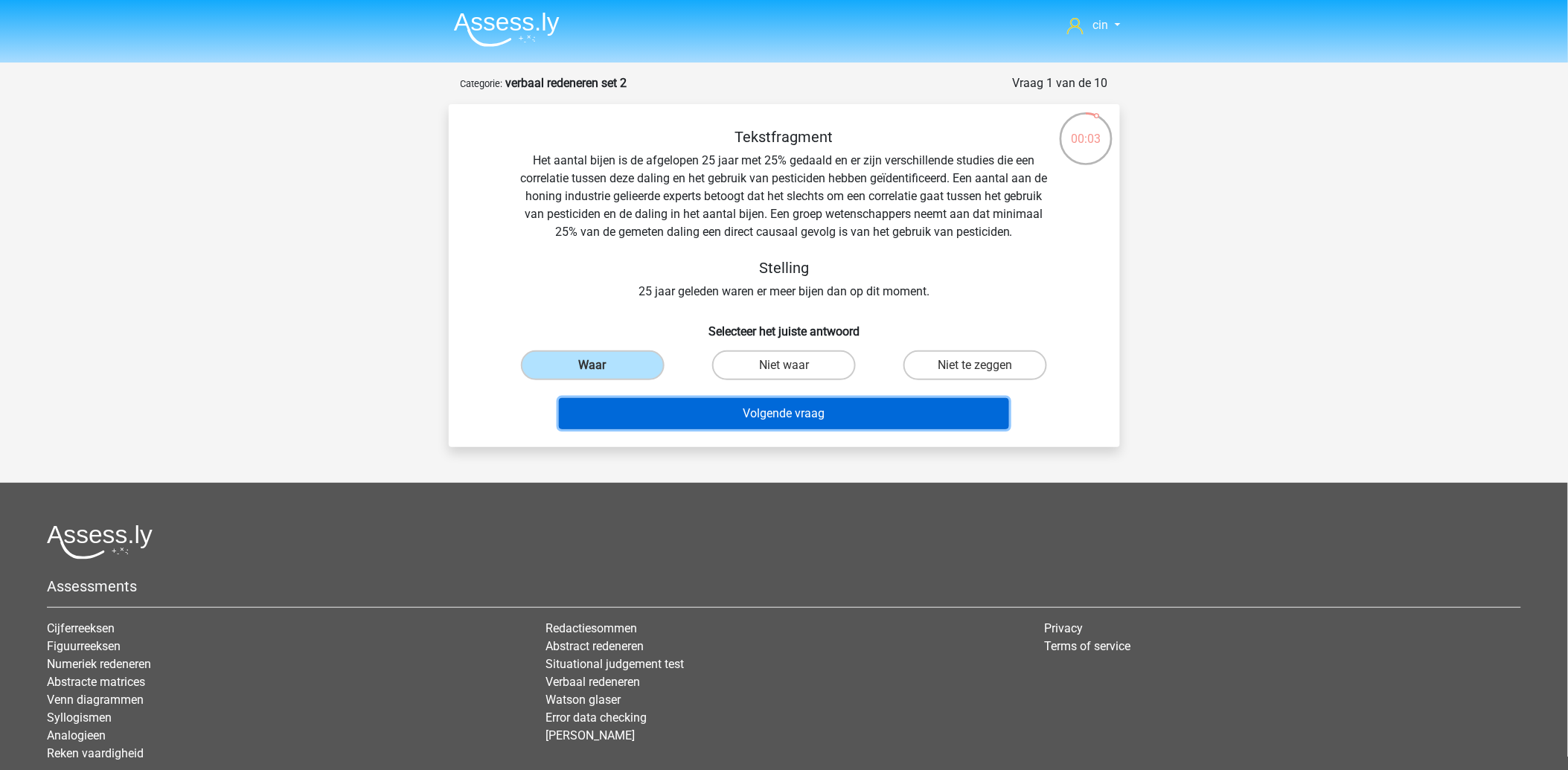
click at [748, 402] on button "Volgende vraag" at bounding box center [784, 413] width 450 height 31
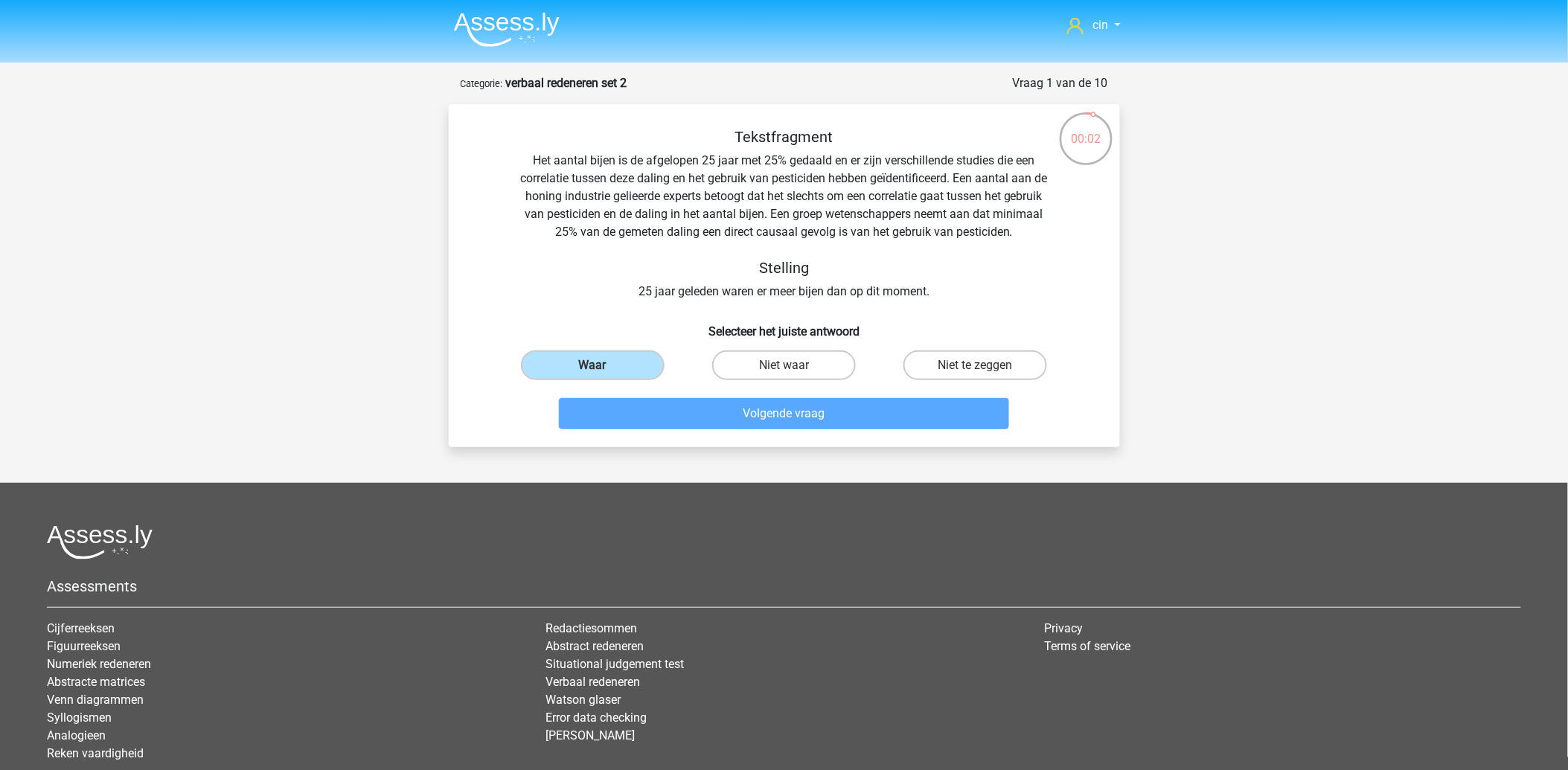
scroll to position [75, 0]
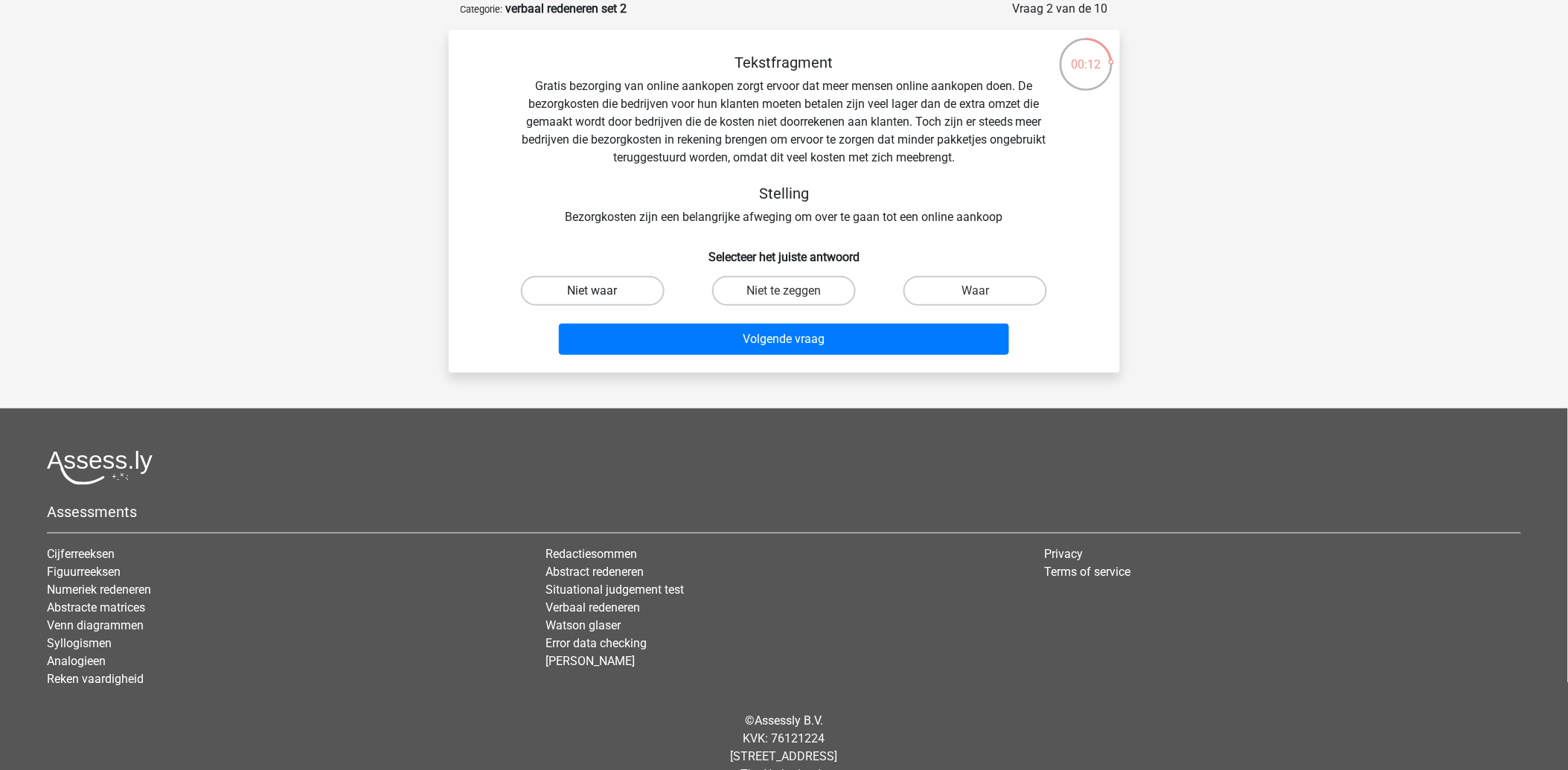
click at [570, 283] on label "Niet waar" at bounding box center [593, 291] width 144 height 30
click at [592, 291] on input "Niet waar" at bounding box center [597, 295] width 9 height 9
radio input "true"
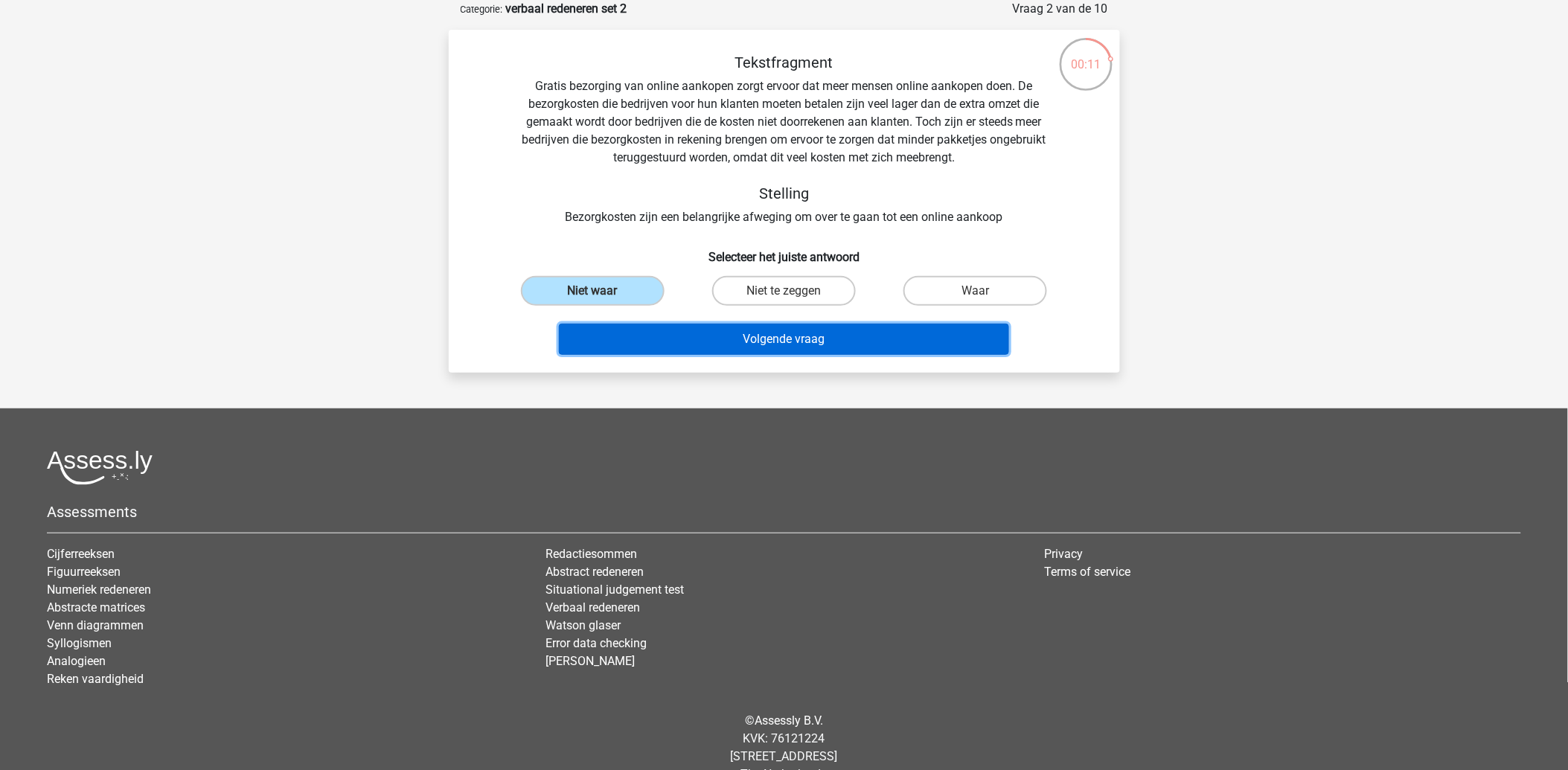
click at [659, 327] on button "Volgende vraag" at bounding box center [784, 338] width 450 height 31
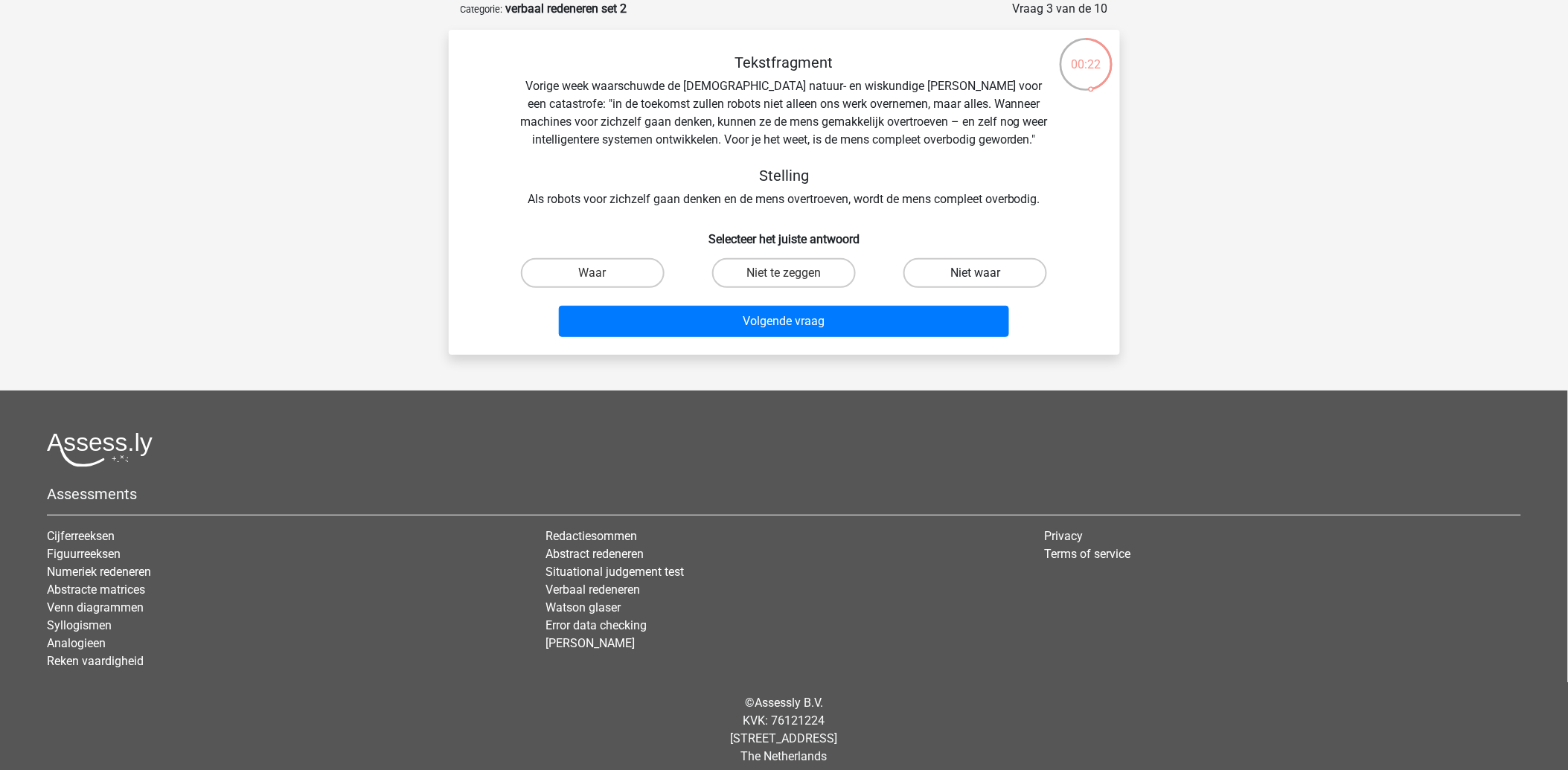
click at [971, 276] on label "Niet waar" at bounding box center [975, 273] width 144 height 30
click at [975, 276] on input "Niet waar" at bounding box center [980, 278] width 9 height 9
radio input "true"
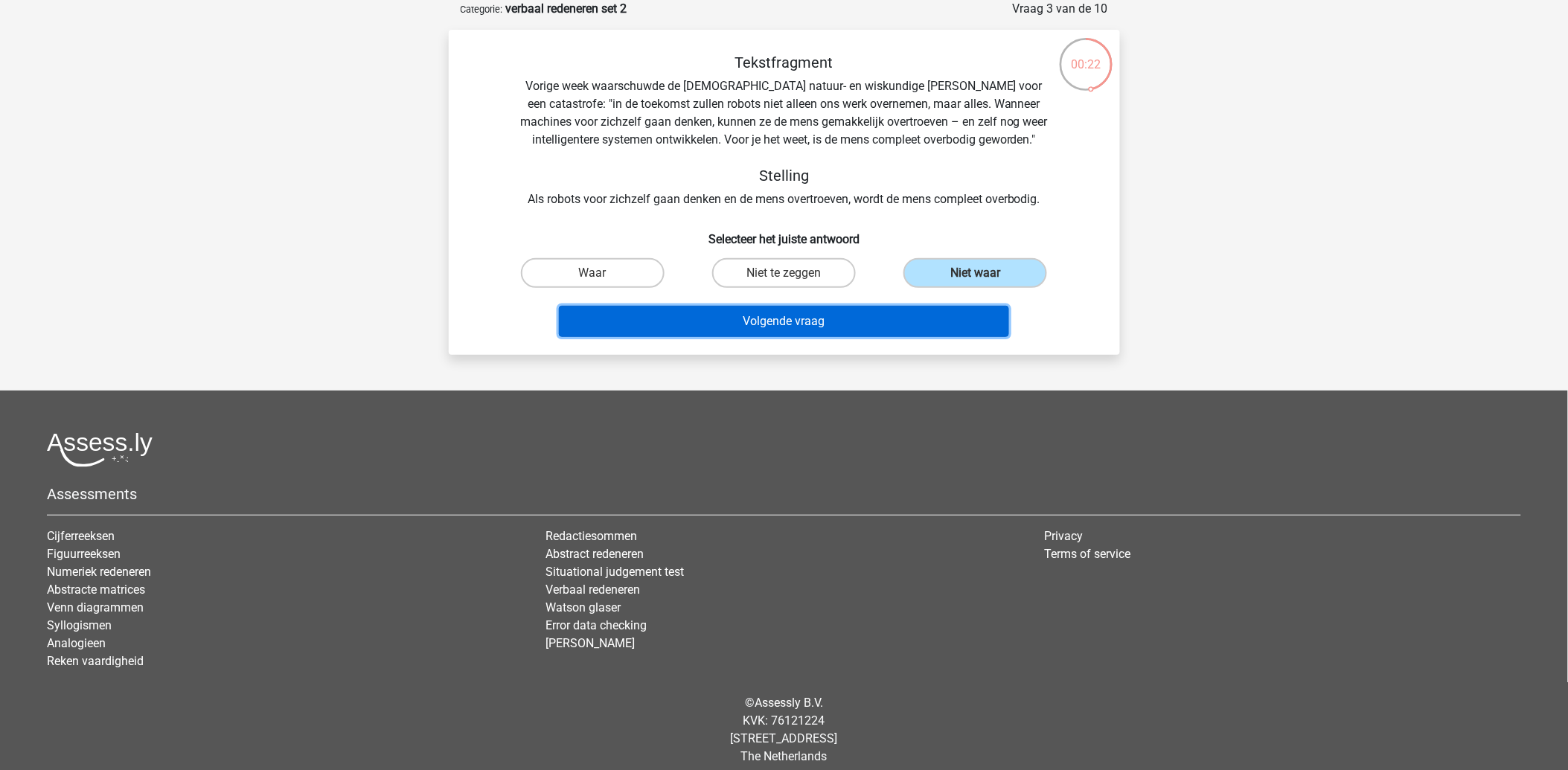
click at [799, 330] on button "Volgende vraag" at bounding box center [784, 321] width 450 height 31
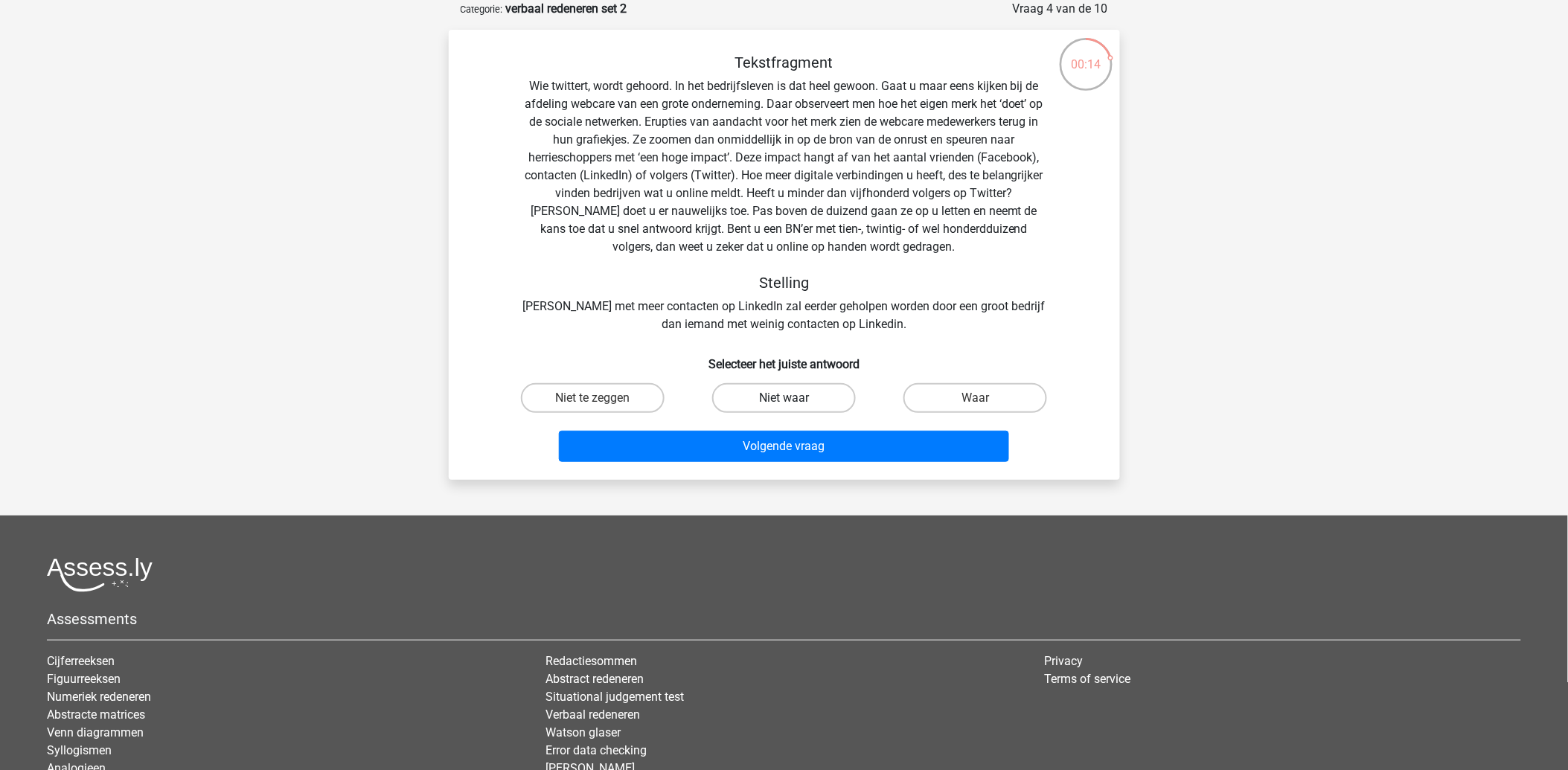
click at [753, 392] on label "Niet waar" at bounding box center [784, 398] width 144 height 30
click at [784, 398] on input "Niet waar" at bounding box center [788, 403] width 9 height 9
radio input "true"
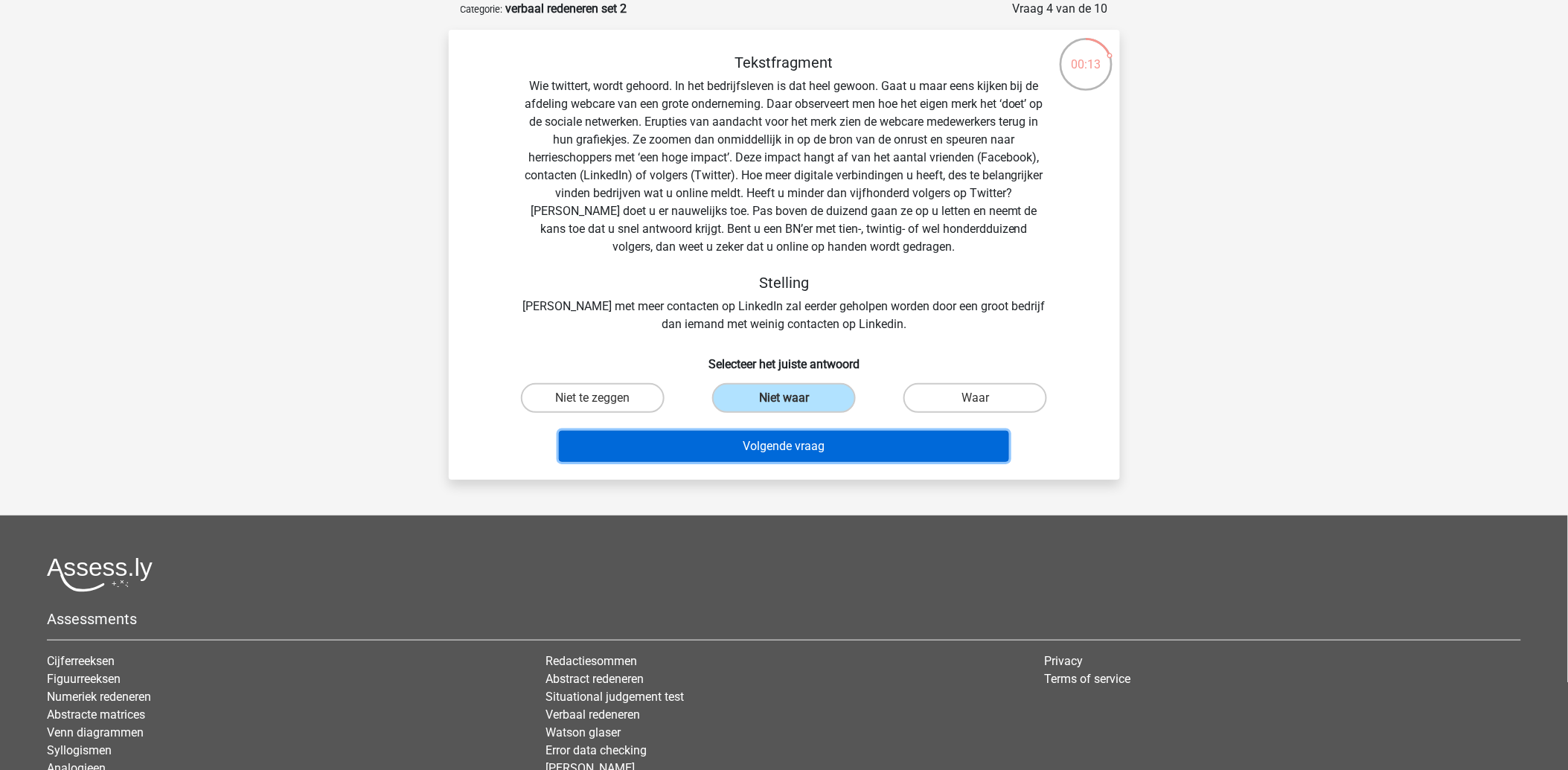
click at [775, 440] on button "Volgende vraag" at bounding box center [784, 446] width 450 height 31
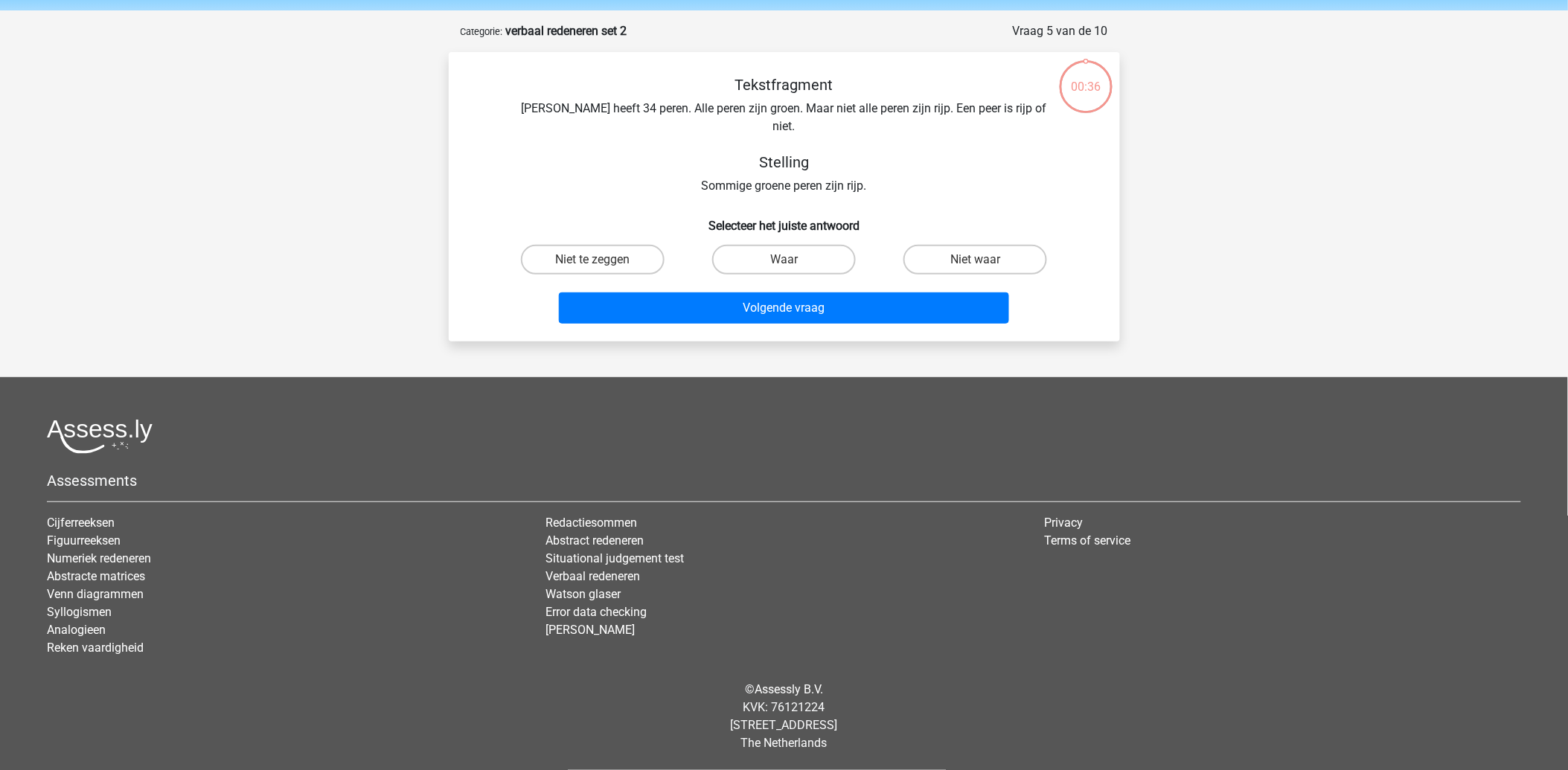
scroll to position [33, 0]
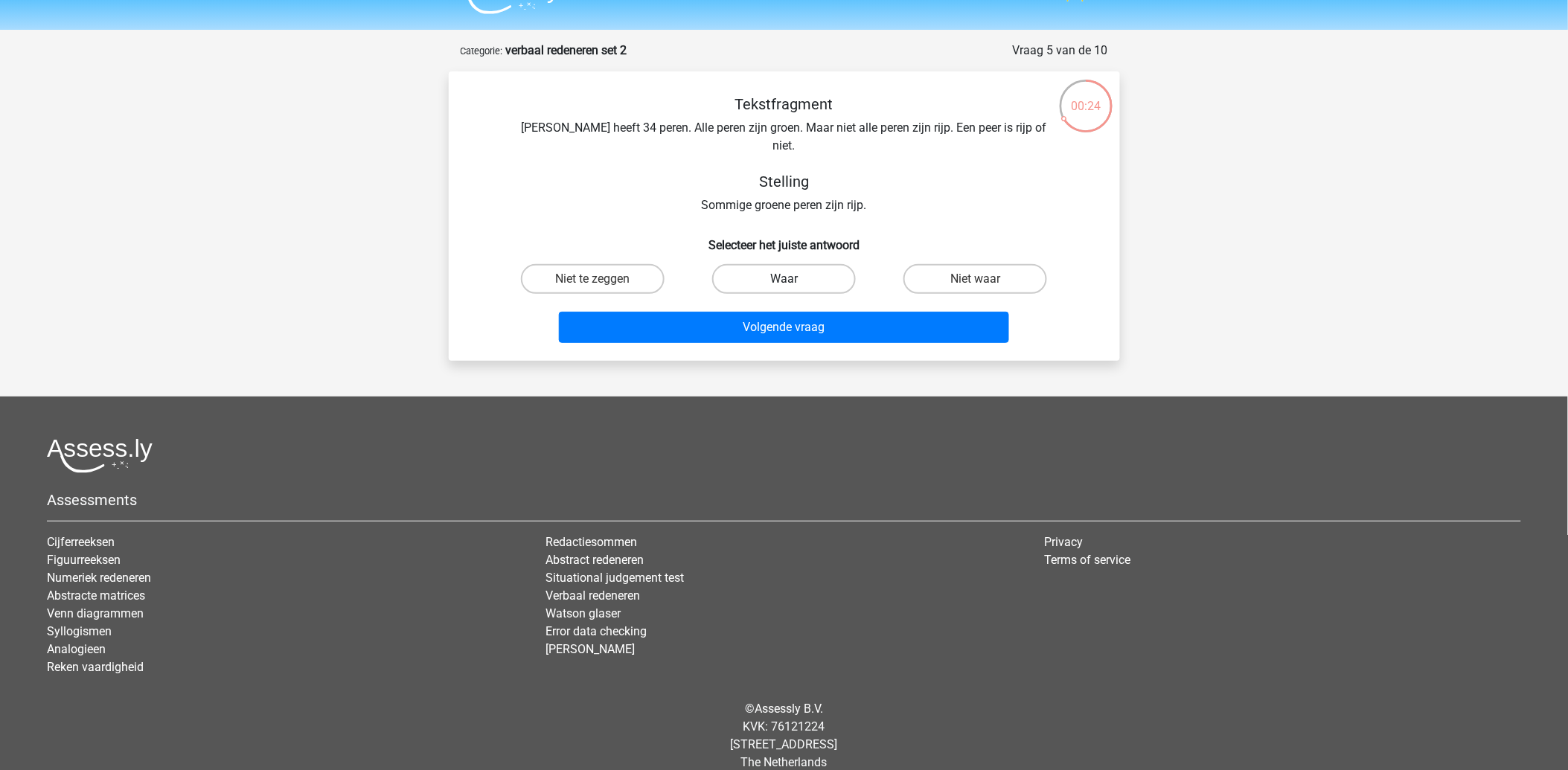
click at [783, 264] on label "Waar" at bounding box center [784, 278] width 144 height 30
click at [784, 278] on input "Waar" at bounding box center [788, 283] width 9 height 9
radio input "true"
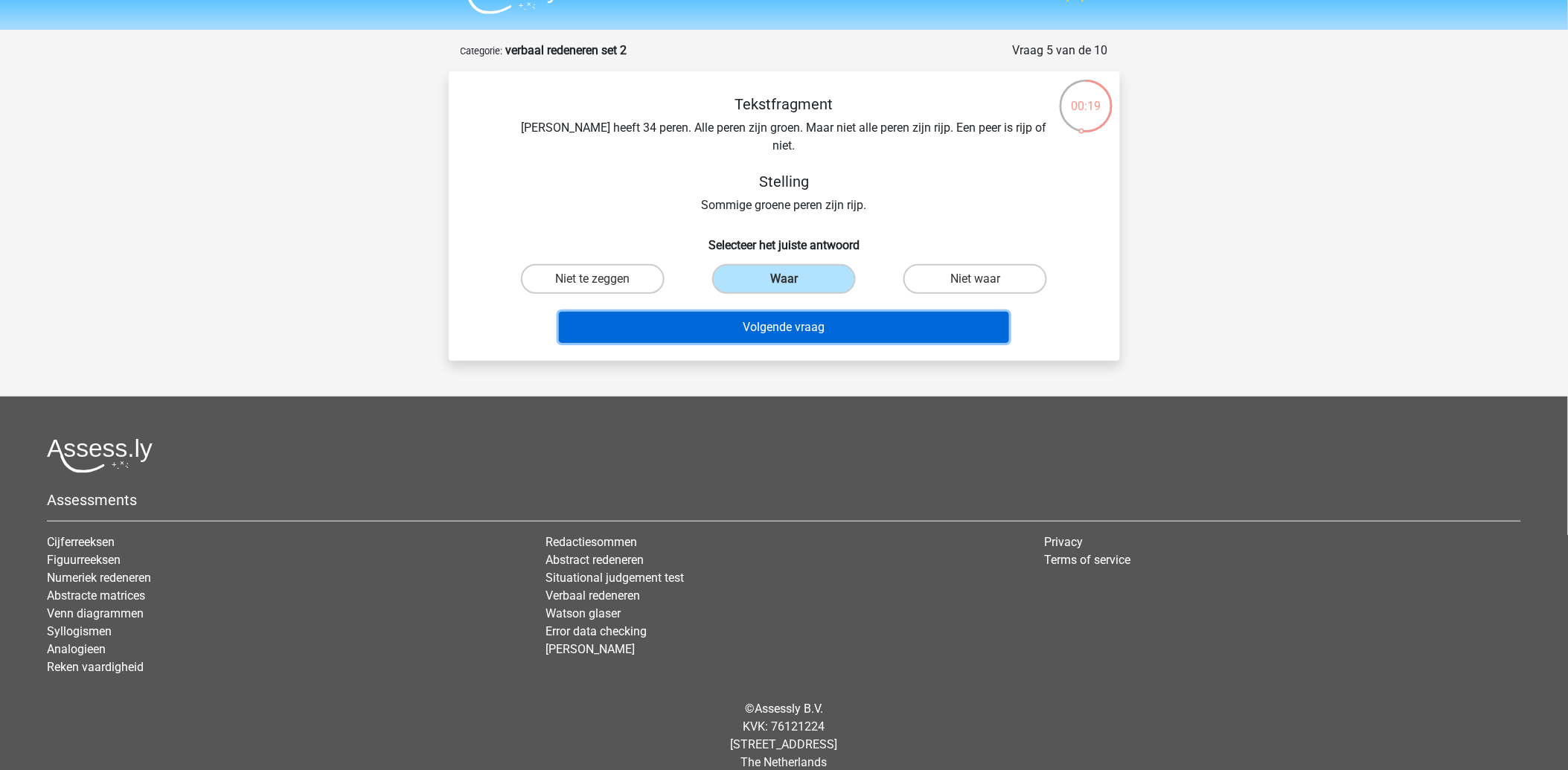
click at [772, 311] on button "Volgende vraag" at bounding box center [784, 326] width 450 height 31
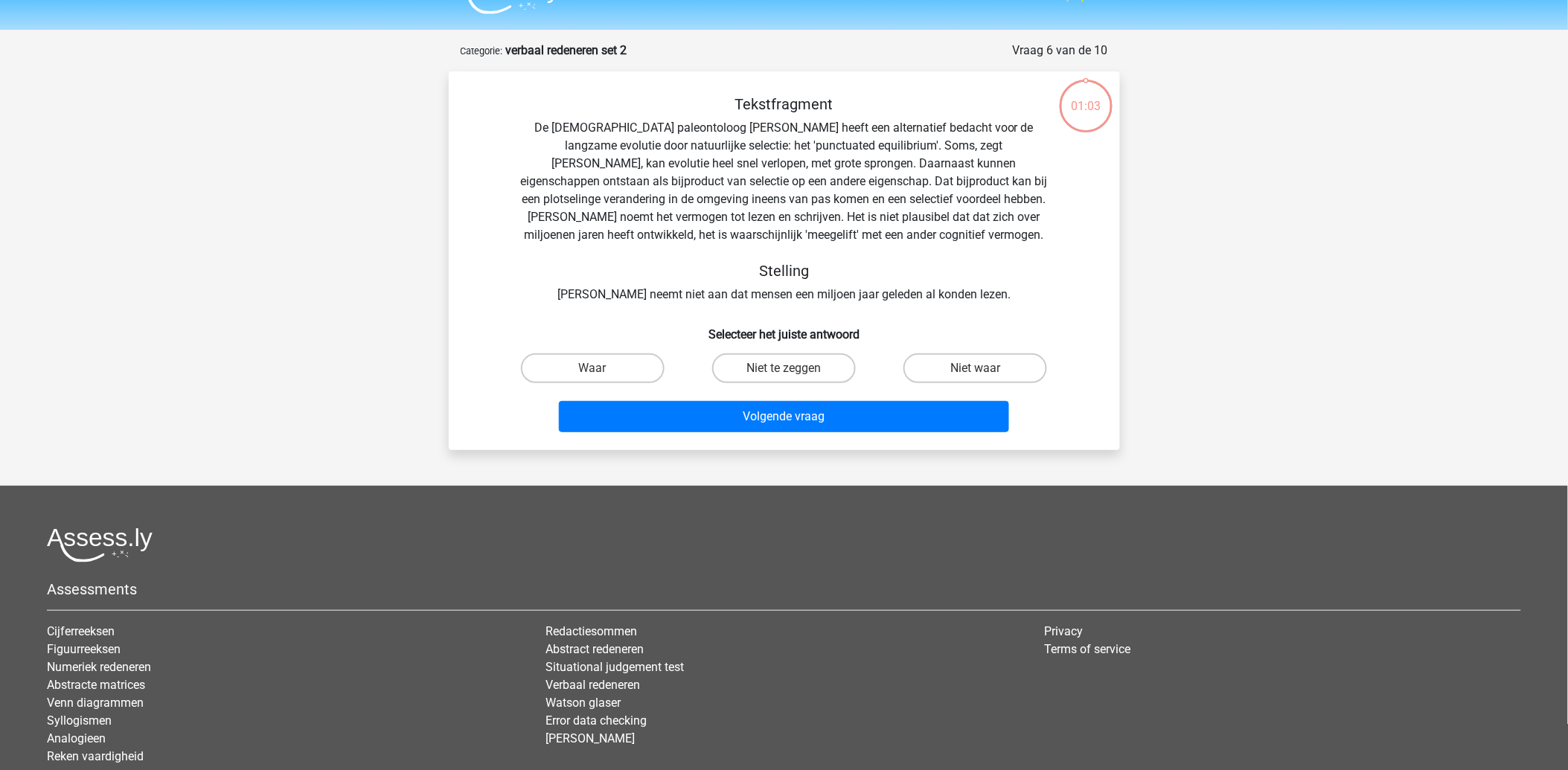
scroll to position [75, 0]
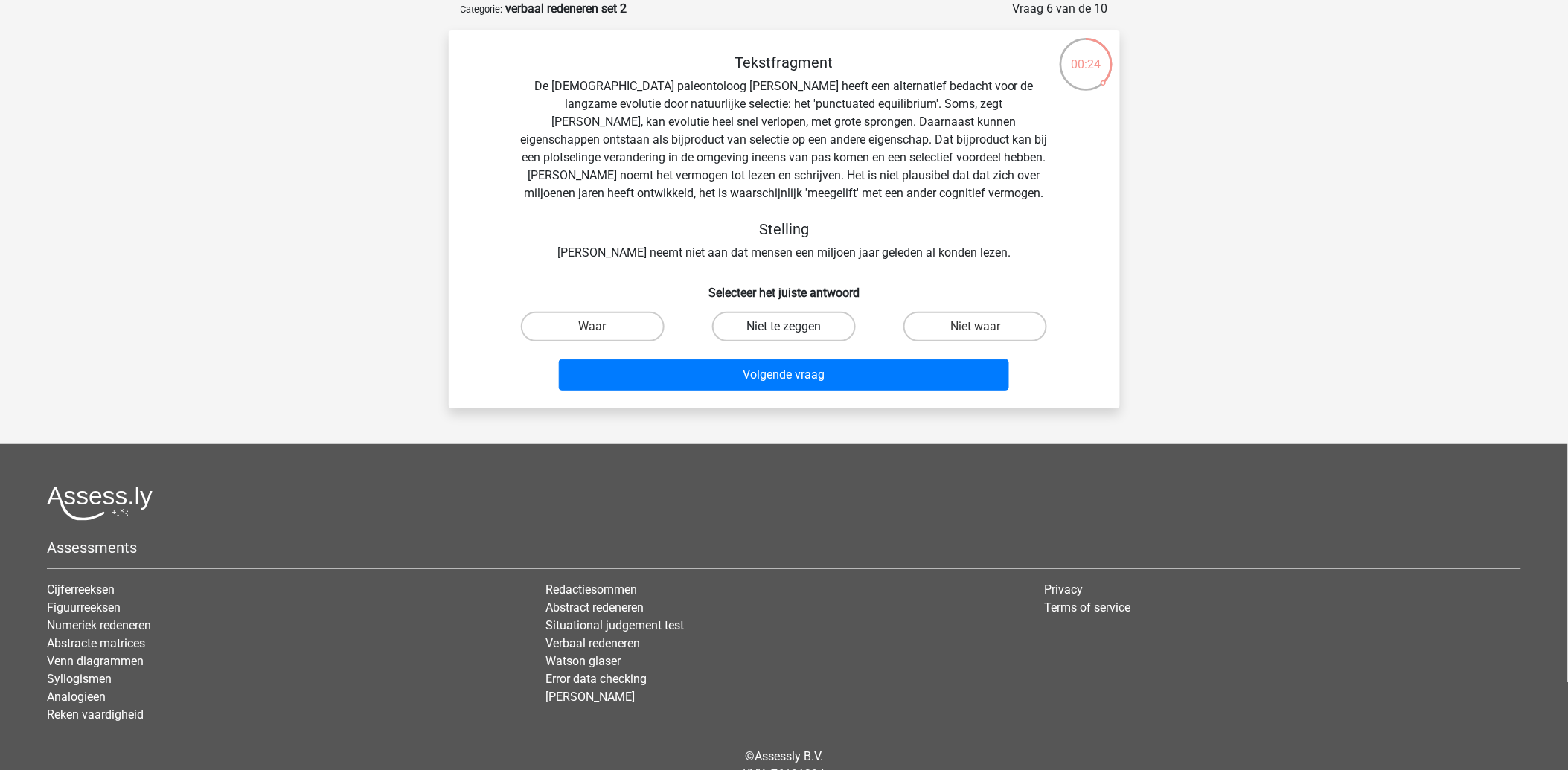
click at [795, 330] on label "Niet te zeggen" at bounding box center [784, 326] width 144 height 30
click at [793, 330] on input "Niet te zeggen" at bounding box center [788, 331] width 9 height 9
radio input "true"
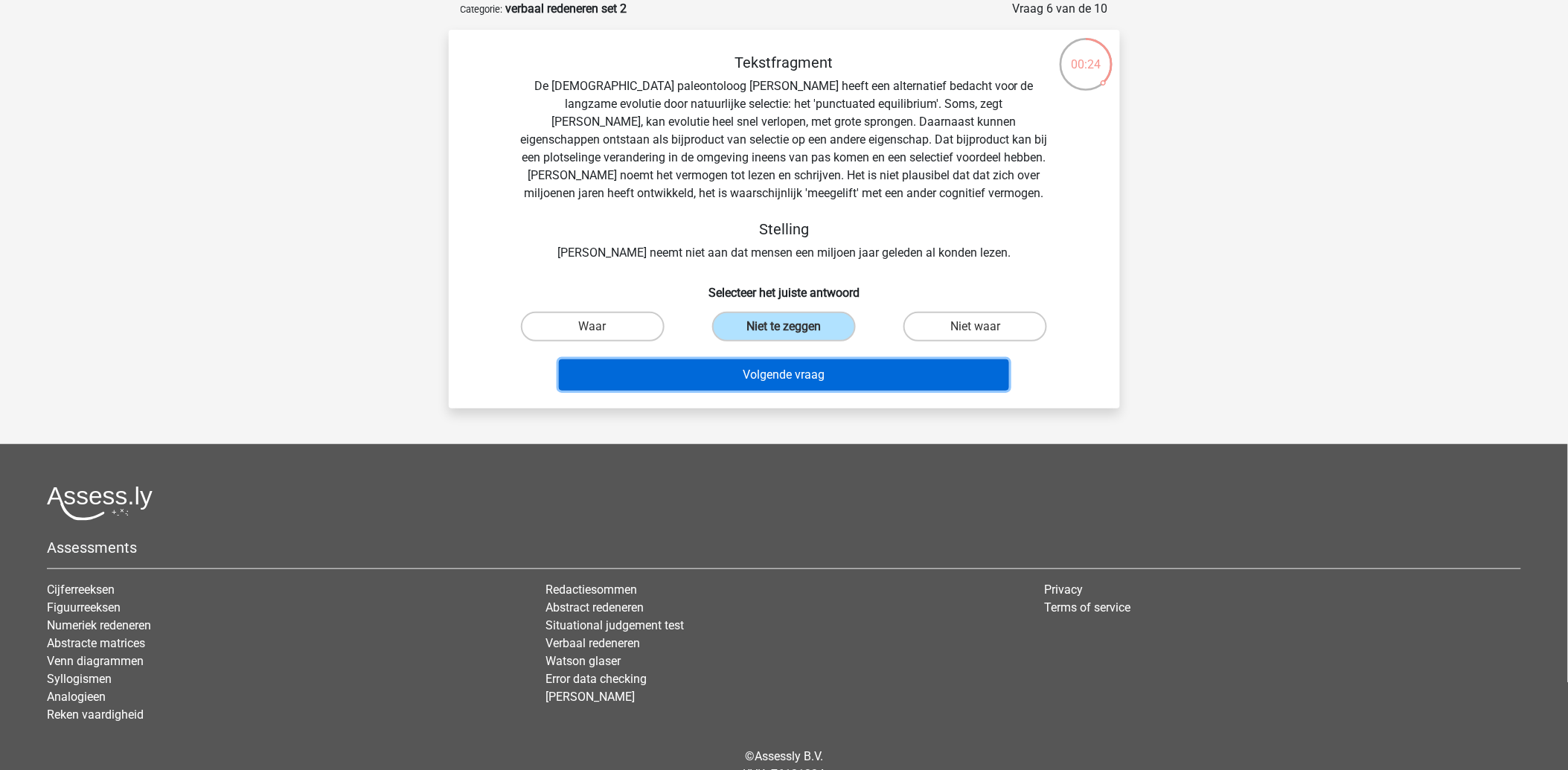
click at [762, 372] on button "Volgende vraag" at bounding box center [784, 374] width 450 height 31
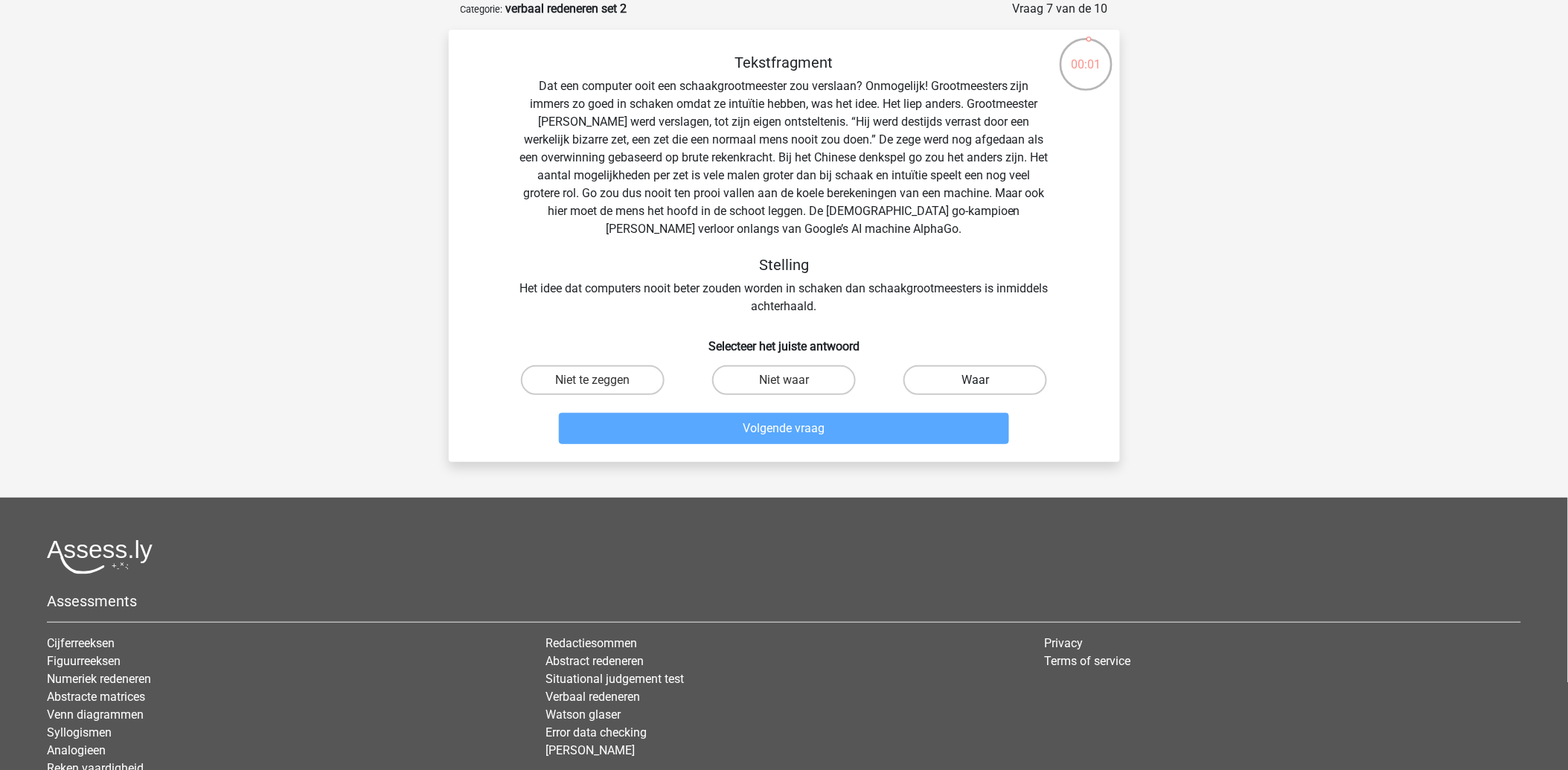
click at [936, 385] on label "Waar" at bounding box center [975, 380] width 144 height 30
click at [975, 385] on input "Waar" at bounding box center [980, 385] width 9 height 9
radio input "true"
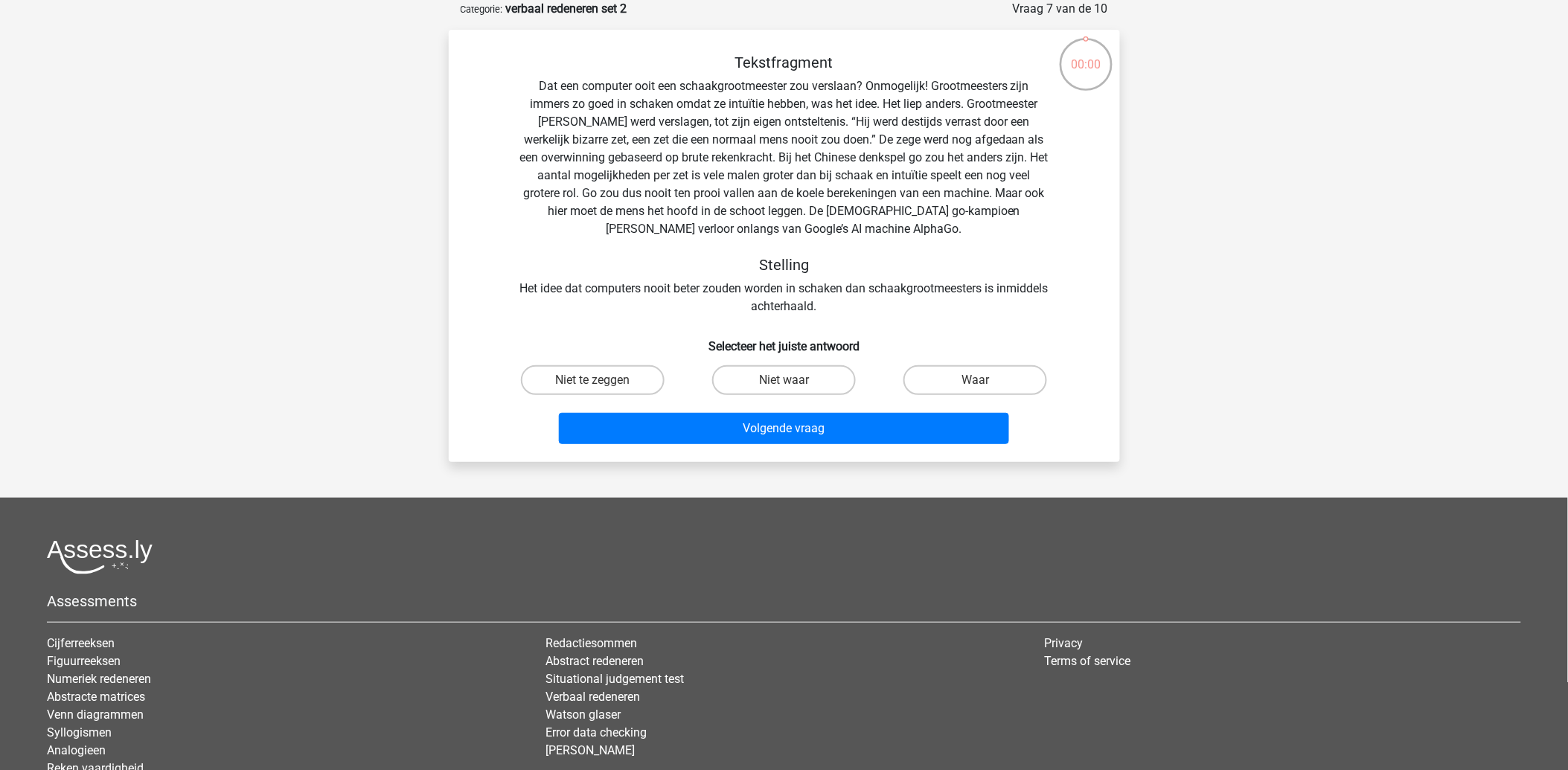
scroll to position [75, 0]
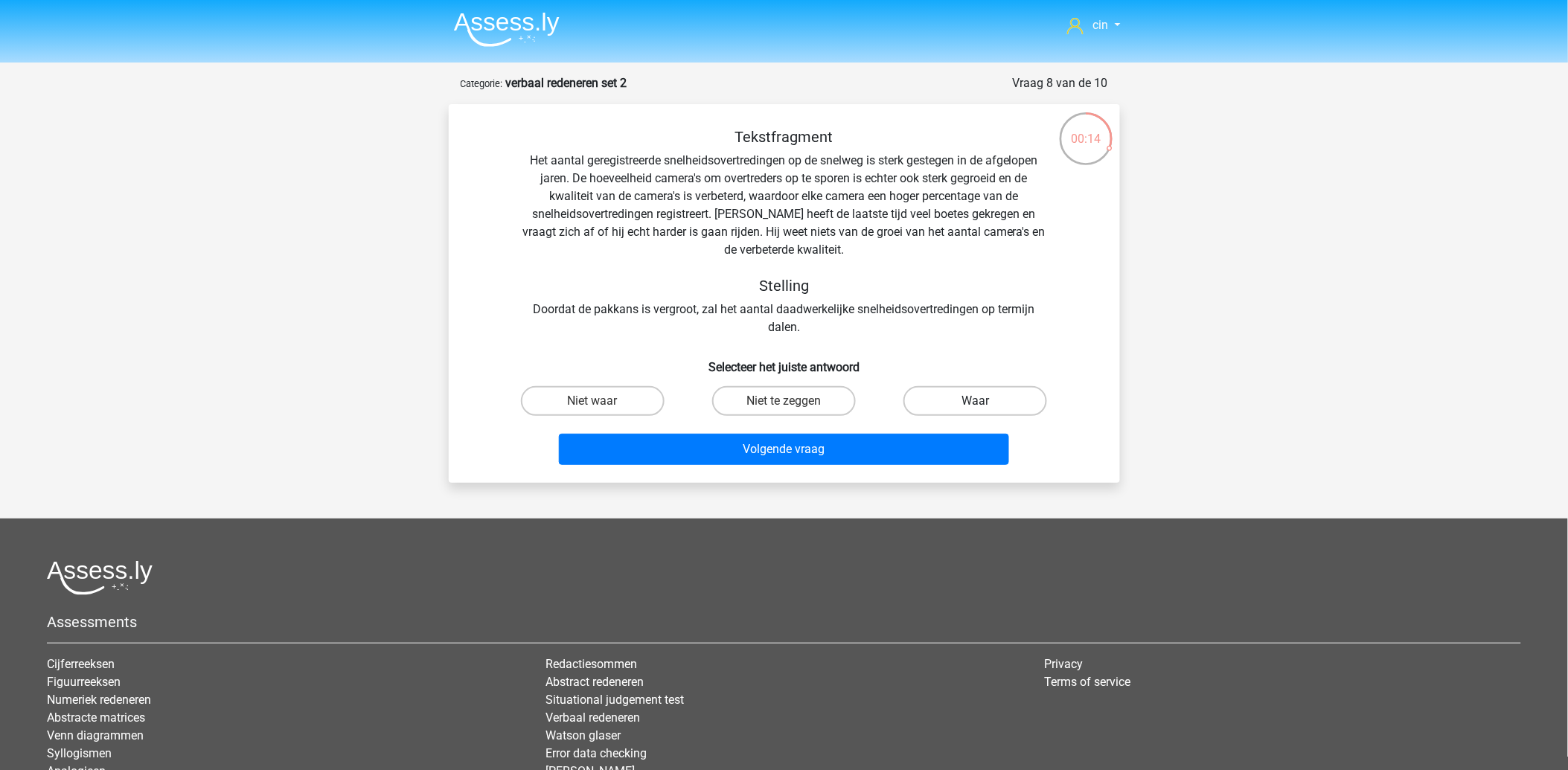
click at [945, 402] on label "Waar" at bounding box center [975, 401] width 144 height 30
click at [975, 402] on input "Waar" at bounding box center [980, 406] width 9 height 9
radio input "true"
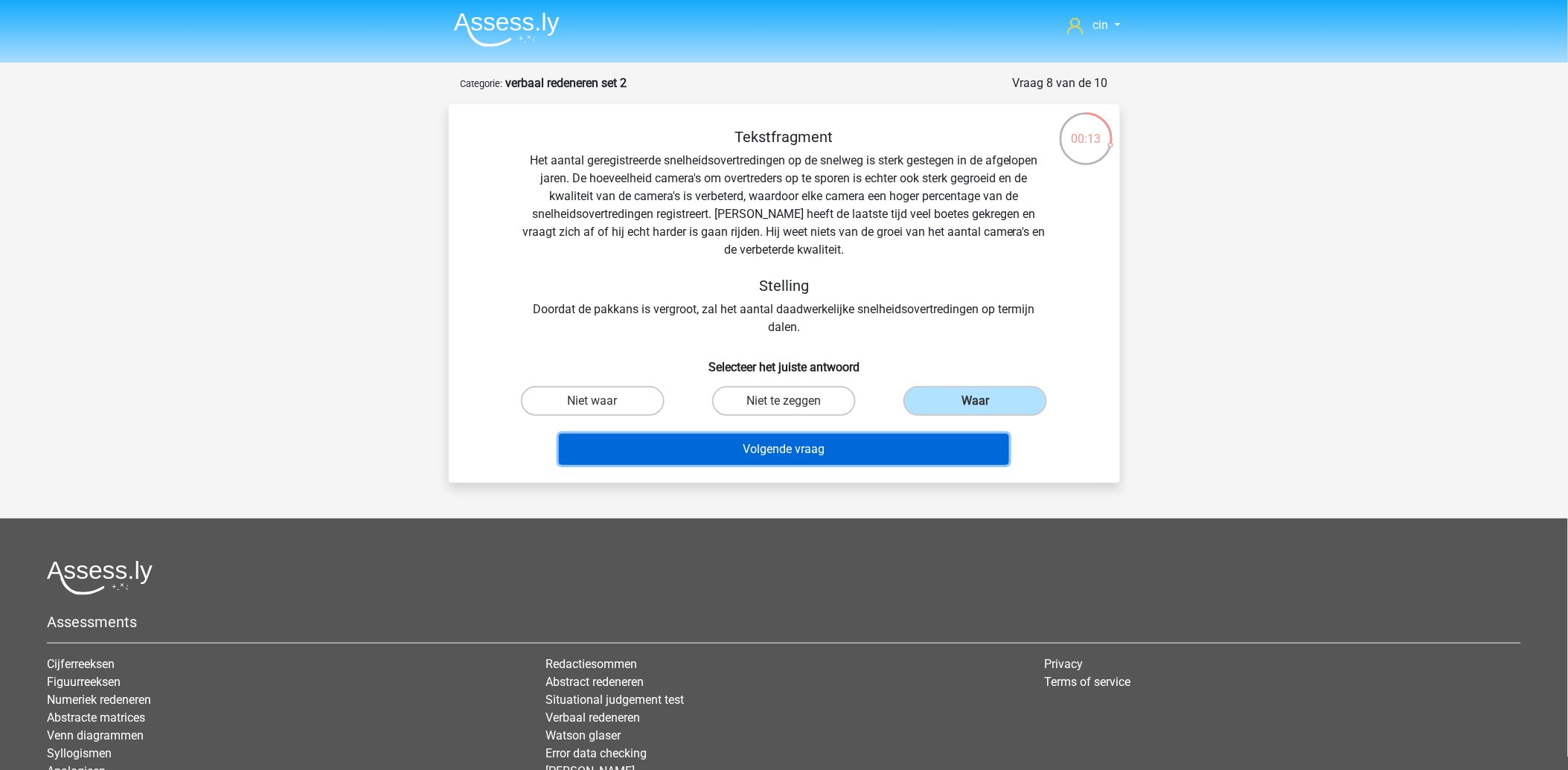
click at [748, 449] on button "Volgende vraag" at bounding box center [784, 449] width 450 height 31
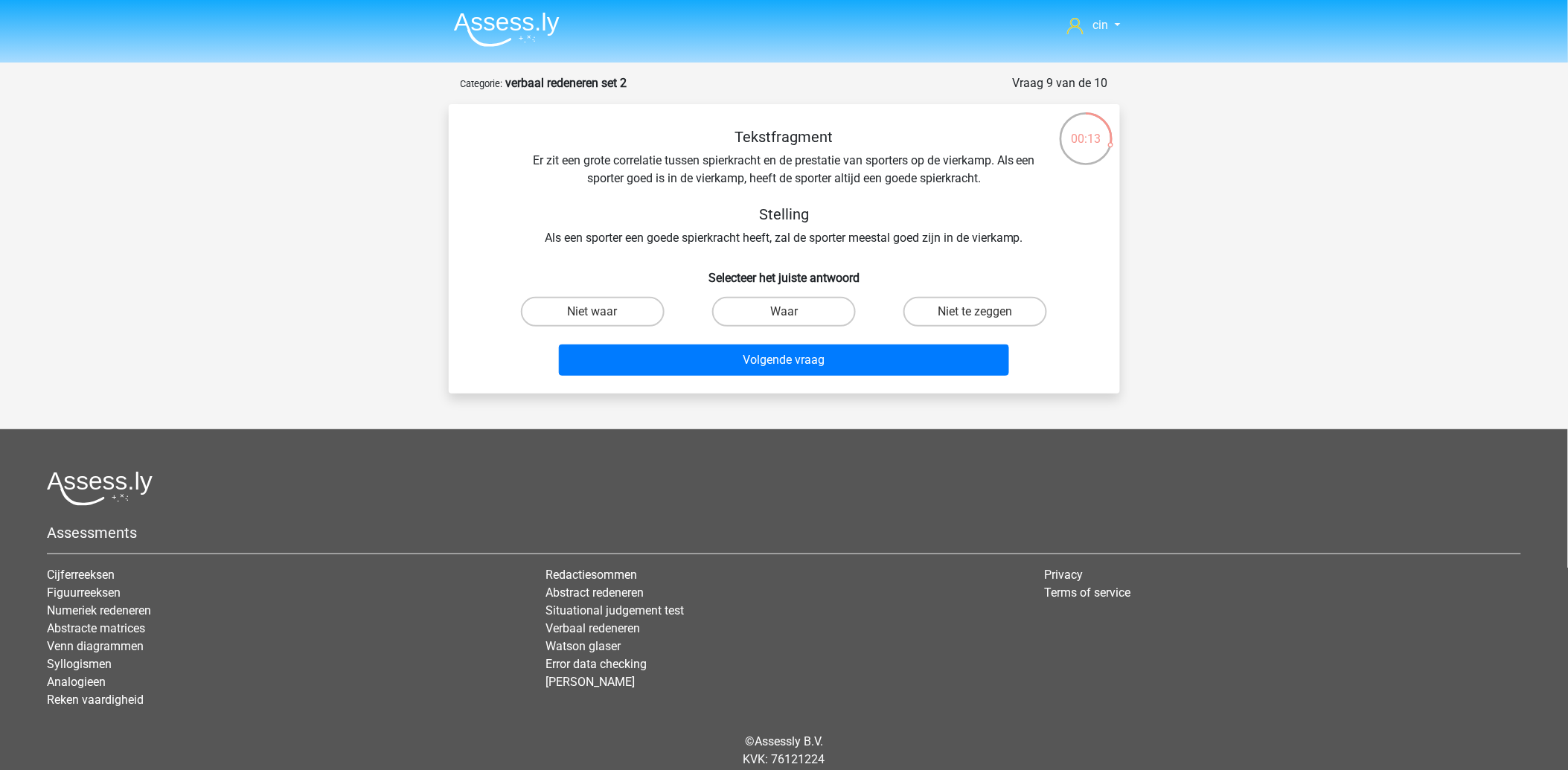
scroll to position [50, 0]
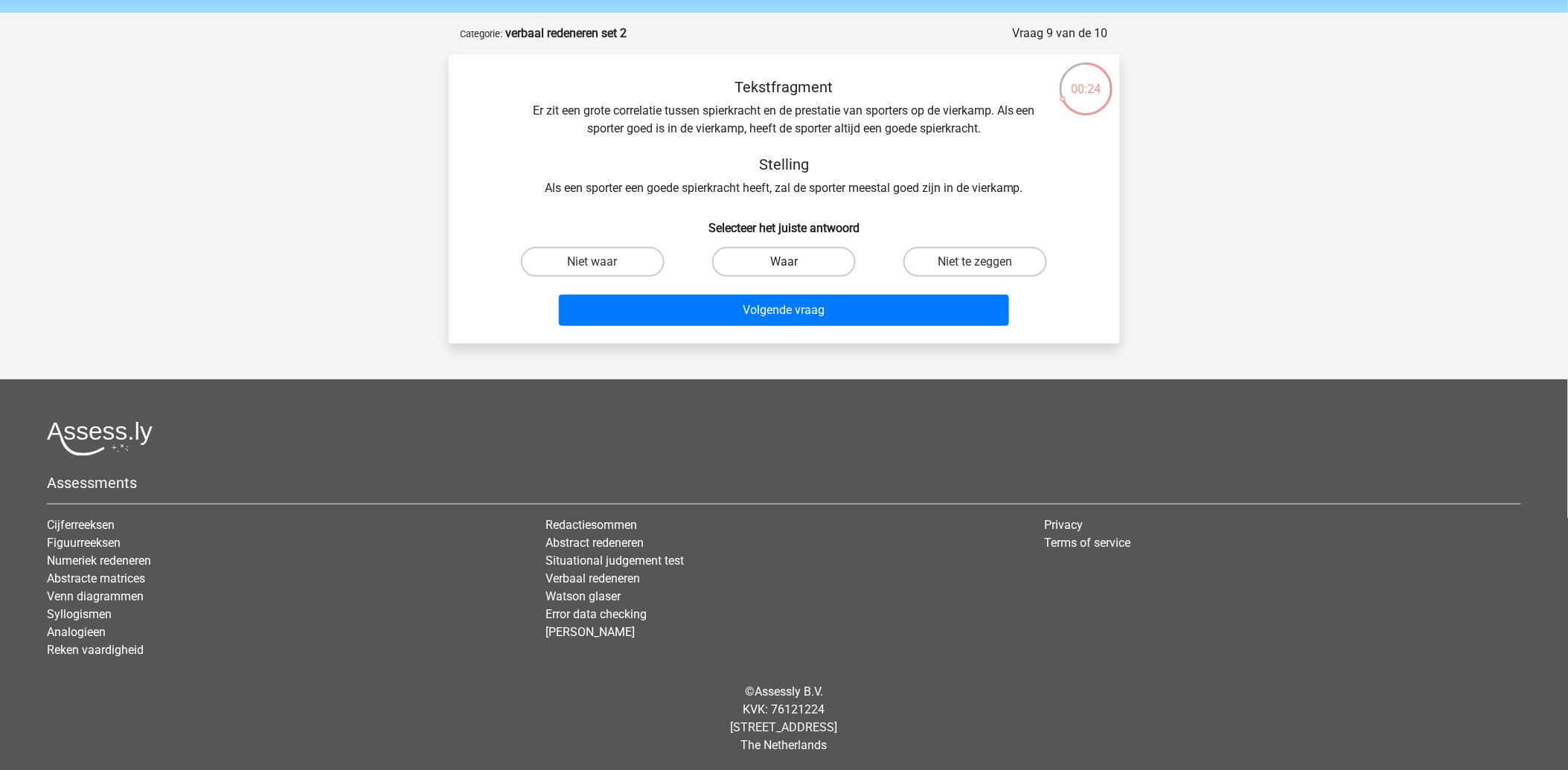
click at [802, 266] on label "Waar" at bounding box center [784, 262] width 144 height 30
click at [793, 266] on input "Waar" at bounding box center [788, 266] width 9 height 9
radio input "true"
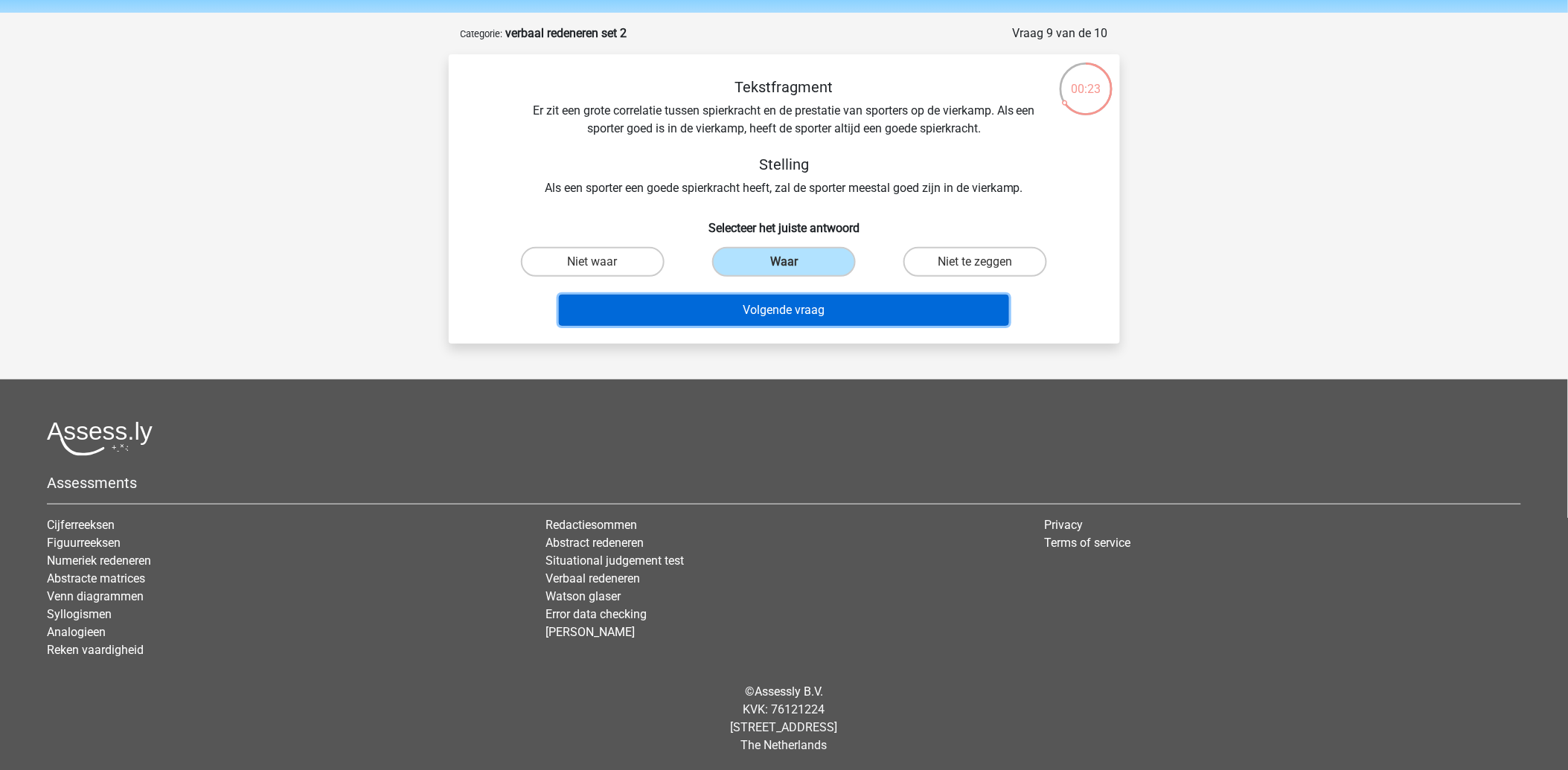
click at [777, 316] on button "Volgende vraag" at bounding box center [784, 309] width 450 height 31
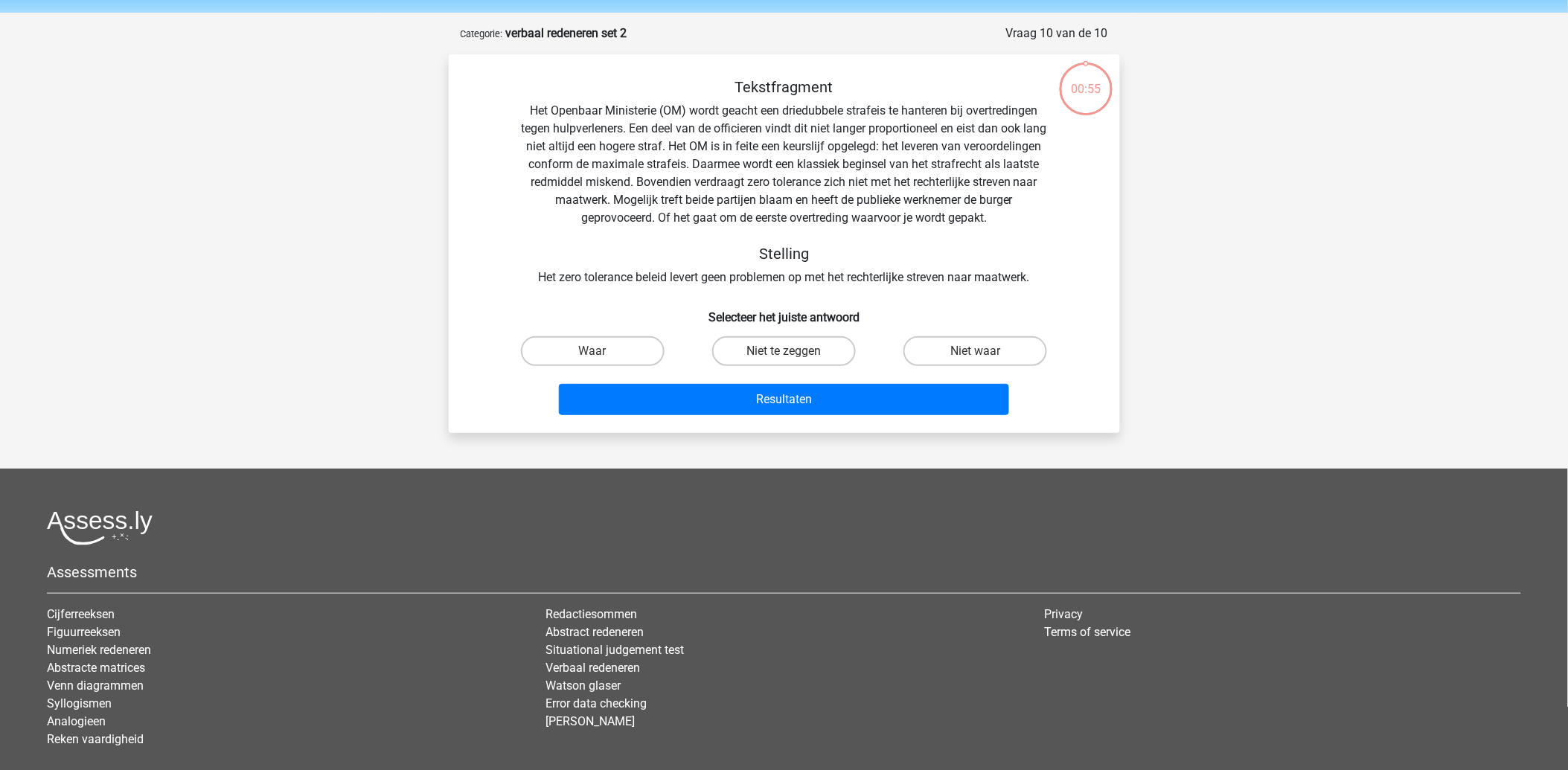
scroll to position [75, 0]
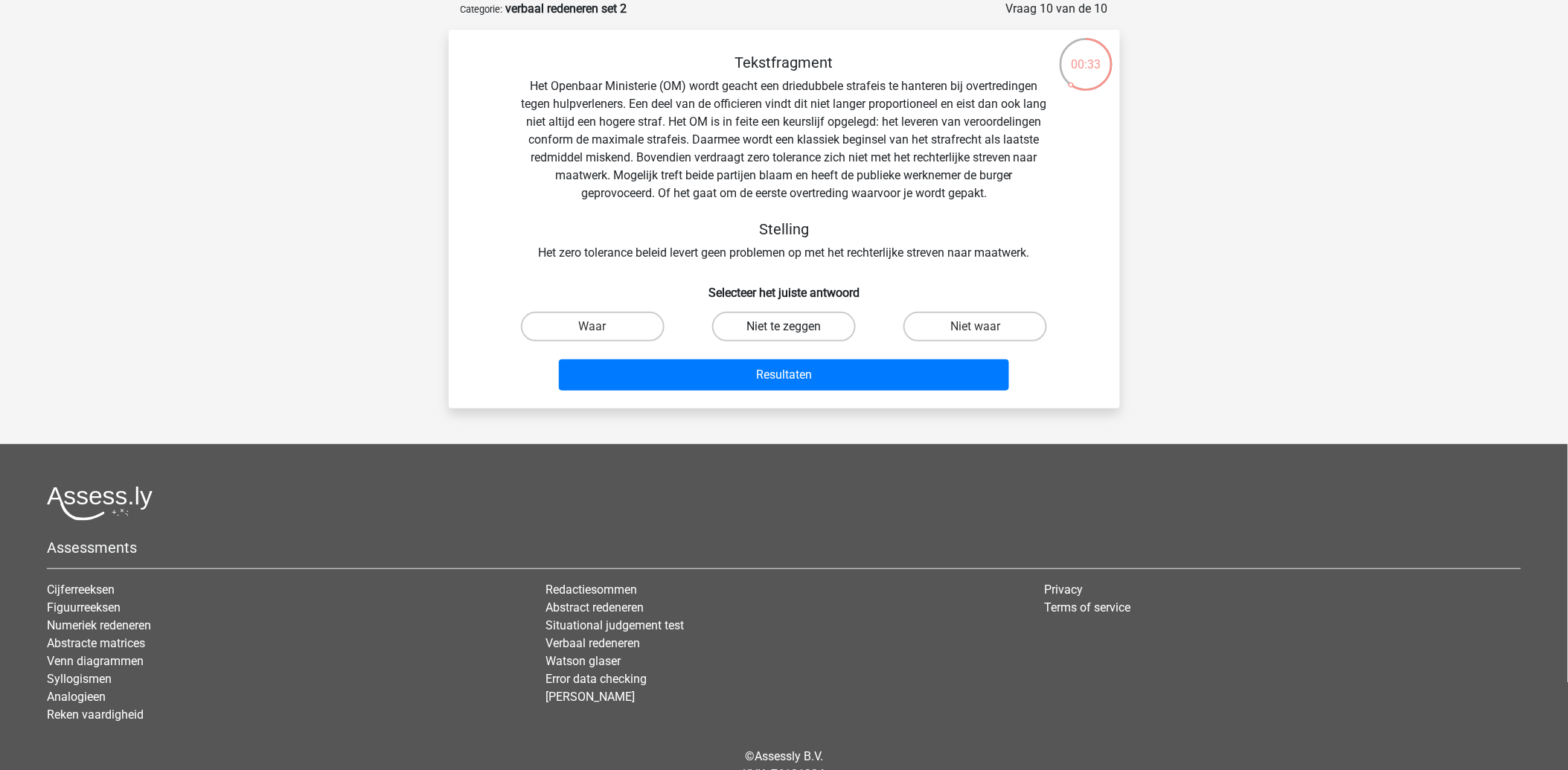
click at [794, 326] on label "Niet te zeggen" at bounding box center [784, 326] width 144 height 30
click at [793, 326] on input "Niet te zeggen" at bounding box center [788, 331] width 9 height 9
radio input "true"
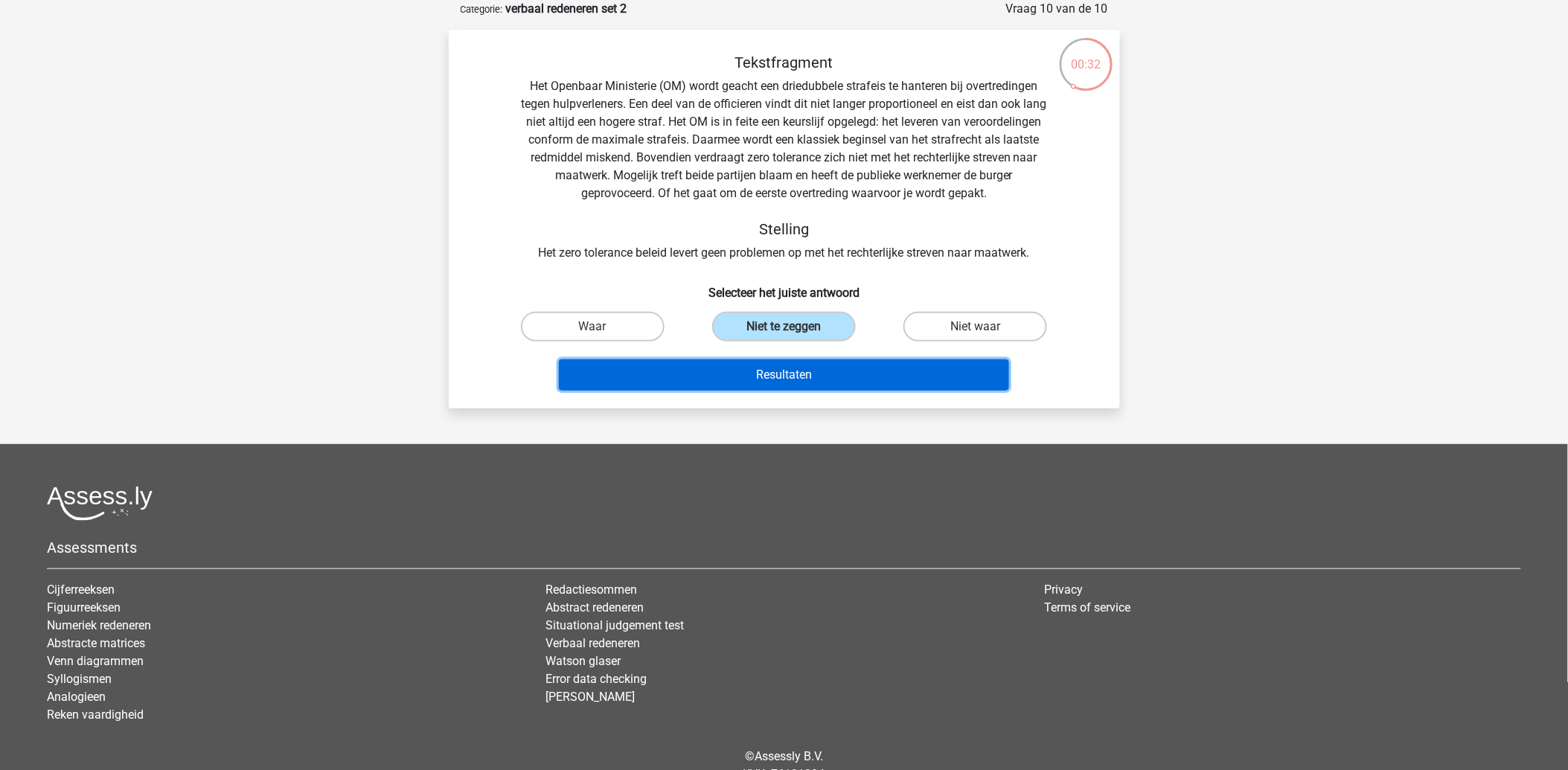
click at [769, 374] on button "Resultaten" at bounding box center [784, 374] width 450 height 31
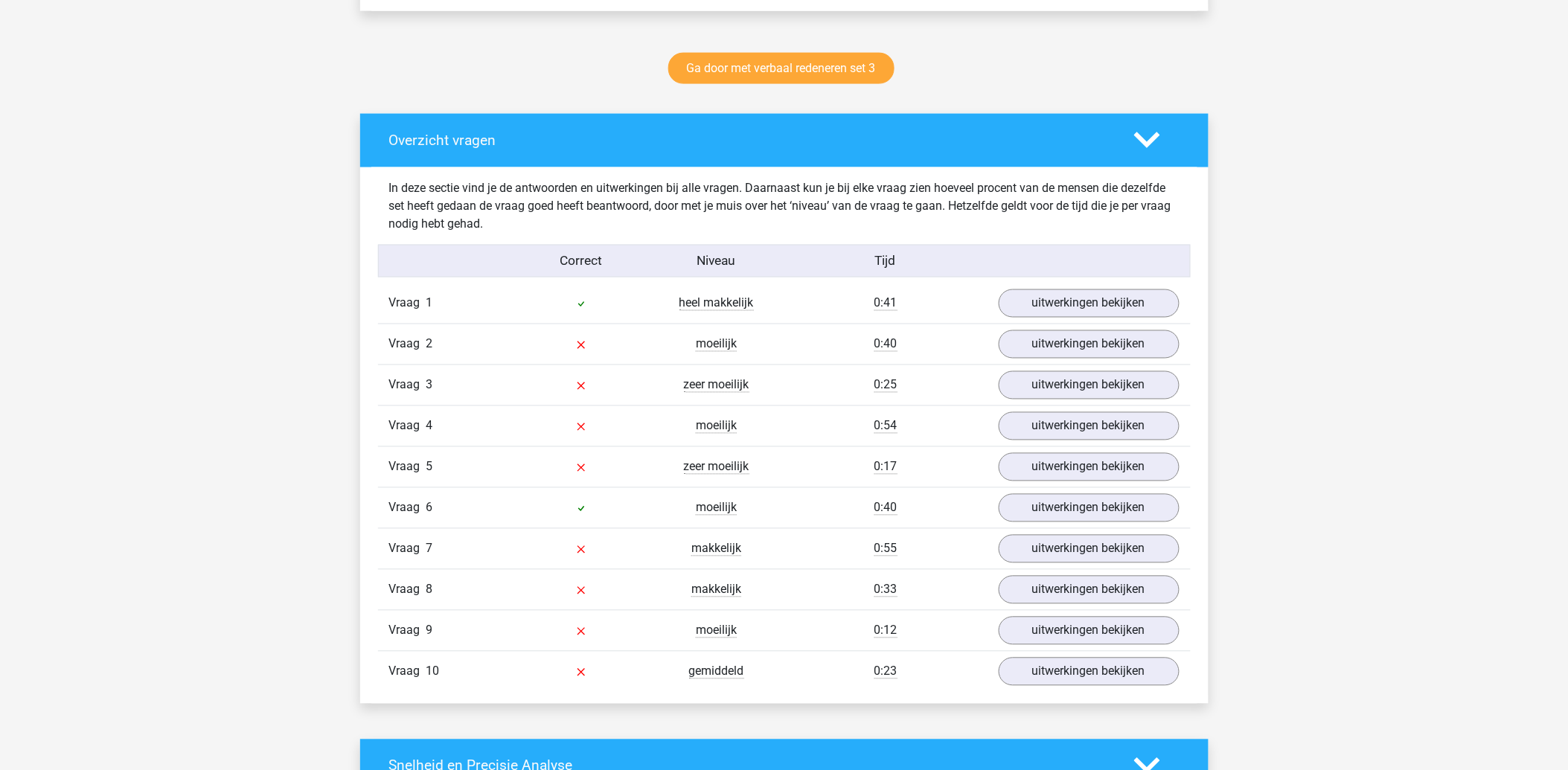
scroll to position [826, 0]
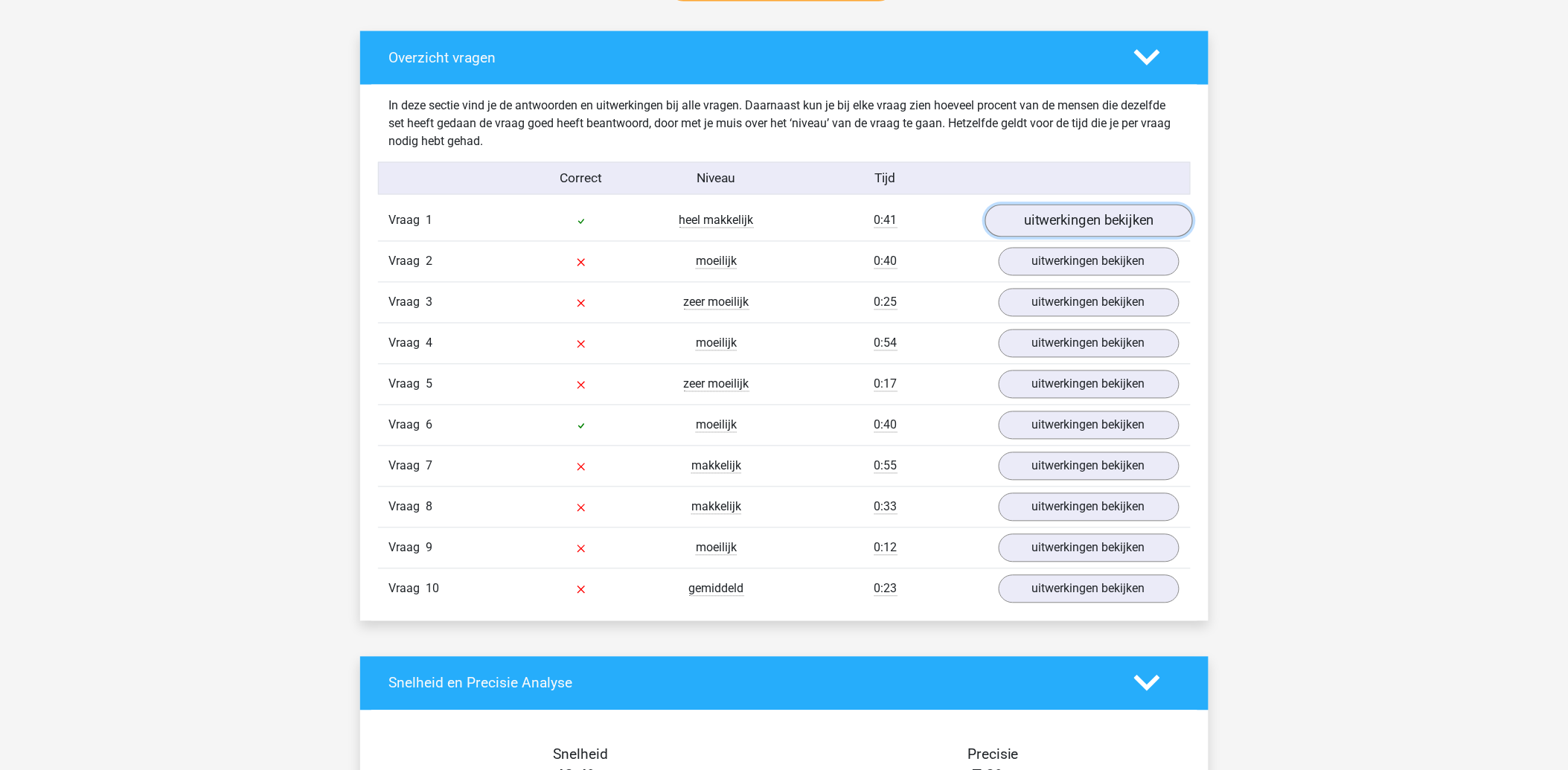
click at [1065, 228] on link "uitwerkingen bekijken" at bounding box center [1088, 221] width 208 height 33
